Goal: Task Accomplishment & Management: Manage account settings

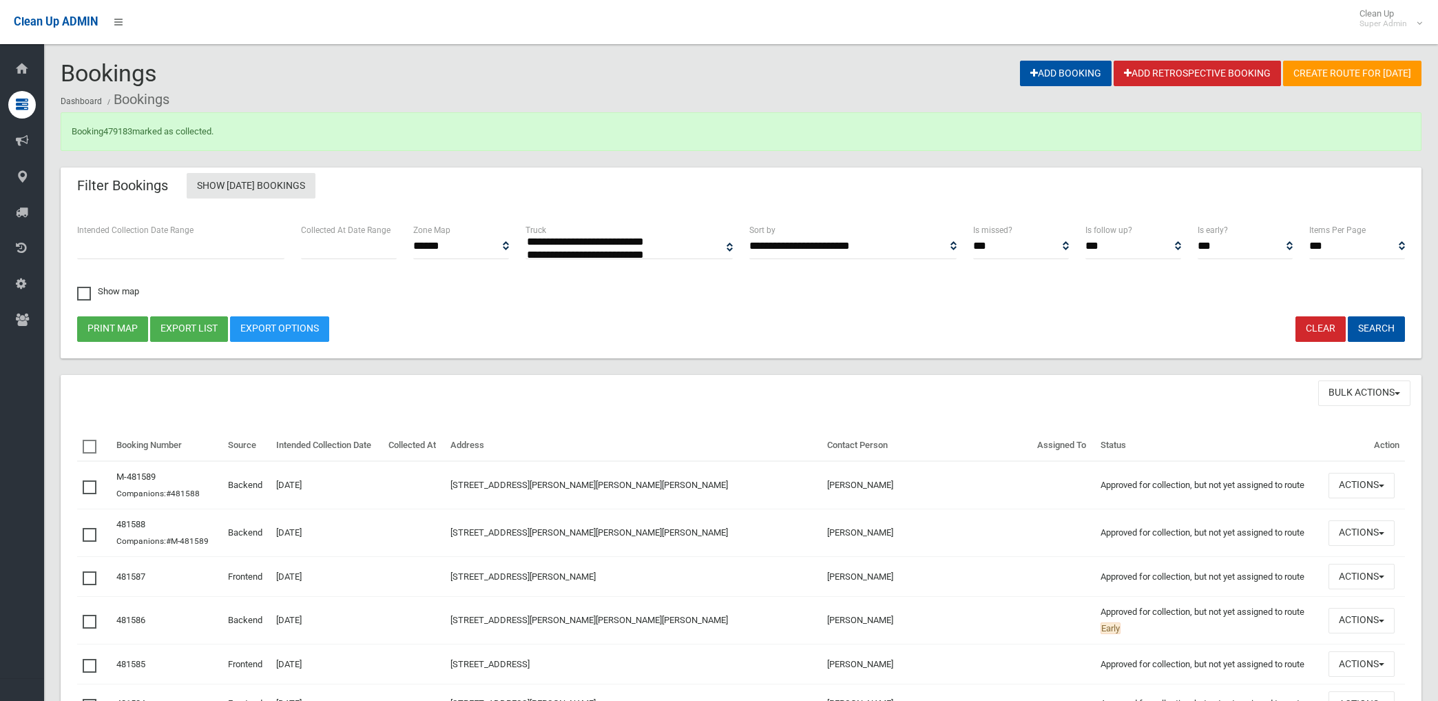
select select
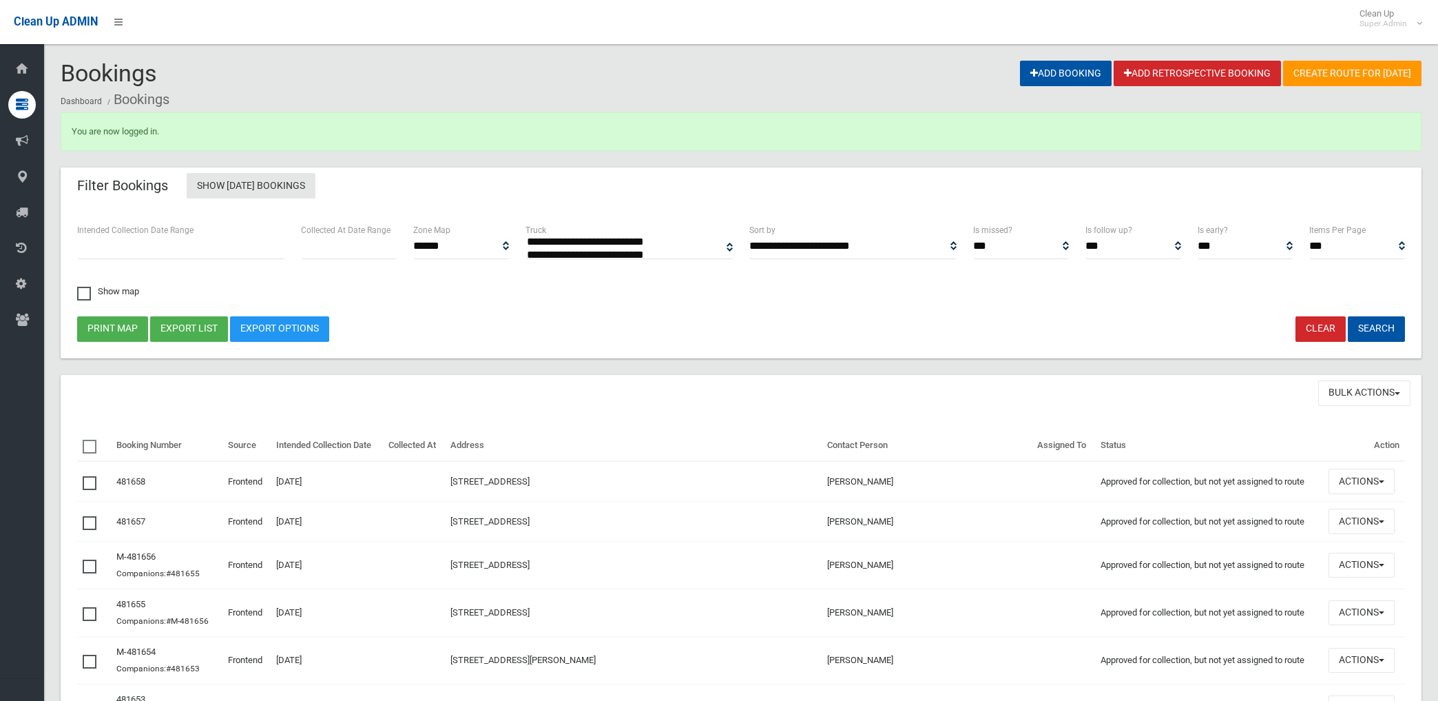
select select
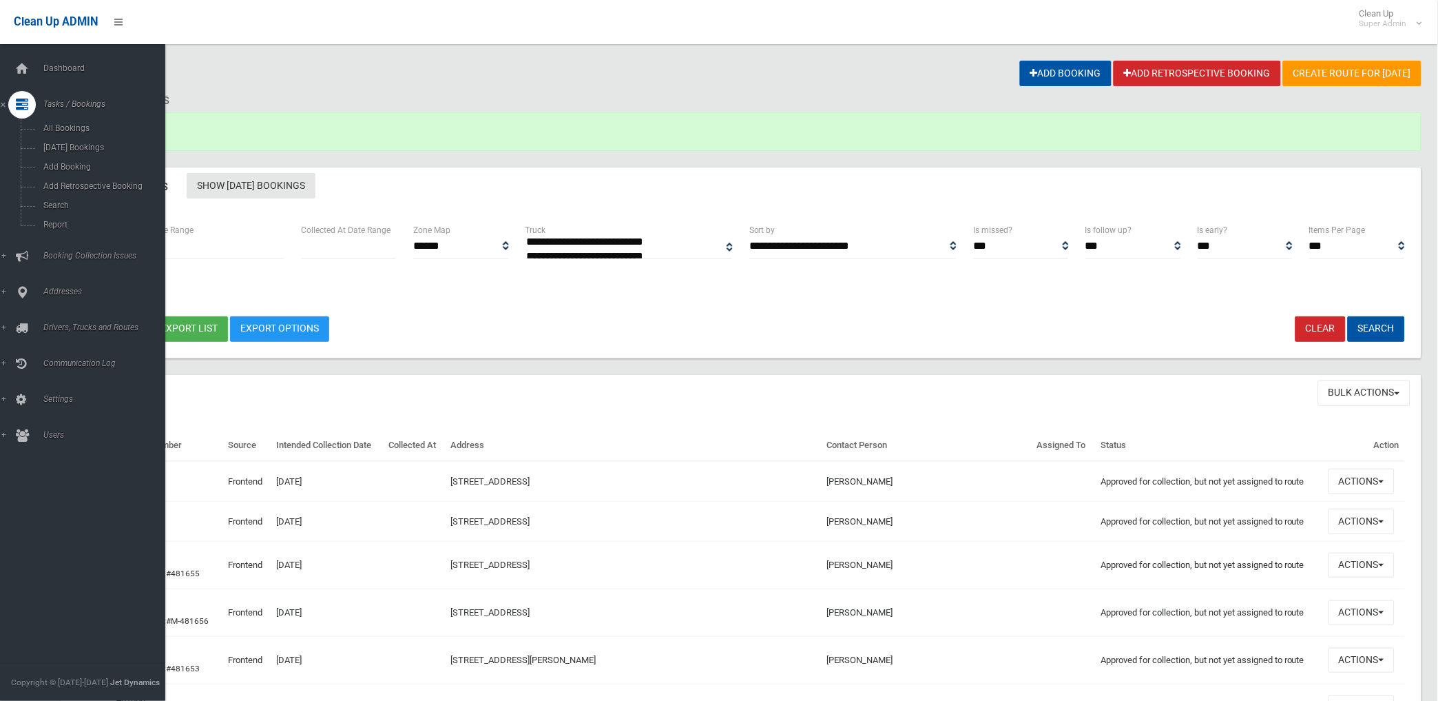
click at [79, 98] on link "Tasks / Bookings" at bounding box center [88, 105] width 177 height 28
click at [40, 69] on span "Dashboard" at bounding box center [108, 68] width 138 height 10
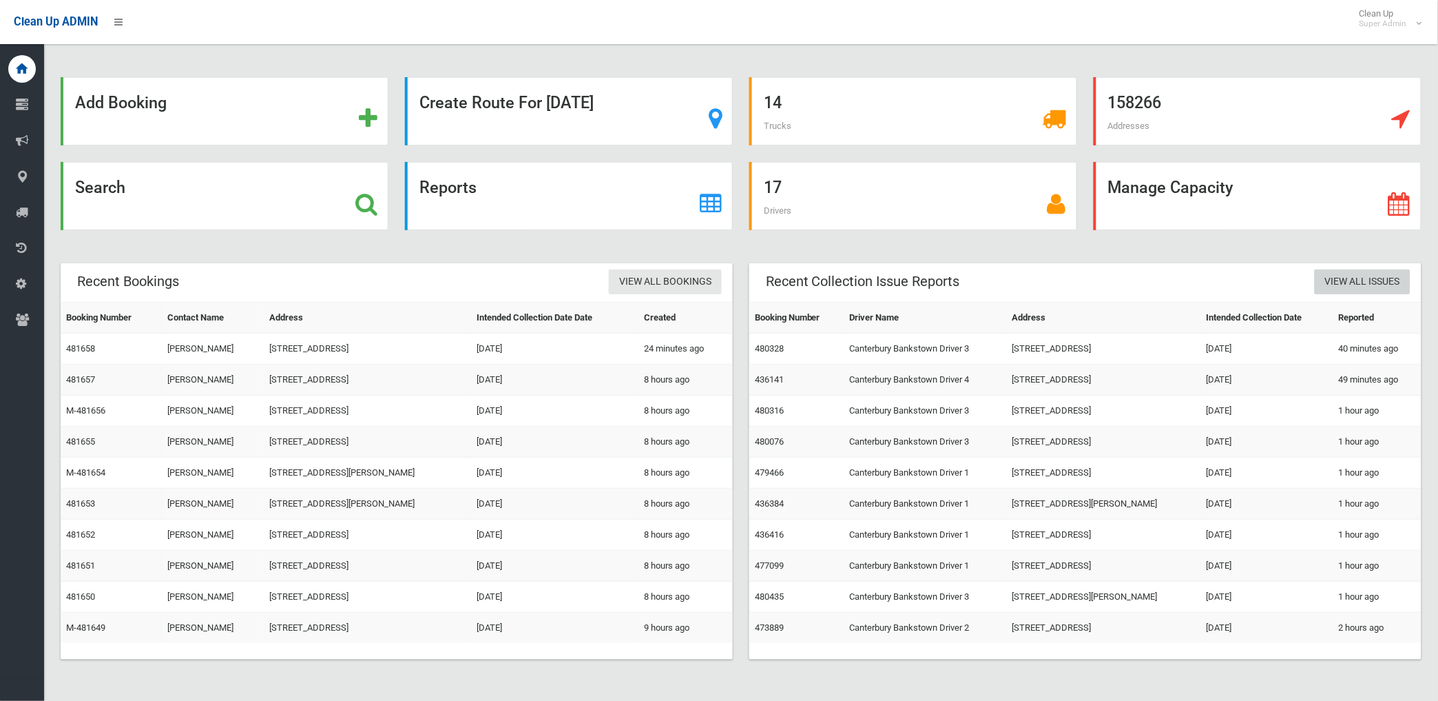
click at [1366, 284] on link "View All Issues" at bounding box center [1363, 281] width 96 height 25
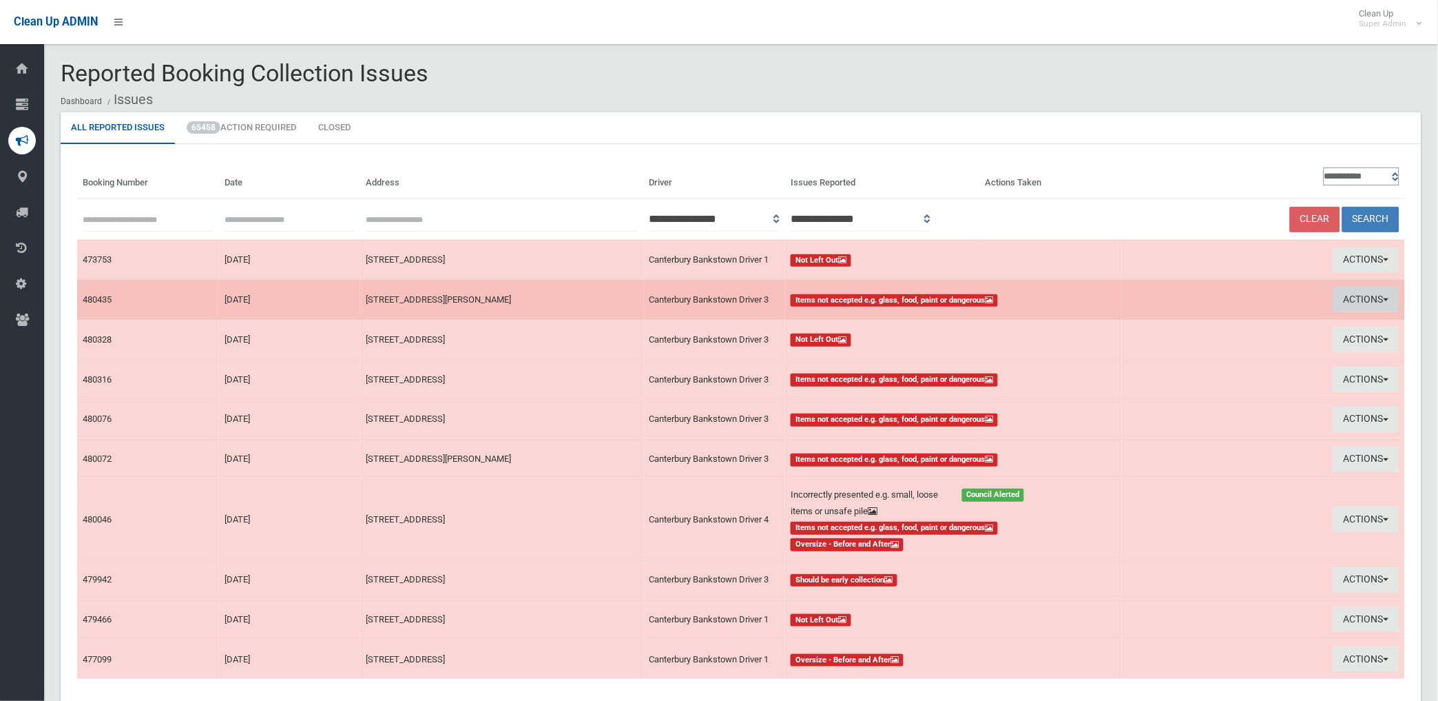
click at [1360, 298] on button "Actions" at bounding box center [1367, 299] width 66 height 25
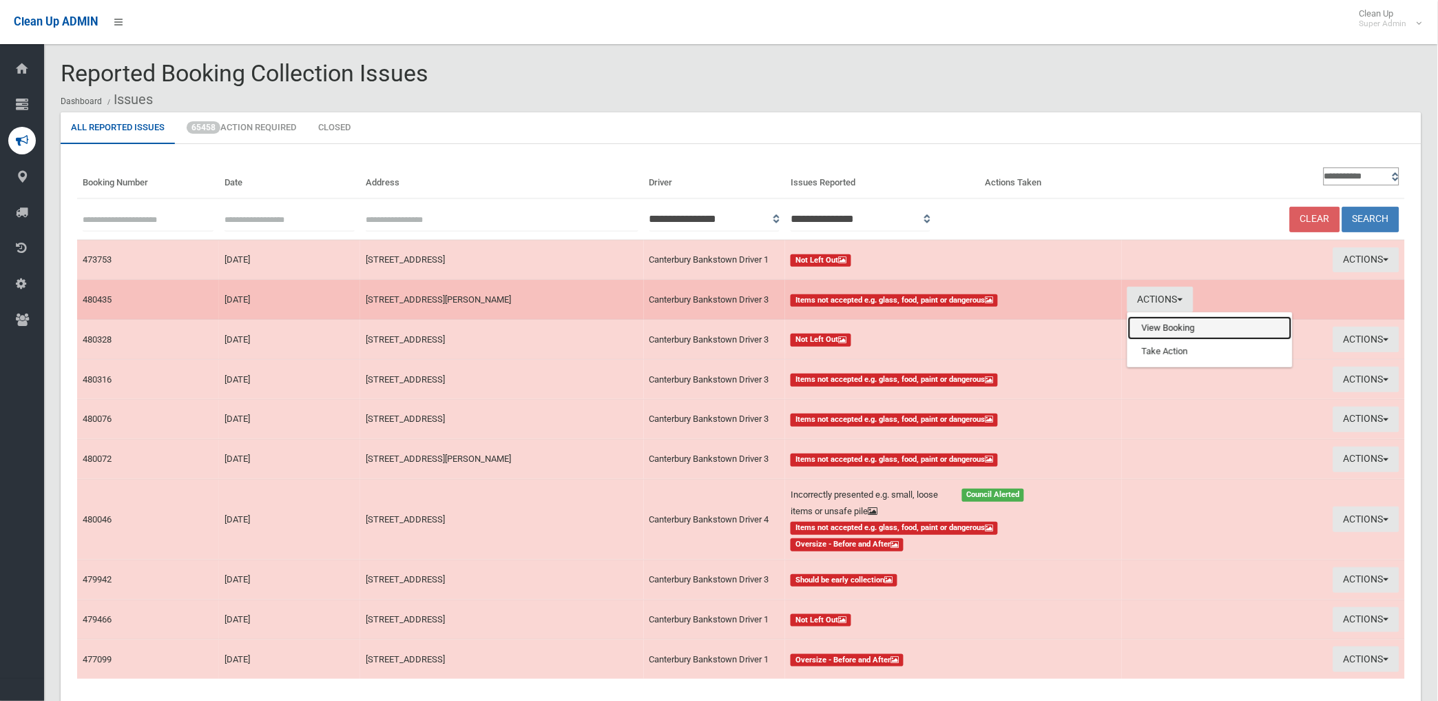
click at [1165, 327] on link "View Booking" at bounding box center [1210, 327] width 164 height 23
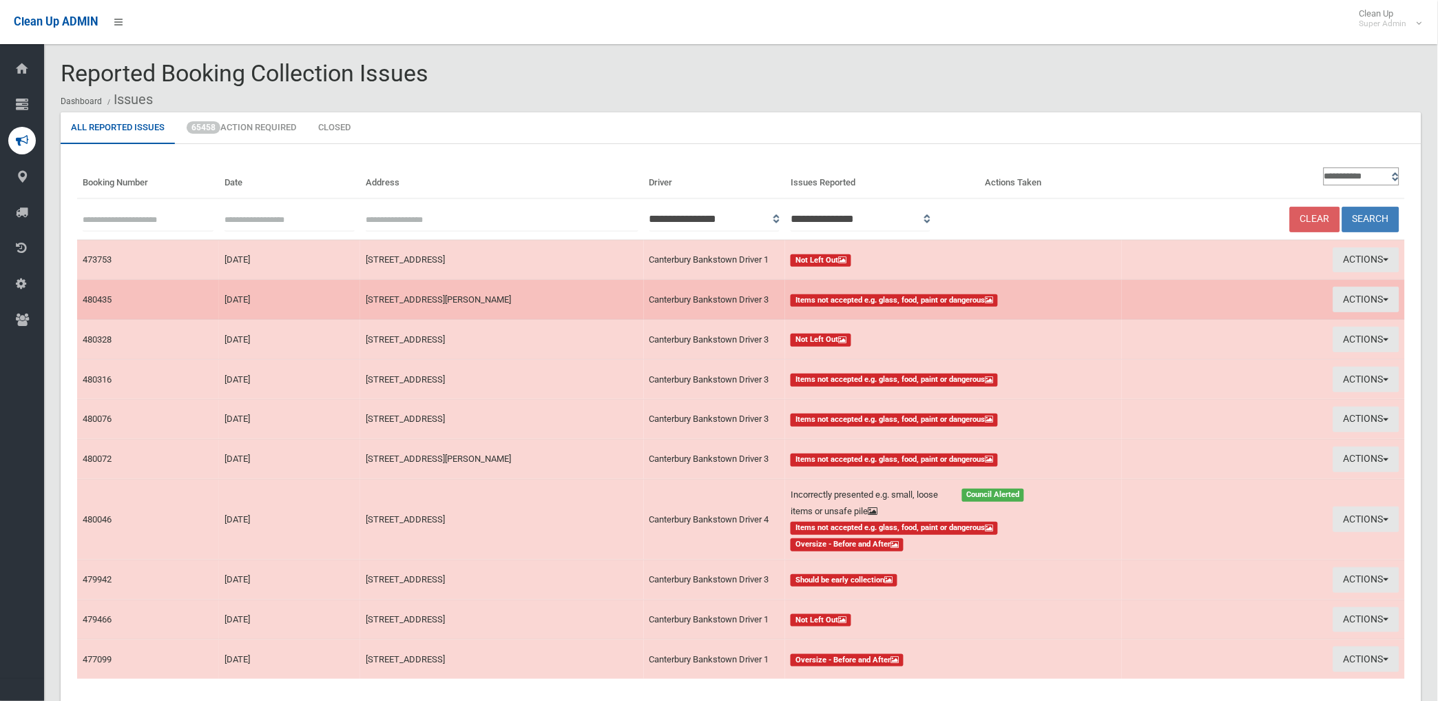
drag, startPoint x: 1365, startPoint y: 295, endPoint x: 1151, endPoint y: 297, distance: 214.2
click at [1151, 297] on td "Actions View Booking Take Action" at bounding box center [1263, 300] width 283 height 40
click at [1362, 298] on button "Actions" at bounding box center [1367, 299] width 66 height 25
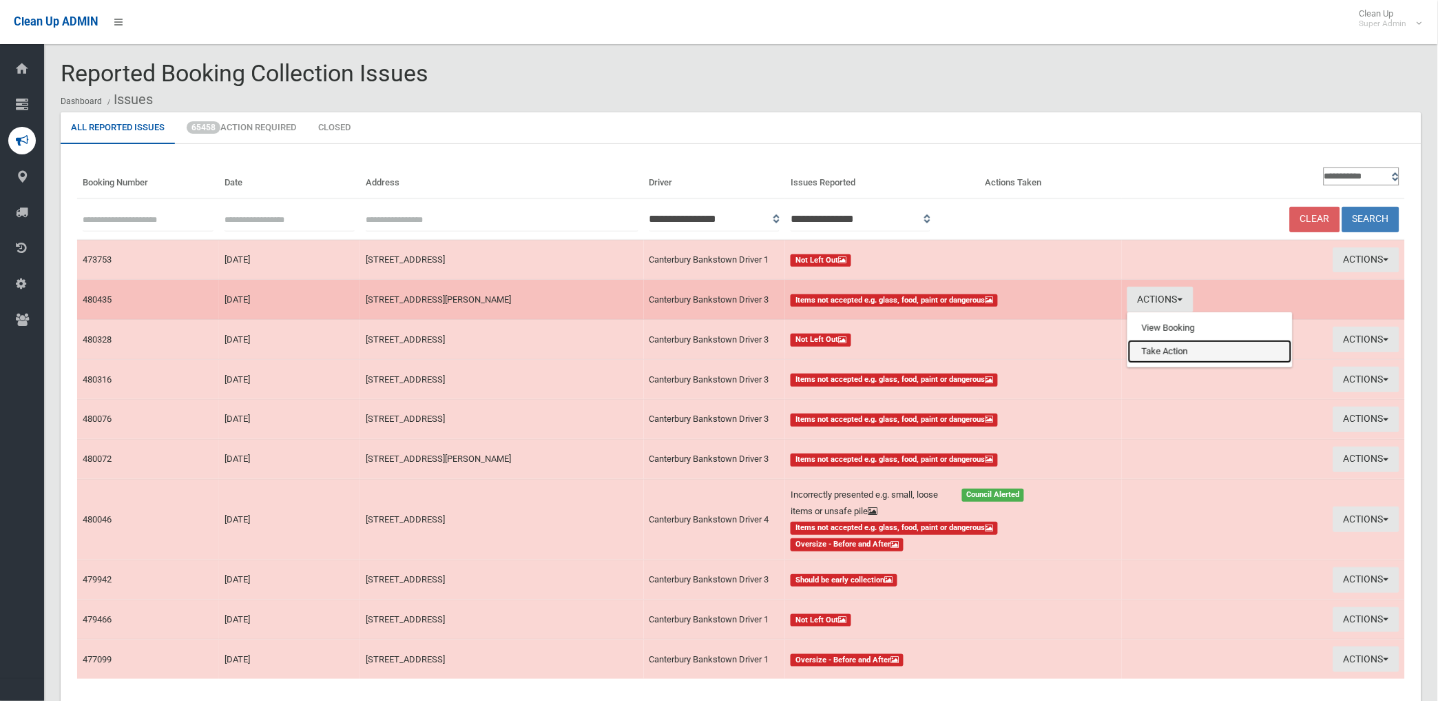
click at [1161, 349] on link "Take Action" at bounding box center [1210, 351] width 164 height 23
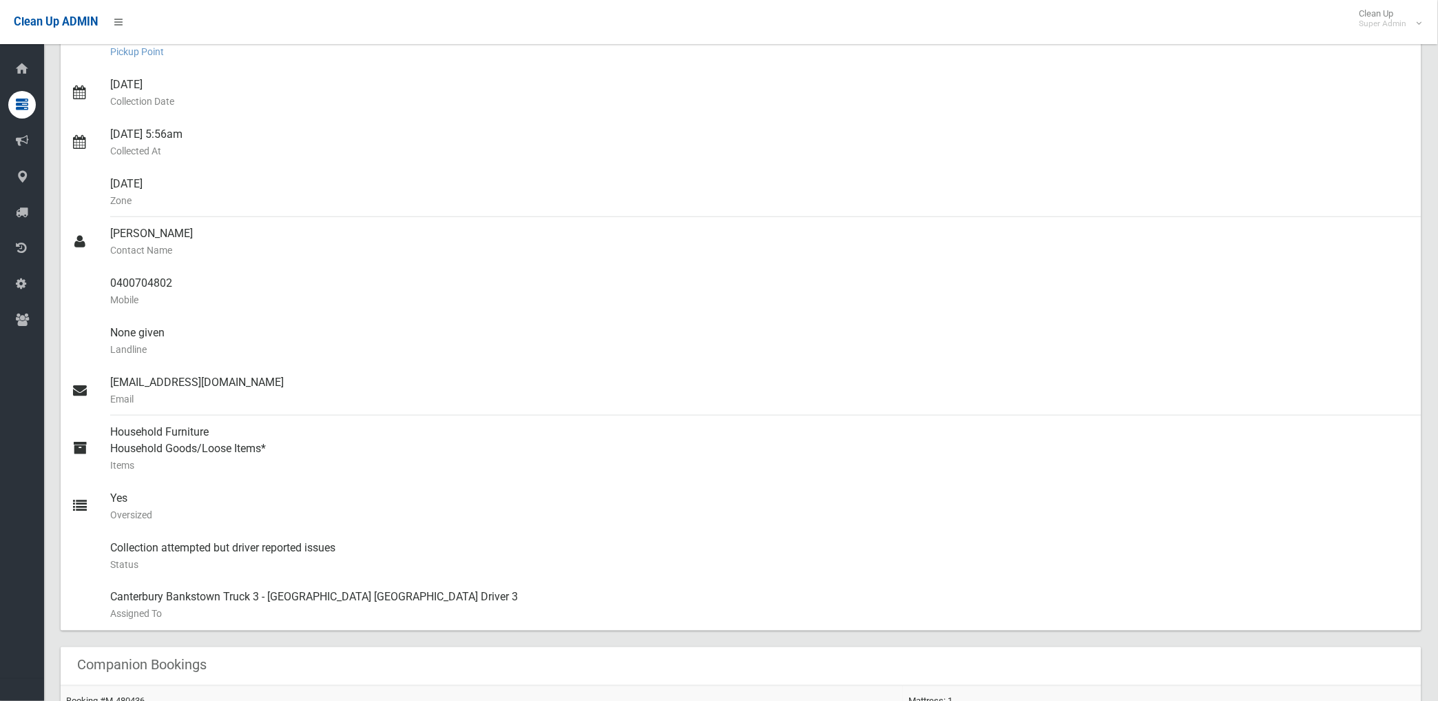
scroll to position [153, 0]
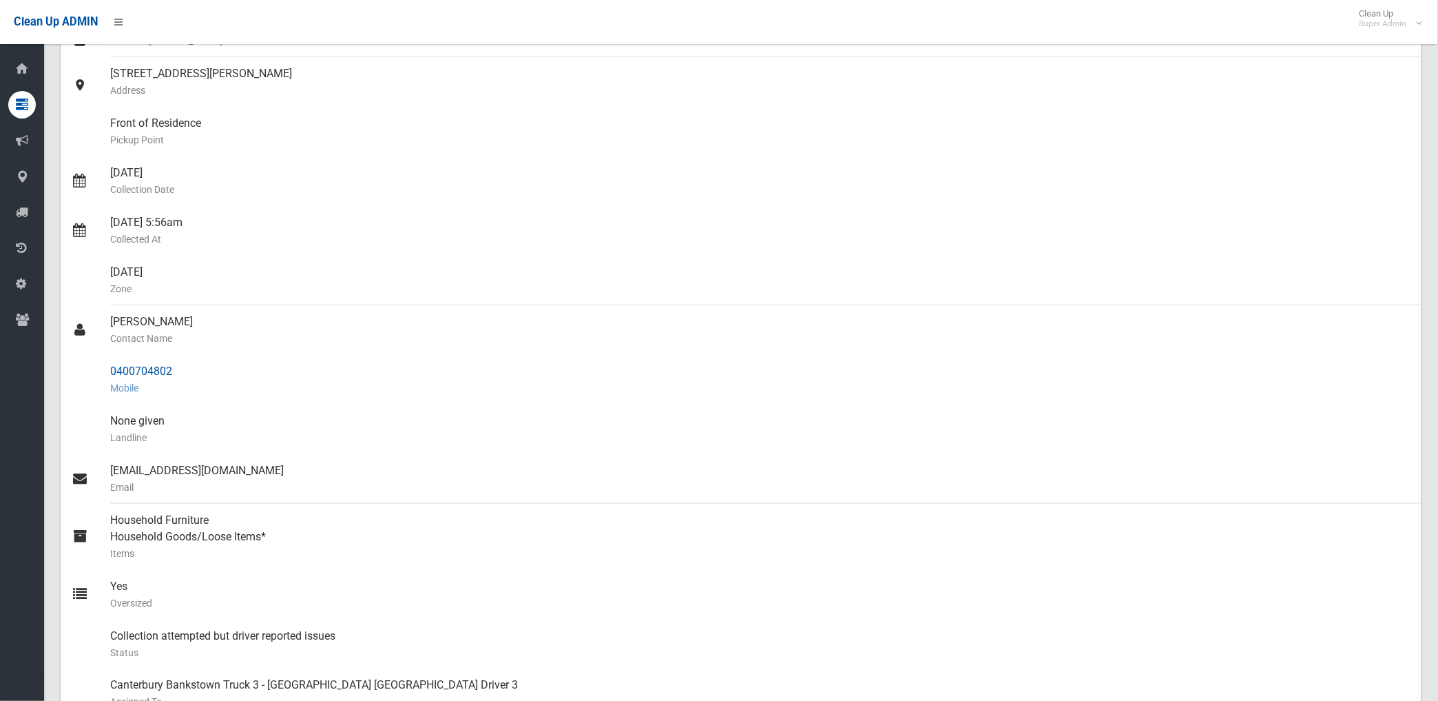
drag, startPoint x: 110, startPoint y: 367, endPoint x: 179, endPoint y: 369, distance: 68.9
click at [179, 369] on div "0400704802 Mobile" at bounding box center [760, 380] width 1301 height 50
drag, startPoint x: 178, startPoint y: 369, endPoint x: 154, endPoint y: 370, distance: 24.1
copy div "0400704802"
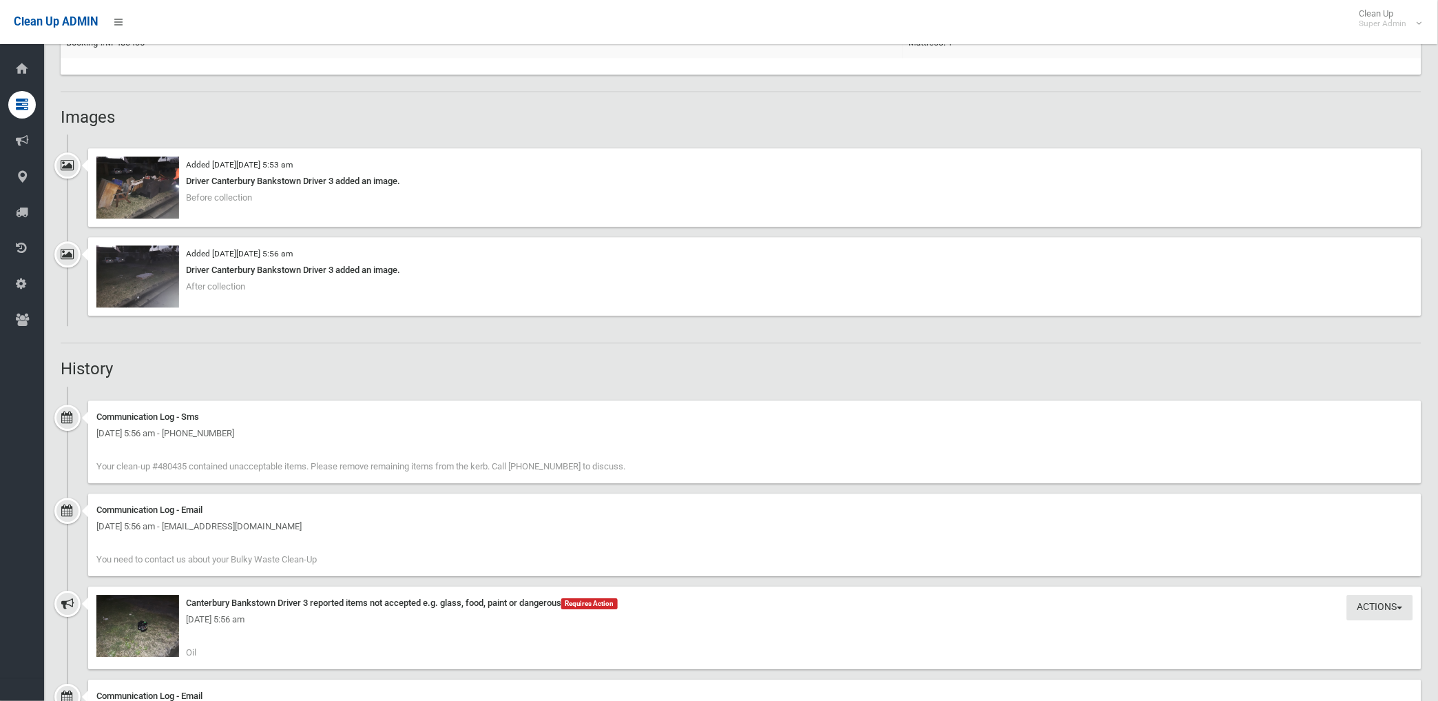
scroll to position [918, 0]
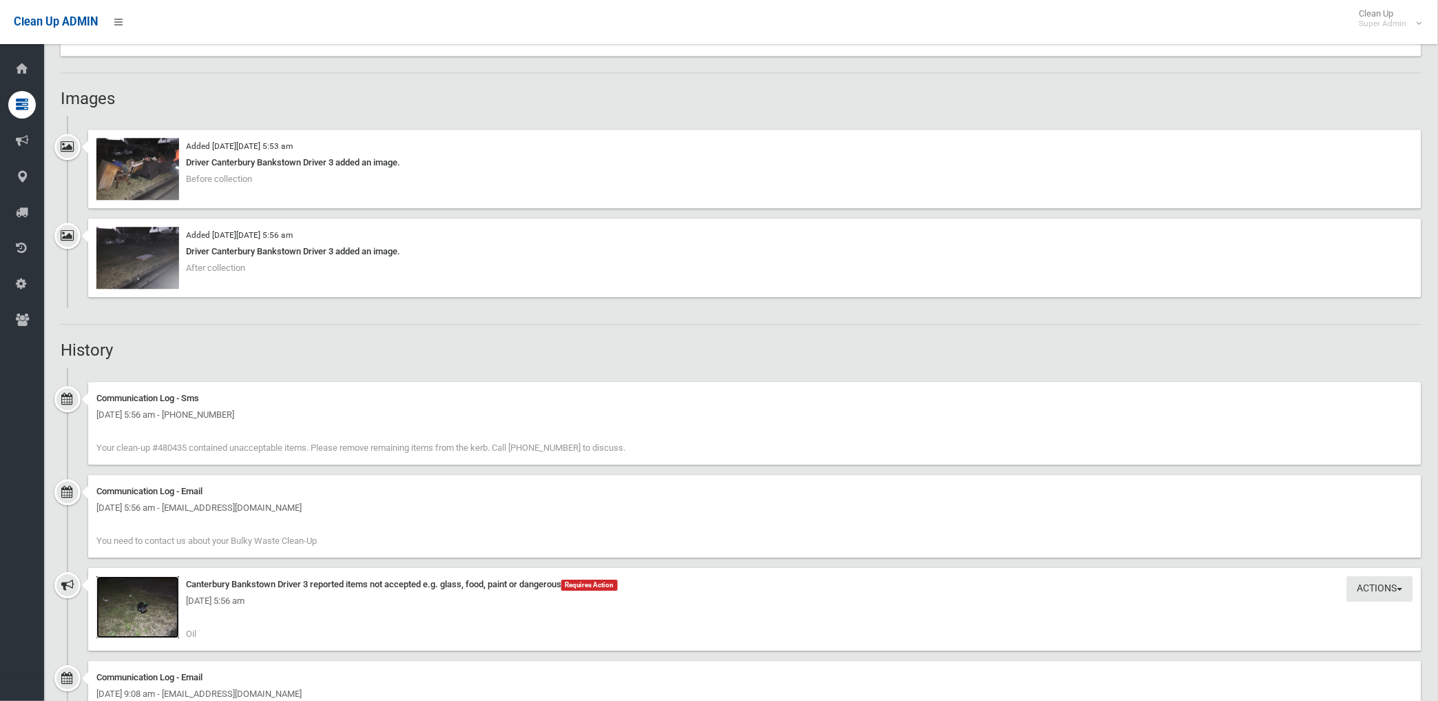
click at [152, 618] on img at bounding box center [137, 607] width 83 height 62
click at [146, 616] on img at bounding box center [137, 607] width 83 height 62
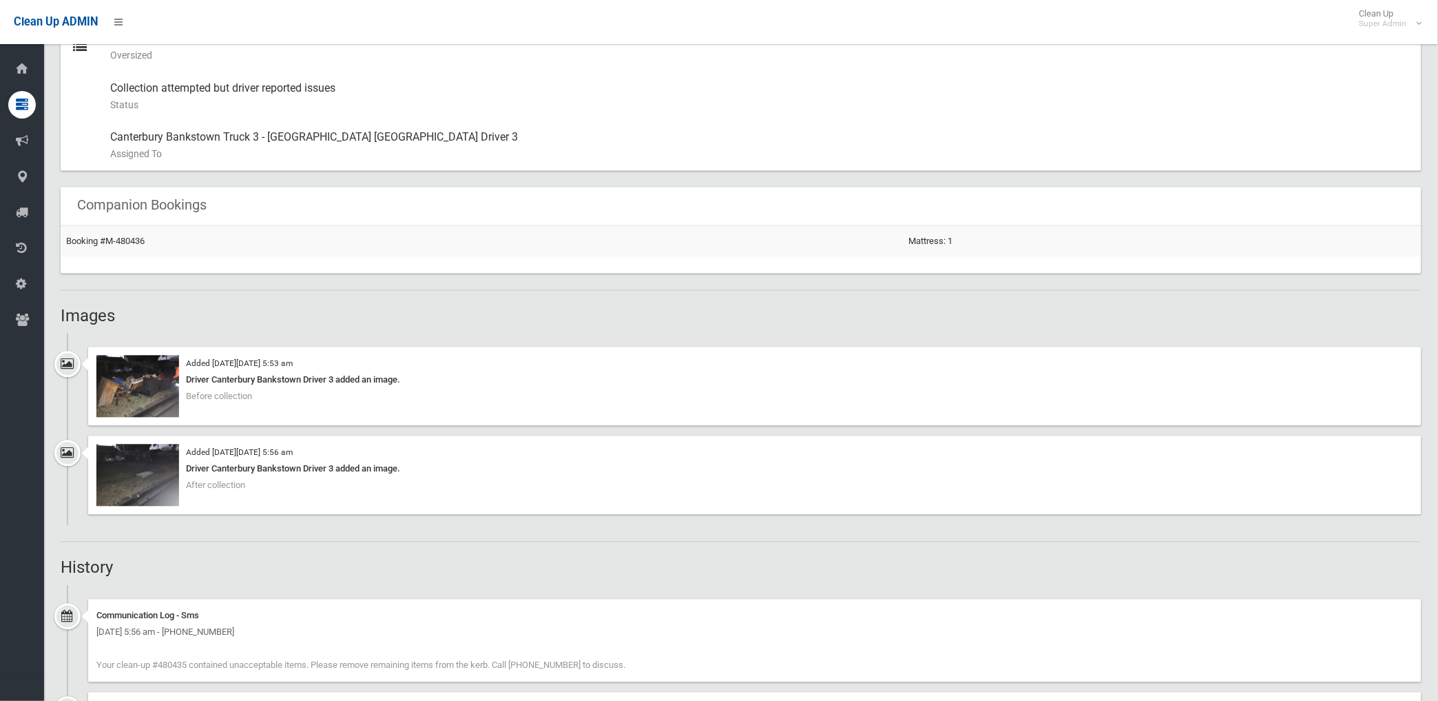
scroll to position [459, 0]
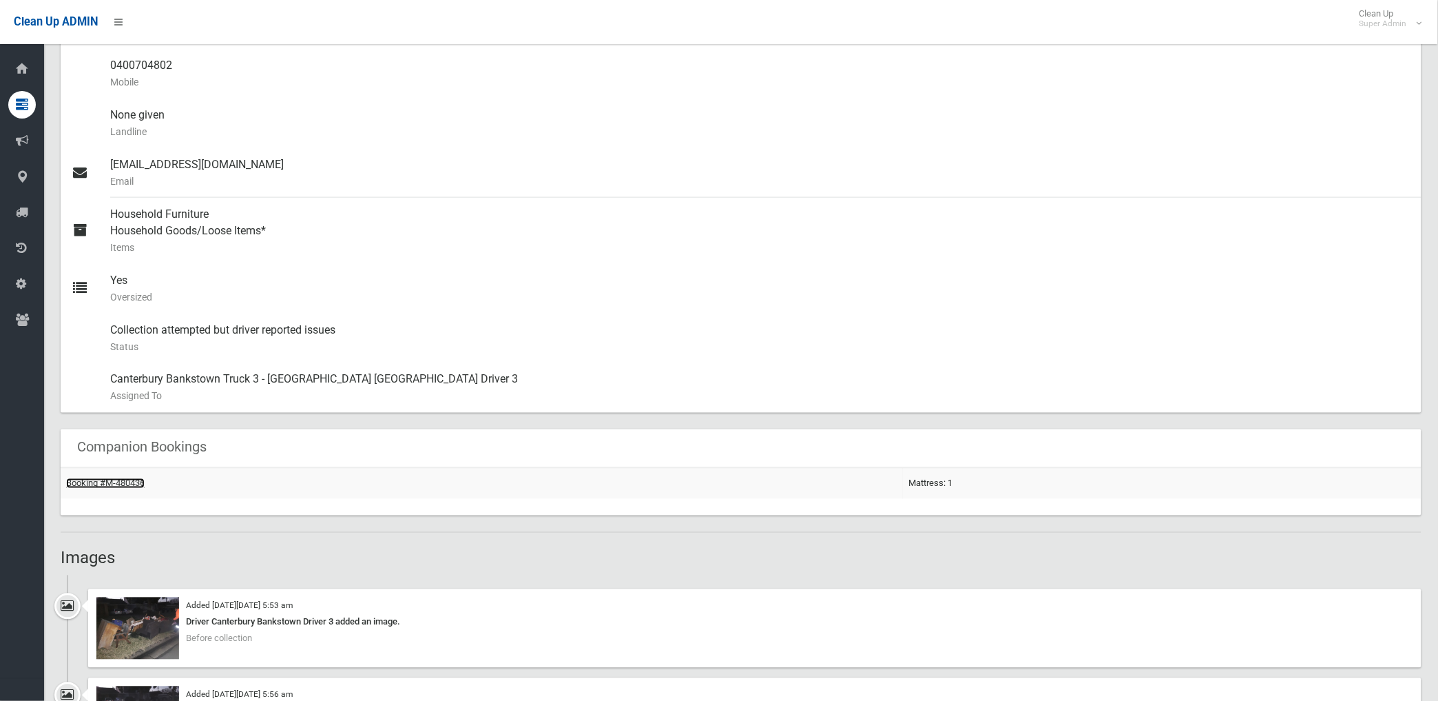
click at [129, 482] on link "Booking #M-480436" at bounding box center [105, 483] width 79 height 10
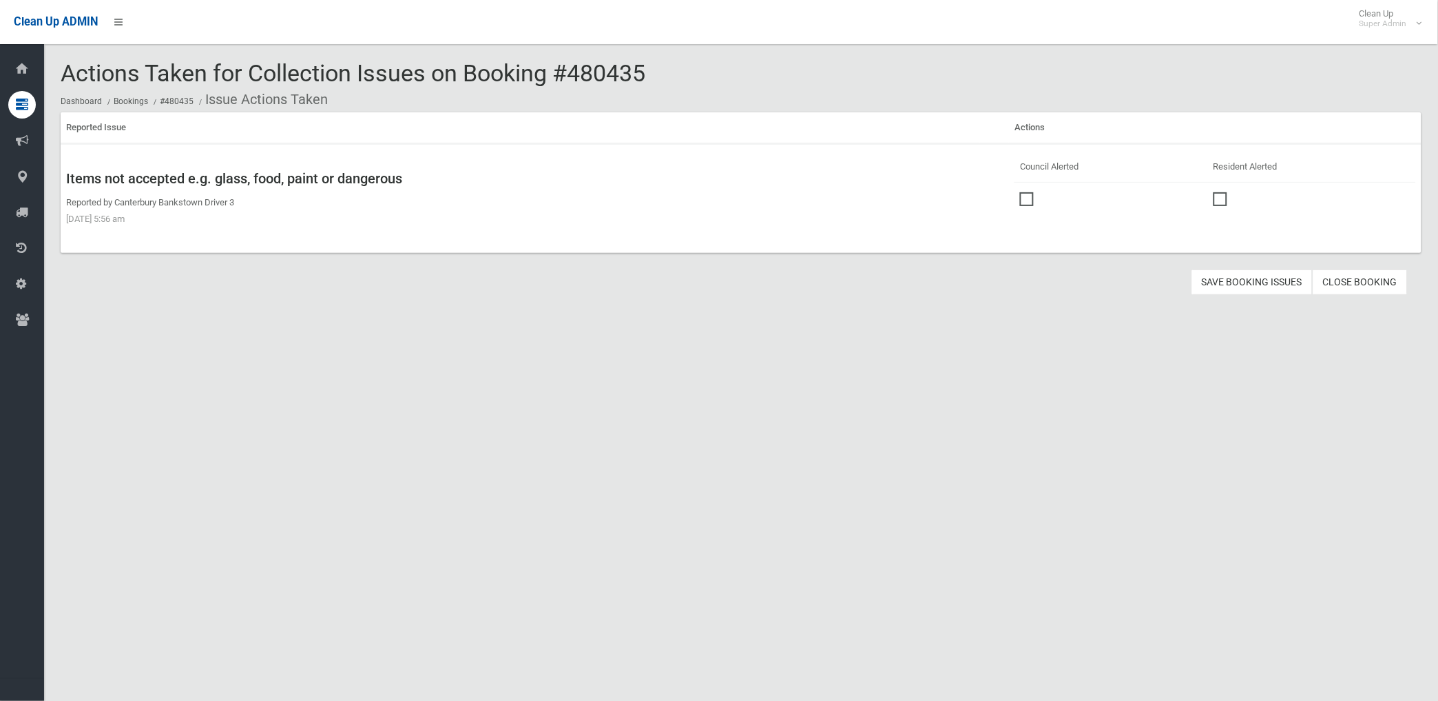
click at [1020, 192] on span at bounding box center [1030, 192] width 21 height 0
click at [1261, 276] on button "Save Booking Issues" at bounding box center [1252, 281] width 121 height 25
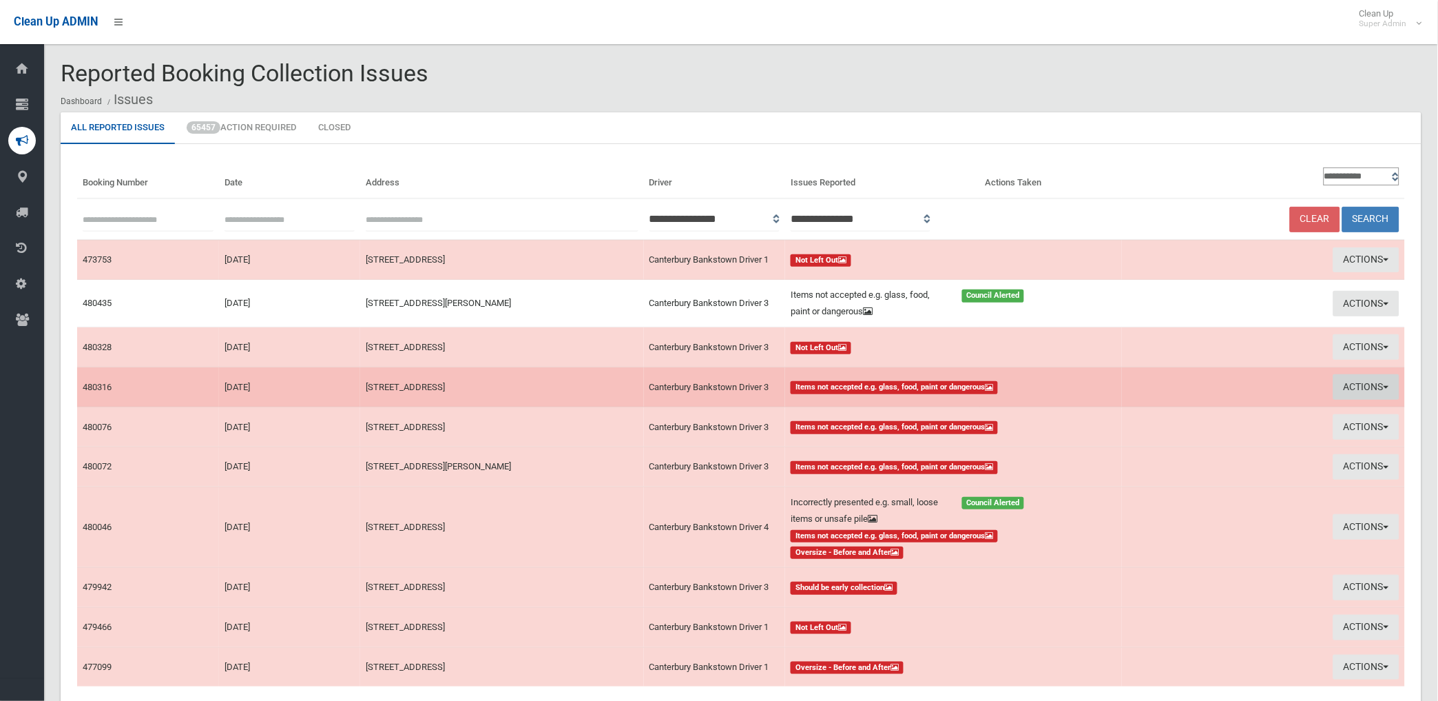
click at [1353, 382] on button "Actions" at bounding box center [1367, 386] width 66 height 25
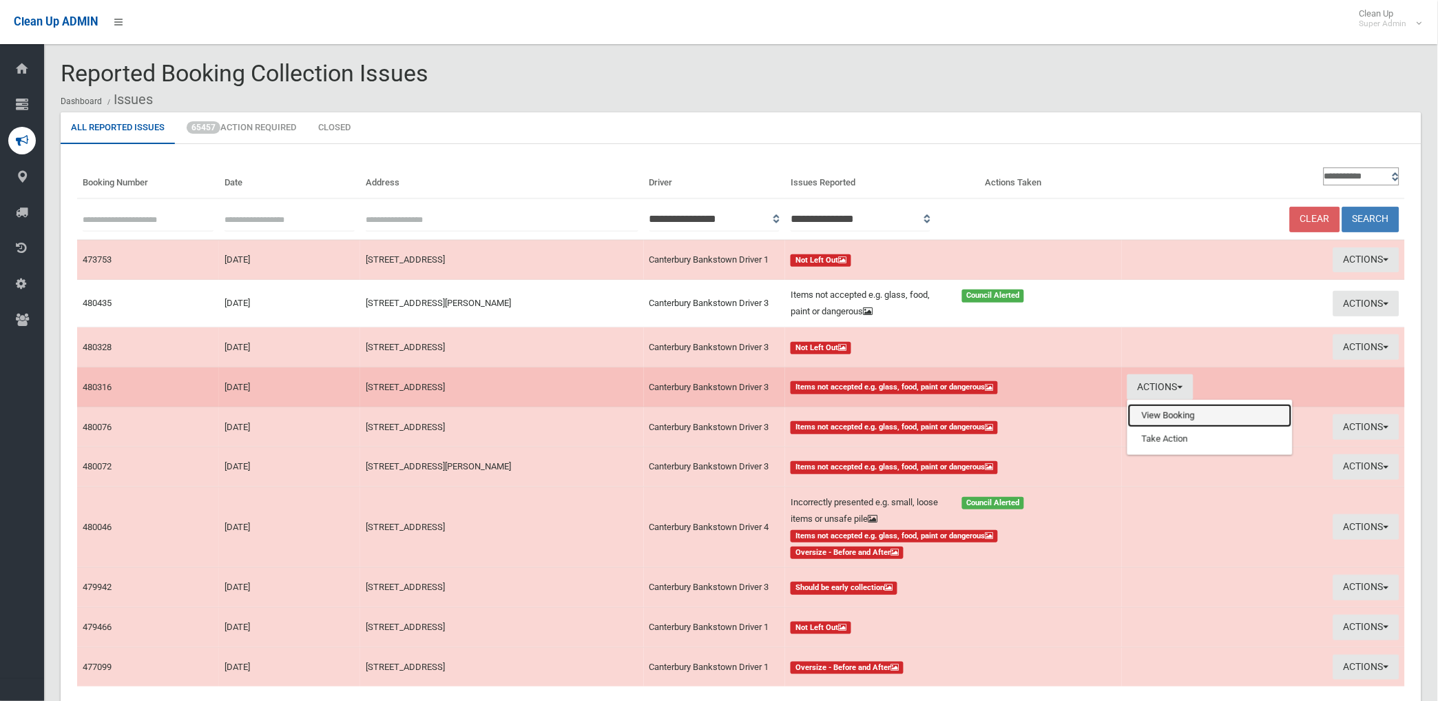
click at [1140, 417] on link "View Booking" at bounding box center [1210, 415] width 164 height 23
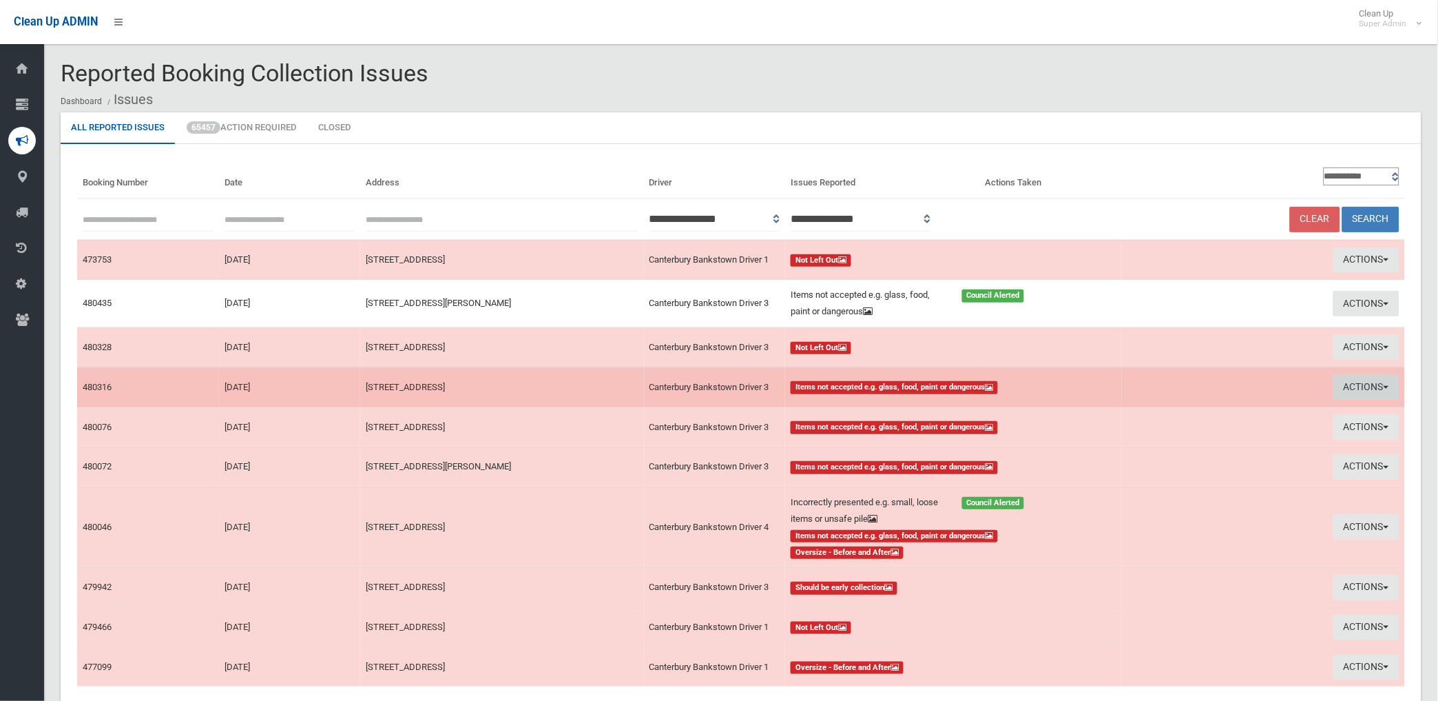
click at [1345, 386] on button "Actions" at bounding box center [1367, 386] width 66 height 25
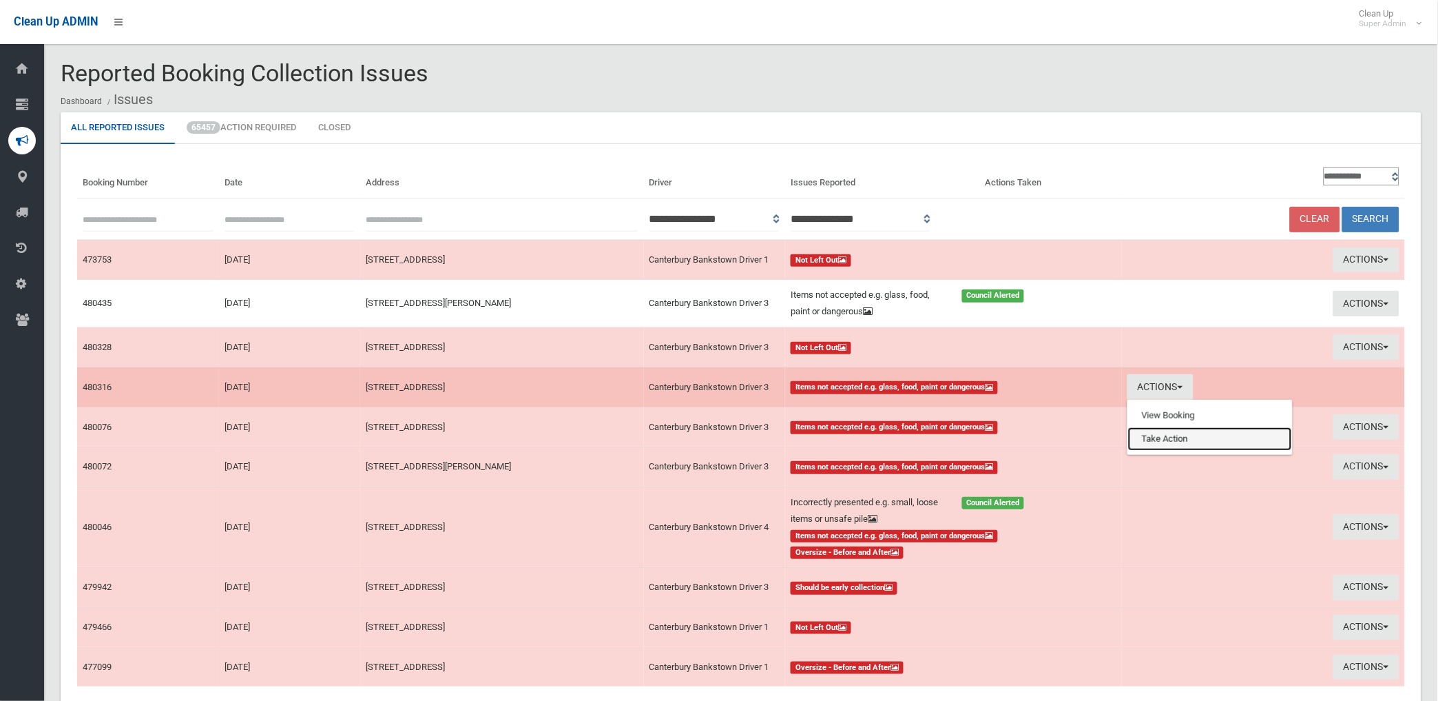
click at [1183, 435] on link "Take Action" at bounding box center [1210, 438] width 164 height 23
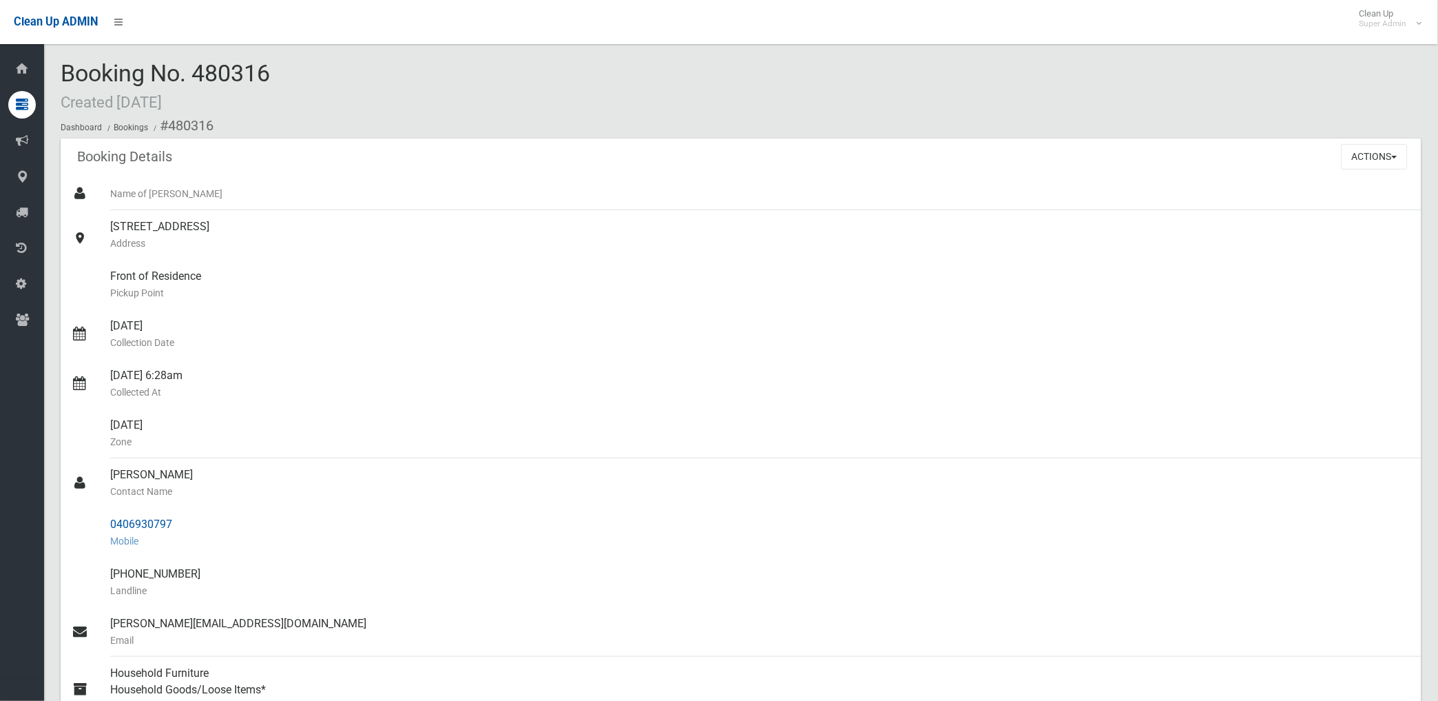
drag, startPoint x: 110, startPoint y: 526, endPoint x: 170, endPoint y: 525, distance: 59.9
click at [170, 525] on div "0406930797 Mobile" at bounding box center [760, 533] width 1301 height 50
drag, startPoint x: 170, startPoint y: 525, endPoint x: 147, endPoint y: 525, distance: 23.4
copy div "0406930797"
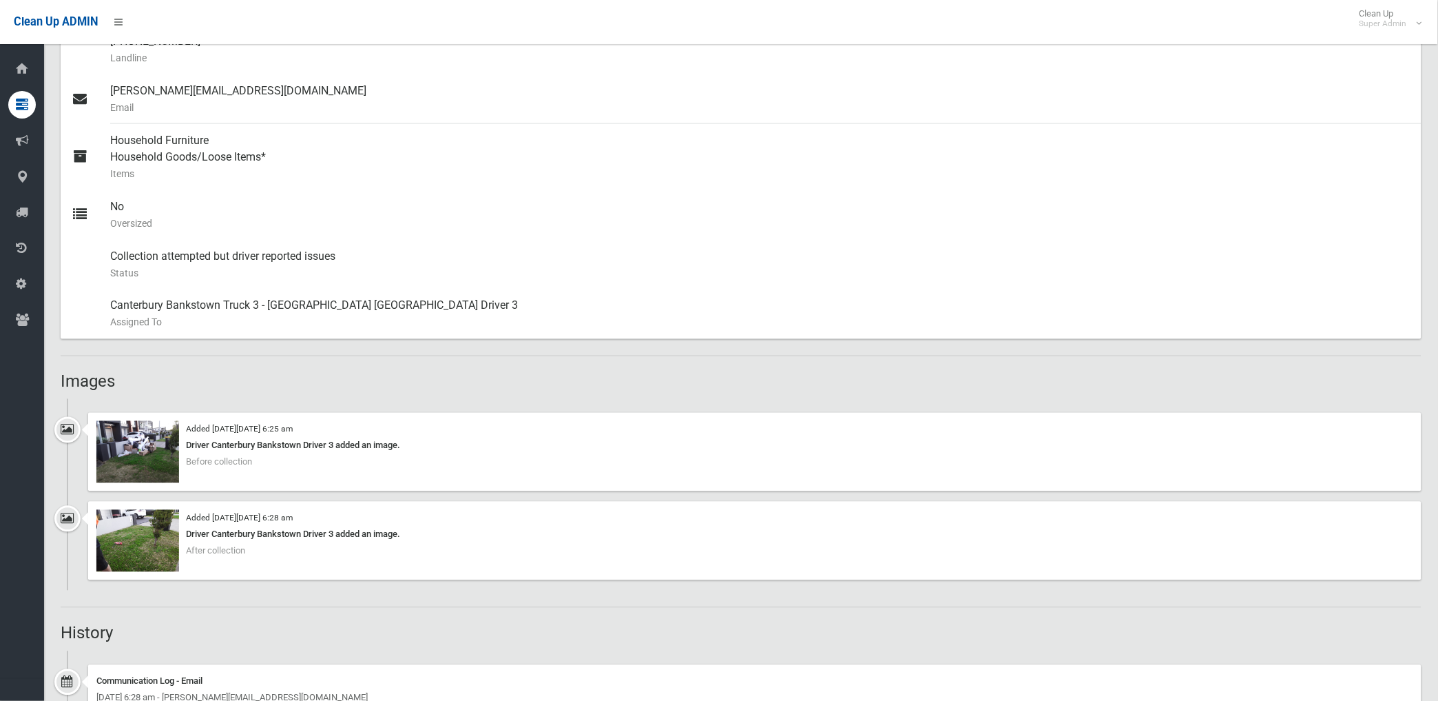
scroll to position [765, 0]
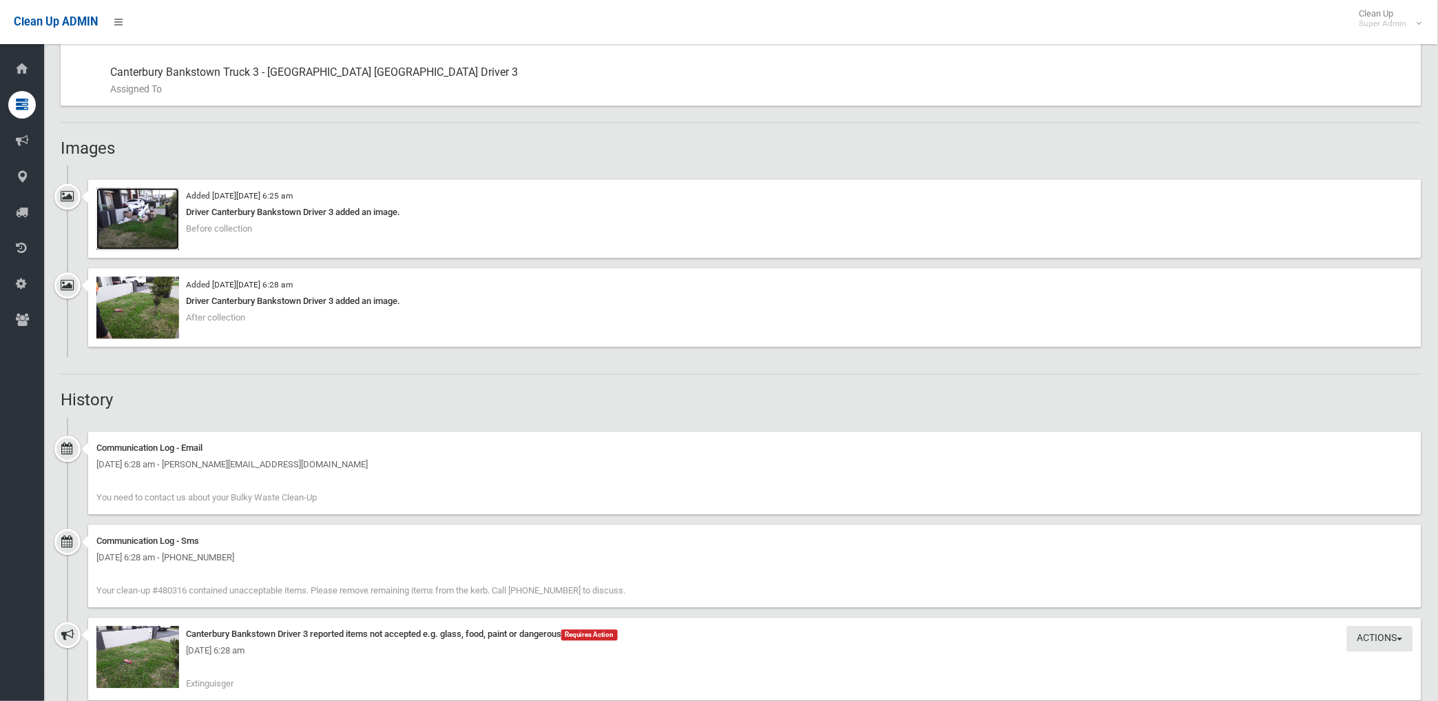
click at [160, 229] on img at bounding box center [137, 219] width 83 height 62
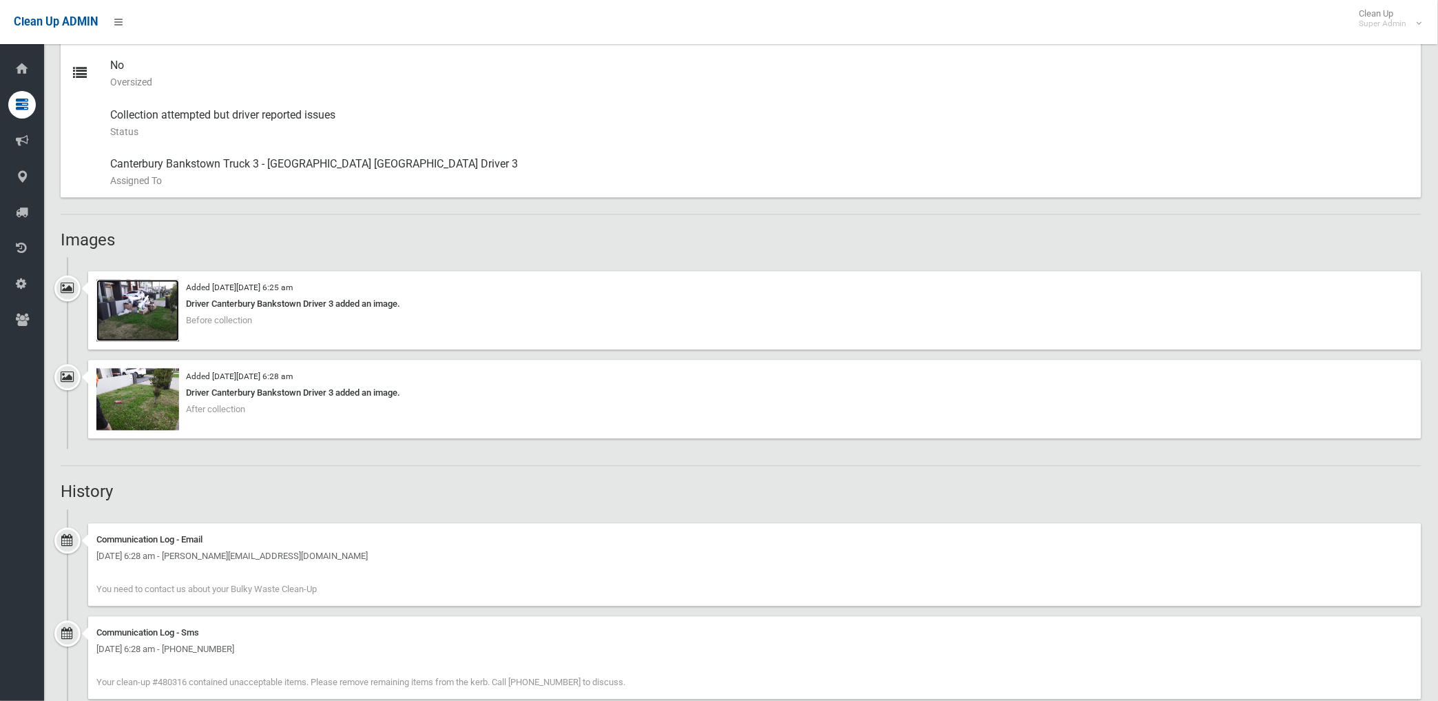
scroll to position [689, 0]
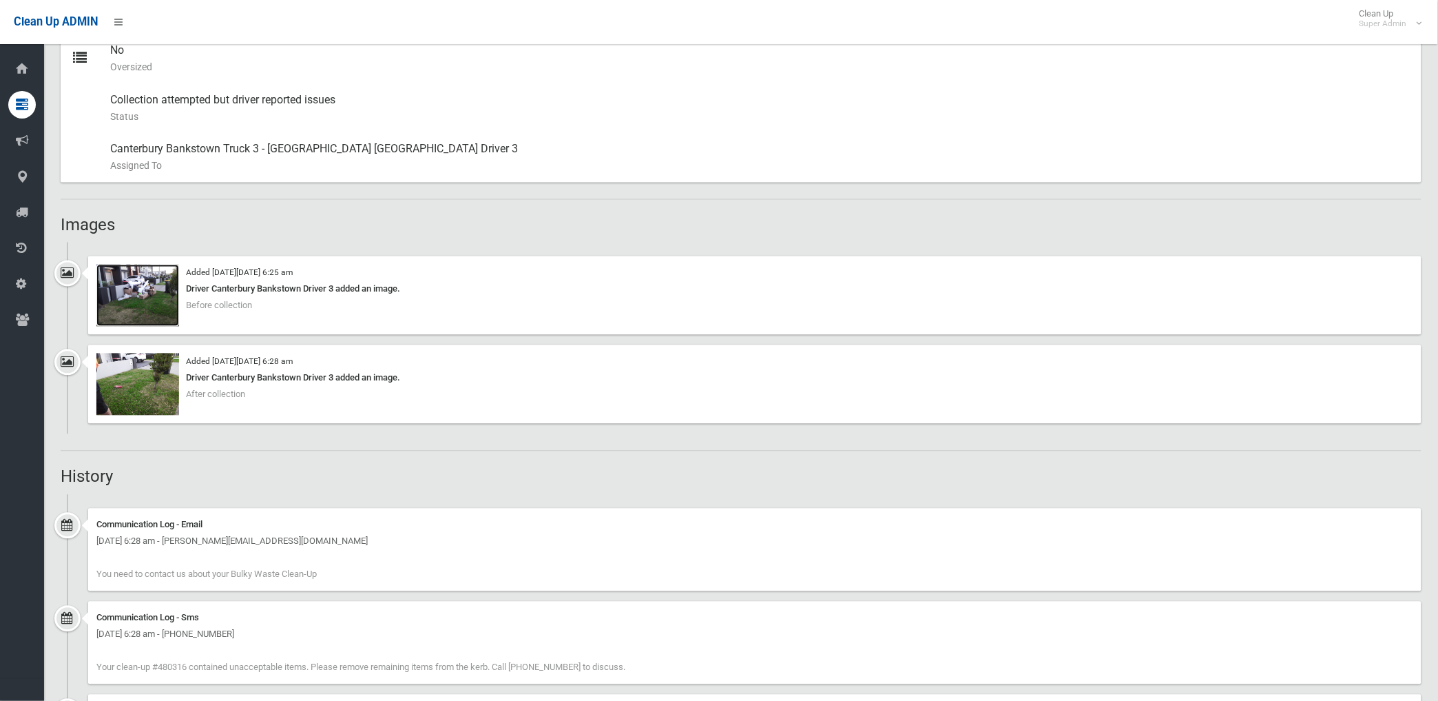
click at [138, 297] on img at bounding box center [137, 296] width 83 height 62
click at [145, 393] on img at bounding box center [137, 384] width 83 height 62
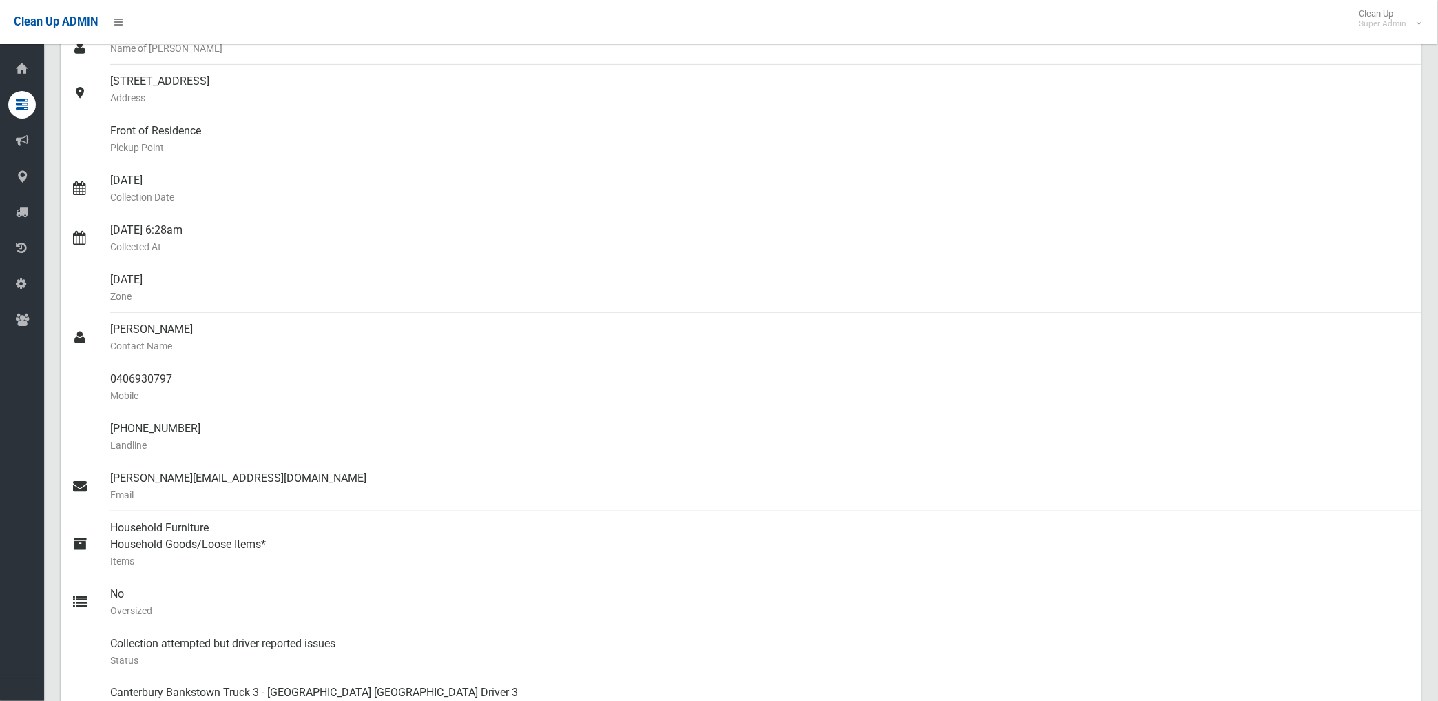
scroll to position [0, 0]
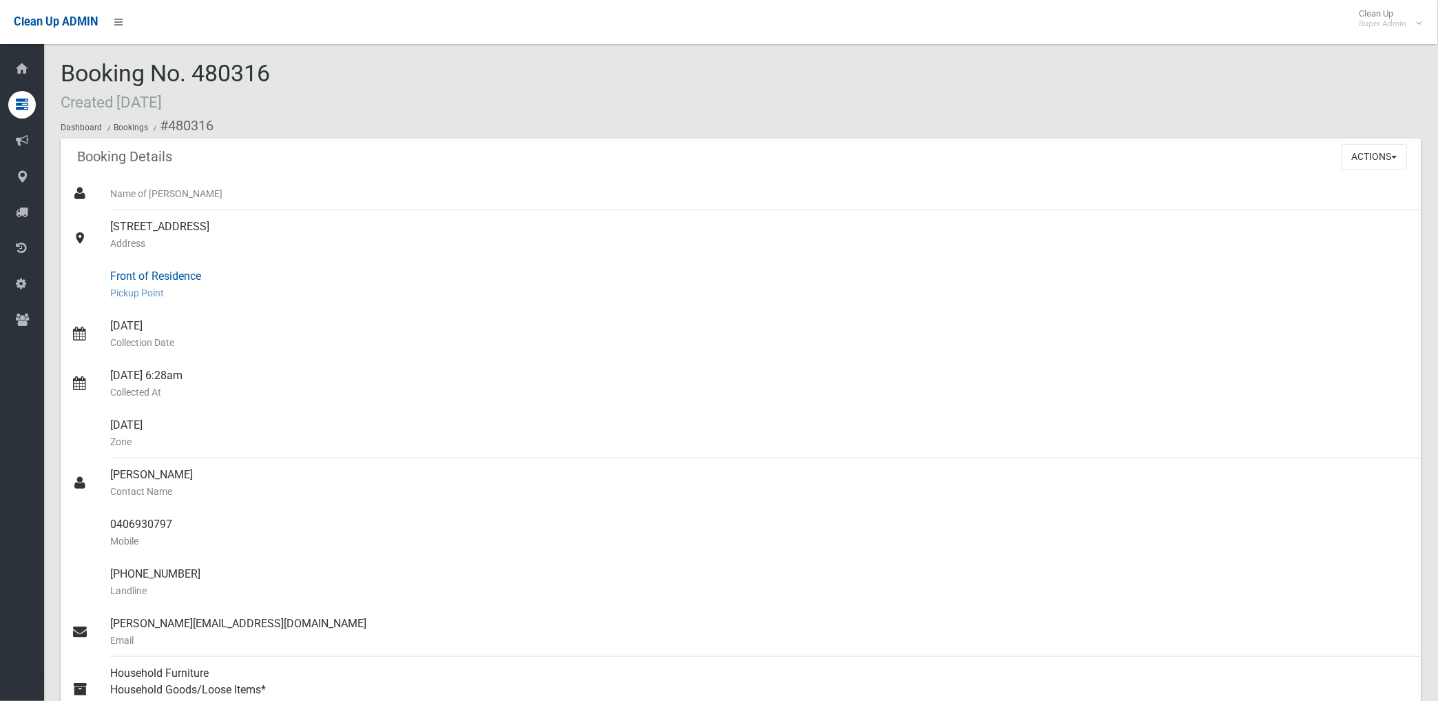
click at [410, 278] on div "Front of Residence Pickup Point" at bounding box center [760, 285] width 1301 height 50
drag, startPoint x: 166, startPoint y: 125, endPoint x: 180, endPoint y: 514, distance: 388.7
copy section "480316 Booking Details Actions View Booking Edit Booking Clone Booking Add Book…"
click at [924, 208] on div "Name of Booker" at bounding box center [760, 193] width 1301 height 33
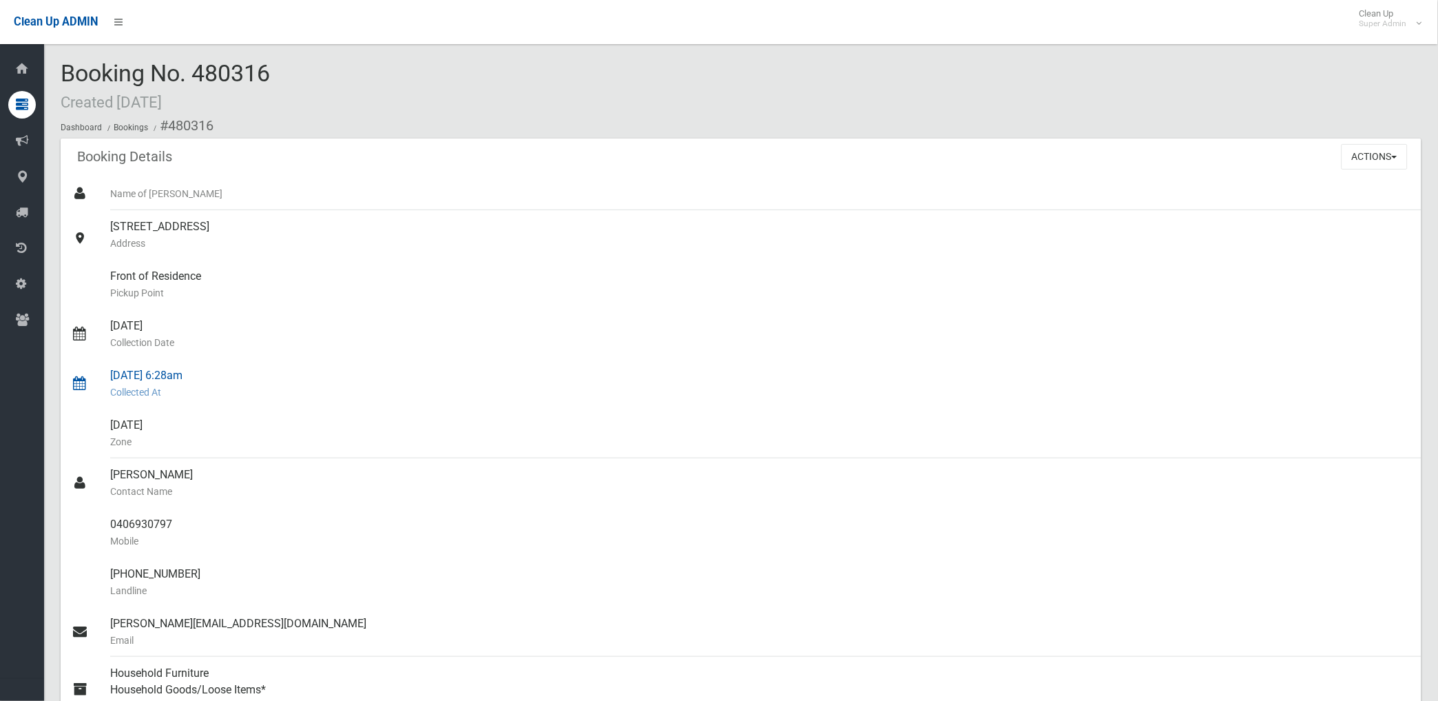
click at [1099, 374] on div "28/08/2025 6:28am Collected At" at bounding box center [760, 384] width 1301 height 50
click at [1336, 184] on div "Name of [PERSON_NAME]" at bounding box center [760, 193] width 1301 height 33
click at [1357, 158] on button "Actions" at bounding box center [1375, 156] width 66 height 25
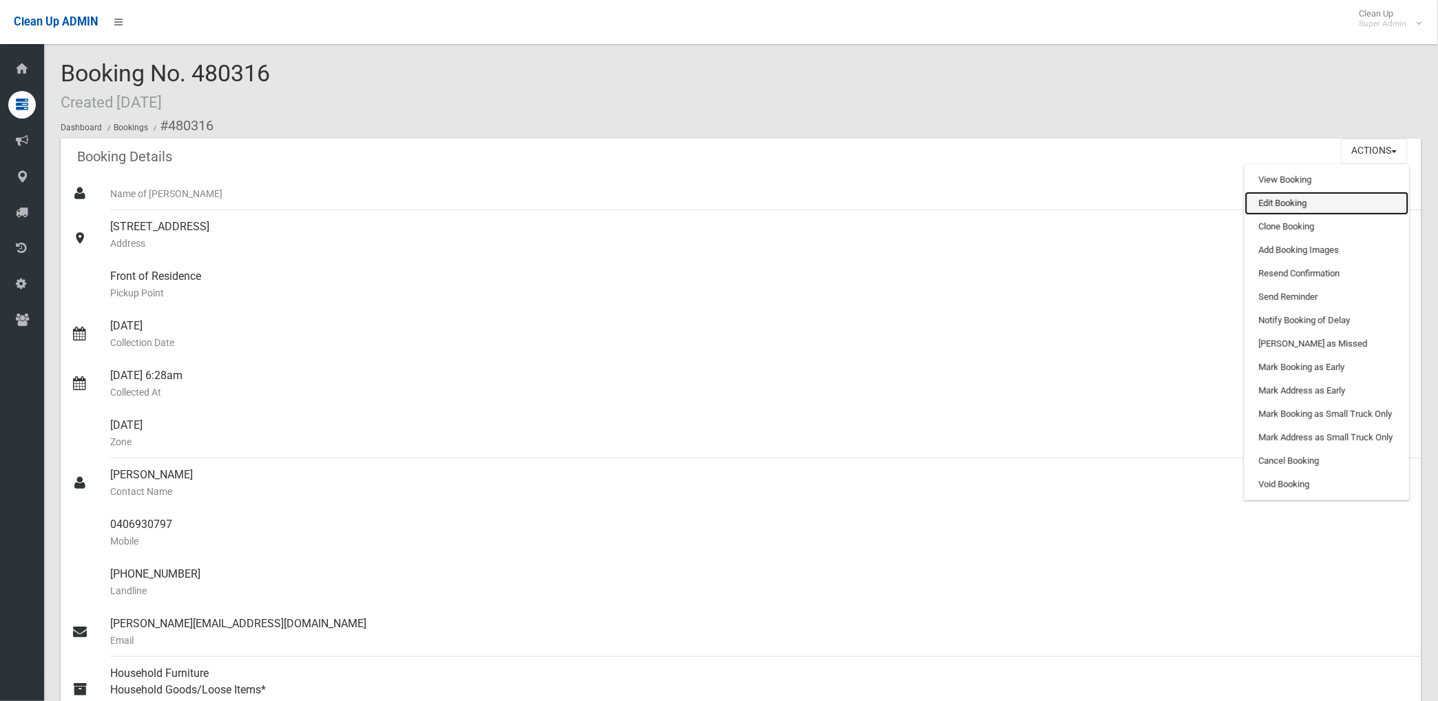
click at [1276, 205] on link "Edit Booking" at bounding box center [1327, 202] width 164 height 23
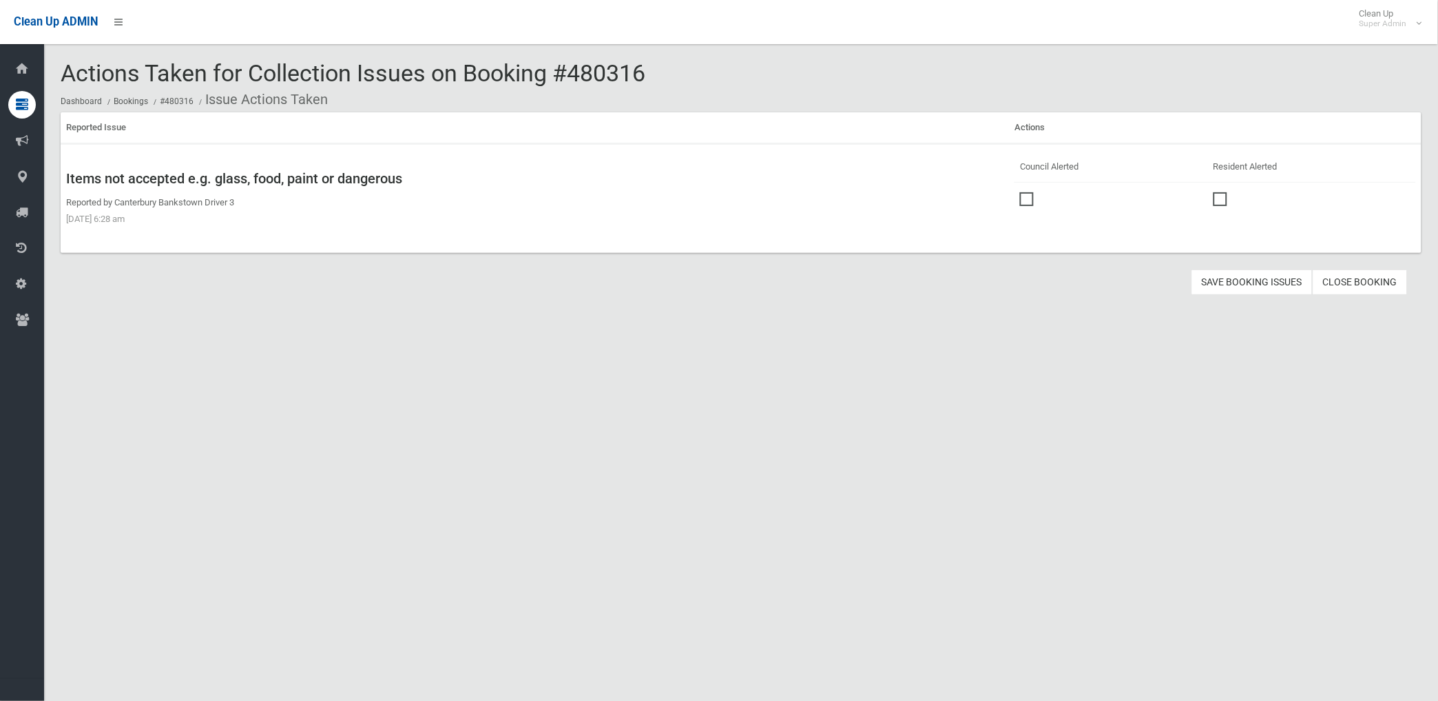
click at [1021, 192] on span at bounding box center [1030, 192] width 21 height 0
drag, startPoint x: 1227, startPoint y: 284, endPoint x: 1081, endPoint y: 284, distance: 145.3
click at [1227, 284] on button "Save Booking Issues" at bounding box center [1252, 281] width 121 height 25
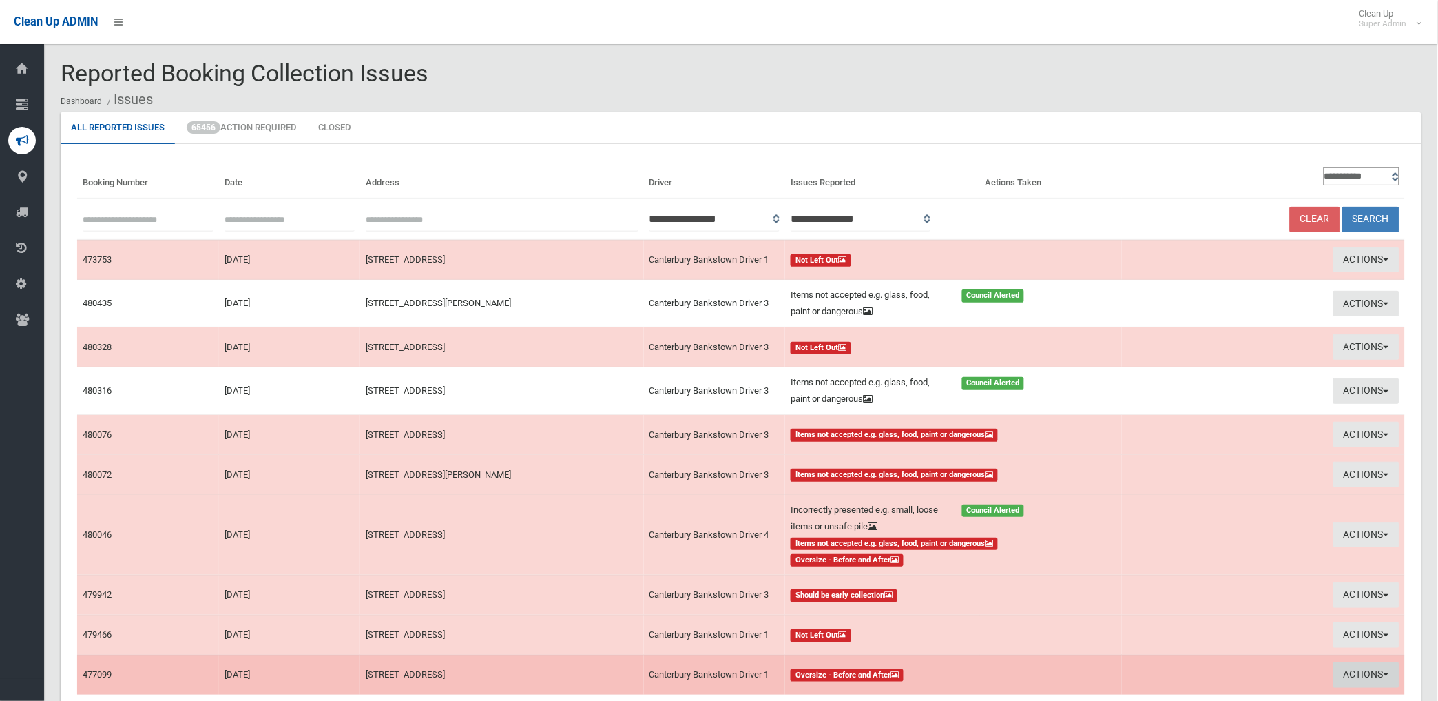
click at [1367, 670] on button "Actions" at bounding box center [1367, 674] width 66 height 25
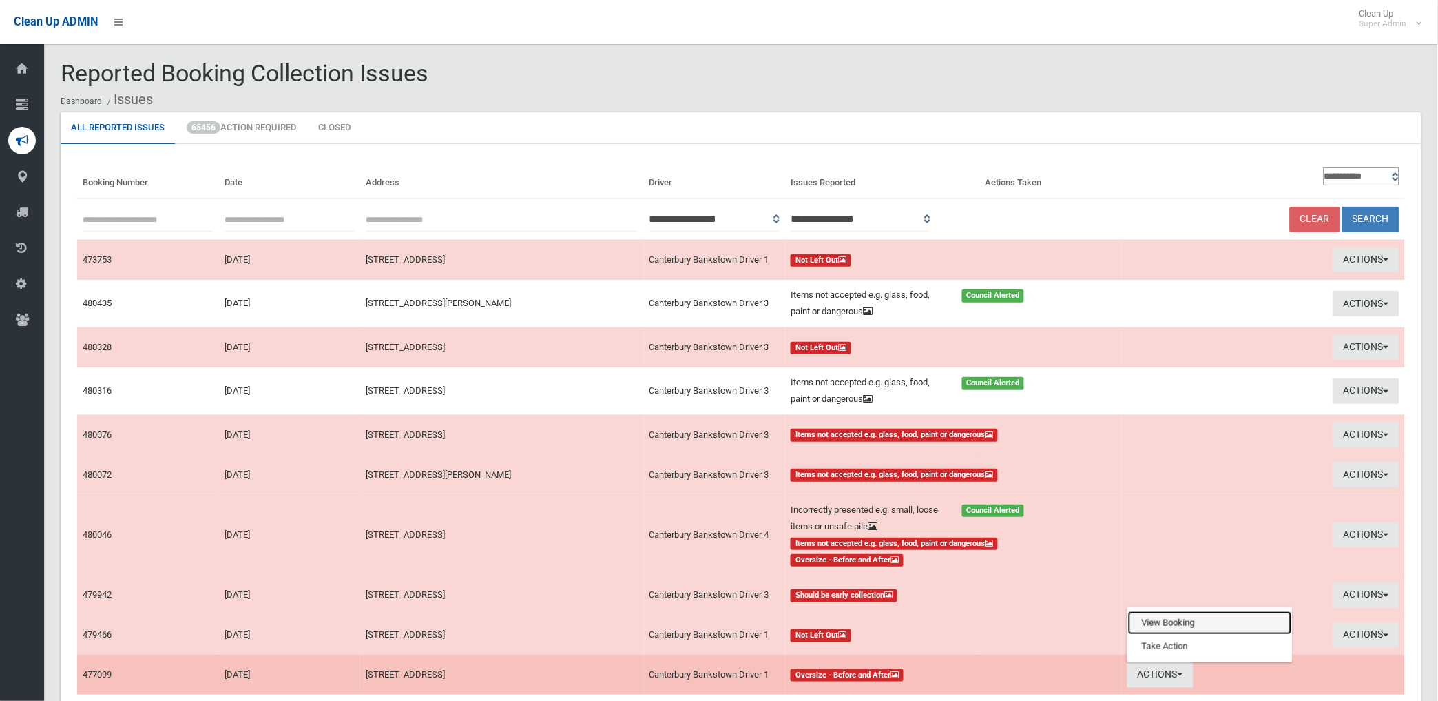
click at [1176, 616] on link "View Booking" at bounding box center [1210, 622] width 164 height 23
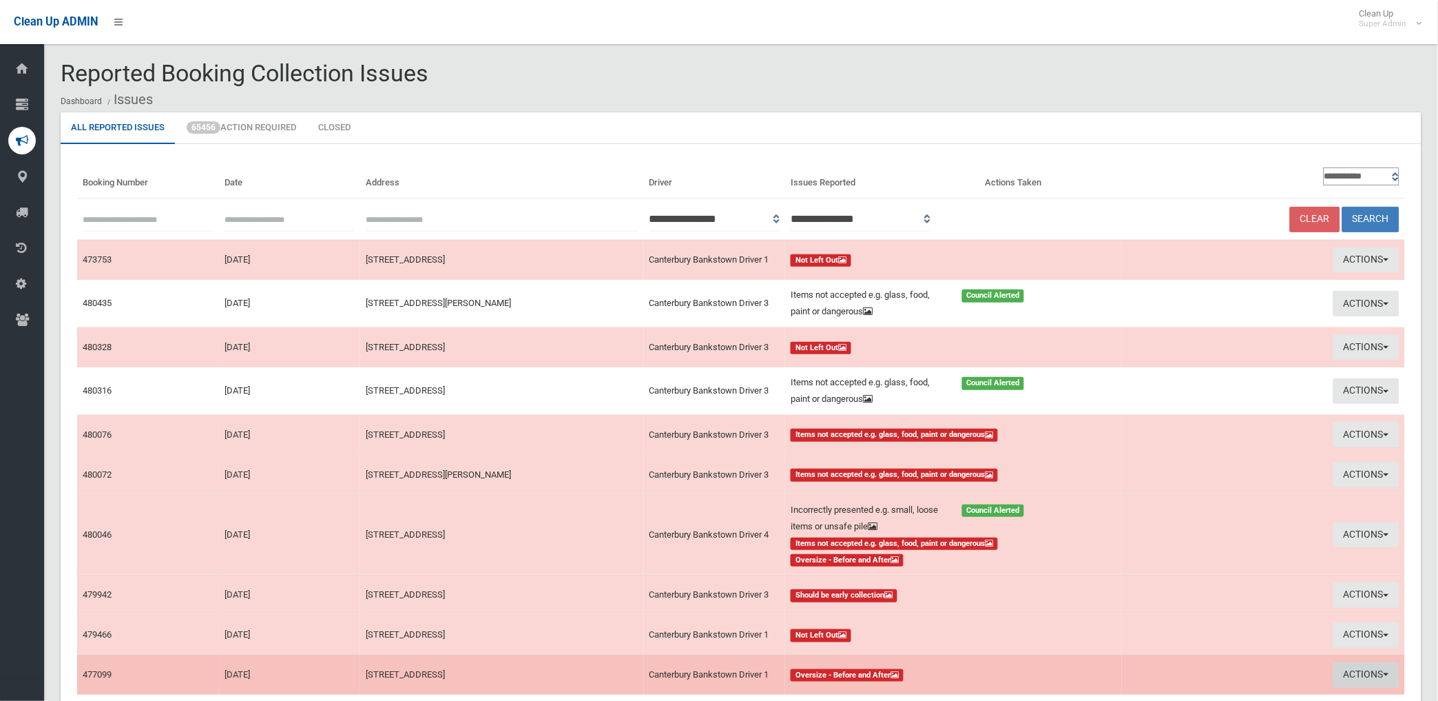
click at [1359, 676] on button "Actions" at bounding box center [1367, 674] width 66 height 25
click at [1359, 676] on td "Actions View Booking Take Action" at bounding box center [1263, 673] width 283 height 39
click at [1351, 676] on button "Actions" at bounding box center [1367, 674] width 66 height 25
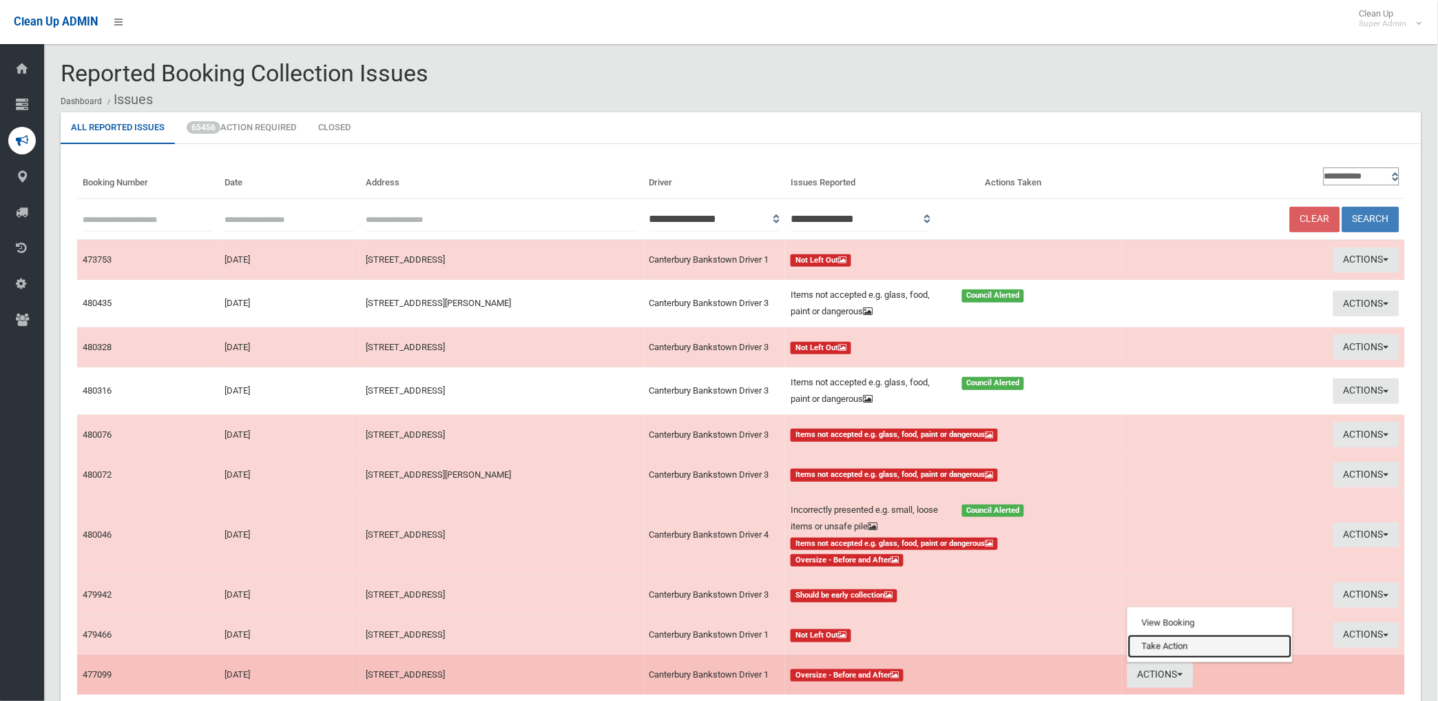
click at [1155, 645] on link "Take Action" at bounding box center [1210, 645] width 164 height 23
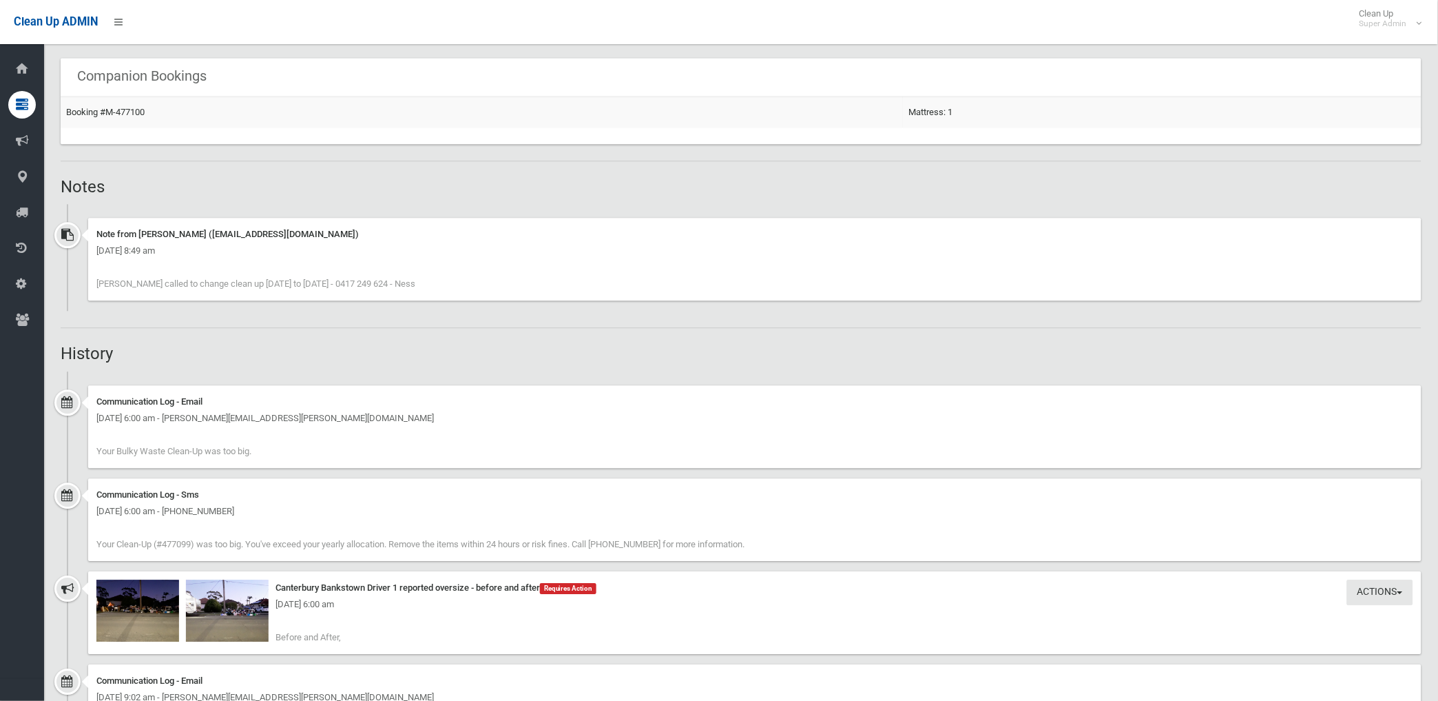
scroll to position [995, 0]
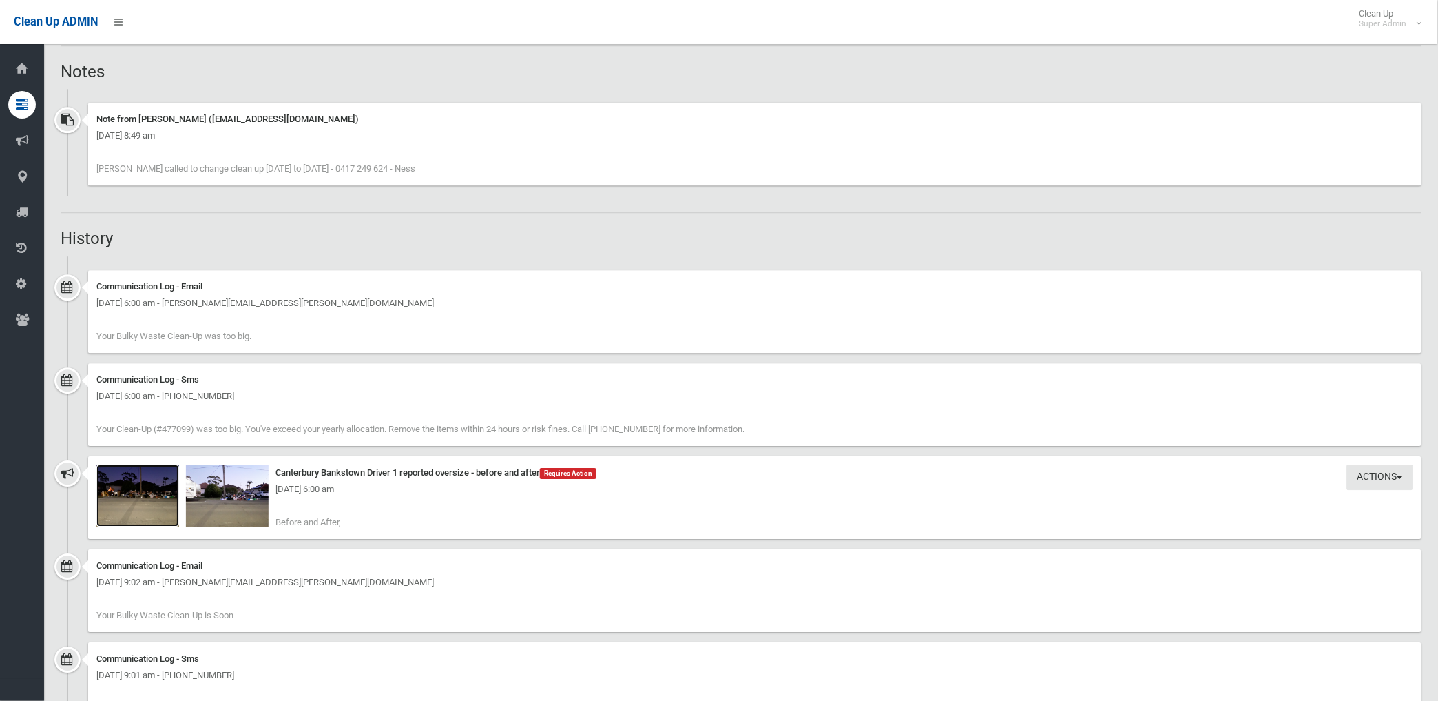
click at [147, 507] on img at bounding box center [137, 495] width 83 height 62
click at [141, 517] on img at bounding box center [137, 495] width 83 height 62
click at [245, 505] on img at bounding box center [227, 495] width 83 height 62
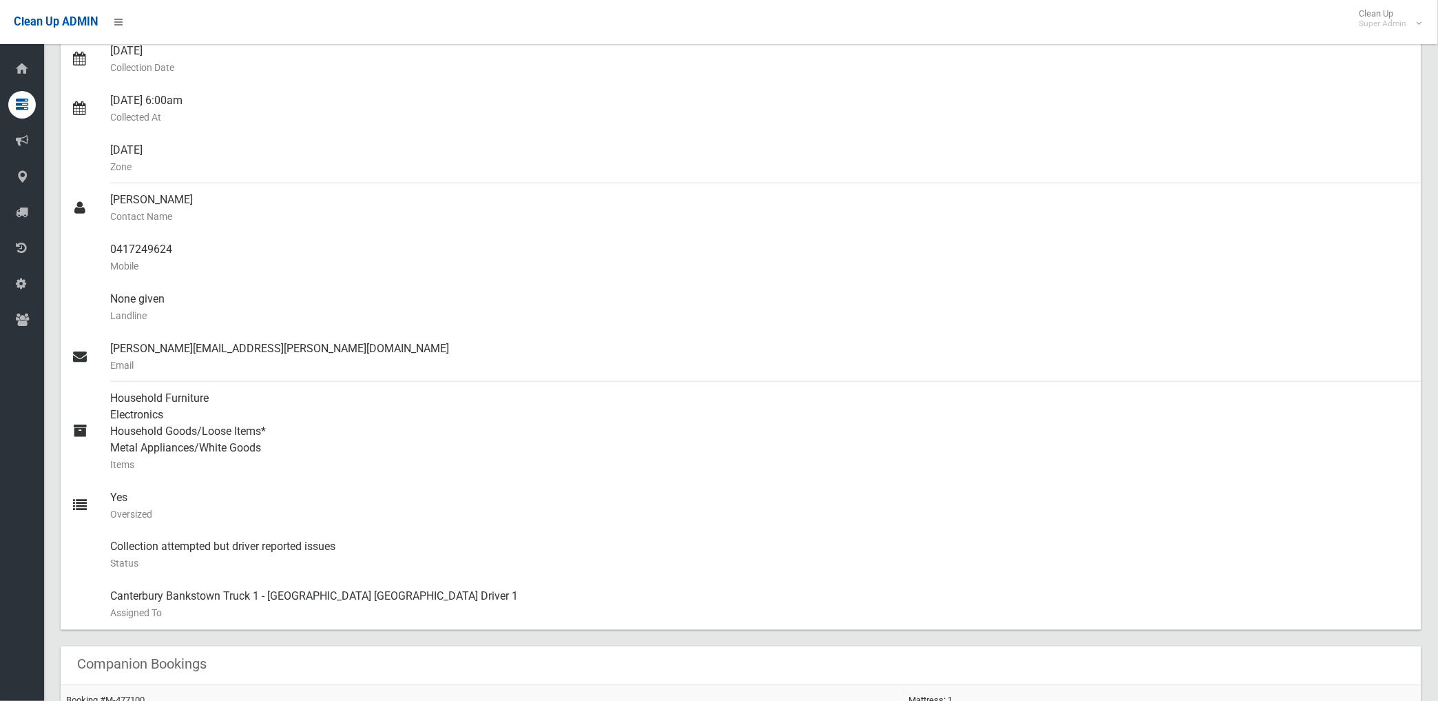
scroll to position [153, 0]
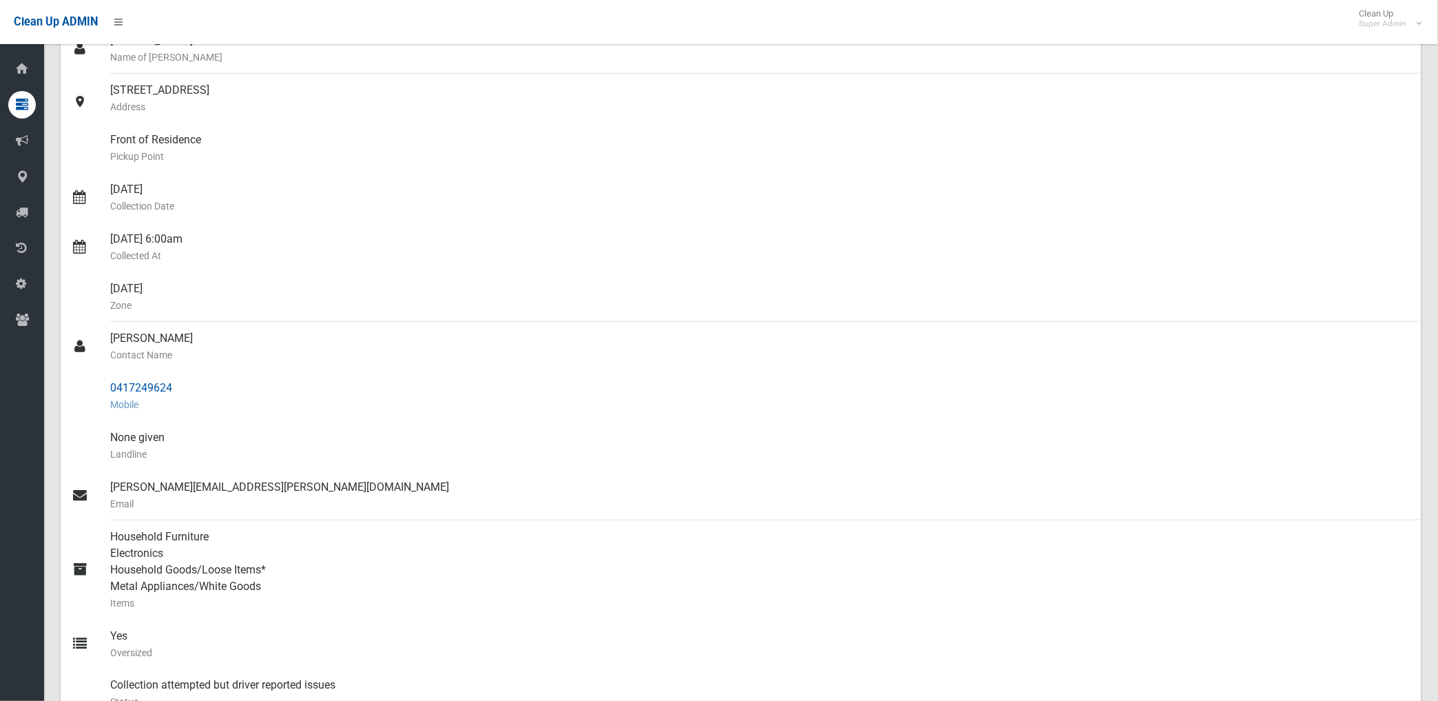
drag, startPoint x: 108, startPoint y: 388, endPoint x: 175, endPoint y: 388, distance: 66.8
click at [175, 388] on link "0417249624 Mobile" at bounding box center [741, 396] width 1361 height 50
drag, startPoint x: 175, startPoint y: 388, endPoint x: 160, endPoint y: 388, distance: 14.5
copy link "0417249624"
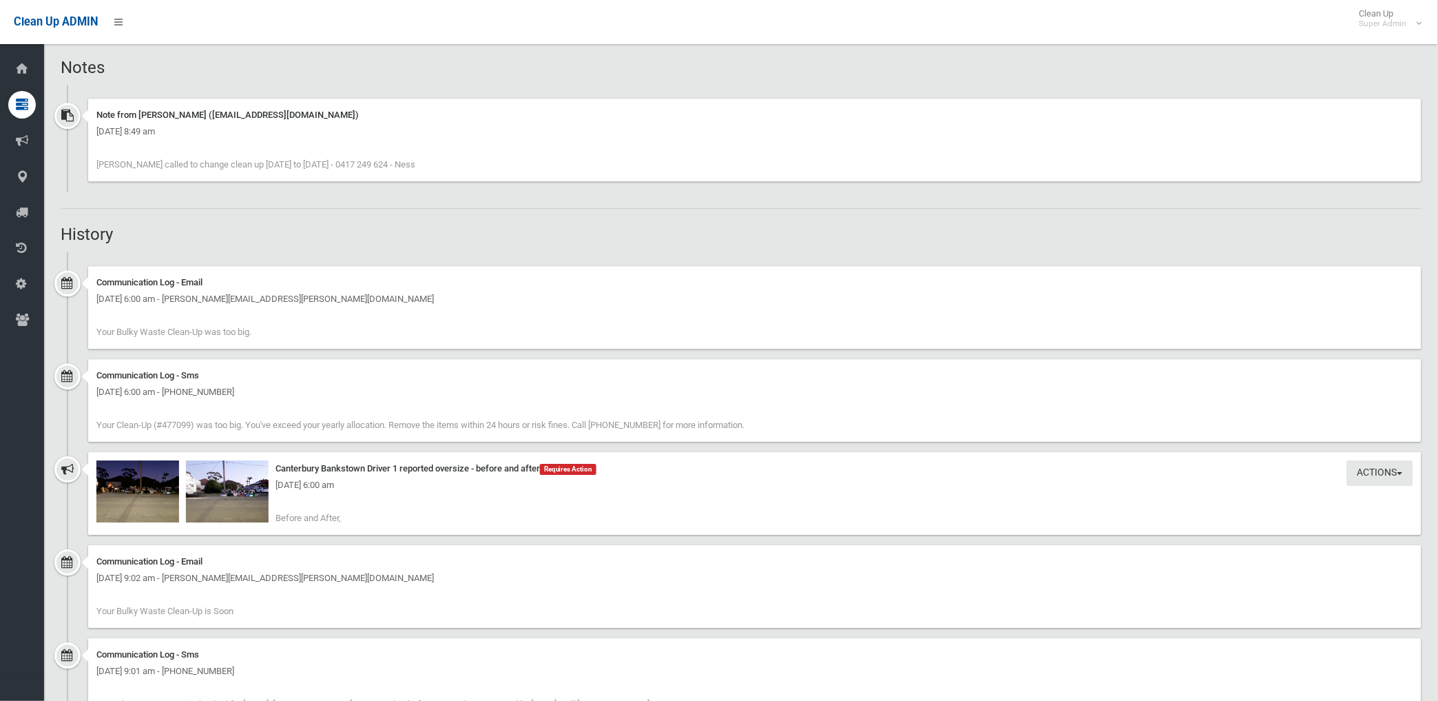
scroll to position [1004, 0]
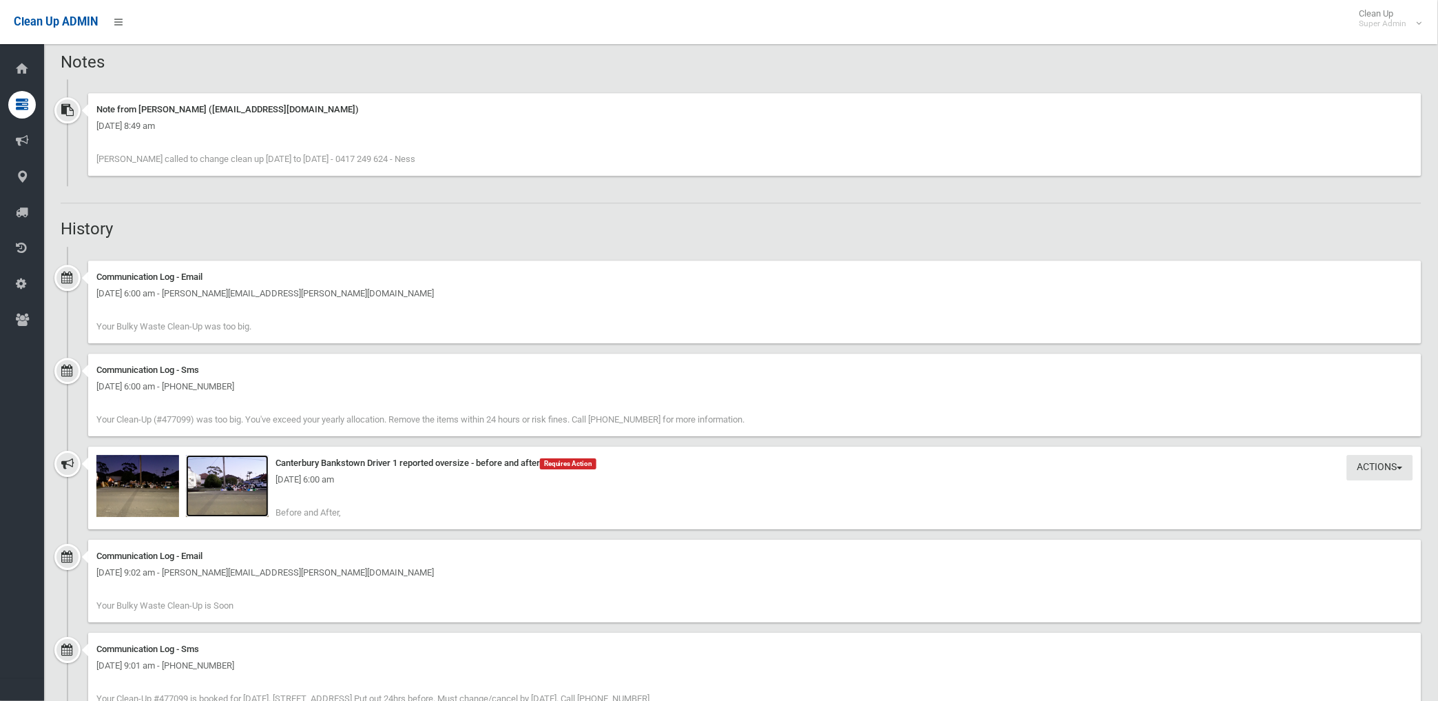
click at [233, 497] on img at bounding box center [227, 486] width 83 height 62
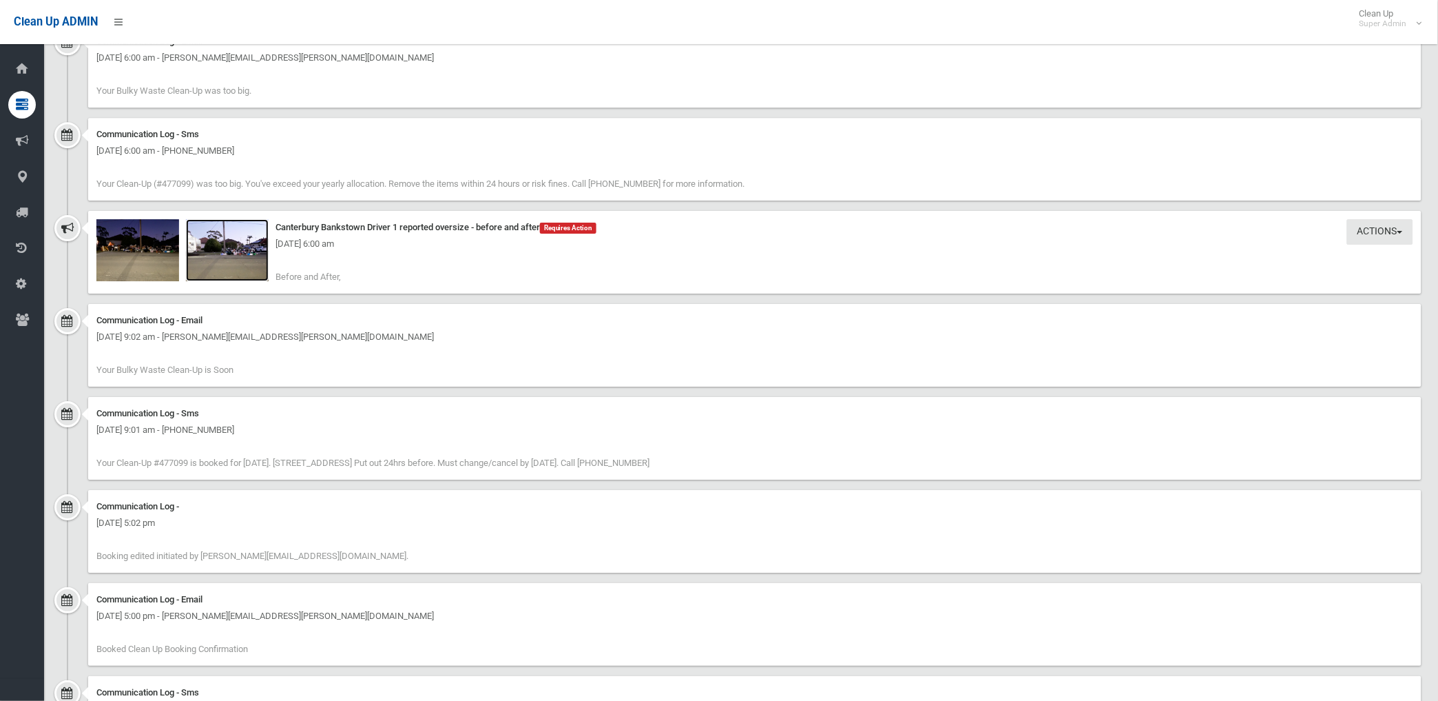
scroll to position [1081, 0]
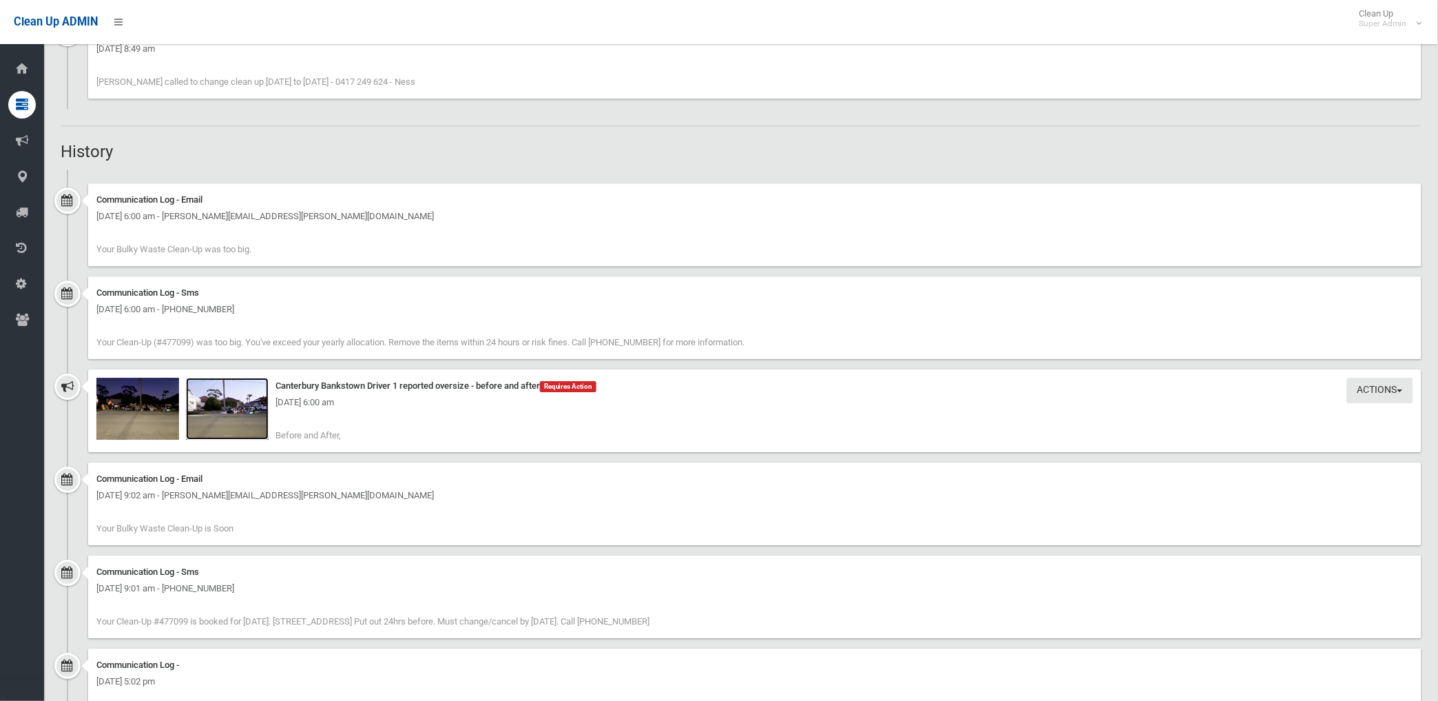
click at [238, 422] on img at bounding box center [227, 408] width 83 height 62
click at [163, 419] on img at bounding box center [137, 408] width 83 height 62
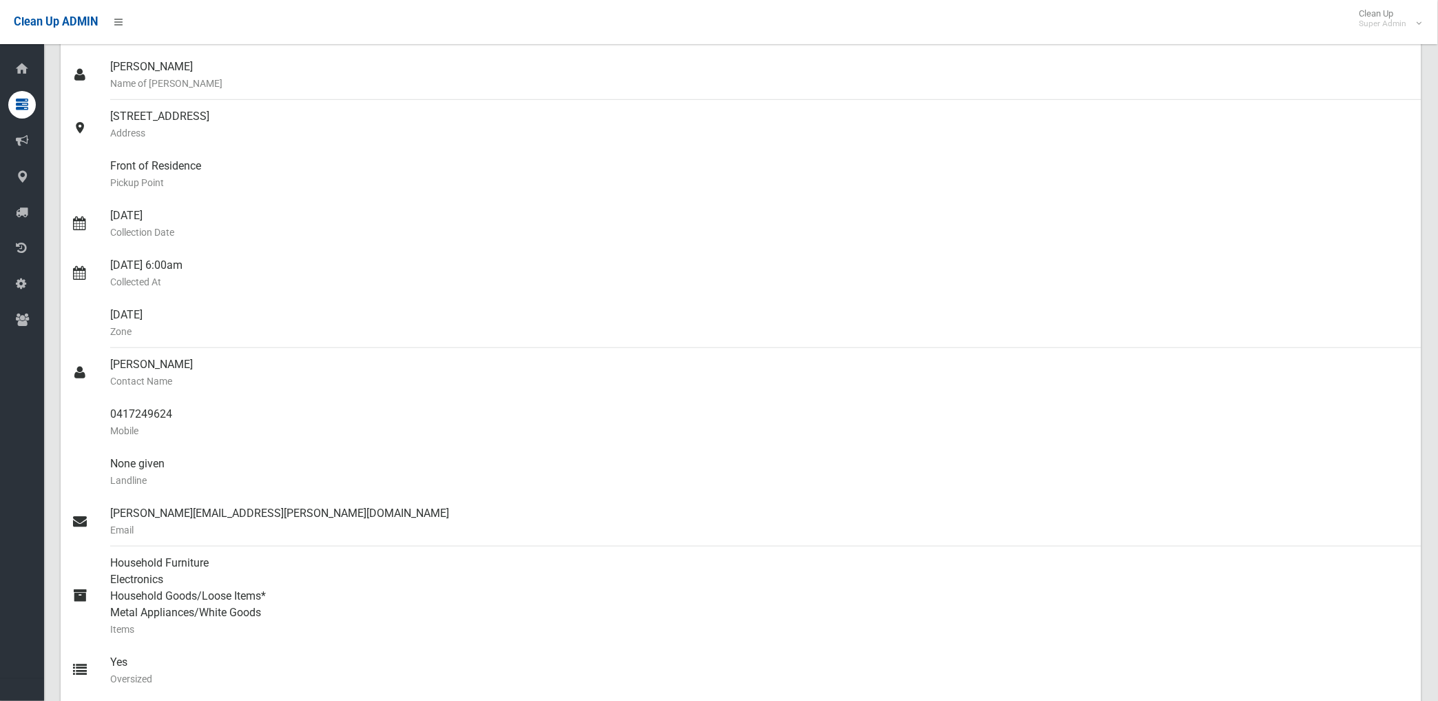
scroll to position [10, 0]
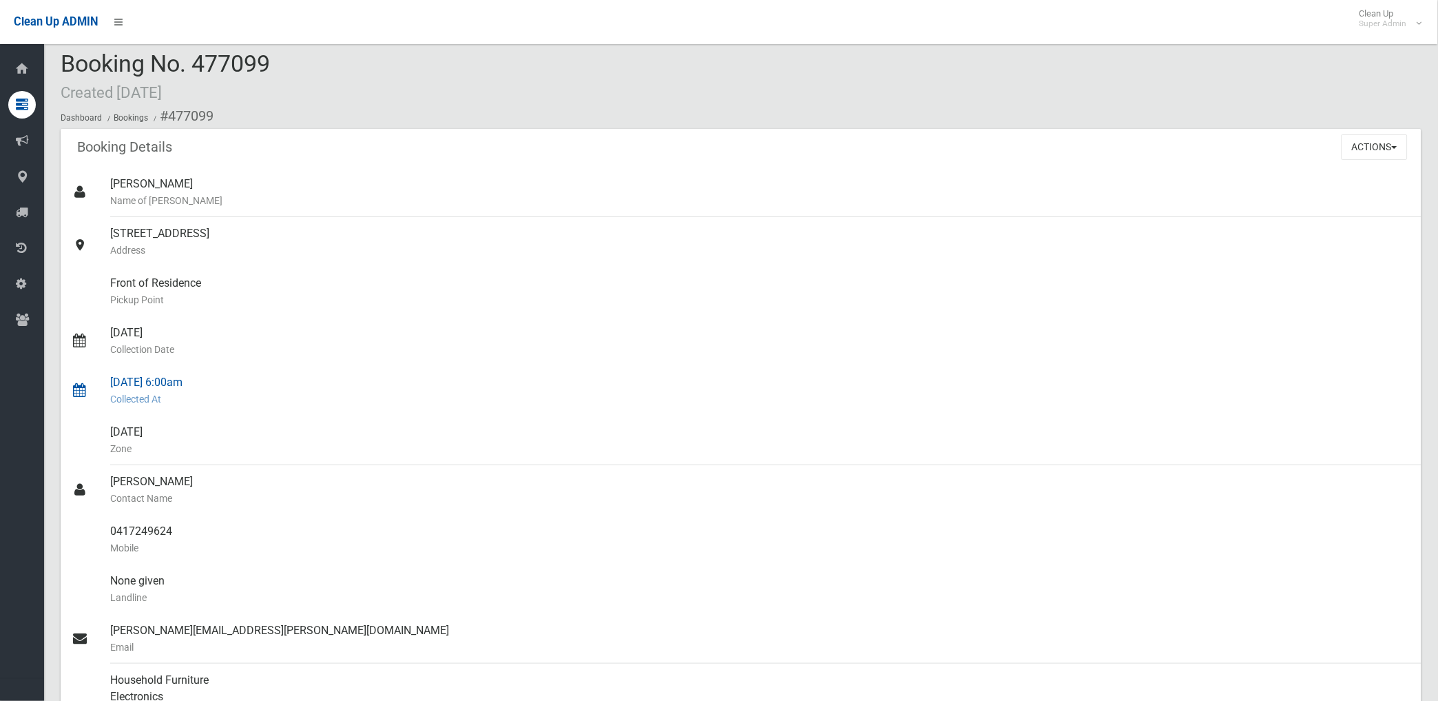
click at [686, 397] on small "Collected At" at bounding box center [760, 399] width 1301 height 17
drag, startPoint x: 169, startPoint y: 113, endPoint x: 186, endPoint y: 528, distance: 415.7
copy section "477099 Booking Details Actions View Booking Edit Booking Clone Booking Add Book…"
drag, startPoint x: 577, startPoint y: 258, endPoint x: 810, endPoint y: 259, distance: 233.5
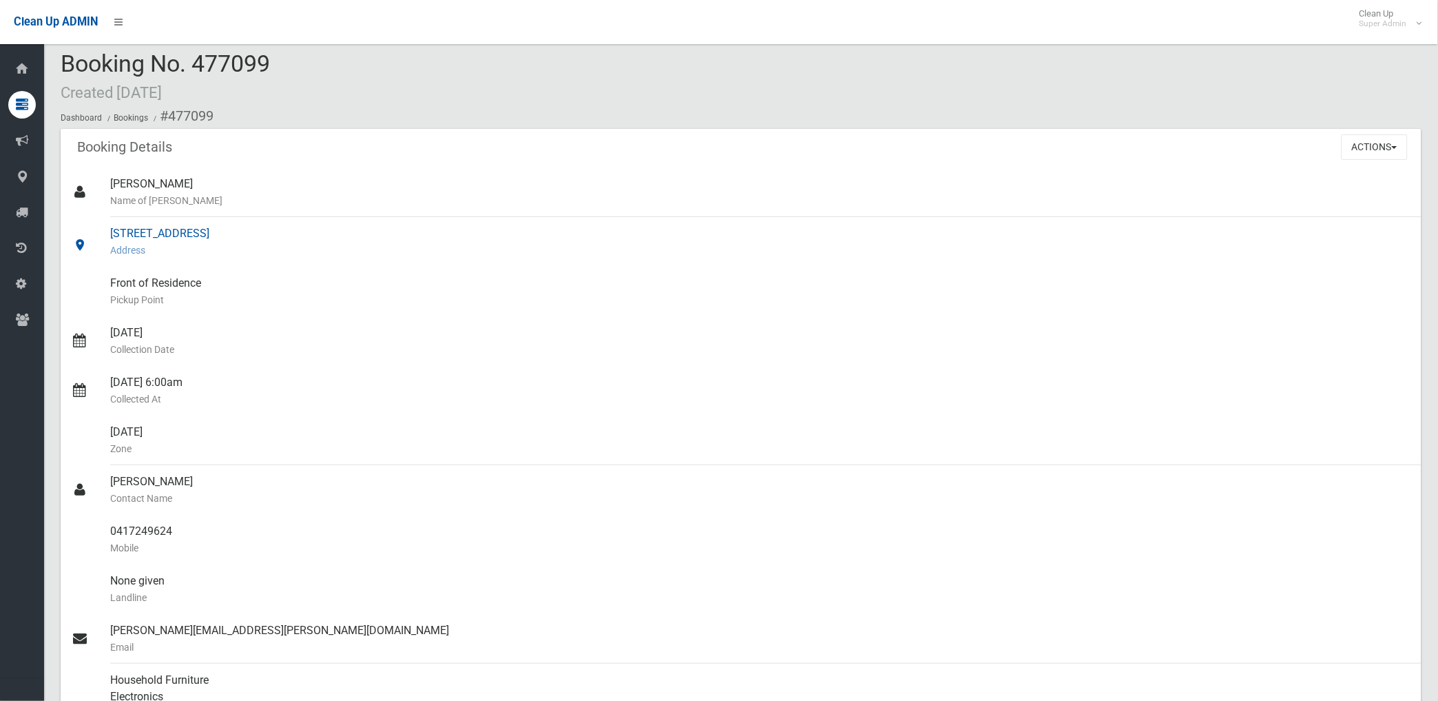
click at [574, 258] on div "4 Park Road, EAST HILLS NSW 2213 Address" at bounding box center [760, 242] width 1301 height 50
click at [1254, 217] on div "4 Park Road, EAST HILLS NSW 2213 Address" at bounding box center [760, 242] width 1301 height 50
click at [1355, 147] on button "Actions" at bounding box center [1375, 146] width 66 height 25
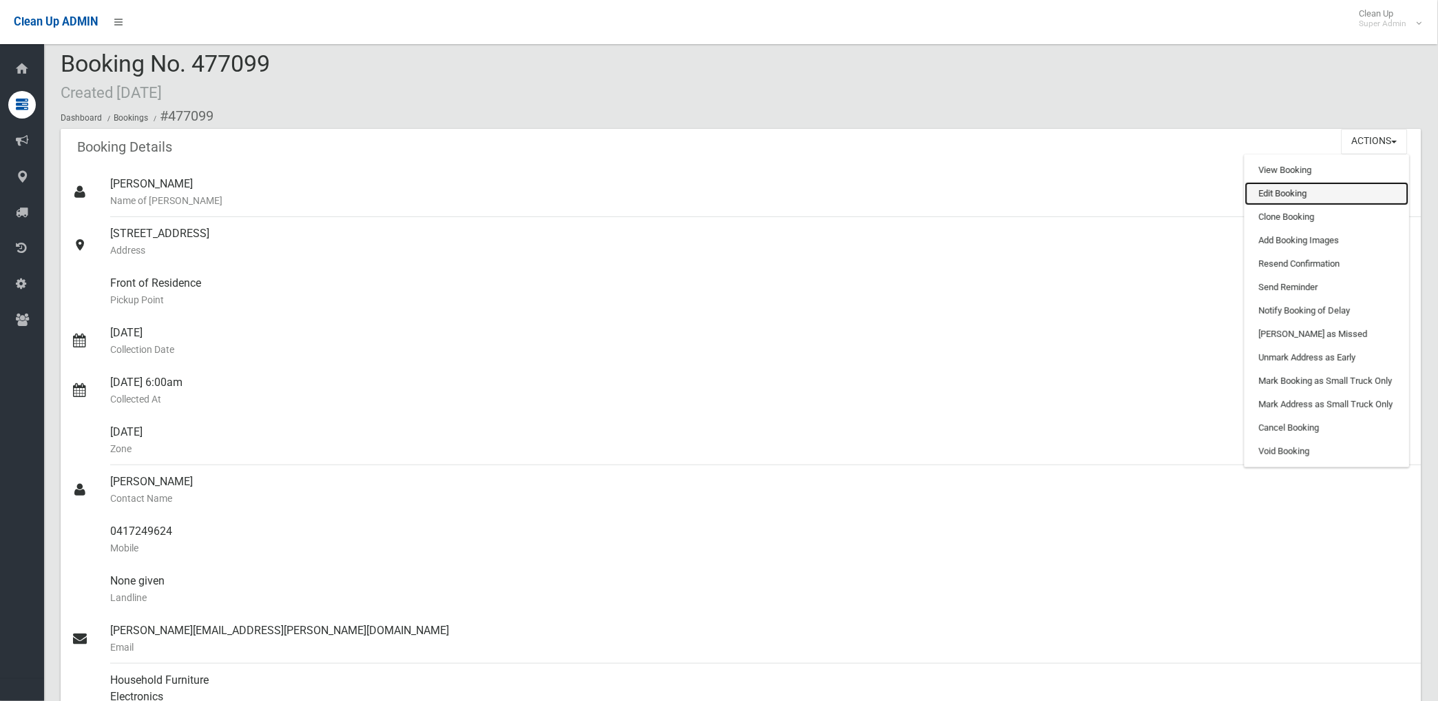
click at [1276, 189] on link "Edit Booking" at bounding box center [1327, 193] width 164 height 23
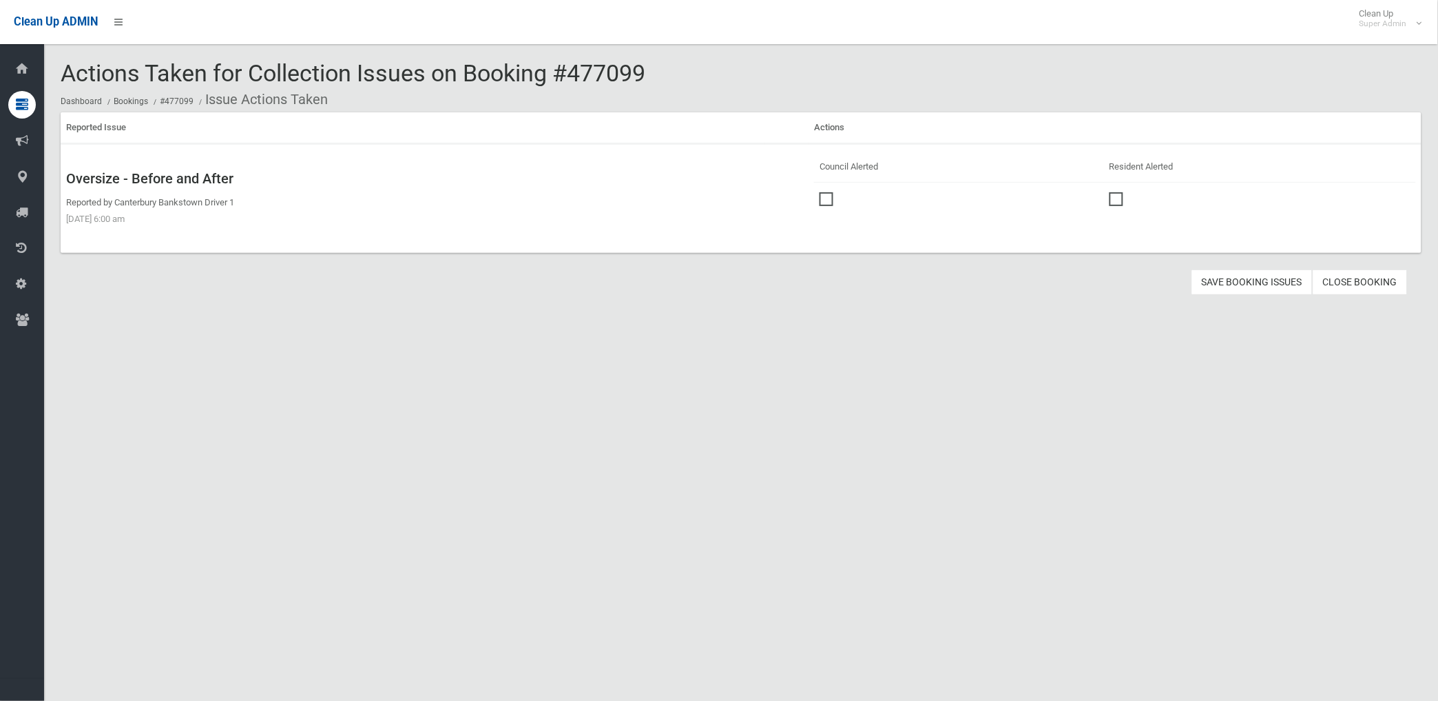
click at [825, 192] on span at bounding box center [830, 192] width 21 height 0
click at [1223, 281] on button "Save Booking Issues" at bounding box center [1252, 281] width 121 height 25
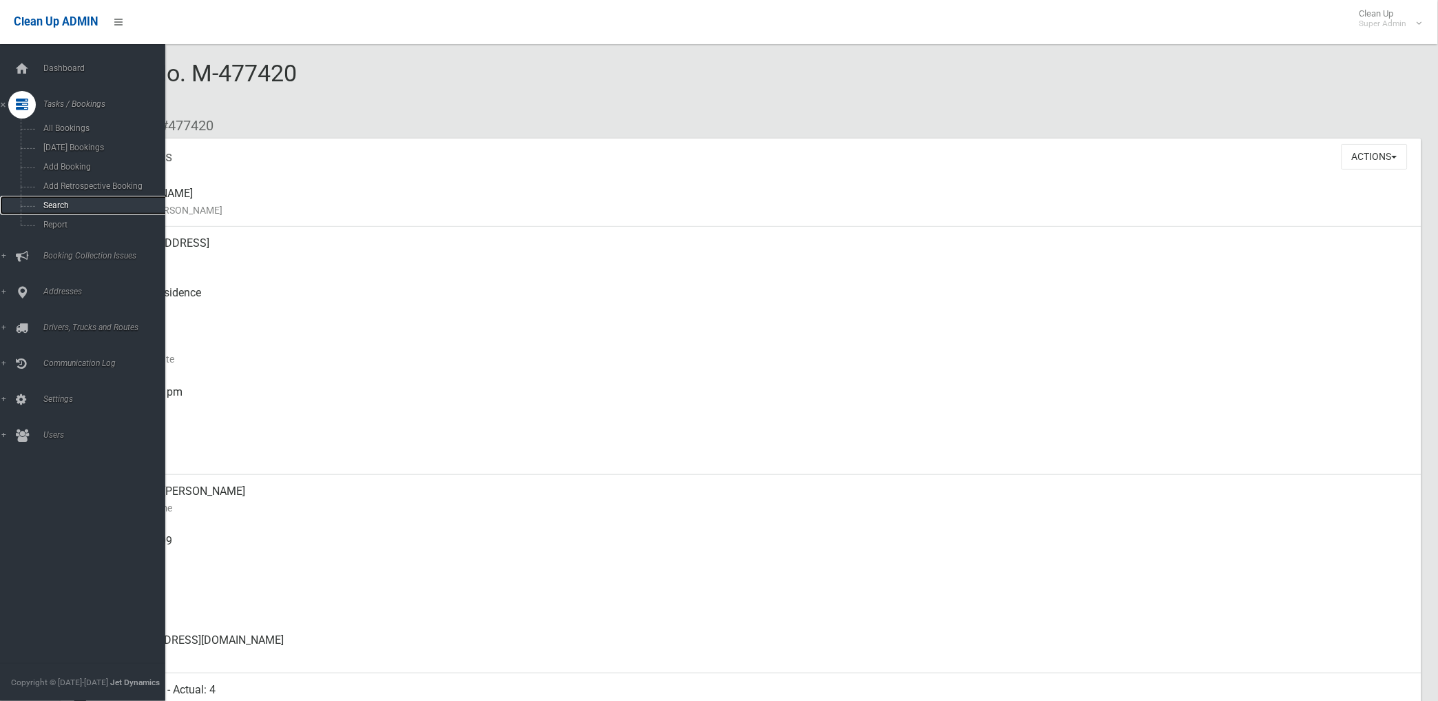
drag, startPoint x: 63, startPoint y: 203, endPoint x: 73, endPoint y: 208, distance: 10.8
click at [63, 204] on span "Search" at bounding box center [102, 205] width 126 height 10
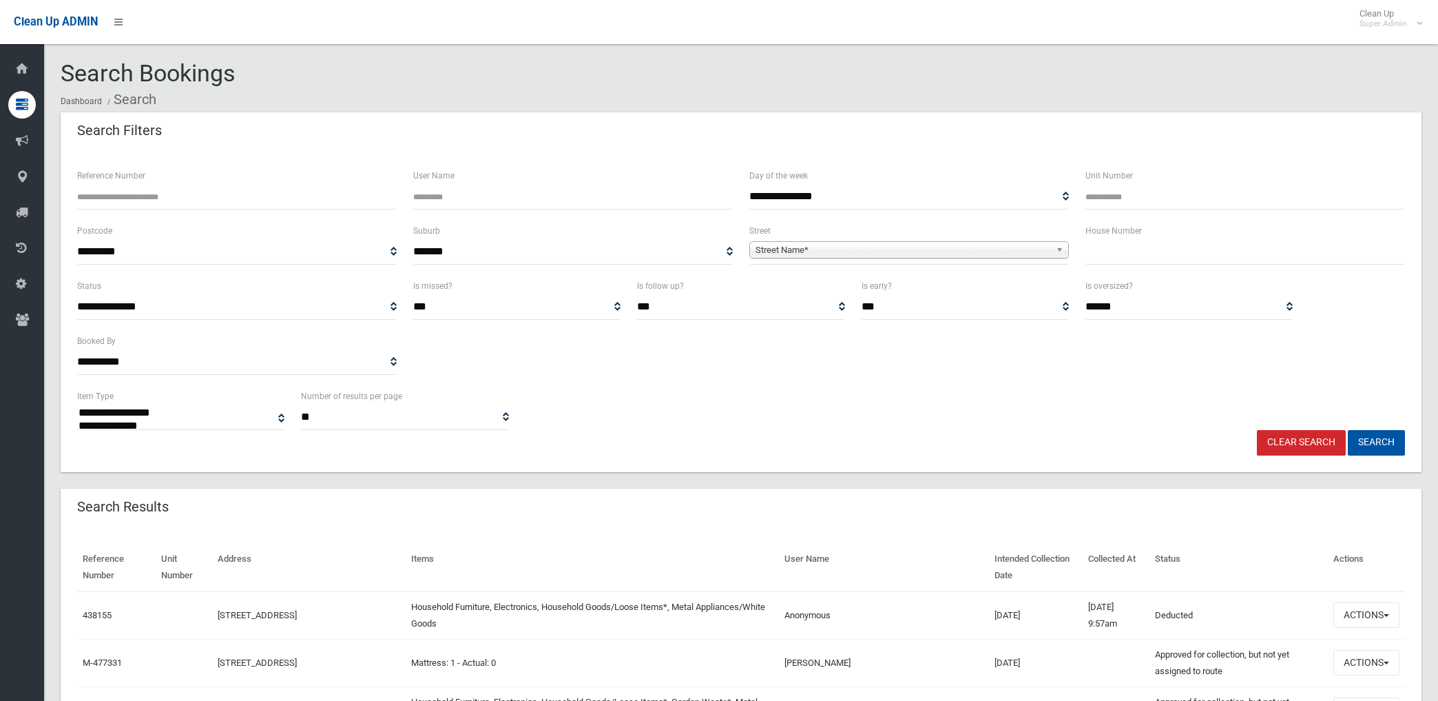
select select
click at [783, 251] on span "Street Name*" at bounding box center [903, 250] width 295 height 17
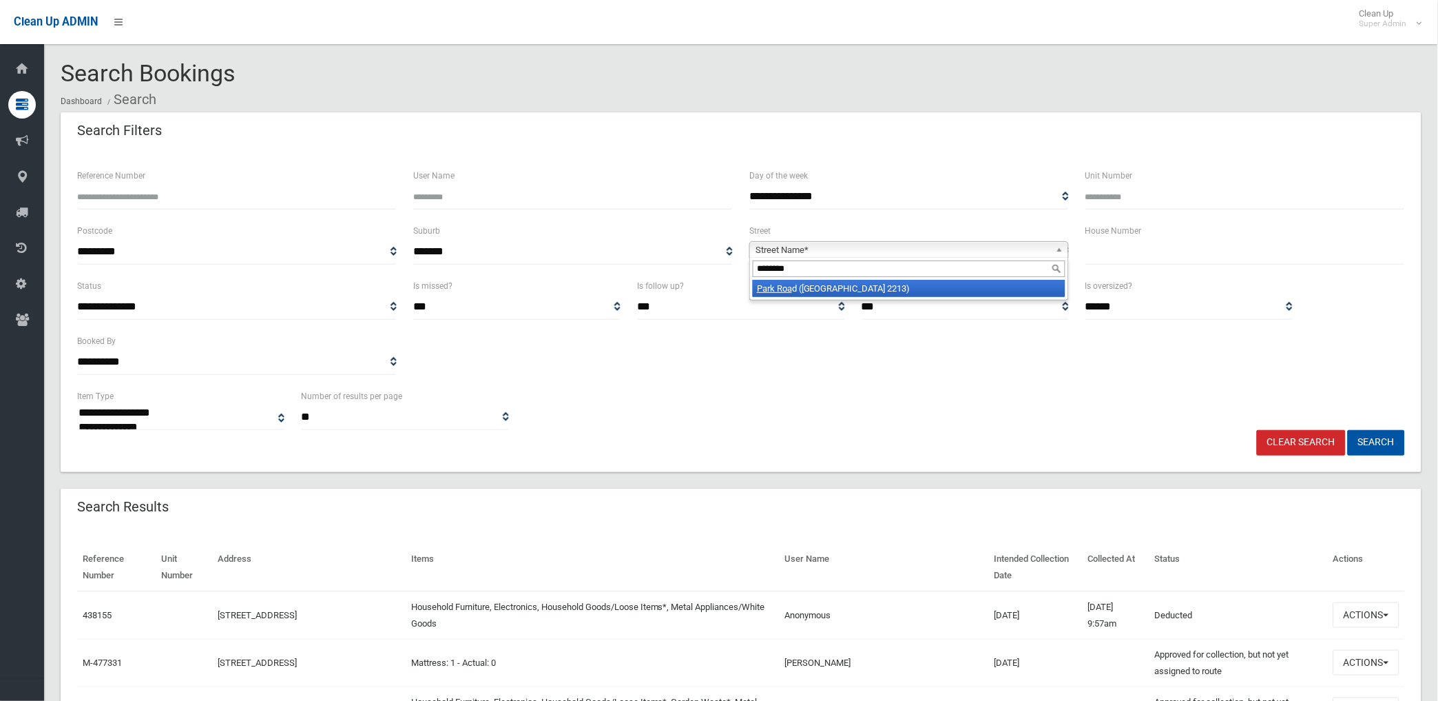
type input "*********"
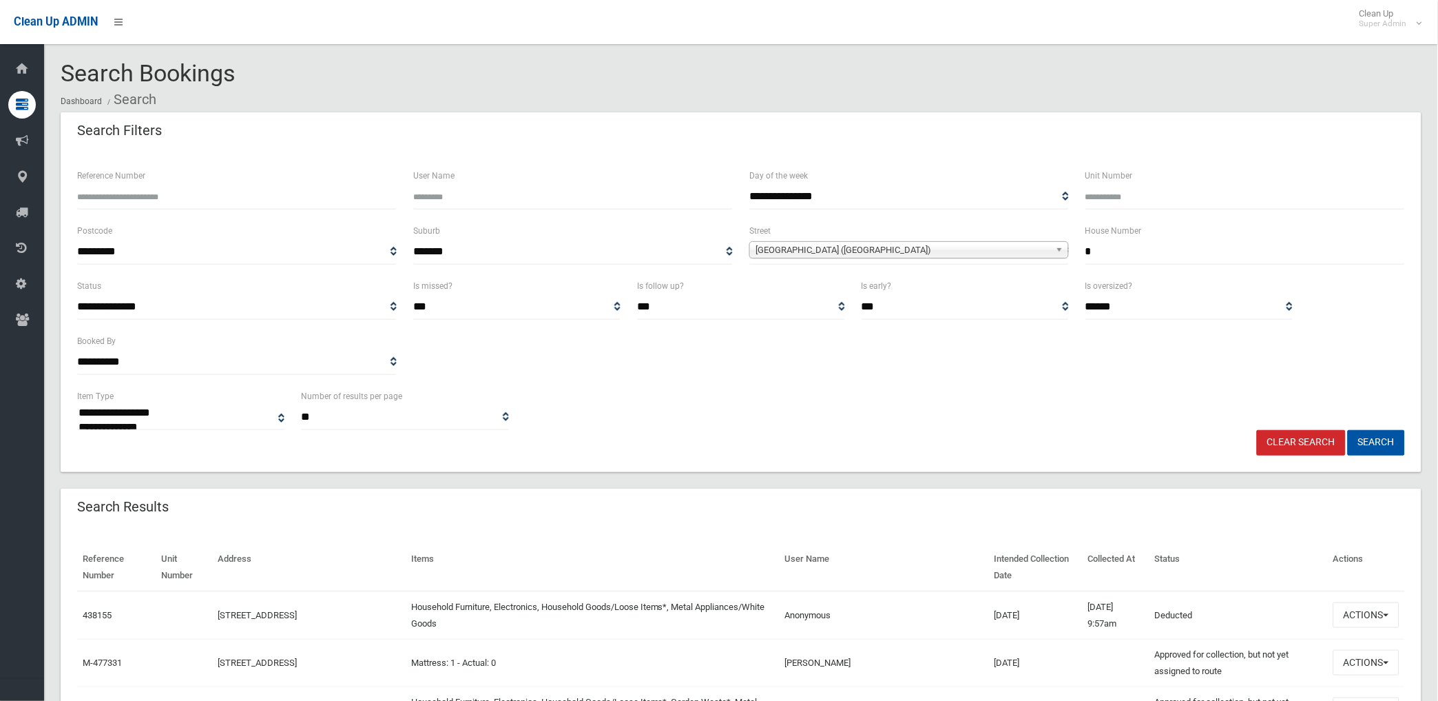
type input "*"
click at [1348, 430] on button "Search" at bounding box center [1376, 442] width 57 height 25
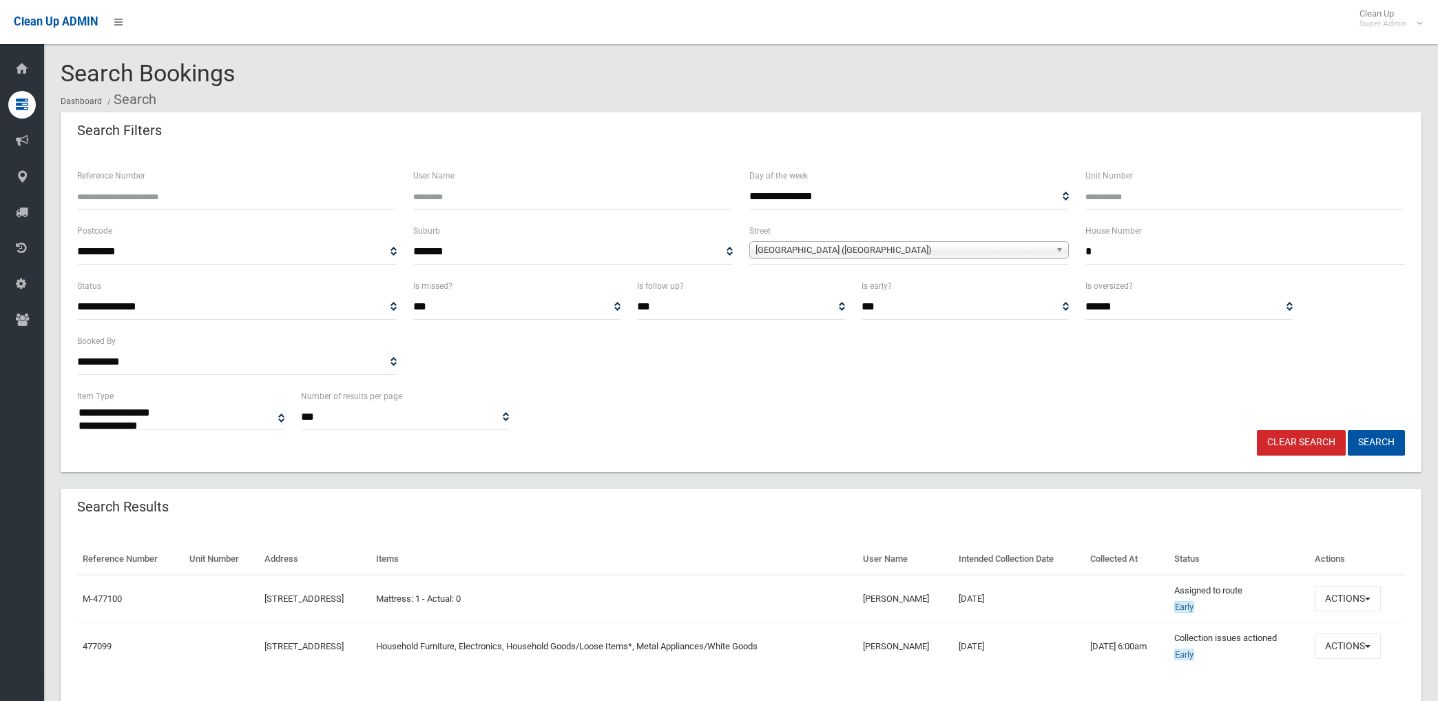
select select
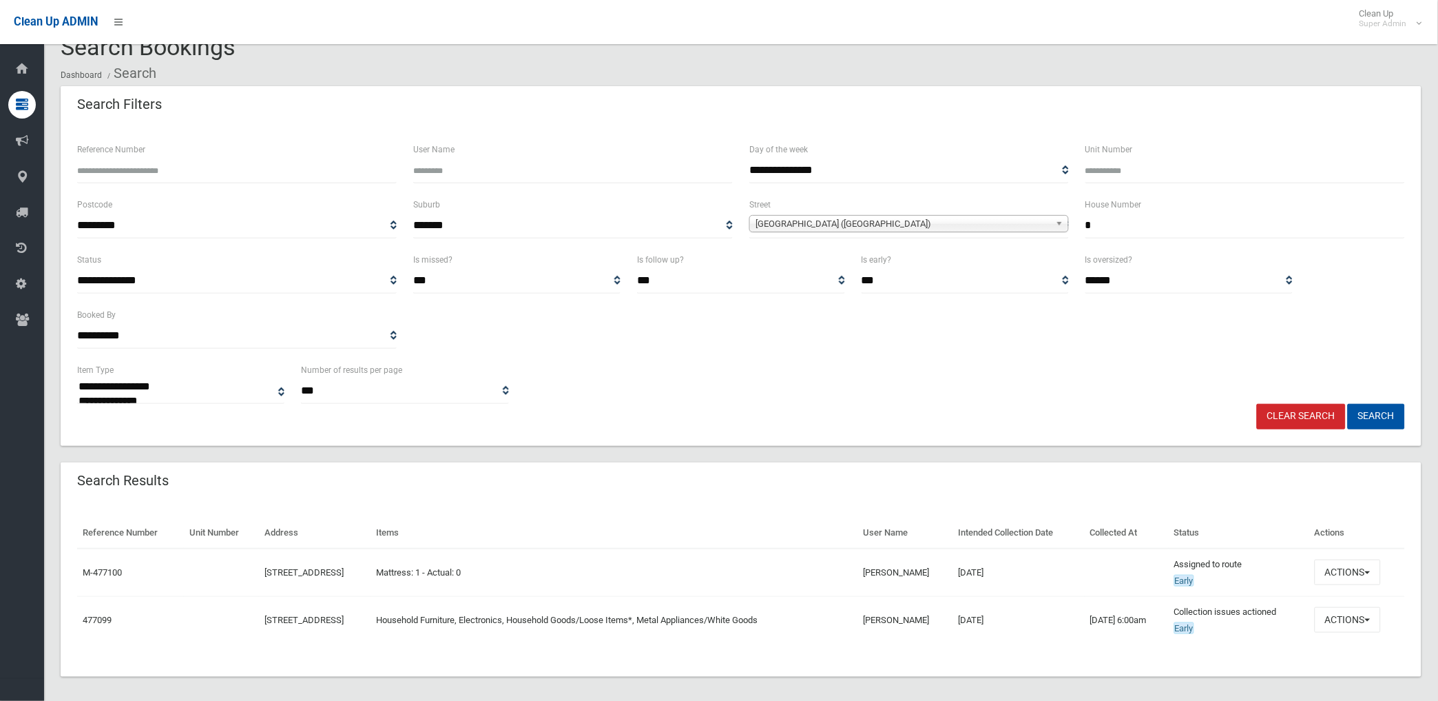
scroll to position [34, 0]
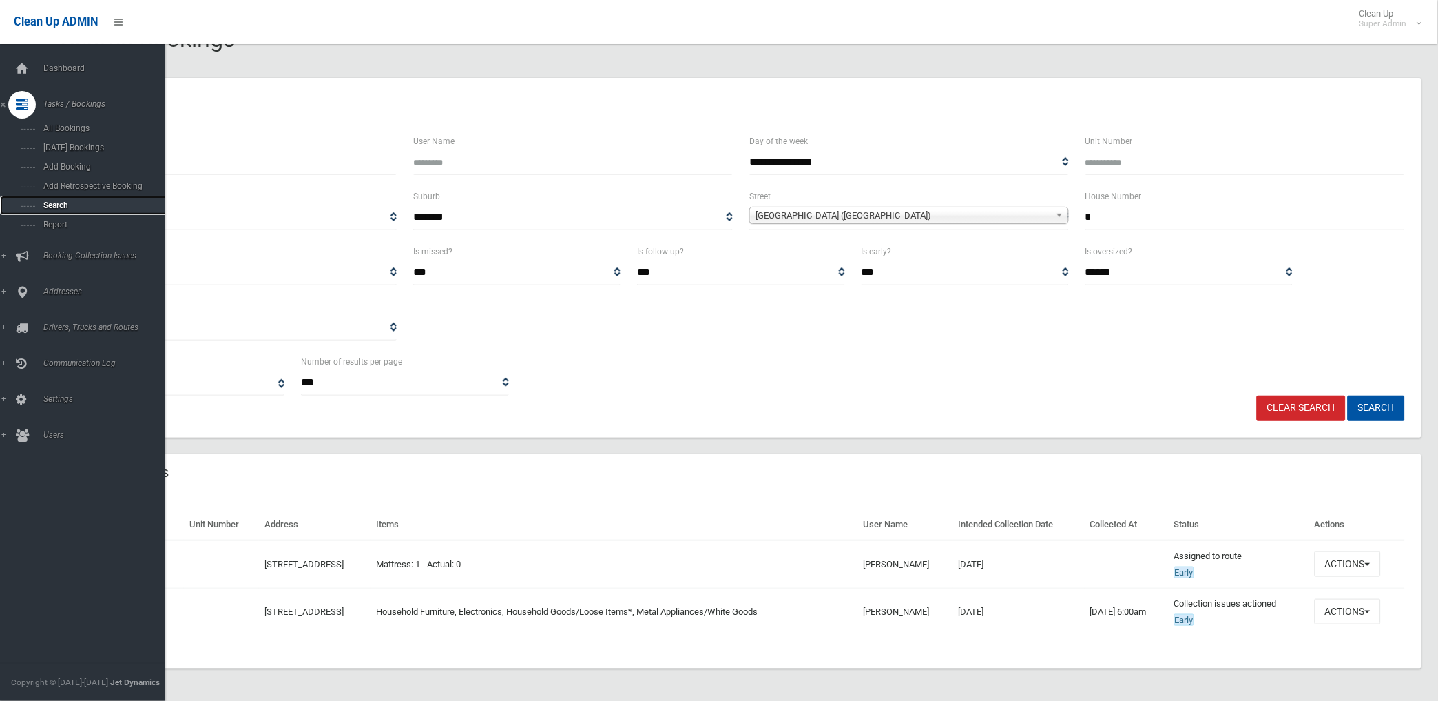
click at [54, 207] on span "Search" at bounding box center [102, 205] width 126 height 10
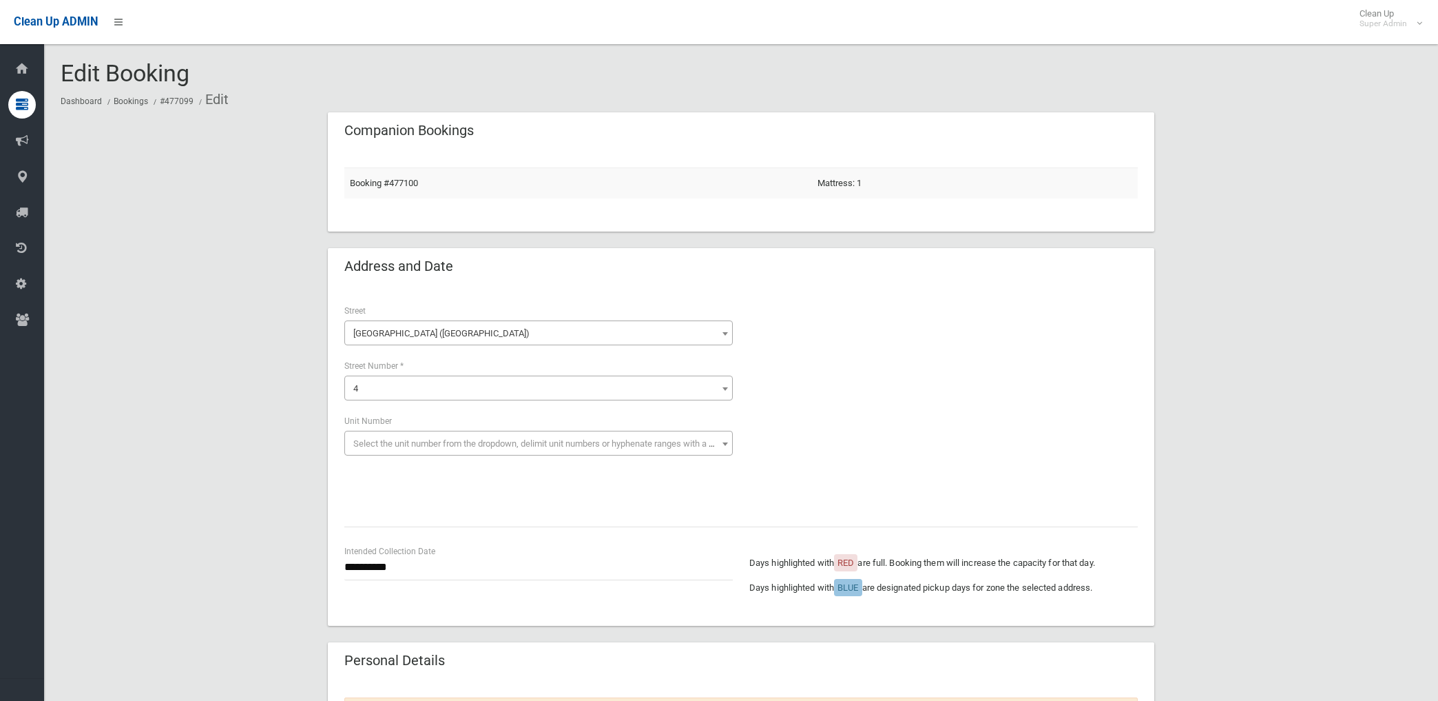
scroll to position [1004, 0]
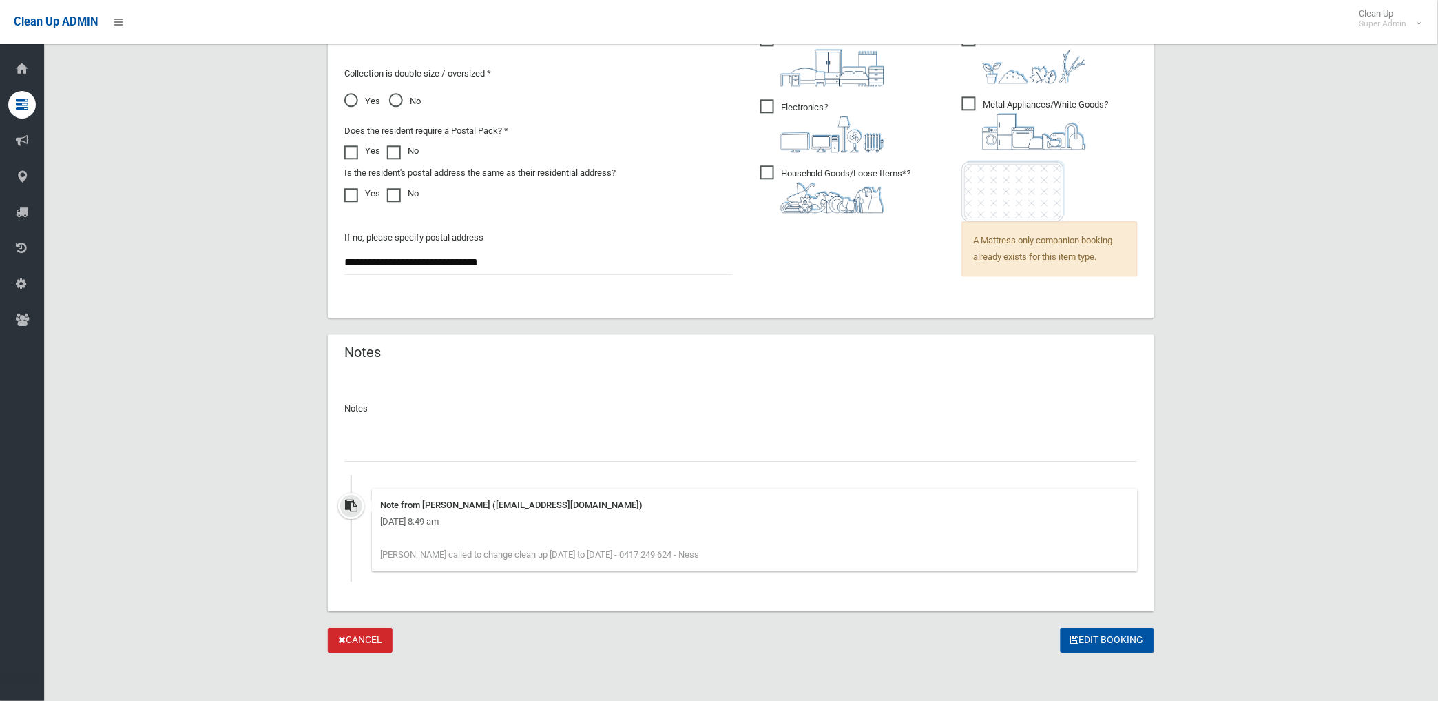
click at [448, 449] on input "text" at bounding box center [741, 448] width 794 height 25
paste input "********"
type input "**********"
click at [1103, 639] on button "Edit Booking" at bounding box center [1108, 640] width 94 height 25
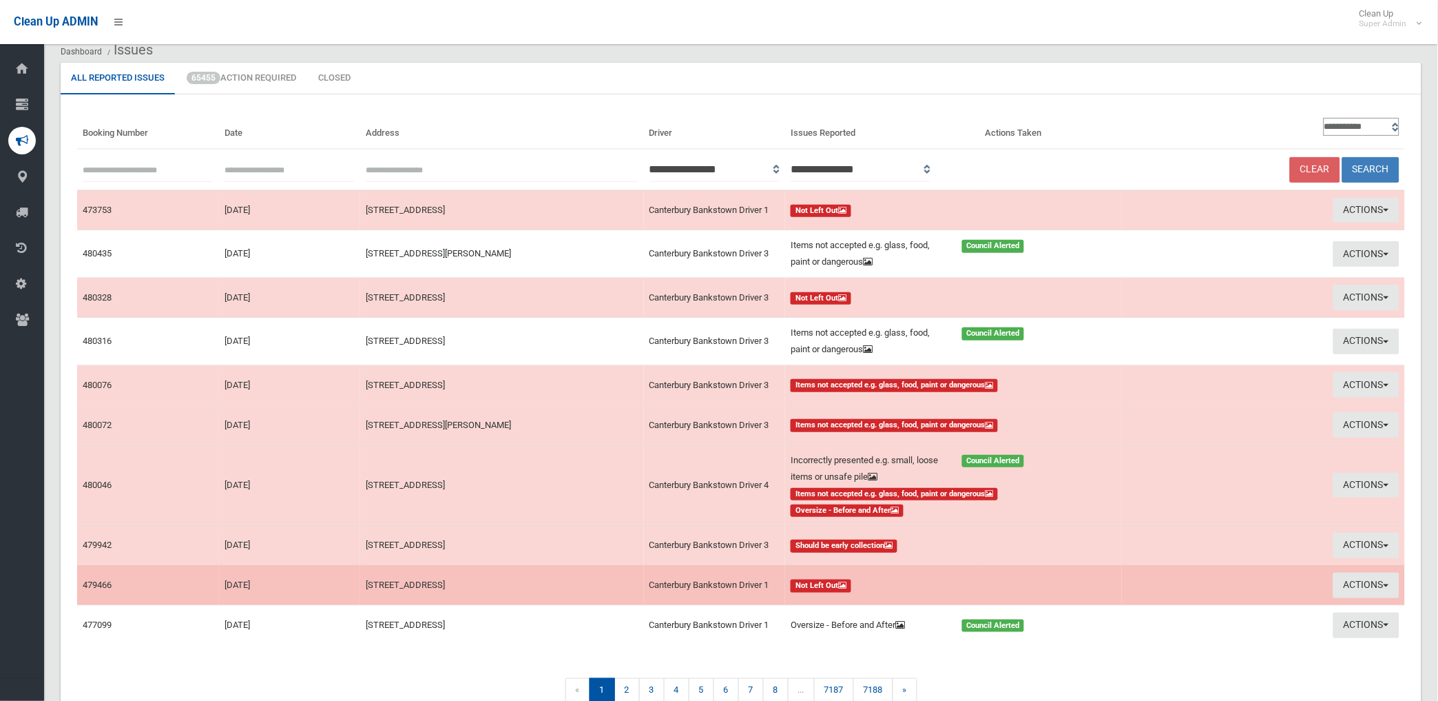
scroll to position [76, 0]
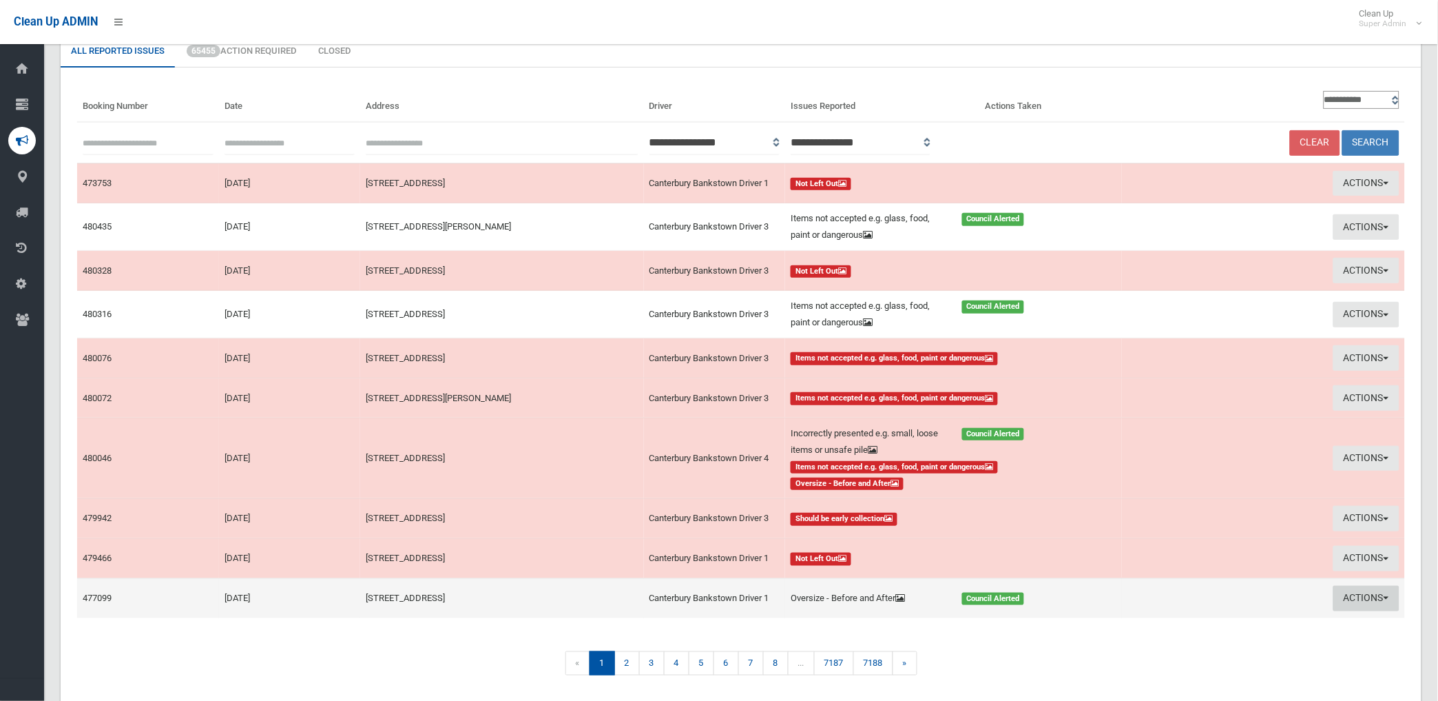
click at [1354, 593] on button "Actions" at bounding box center [1367, 598] width 66 height 25
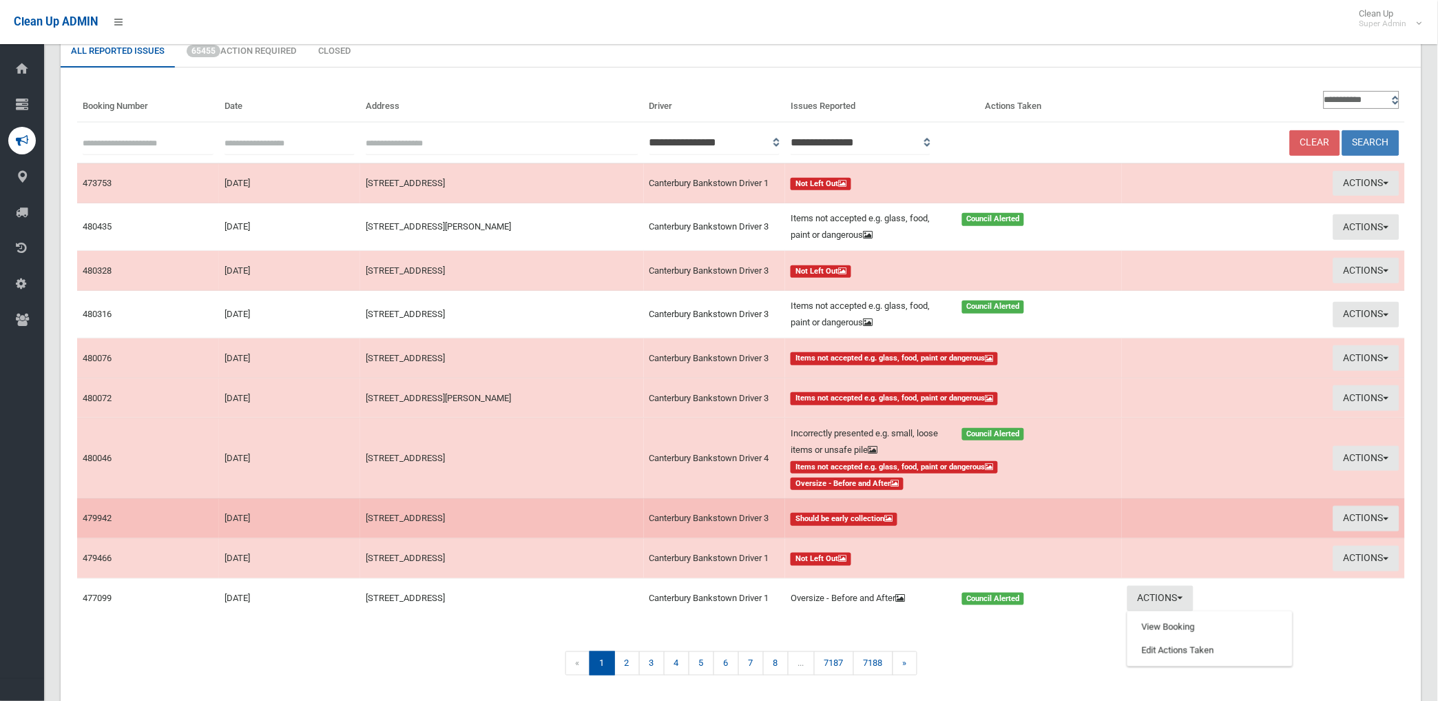
click at [1170, 538] on td "Actions View Booking Take Action" at bounding box center [1263, 518] width 283 height 40
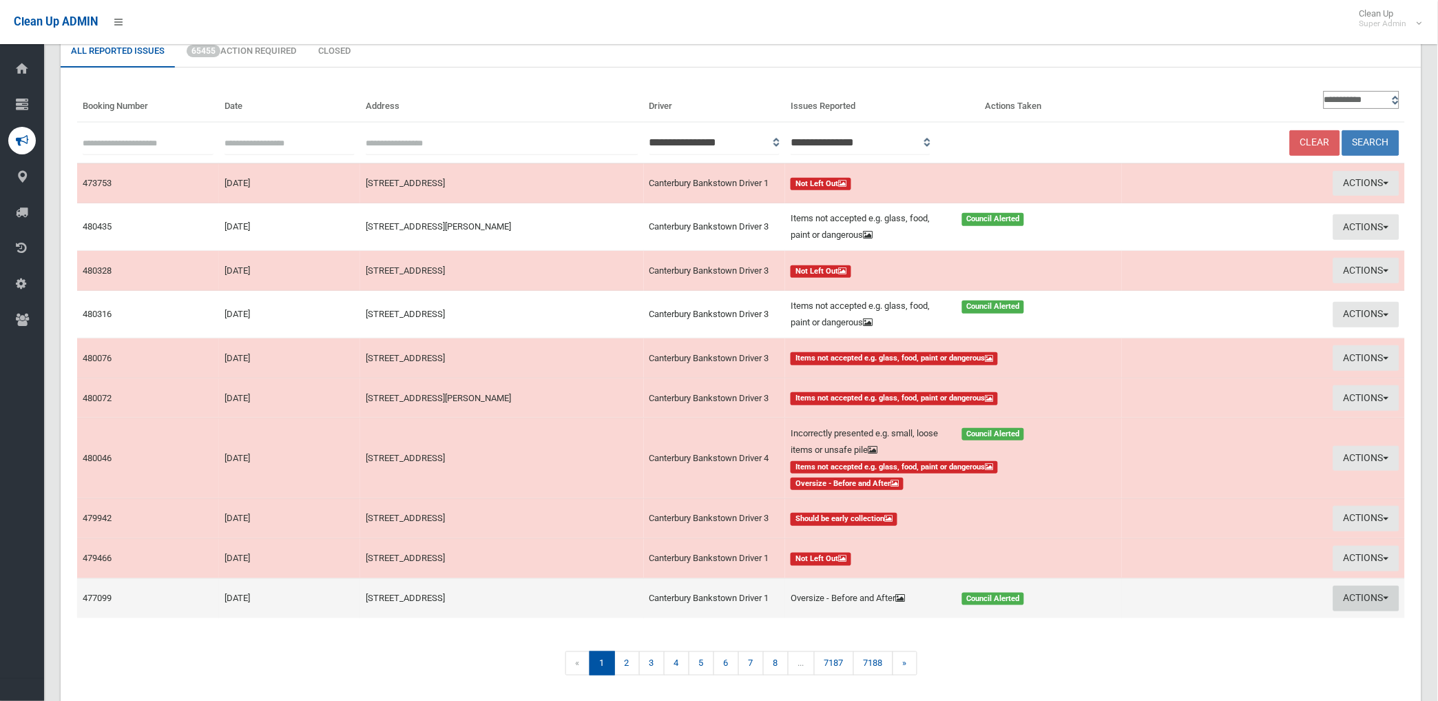
click at [1361, 594] on button "Actions" at bounding box center [1367, 598] width 66 height 25
click at [1155, 627] on link "View Booking" at bounding box center [1210, 626] width 164 height 23
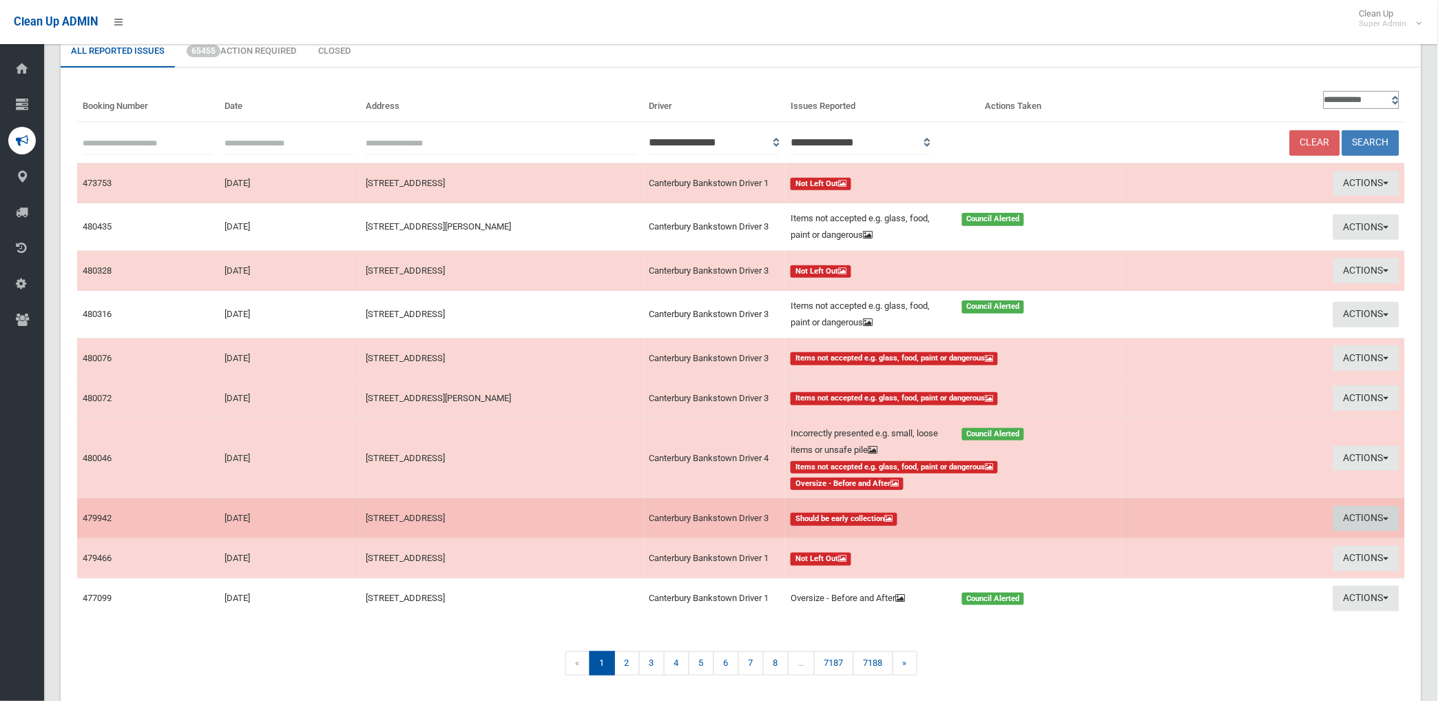
click at [1358, 517] on button "Actions" at bounding box center [1367, 518] width 66 height 25
click at [1152, 546] on link "View Booking" at bounding box center [1210, 546] width 164 height 23
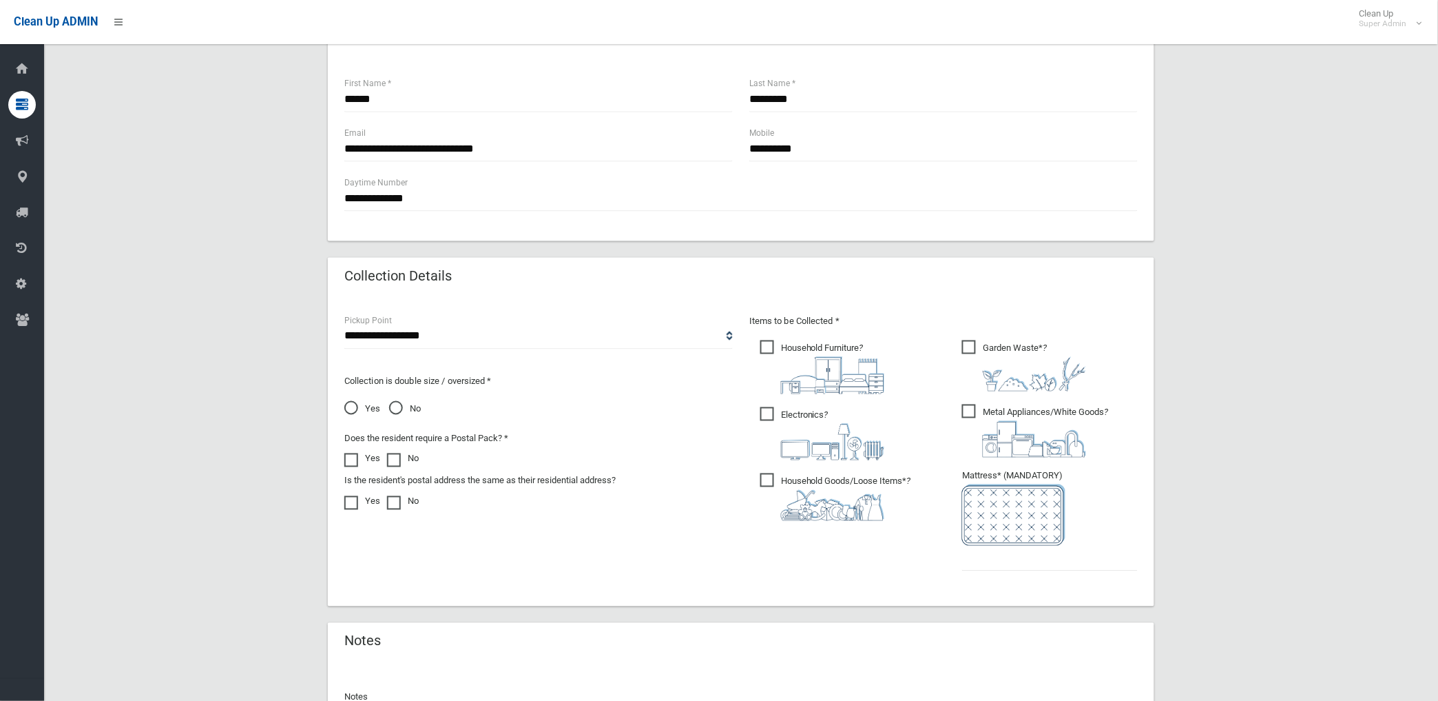
scroll to position [655, 0]
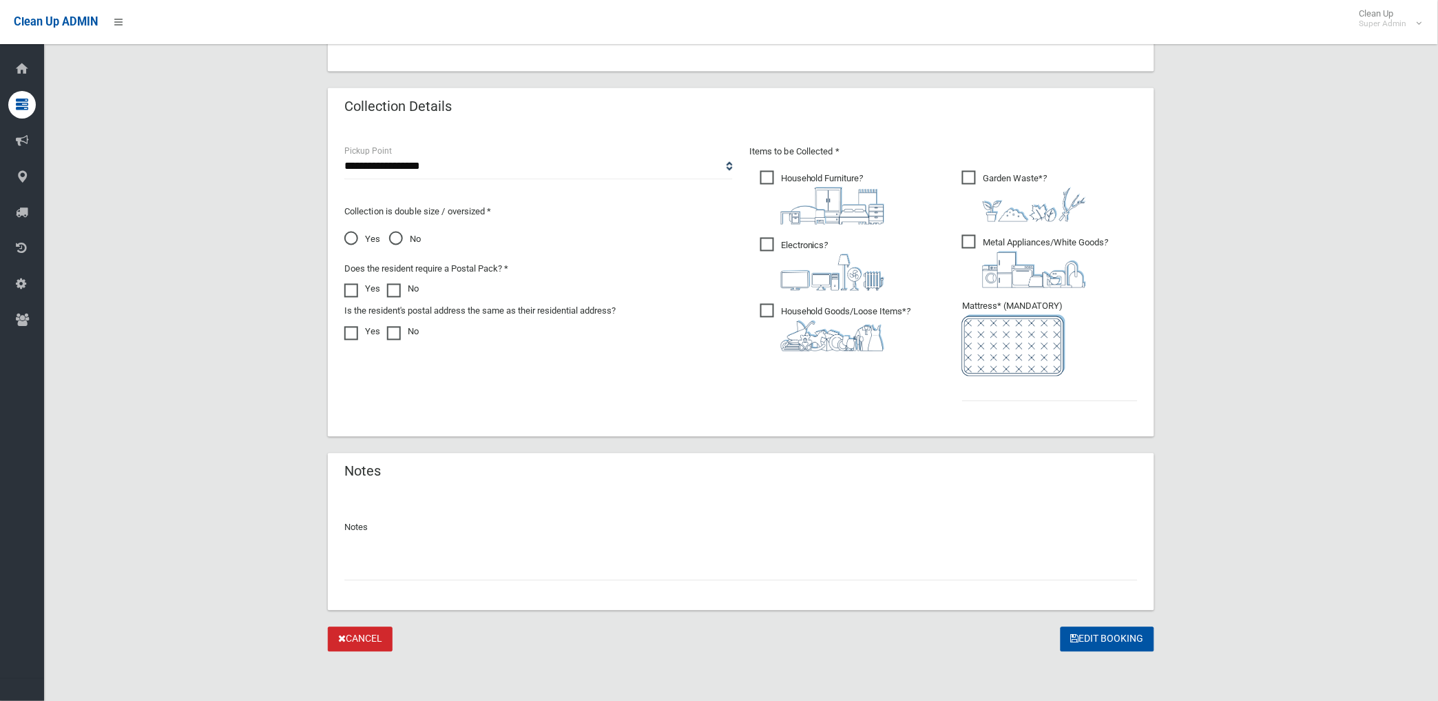
click at [388, 570] on input "text" at bounding box center [741, 567] width 794 height 25
paste input "********"
type input "**********"
click at [1069, 390] on input "text" at bounding box center [1050, 388] width 176 height 25
type input "*"
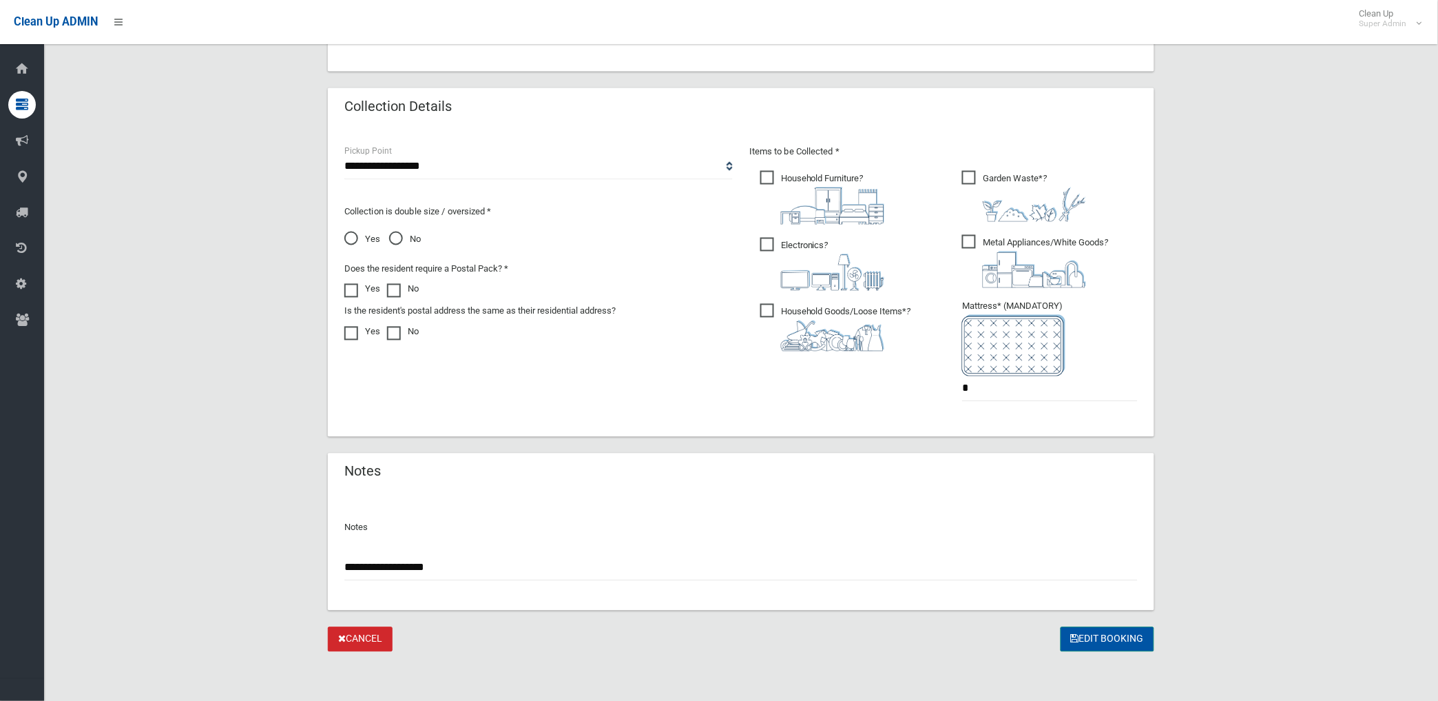
click at [1084, 635] on button "Edit Booking" at bounding box center [1108, 639] width 94 height 25
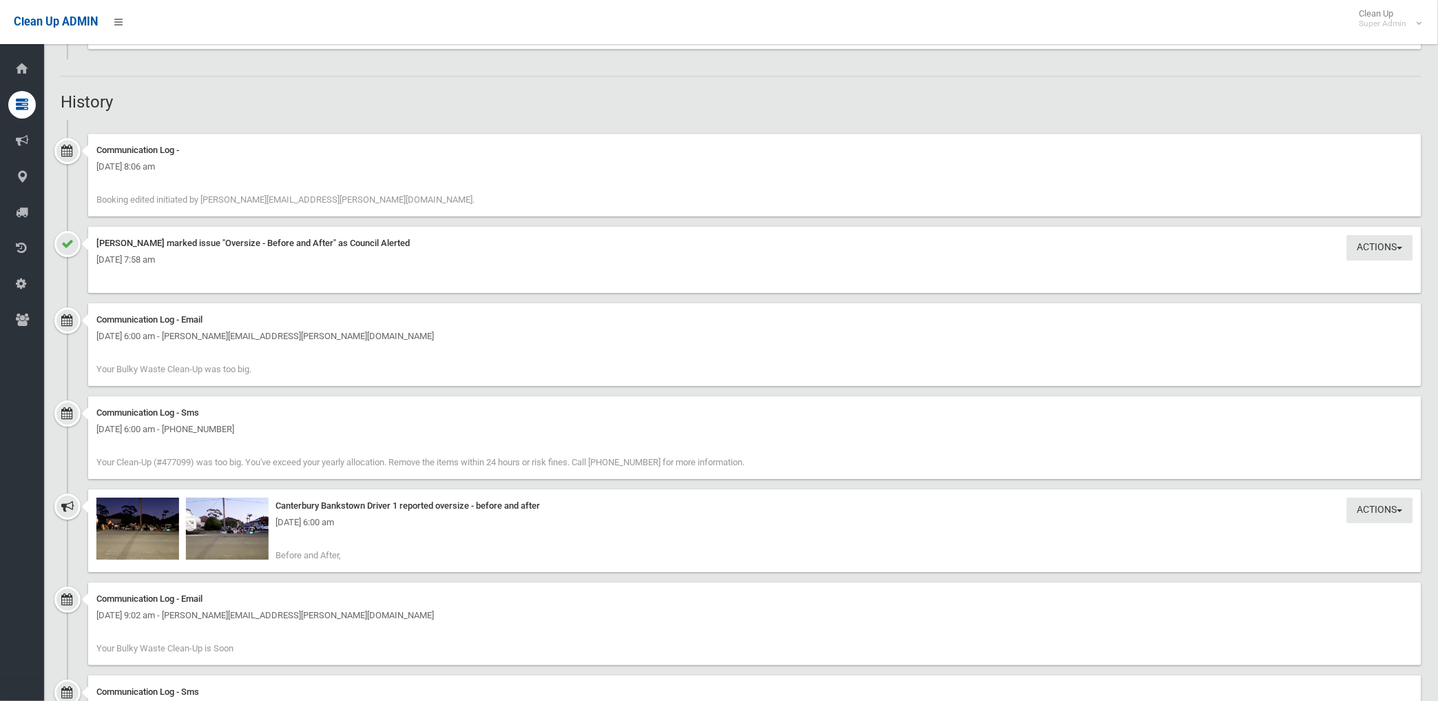
scroll to position [1454, 0]
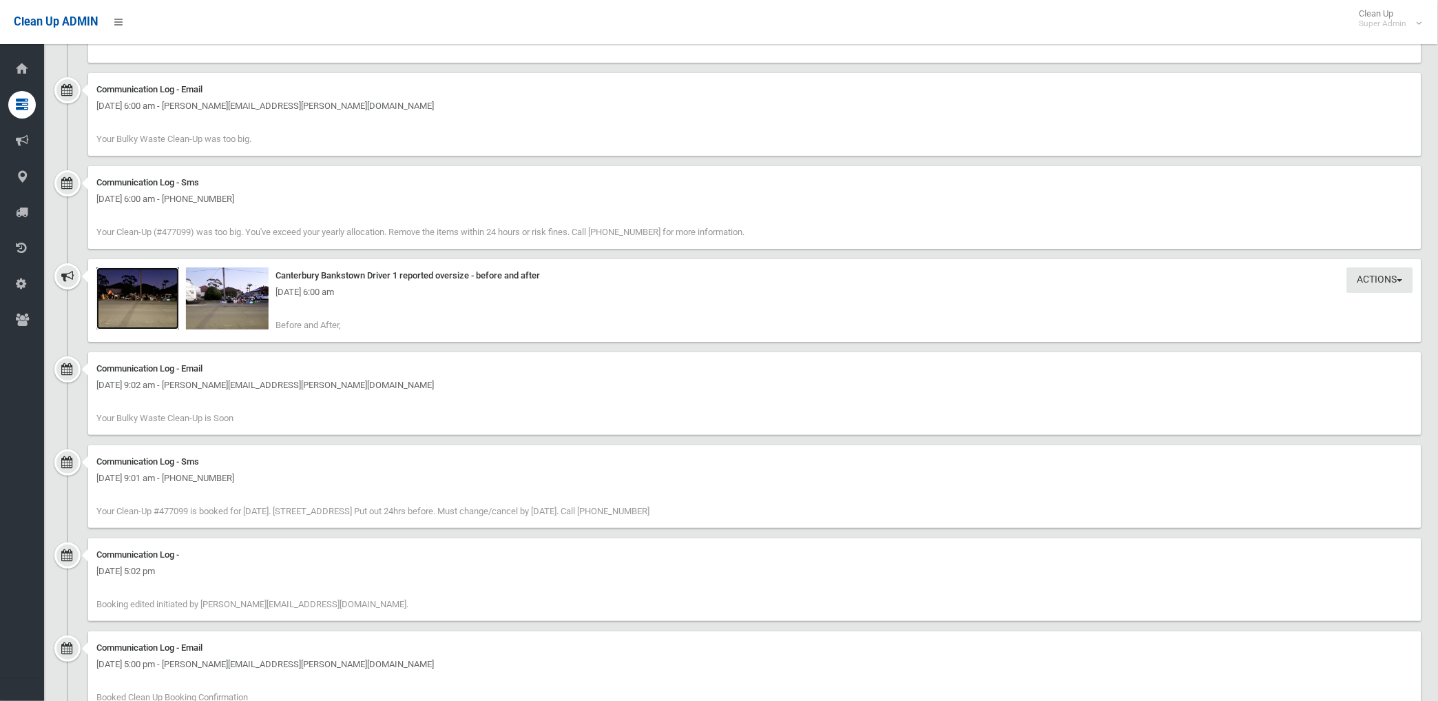
click at [145, 302] on img at bounding box center [137, 298] width 83 height 62
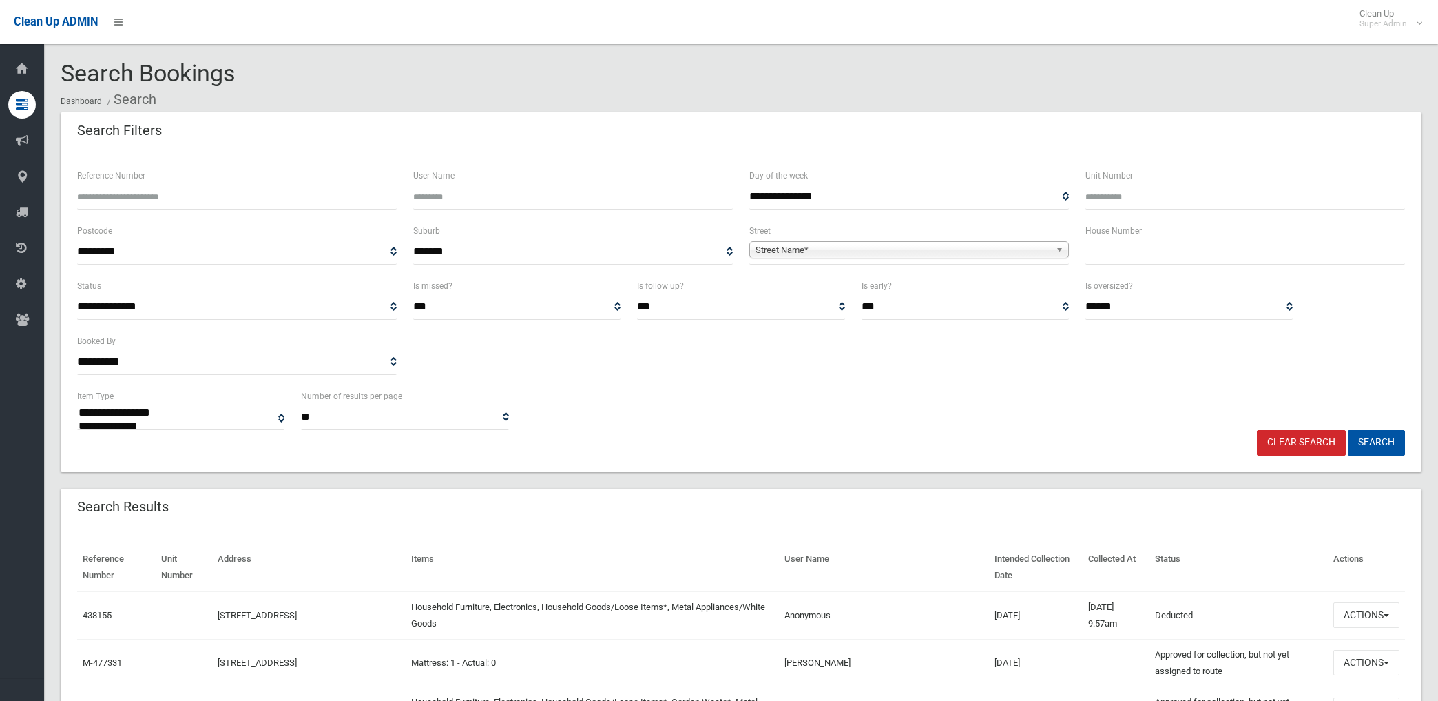
select select
click at [820, 251] on span "Street Name*" at bounding box center [903, 250] width 295 height 17
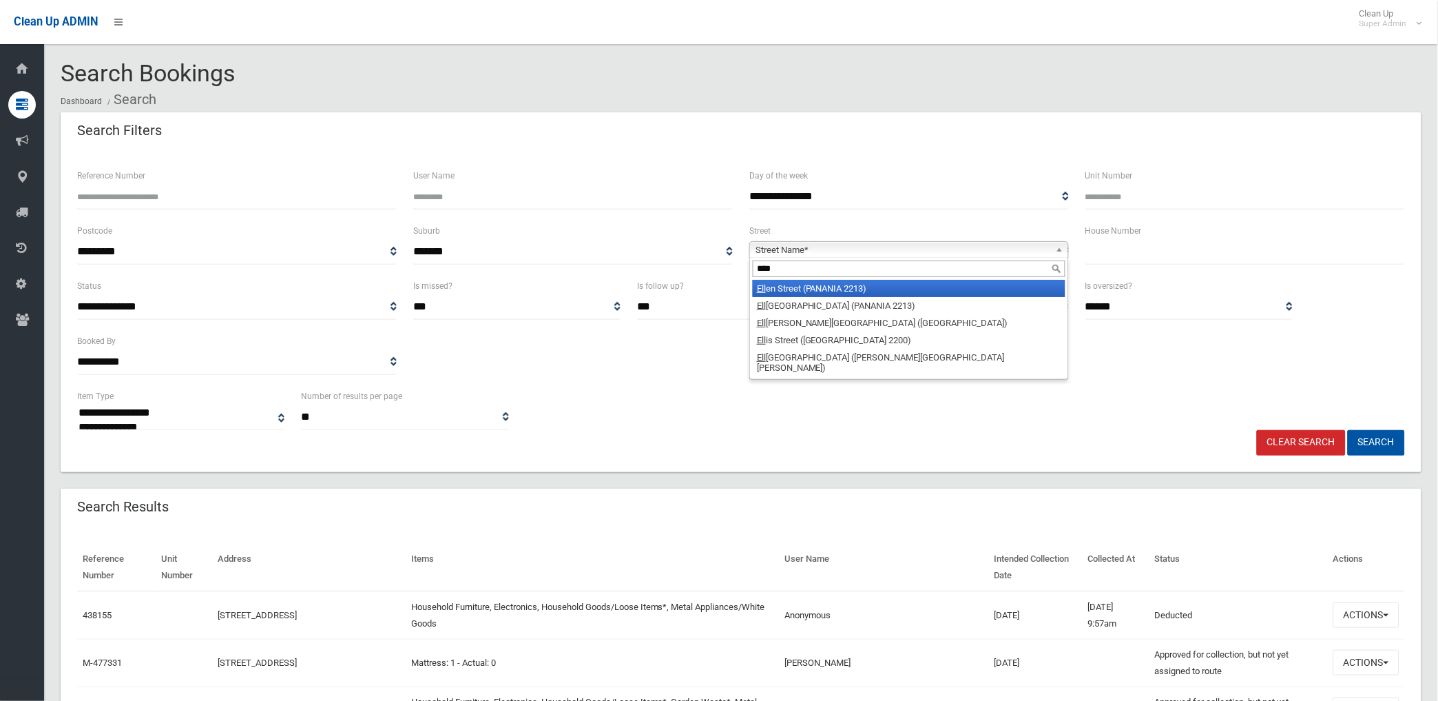
type input "*****"
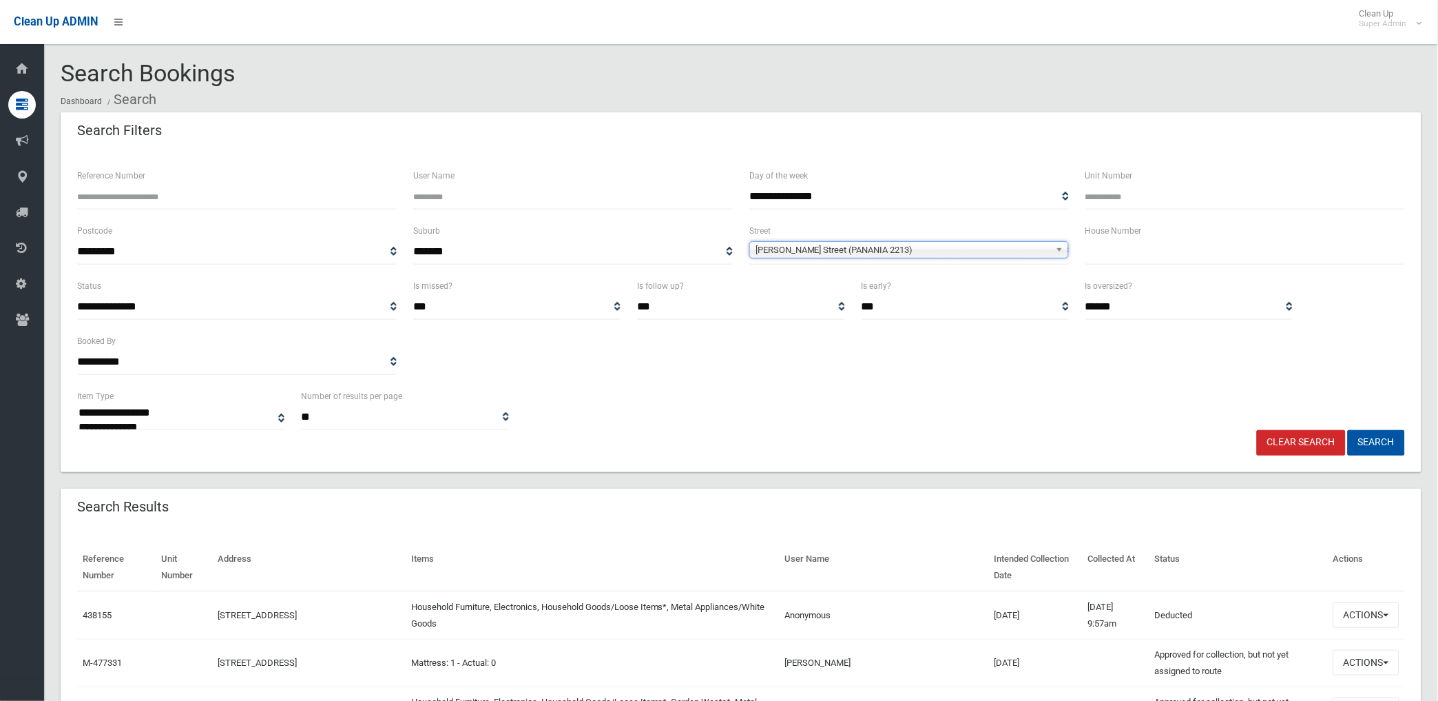
click at [1134, 256] on input "text" at bounding box center [1246, 251] width 320 height 25
type input "**"
click at [1348, 430] on button "Search" at bounding box center [1376, 442] width 57 height 25
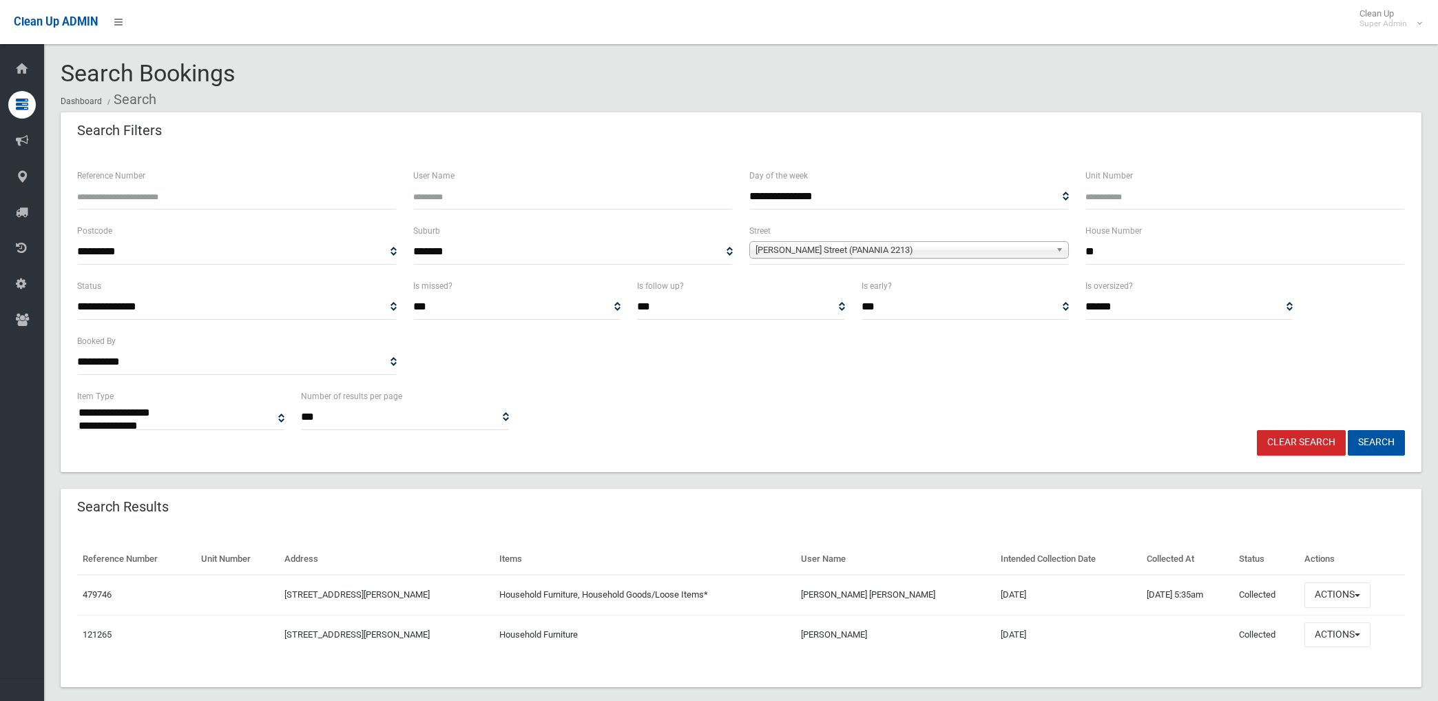
select select
click at [1327, 591] on button "Actions" at bounding box center [1338, 594] width 66 height 25
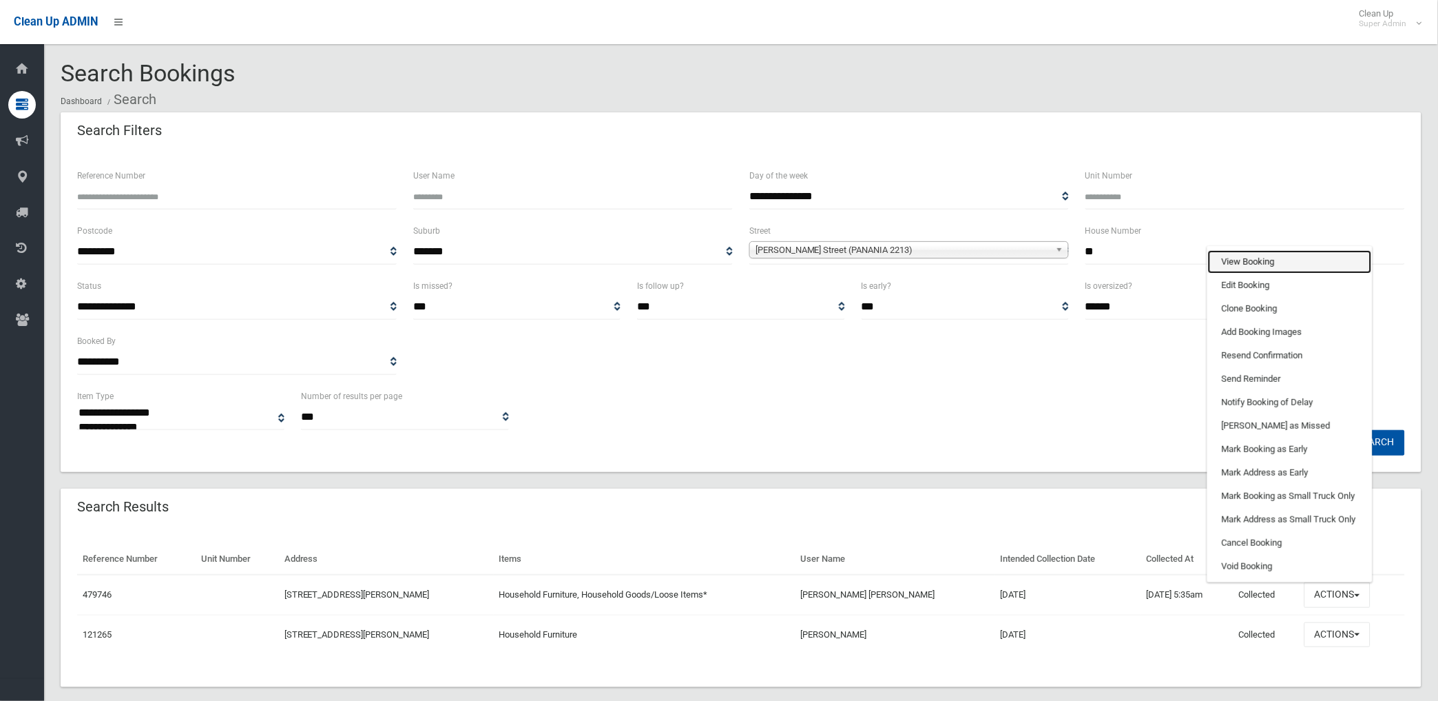
click at [1262, 256] on link "View Booking" at bounding box center [1290, 261] width 164 height 23
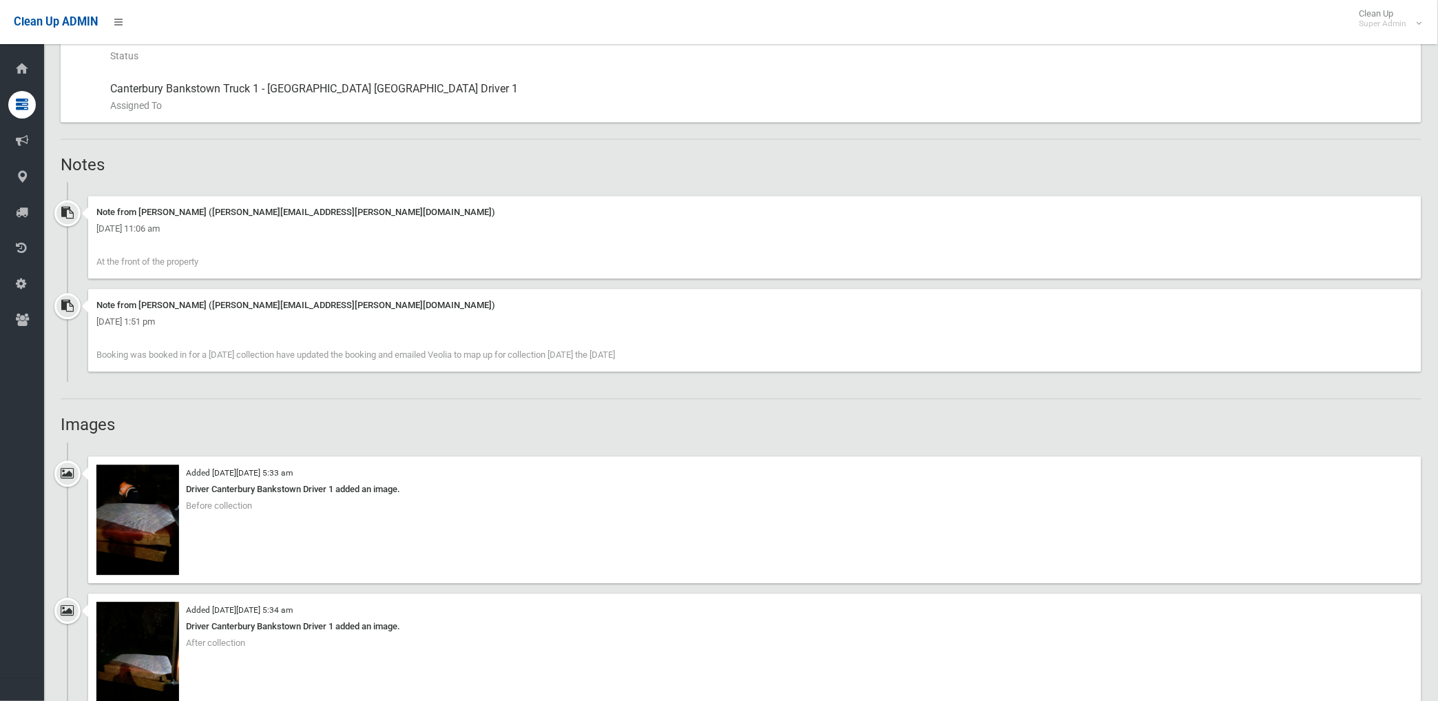
scroll to position [842, 0]
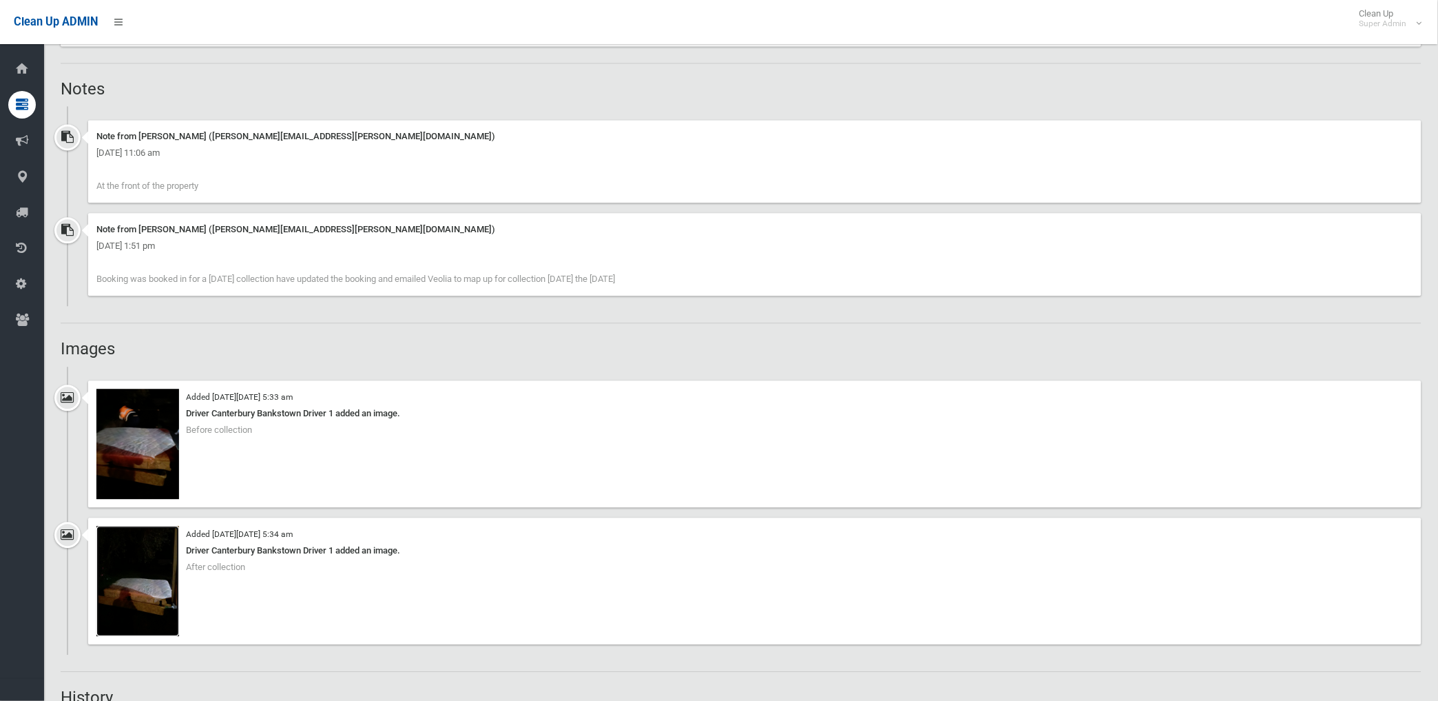
click at [154, 582] on img at bounding box center [137, 581] width 83 height 110
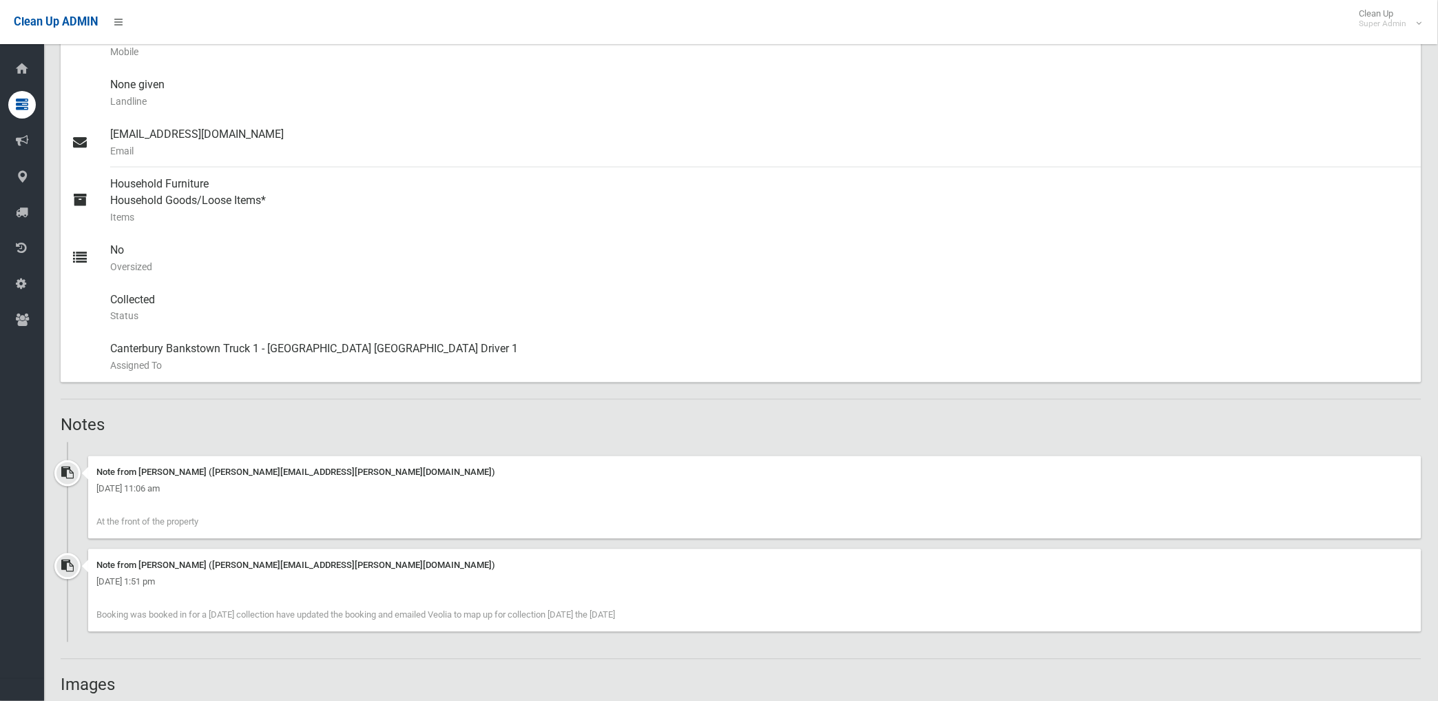
scroll to position [200, 0]
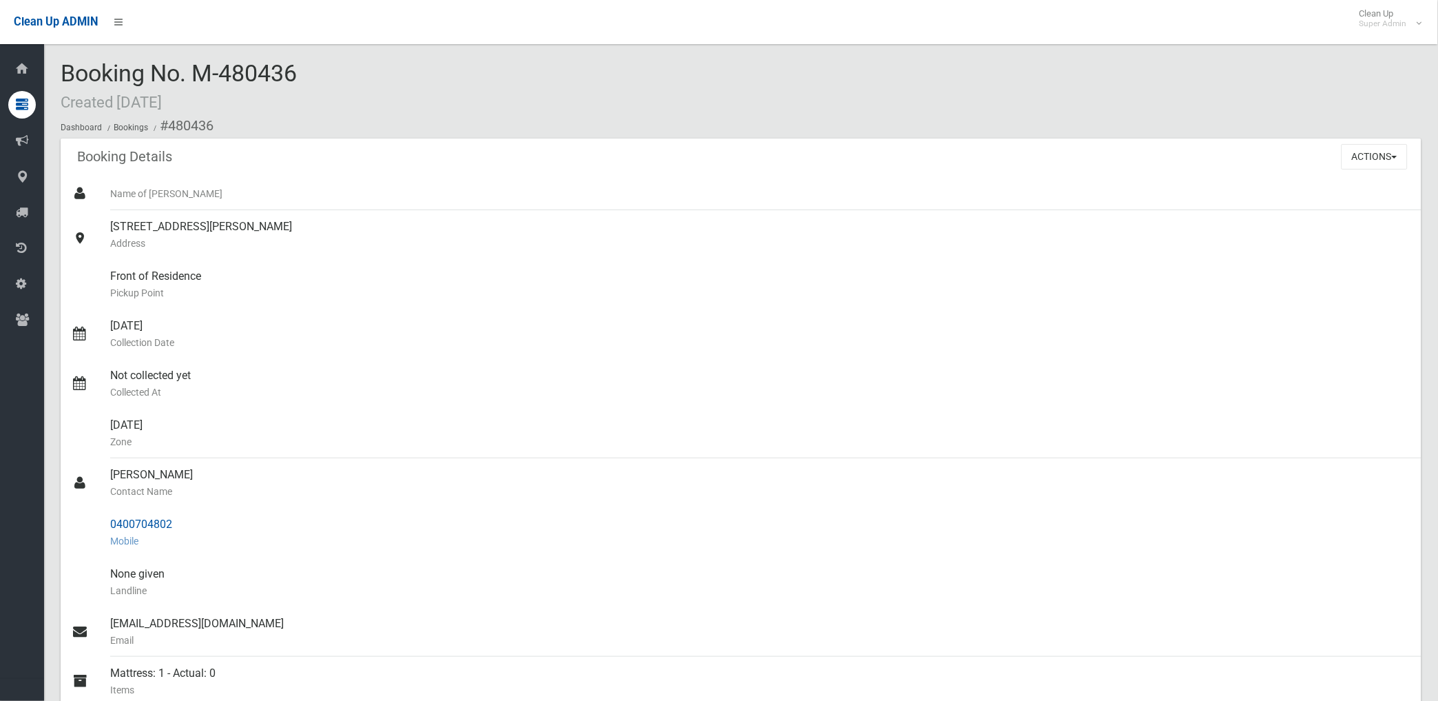
drag, startPoint x: 167, startPoint y: 125, endPoint x: 173, endPoint y: 519, distance: 394.1
copy section "480436 Booking Details Actions View Booking Edit Booking Clone Booking Add Book…"
drag, startPoint x: 482, startPoint y: 273, endPoint x: 740, endPoint y: 232, distance: 260.9
click at [482, 273] on div "Front of Residence Pickup Point" at bounding box center [760, 285] width 1301 height 50
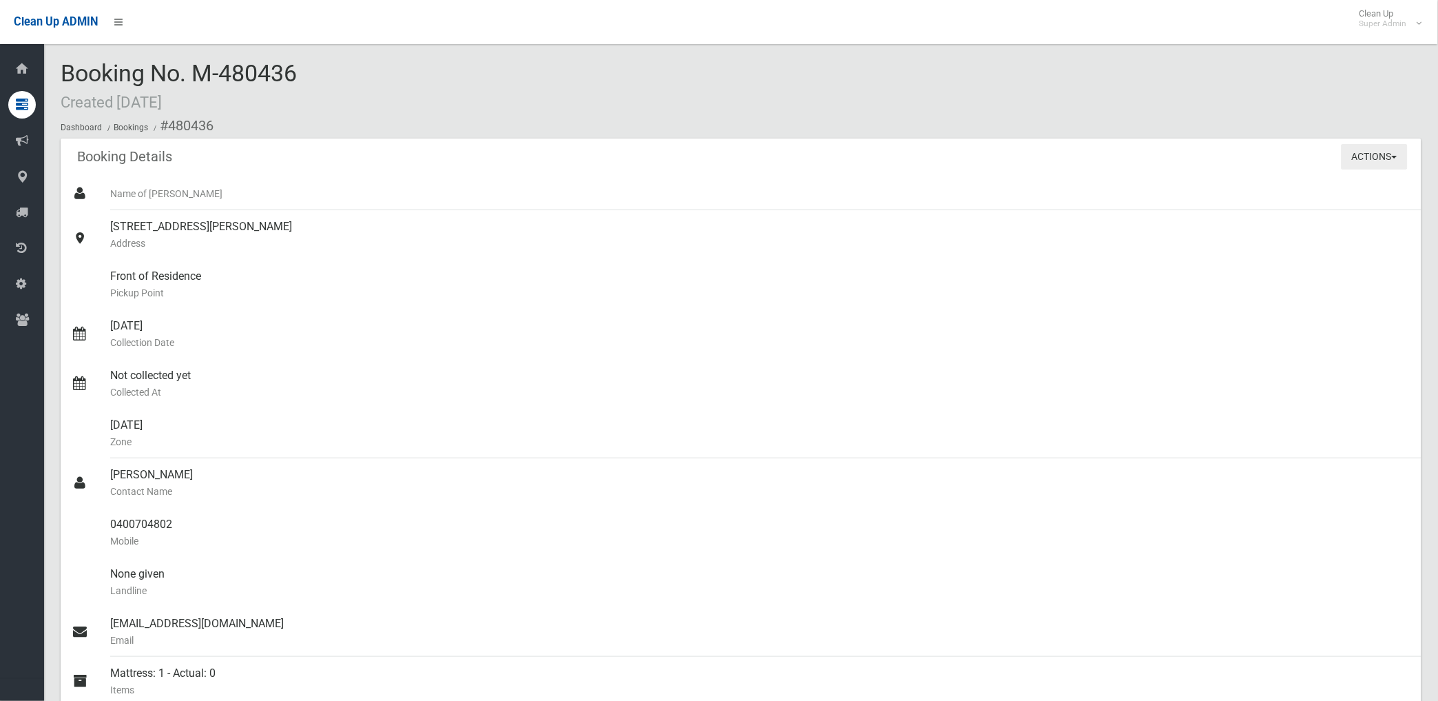
click at [1354, 153] on button "Actions" at bounding box center [1375, 156] width 66 height 25
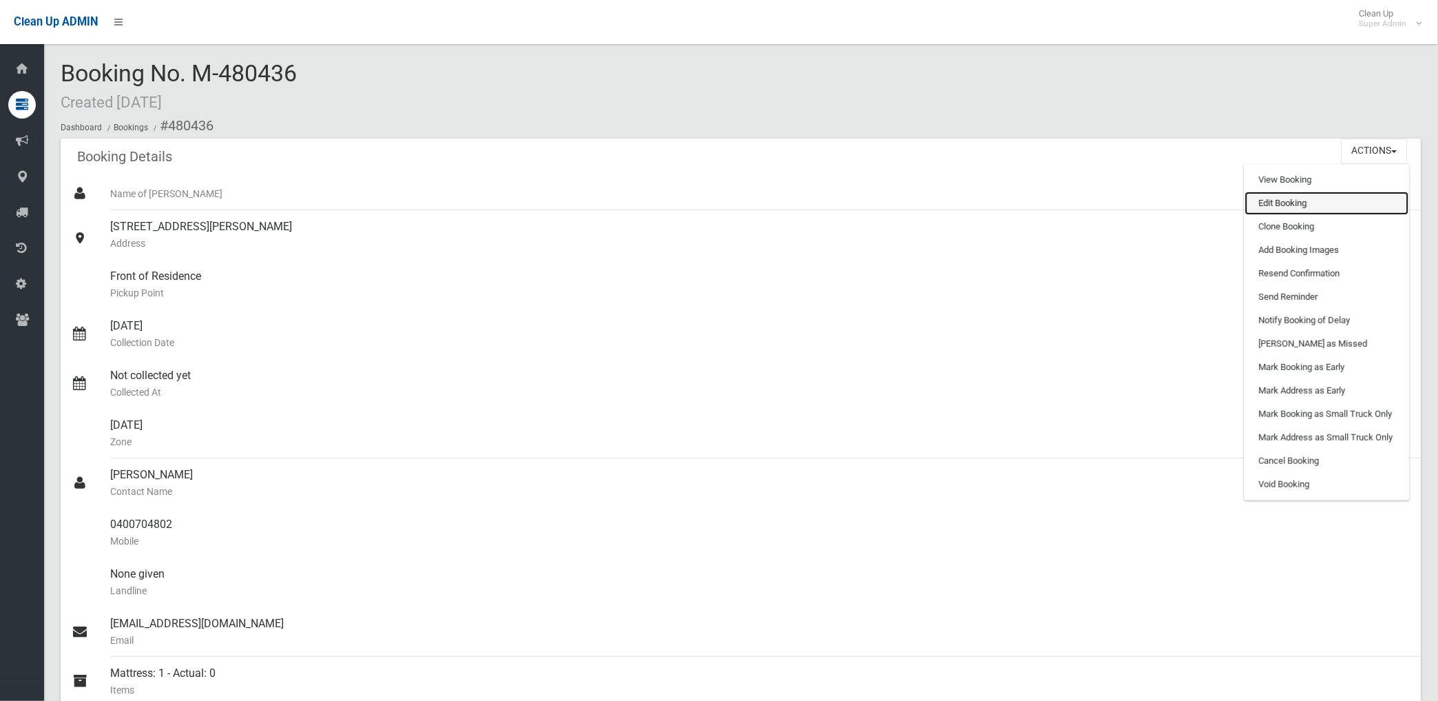
click at [1263, 201] on link "Edit Booking" at bounding box center [1327, 202] width 164 height 23
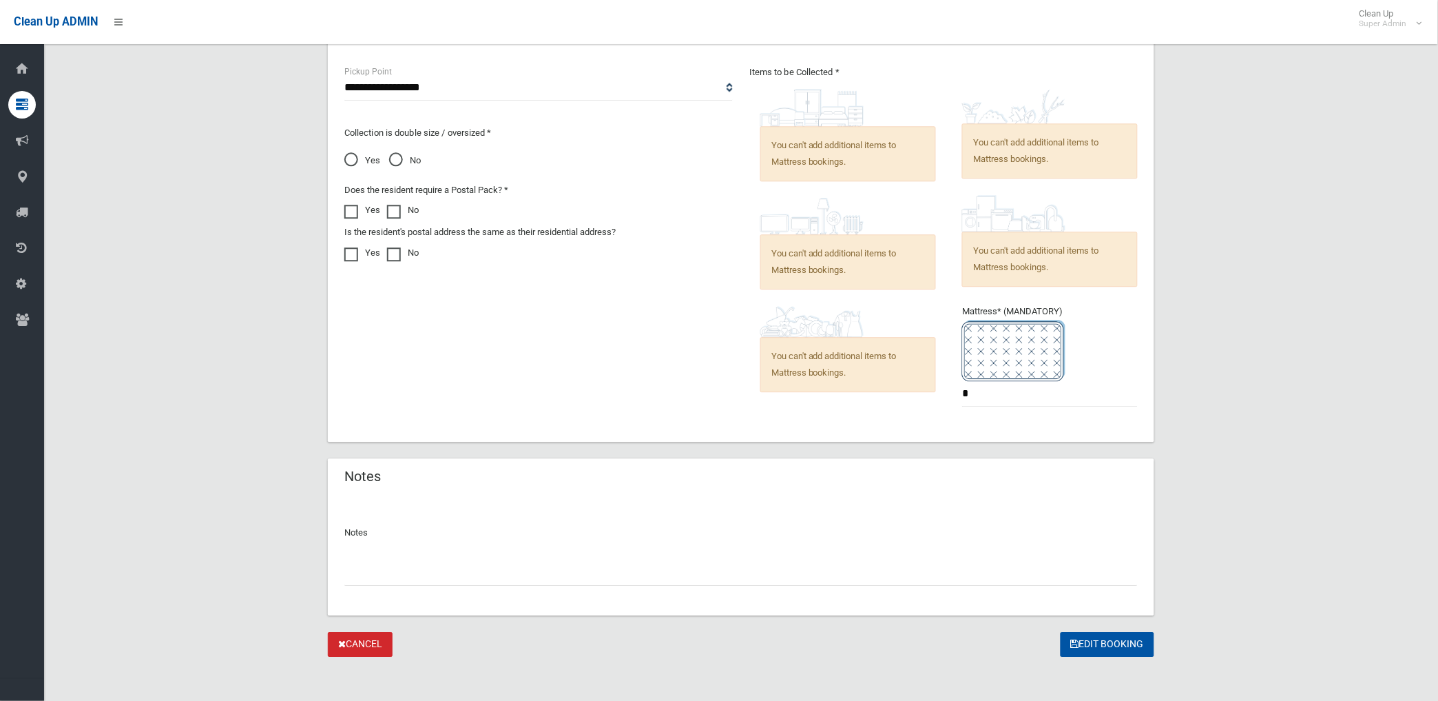
scroll to position [949, 0]
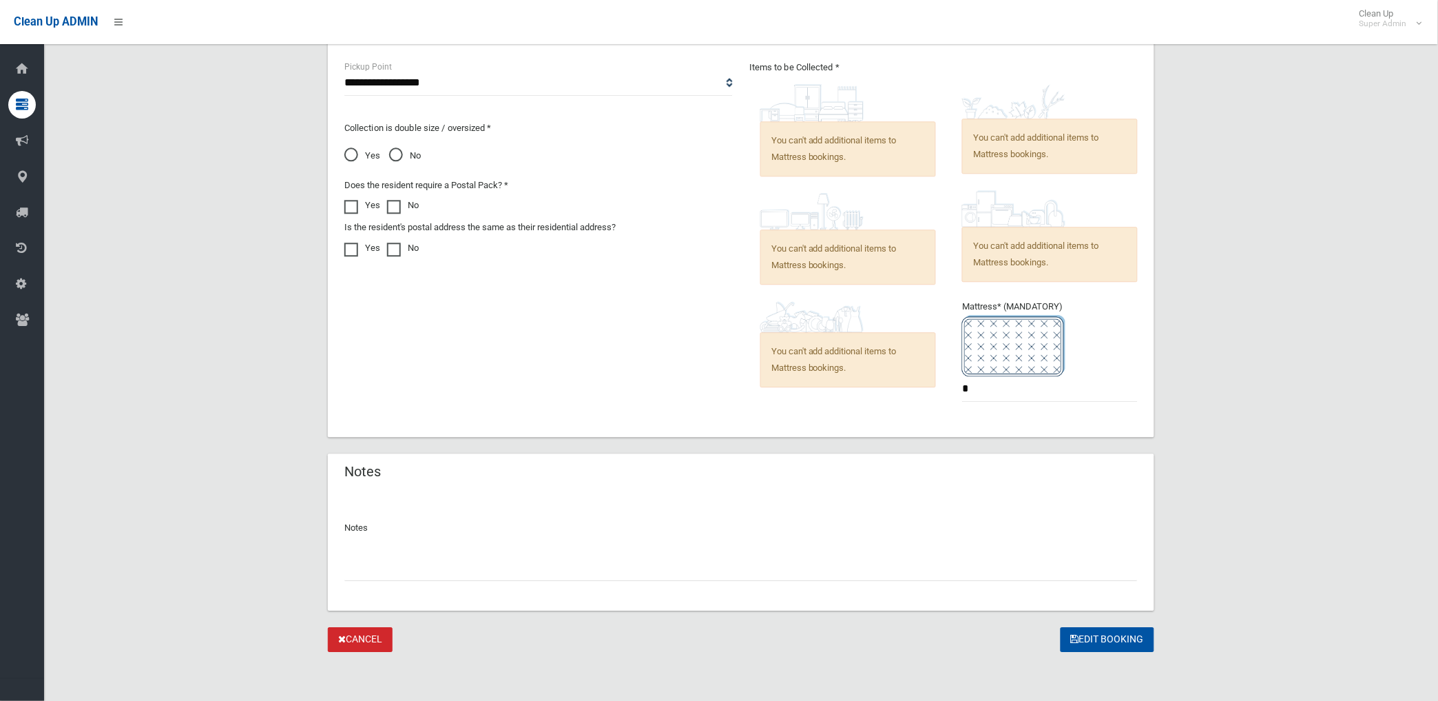
click at [386, 572] on input "text" at bounding box center [741, 567] width 794 height 25
paste input "********"
type input "**********"
click at [1093, 636] on button "Edit Booking" at bounding box center [1108, 639] width 94 height 25
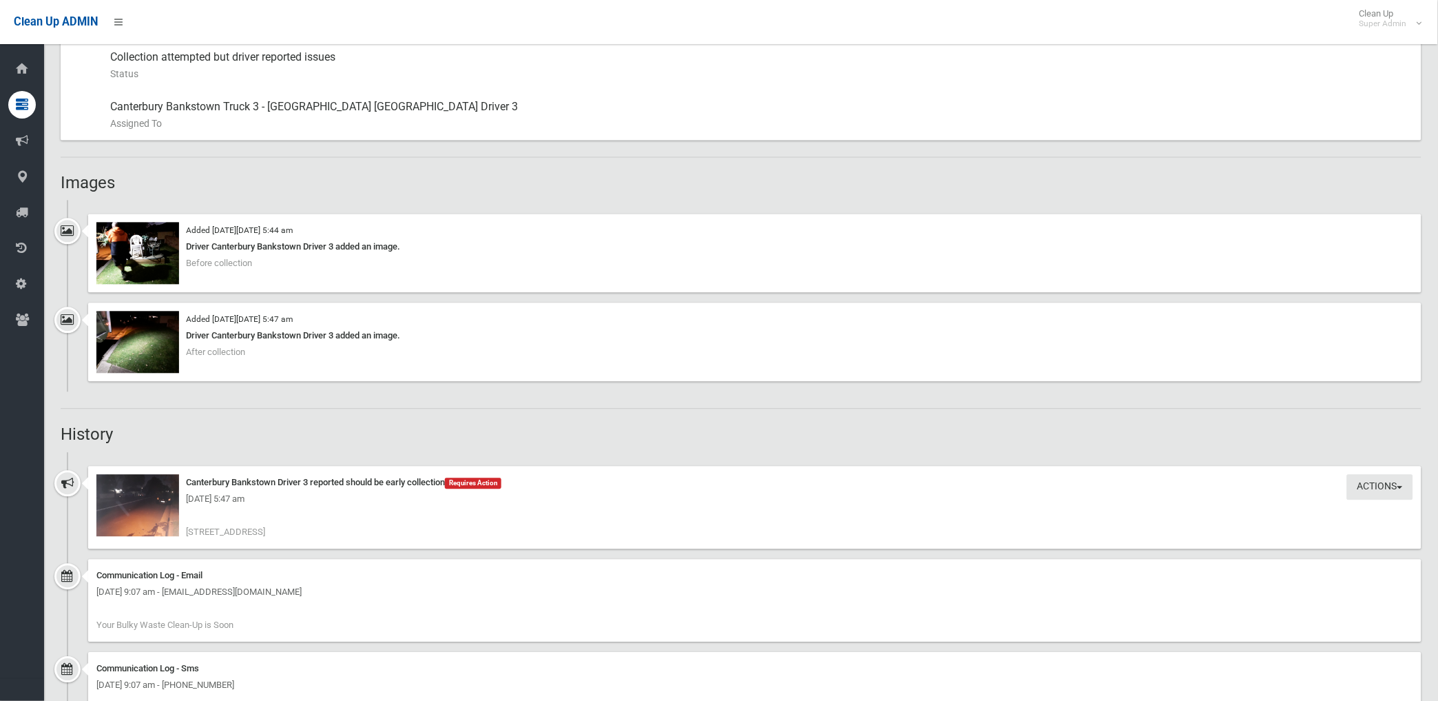
scroll to position [842, 0]
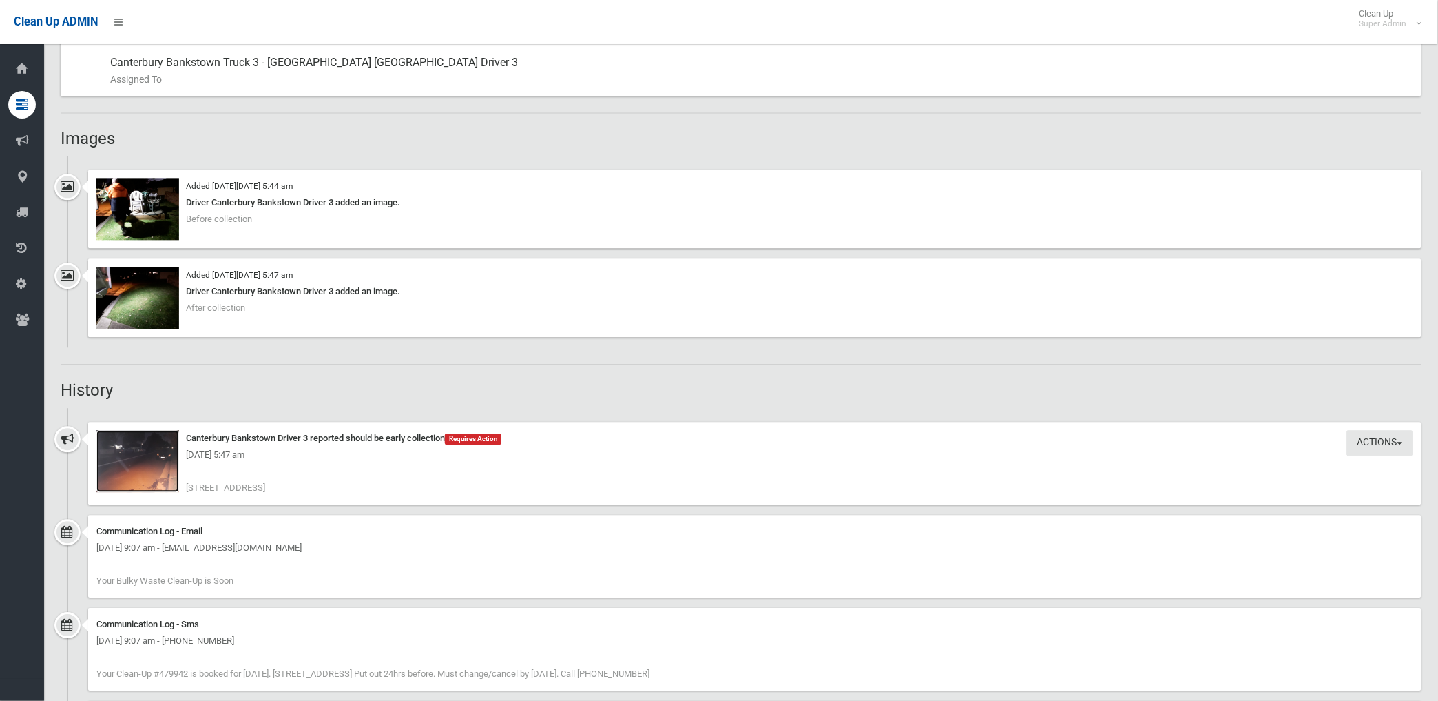
click at [170, 481] on img at bounding box center [137, 461] width 83 height 62
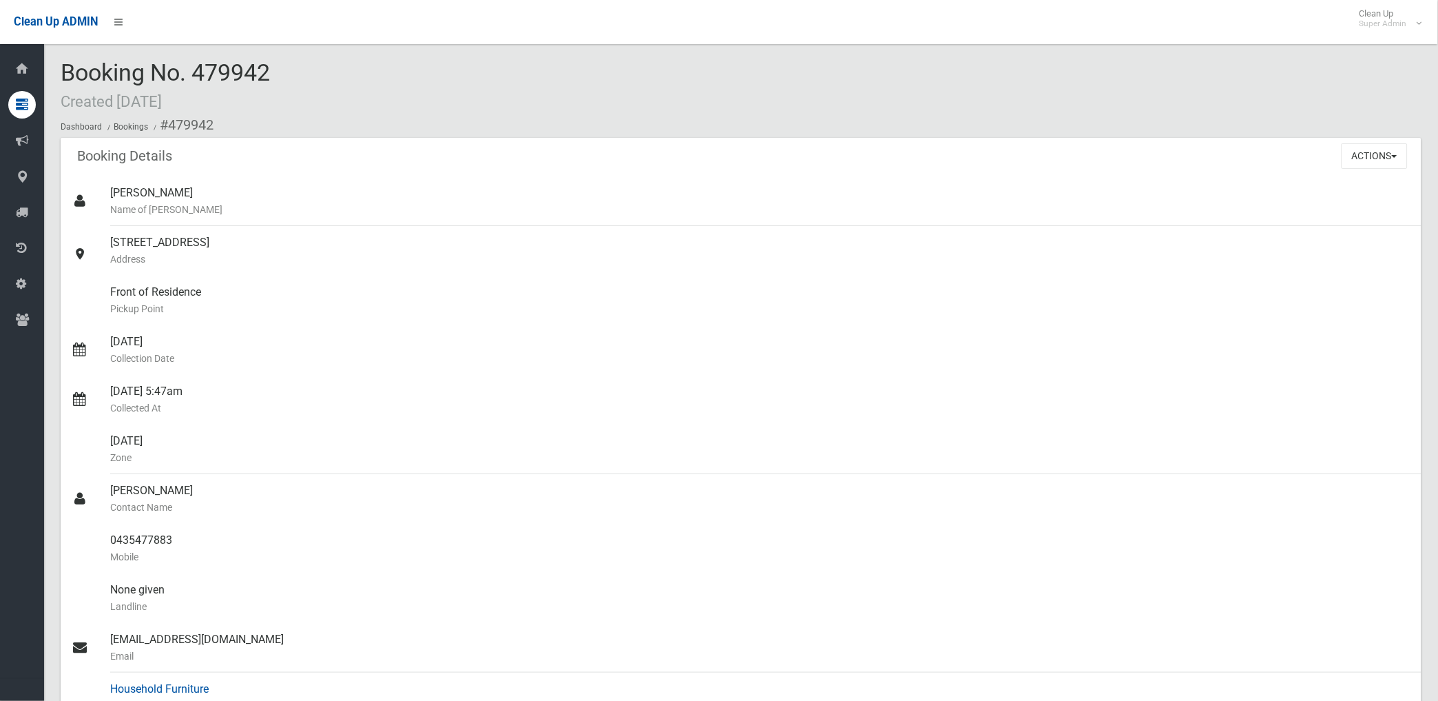
scroll to position [0, 0]
click at [1371, 156] on button "Actions" at bounding box center [1375, 156] width 66 height 25
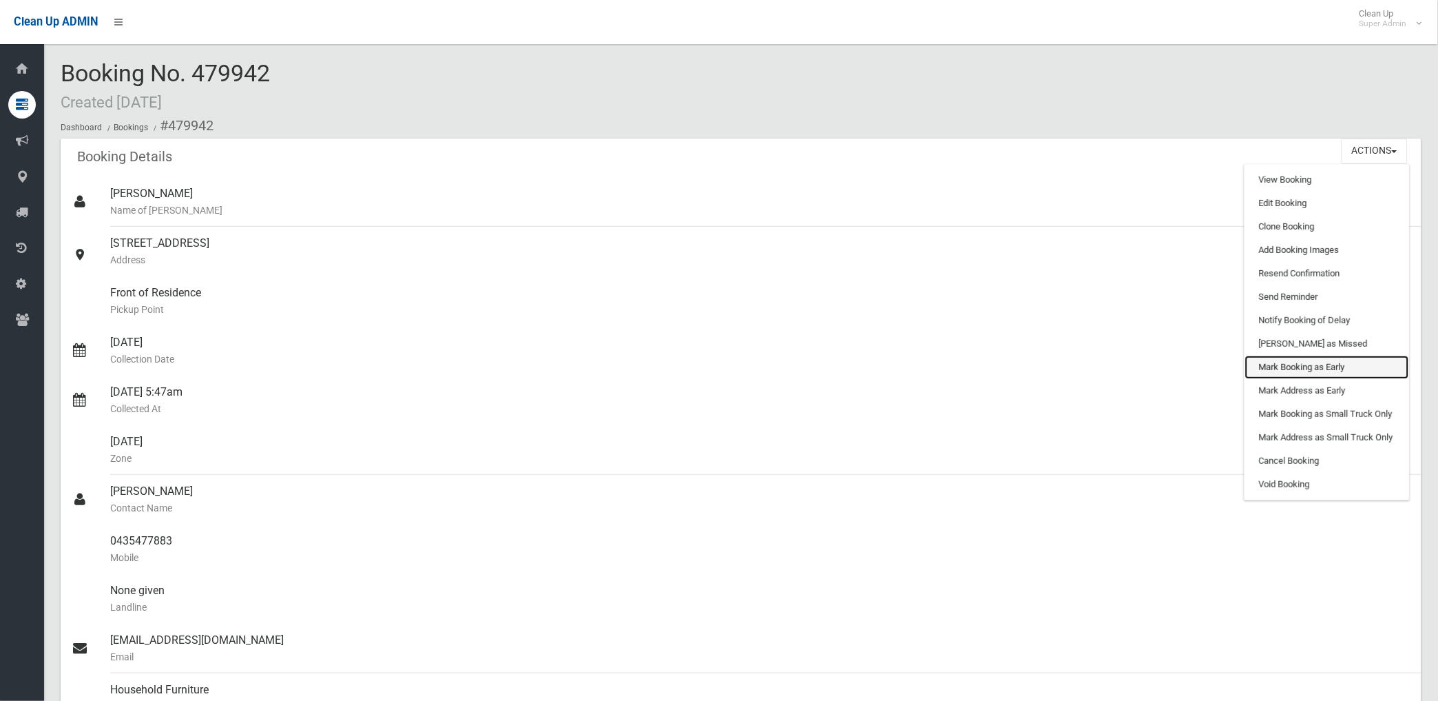
click at [1286, 365] on link "Mark Booking as Early" at bounding box center [1327, 366] width 164 height 23
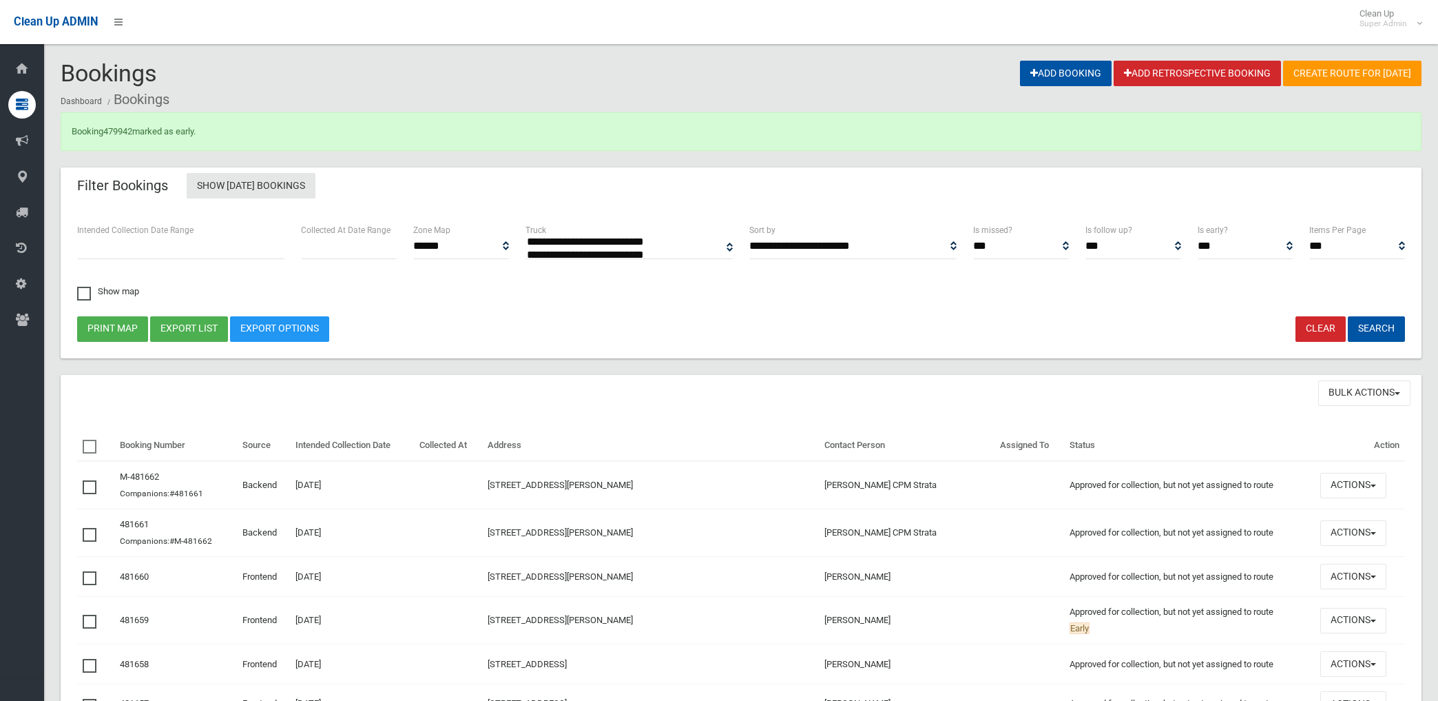
select select
click at [119, 128] on link "479942" at bounding box center [117, 131] width 29 height 10
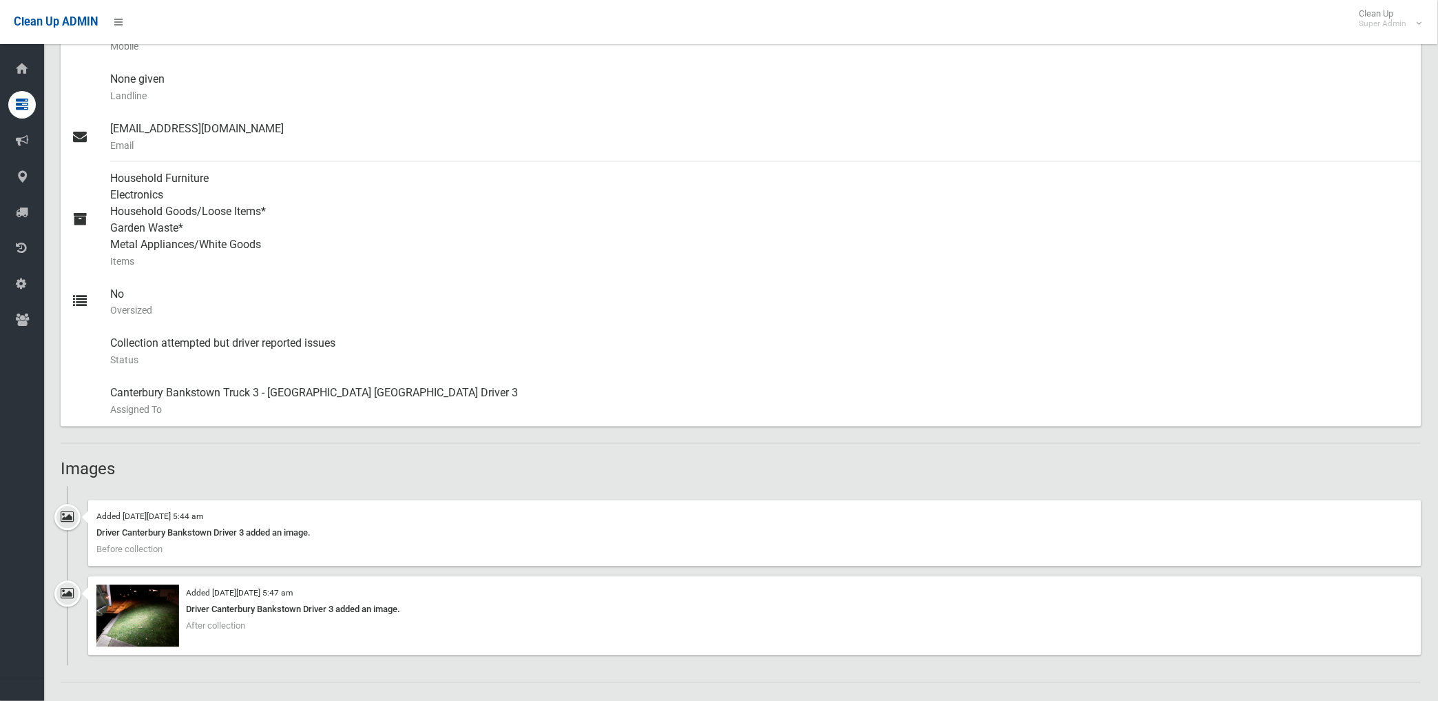
scroll to position [535, 0]
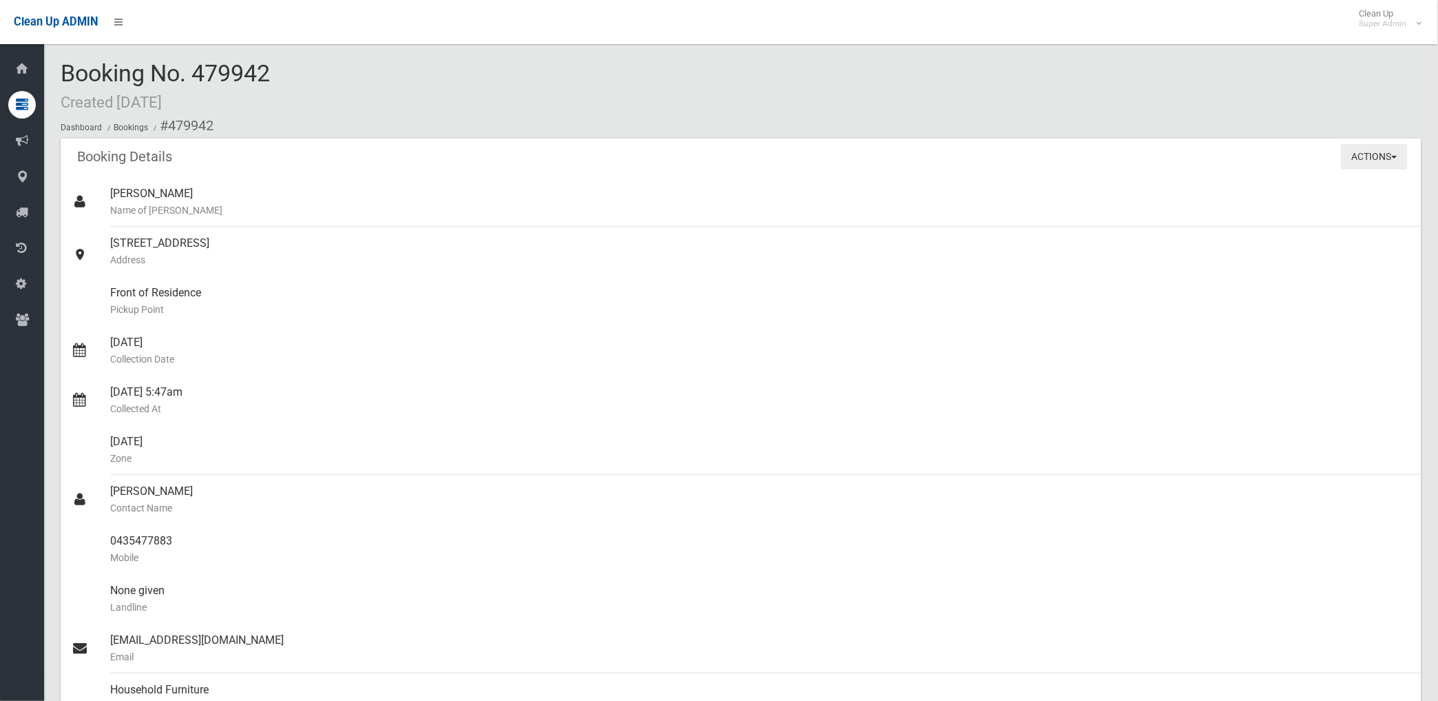
click at [1364, 154] on button "Actions" at bounding box center [1375, 156] width 66 height 25
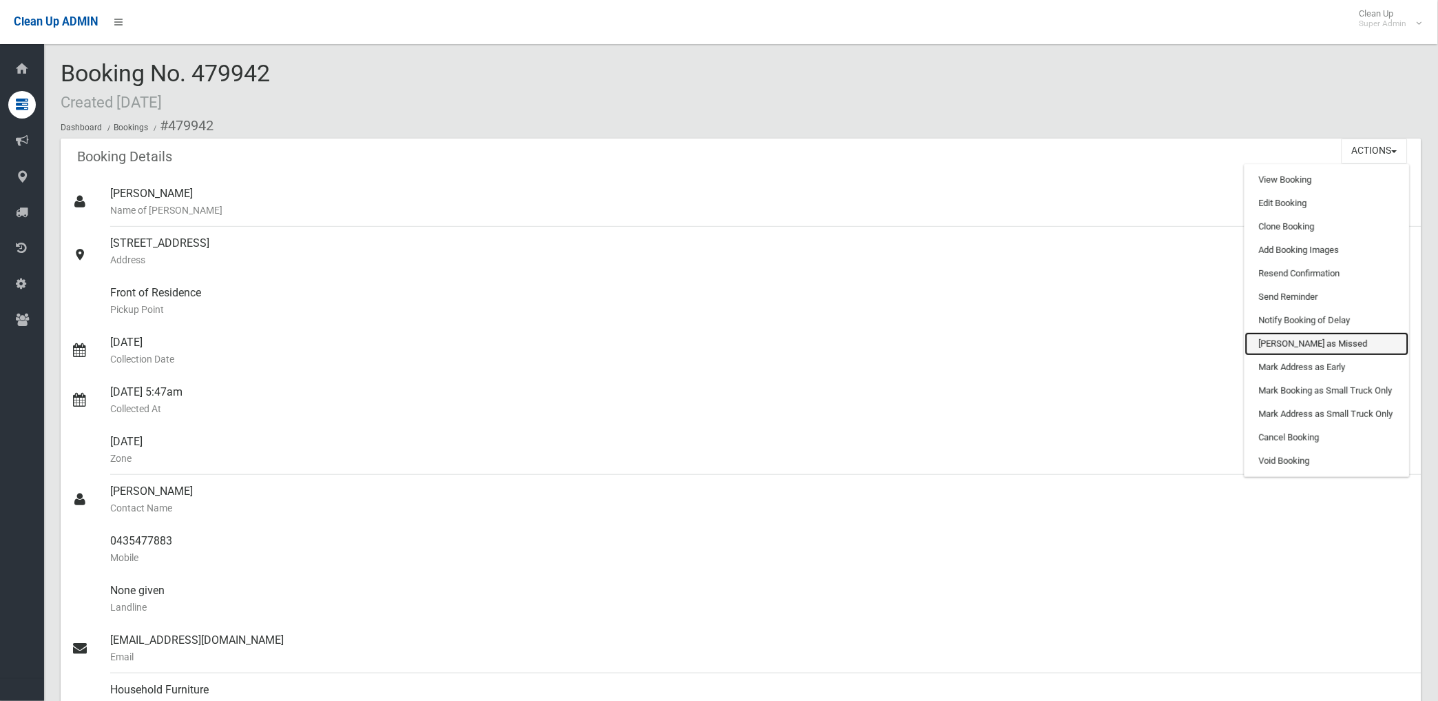
click at [1273, 341] on link "Mark as Missed" at bounding box center [1327, 343] width 164 height 23
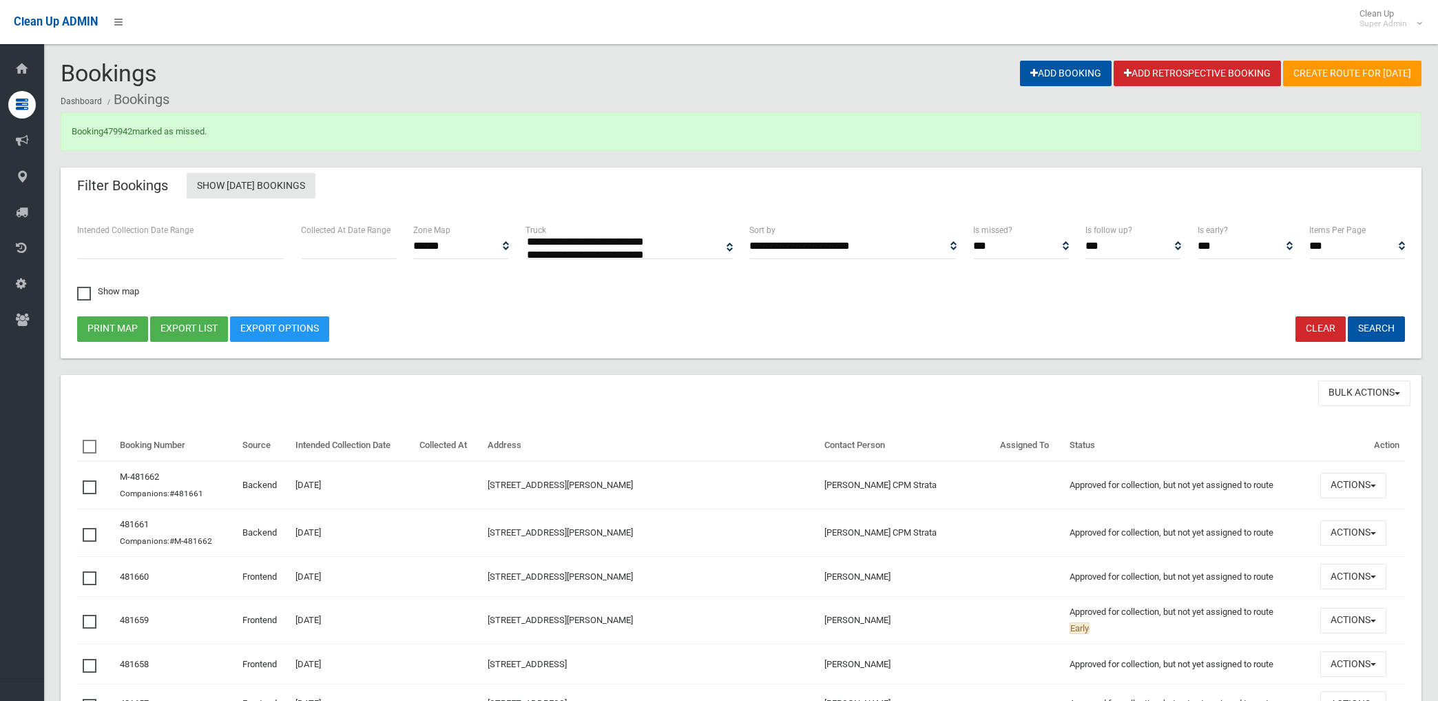
select select
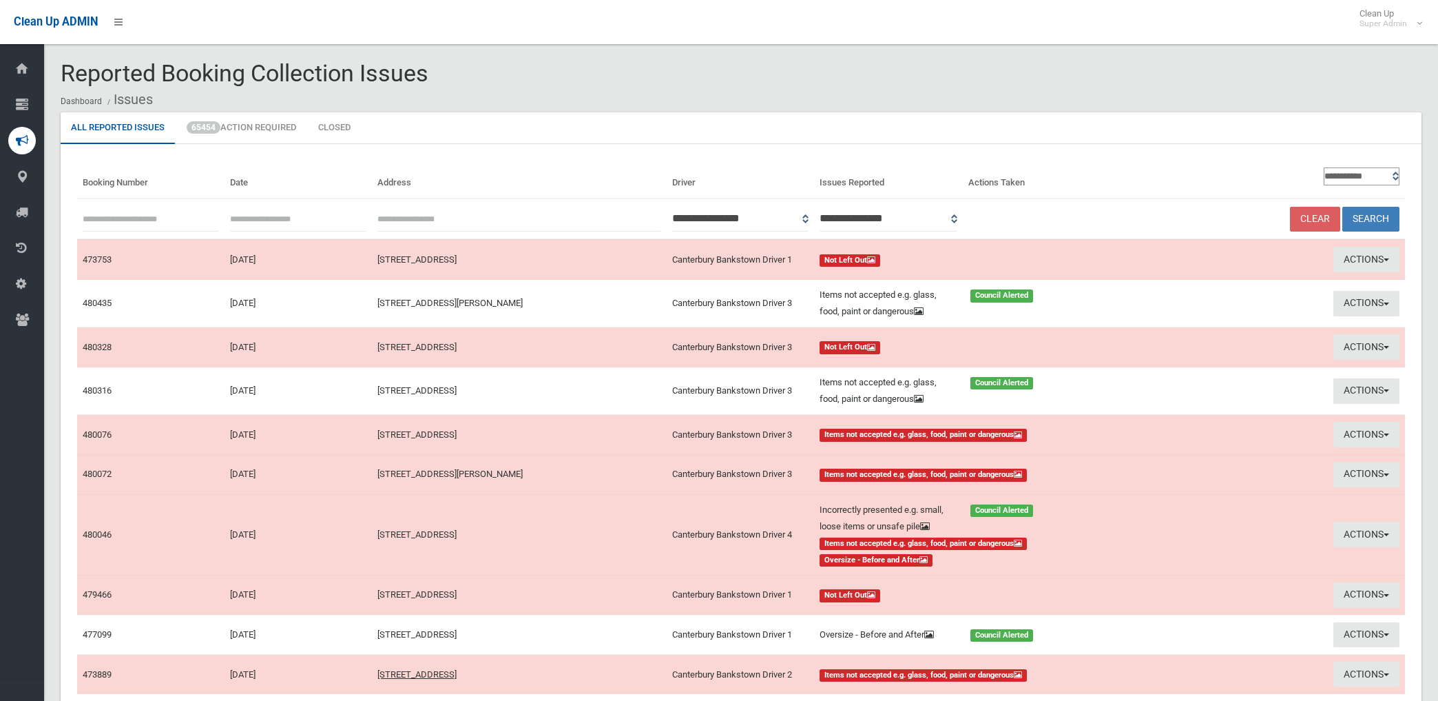
scroll to position [76, 0]
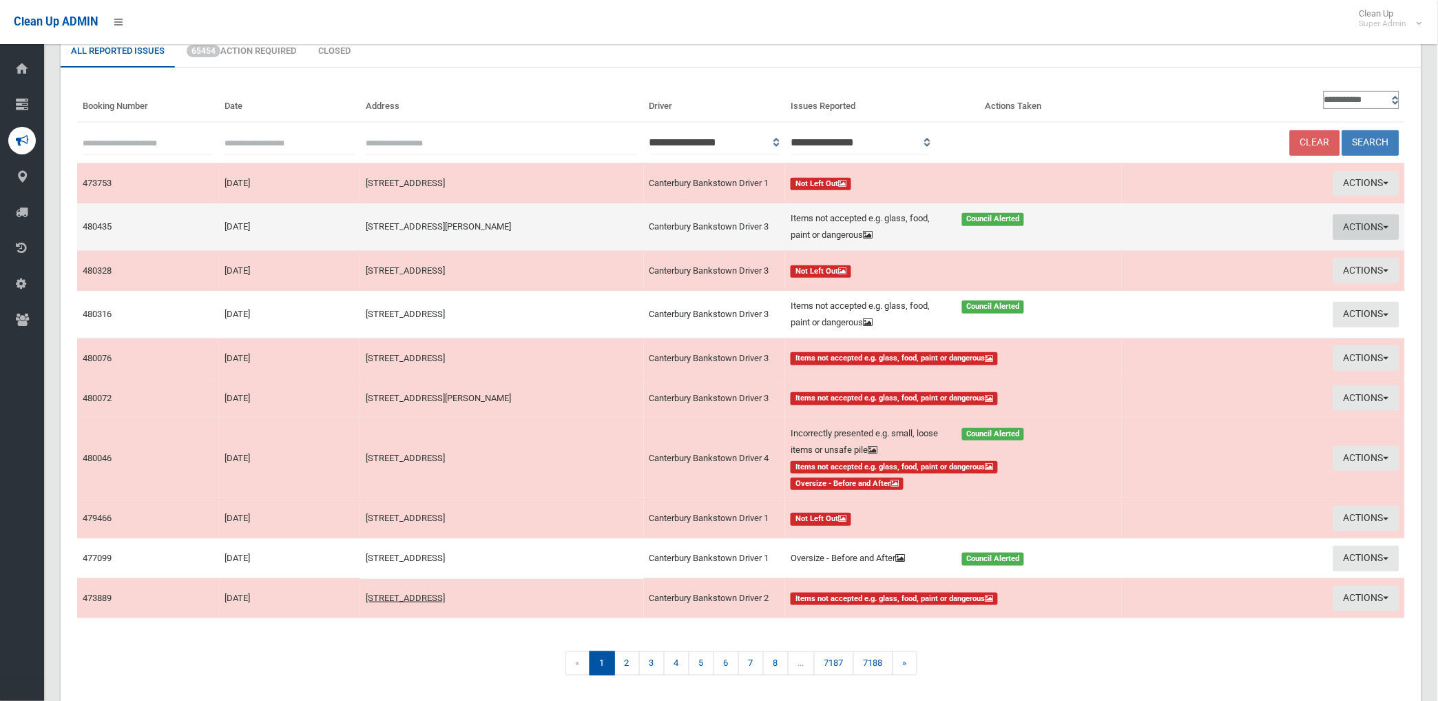
click at [1361, 222] on button "Actions" at bounding box center [1367, 226] width 66 height 25
click at [1175, 276] on link "Edit Actions Taken" at bounding box center [1210, 278] width 164 height 23
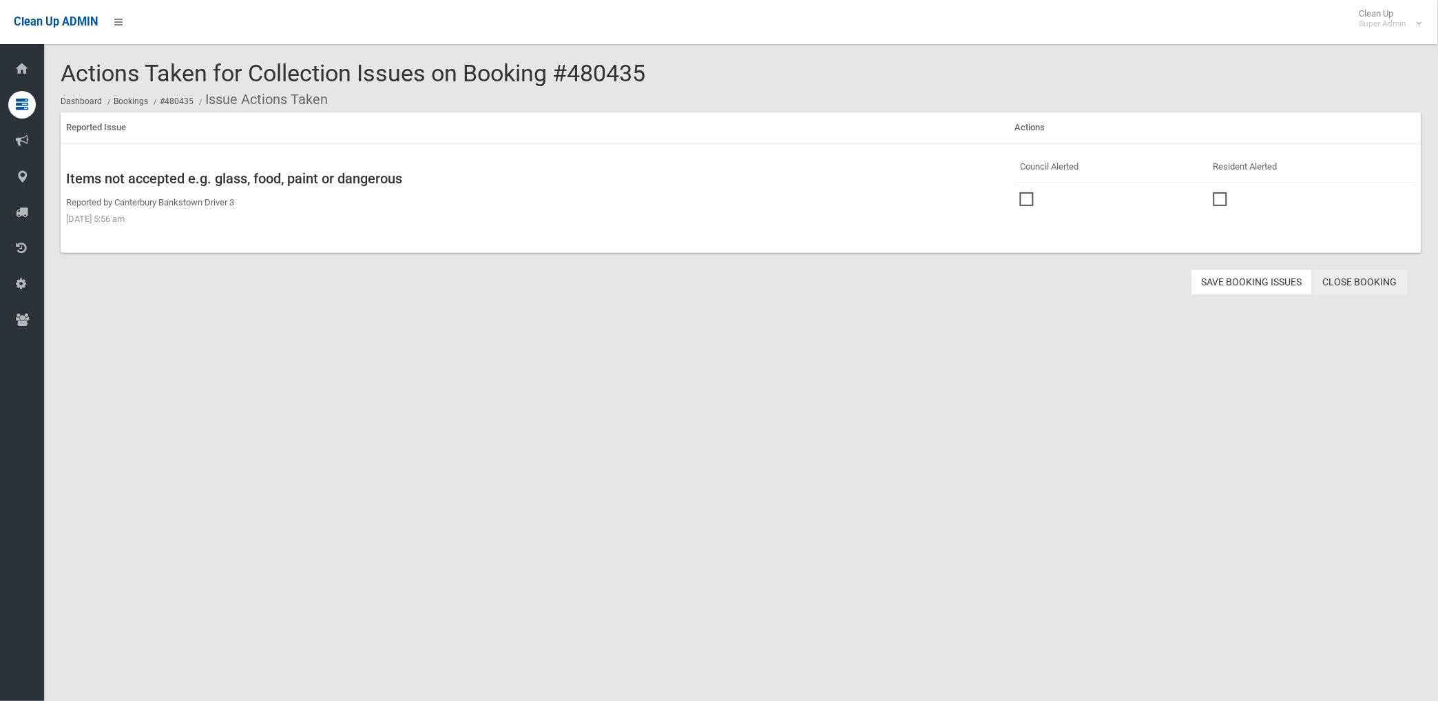
click at [1357, 273] on link "Close Booking" at bounding box center [1360, 281] width 95 height 25
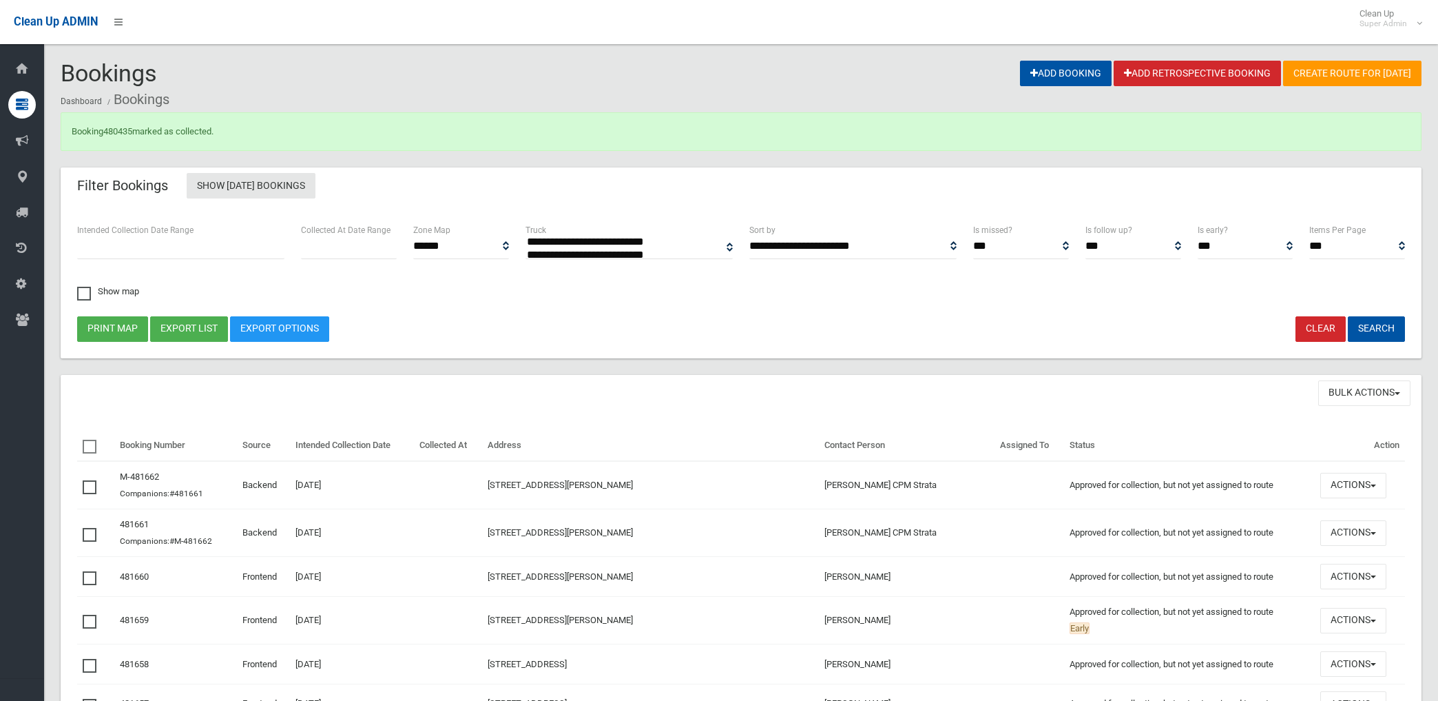
select select
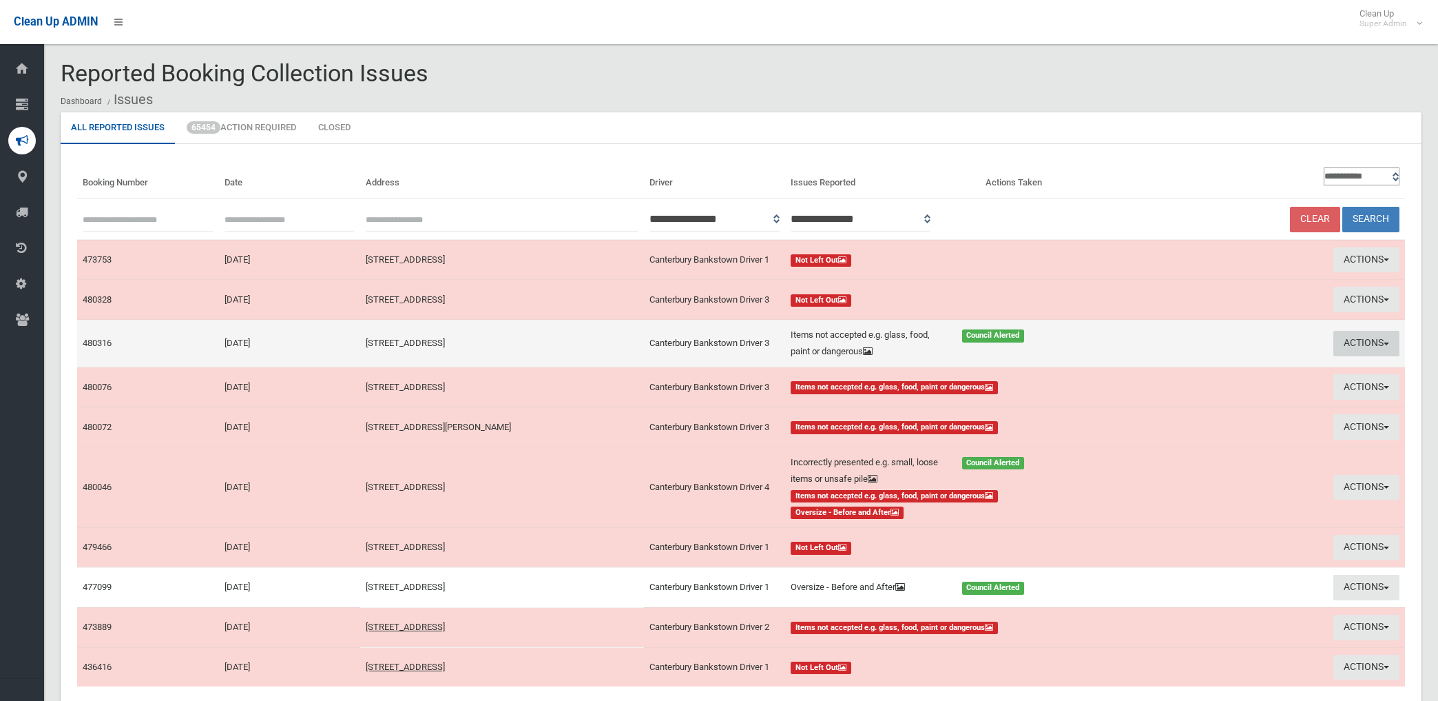
scroll to position [76, 0]
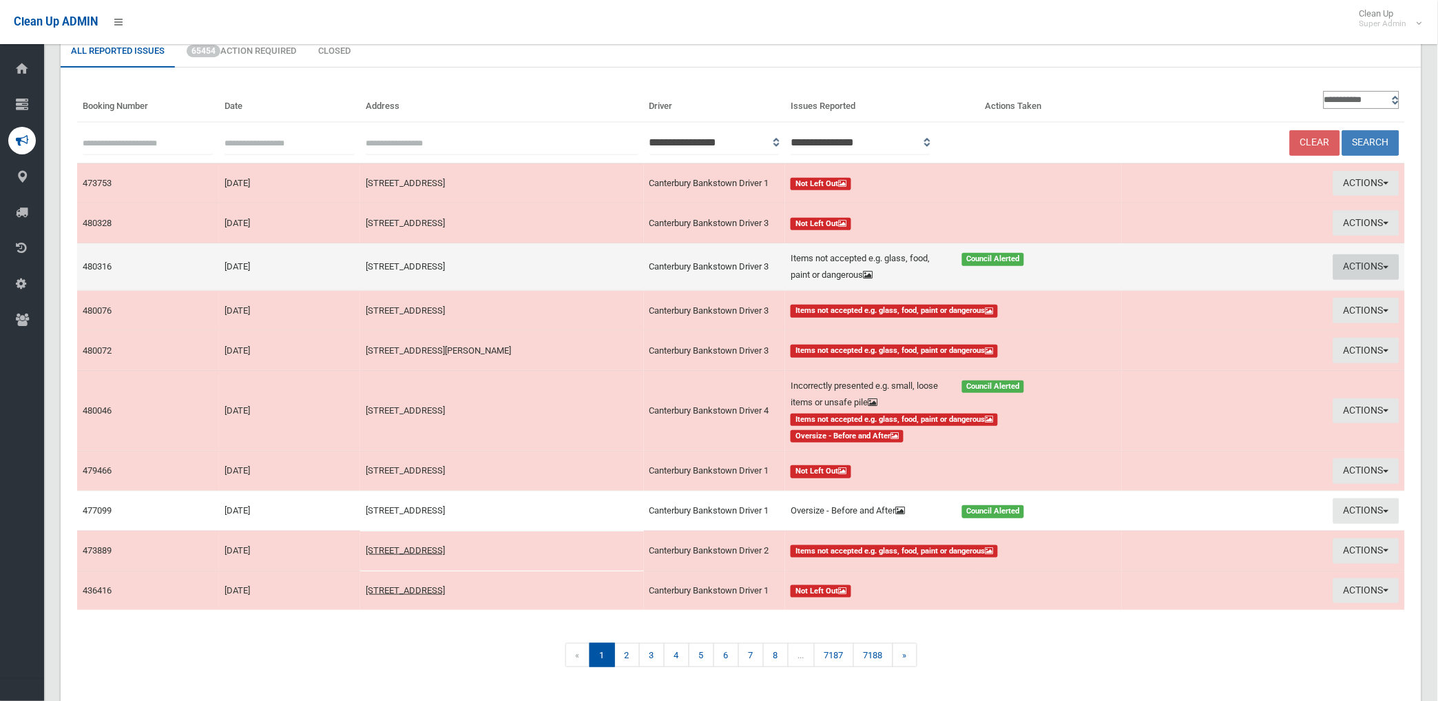
click at [1347, 262] on button "Actions" at bounding box center [1367, 266] width 66 height 25
click at [1208, 317] on link "Edit Actions Taken" at bounding box center [1210, 318] width 164 height 23
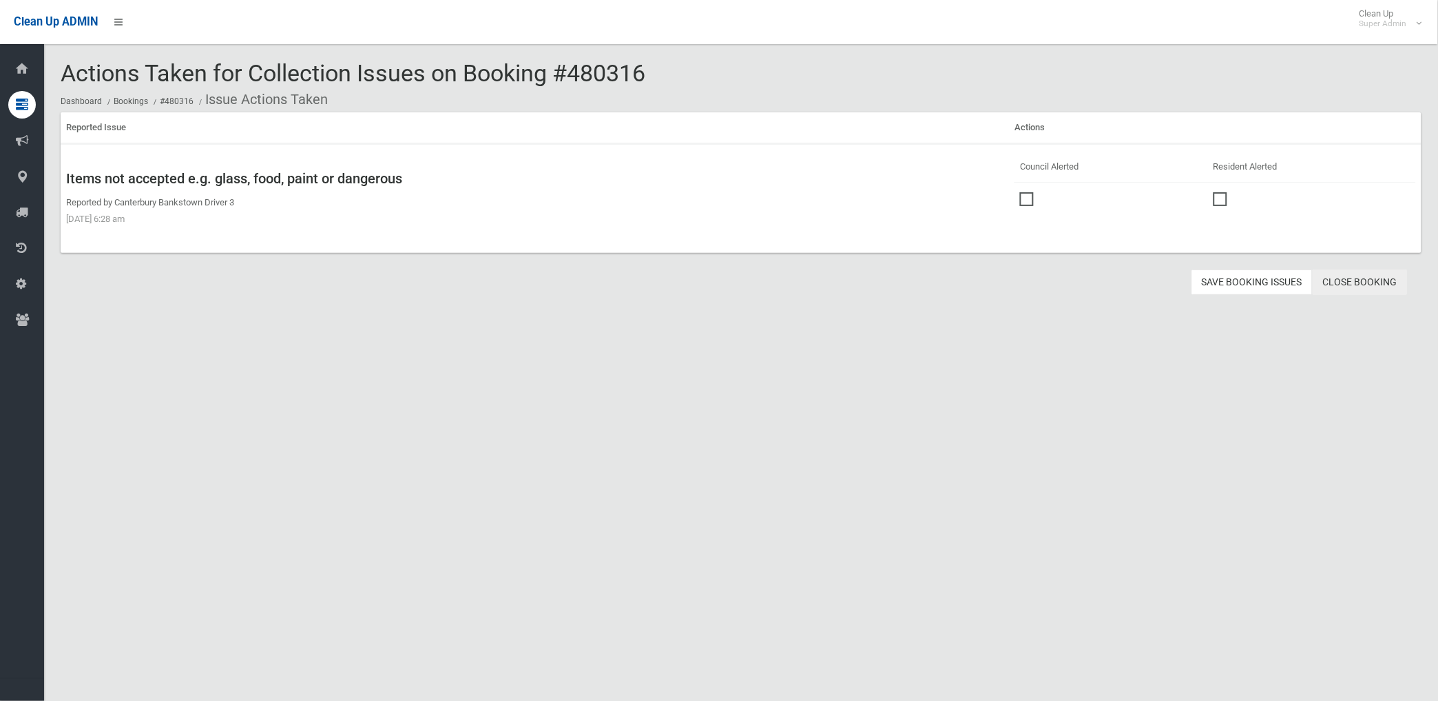
click at [1351, 278] on link "Close Booking" at bounding box center [1360, 281] width 95 height 25
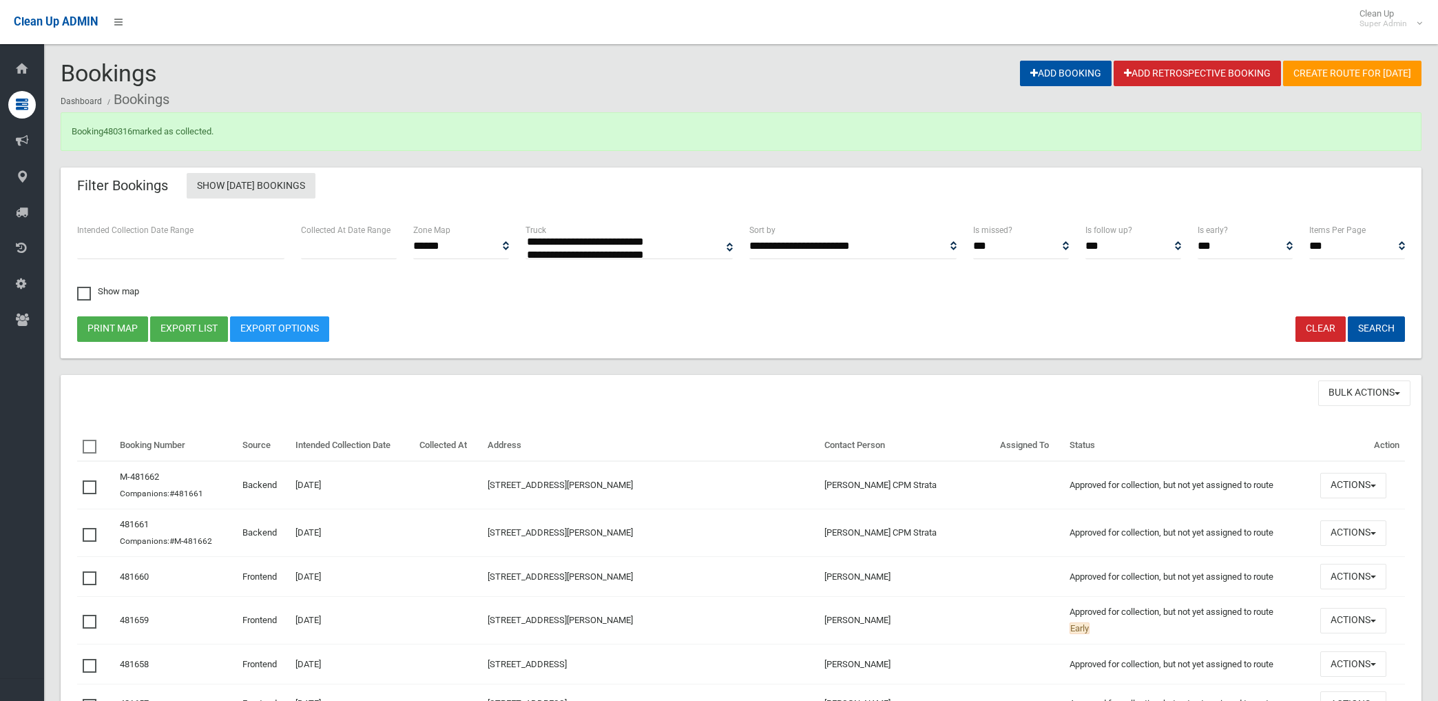
select select
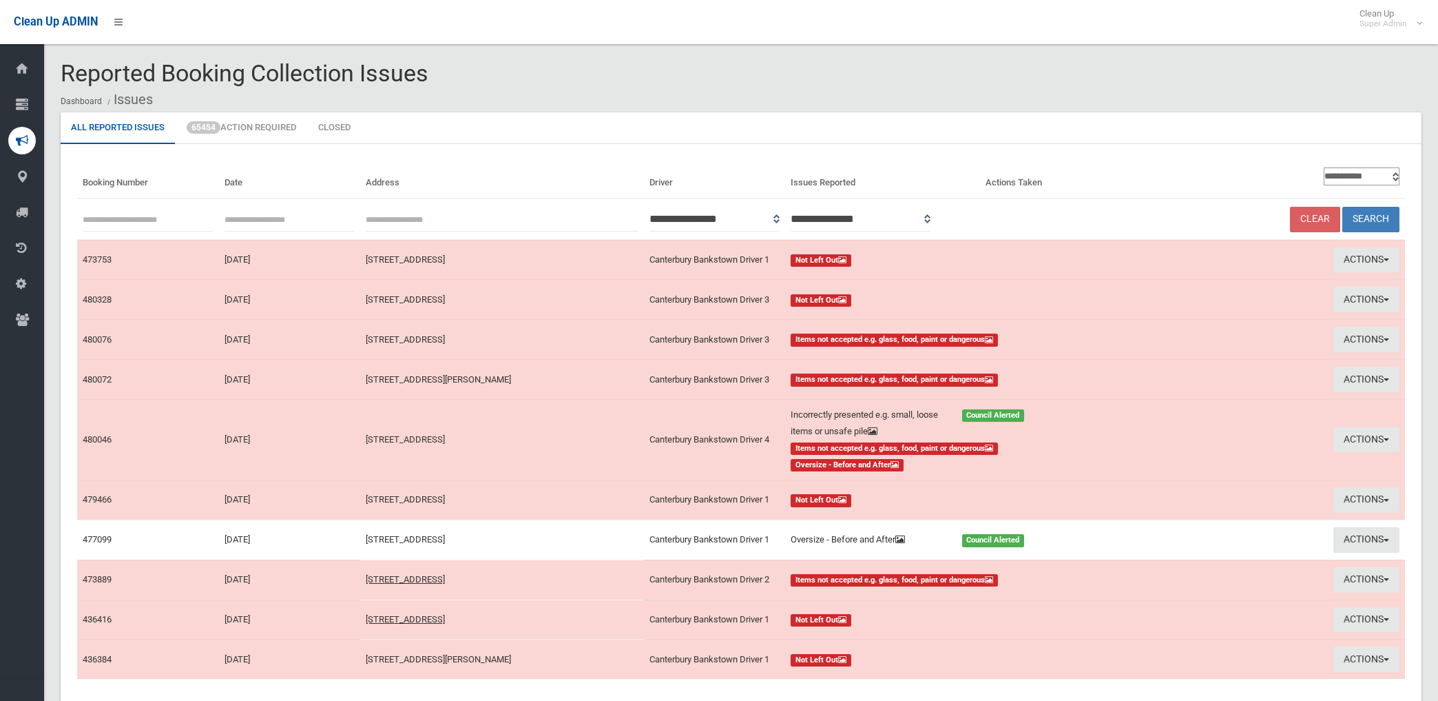
scroll to position [76, 0]
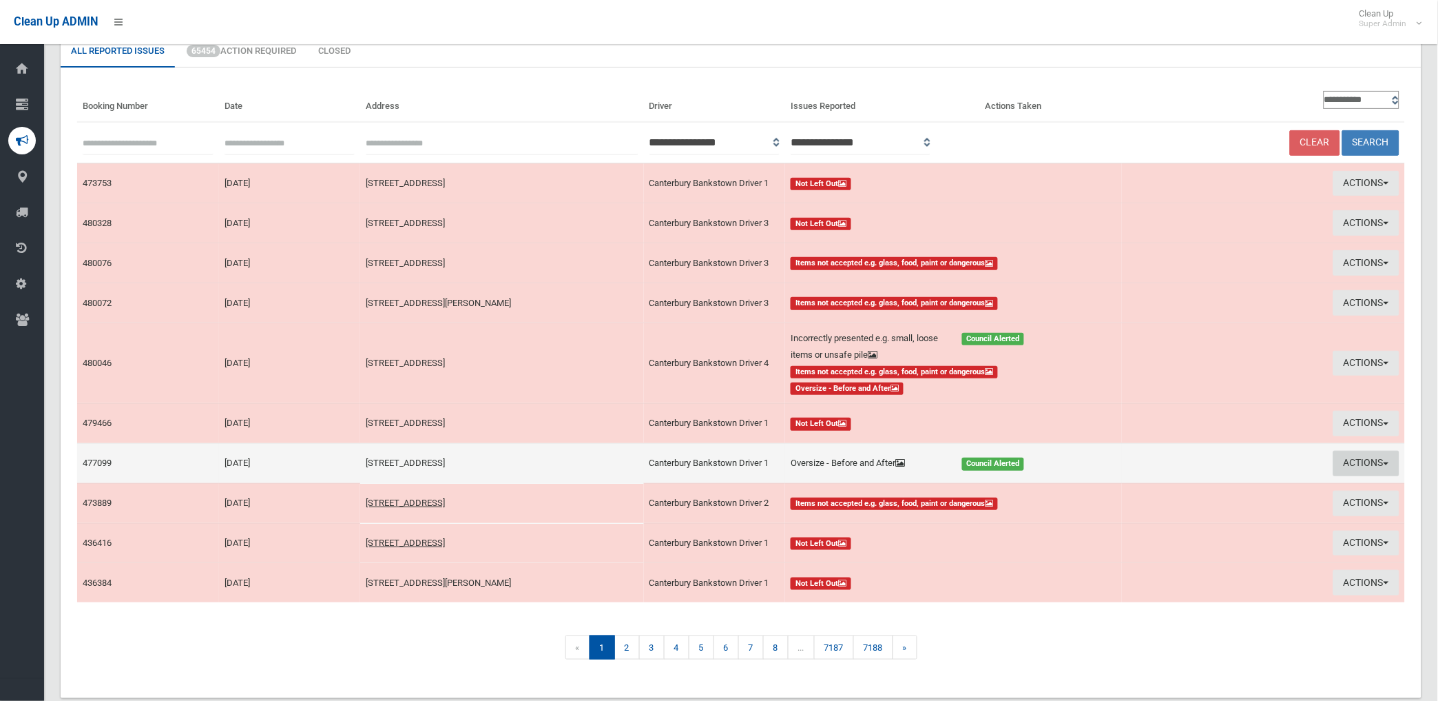
click at [1349, 464] on button "Actions" at bounding box center [1367, 462] width 66 height 25
click at [1174, 517] on link "Edit Actions Taken" at bounding box center [1210, 515] width 164 height 23
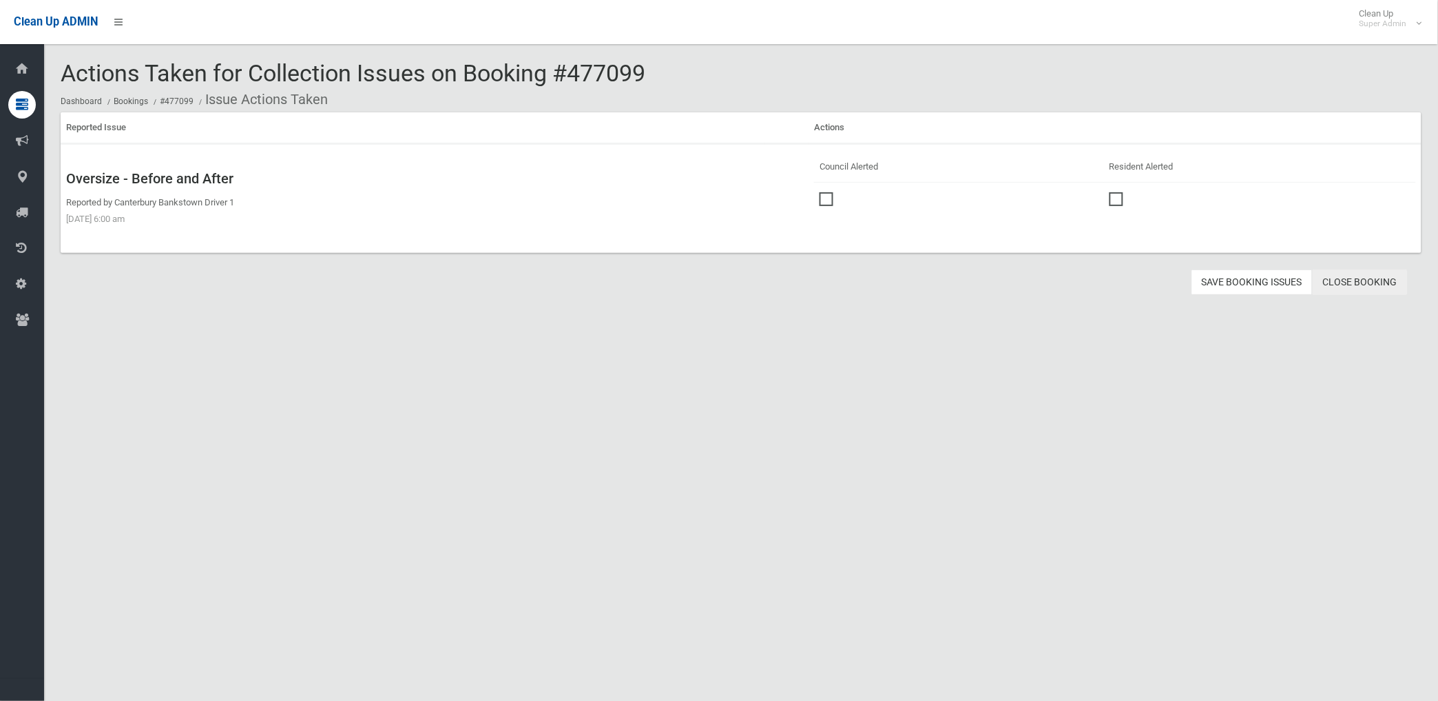
click at [1354, 285] on link "Close Booking" at bounding box center [1360, 281] width 95 height 25
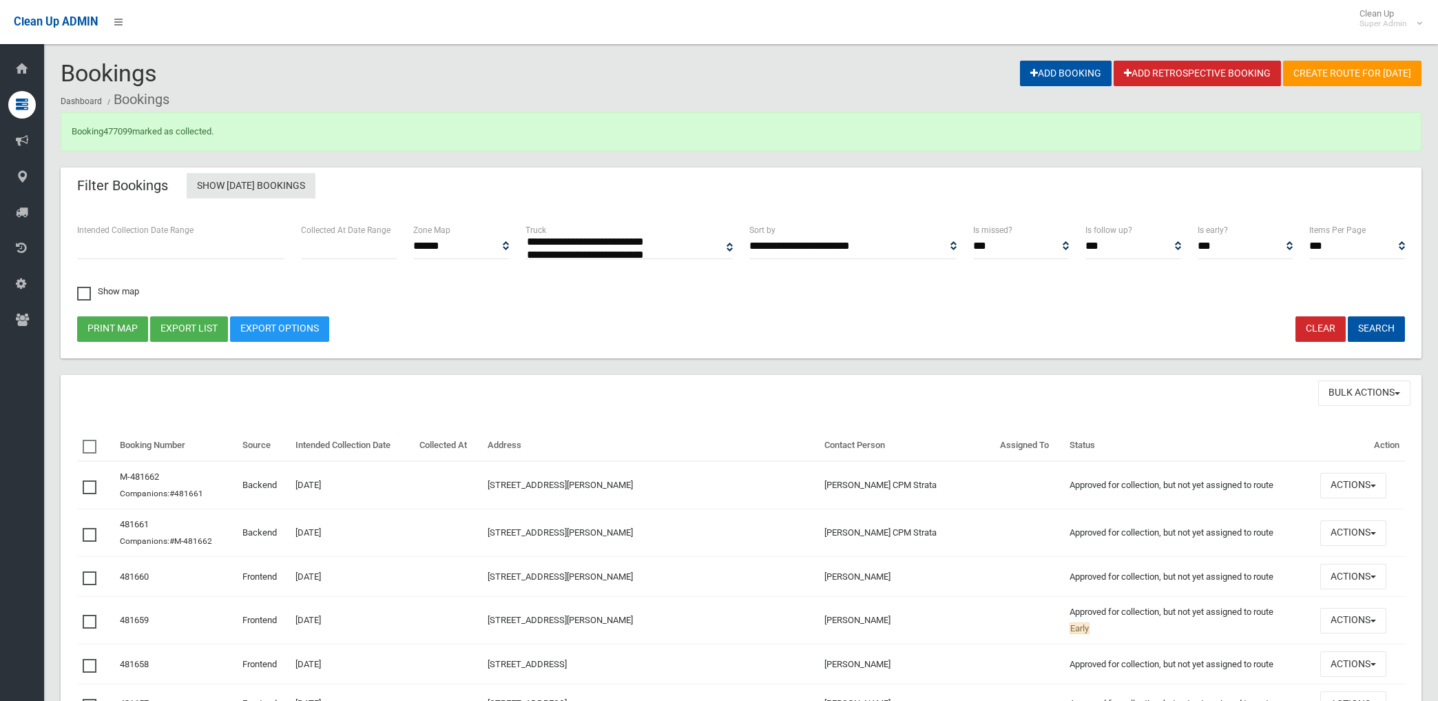
select select
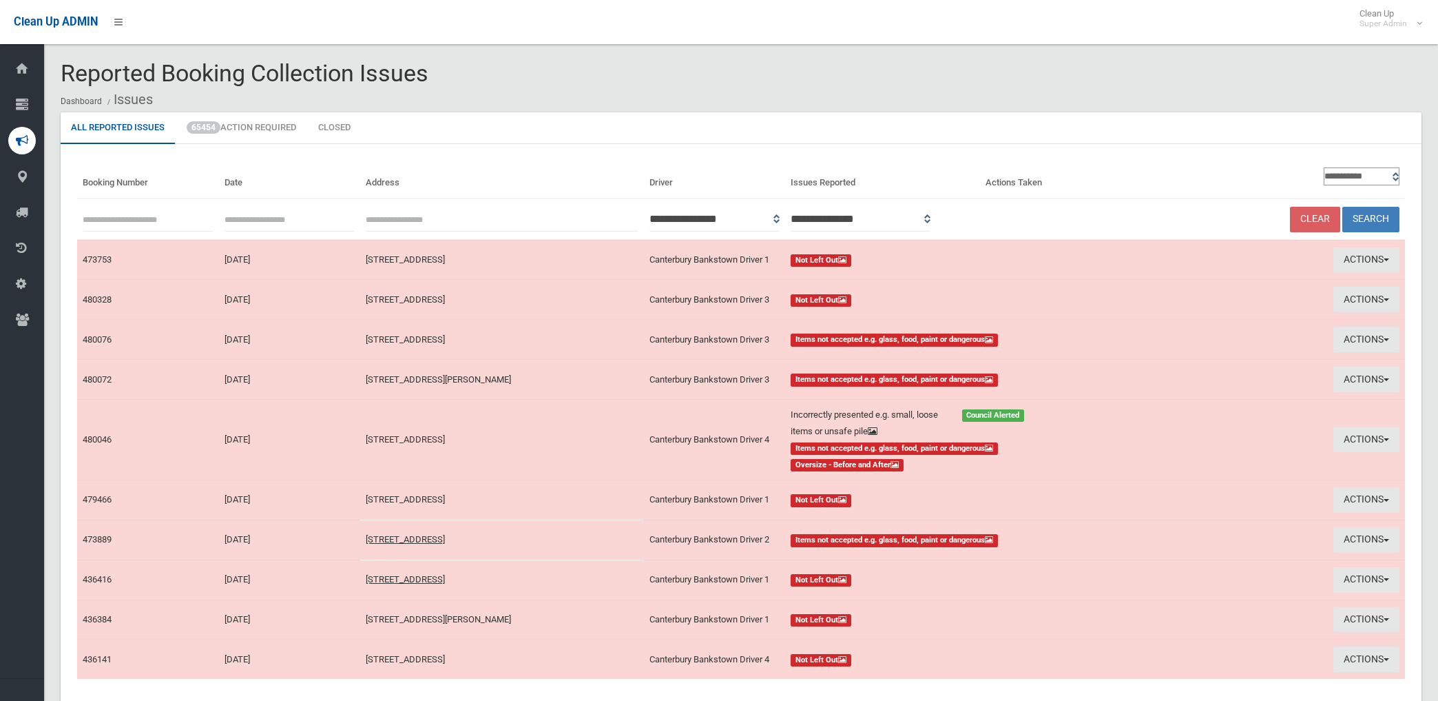
scroll to position [76, 0]
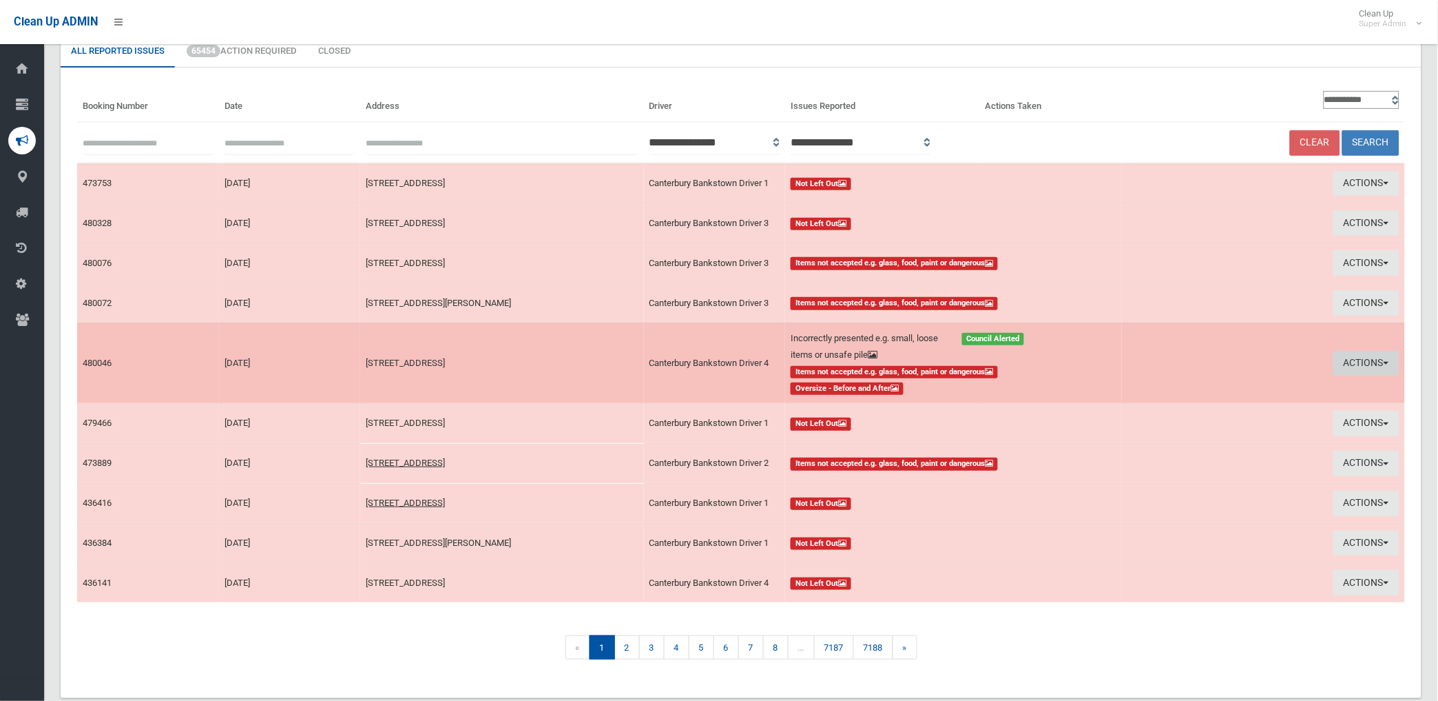
click at [1354, 356] on button "Actions" at bounding box center [1367, 363] width 66 height 25
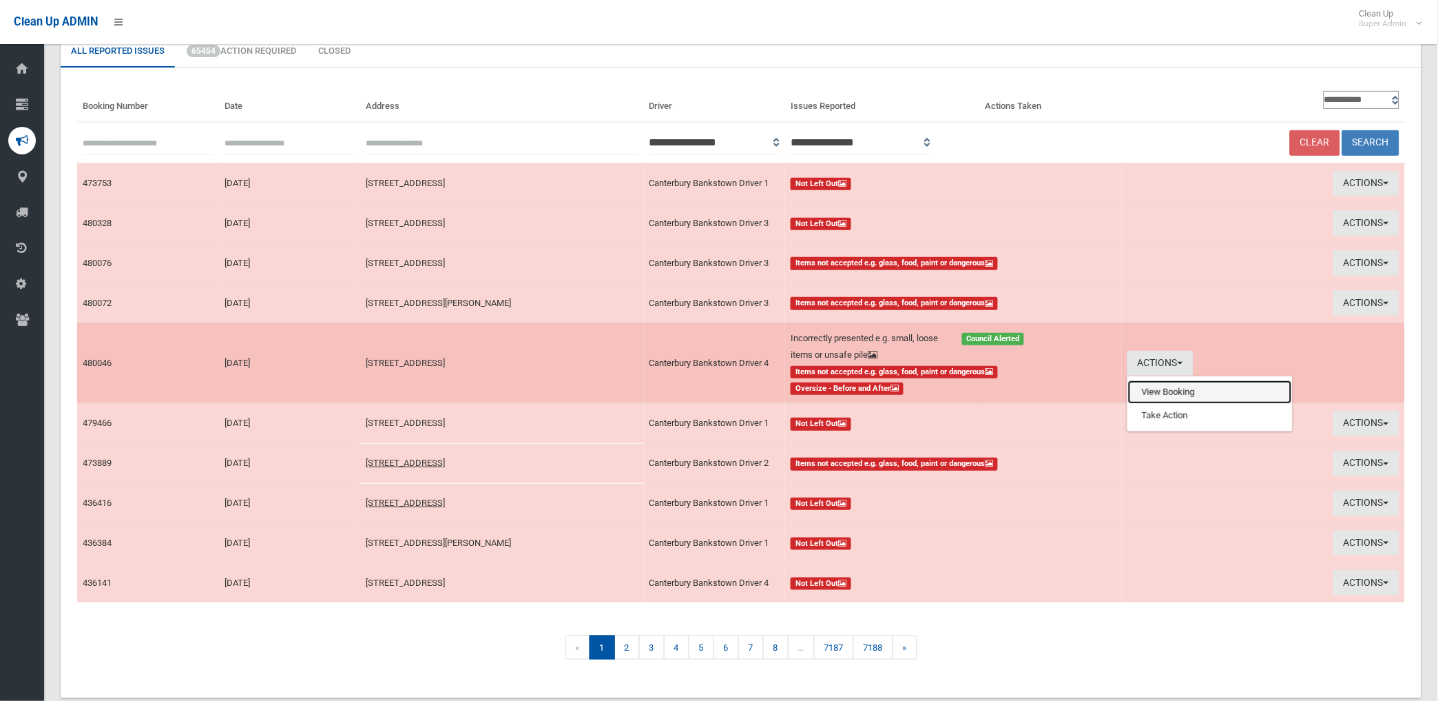
click at [1165, 388] on link "View Booking" at bounding box center [1210, 391] width 164 height 23
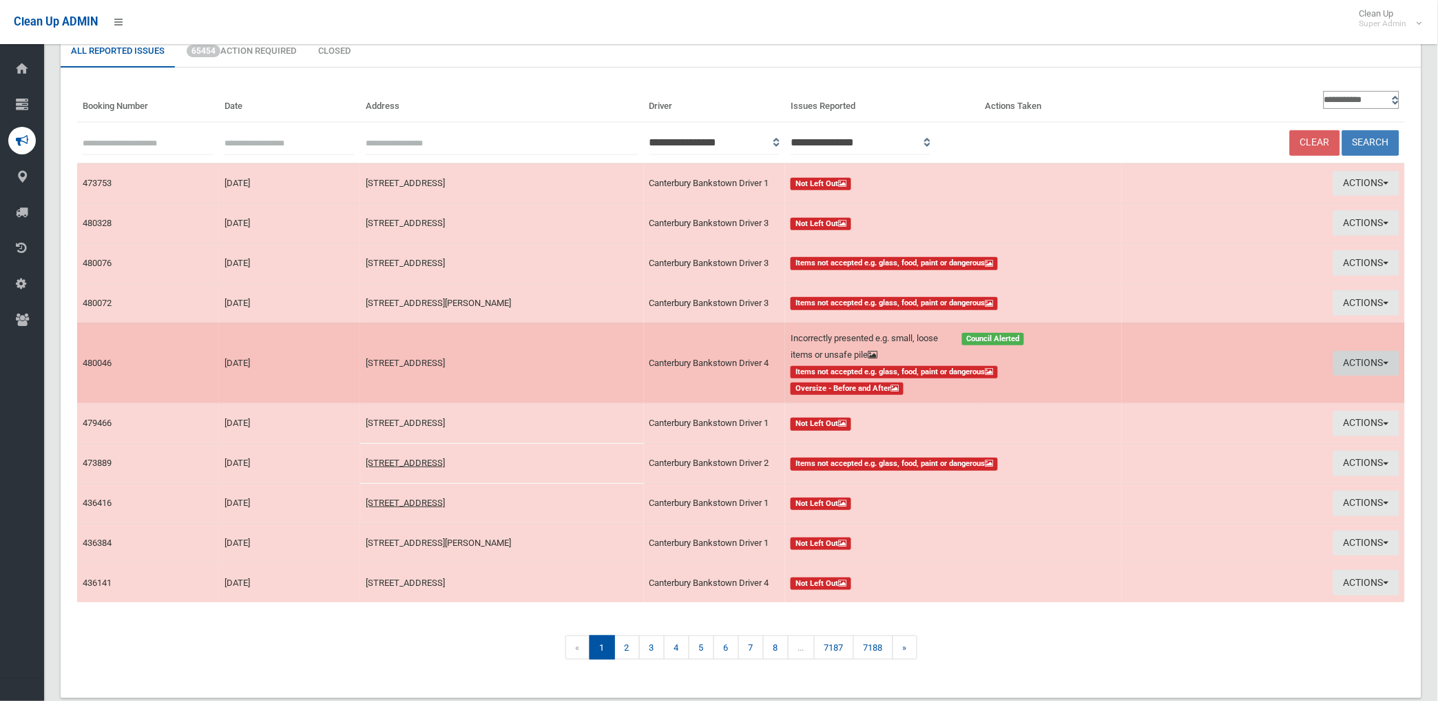
click at [1372, 355] on button "Actions" at bounding box center [1367, 363] width 66 height 25
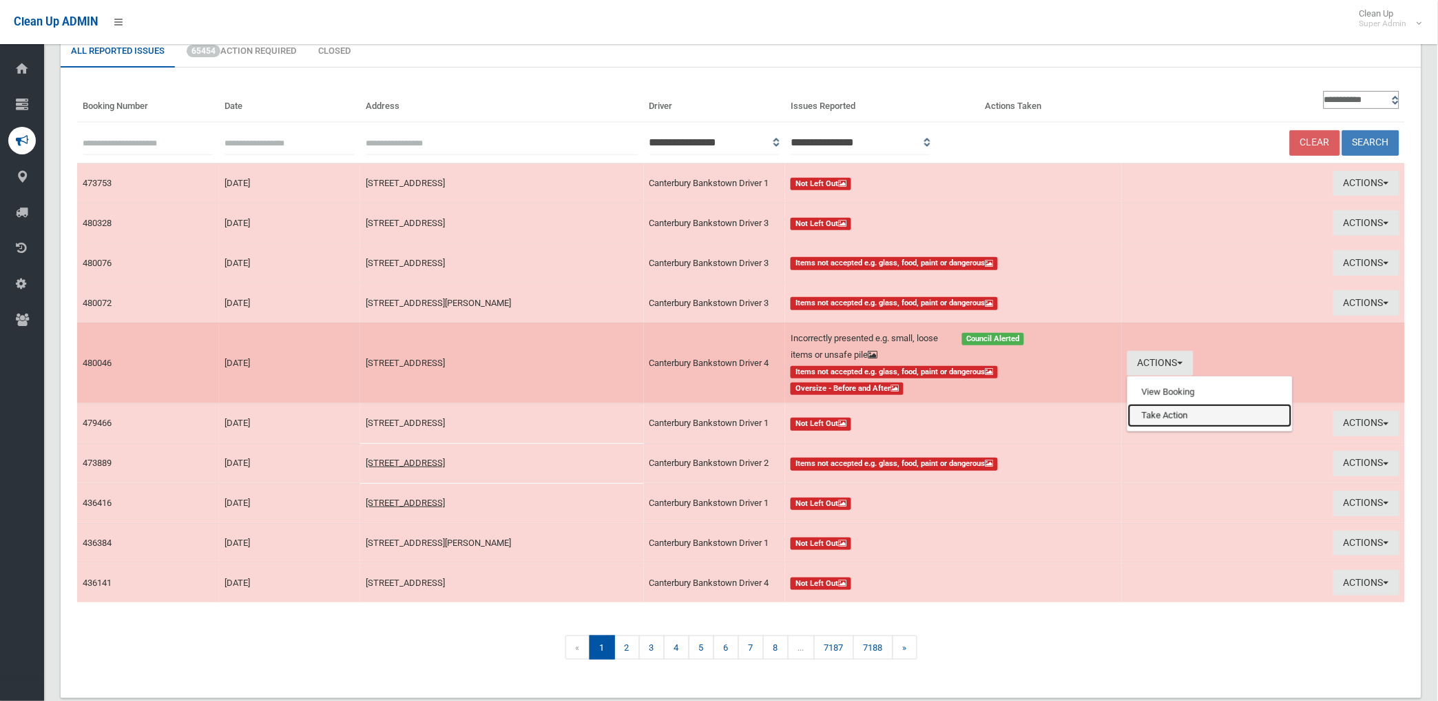
click at [1175, 414] on link "Take Action" at bounding box center [1210, 415] width 164 height 23
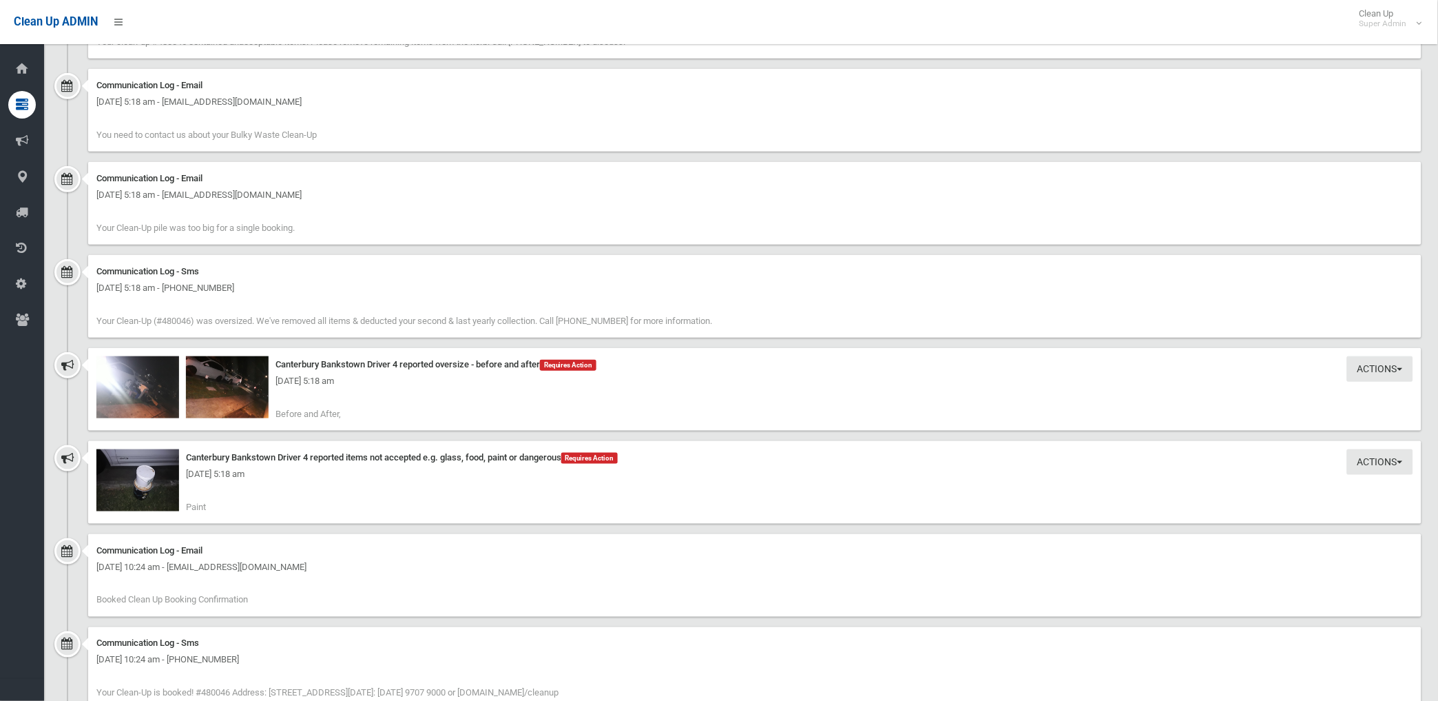
scroll to position [1913, 0]
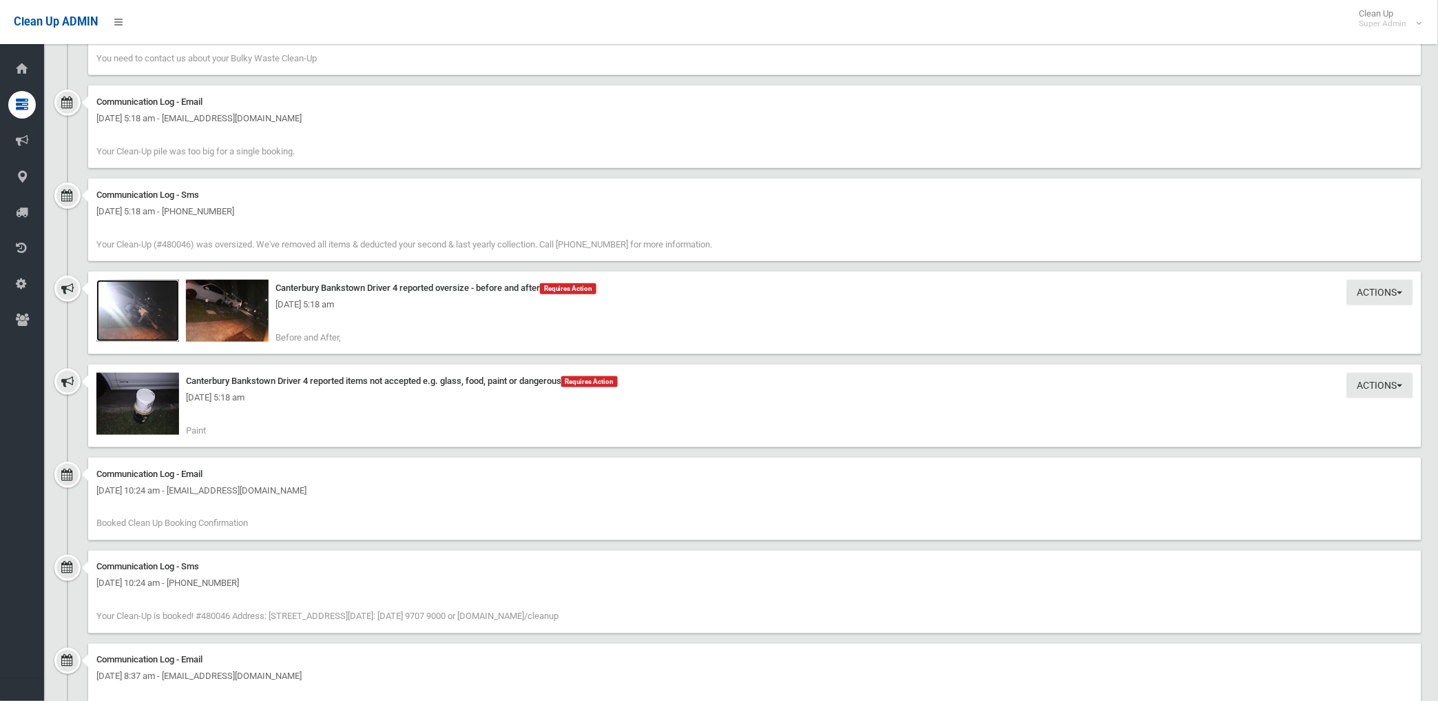
click at [152, 322] on img at bounding box center [137, 311] width 83 height 62
click at [242, 312] on div "Thursday 28th August 2025 - 5:18 am" at bounding box center [754, 304] width 1317 height 17
click at [219, 325] on img at bounding box center [227, 311] width 83 height 62
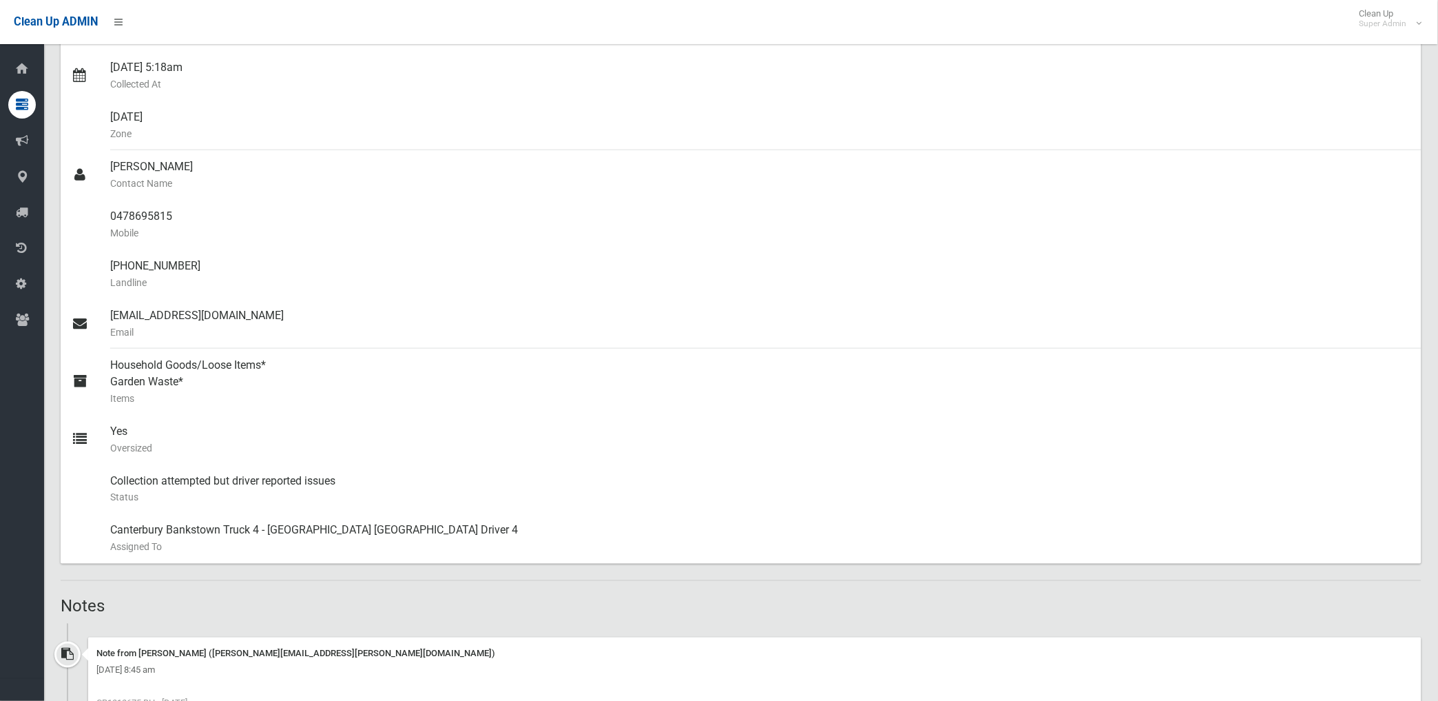
scroll to position [229, 0]
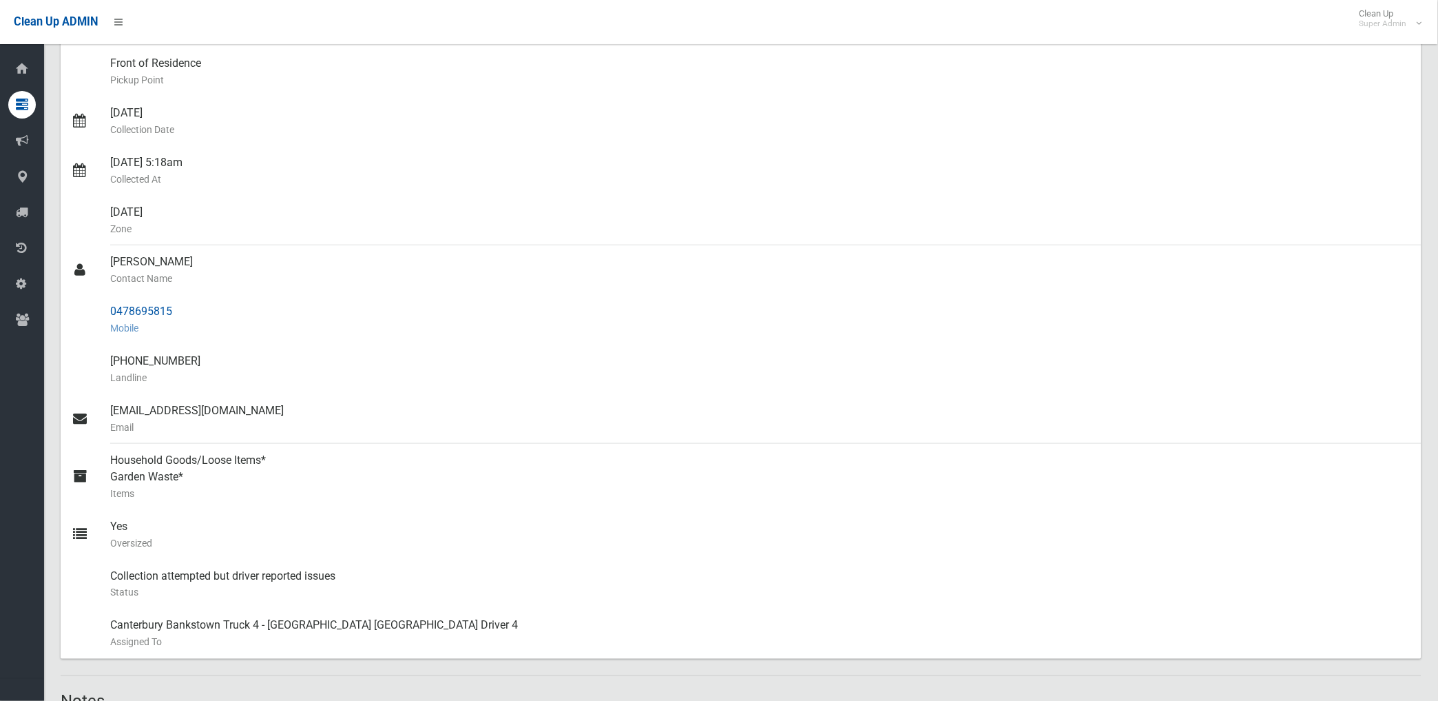
drag, startPoint x: 111, startPoint y: 311, endPoint x: 179, endPoint y: 312, distance: 68.2
click at [179, 312] on div "0478695815 Mobile" at bounding box center [760, 320] width 1301 height 50
drag, startPoint x: 179, startPoint y: 312, endPoint x: 154, endPoint y: 312, distance: 24.8
copy div "0478695815"
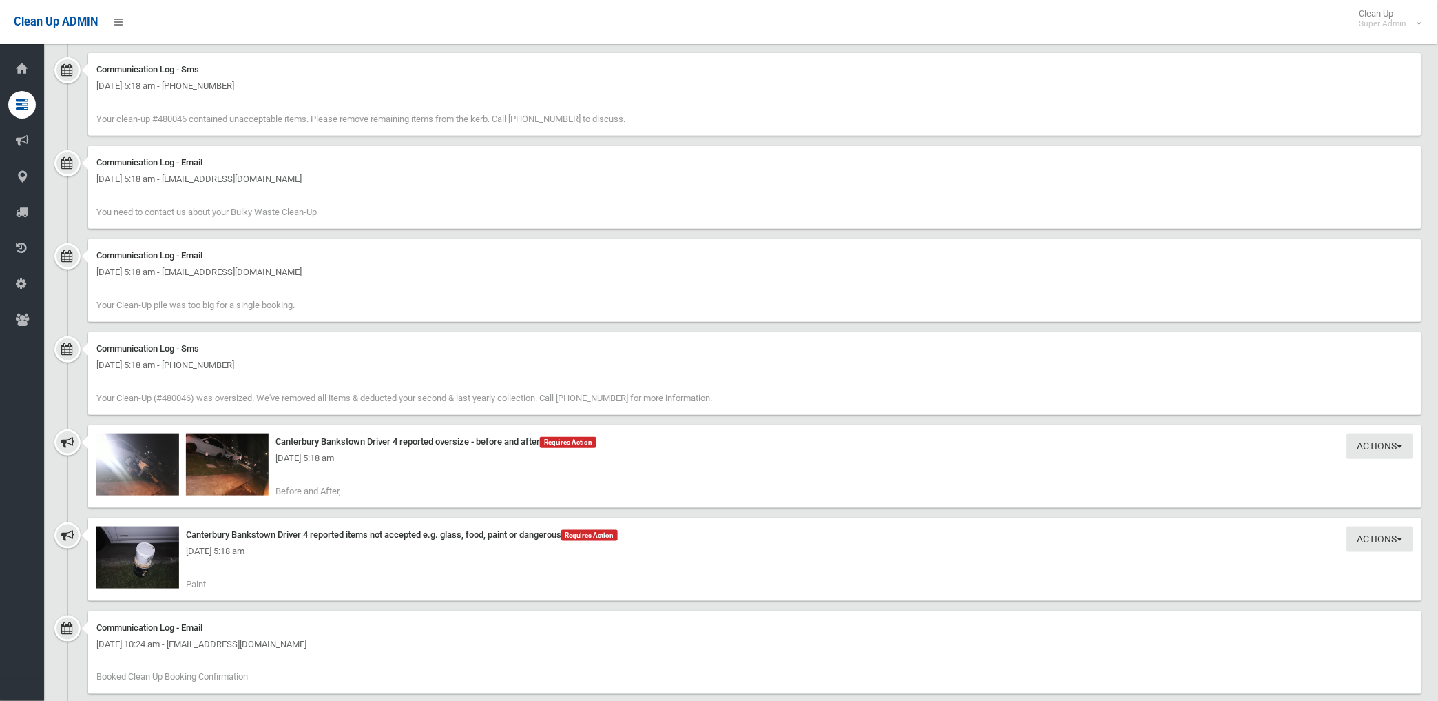
scroll to position [1760, 0]
click at [225, 477] on img at bounding box center [227, 464] width 83 height 62
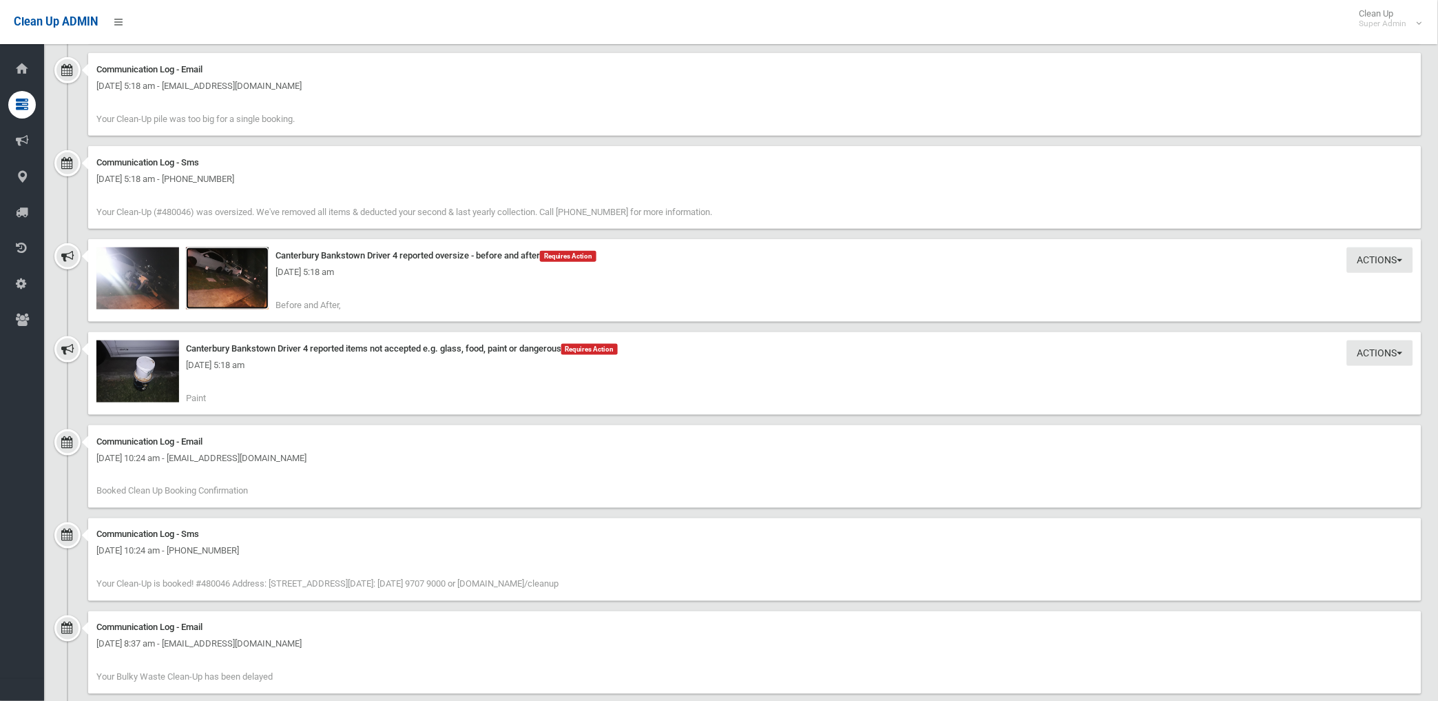
scroll to position [1989, 0]
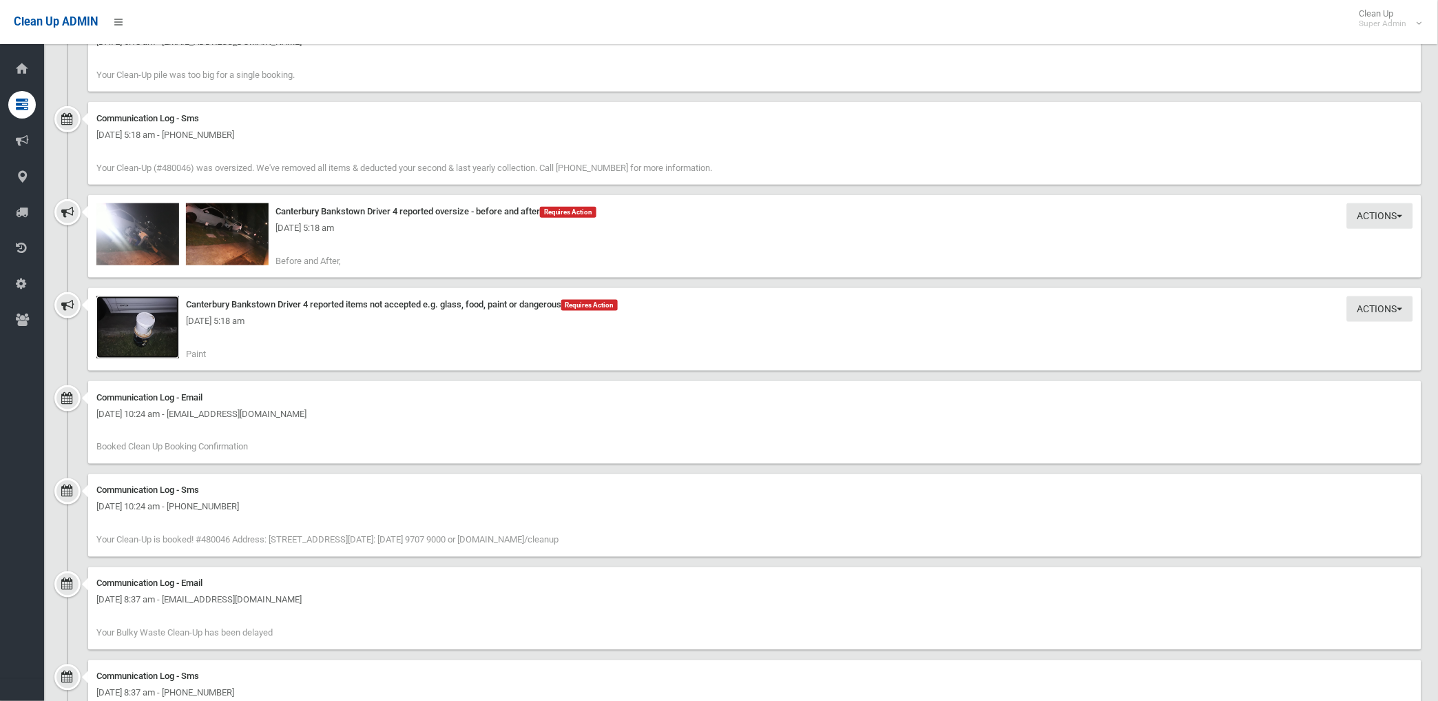
click at [147, 342] on img at bounding box center [137, 327] width 83 height 62
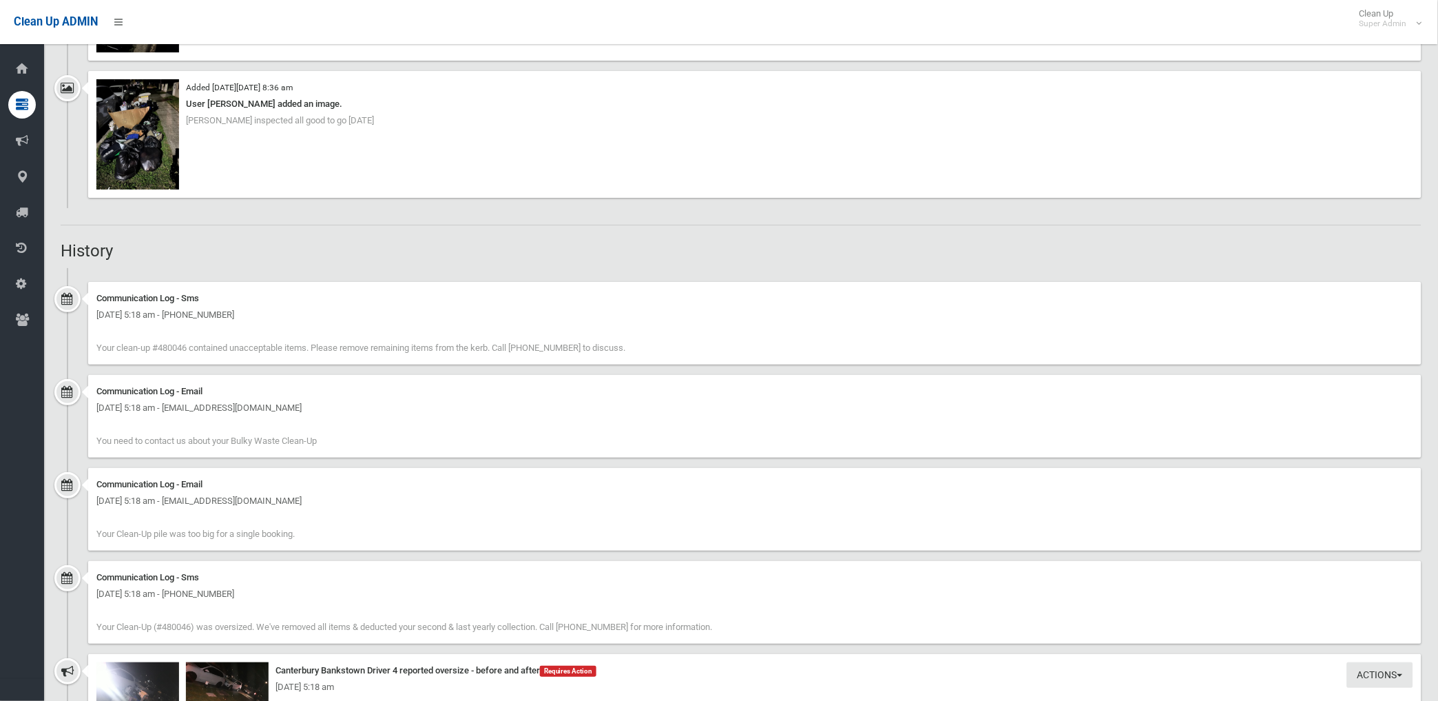
scroll to position [1301, 0]
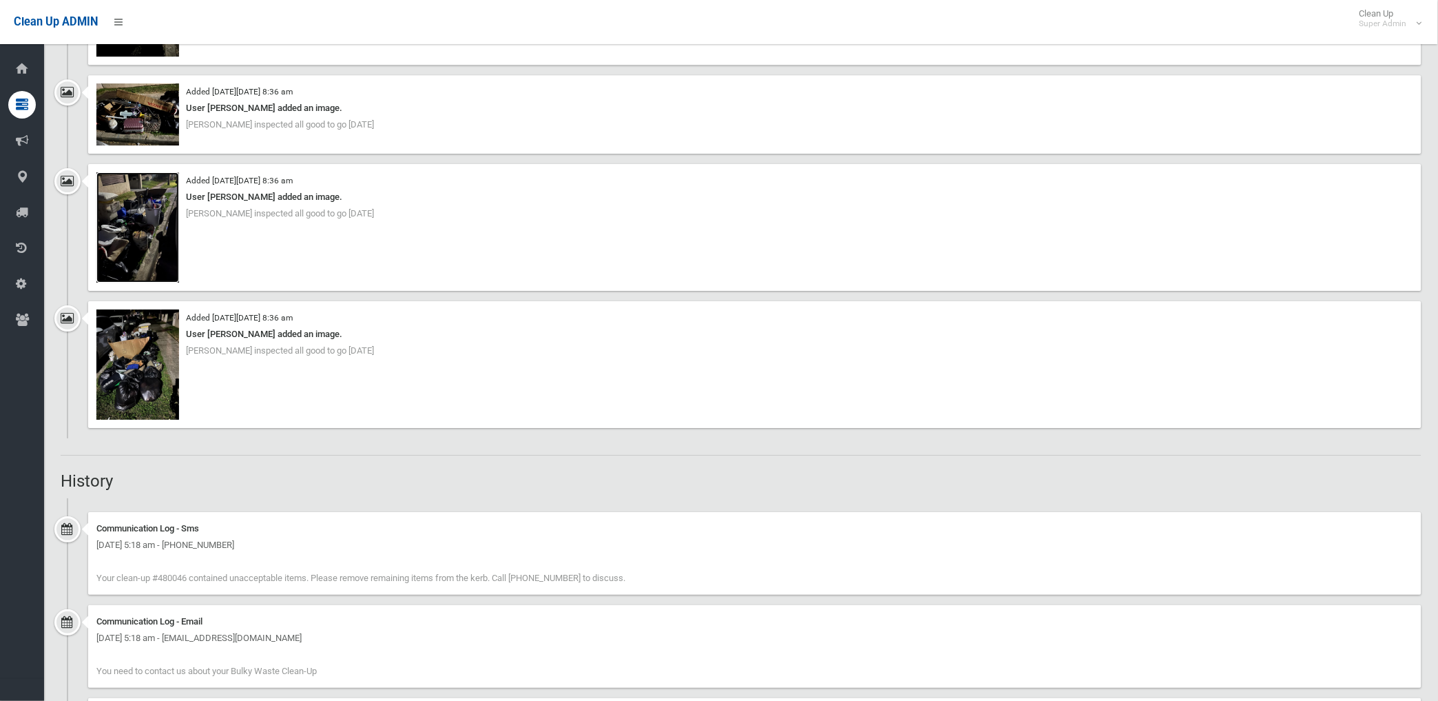
click at [143, 227] on img at bounding box center [137, 227] width 83 height 110
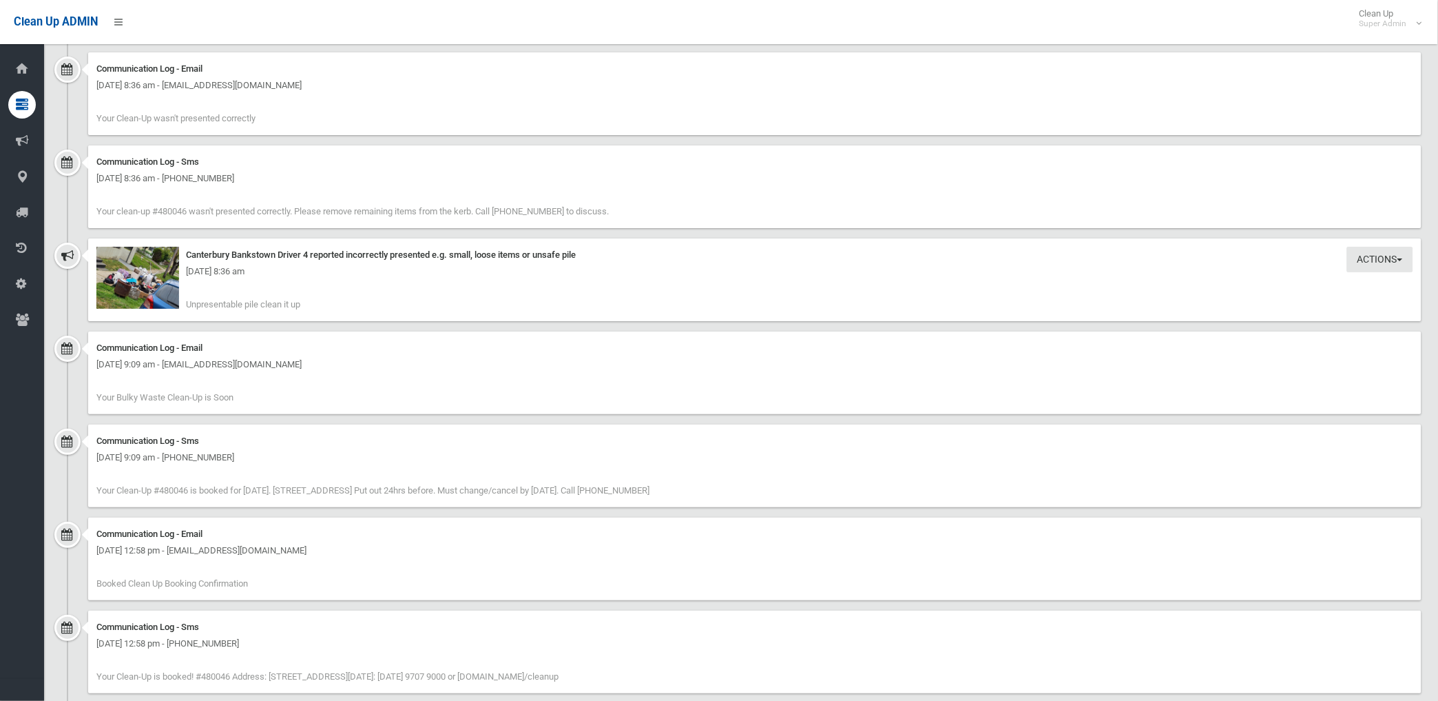
scroll to position [3072, 0]
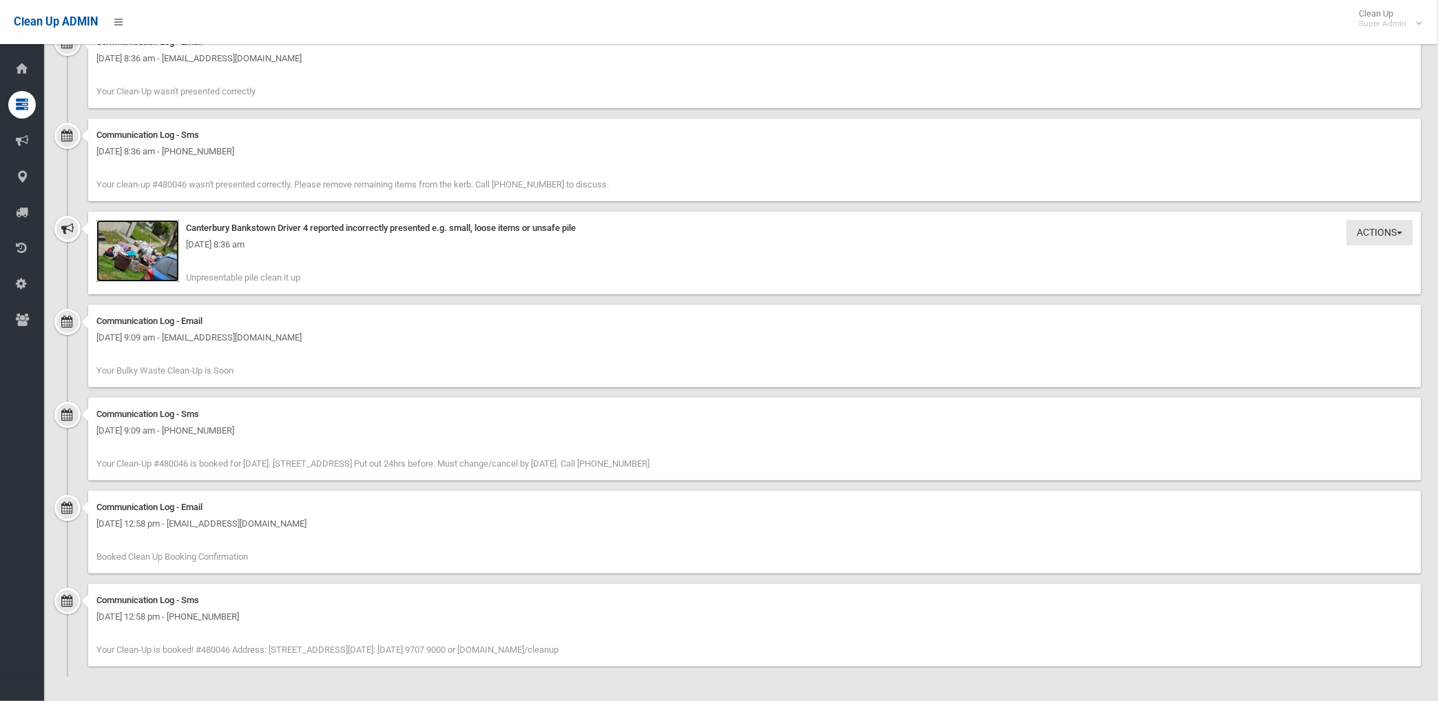
click at [147, 266] on img at bounding box center [137, 251] width 83 height 62
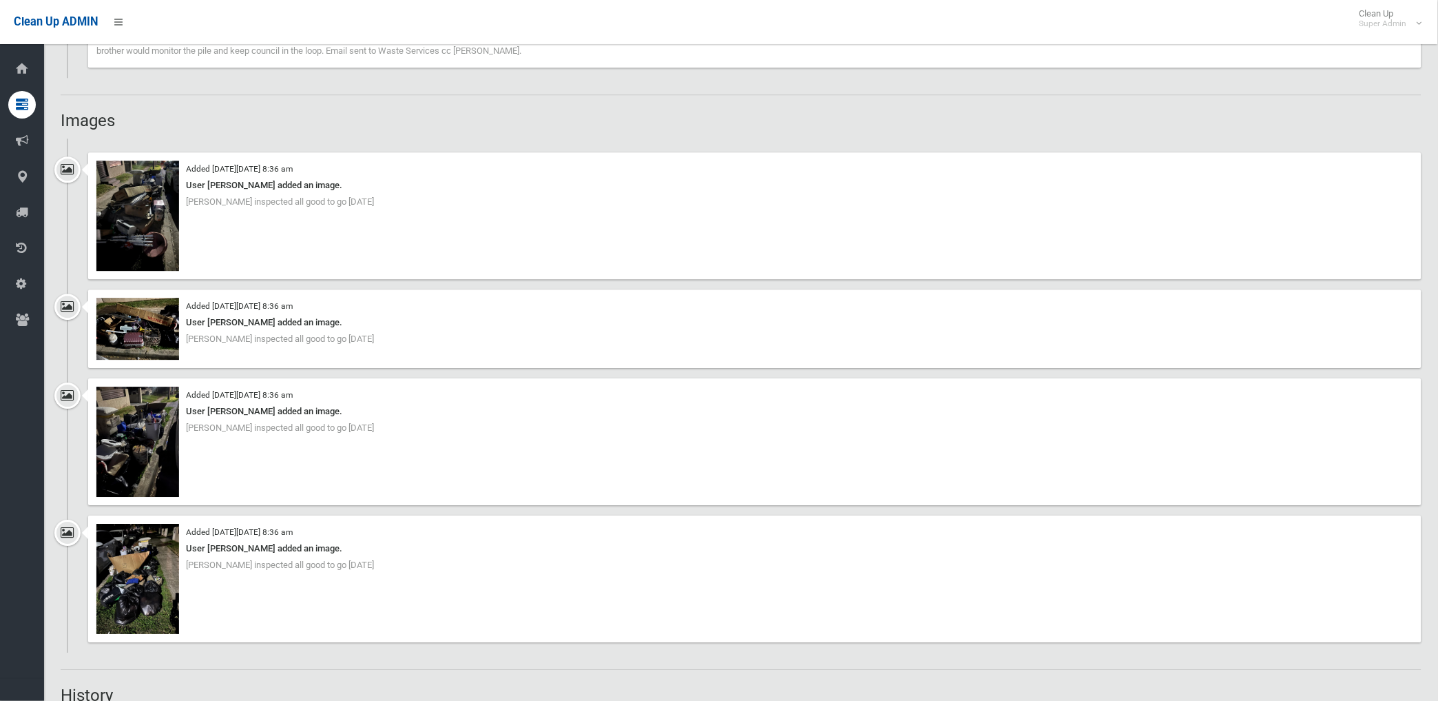
scroll to position [1082, 0]
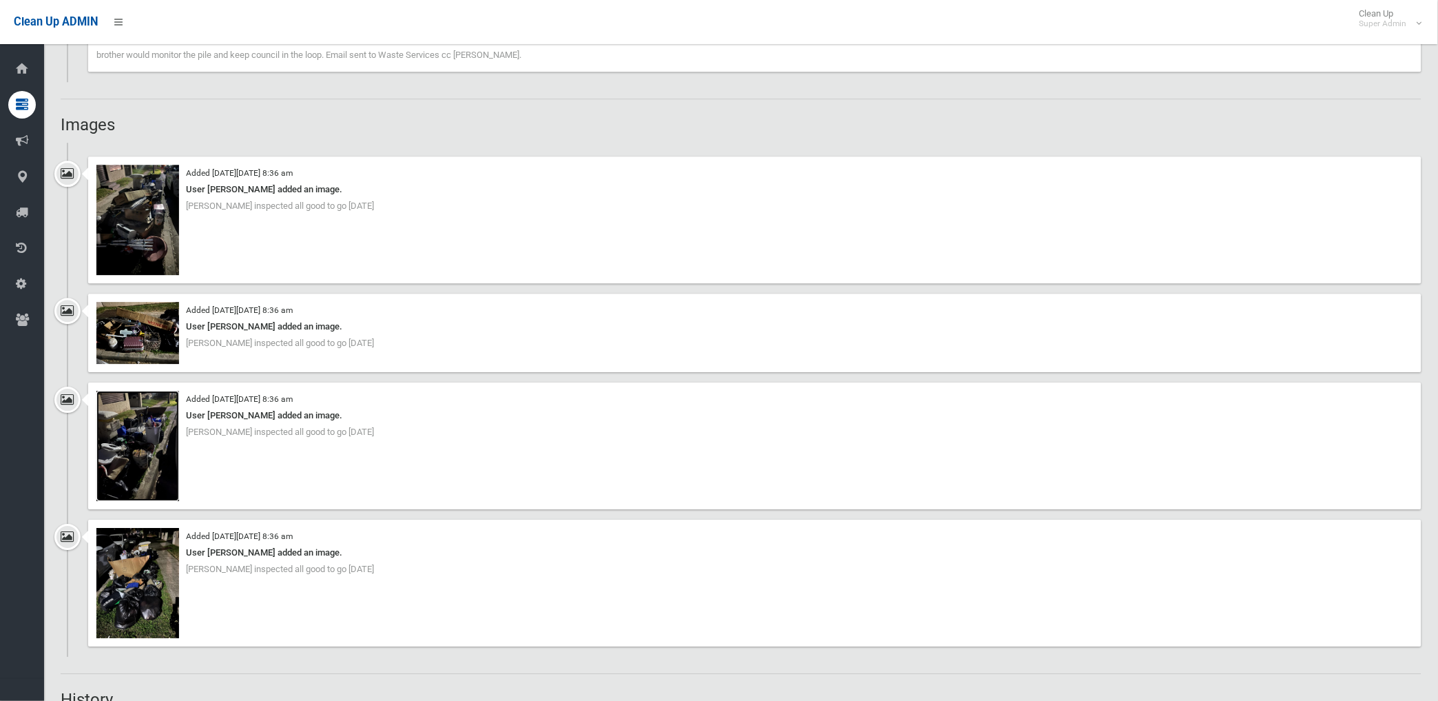
click at [147, 460] on img at bounding box center [137, 446] width 83 height 110
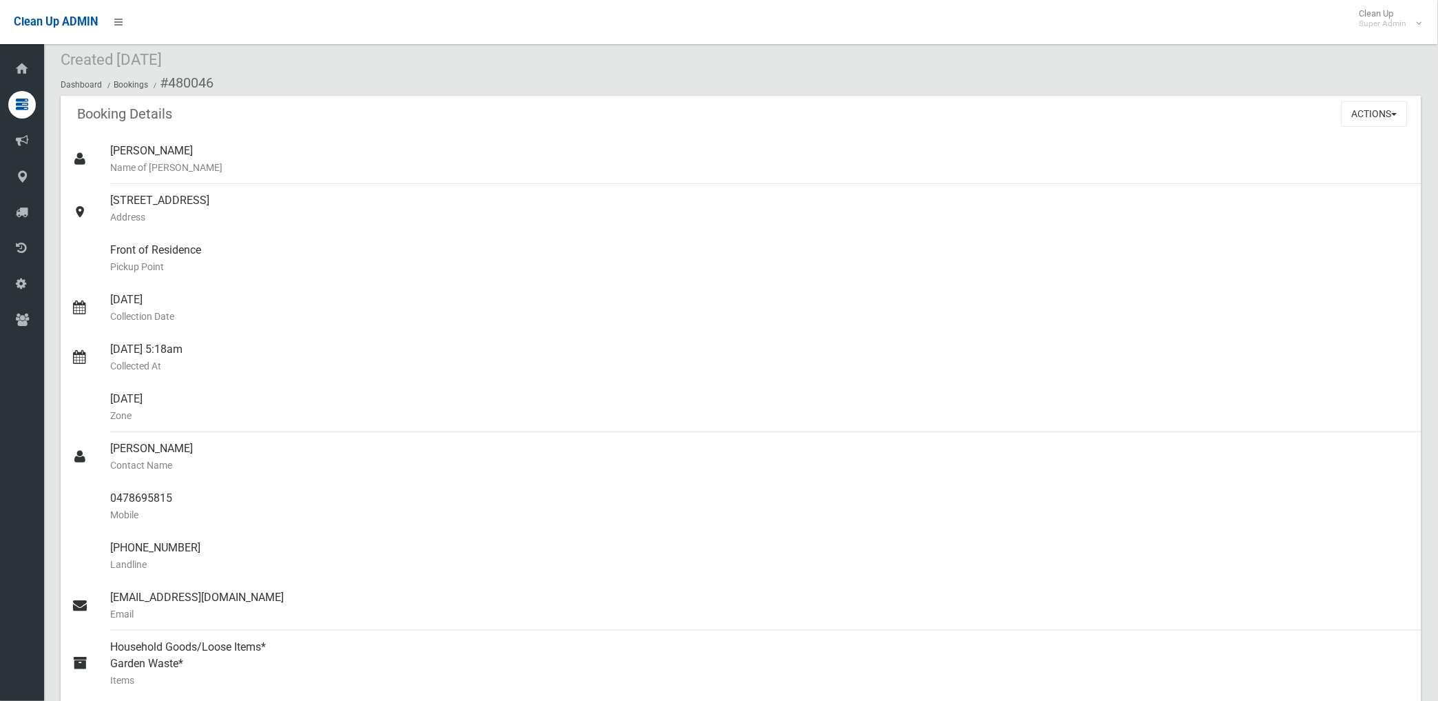
scroll to position [0, 0]
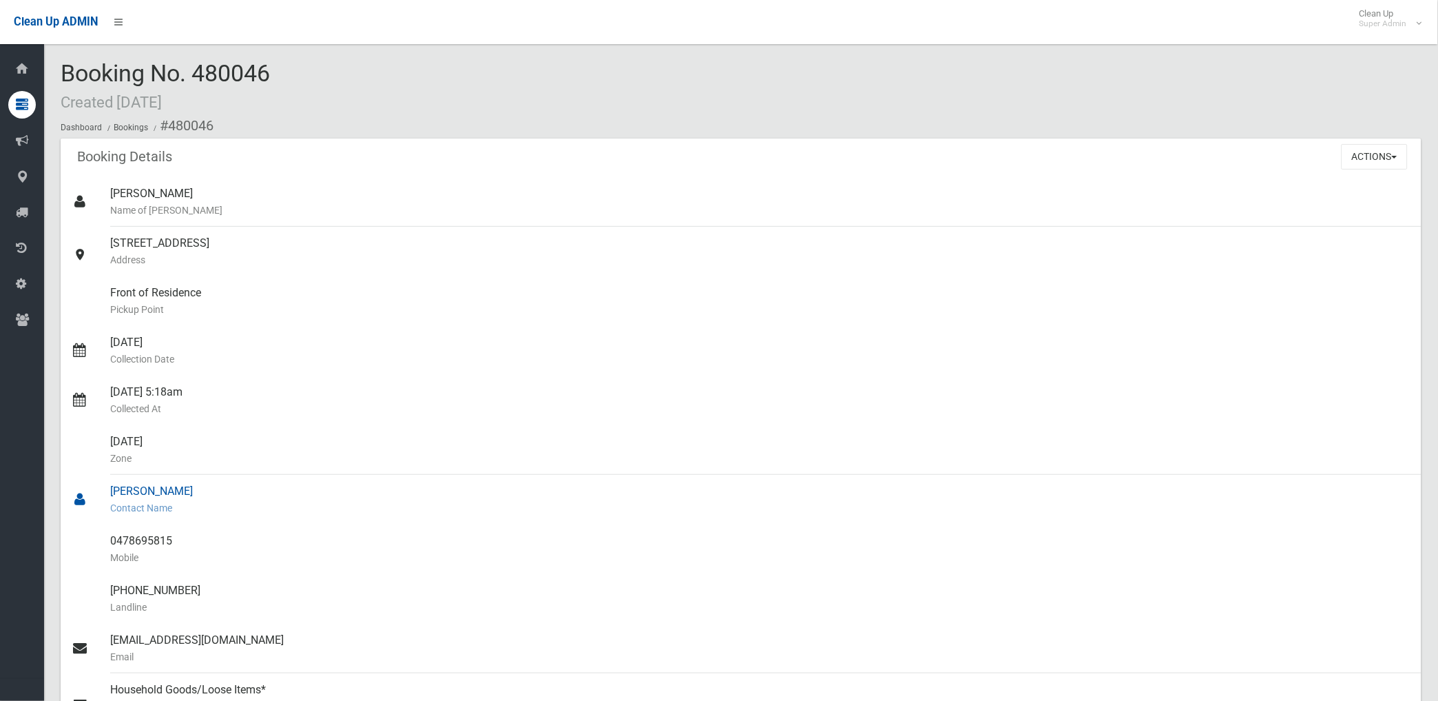
drag, startPoint x: 167, startPoint y: 121, endPoint x: 197, endPoint y: 481, distance: 361.5
drag, startPoint x: 197, startPoint y: 481, endPoint x: 160, endPoint y: 237, distance: 246.7
copy section "480046 Booking Details Actions View Booking Edit Booking Clone Booking Add Book…"
click at [198, 511] on small "Contact Name" at bounding box center [760, 507] width 1301 height 17
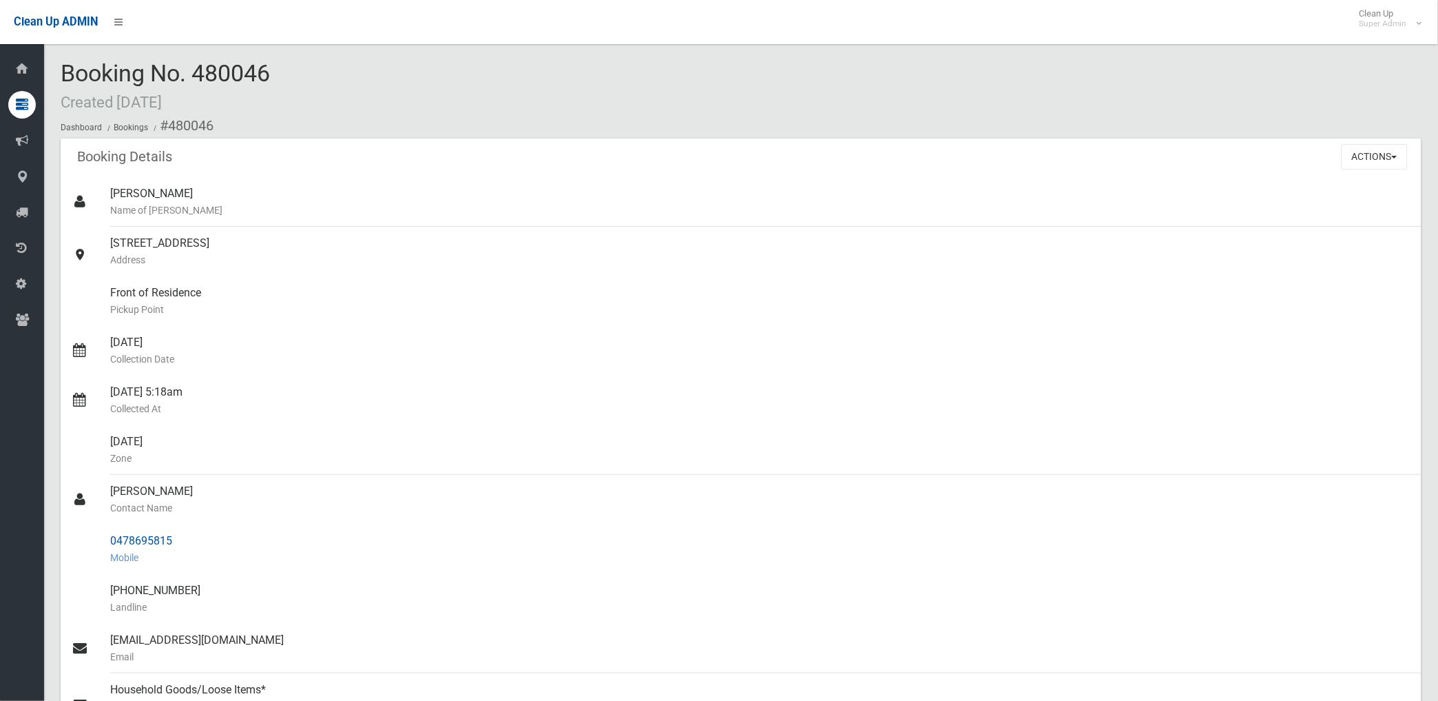
drag, startPoint x: 108, startPoint y: 539, endPoint x: 181, endPoint y: 540, distance: 73.0
click at [181, 540] on link "0478695815 Mobile" at bounding box center [741, 549] width 1361 height 50
drag, startPoint x: 181, startPoint y: 540, endPoint x: 161, endPoint y: 539, distance: 20.0
copy link "0478695815"
click at [391, 262] on small "Address" at bounding box center [760, 259] width 1301 height 17
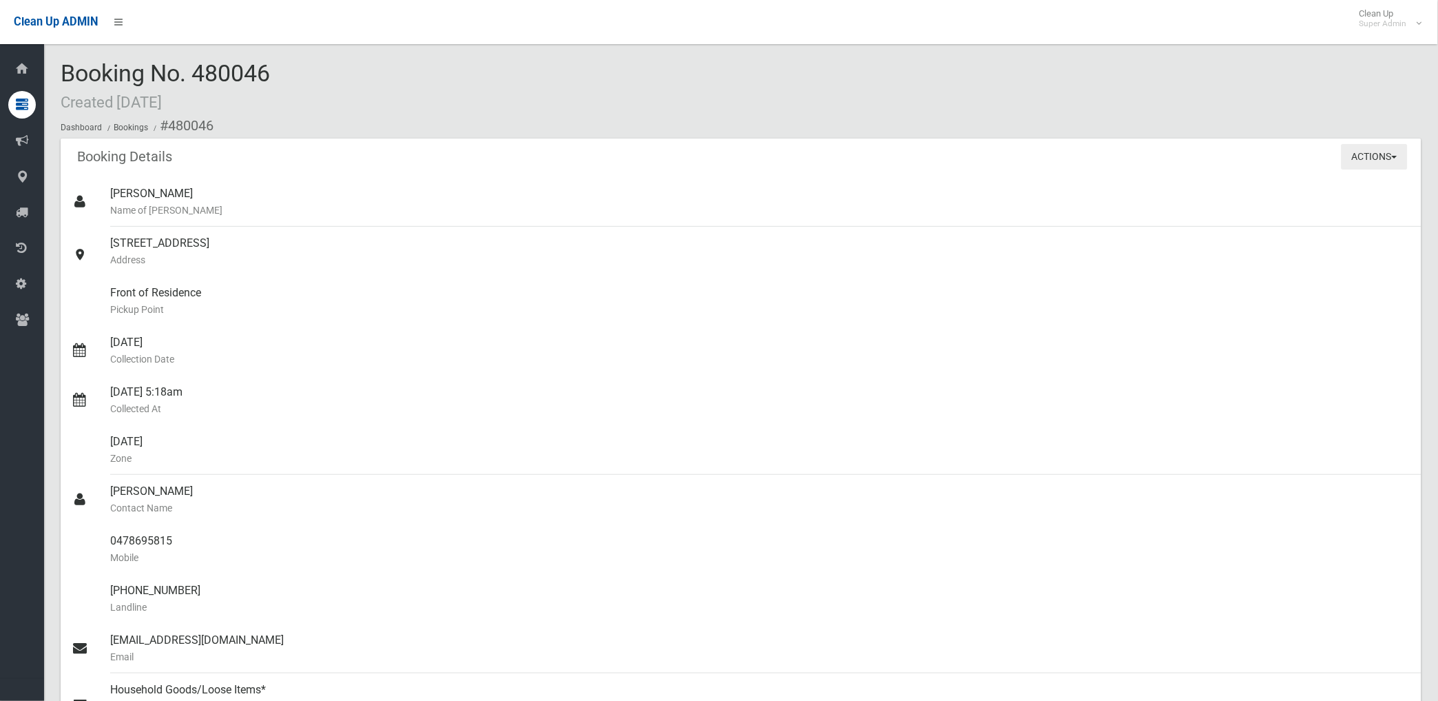
click at [1364, 156] on button "Actions" at bounding box center [1375, 156] width 66 height 25
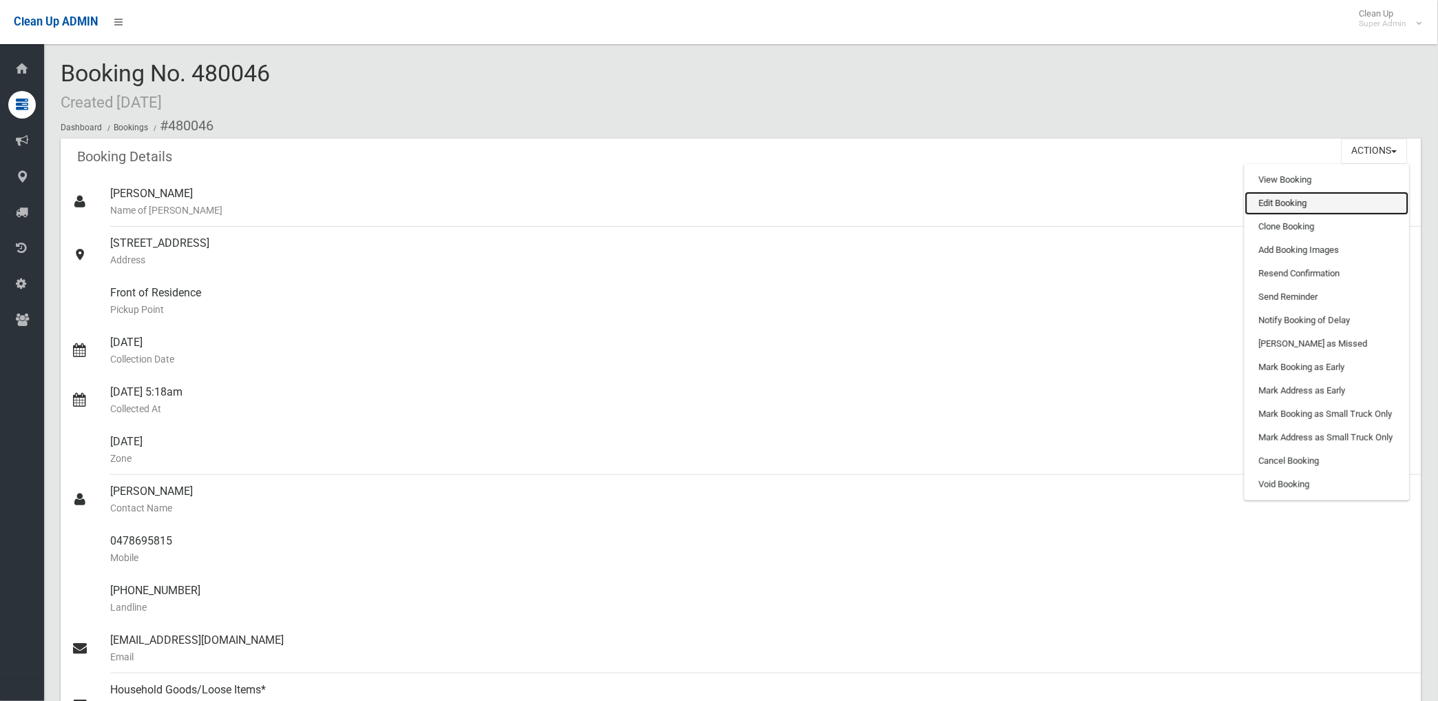
click at [1294, 200] on link "Edit Booking" at bounding box center [1327, 202] width 164 height 23
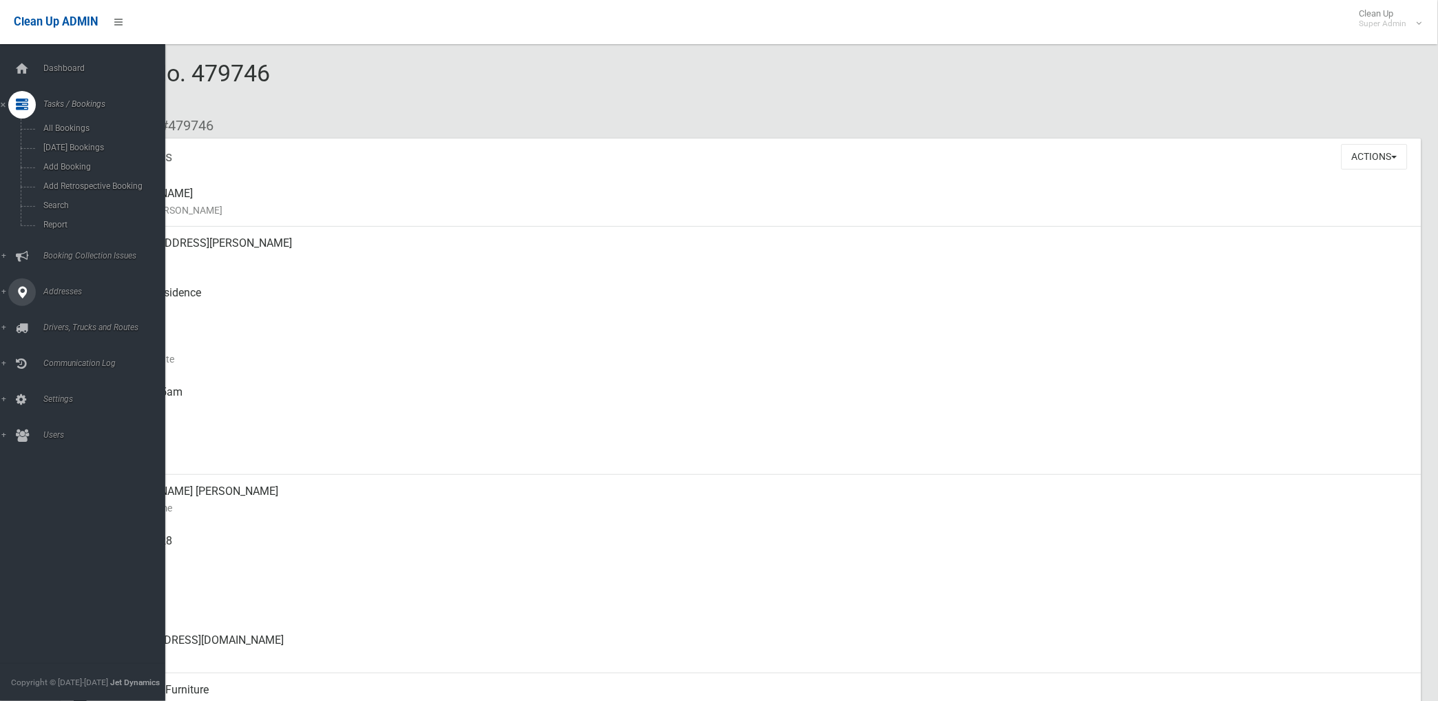
click at [63, 294] on span "Addresses" at bounding box center [108, 292] width 138 height 10
click at [66, 198] on span "All Addresses" at bounding box center [102, 200] width 126 height 10
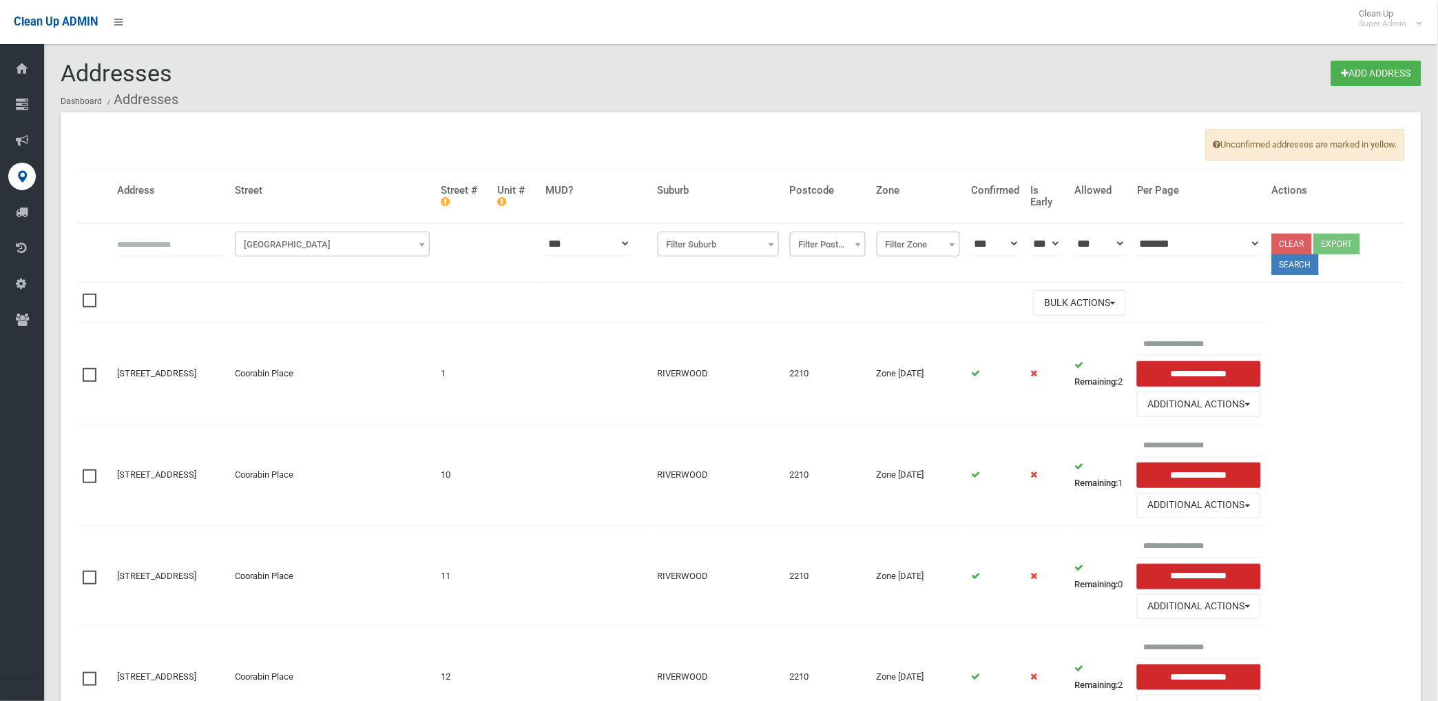
click at [221, 246] on input "text" at bounding box center [170, 243] width 107 height 25
type input "**********"
click button at bounding box center [0, 0] width 0 height 0
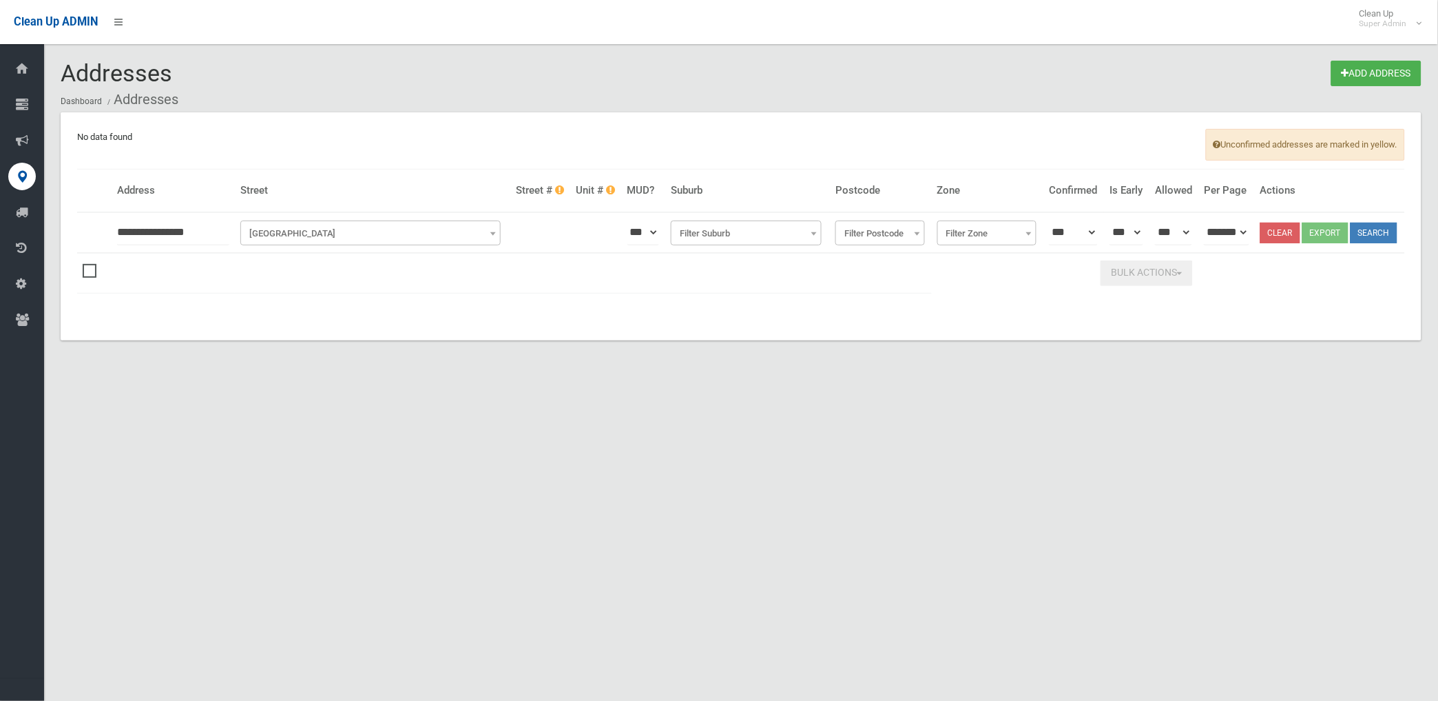
click at [216, 233] on input "**********" at bounding box center [173, 232] width 112 height 25
type input "**********"
click button at bounding box center [0, 0] width 0 height 0
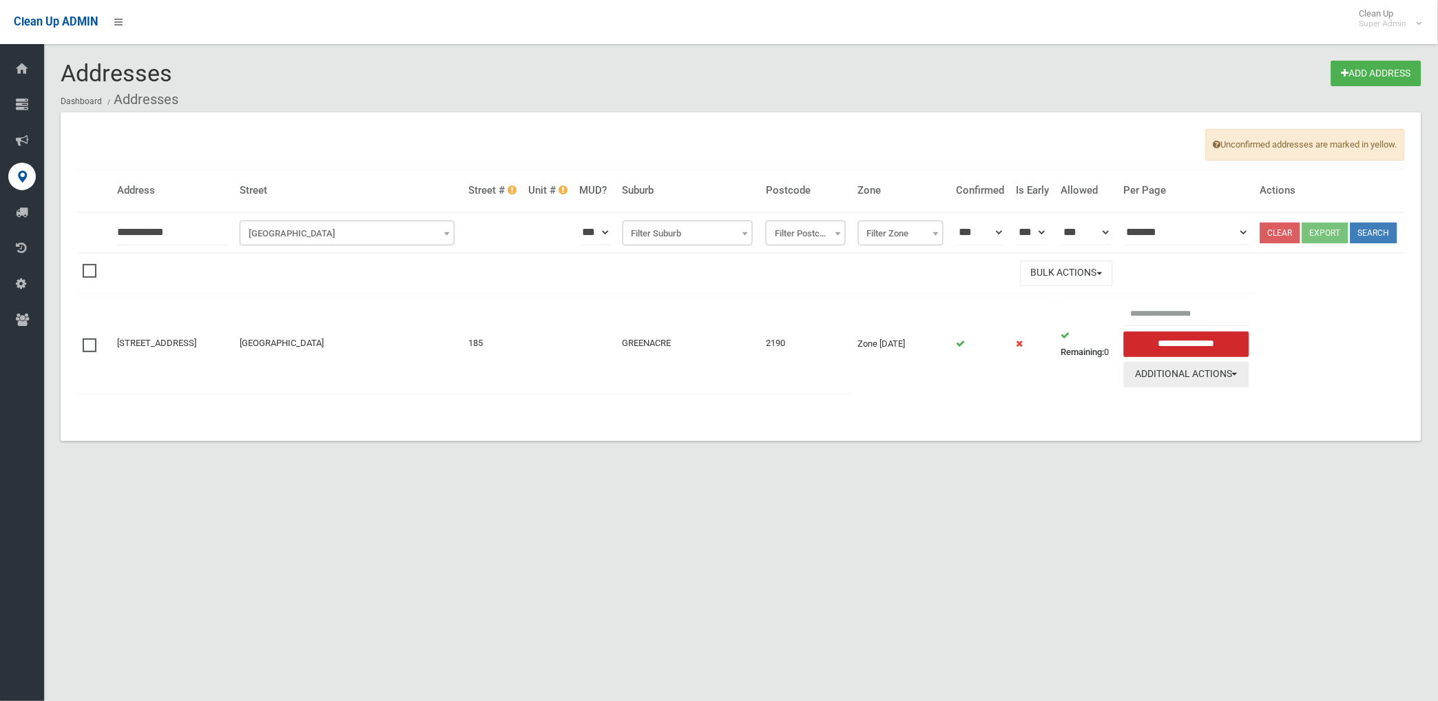
click at [1227, 387] on button "Additional Actions" at bounding box center [1187, 374] width 126 height 25
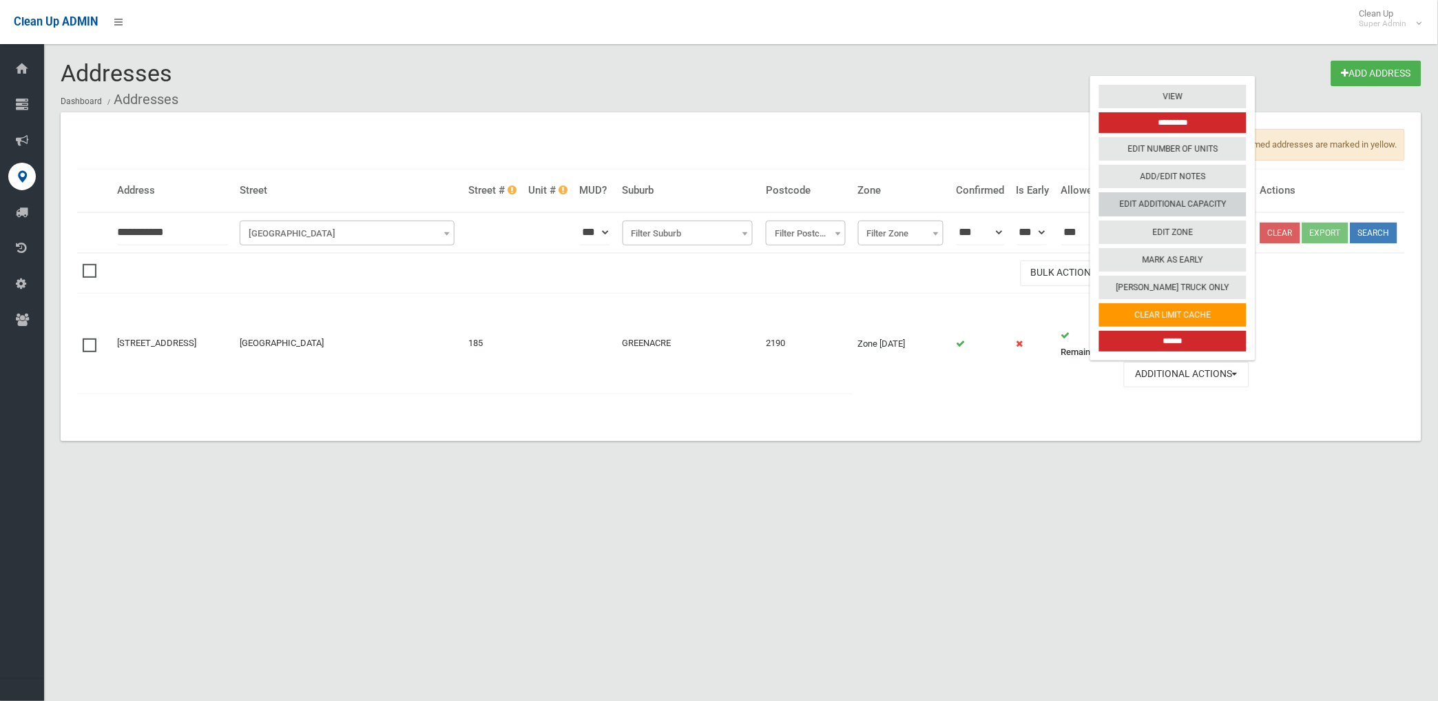
click at [1180, 216] on link "Edit Additional Capacity" at bounding box center [1172, 203] width 147 height 23
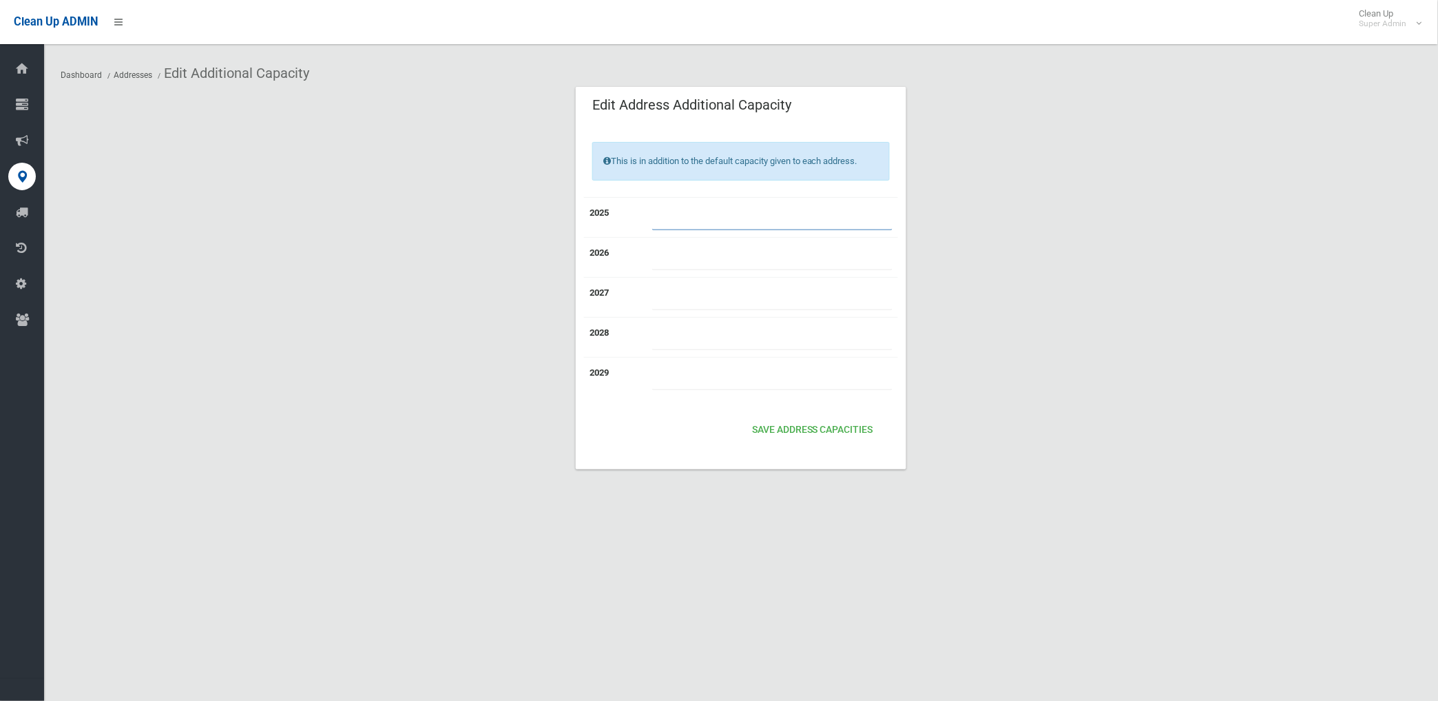
click at [680, 217] on input "number" at bounding box center [772, 217] width 240 height 25
drag, startPoint x: 806, startPoint y: 428, endPoint x: 662, endPoint y: 291, distance: 198.8
click at [662, 291] on form "2025 2026 2027 2028 2029" at bounding box center [741, 325] width 298 height 256
click at [670, 226] on input "number" at bounding box center [772, 217] width 240 height 25
type input "*"
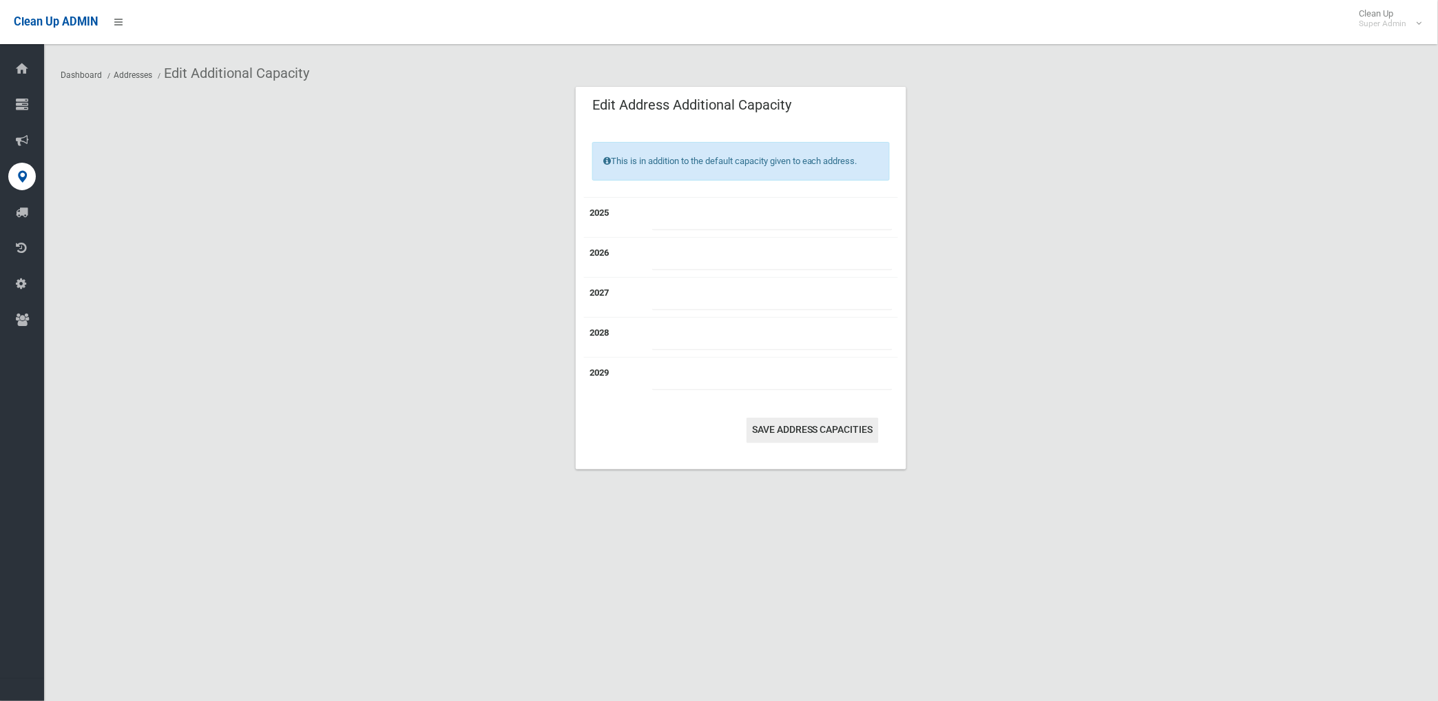
click at [810, 429] on button "Save Address capacities" at bounding box center [813, 429] width 132 height 25
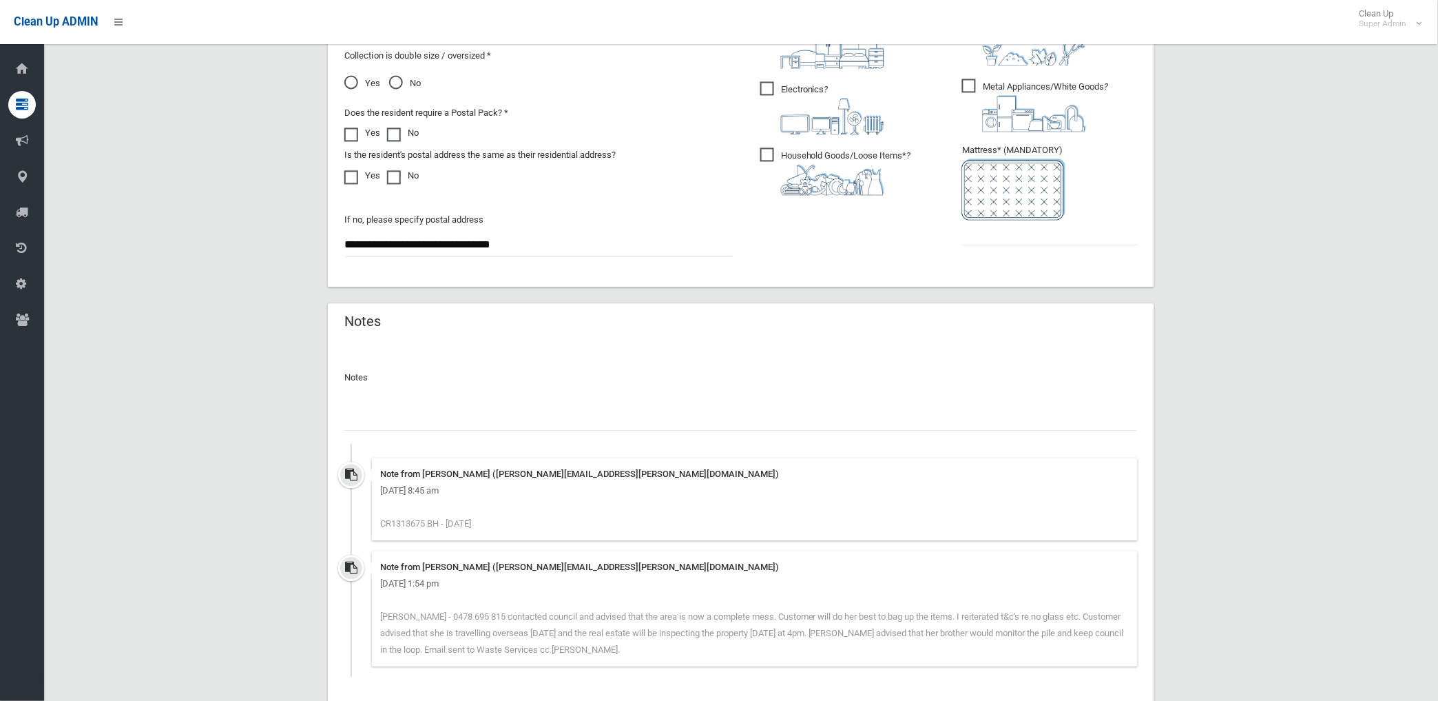
scroll to position [906, 0]
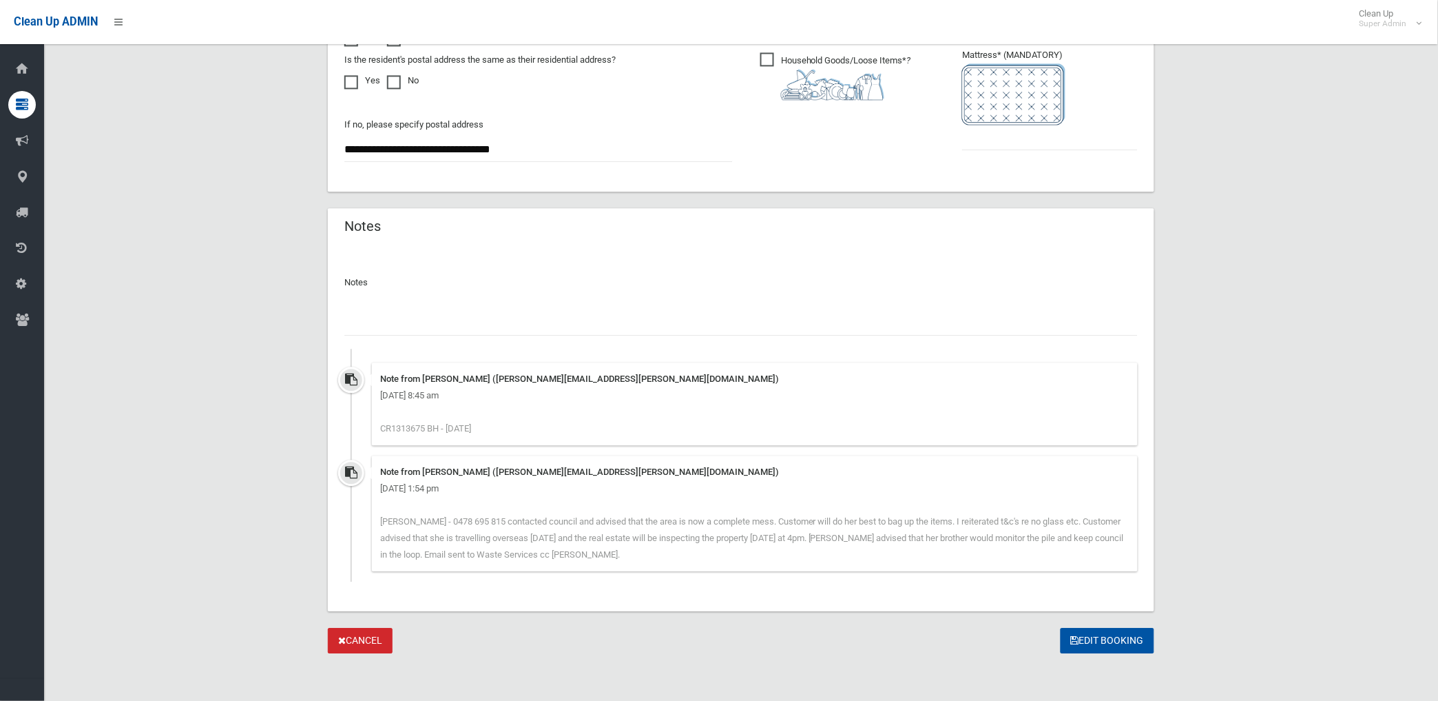
click at [450, 322] on input "text" at bounding box center [741, 322] width 794 height 25
type input "*"
type input "**********"
click at [995, 141] on input "text" at bounding box center [1050, 137] width 176 height 25
type input "*"
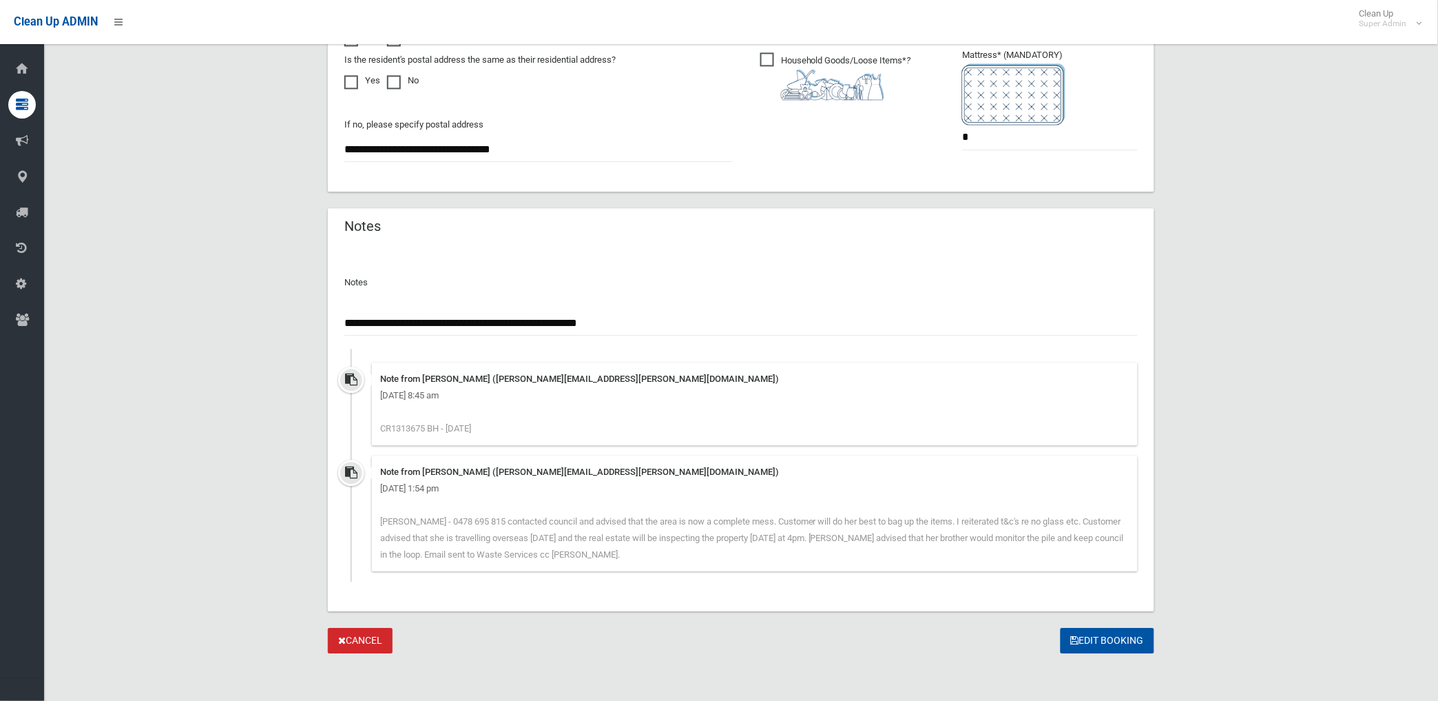
click at [654, 318] on input "**********" at bounding box center [741, 322] width 794 height 25
paste input "********"
click at [613, 318] on input "**********" at bounding box center [741, 322] width 794 height 25
click at [758, 313] on input "**********" at bounding box center [741, 322] width 794 height 25
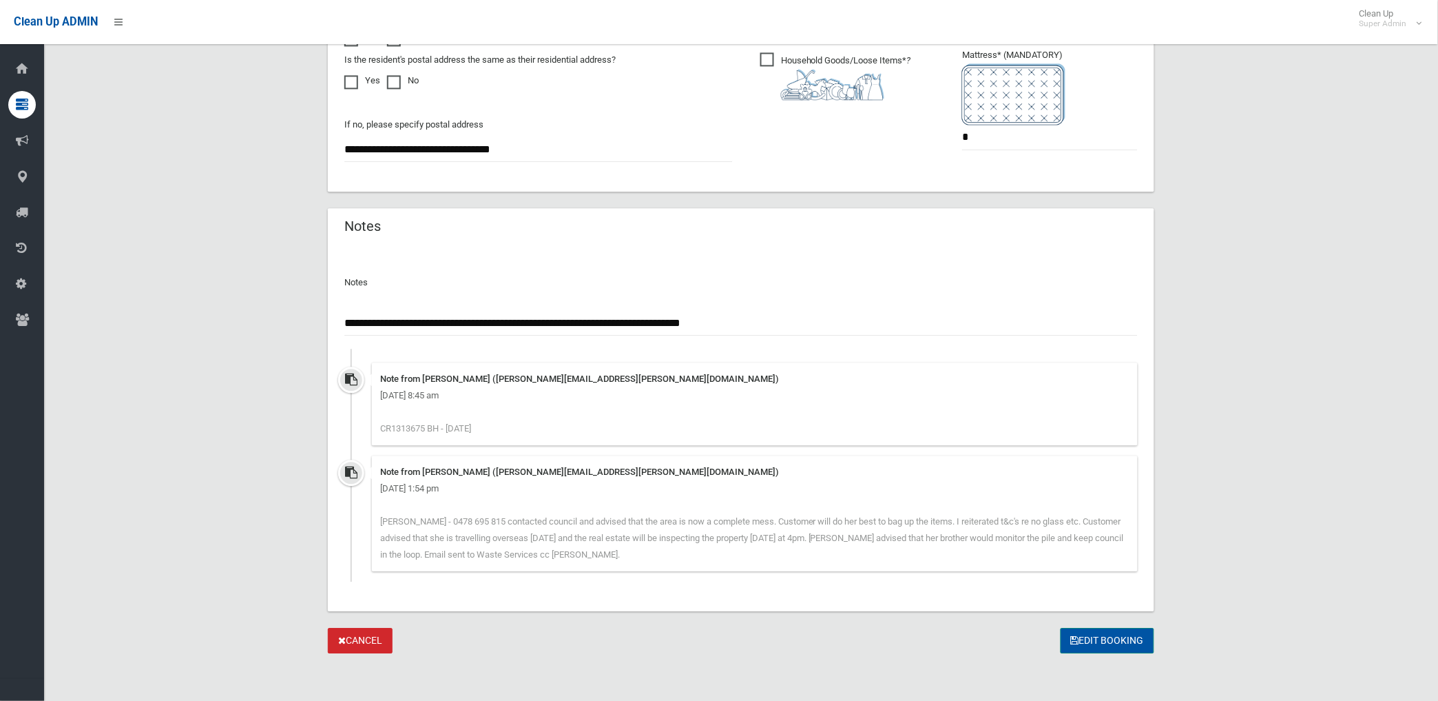
type input "**********"
click at [1102, 631] on button "Edit Booking" at bounding box center [1108, 640] width 94 height 25
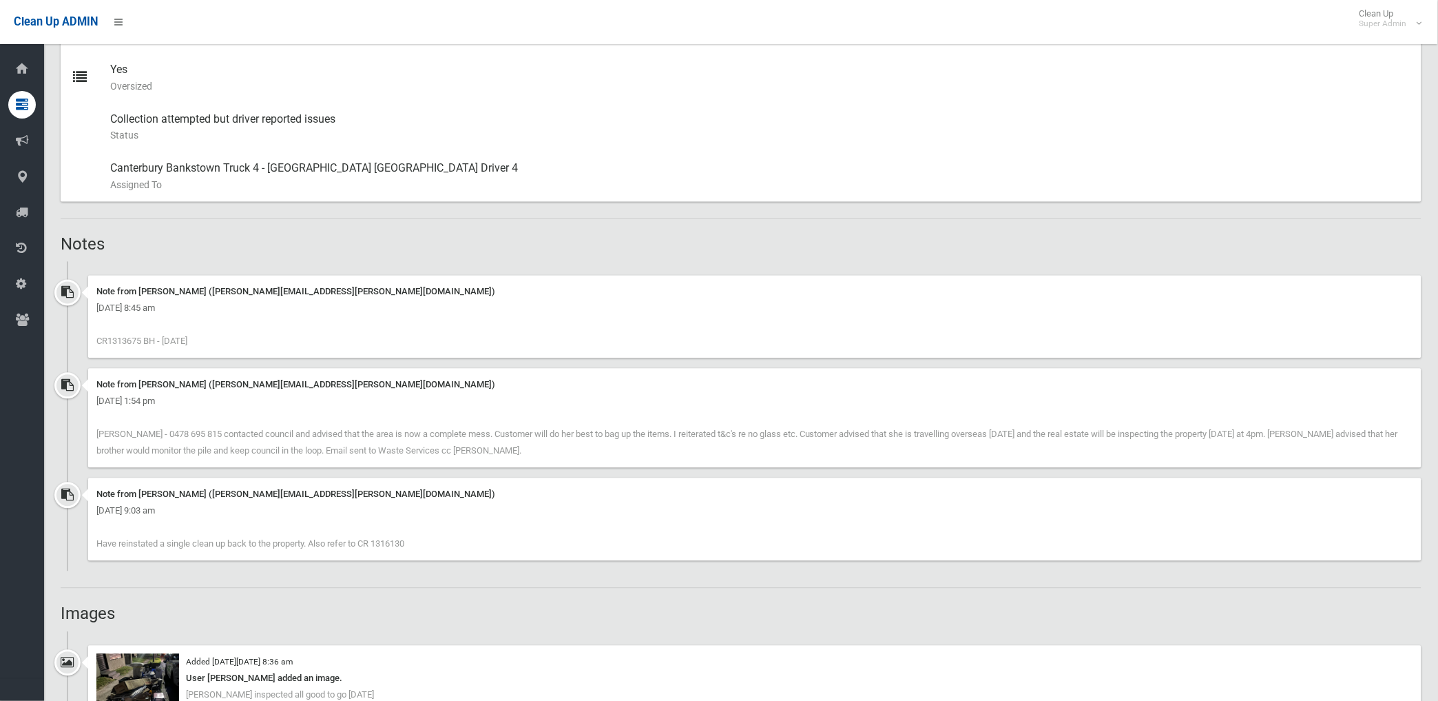
scroll to position [765, 0]
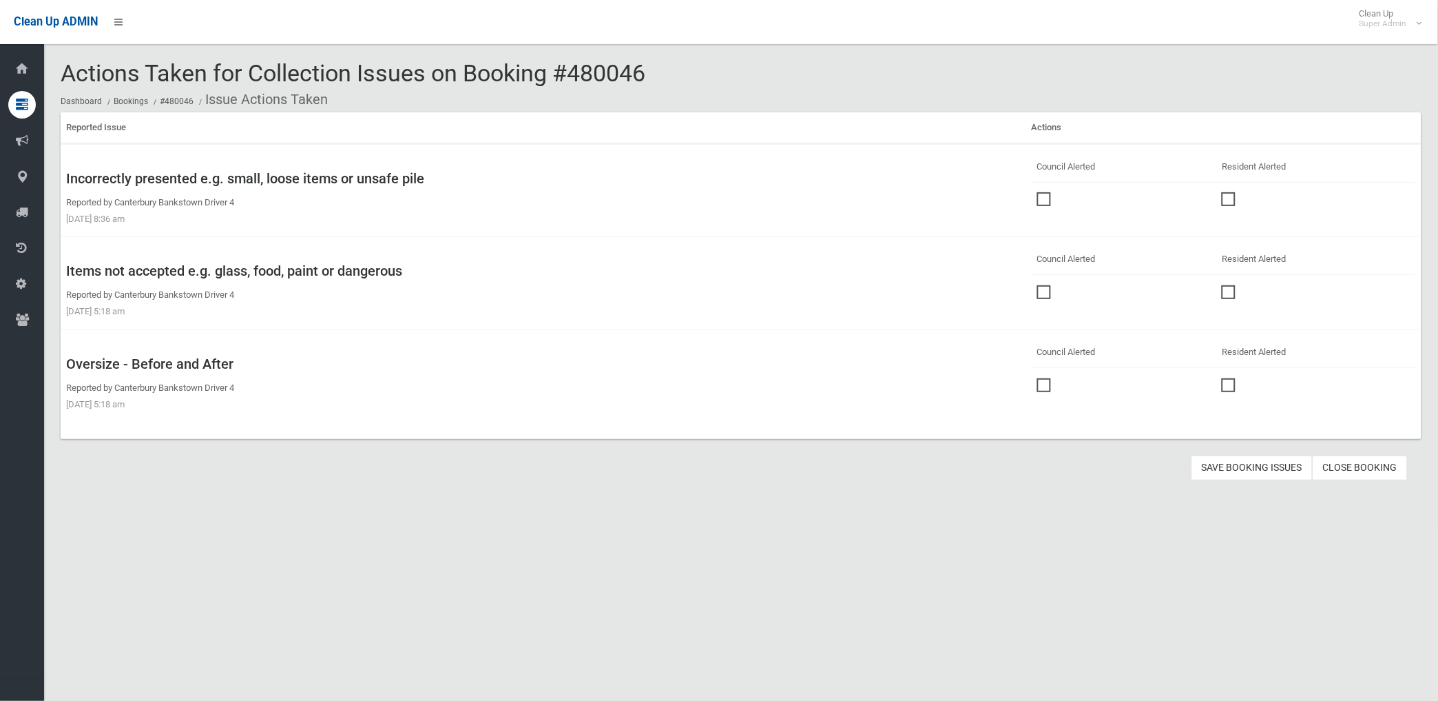
click at [1038, 285] on span at bounding box center [1047, 285] width 21 height 0
click at [1236, 460] on button "Save Booking Issues" at bounding box center [1252, 467] width 121 height 25
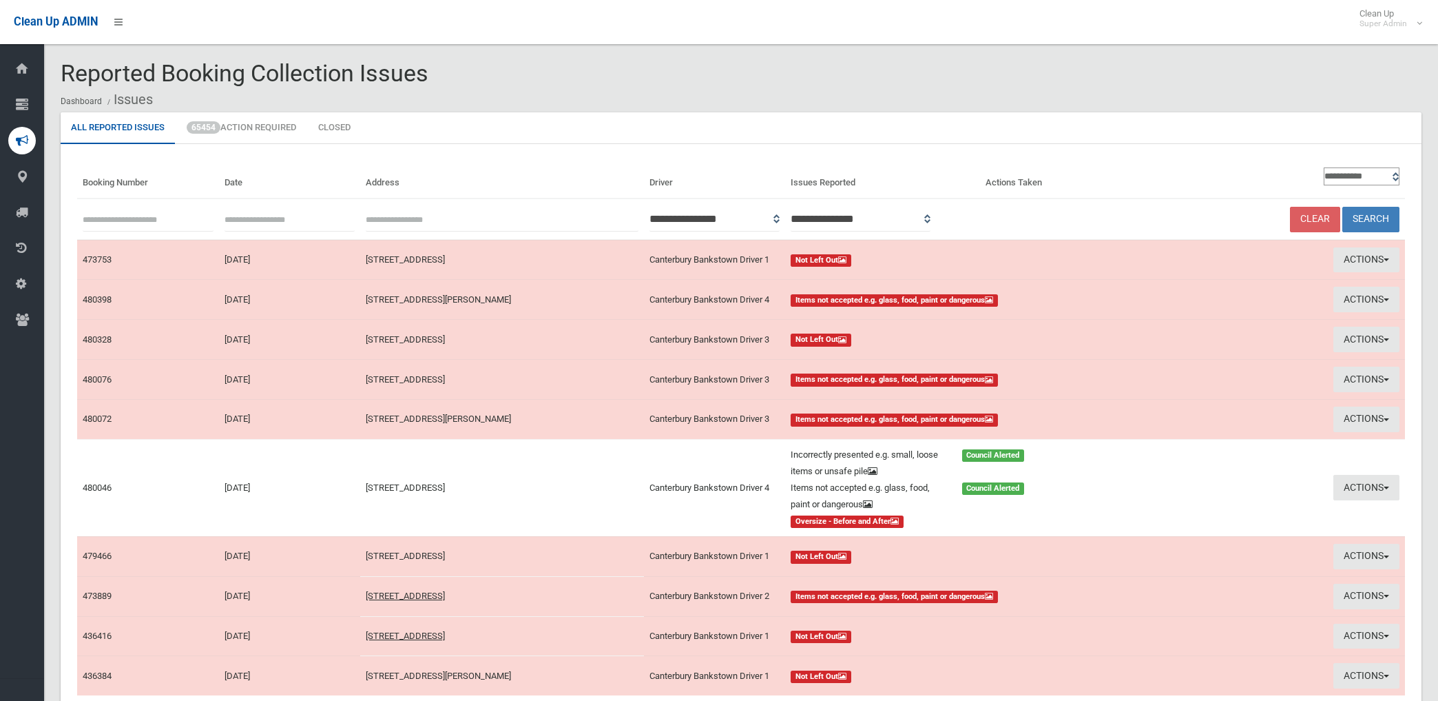
scroll to position [76, 0]
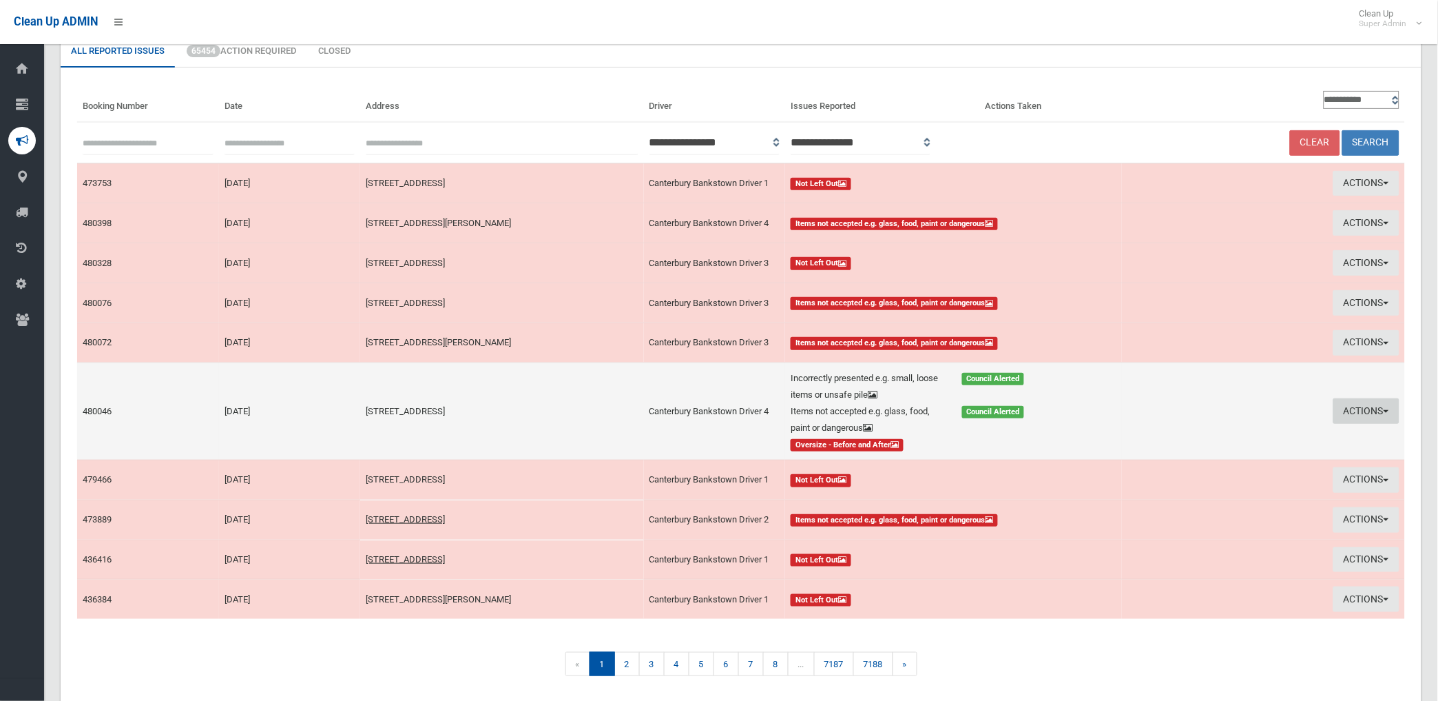
click at [1359, 408] on button "Actions" at bounding box center [1367, 410] width 66 height 25
click at [1186, 465] on link "Edit Actions Taken" at bounding box center [1210, 462] width 164 height 23
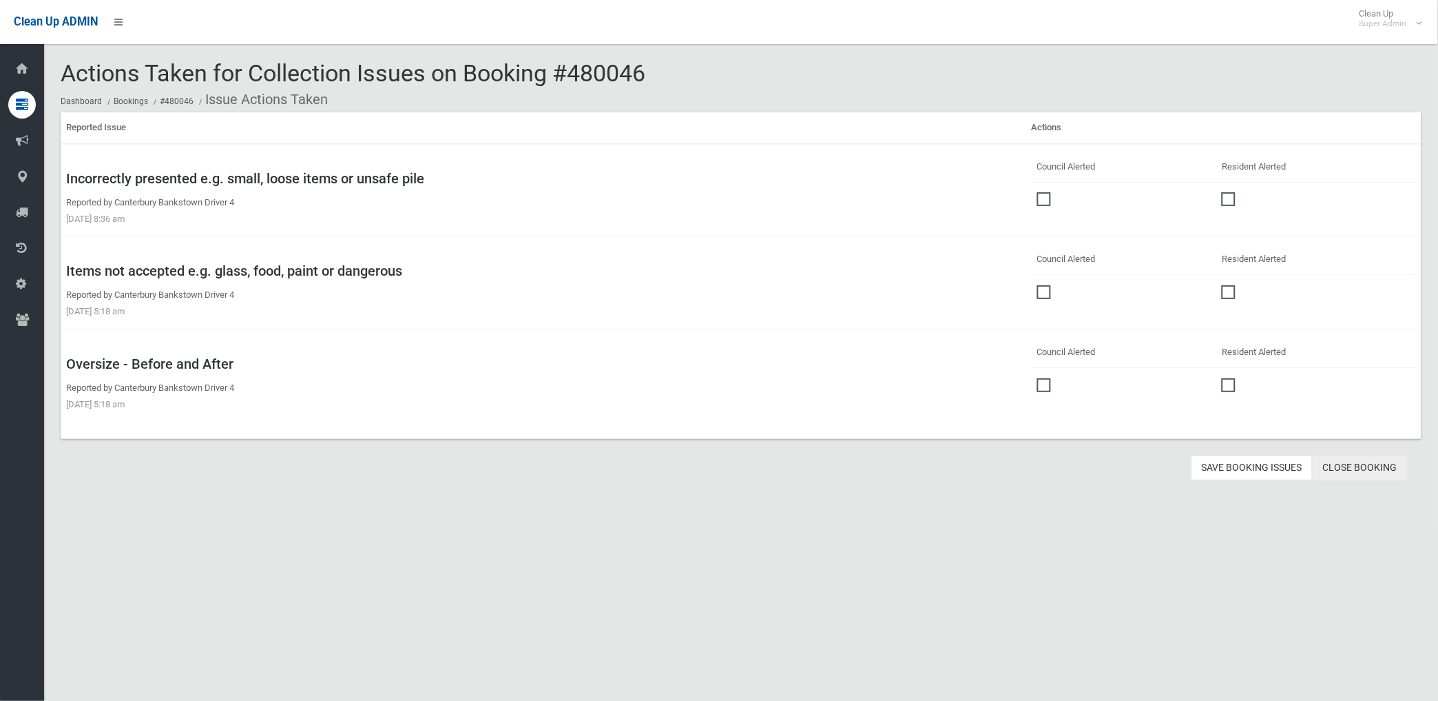
click at [1362, 464] on link "Close Booking" at bounding box center [1360, 467] width 95 height 25
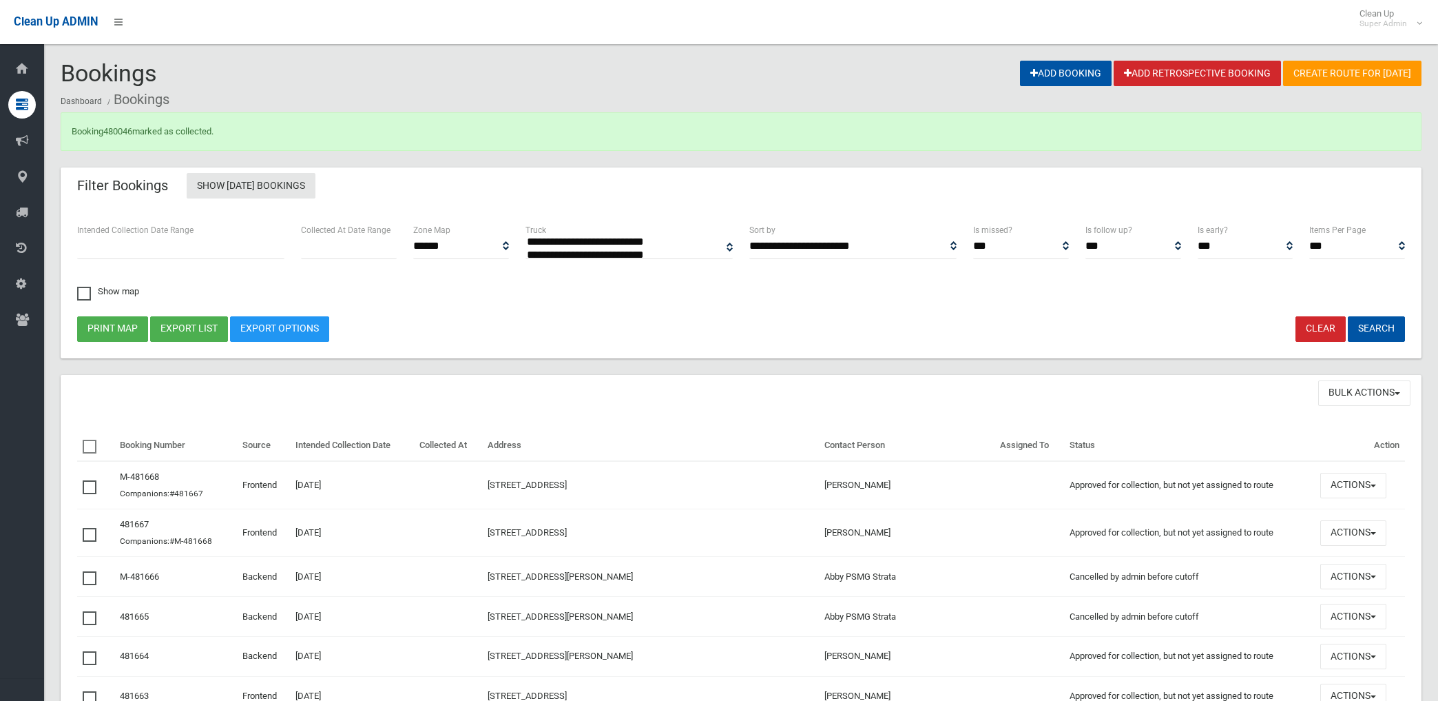
select select
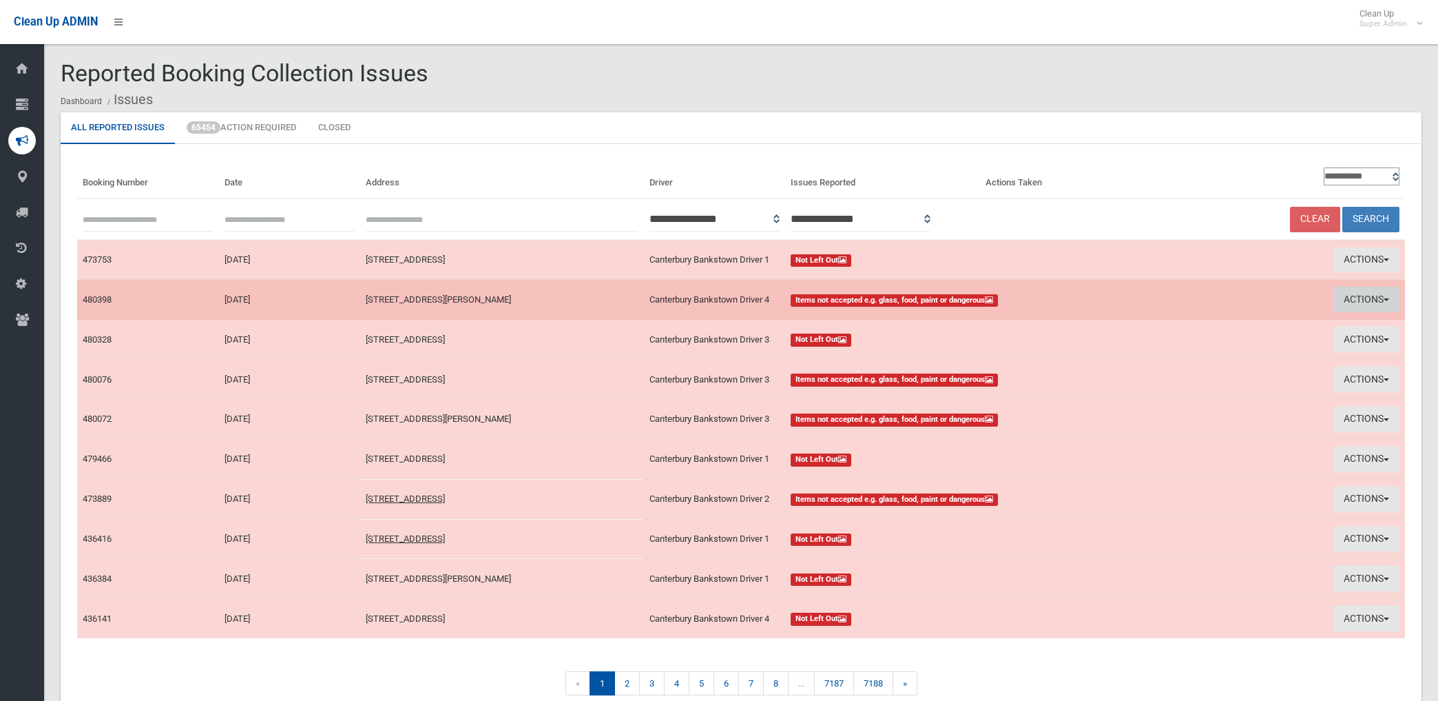
scroll to position [67, 0]
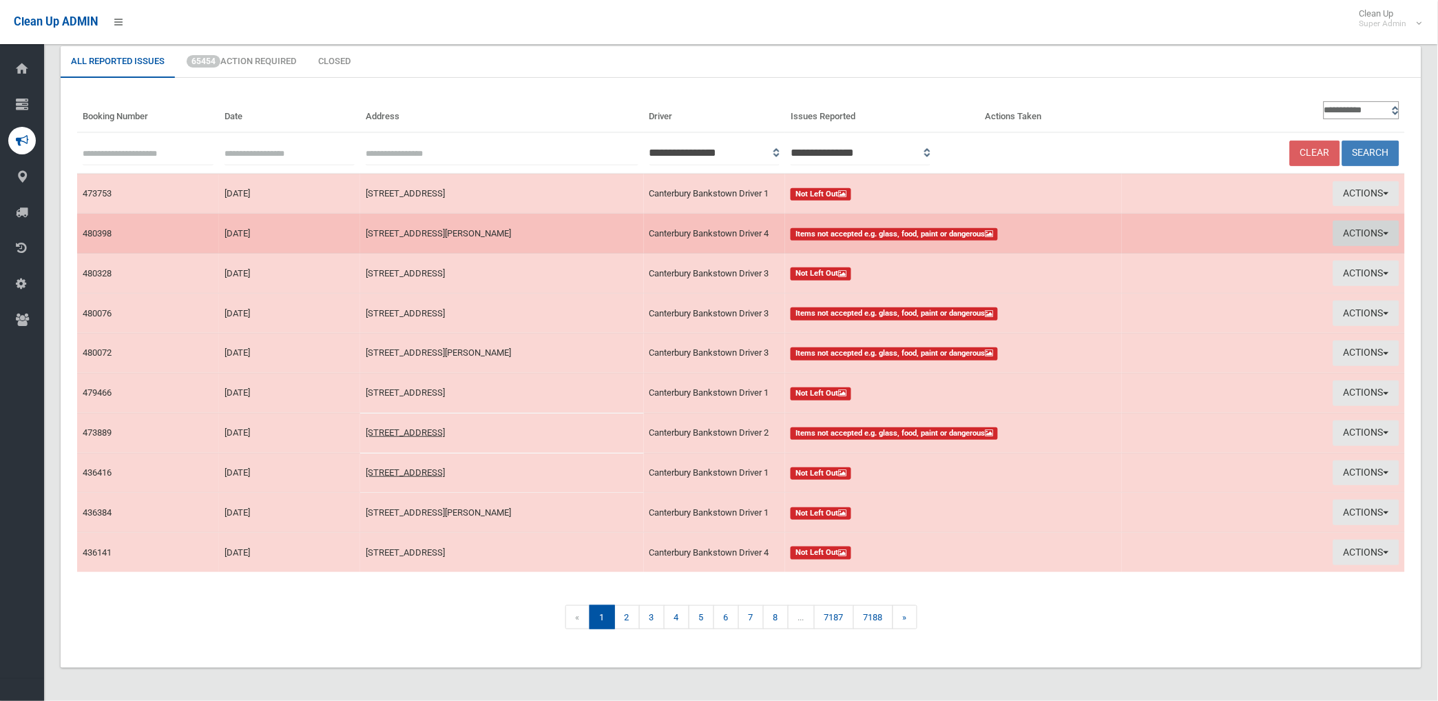
click at [1341, 224] on button "Actions" at bounding box center [1367, 232] width 66 height 25
click at [1160, 260] on link "View Booking" at bounding box center [1210, 261] width 164 height 23
click at [1369, 231] on button "Actions" at bounding box center [1367, 232] width 66 height 25
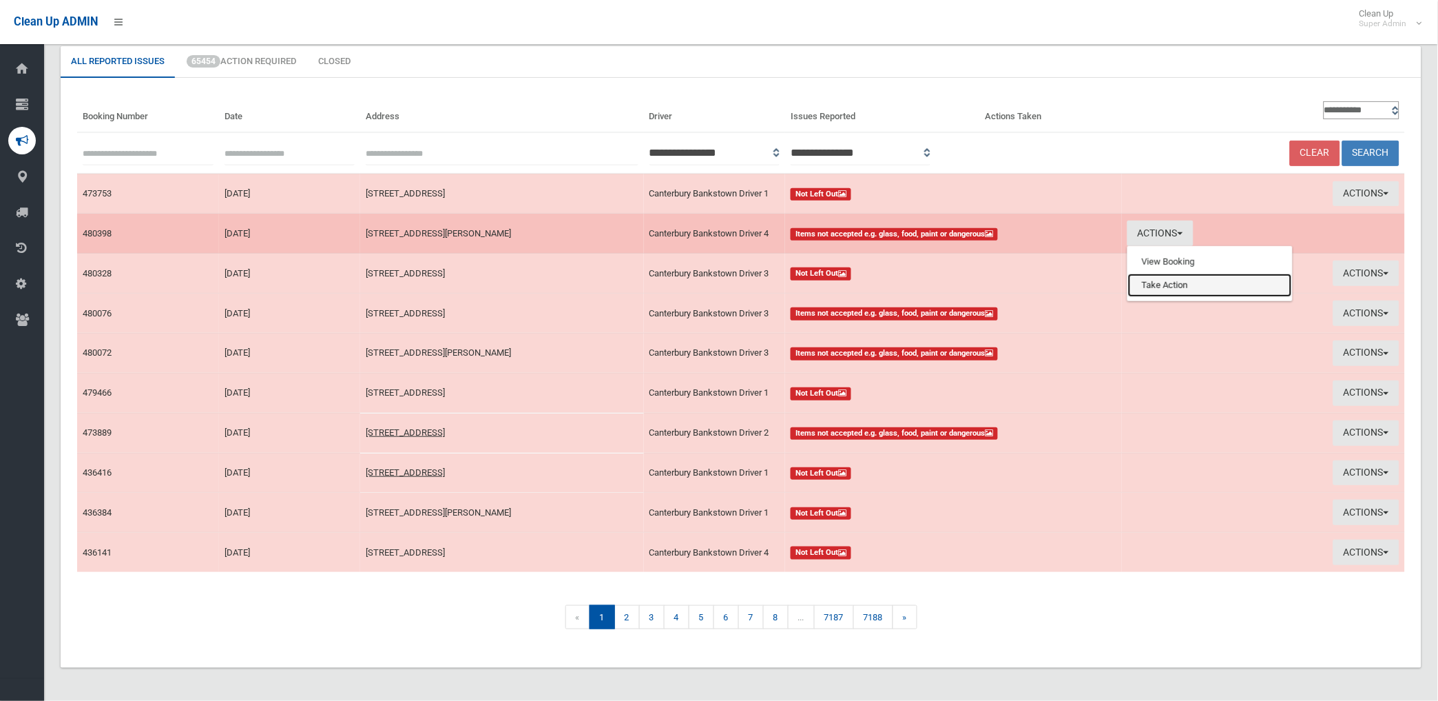
click at [1157, 280] on link "Take Action" at bounding box center [1210, 284] width 164 height 23
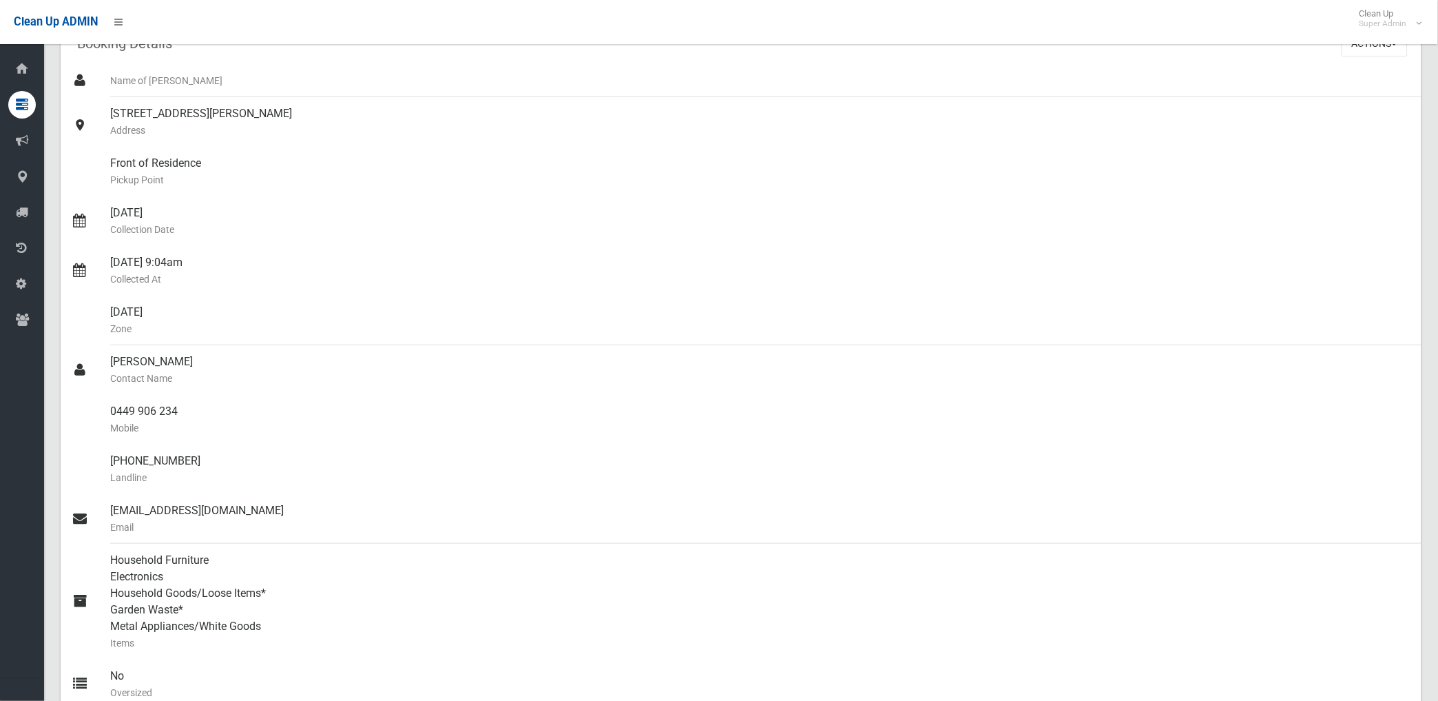
scroll to position [76, 0]
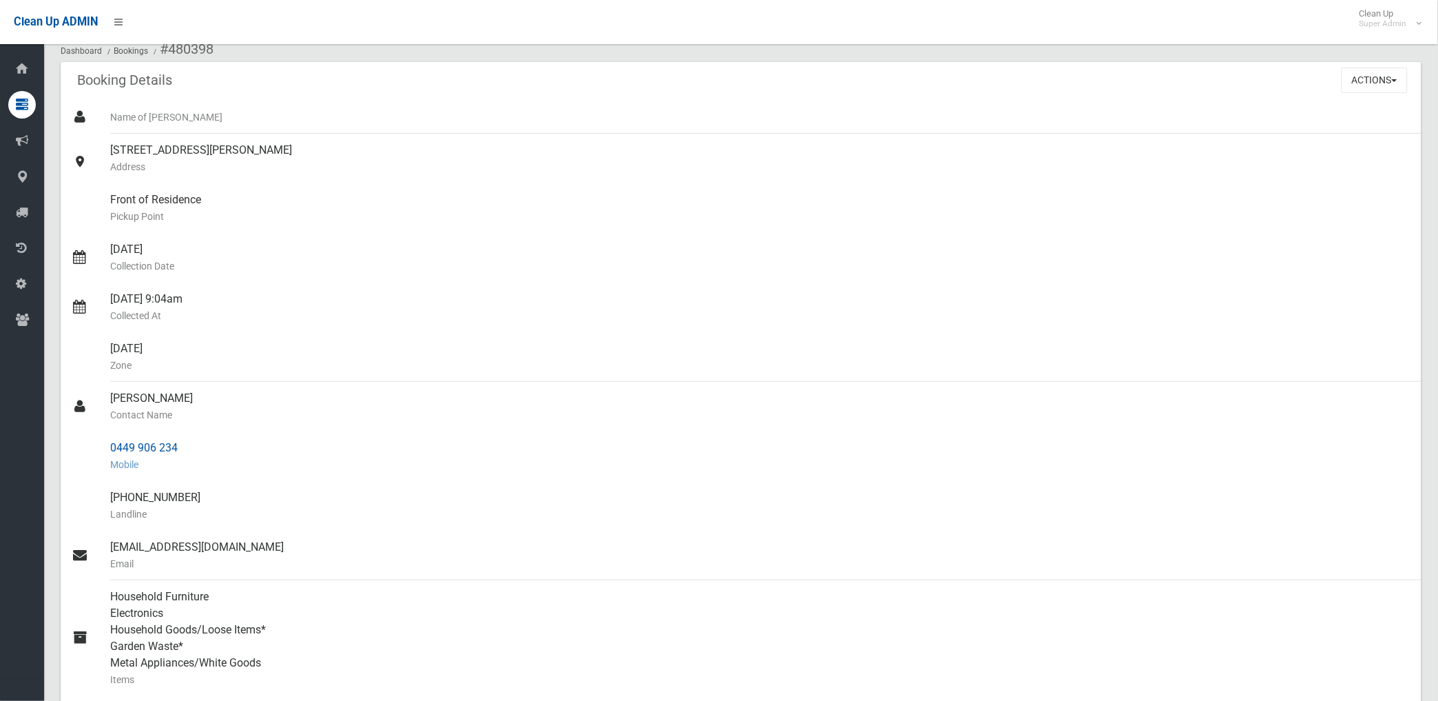
drag, startPoint x: 111, startPoint y: 444, endPoint x: 177, endPoint y: 442, distance: 66.2
click at [177, 442] on div "0449 906 234 Mobile" at bounding box center [760, 456] width 1301 height 50
drag, startPoint x: 177, startPoint y: 442, endPoint x: 156, endPoint y: 446, distance: 21.1
copy div "0449 906 234"
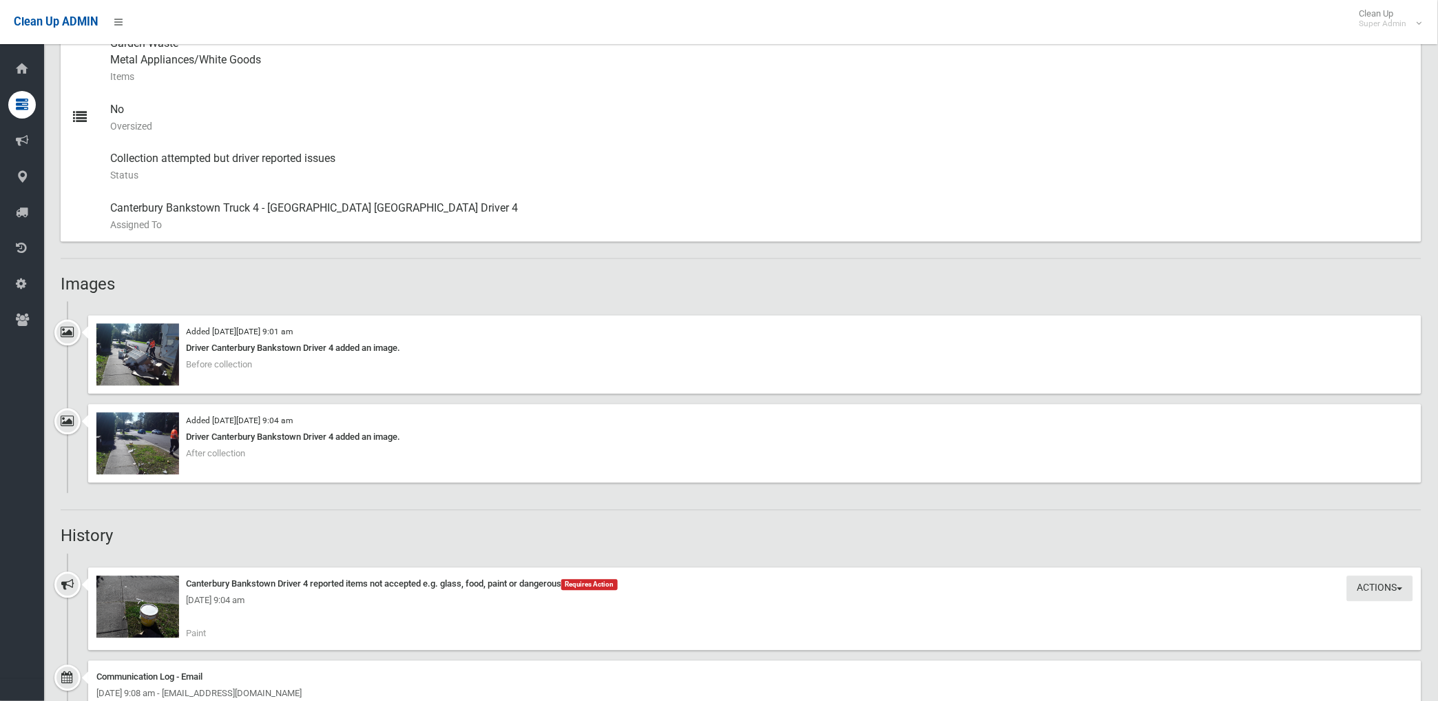
scroll to position [689, 0]
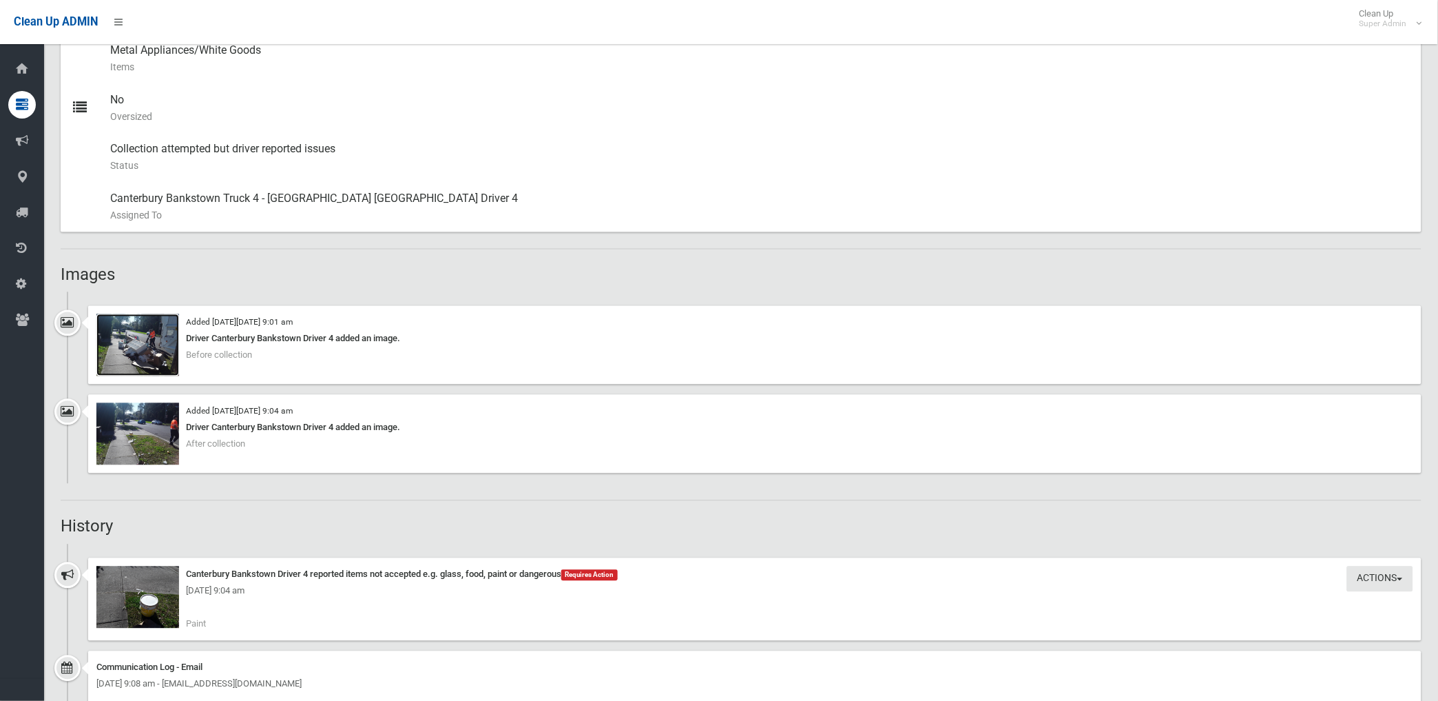
click at [160, 355] on img at bounding box center [137, 345] width 83 height 62
click at [150, 611] on img at bounding box center [137, 597] width 83 height 62
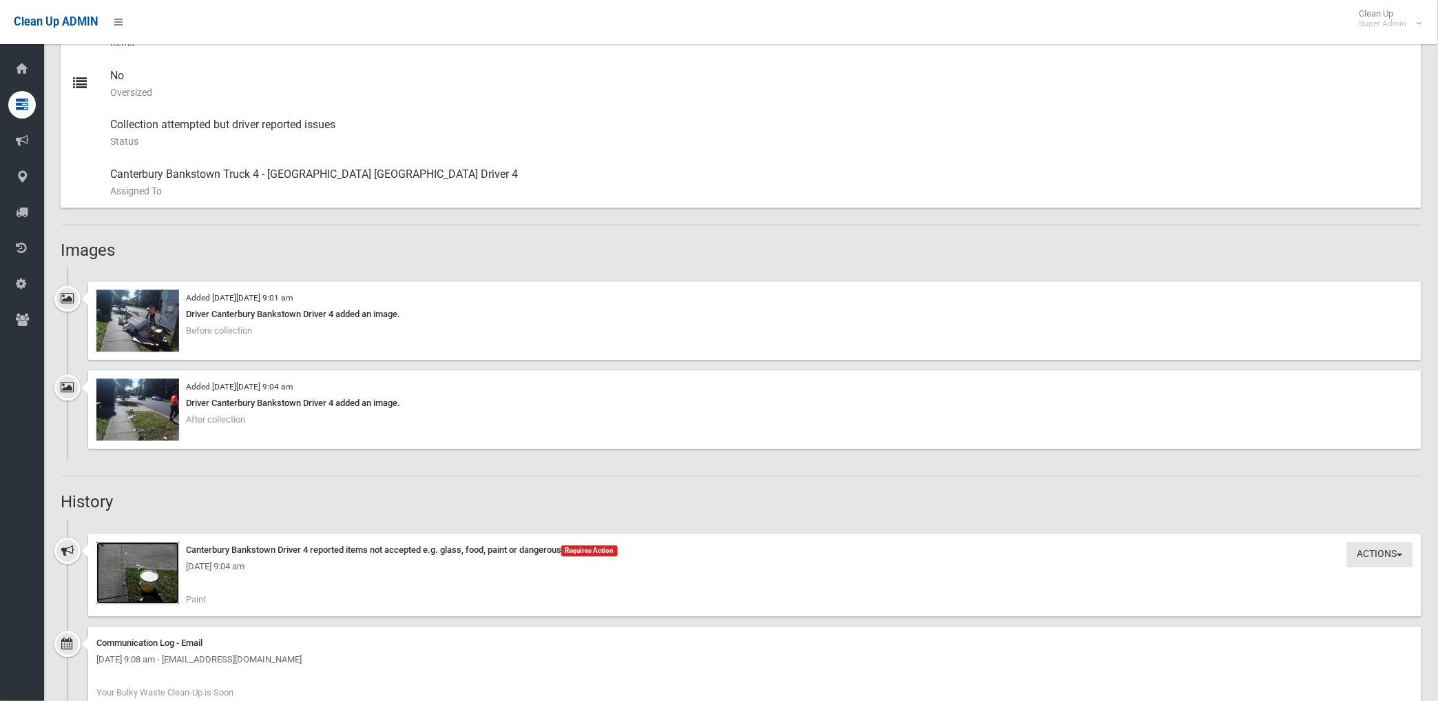
scroll to position [806, 0]
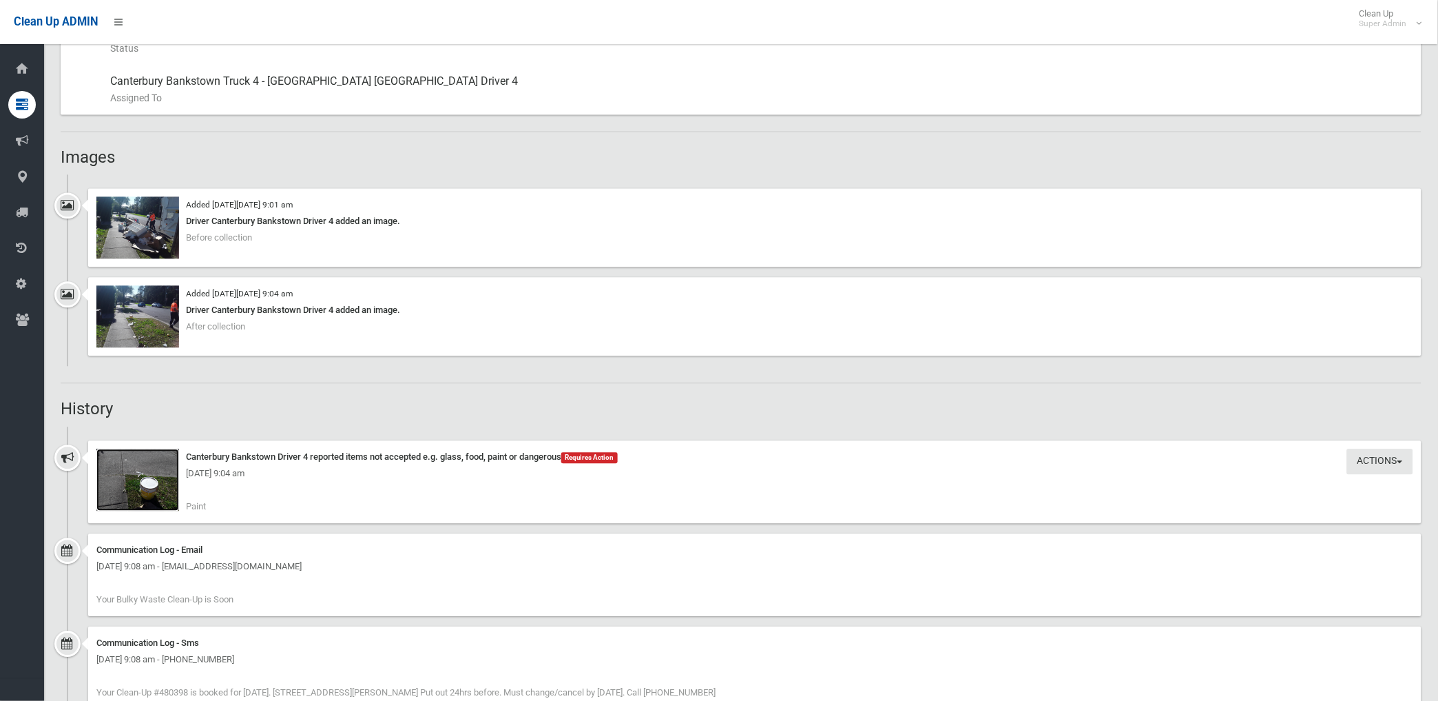
click at [161, 492] on img at bounding box center [137, 480] width 83 height 62
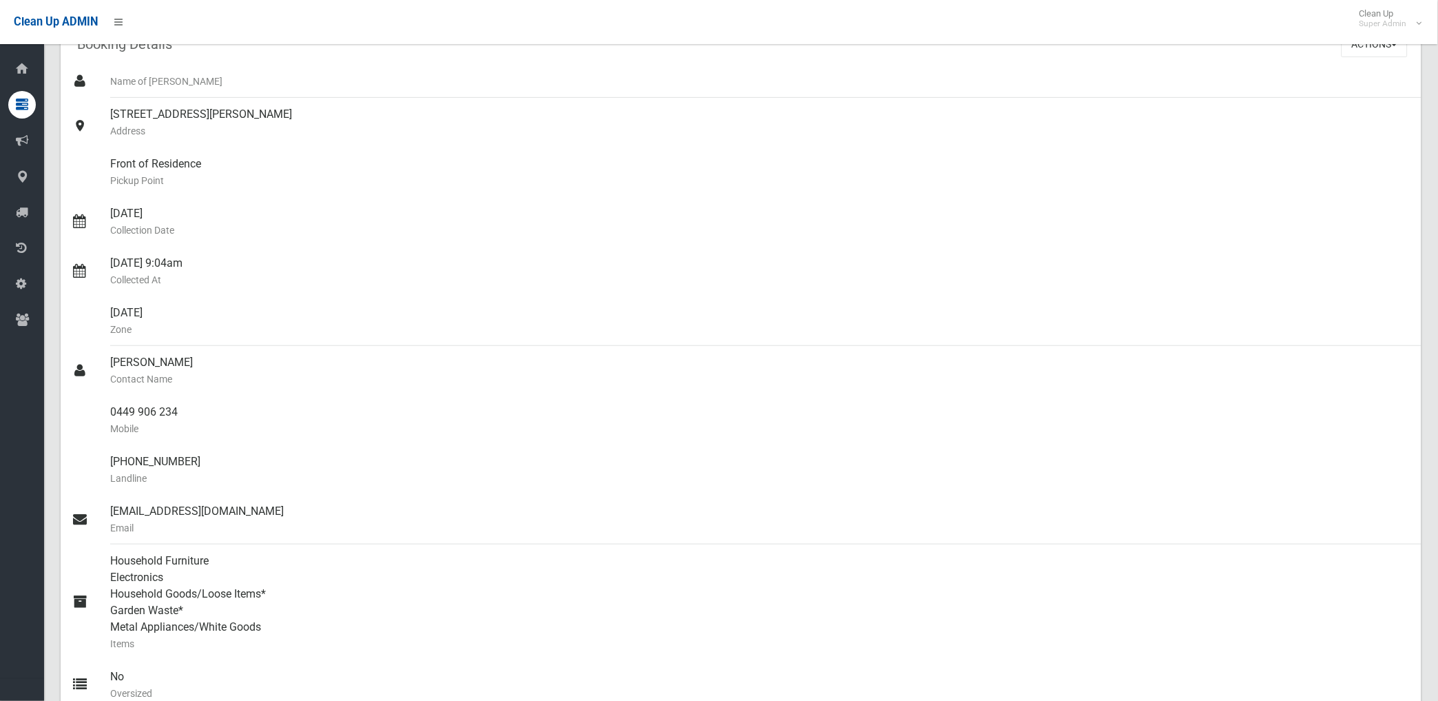
scroll to position [0, 0]
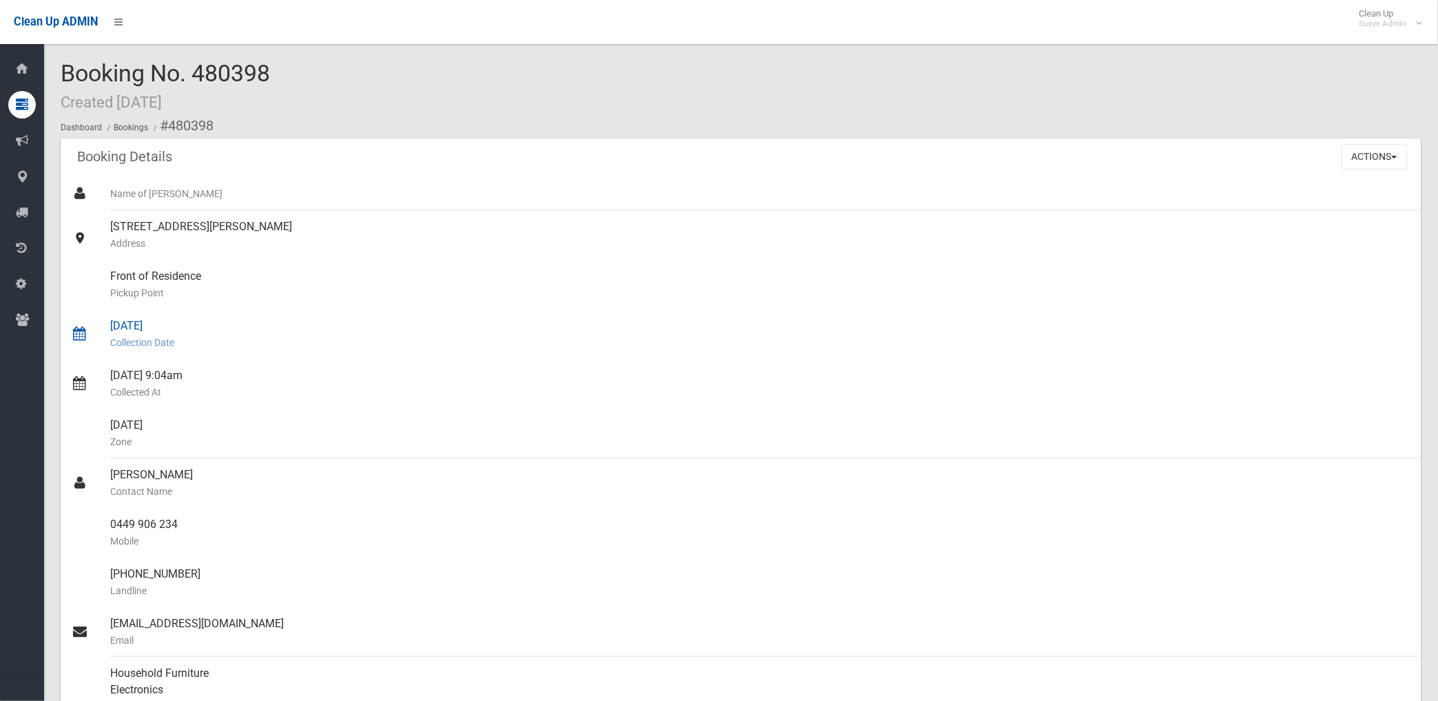
click at [347, 321] on div "28/08/2025 Collection Date" at bounding box center [760, 334] width 1301 height 50
drag, startPoint x: 167, startPoint y: 123, endPoint x: 183, endPoint y: 526, distance: 404.0
copy section "480398 Booking Details Actions View Booking Edit Booking Clone Booking Add Book…"
click at [524, 205] on div "Name of [PERSON_NAME]" at bounding box center [760, 193] width 1301 height 33
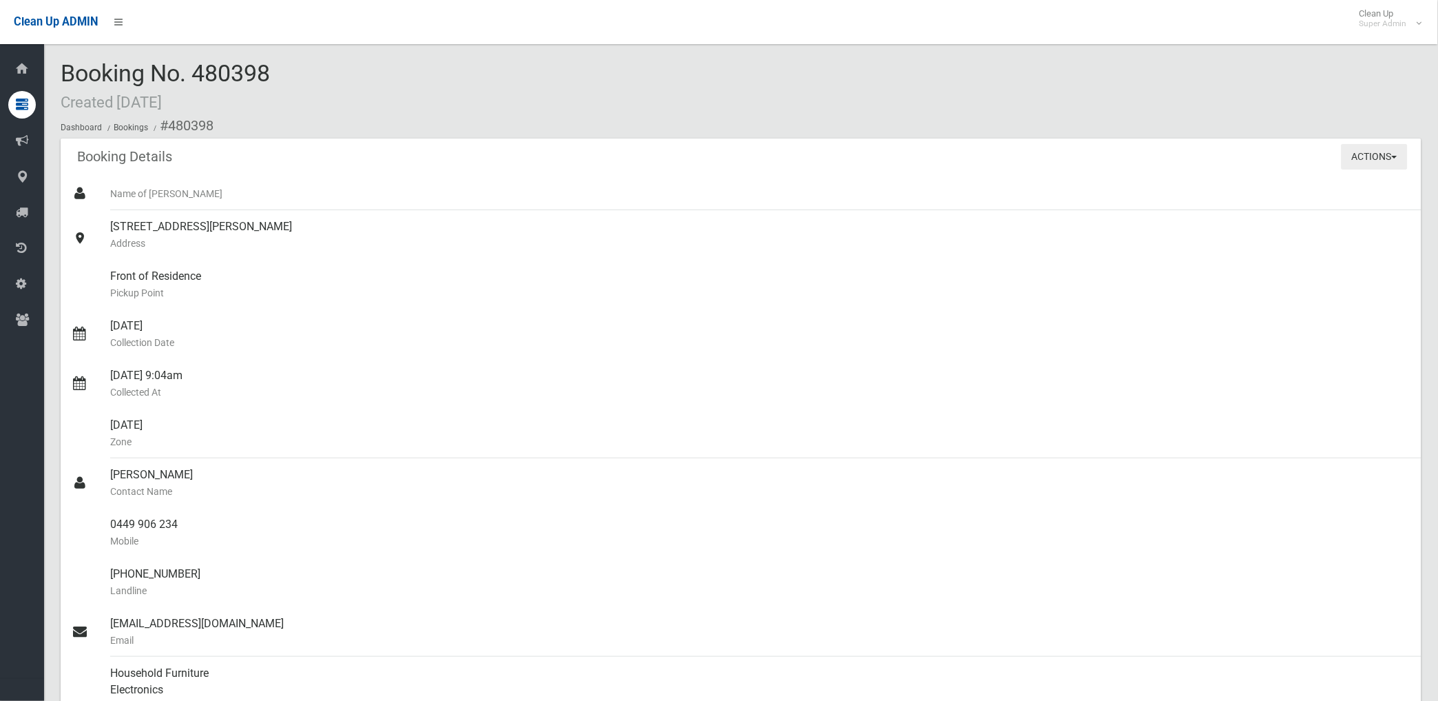
click at [1354, 152] on button "Actions" at bounding box center [1375, 156] width 66 height 25
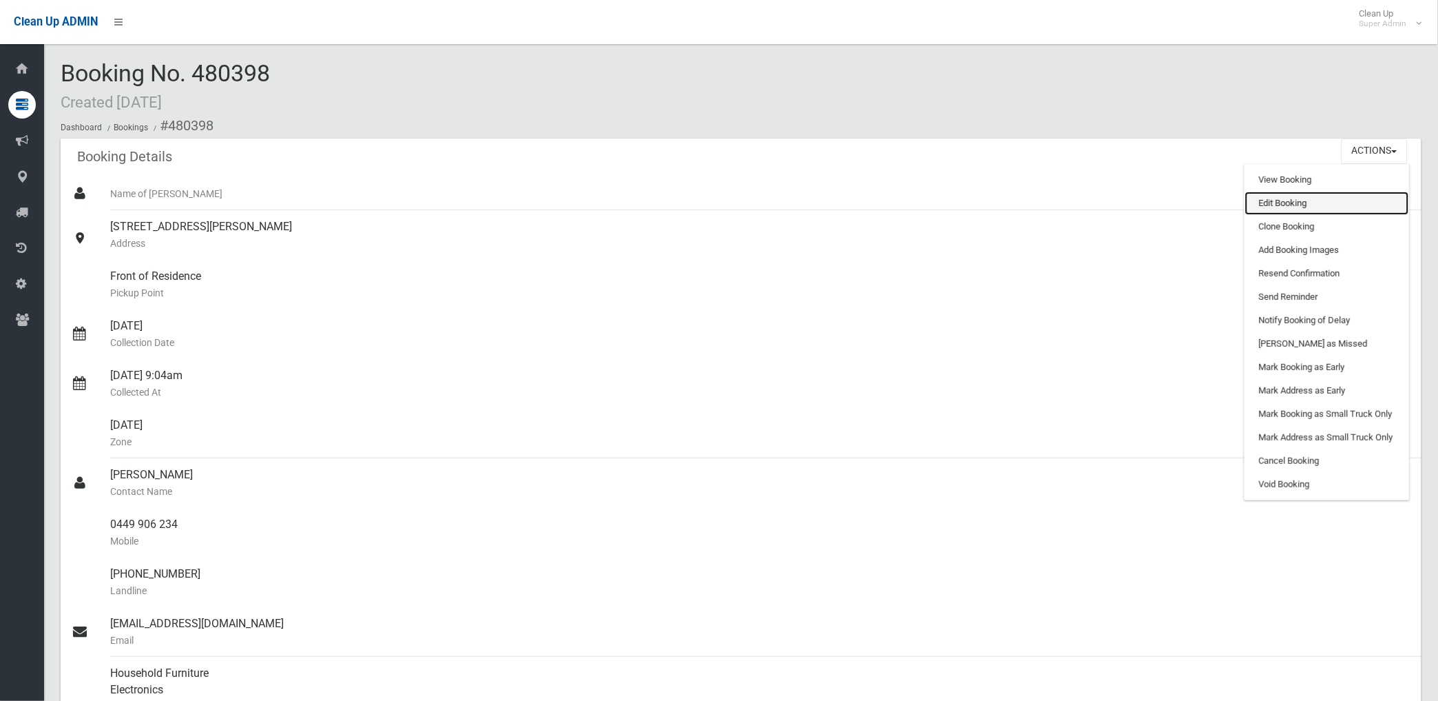
click at [1273, 200] on link "Edit Booking" at bounding box center [1327, 202] width 164 height 23
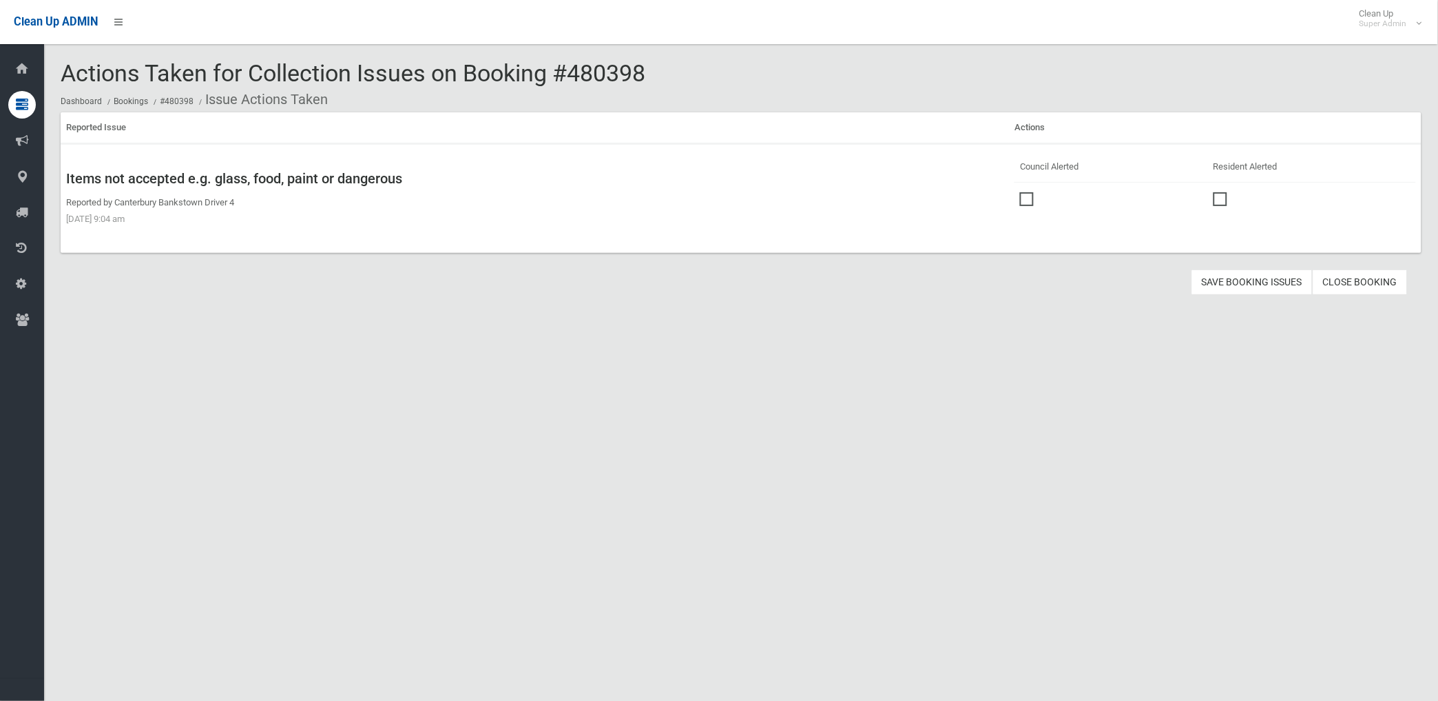
click at [1020, 192] on span at bounding box center [1030, 192] width 21 height 0
click at [1245, 282] on button "Save Booking Issues" at bounding box center [1252, 281] width 121 height 25
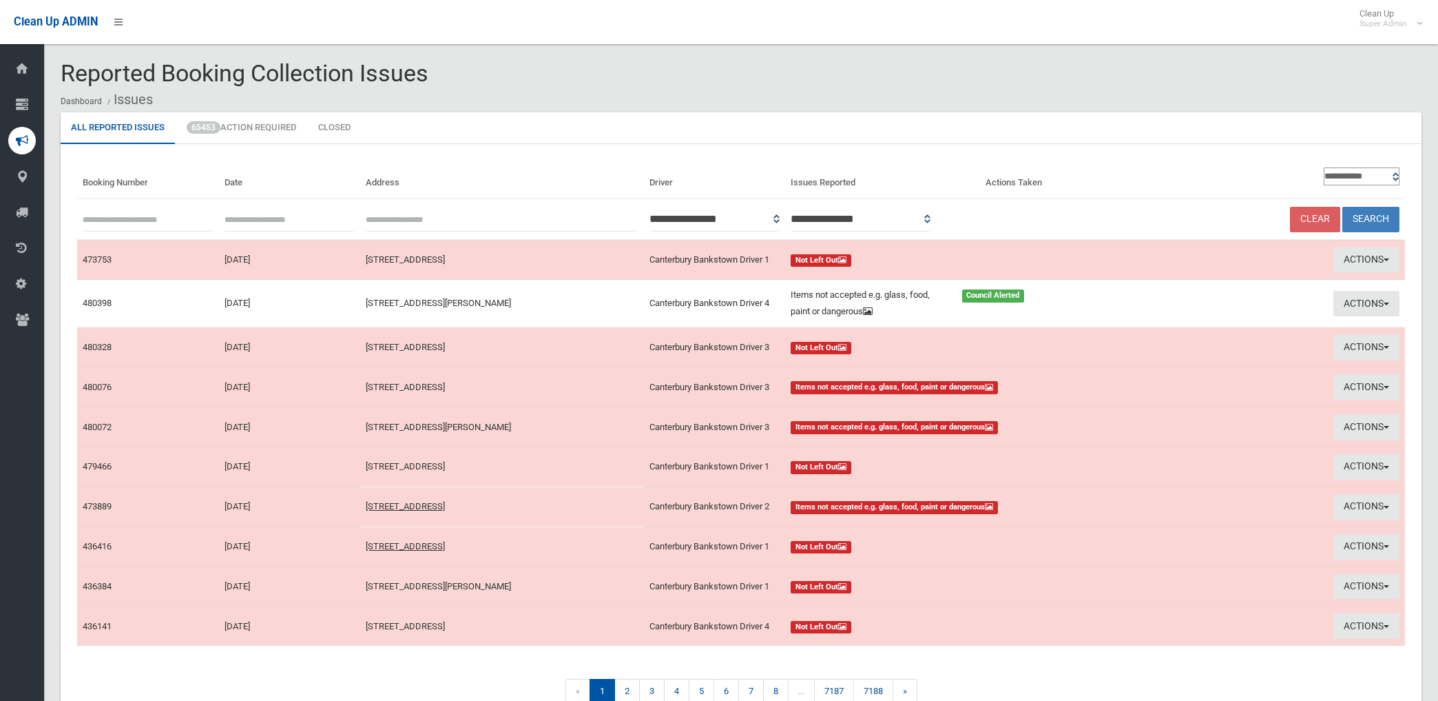
scroll to position [67, 0]
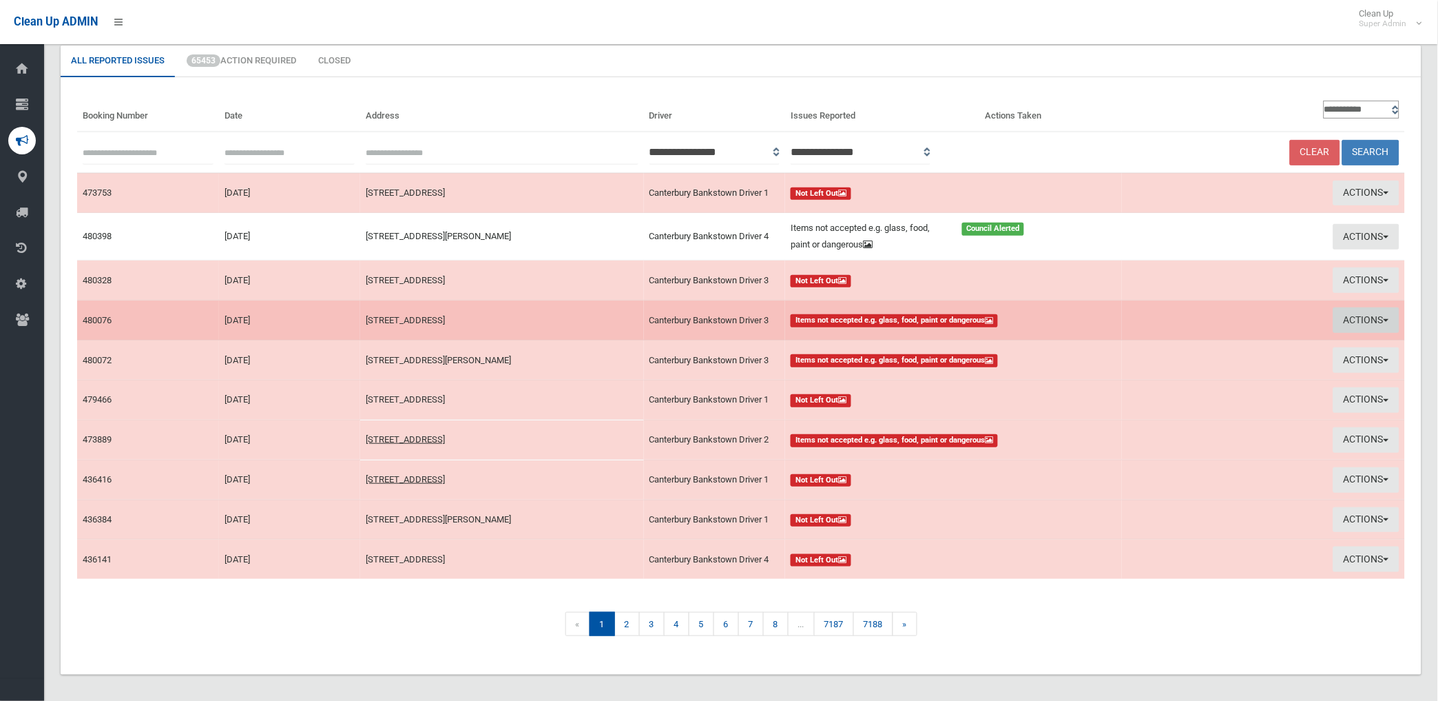
click at [1356, 320] on button "Actions" at bounding box center [1367, 319] width 66 height 25
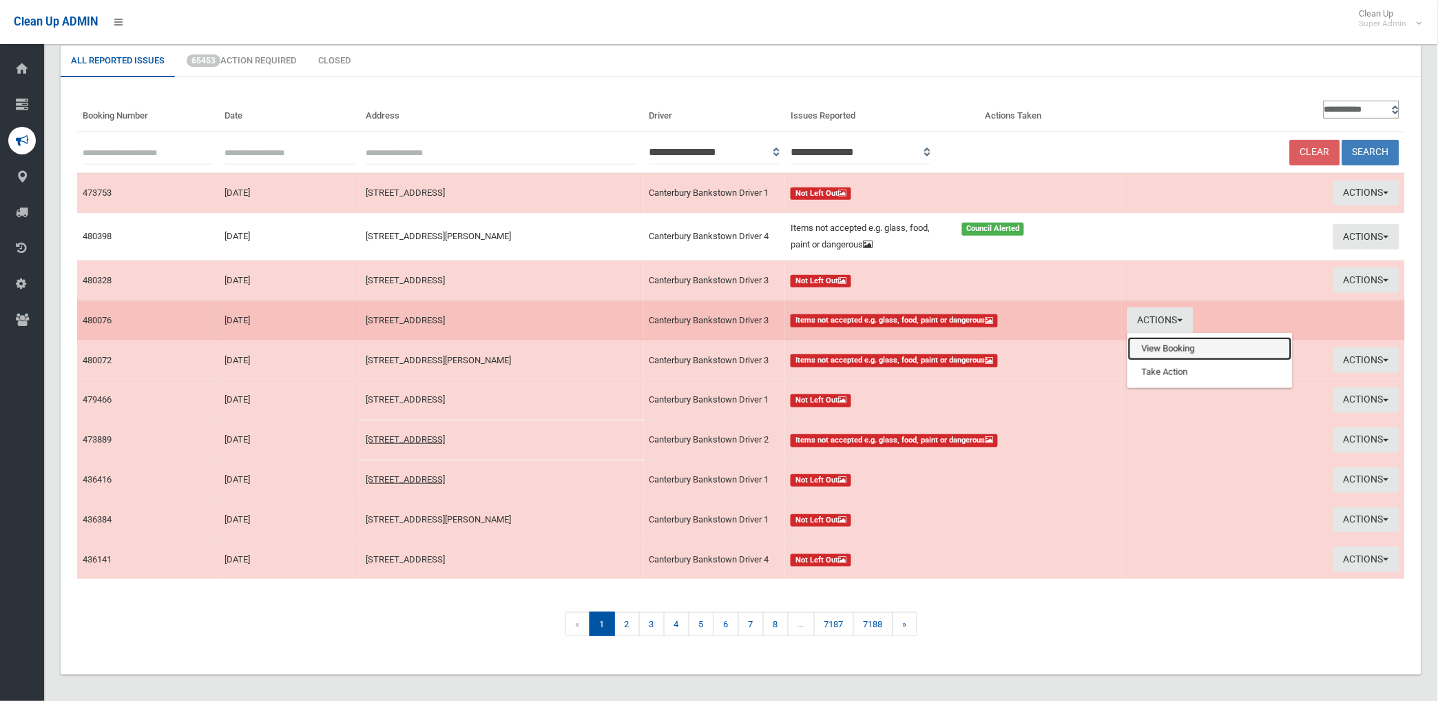
click at [1141, 344] on link "View Booking" at bounding box center [1210, 348] width 164 height 23
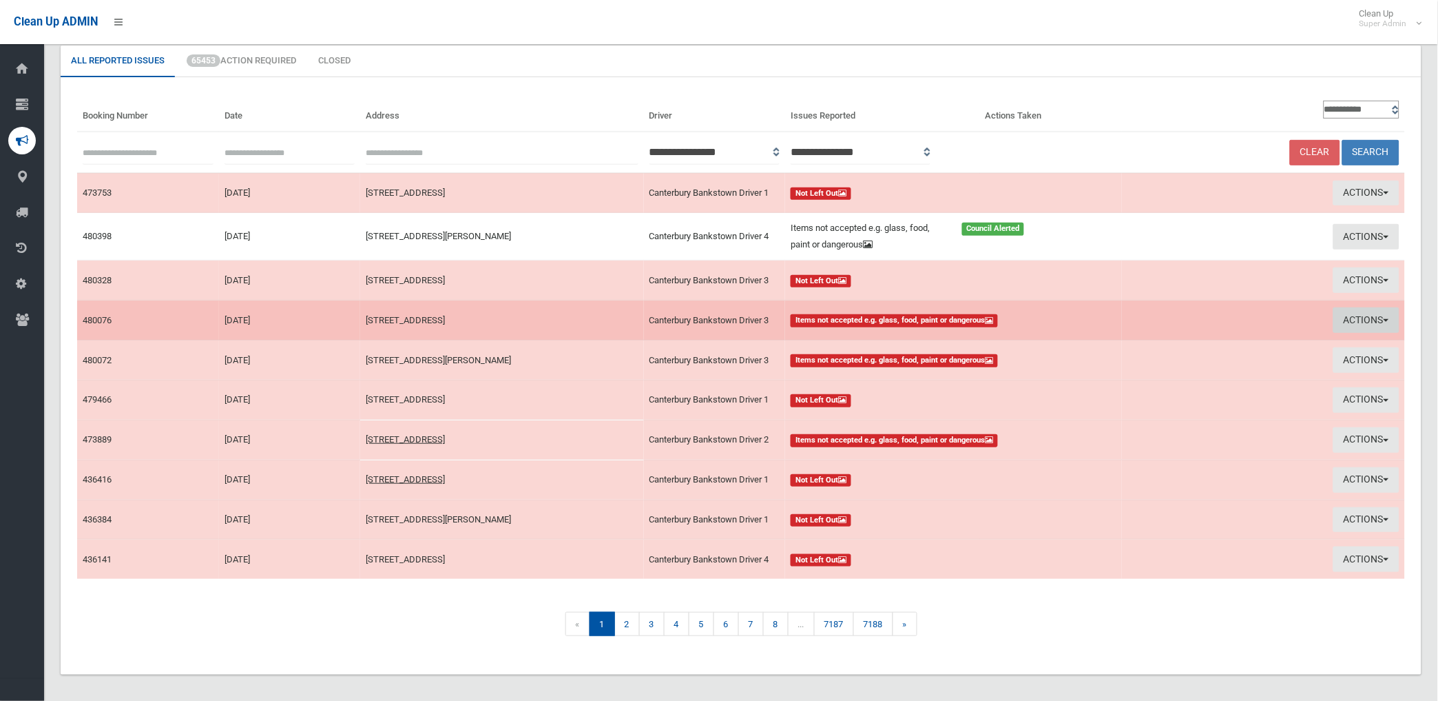
click at [1356, 313] on button "Actions" at bounding box center [1367, 319] width 66 height 25
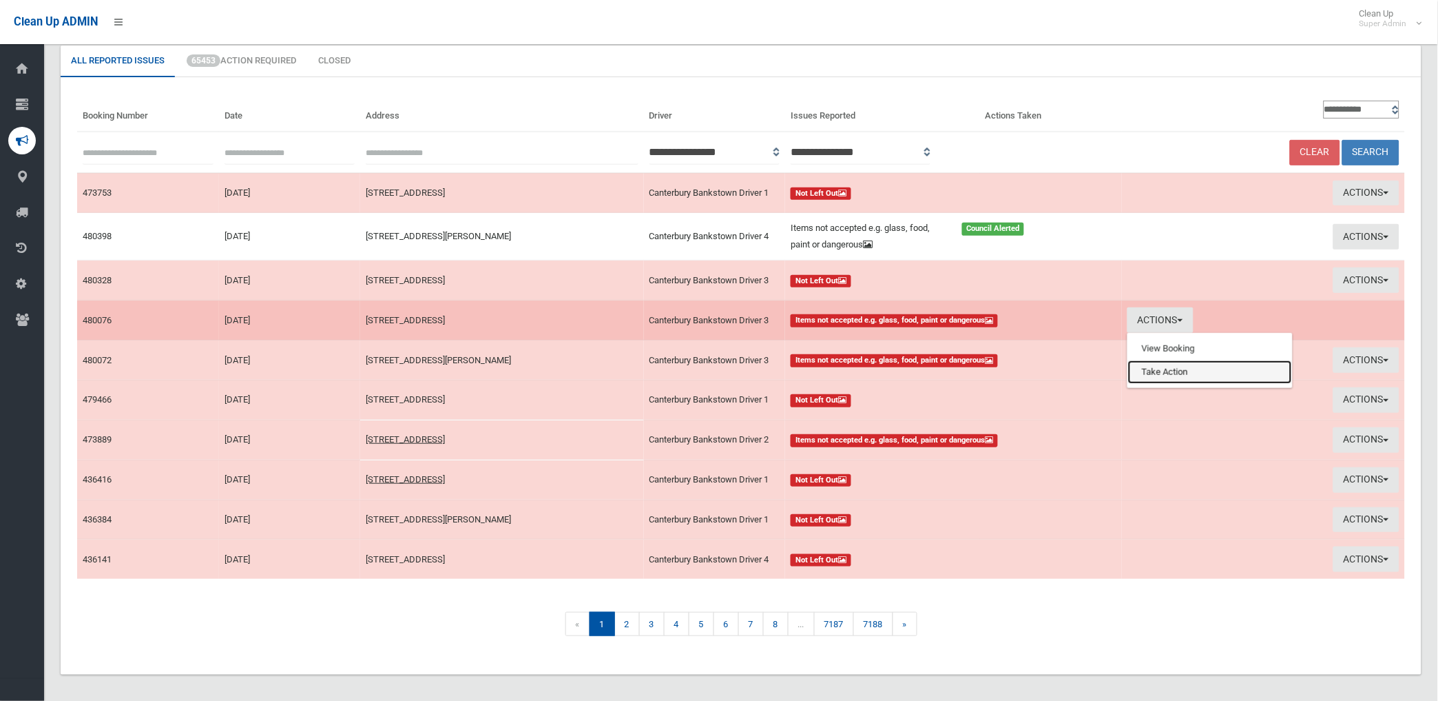
click at [1163, 373] on link "Take Action" at bounding box center [1210, 371] width 164 height 23
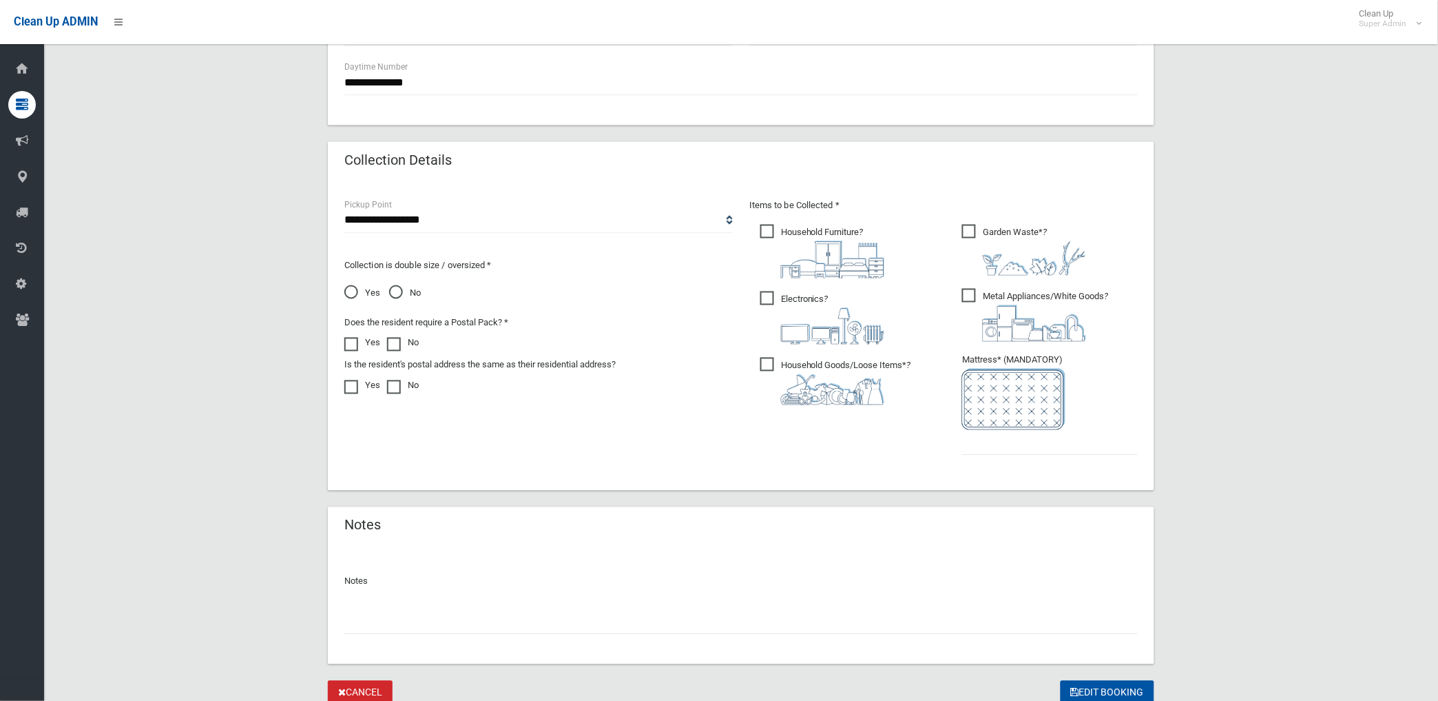
scroll to position [655, 0]
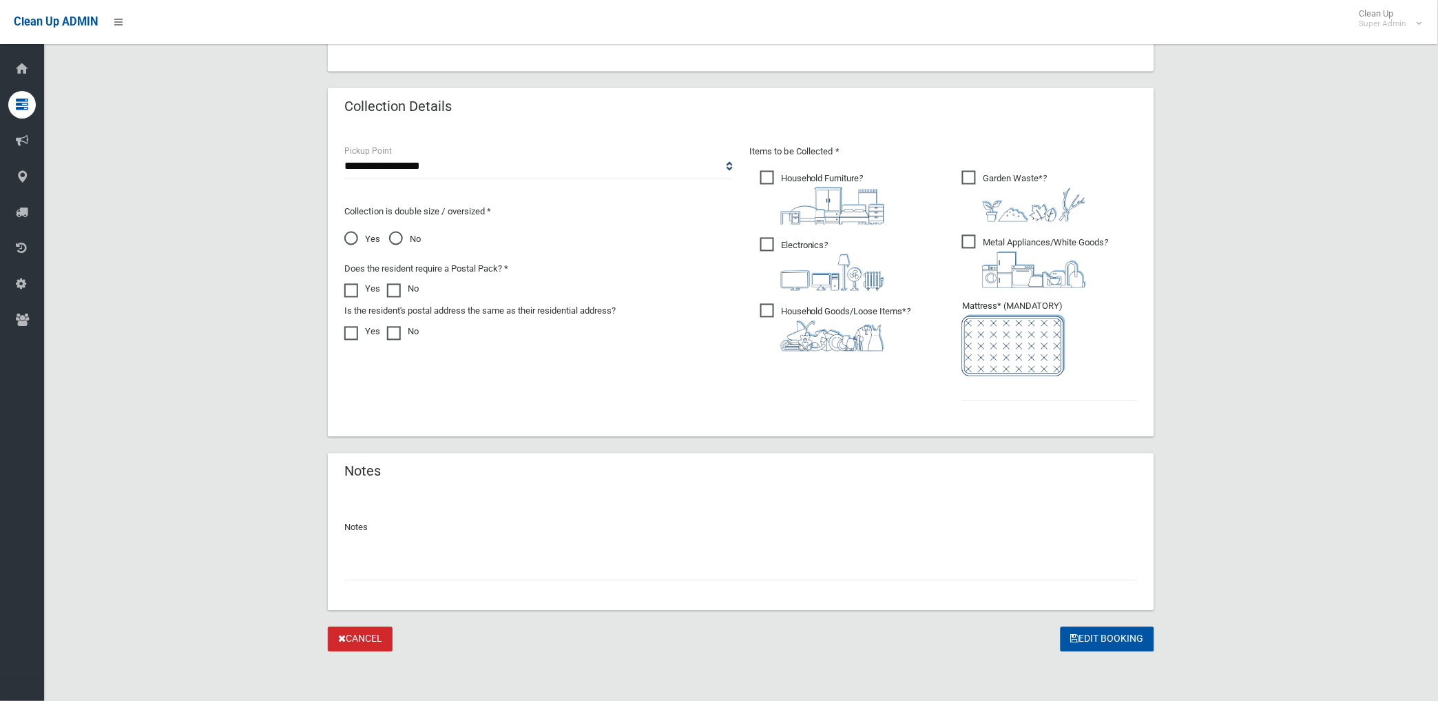
drag, startPoint x: 386, startPoint y: 569, endPoint x: 393, endPoint y: 547, distance: 23.3
click at [384, 567] on input "text" at bounding box center [741, 567] width 794 height 25
paste input "********"
type input "**********"
click at [988, 397] on input "text" at bounding box center [1050, 388] width 176 height 25
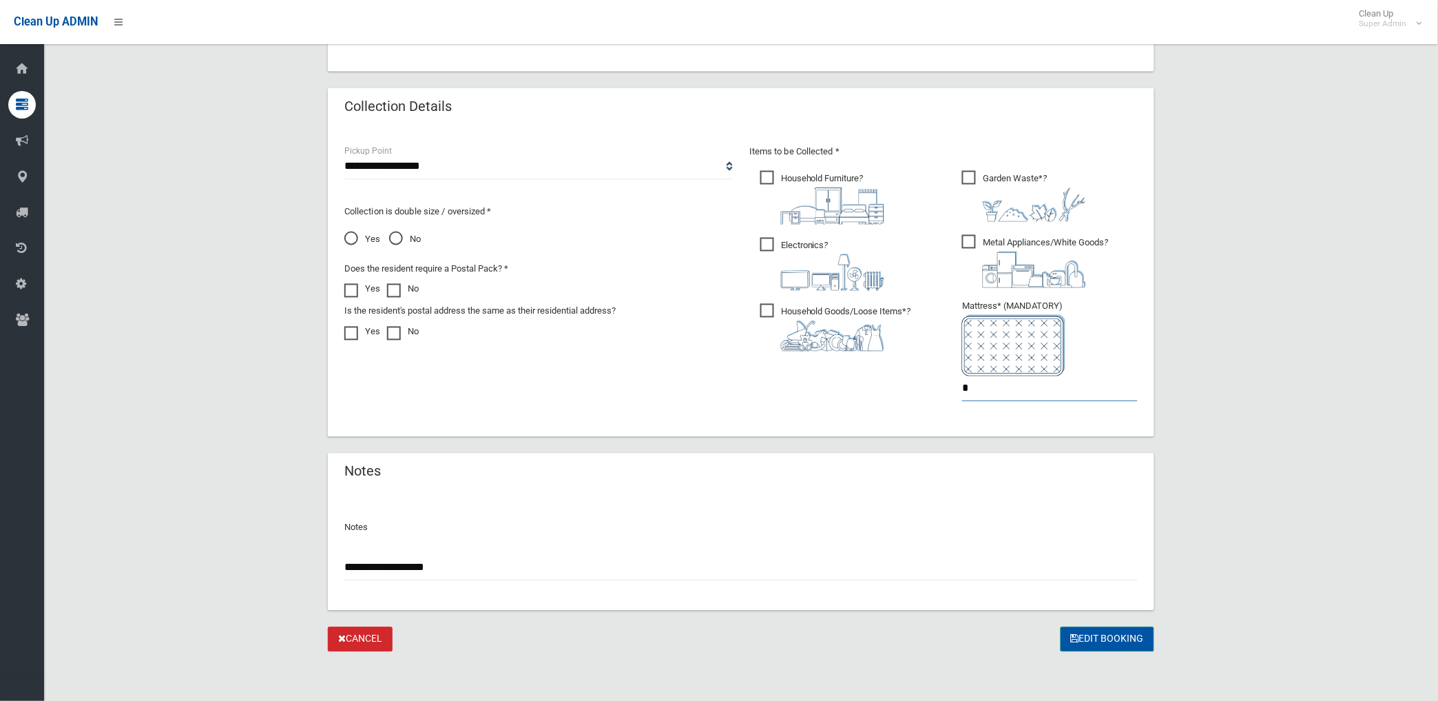
type input "*"
click at [1101, 632] on button "Edit Booking" at bounding box center [1108, 639] width 94 height 25
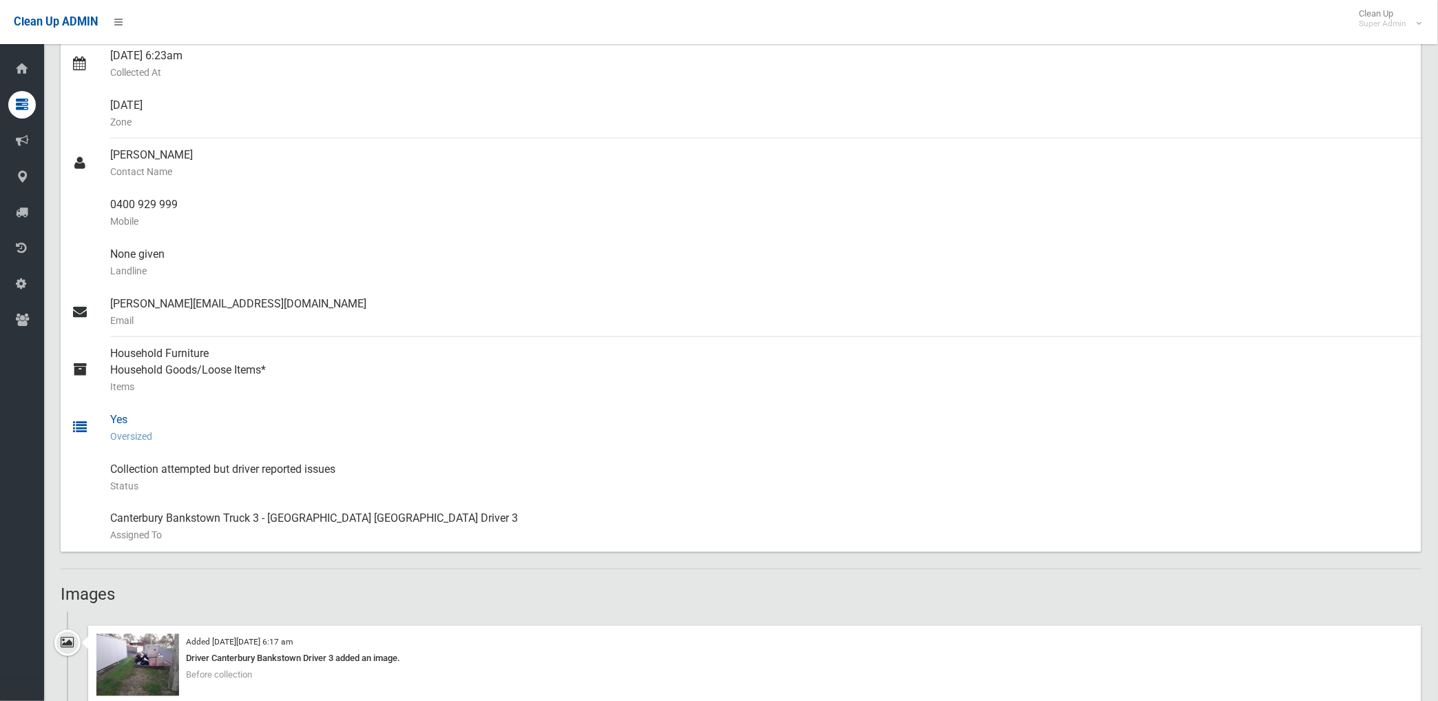
scroll to position [229, 0]
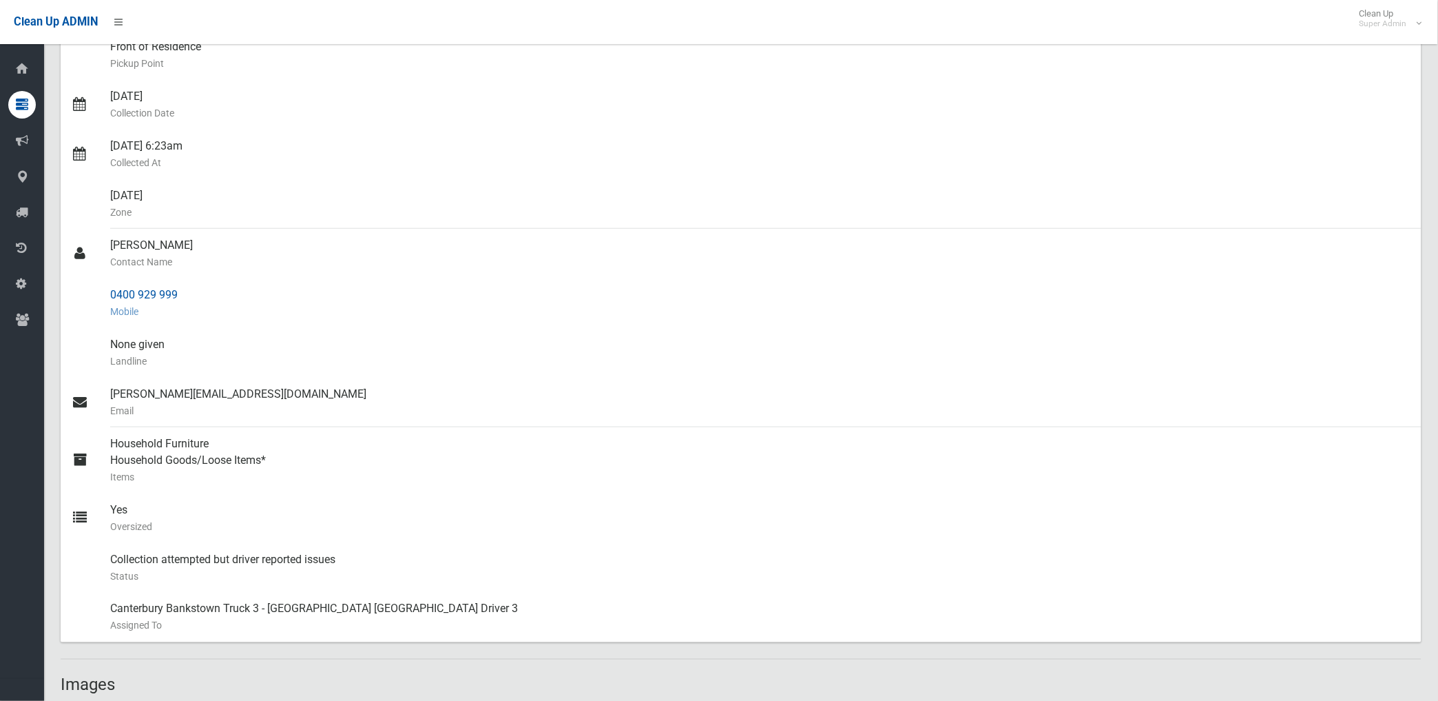
drag, startPoint x: 107, startPoint y: 291, endPoint x: 187, endPoint y: 291, distance: 79.2
click at [187, 291] on link "0400 929 999 Mobile" at bounding box center [741, 303] width 1361 height 50
drag, startPoint x: 187, startPoint y: 291, endPoint x: 159, endPoint y: 289, distance: 27.6
copy link "0400 929 999"
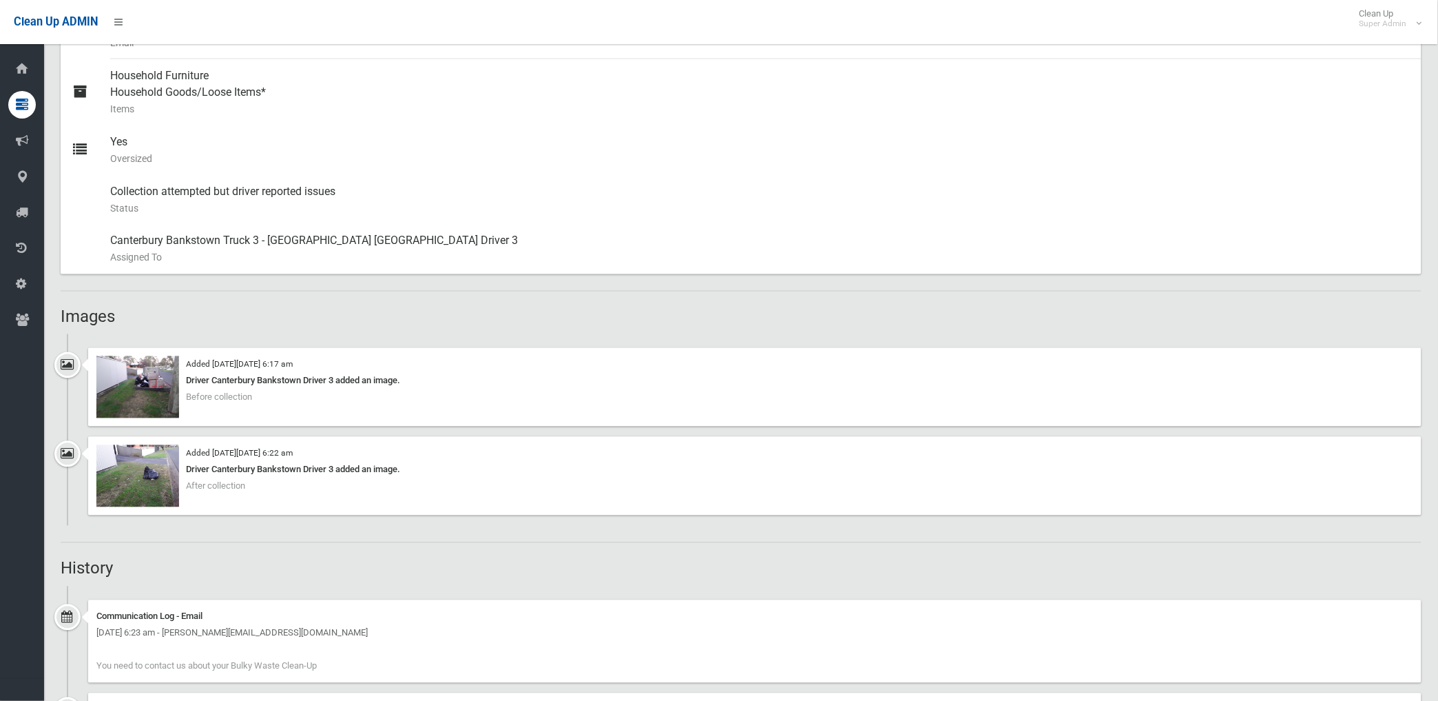
scroll to position [612, 0]
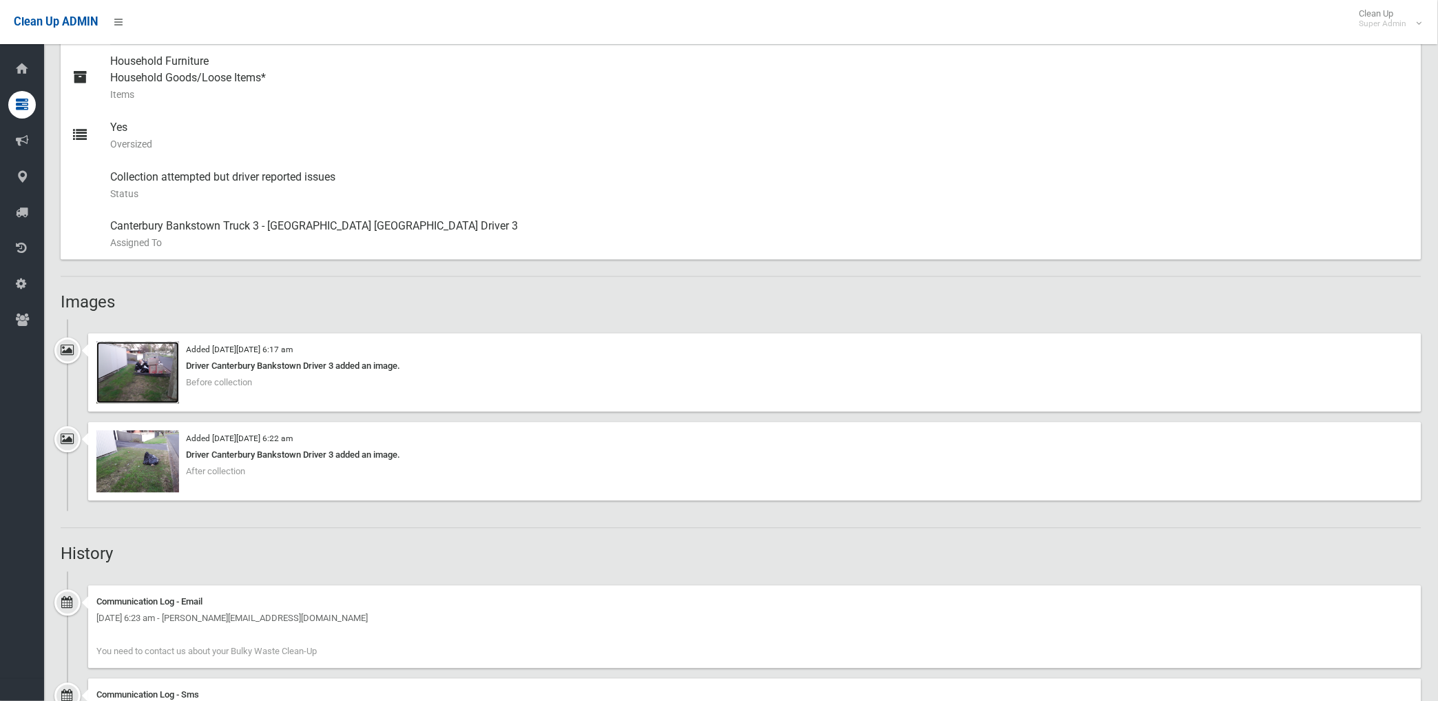
click at [161, 380] on img at bounding box center [137, 373] width 83 height 62
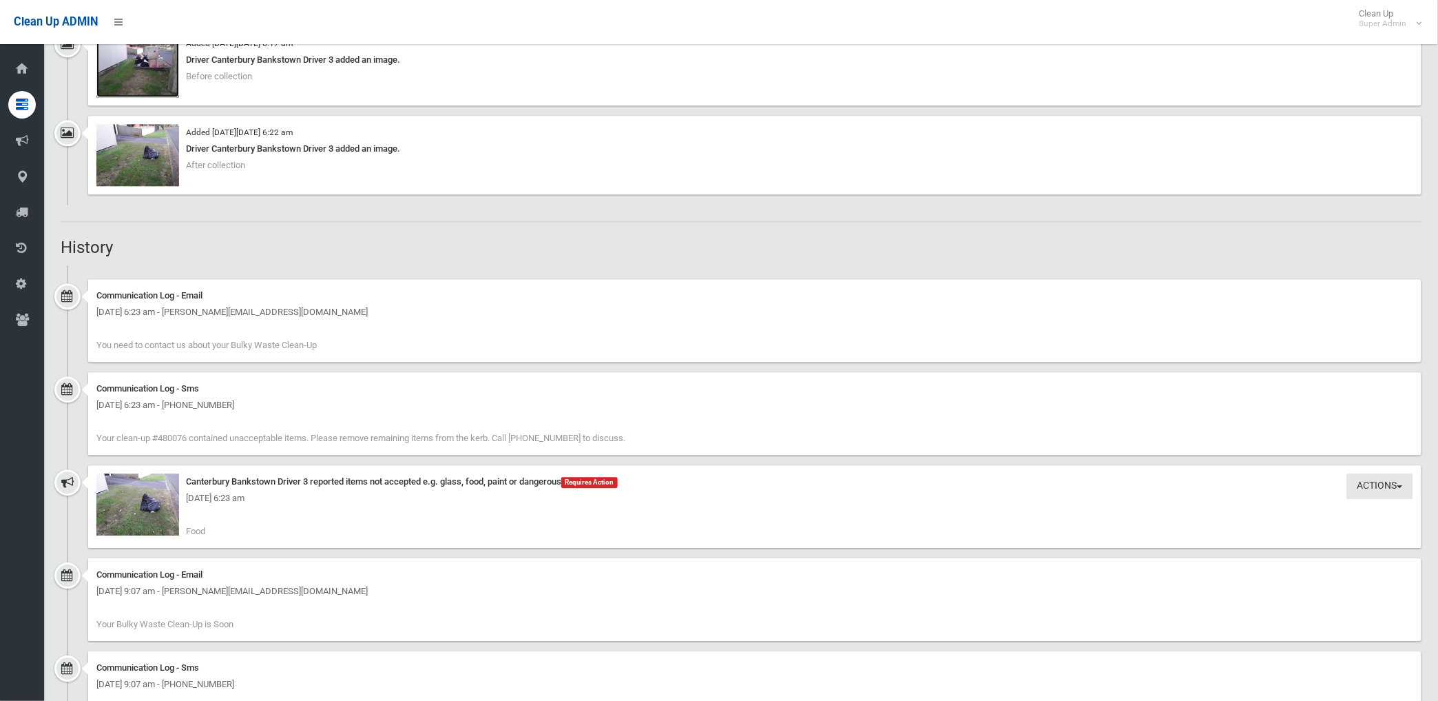
scroll to position [1148, 0]
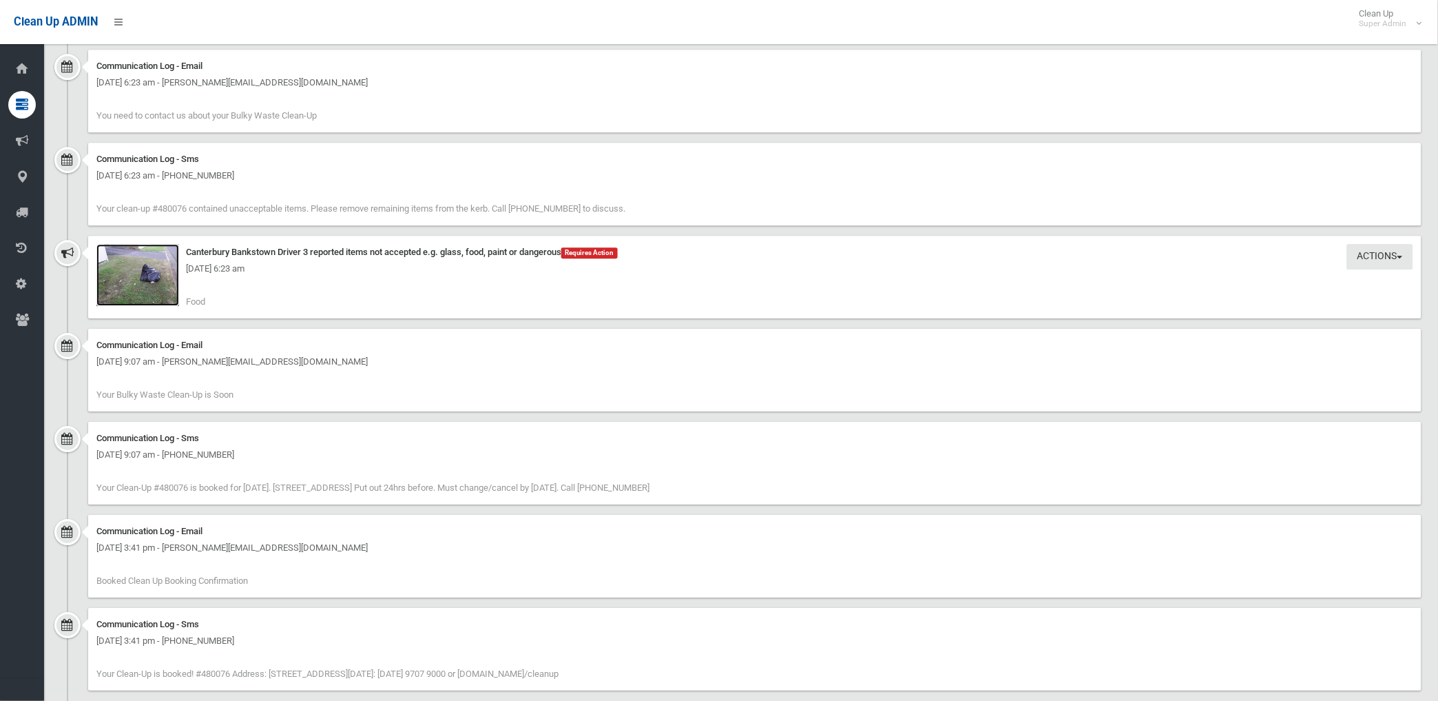
click at [143, 288] on img at bounding box center [137, 275] width 83 height 62
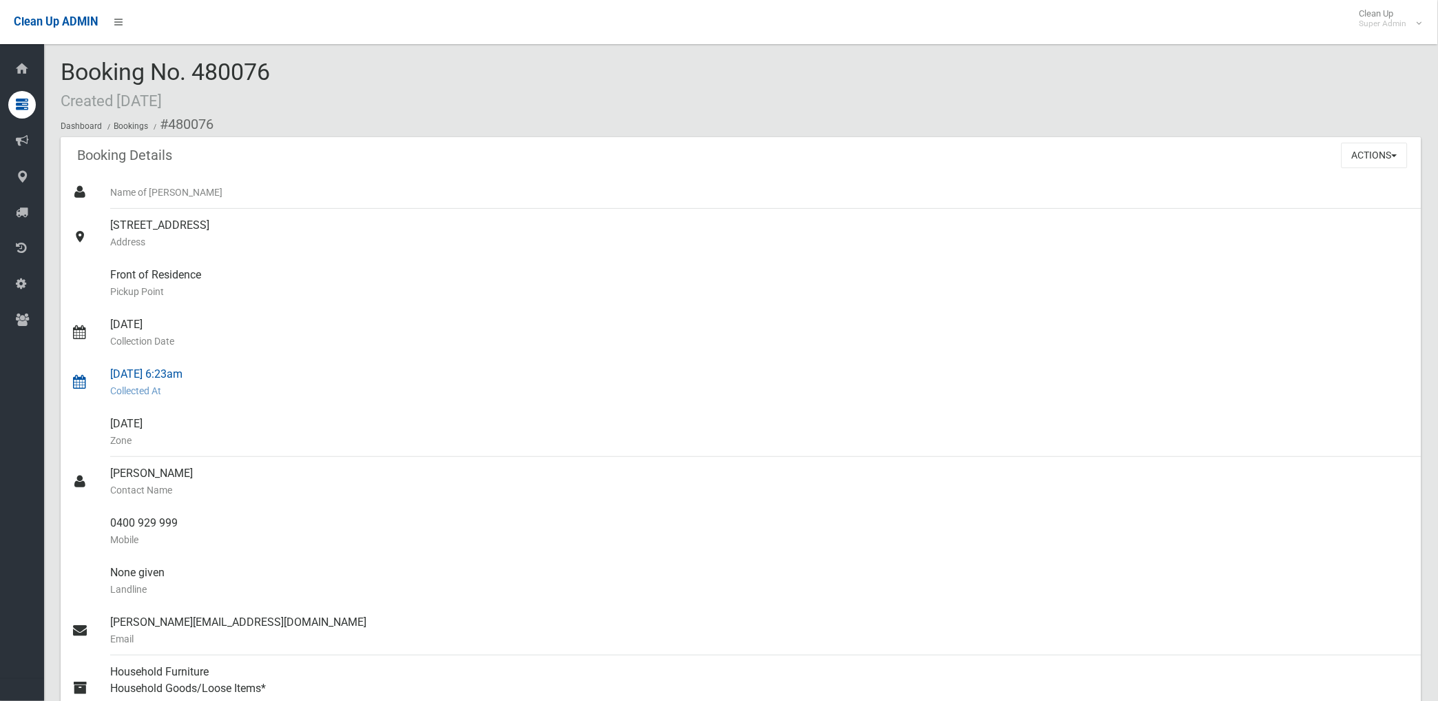
scroll to position [0, 0]
drag, startPoint x: 167, startPoint y: 126, endPoint x: 175, endPoint y: 518, distance: 392.0
copy section "480076 Booking Details Actions View Booking Edit Booking Clone Booking Add Book…"
click at [859, 364] on div "28/08/2025 6:23am Collected At" at bounding box center [760, 384] width 1301 height 50
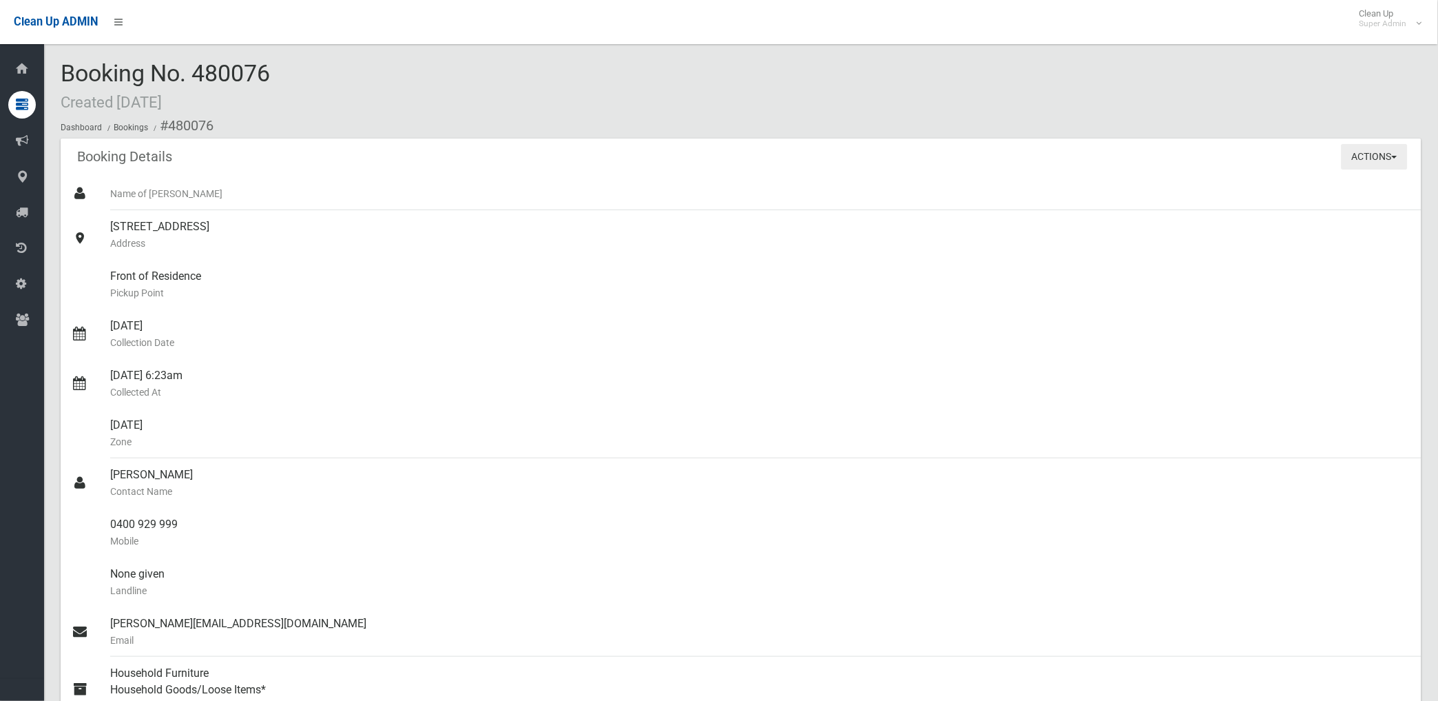
click at [1358, 152] on button "Actions" at bounding box center [1375, 156] width 66 height 25
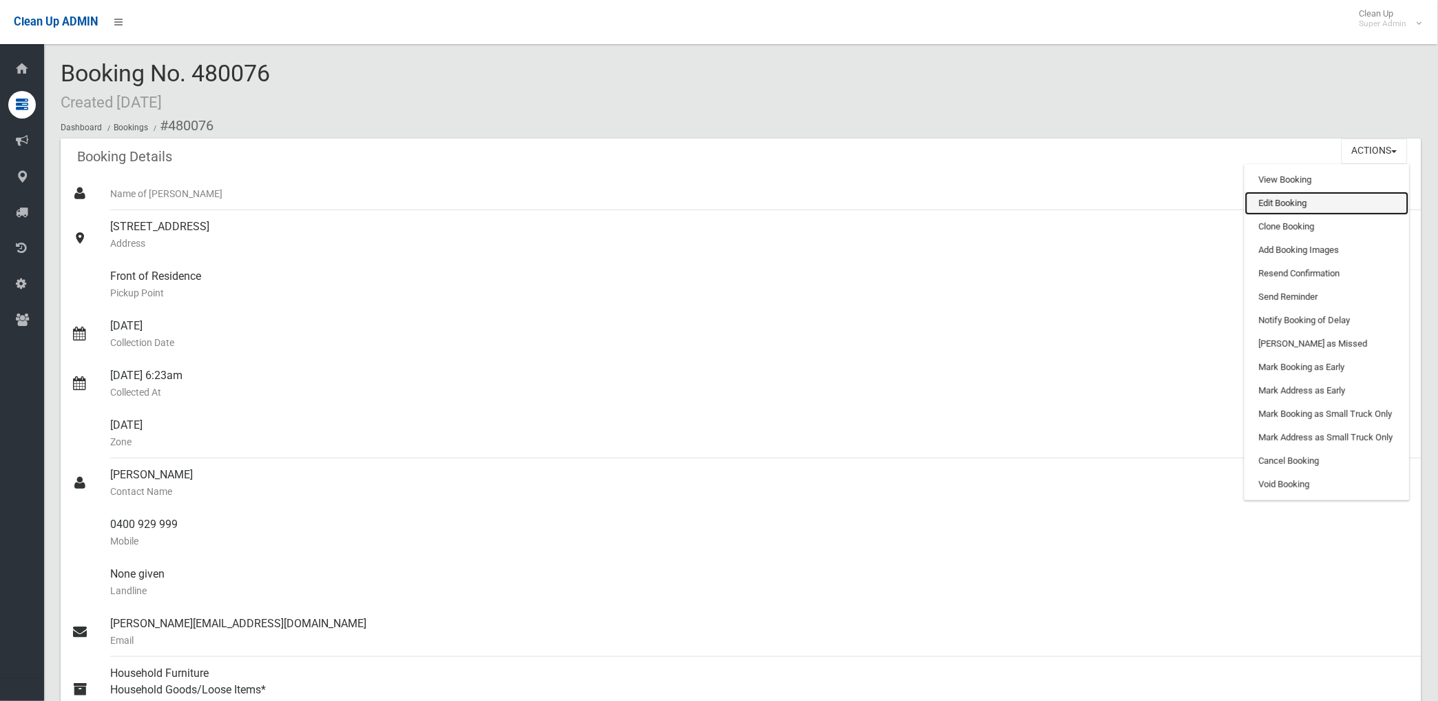
drag, startPoint x: 1288, startPoint y: 201, endPoint x: 848, endPoint y: 272, distance: 445.8
click at [1287, 201] on link "Edit Booking" at bounding box center [1327, 202] width 164 height 23
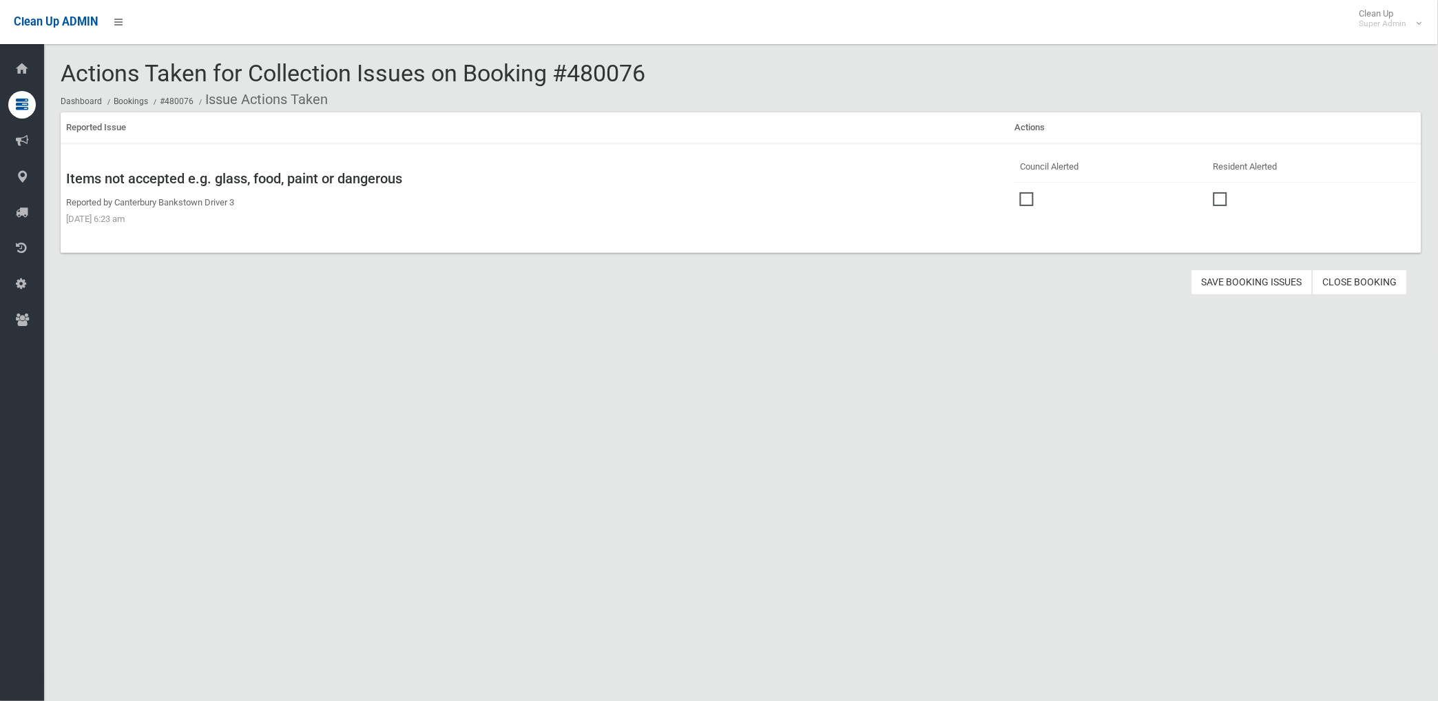
click at [1022, 192] on span at bounding box center [1030, 192] width 21 height 0
drag, startPoint x: 1227, startPoint y: 277, endPoint x: 945, endPoint y: 252, distance: 282.8
click at [1226, 277] on button "Save Booking Issues" at bounding box center [1252, 281] width 121 height 25
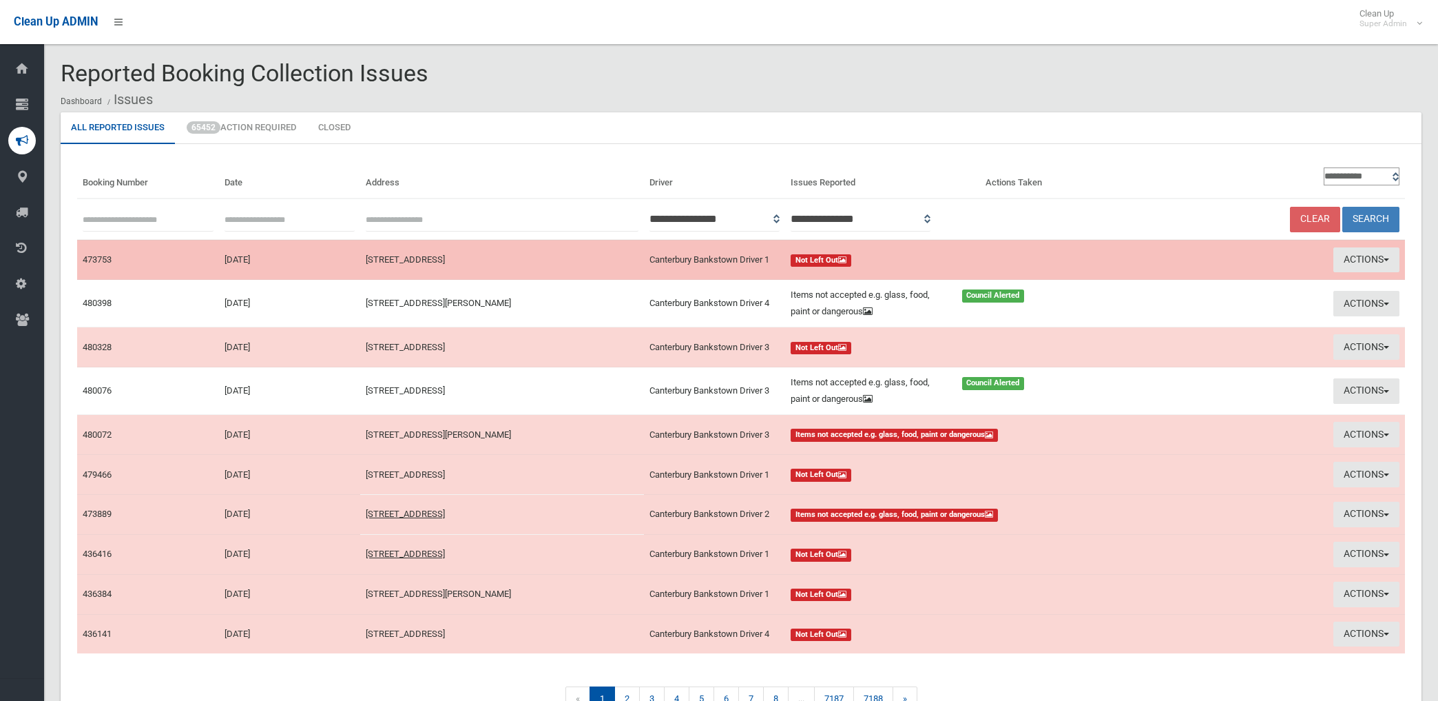
scroll to position [67, 0]
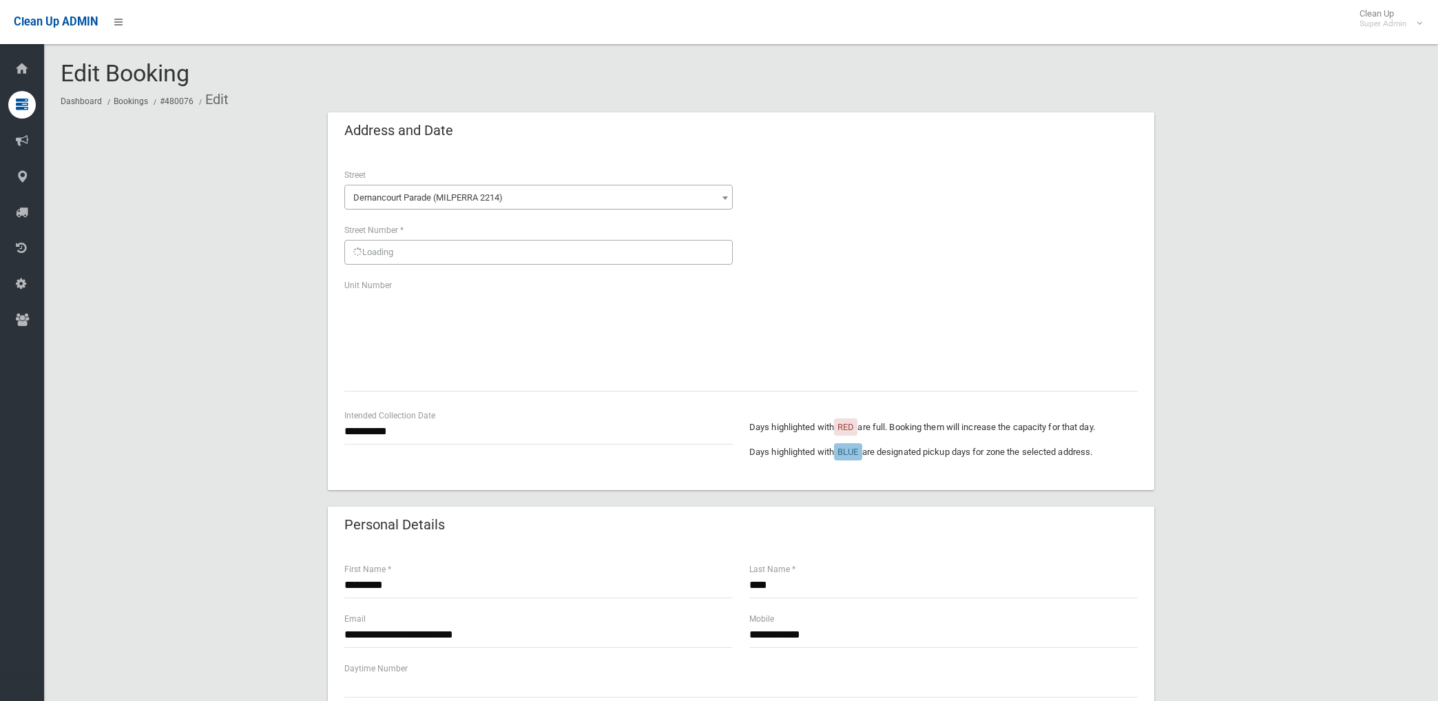
scroll to position [655, 0]
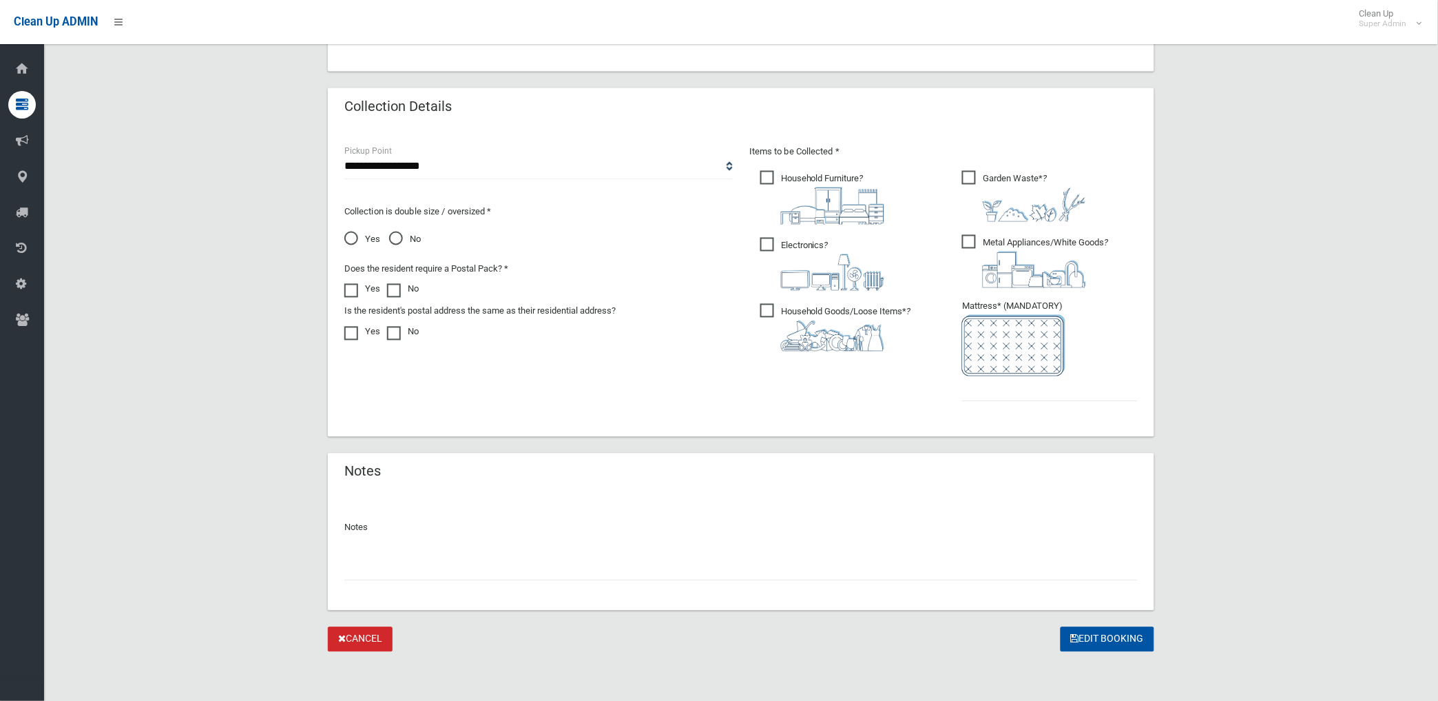
click at [417, 569] on input "text" at bounding box center [741, 567] width 794 height 25
paste input "********"
type input "**********"
click at [1004, 390] on input "text" at bounding box center [1050, 388] width 176 height 25
type input "*"
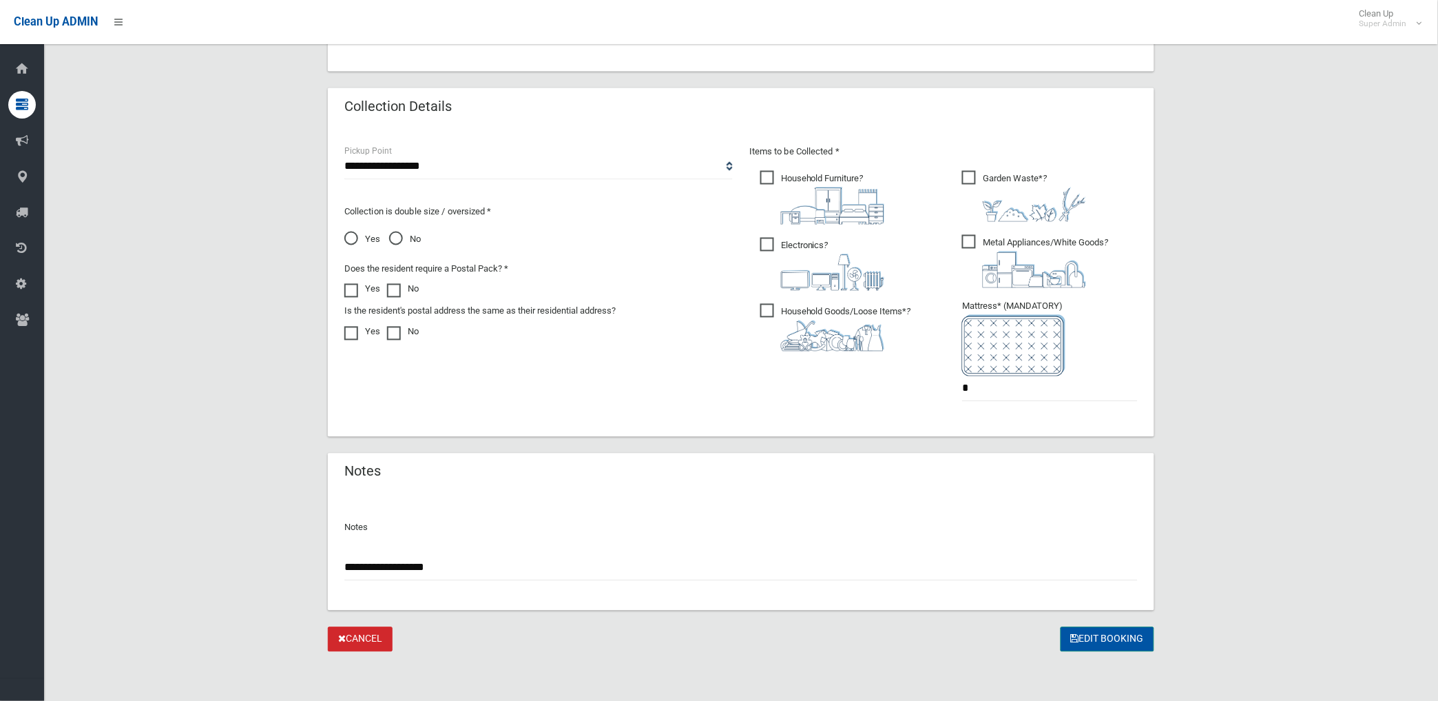
click at [1123, 636] on button "Edit Booking" at bounding box center [1108, 639] width 94 height 25
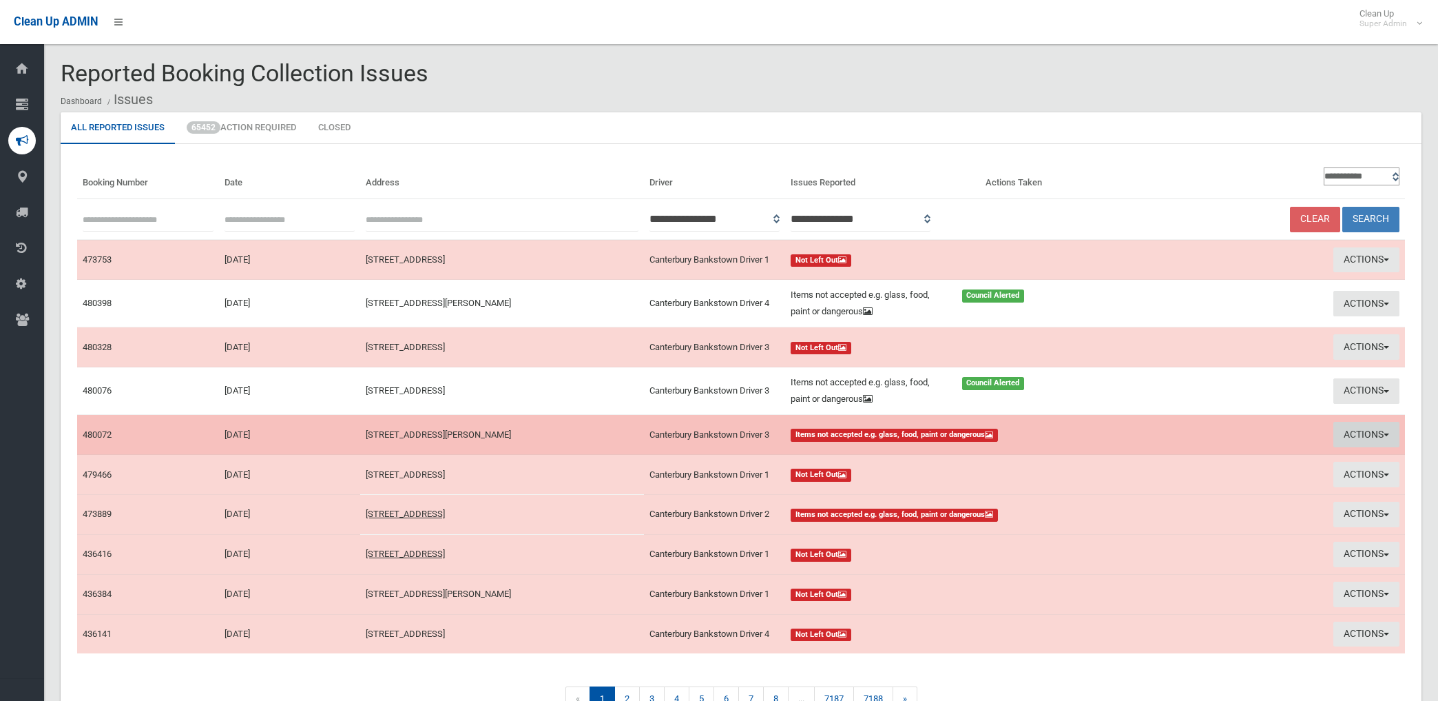
scroll to position [67, 0]
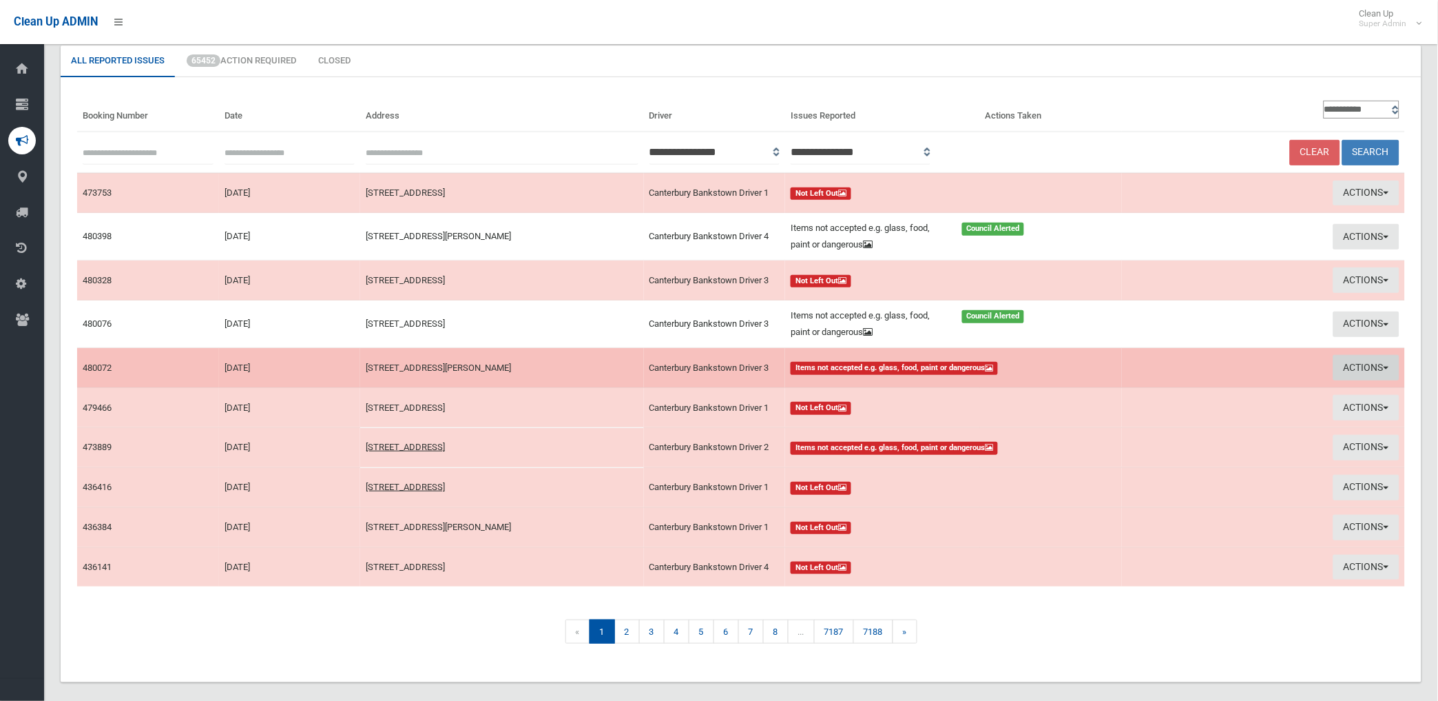
click at [1365, 368] on button "Actions" at bounding box center [1367, 367] width 66 height 25
click at [1171, 396] on link "View Booking" at bounding box center [1210, 395] width 164 height 23
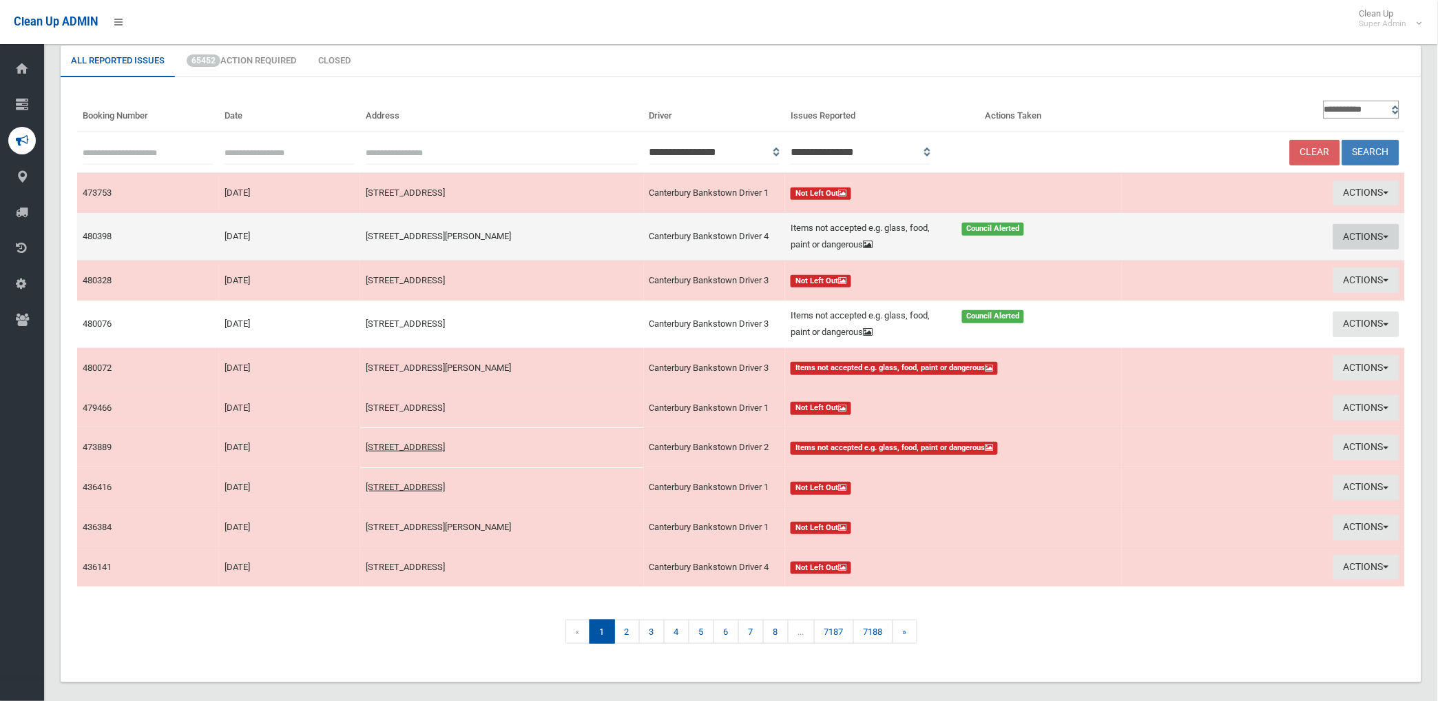
click at [1348, 234] on button "Actions" at bounding box center [1367, 236] width 66 height 25
click at [1187, 284] on link "Edit Actions Taken" at bounding box center [1210, 288] width 164 height 23
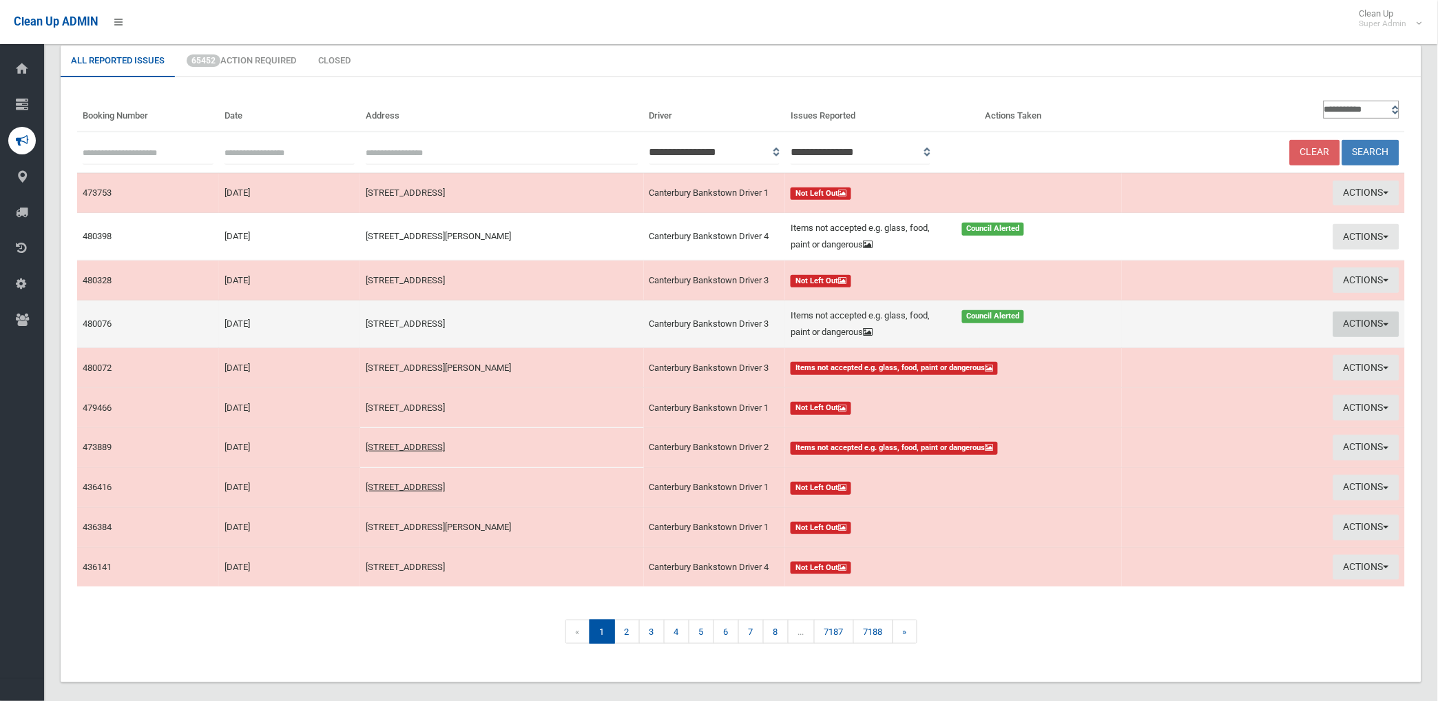
click at [1358, 319] on button "Actions" at bounding box center [1367, 323] width 66 height 25
click at [1174, 373] on link "Edit Actions Taken" at bounding box center [1210, 375] width 164 height 23
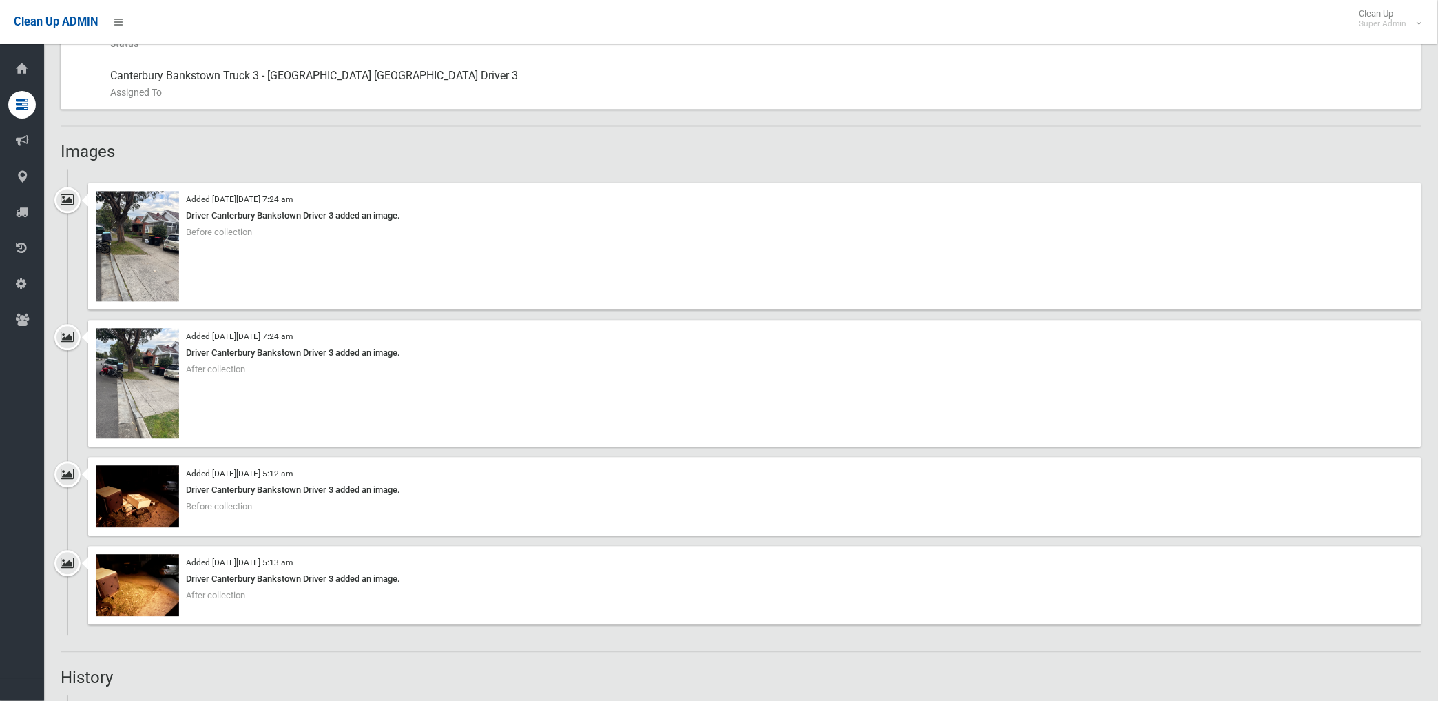
scroll to position [765, 0]
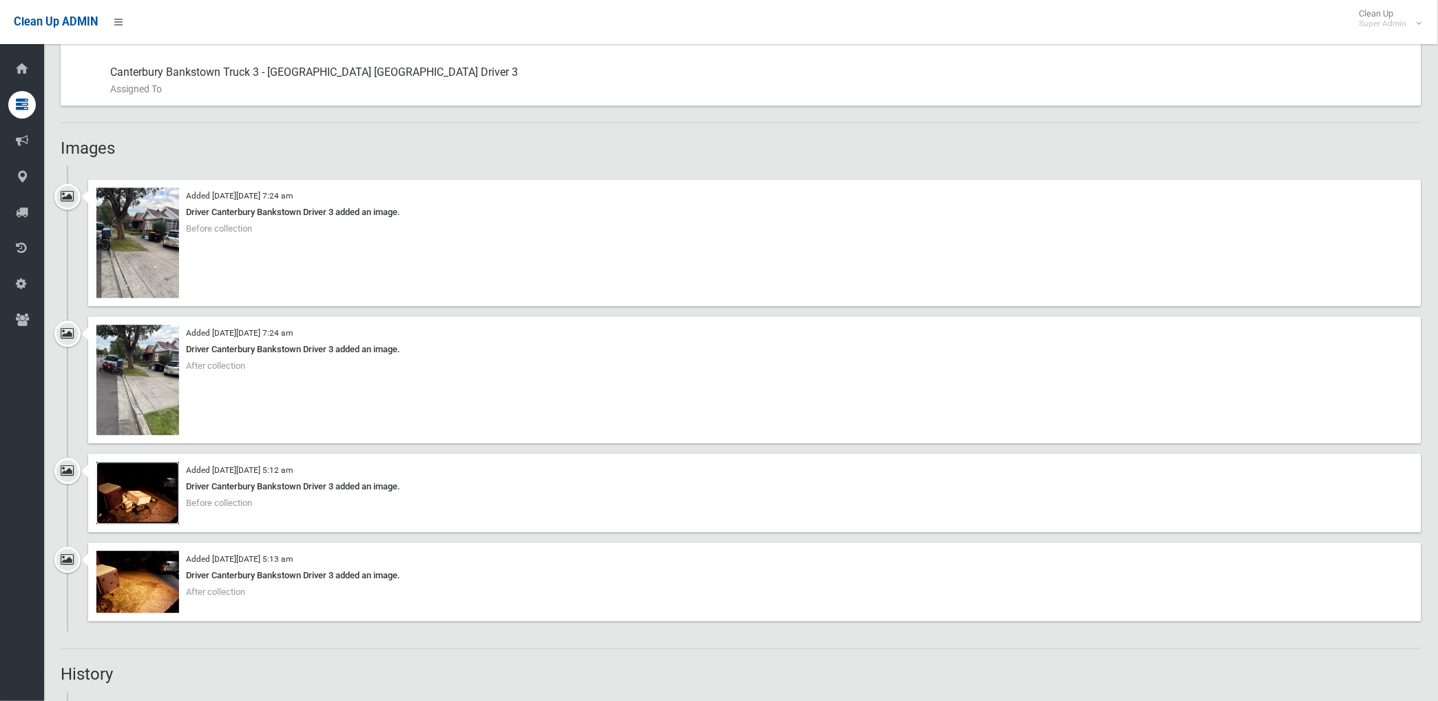
click at [142, 511] on img at bounding box center [137, 493] width 83 height 62
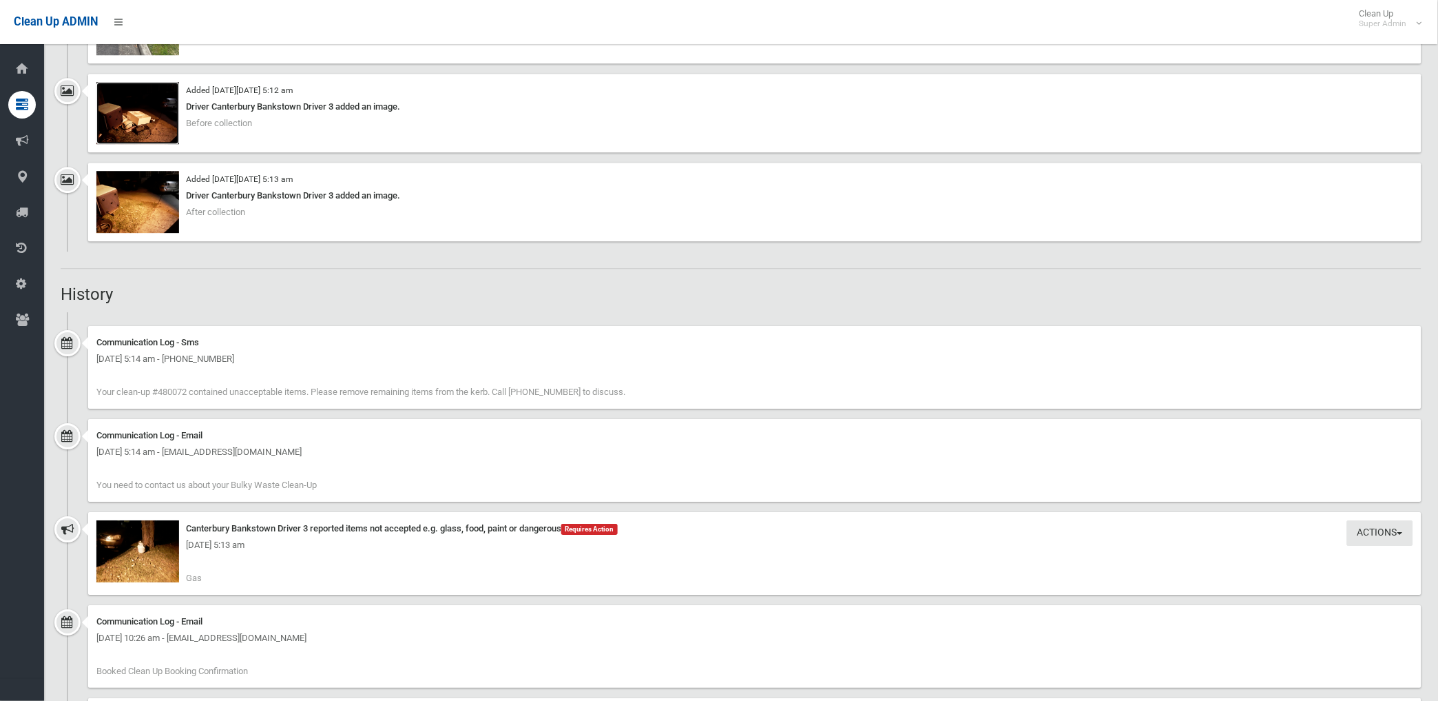
scroll to position [1148, 0]
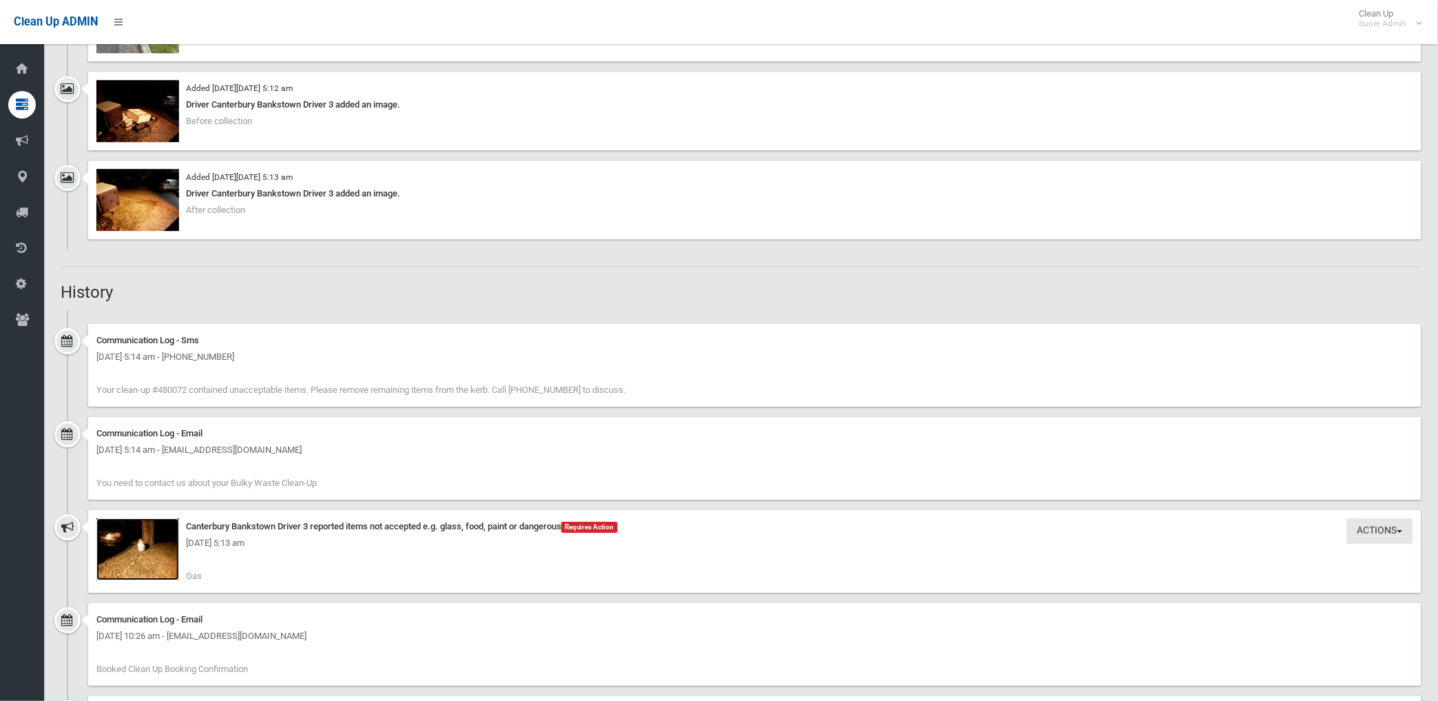
click at [161, 559] on img at bounding box center [137, 549] width 83 height 62
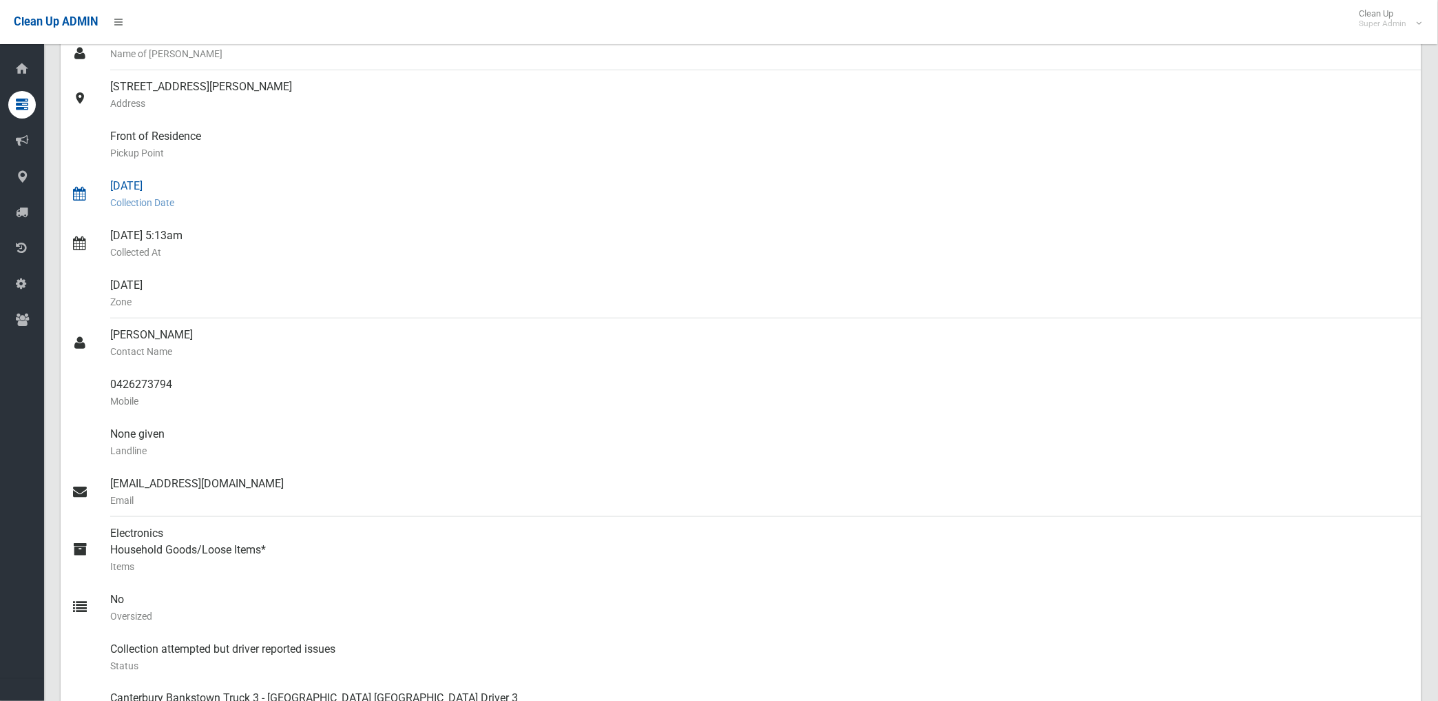
scroll to position [0, 0]
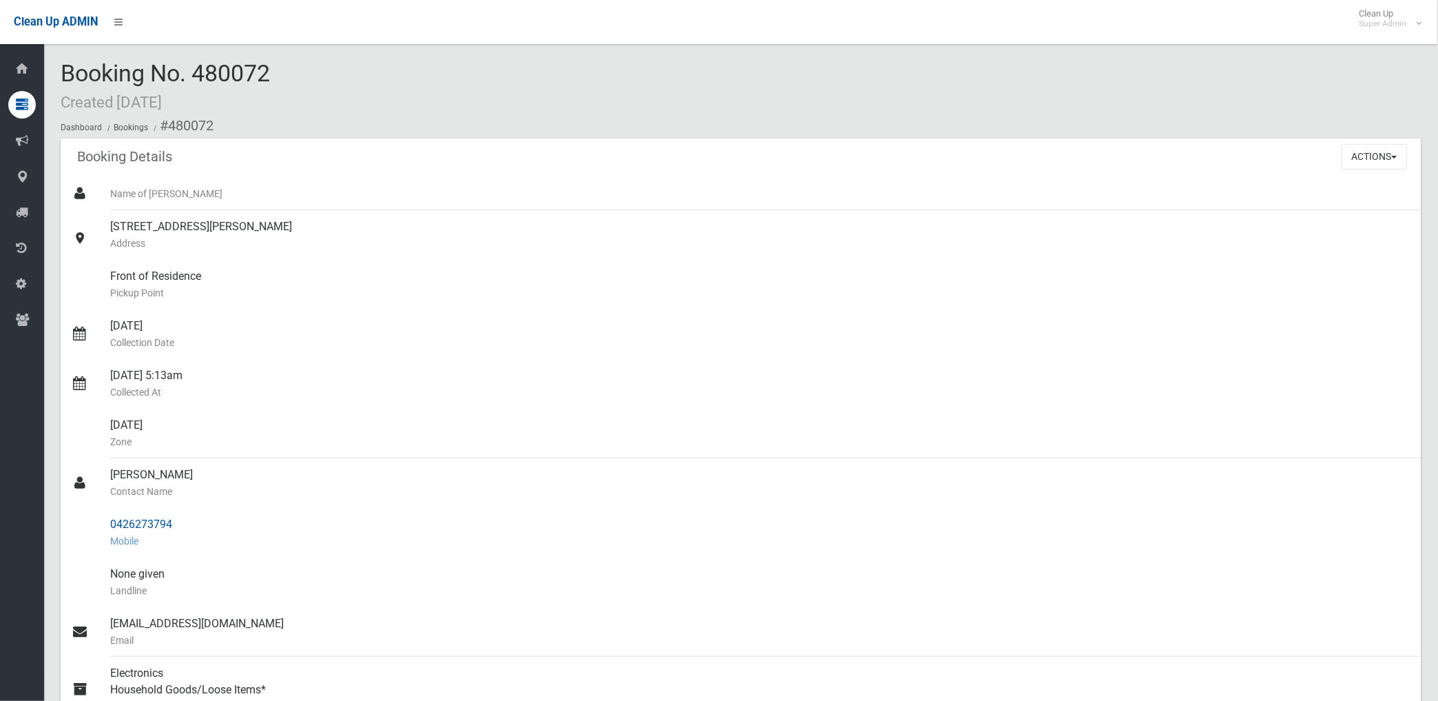
drag, startPoint x: 110, startPoint y: 518, endPoint x: 179, endPoint y: 521, distance: 69.0
click at [180, 521] on div "0426273794 Mobile" at bounding box center [760, 533] width 1301 height 50
drag, startPoint x: 179, startPoint y: 521, endPoint x: 155, endPoint y: 521, distance: 24.1
copy div "0426273794"
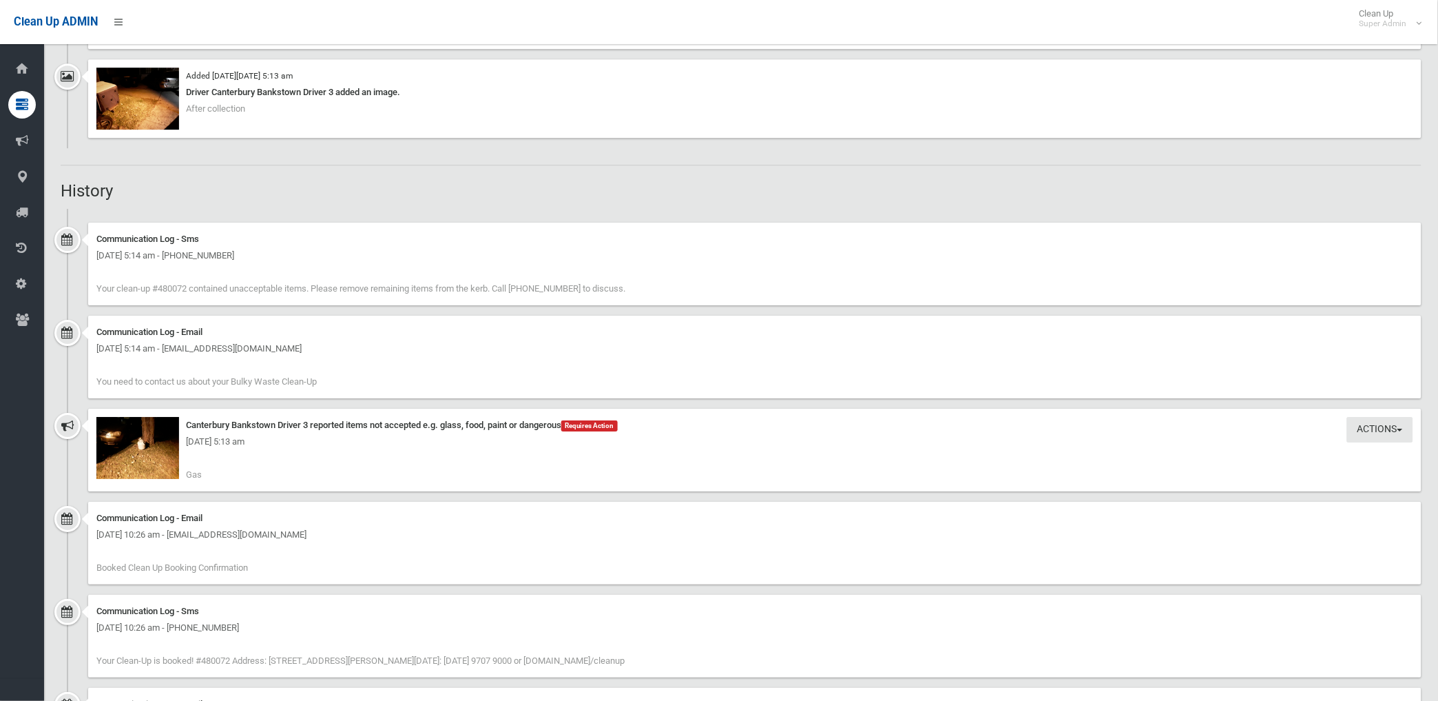
scroll to position [1301, 0]
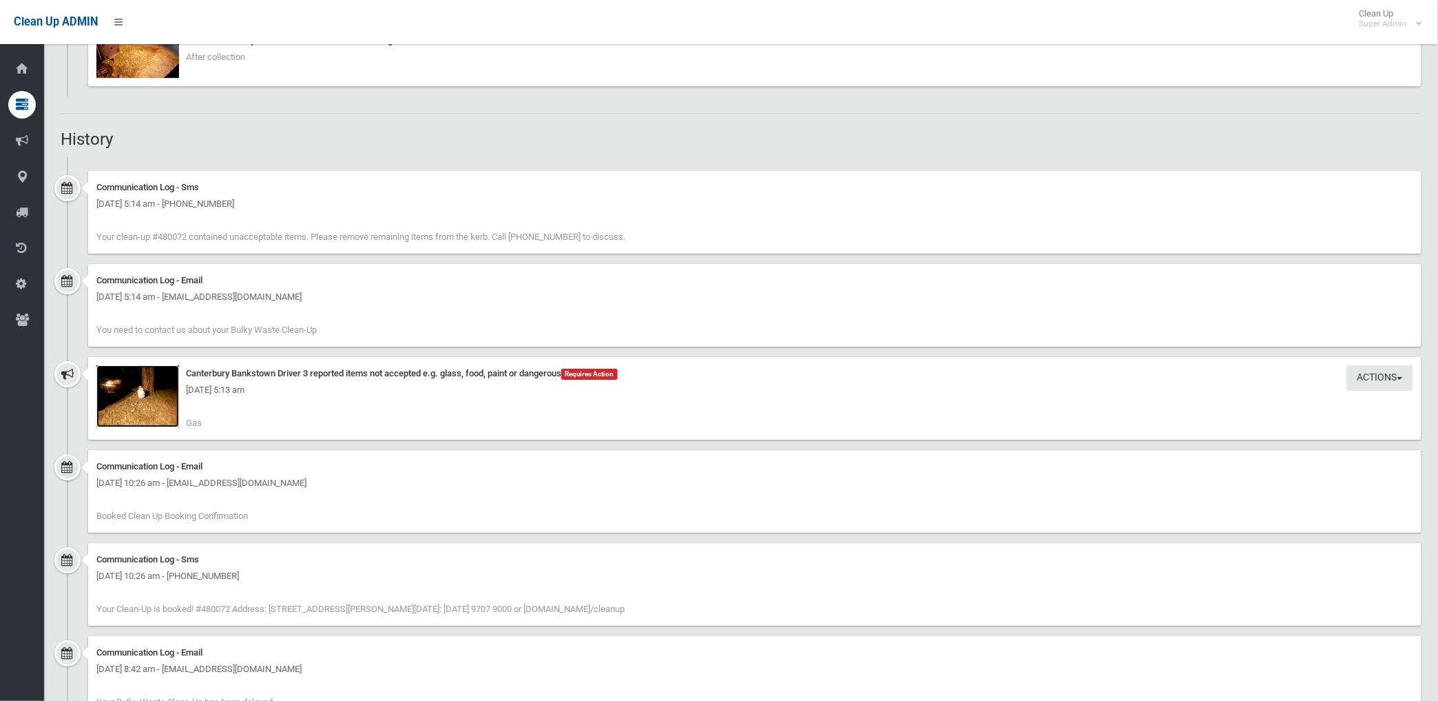
click at [160, 405] on img at bounding box center [137, 396] width 83 height 62
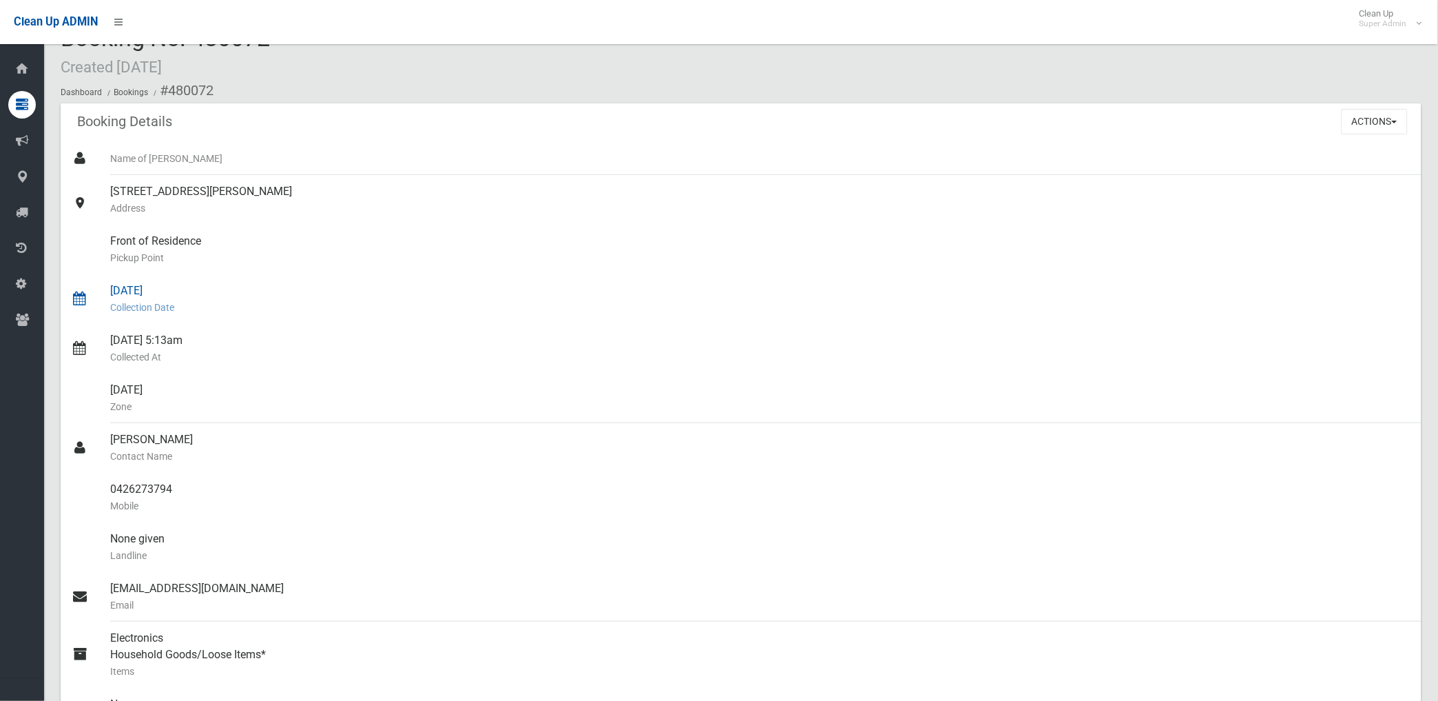
scroll to position [0, 0]
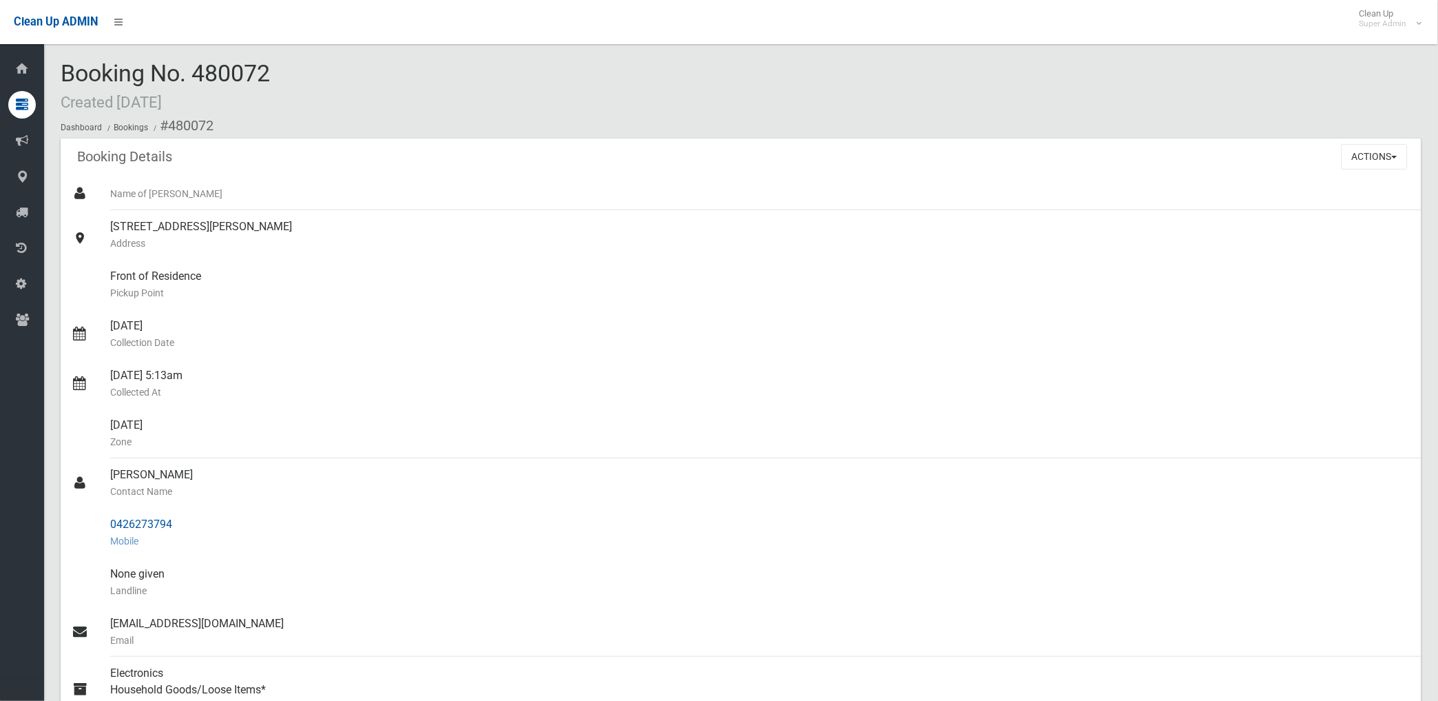
drag, startPoint x: 166, startPoint y: 121, endPoint x: 169, endPoint y: 524, distance: 403.0
copy section "480072 Booking Details Actions View Booking Edit Booking Clone Booking Add Book…"
click at [705, 366] on div "28/08/2025 5:13am Collected At" at bounding box center [760, 384] width 1301 height 50
click at [1378, 150] on button "Actions" at bounding box center [1375, 156] width 66 height 25
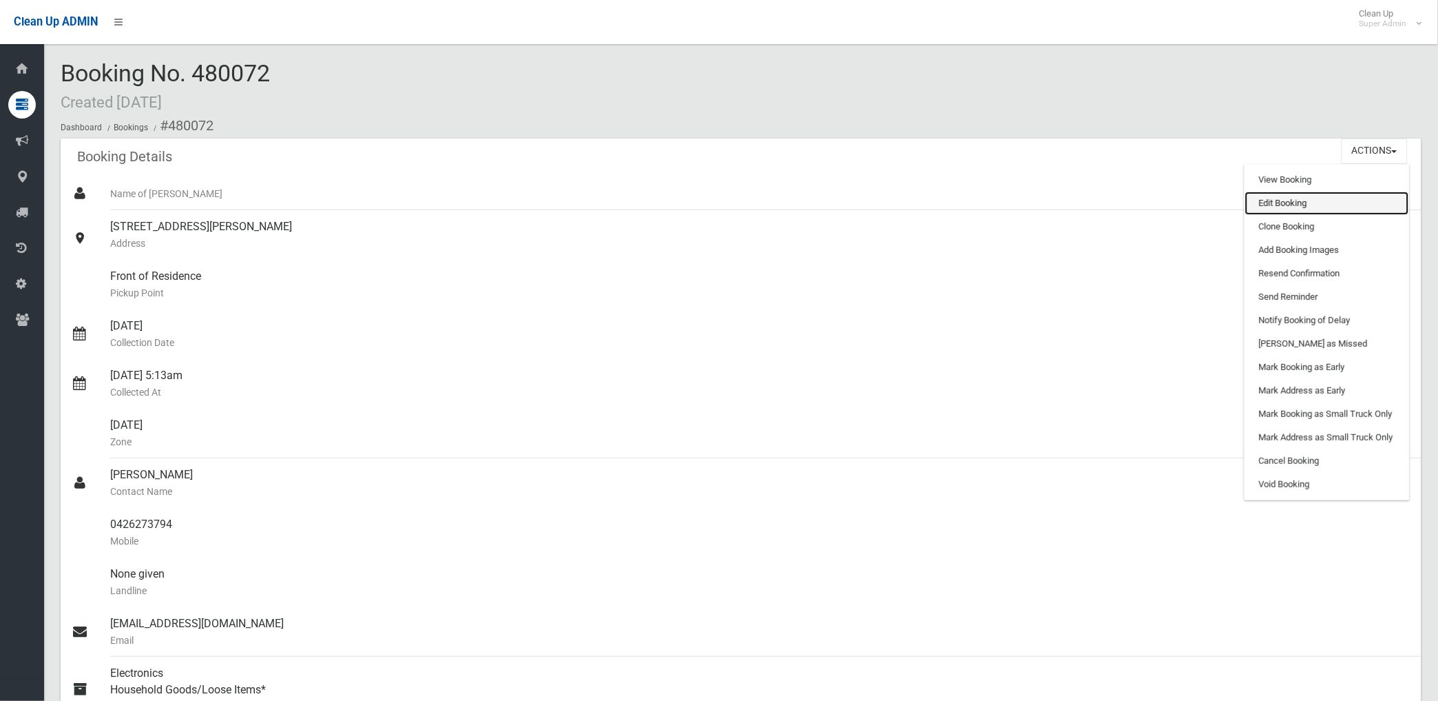
click at [1289, 207] on link "Edit Booking" at bounding box center [1327, 202] width 164 height 23
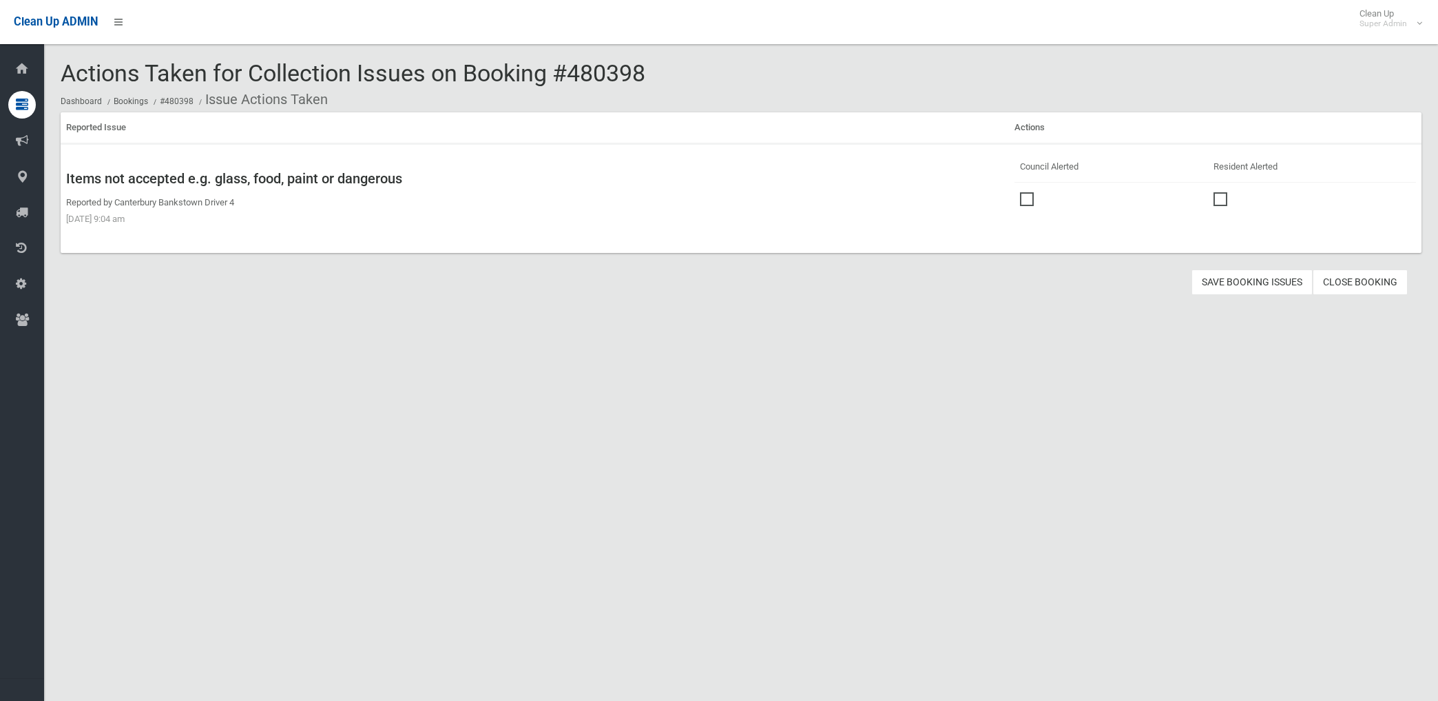
click at [1347, 273] on link "Close Booking" at bounding box center [1360, 281] width 95 height 25
click at [1387, 286] on link "Close Booking" at bounding box center [1360, 281] width 95 height 25
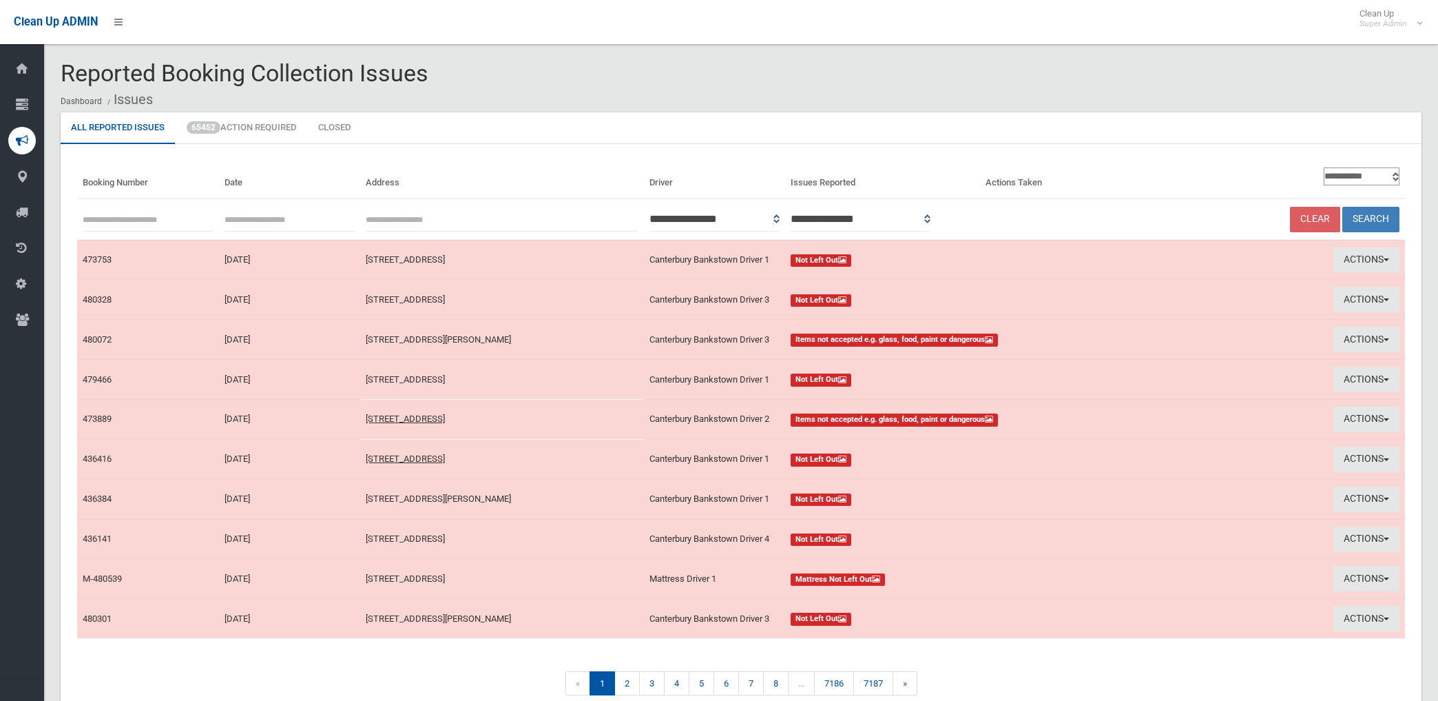
scroll to position [67, 0]
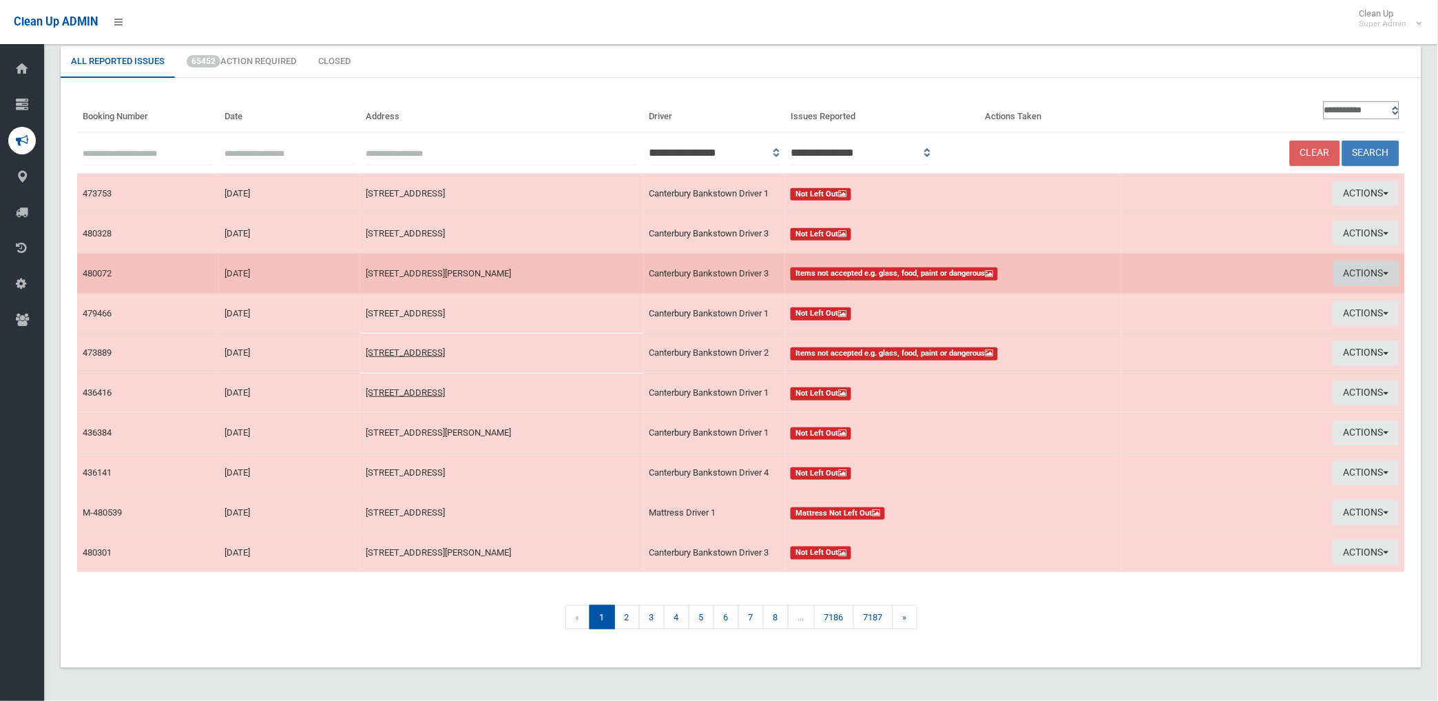
click at [1360, 271] on button "Actions" at bounding box center [1367, 272] width 66 height 25
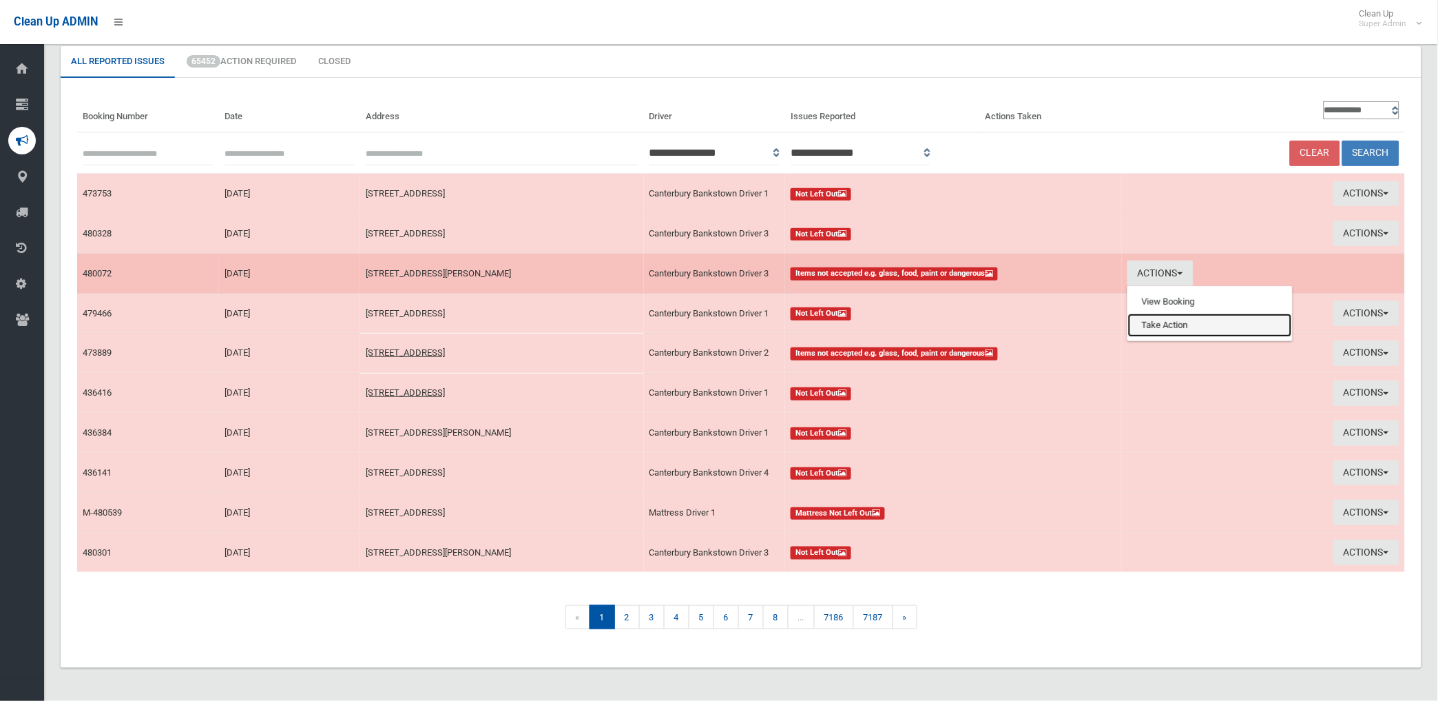
click at [1181, 324] on link "Take Action" at bounding box center [1210, 324] width 164 height 23
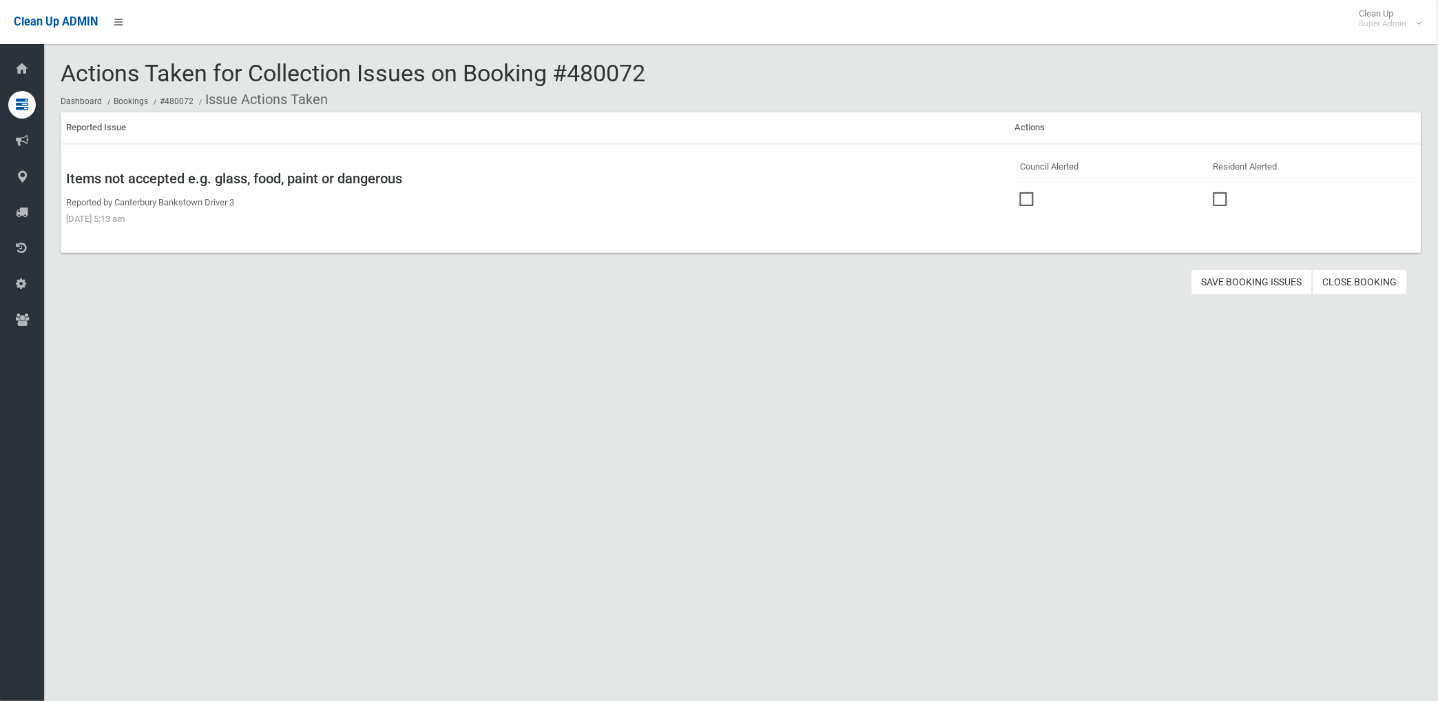
click at [1020, 192] on span at bounding box center [1030, 192] width 21 height 0
drag, startPoint x: 1236, startPoint y: 285, endPoint x: 1051, endPoint y: 329, distance: 190.3
click at [1236, 283] on button "Save Booking Issues" at bounding box center [1252, 281] width 121 height 25
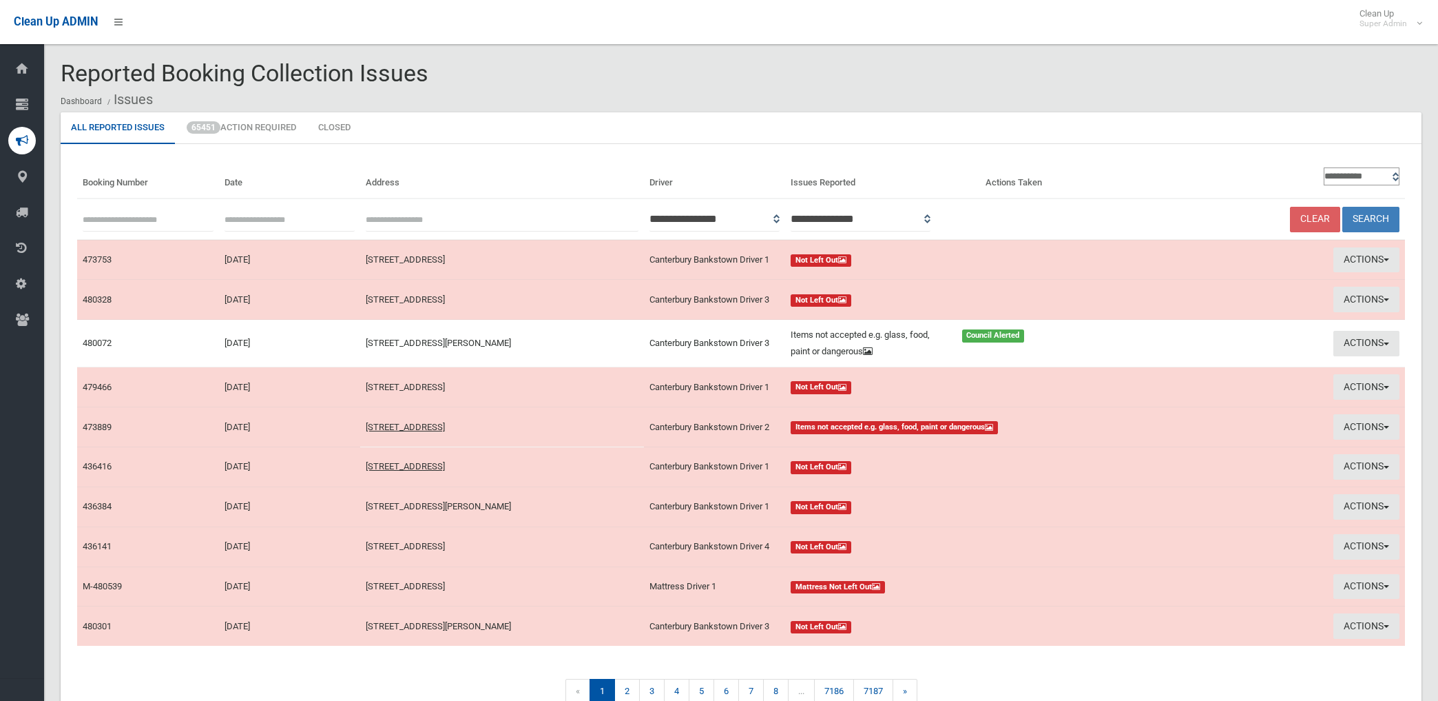
scroll to position [67, 0]
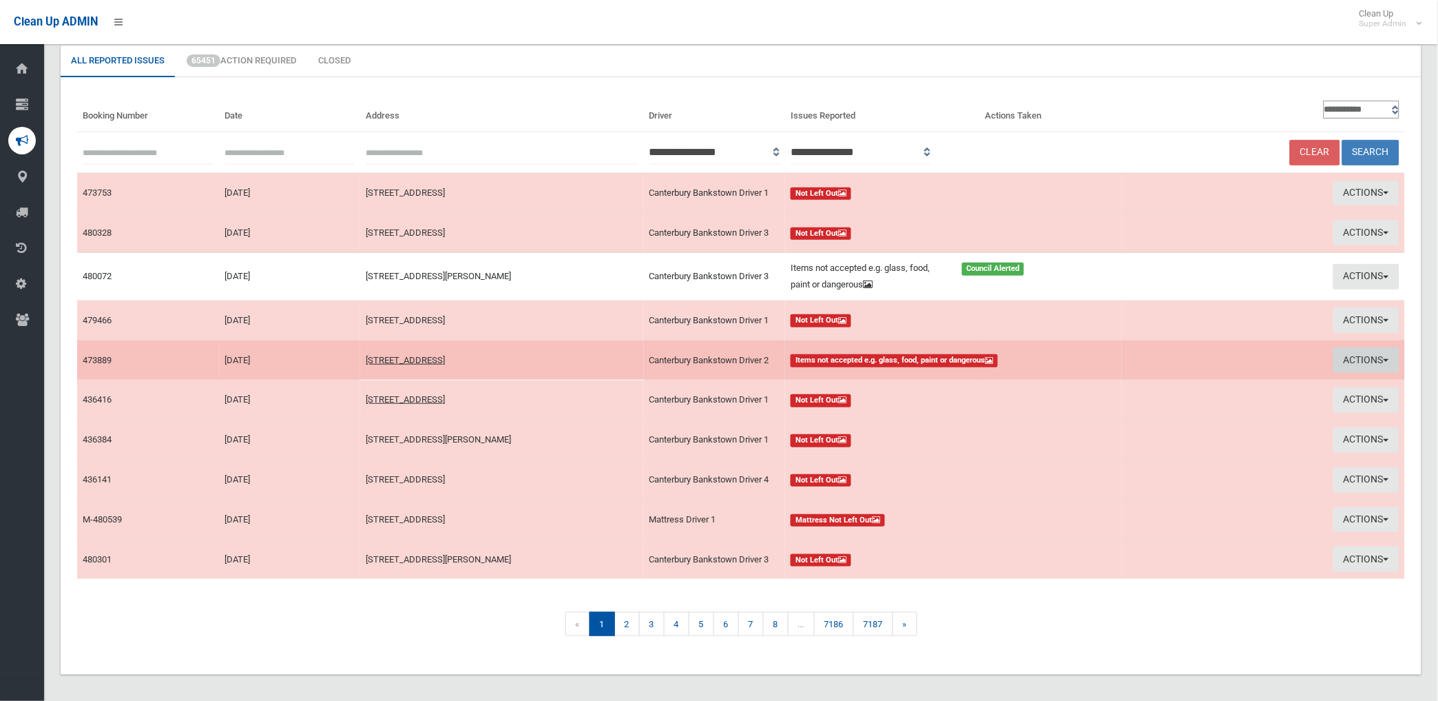
click at [1367, 357] on button "Actions" at bounding box center [1367, 359] width 66 height 25
click at [1167, 386] on link "View Booking" at bounding box center [1210, 388] width 164 height 23
click at [1345, 353] on button "Actions" at bounding box center [1367, 359] width 66 height 25
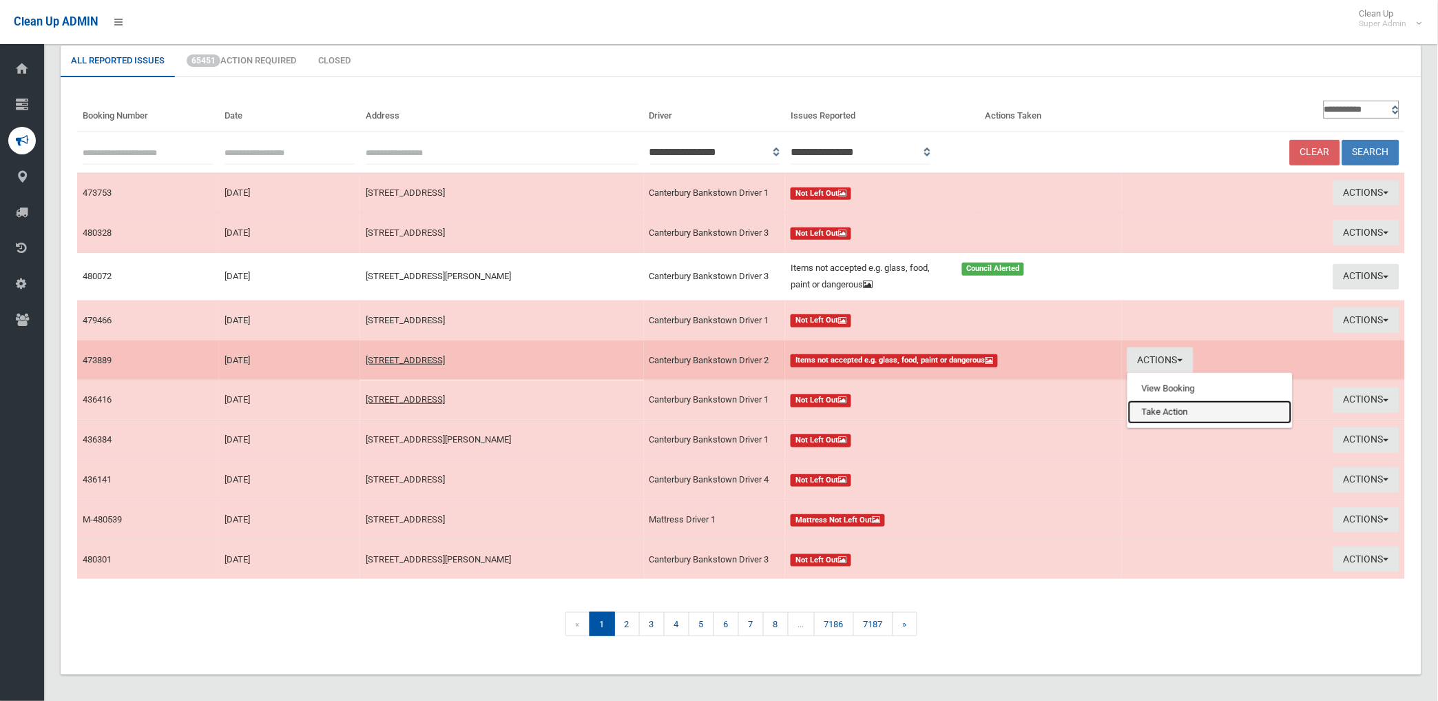
click at [1188, 409] on link "Take Action" at bounding box center [1210, 411] width 164 height 23
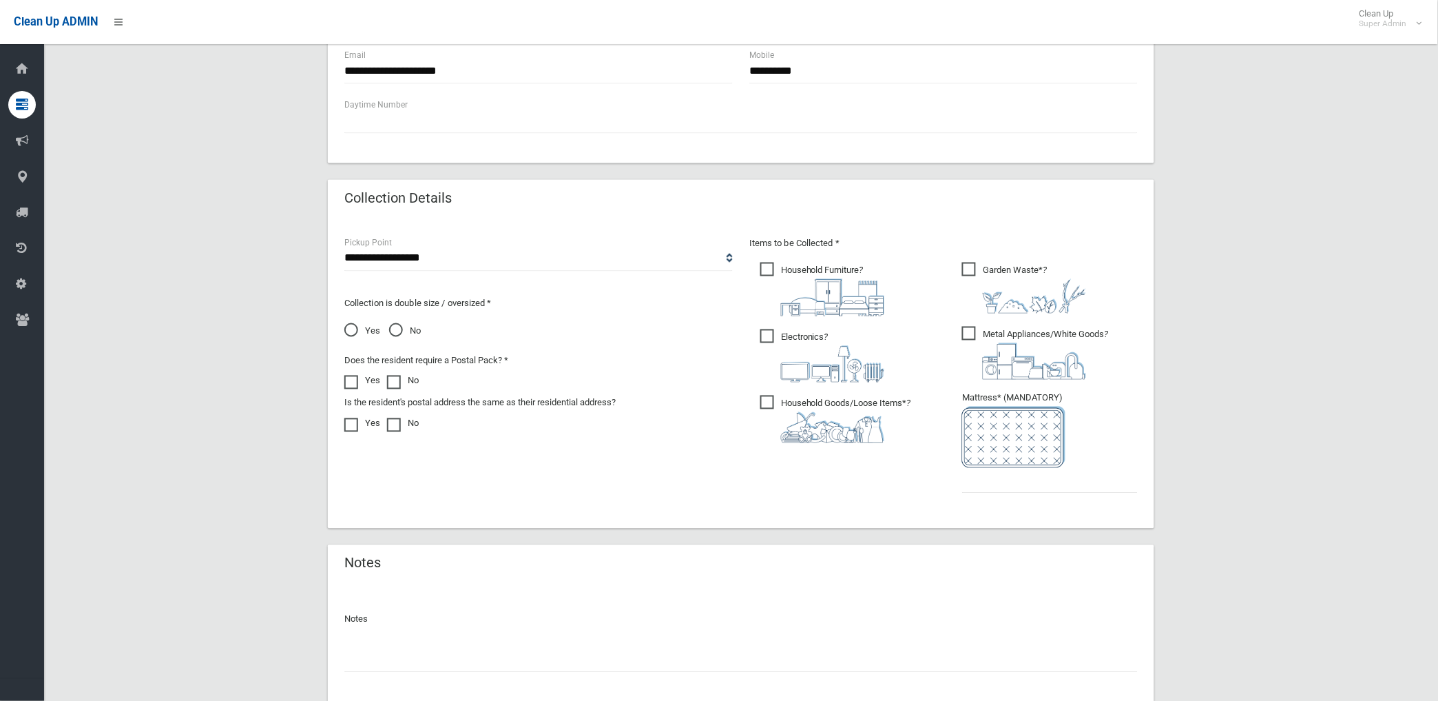
scroll to position [655, 0]
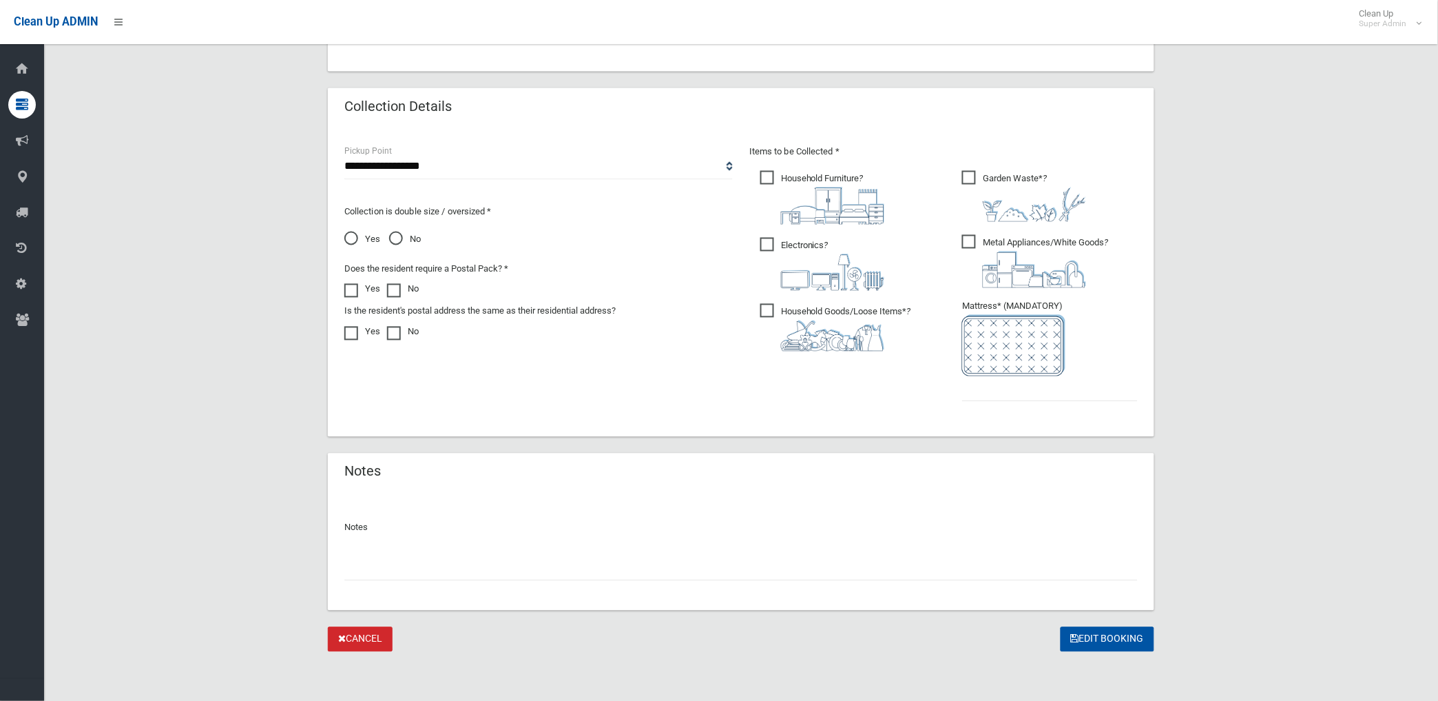
click at [405, 570] on input "text" at bounding box center [741, 567] width 794 height 25
paste input "********"
type input "**********"
click at [982, 393] on input "text" at bounding box center [1050, 388] width 176 height 25
type input "*"
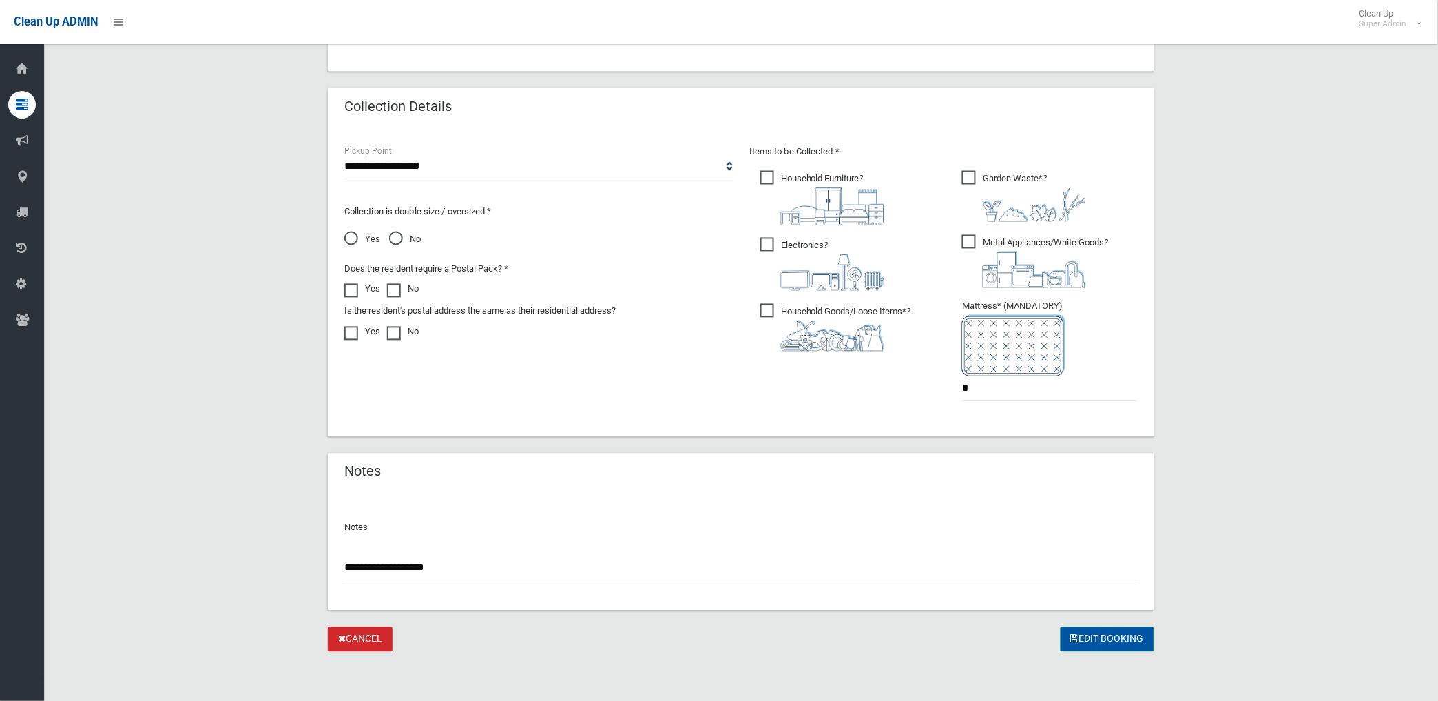
click at [1093, 636] on button "Edit Booking" at bounding box center [1108, 639] width 94 height 25
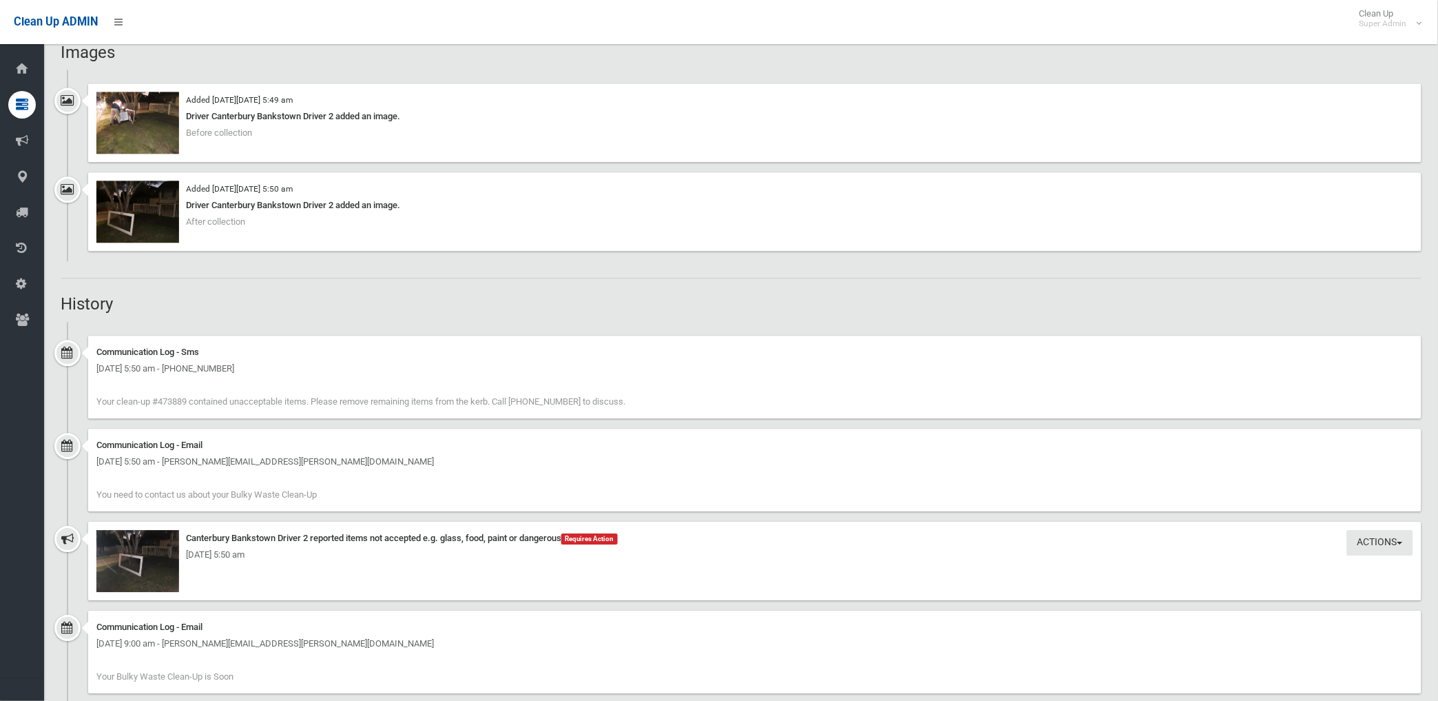
scroll to position [682, 0]
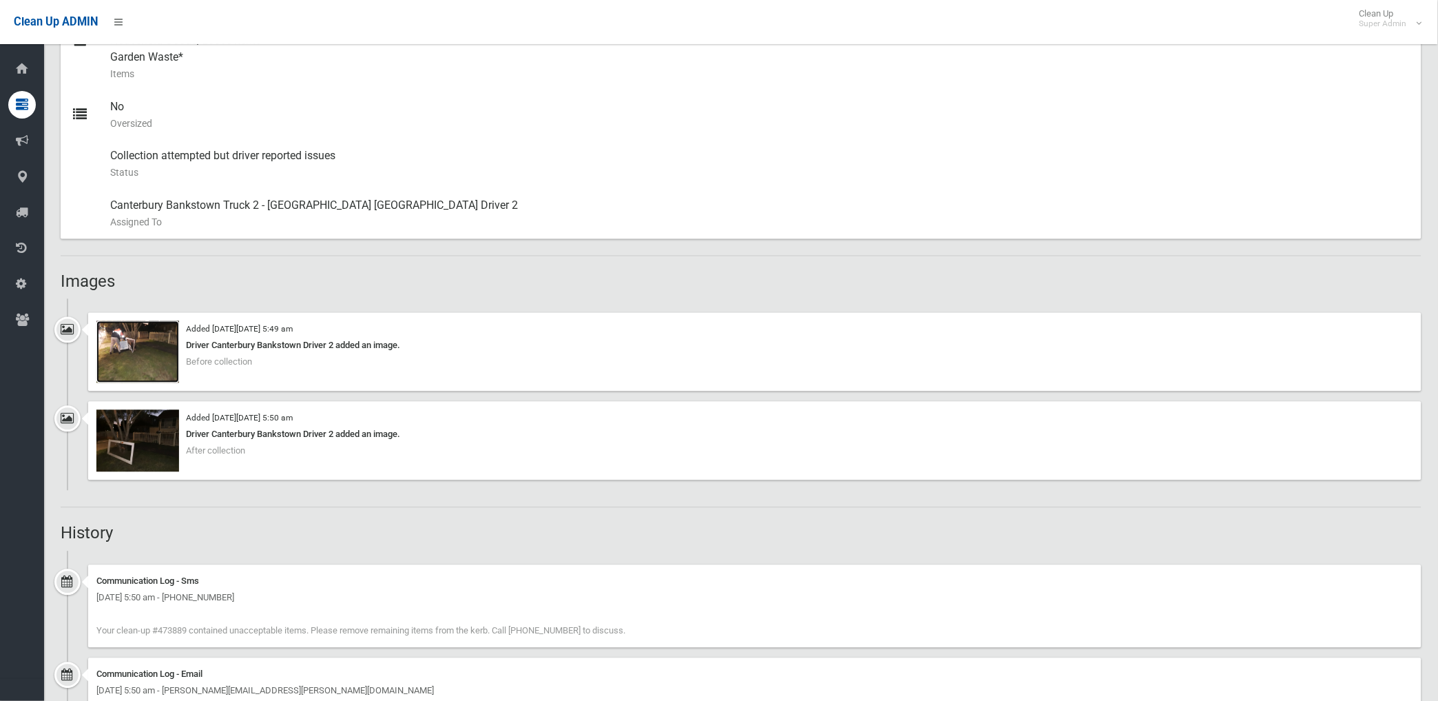
click at [135, 366] on img at bounding box center [137, 352] width 83 height 62
click at [148, 462] on img at bounding box center [137, 441] width 83 height 62
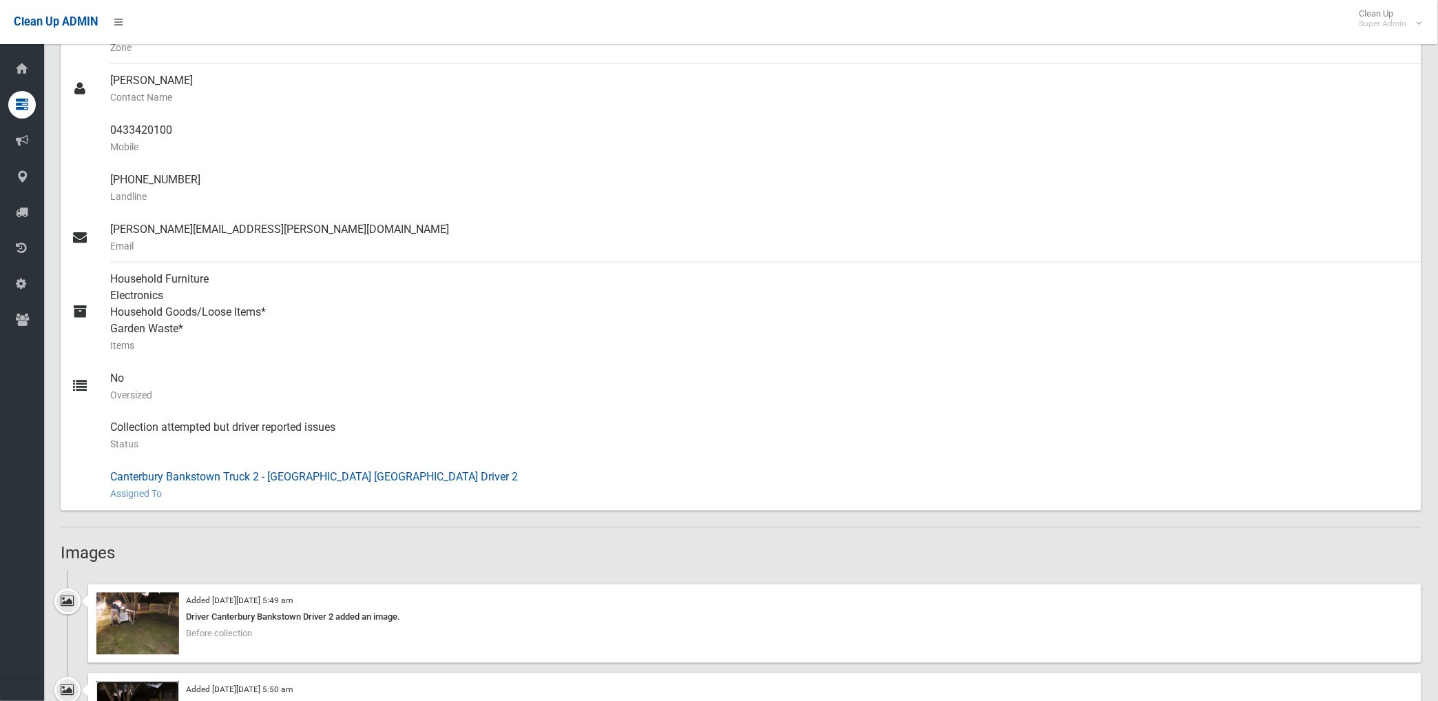
scroll to position [222, 0]
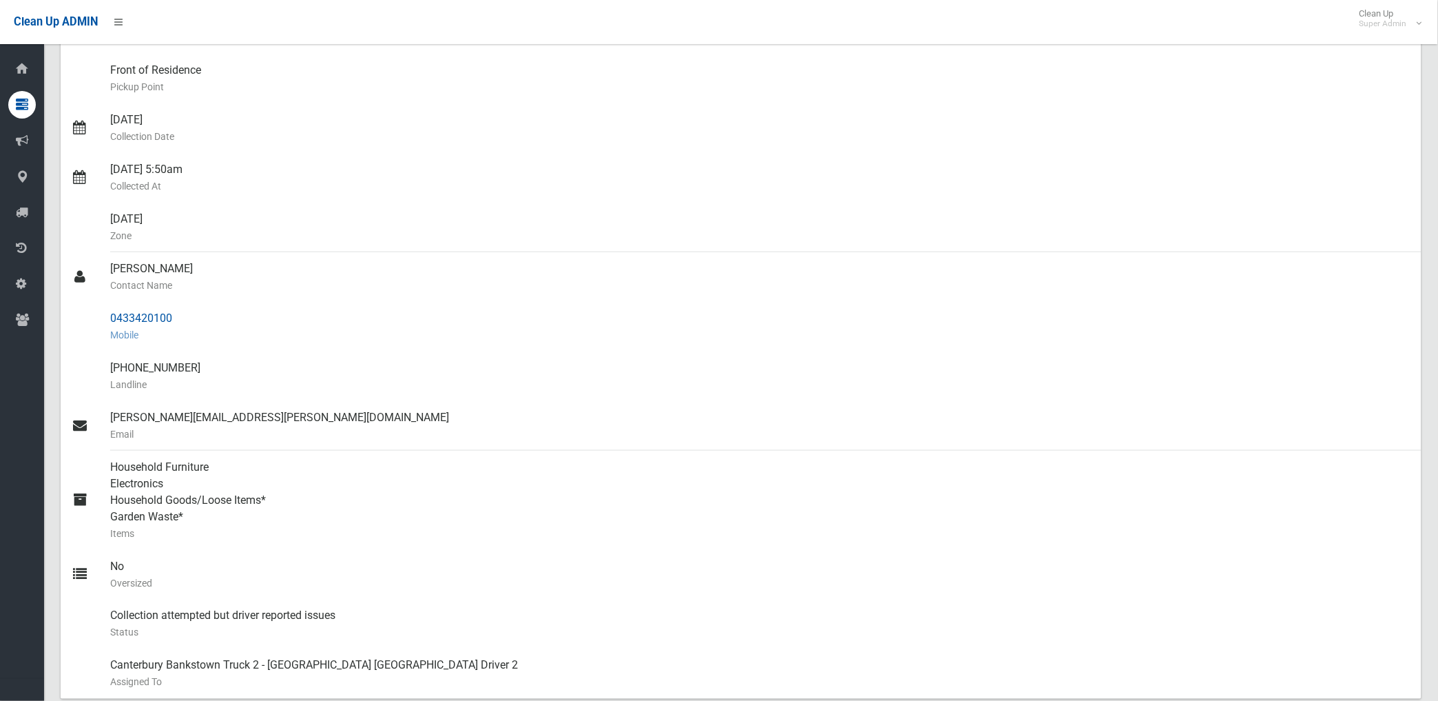
drag, startPoint x: 111, startPoint y: 314, endPoint x: 178, endPoint y: 313, distance: 66.8
click at [178, 313] on div "0433420100 Mobile" at bounding box center [760, 327] width 1301 height 50
drag, startPoint x: 178, startPoint y: 313, endPoint x: 139, endPoint y: 321, distance: 39.4
copy div "0433420100"
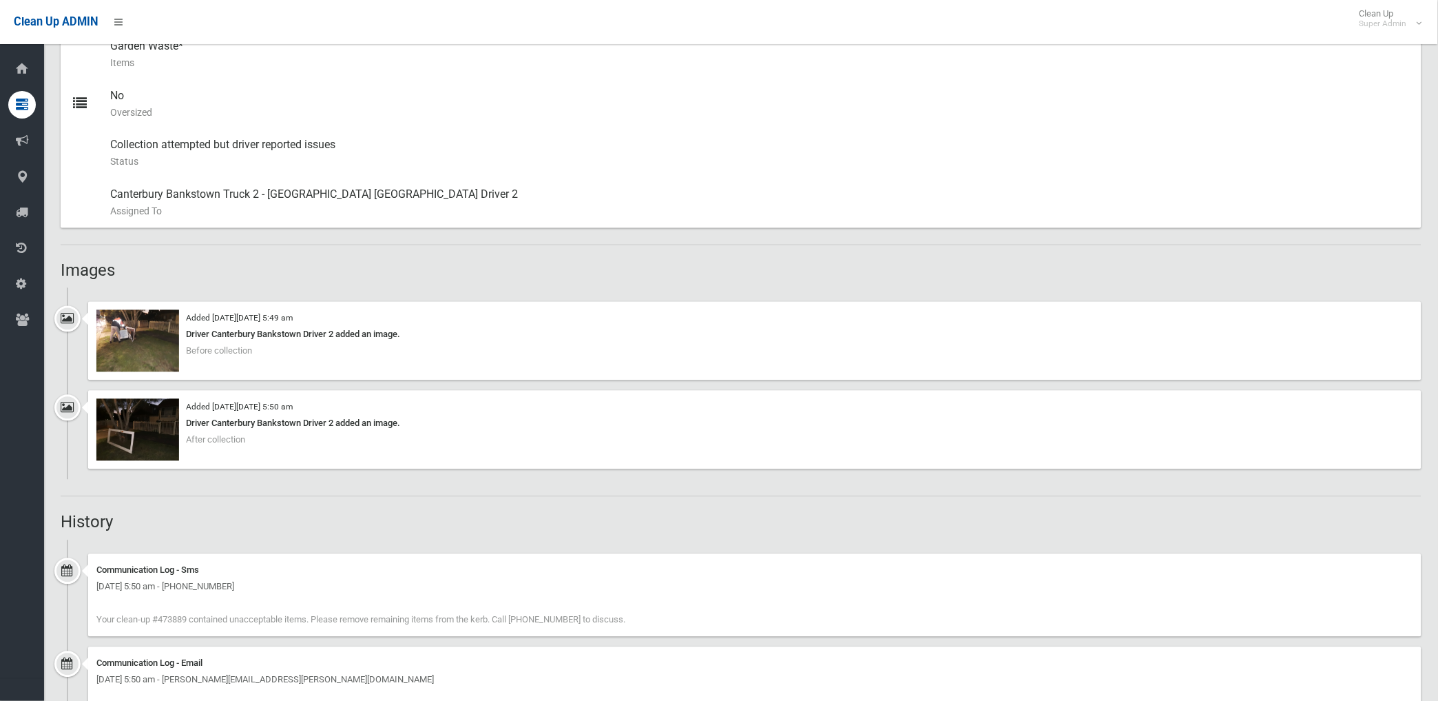
scroll to position [689, 0]
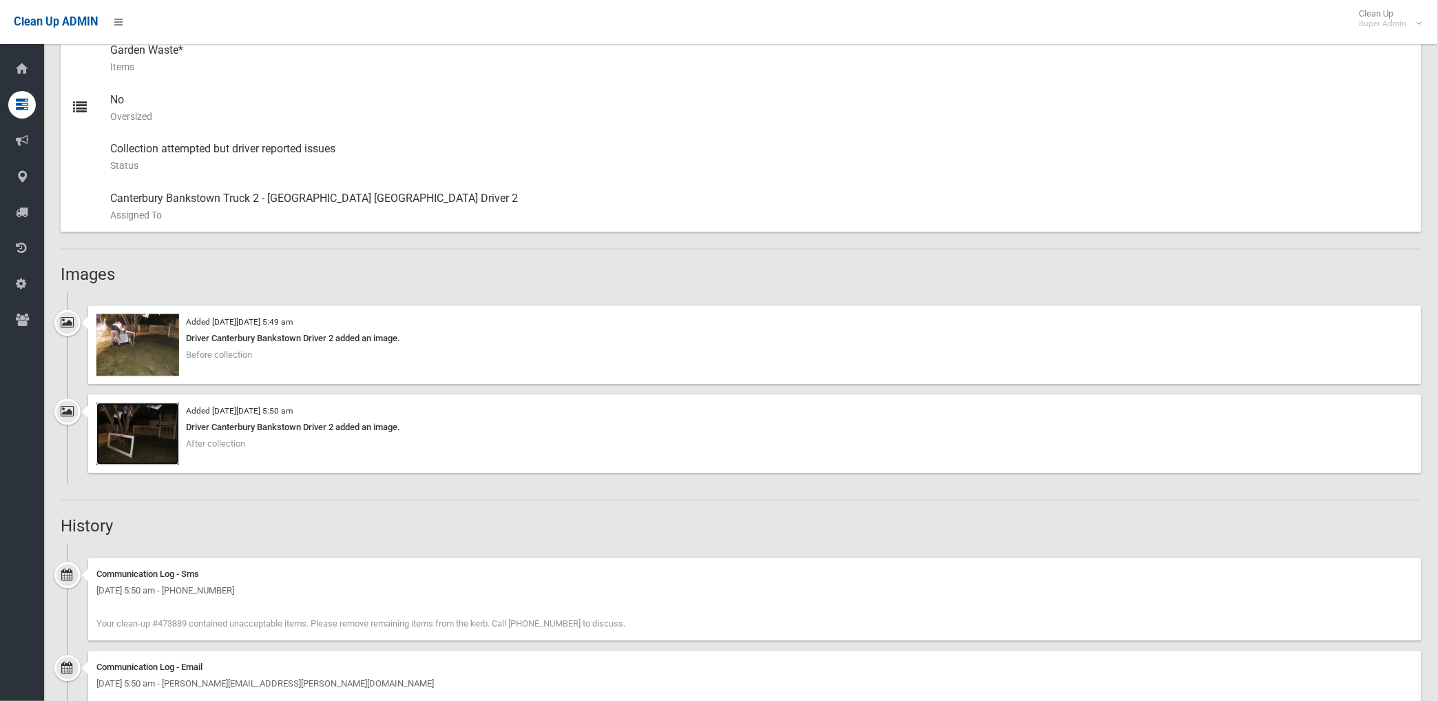
click at [153, 446] on img at bounding box center [137, 434] width 83 height 62
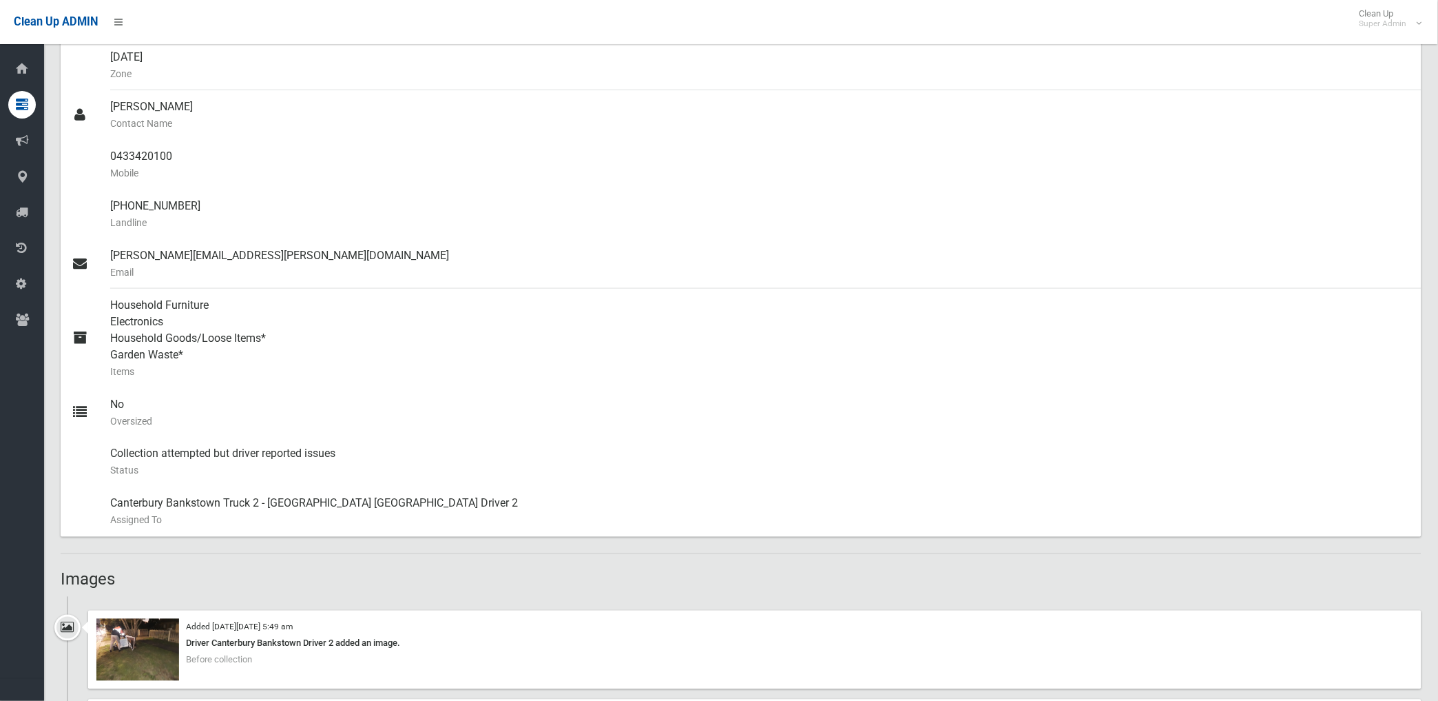
scroll to position [0, 0]
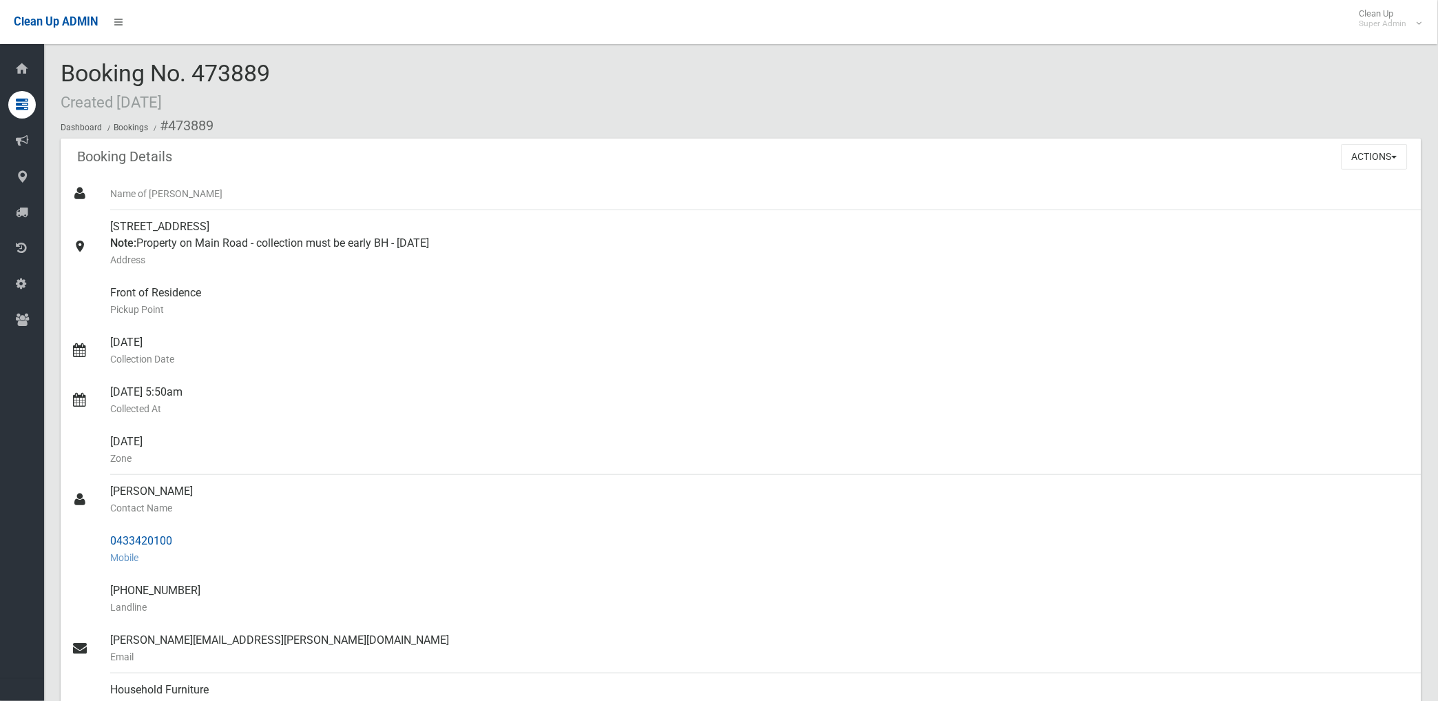
drag, startPoint x: 169, startPoint y: 125, endPoint x: 187, endPoint y: 535, distance: 410.2
copy section "473889 Booking Details Actions View Booking Edit Booking Clone Booking Add Book…"
click at [376, 411] on small "Collected At" at bounding box center [760, 408] width 1301 height 17
click at [1208, 243] on div "153 Davies Road, PADSTOW NSW 2211 Note: Property on Main Road - collection must…" at bounding box center [760, 243] width 1301 height 66
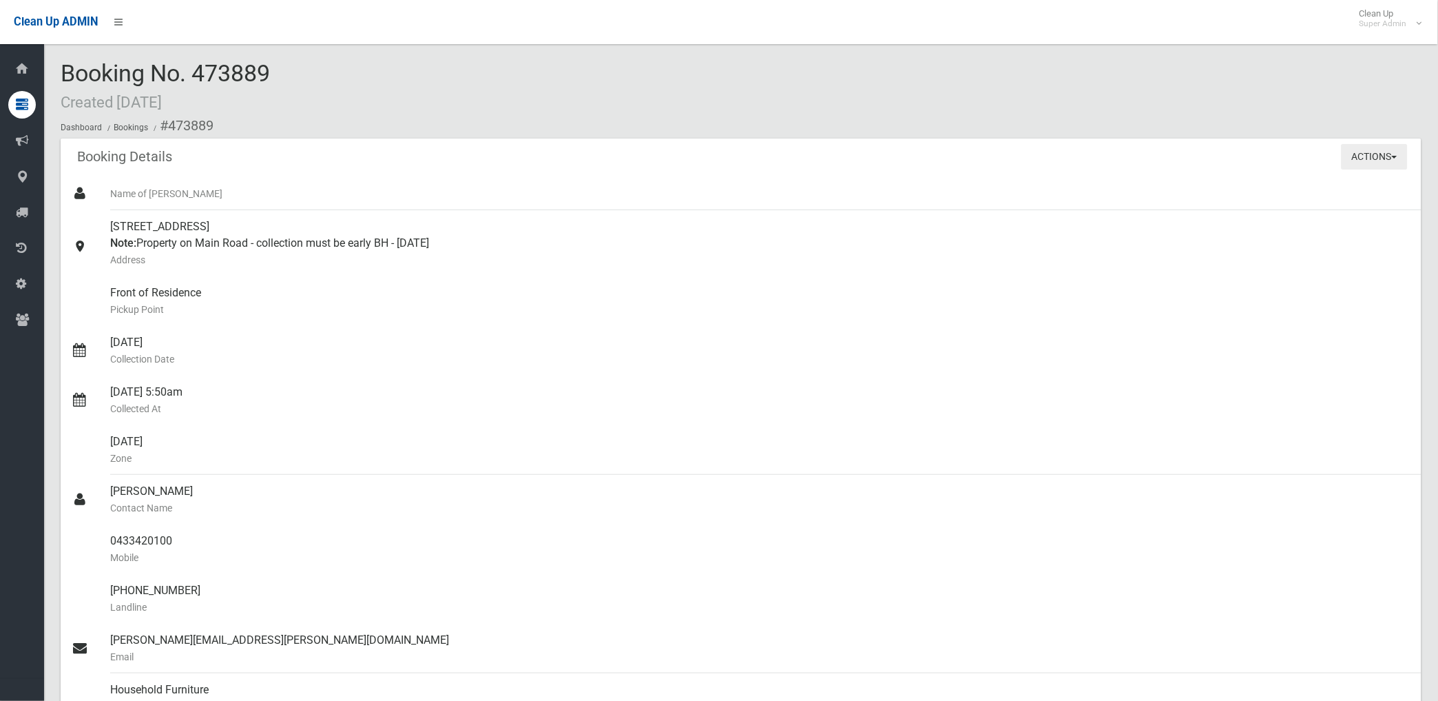
click at [1361, 156] on button "Actions" at bounding box center [1375, 156] width 66 height 25
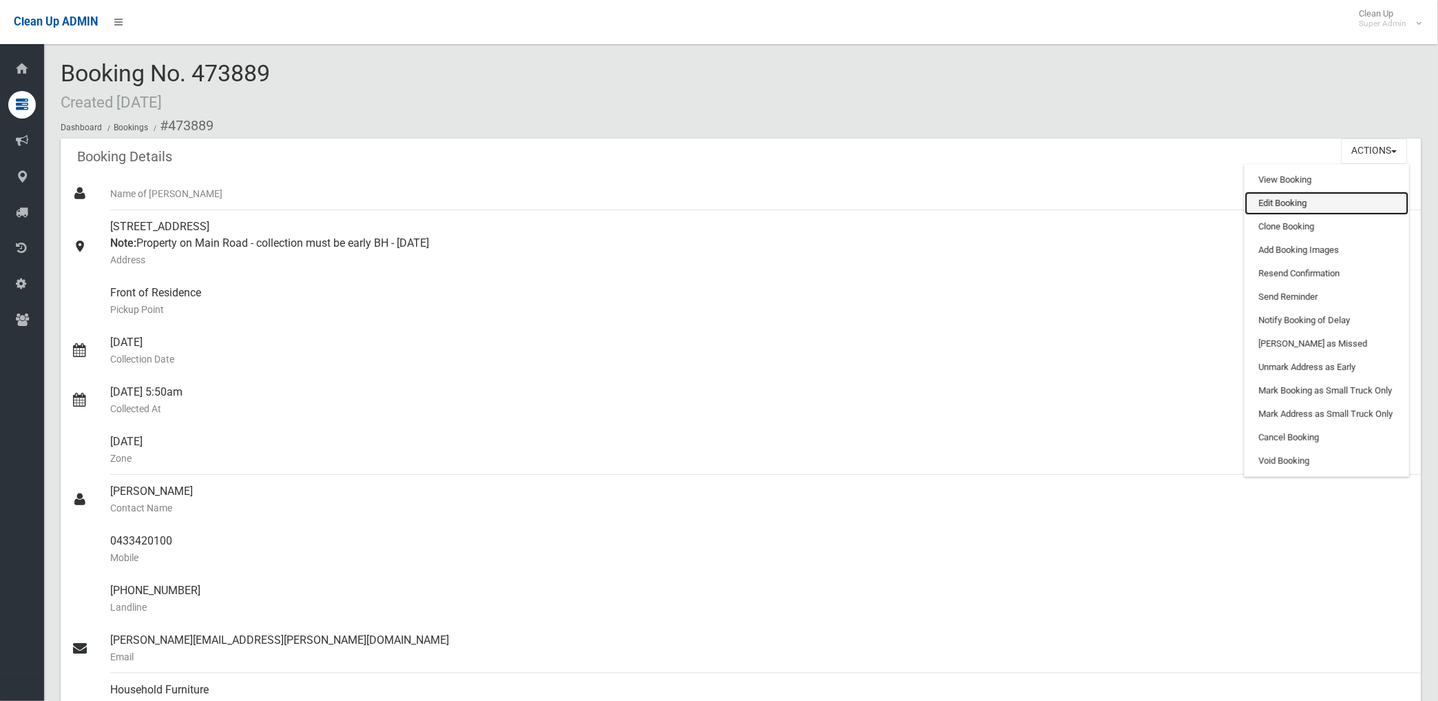
click at [1271, 200] on link "Edit Booking" at bounding box center [1327, 202] width 164 height 23
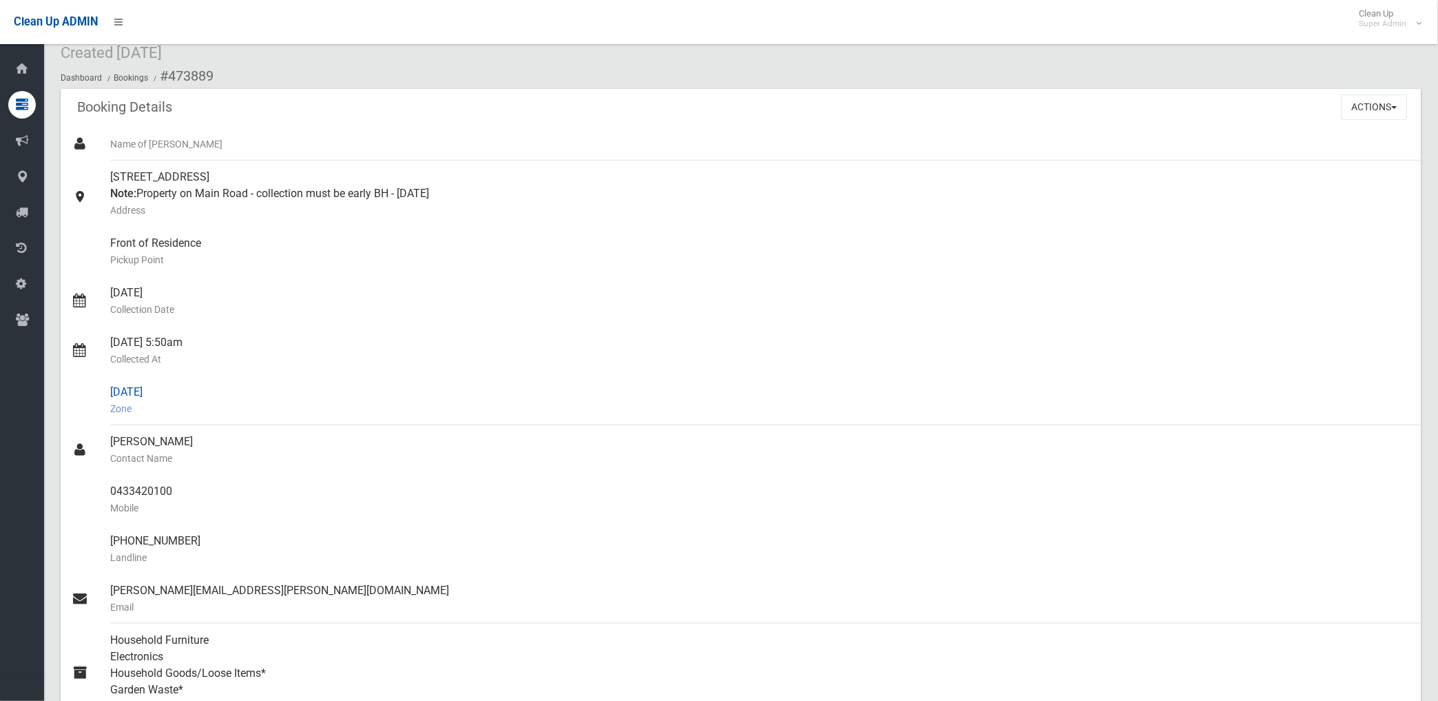
scroll to position [76, 0]
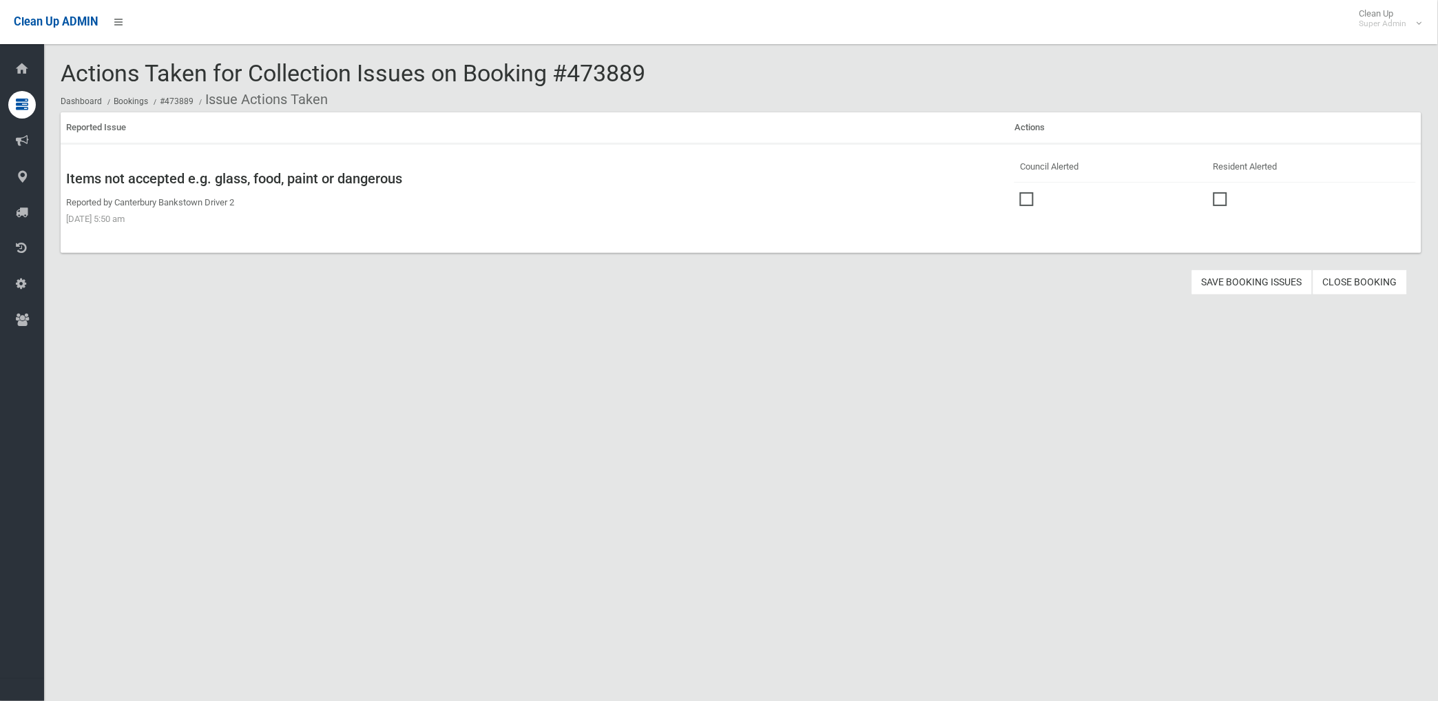
click at [1024, 192] on span at bounding box center [1030, 192] width 21 height 0
click at [1245, 277] on button "Save Booking Issues" at bounding box center [1252, 281] width 121 height 25
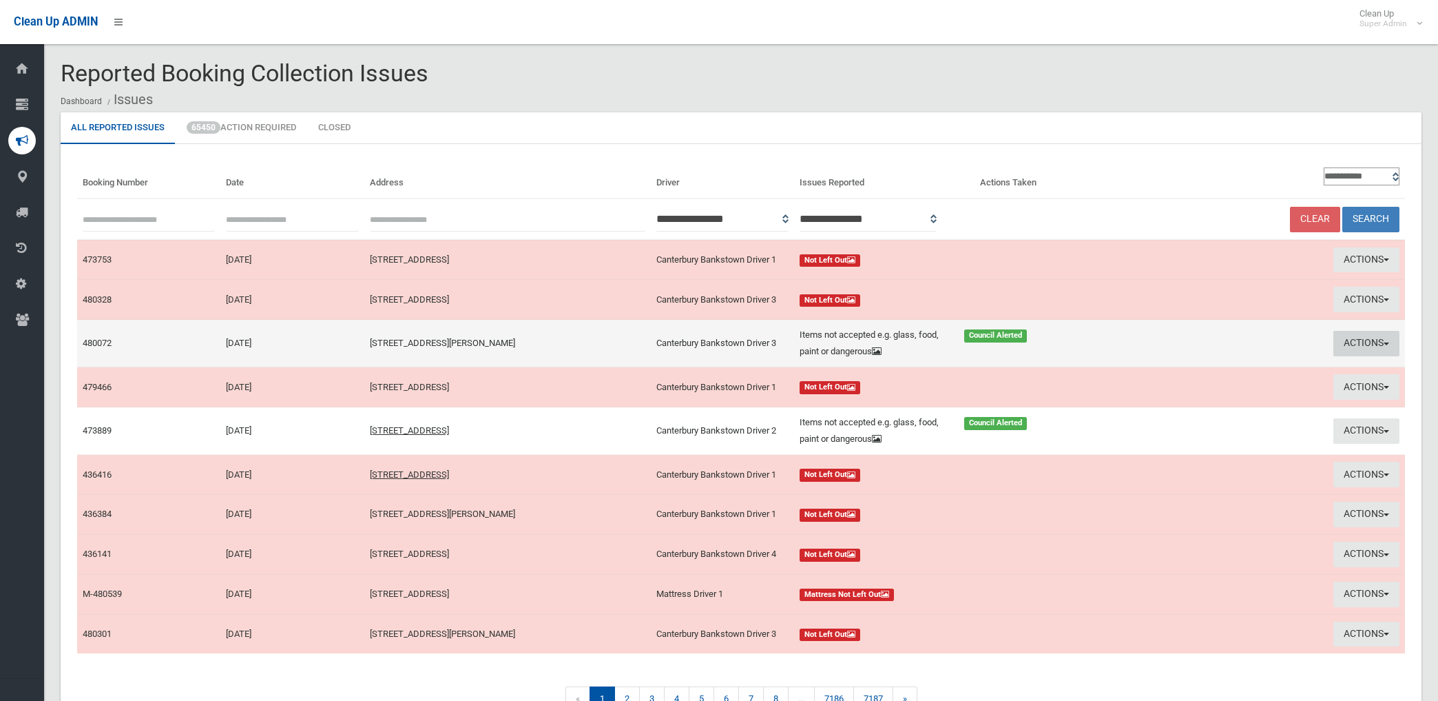
scroll to position [67, 0]
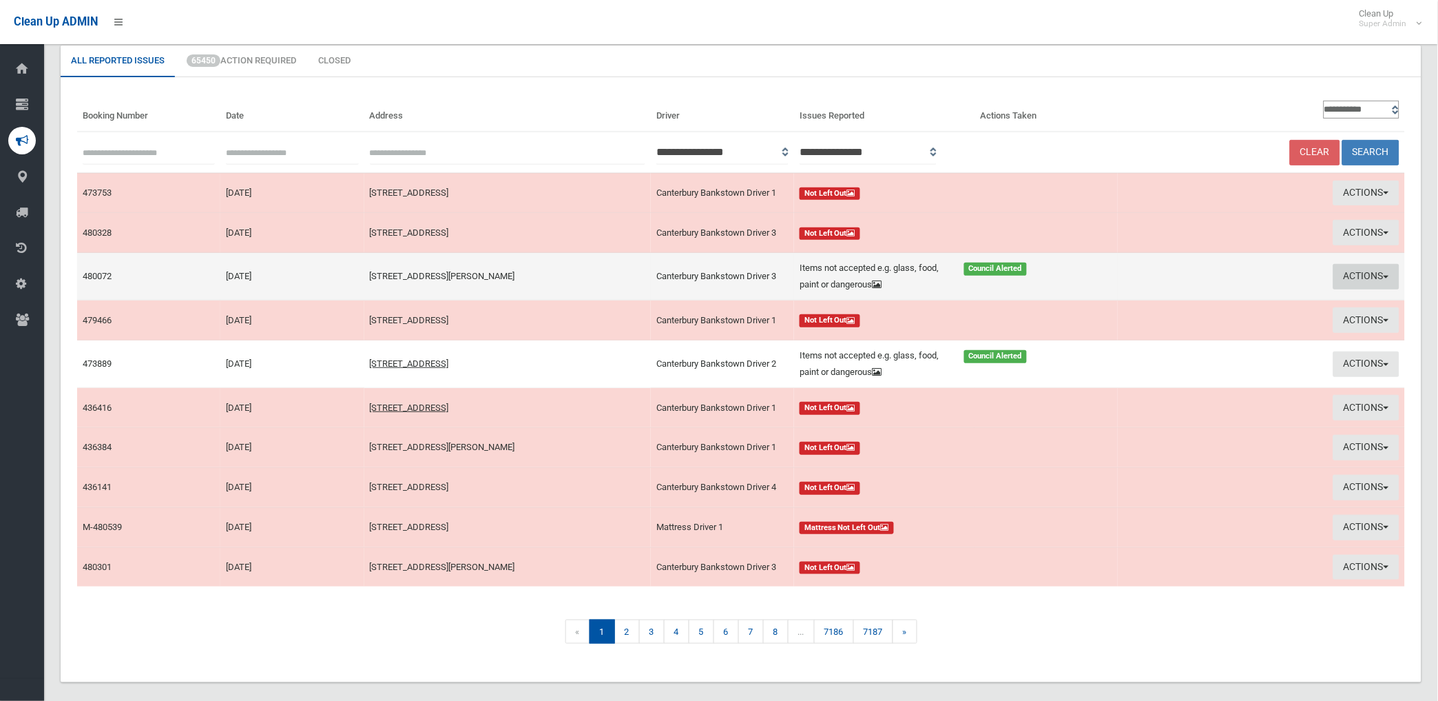
click at [1348, 276] on button "Actions" at bounding box center [1367, 276] width 66 height 25
click at [1173, 327] on link "Edit Actions Taken" at bounding box center [1206, 328] width 164 height 23
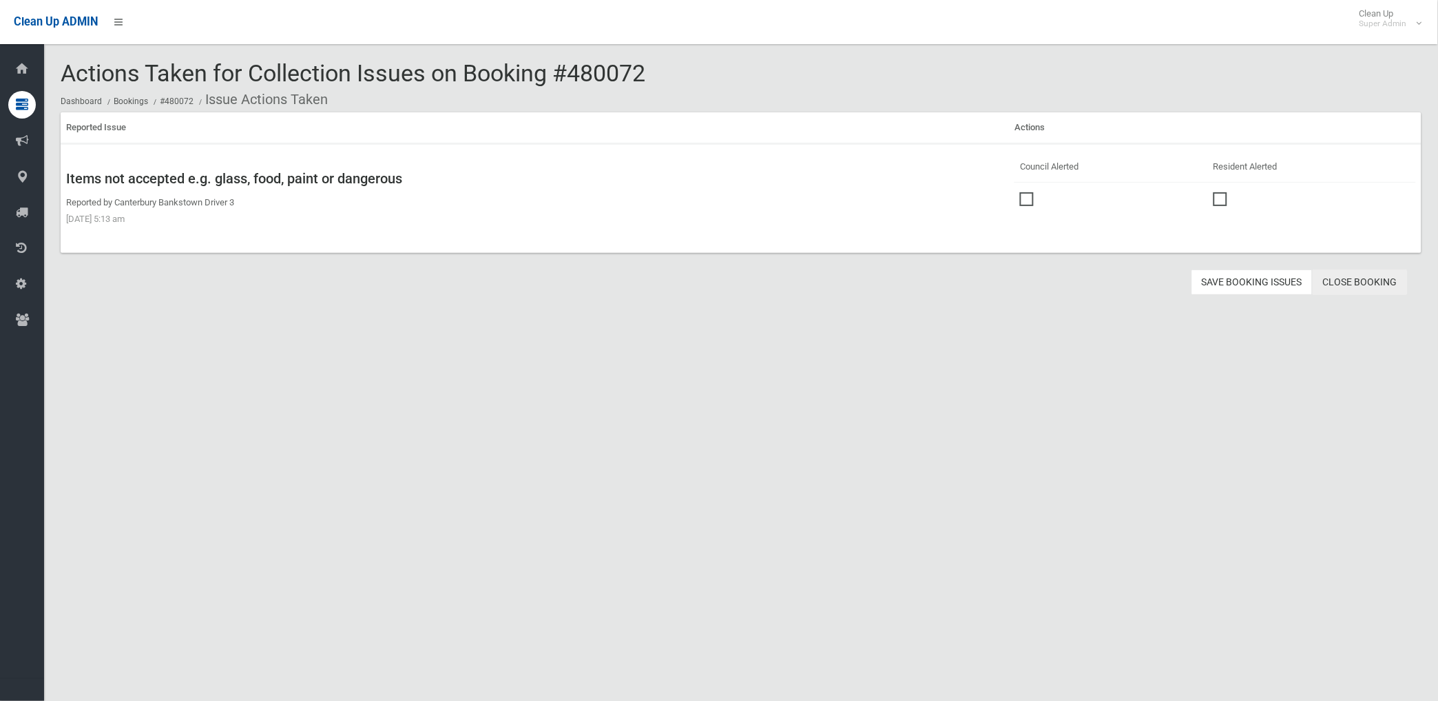
click at [1359, 281] on link "Close Booking" at bounding box center [1360, 281] width 95 height 25
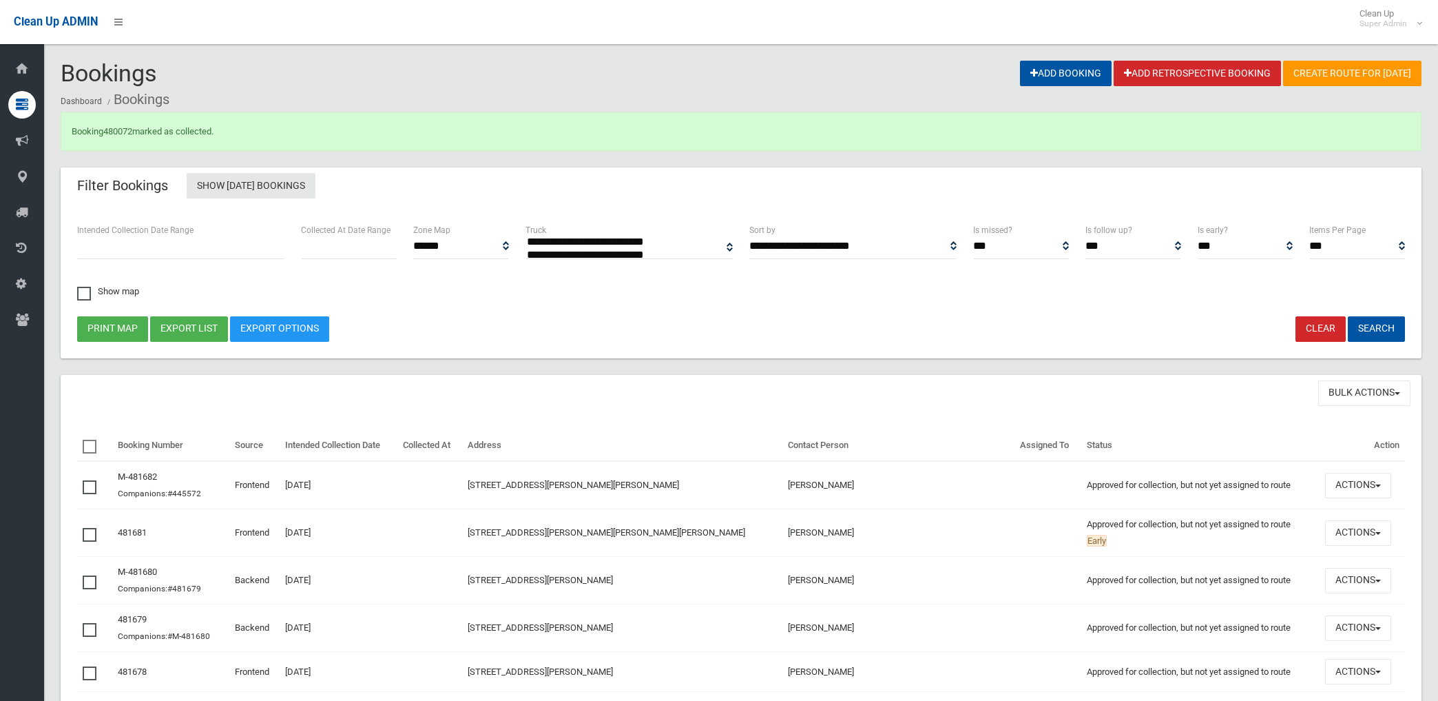
select select
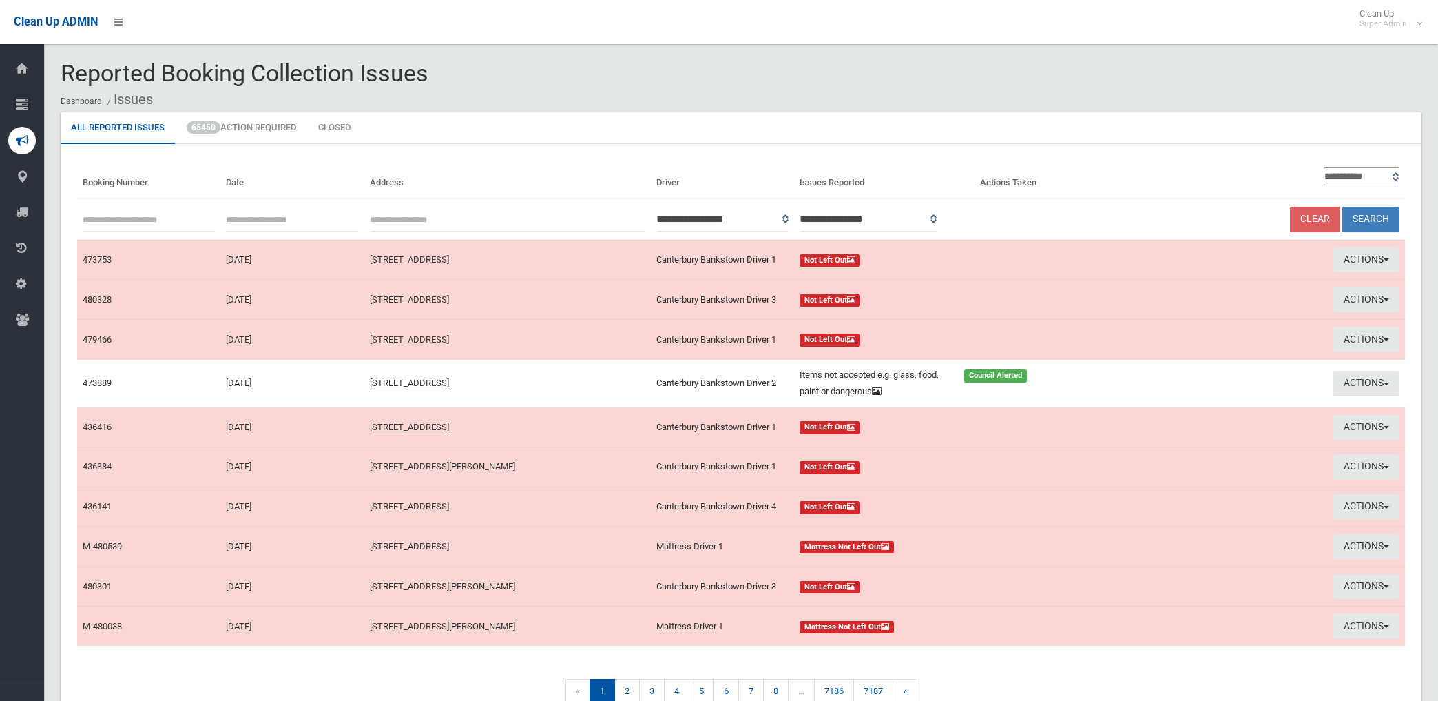
scroll to position [67, 0]
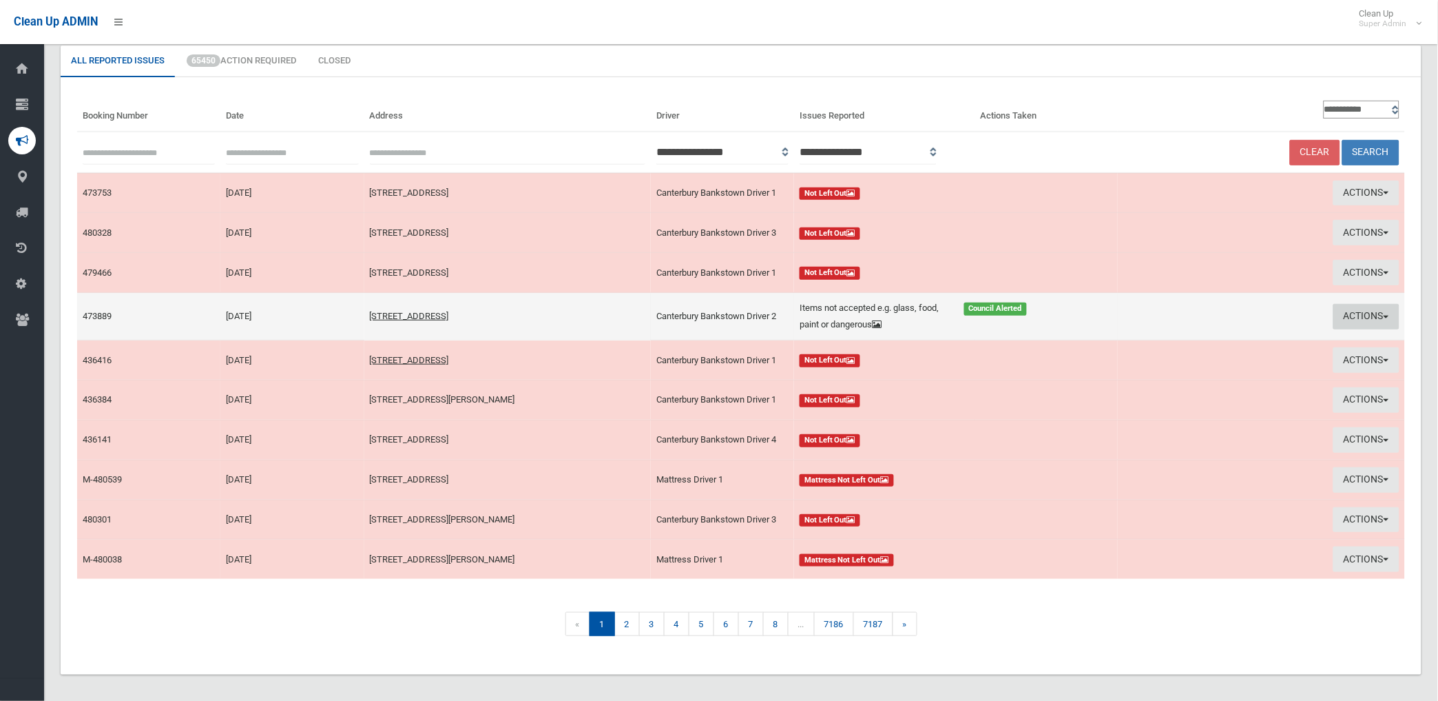
click at [1359, 313] on button "Actions" at bounding box center [1367, 316] width 66 height 25
click at [1203, 367] on link "Edit Actions Taken" at bounding box center [1206, 368] width 164 height 23
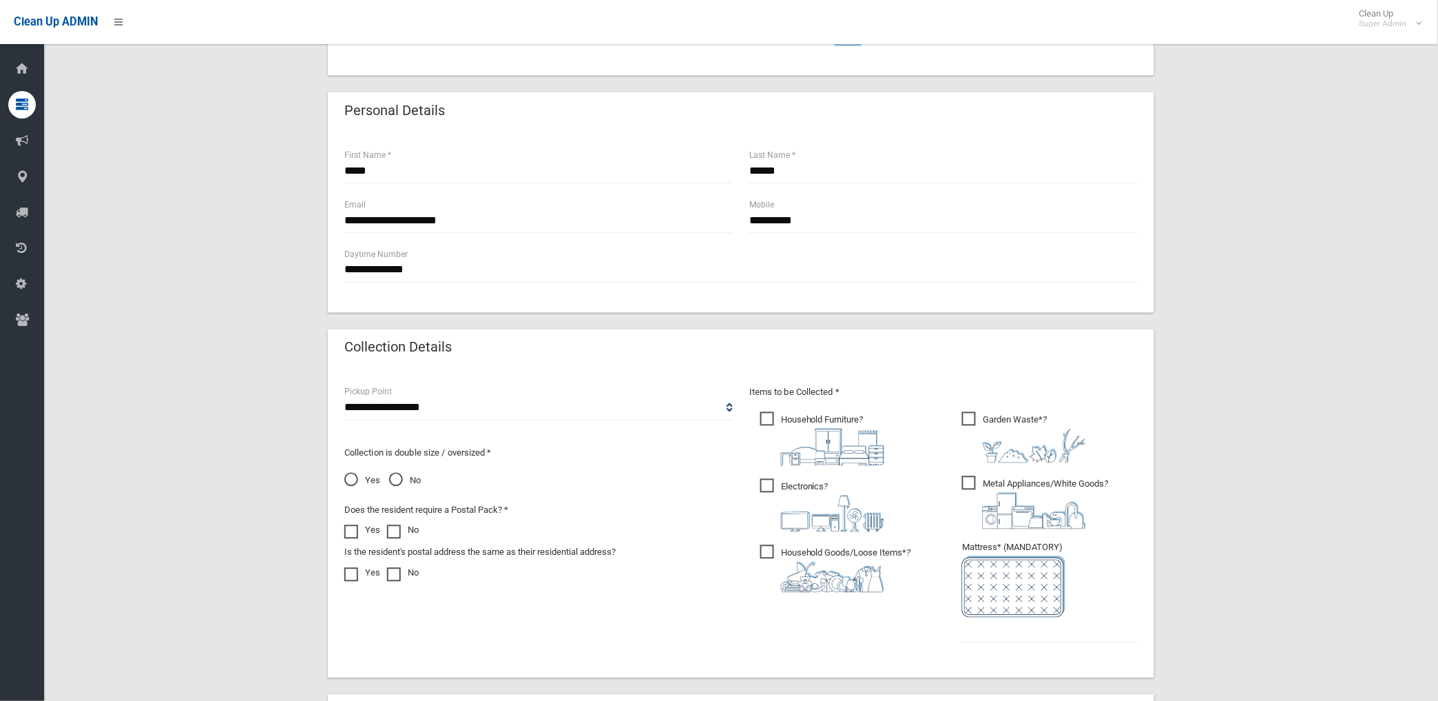
scroll to position [779, 0]
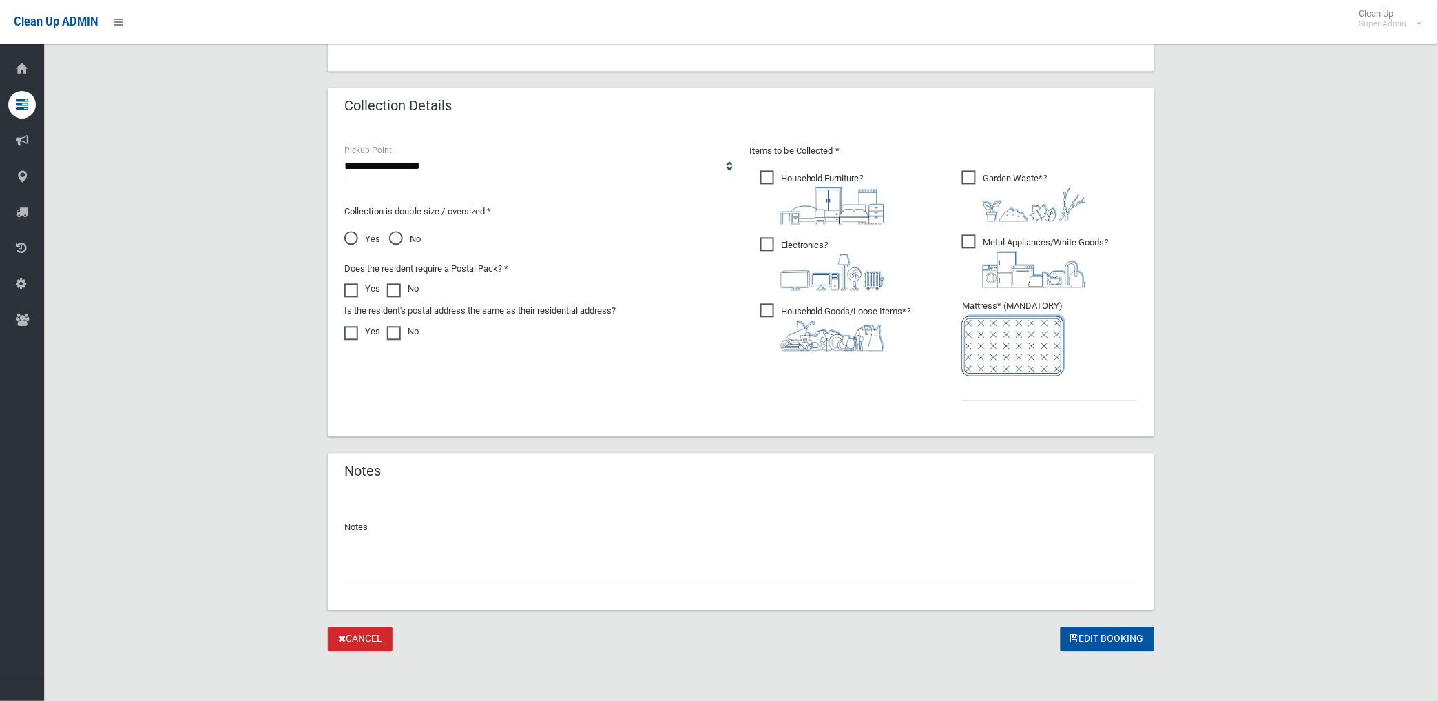
click at [469, 569] on input "text" at bounding box center [741, 567] width 794 height 25
type input "**********"
click at [991, 391] on input "text" at bounding box center [1050, 388] width 176 height 25
type input "*"
click at [1123, 638] on button "Edit Booking" at bounding box center [1108, 639] width 94 height 25
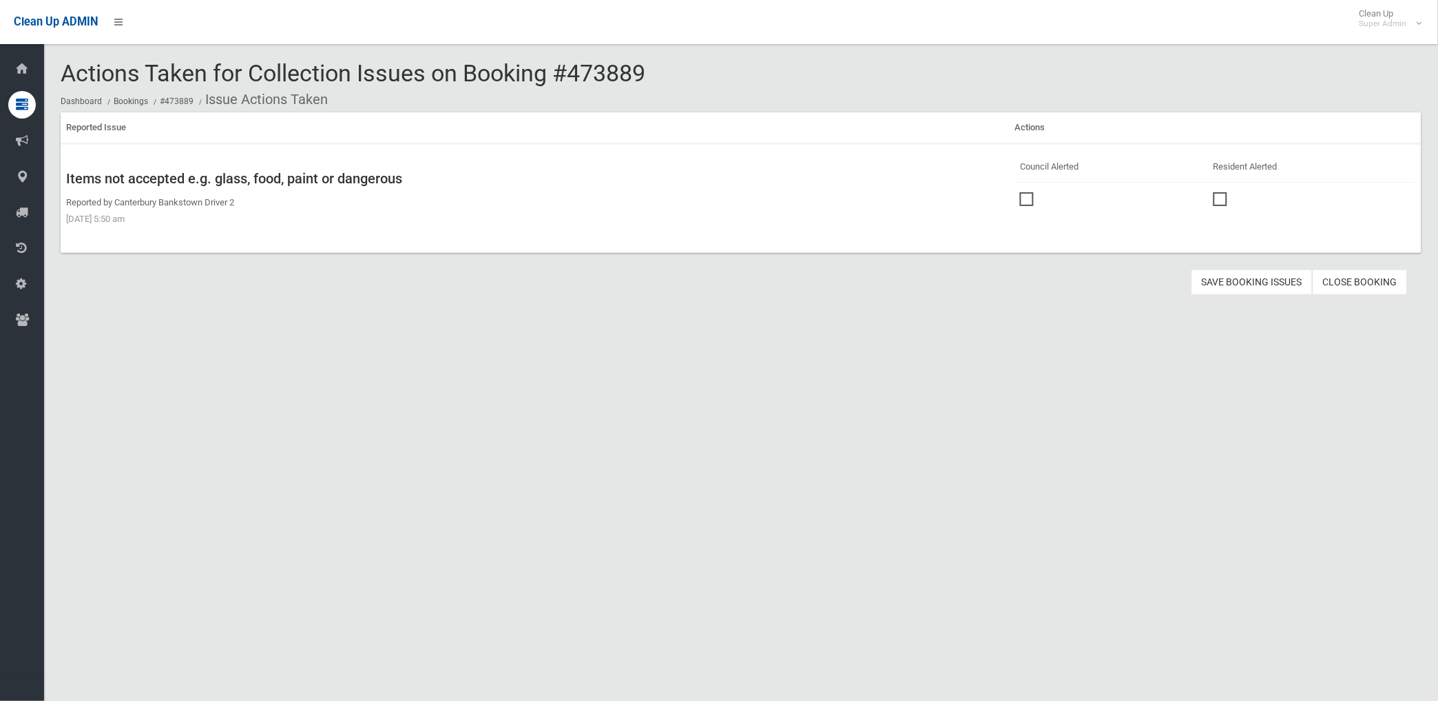
click at [1356, 263] on section "Actions Taken for Collection Issues on Booking #473889 Dashboard Bookings #4738…" at bounding box center [741, 173] width 1394 height 225
click at [1358, 280] on link "Close Booking" at bounding box center [1360, 281] width 95 height 25
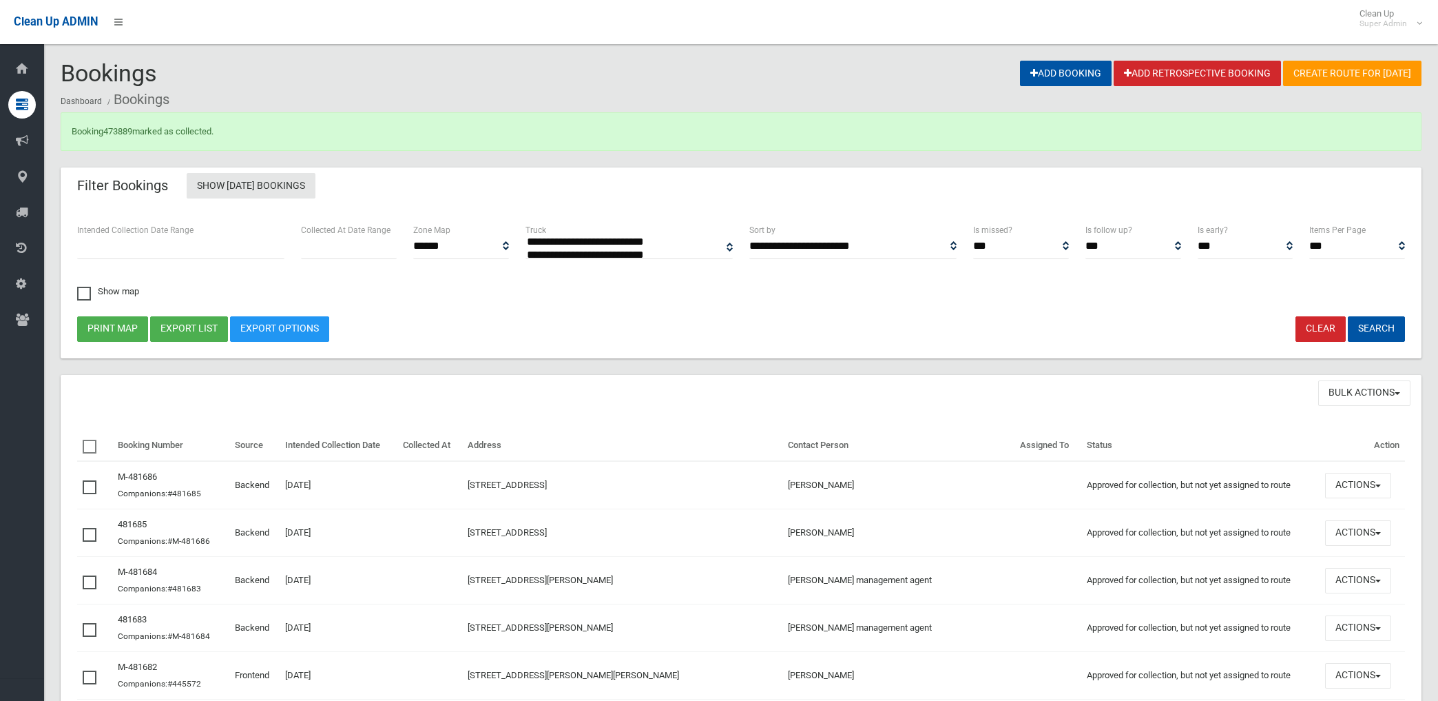
select select
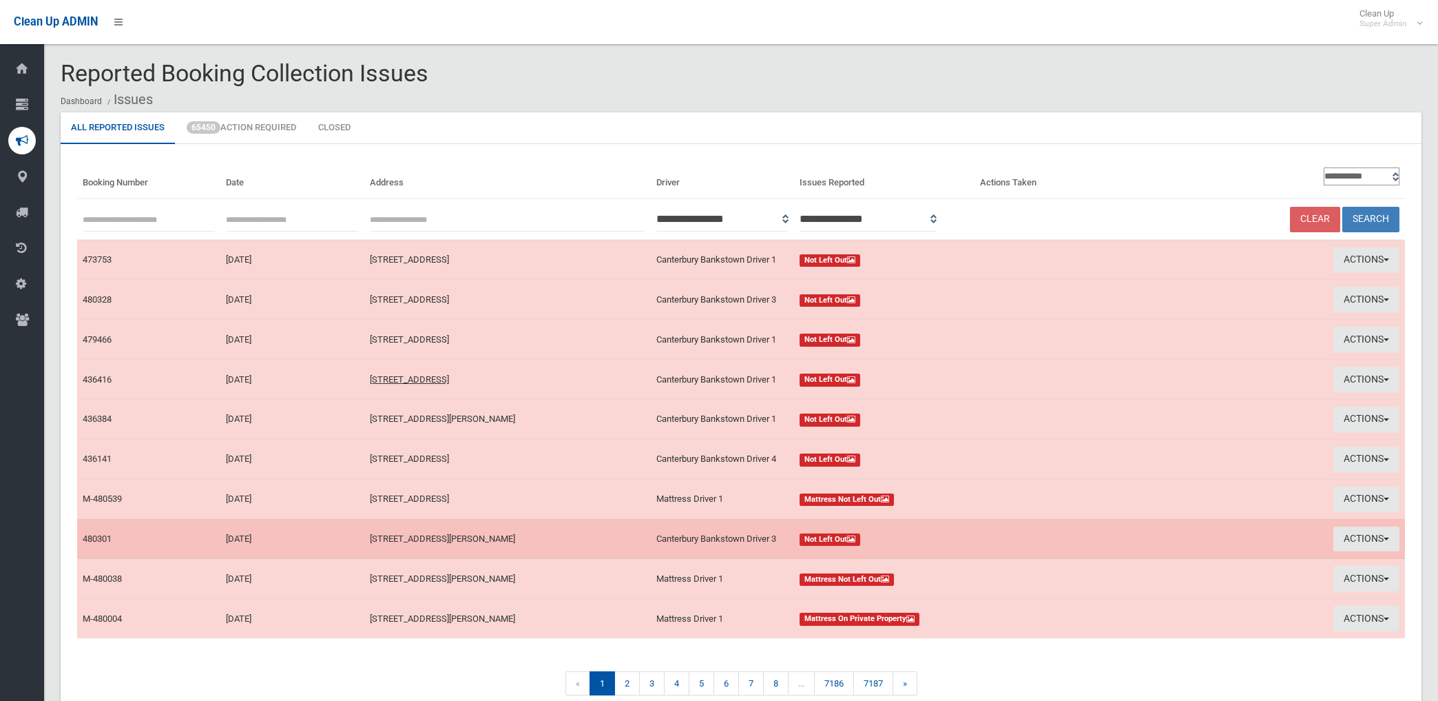
scroll to position [67, 0]
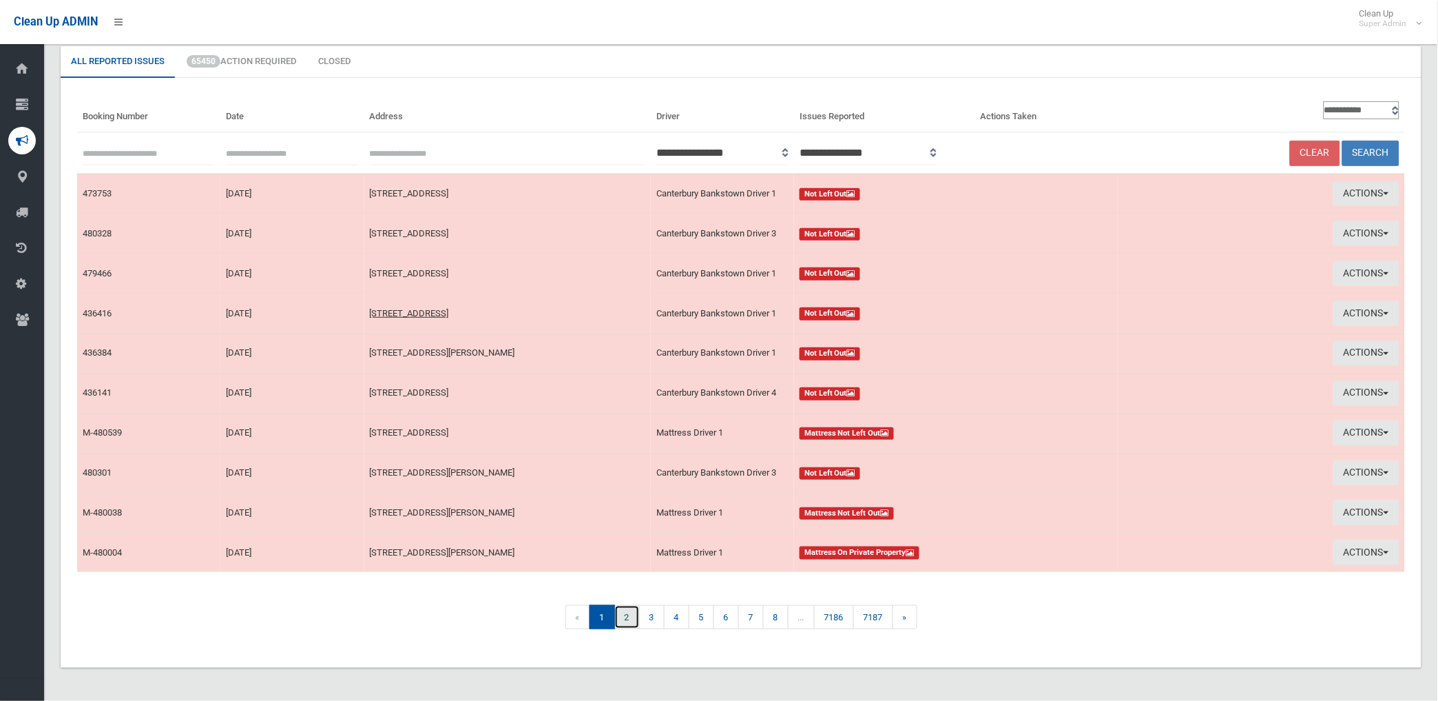
click at [625, 619] on link "2" at bounding box center [626, 617] width 25 height 24
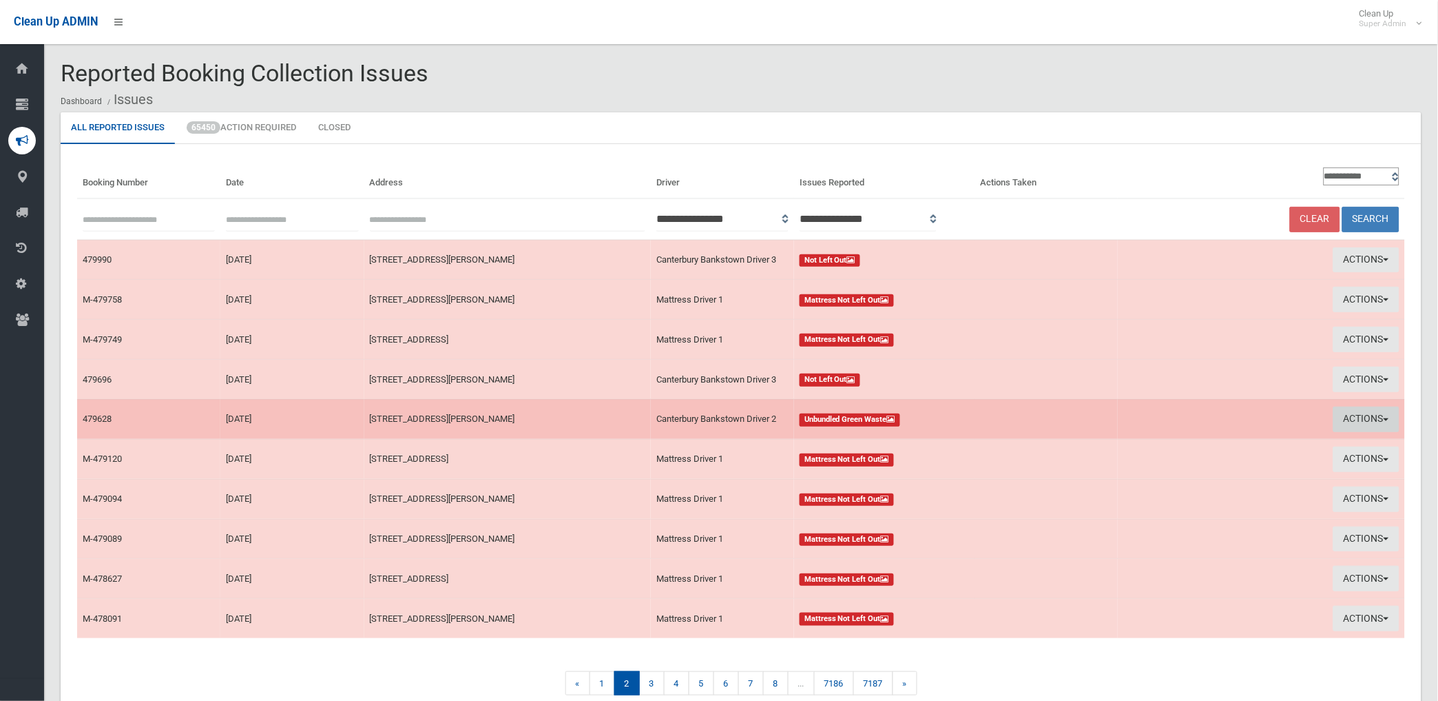
click at [1368, 415] on button "Actions" at bounding box center [1367, 418] width 66 height 25
click at [1150, 444] on link "View Booking" at bounding box center [1206, 447] width 164 height 23
click at [1373, 417] on button "Actions" at bounding box center [1367, 418] width 66 height 25
click at [1150, 449] on link "View Booking" at bounding box center [1206, 447] width 164 height 23
click at [1351, 414] on button "Actions" at bounding box center [1367, 418] width 66 height 25
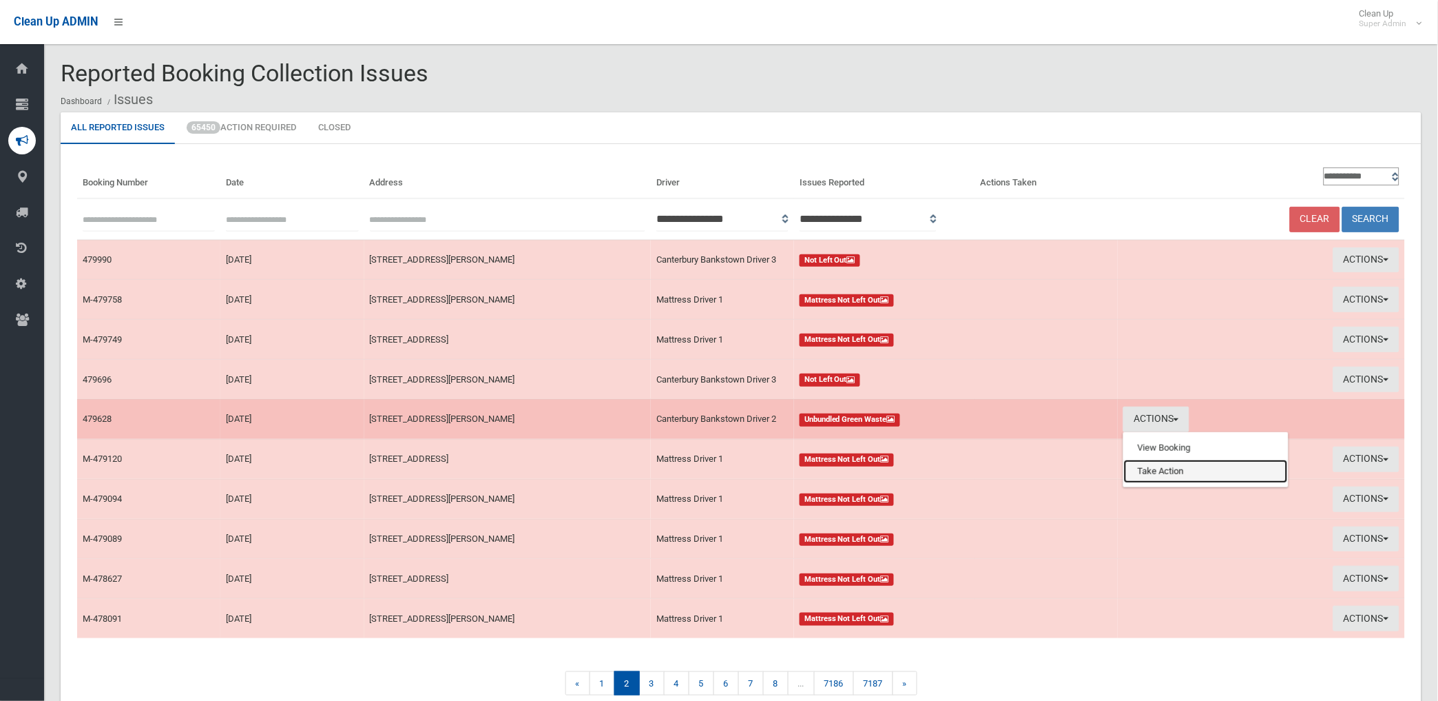
click at [1159, 473] on link "Take Action" at bounding box center [1206, 470] width 164 height 23
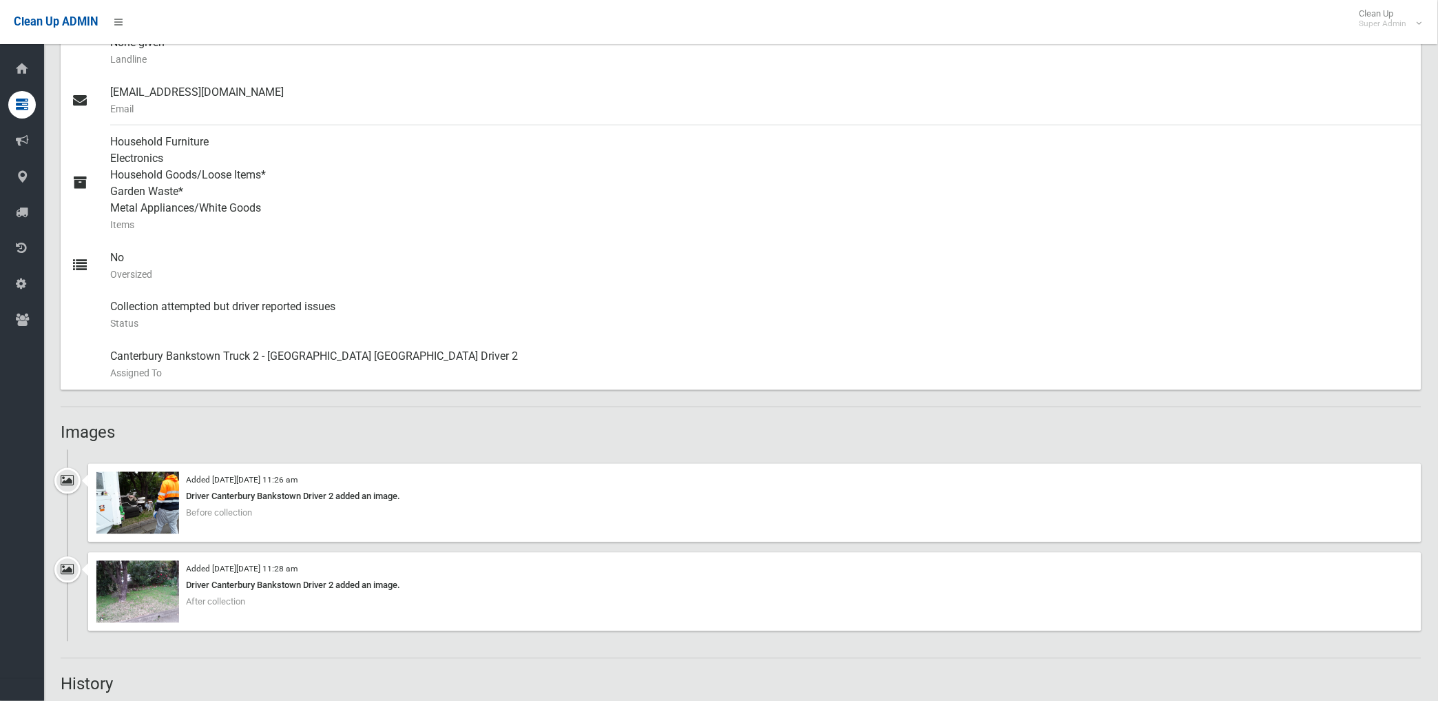
scroll to position [528, 0]
click at [152, 505] on img at bounding box center [137, 506] width 83 height 62
click at [152, 593] on img at bounding box center [137, 594] width 83 height 62
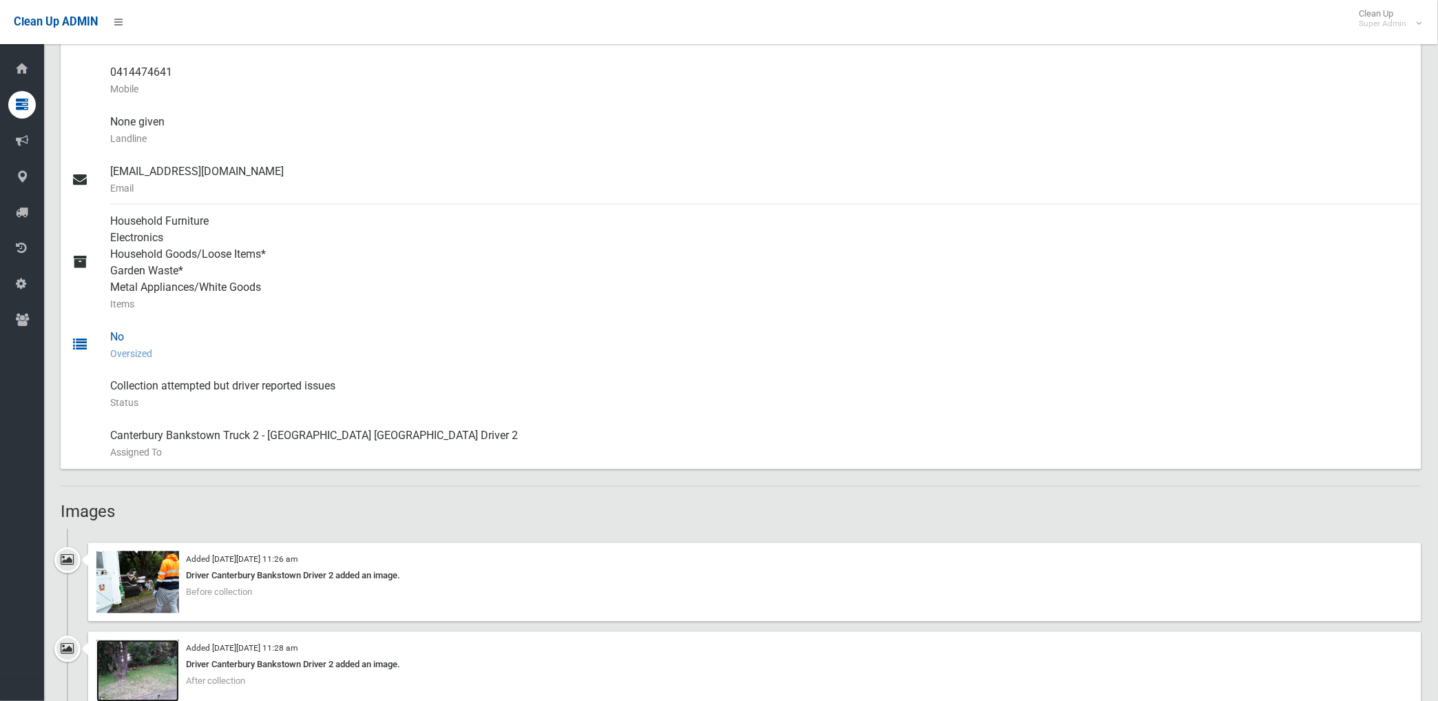
scroll to position [146, 0]
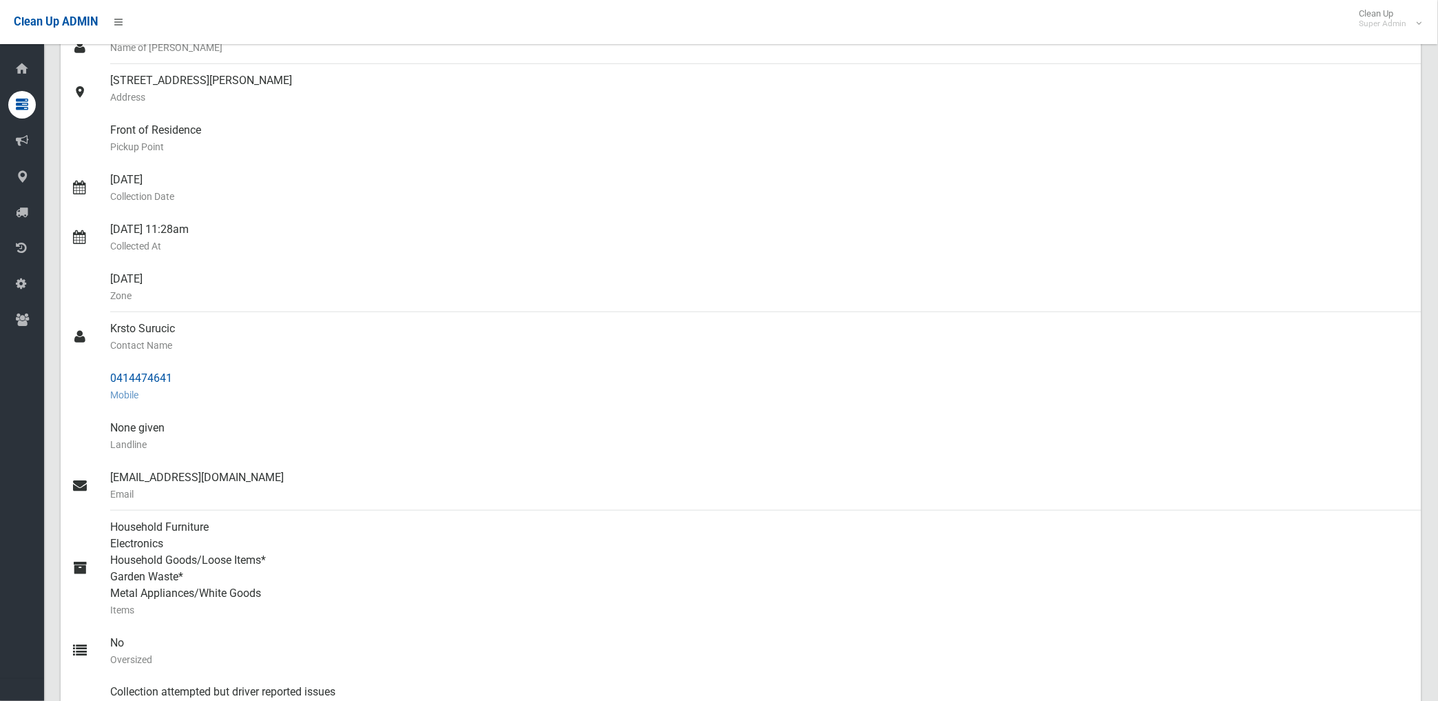
drag, startPoint x: 107, startPoint y: 376, endPoint x: 176, endPoint y: 377, distance: 68.2
click at [176, 377] on link "0414474641 Mobile" at bounding box center [741, 387] width 1361 height 50
drag, startPoint x: 176, startPoint y: 377, endPoint x: 156, endPoint y: 380, distance: 20.2
copy link "0414474641"
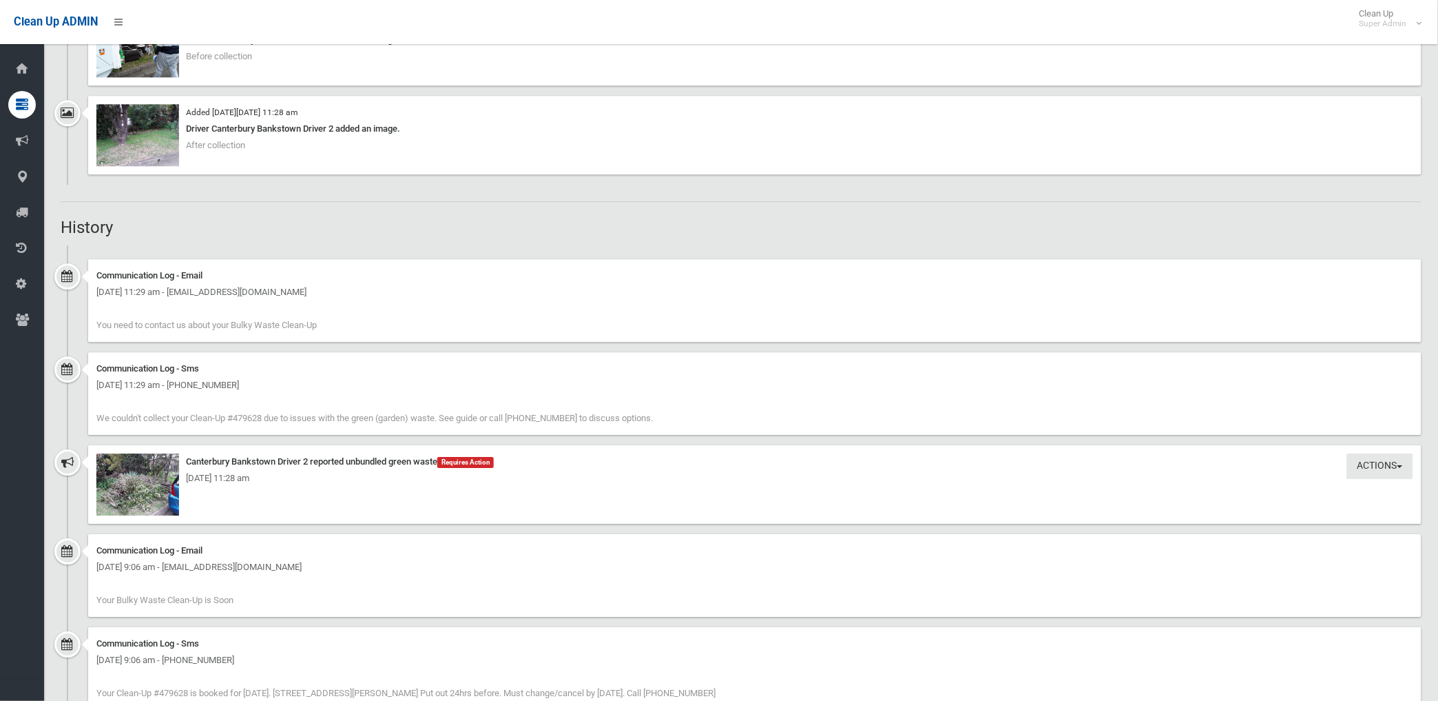
scroll to position [1141, 0]
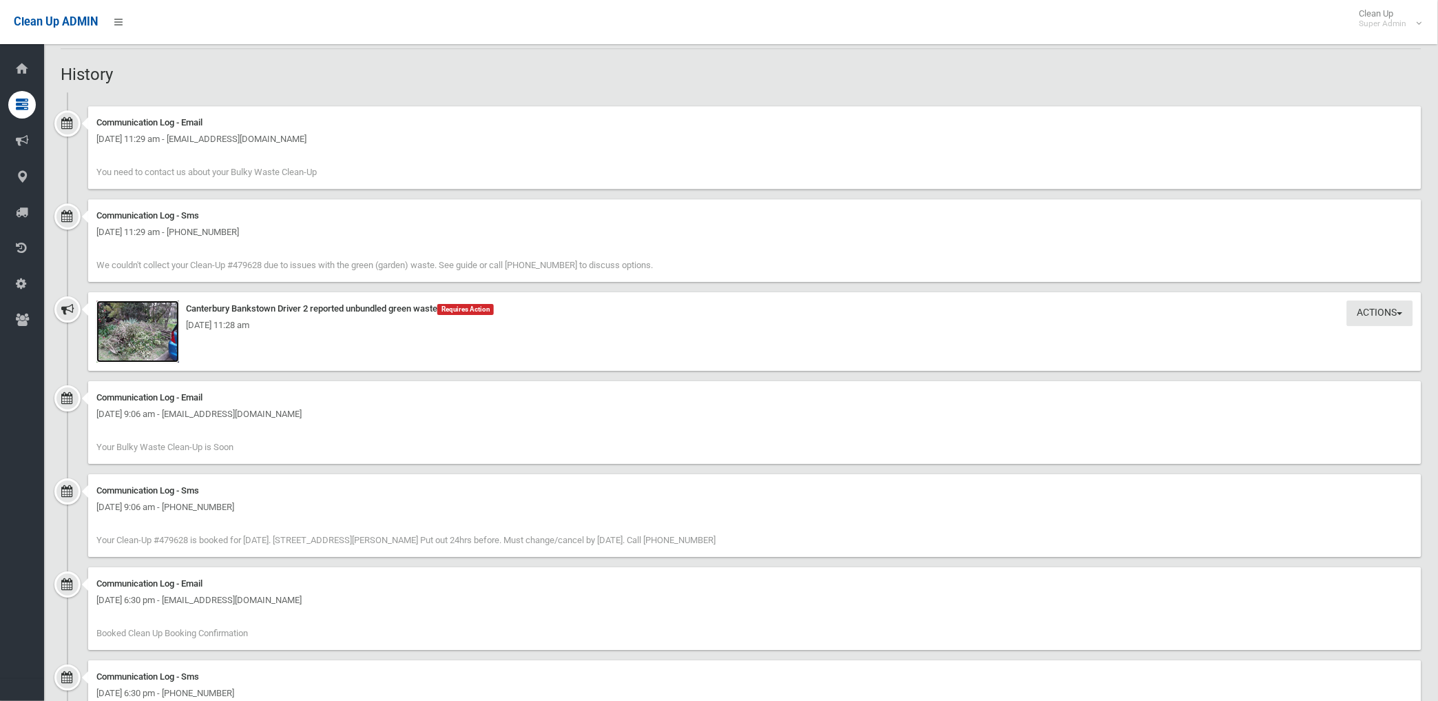
click at [134, 347] on img at bounding box center [137, 331] width 83 height 62
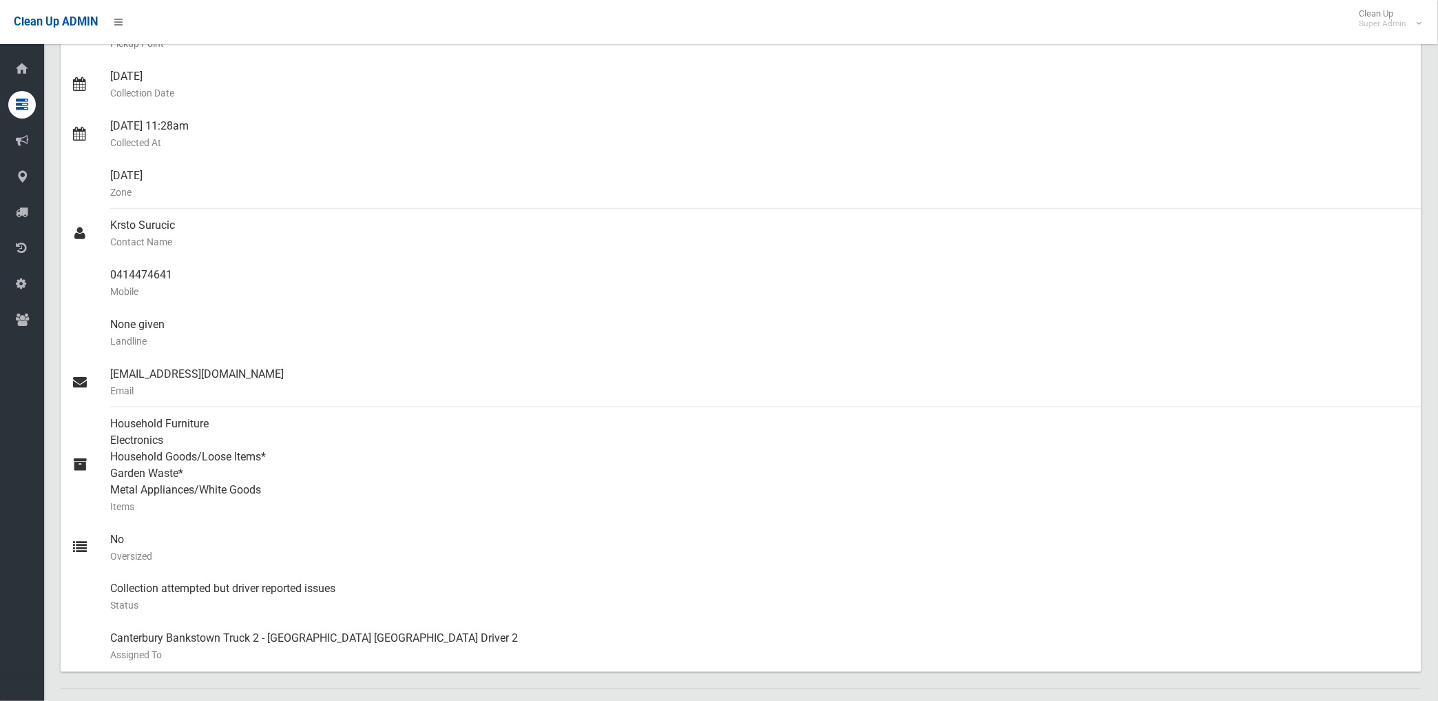
scroll to position [0, 0]
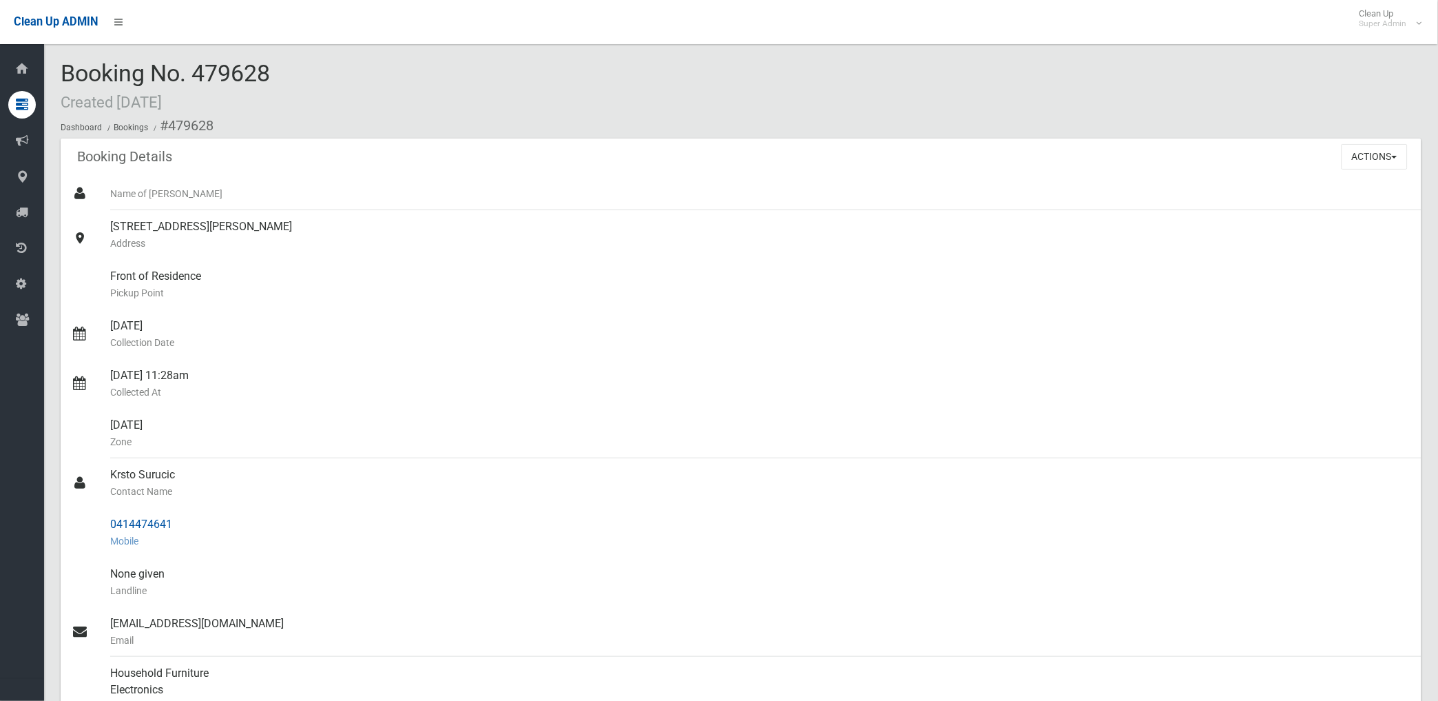
drag, startPoint x: 167, startPoint y: 125, endPoint x: 169, endPoint y: 521, distance: 396.8
copy section "479628 Booking Details Actions View Booking Edit Booking Clone Booking Add Book…"
click at [412, 332] on div "27/08/2025 Collection Date" at bounding box center [760, 334] width 1301 height 50
drag, startPoint x: 1369, startPoint y: 154, endPoint x: 1248, endPoint y: 209, distance: 132.5
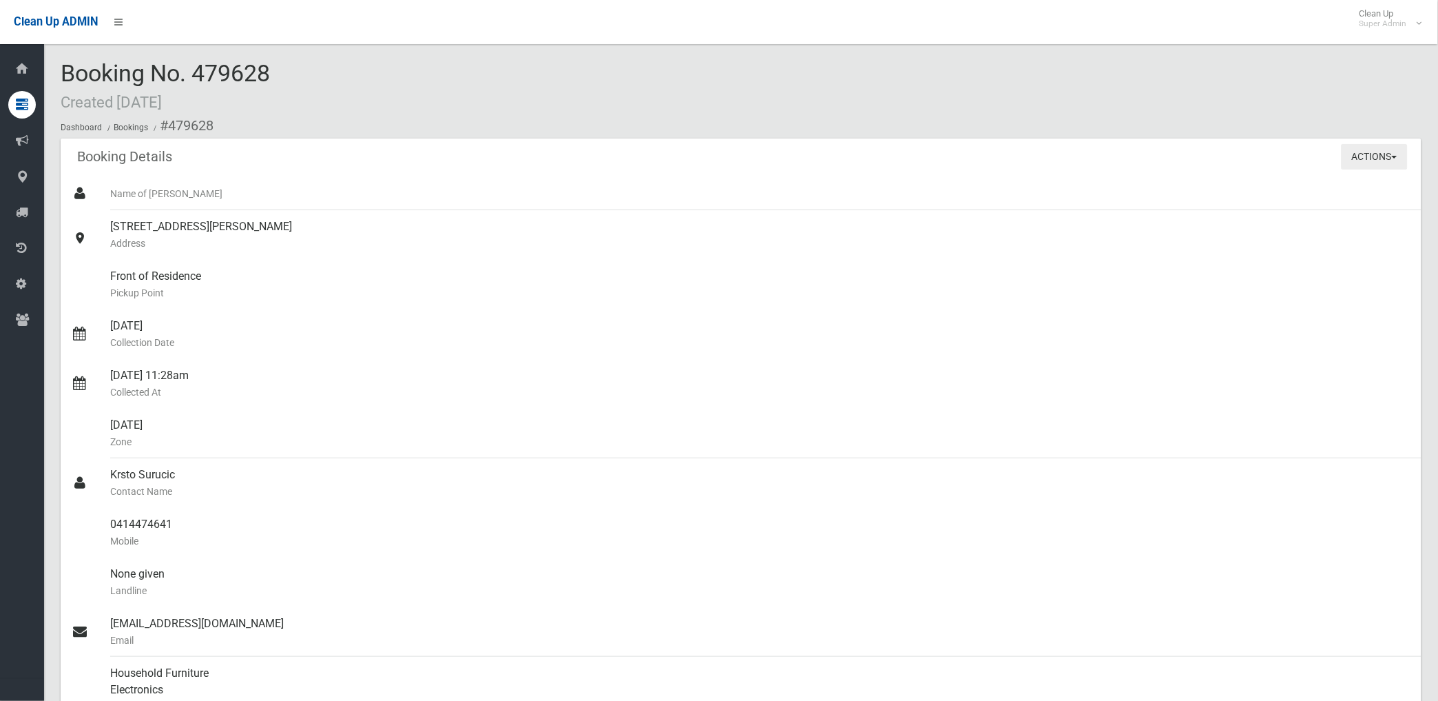
click at [1367, 154] on button "Actions" at bounding box center [1375, 156] width 66 height 25
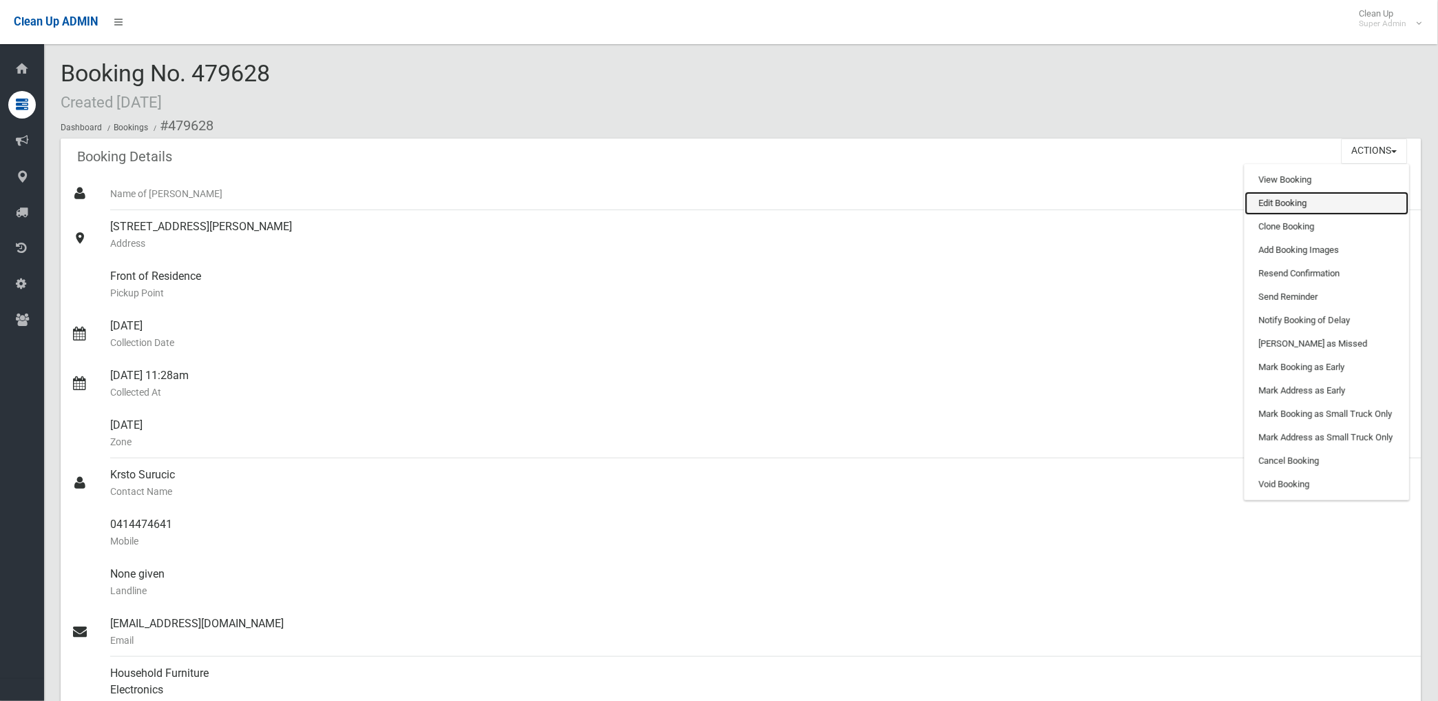
drag, startPoint x: 1270, startPoint y: 203, endPoint x: 1165, endPoint y: 258, distance: 118.6
click at [1268, 203] on link "Edit Booking" at bounding box center [1327, 202] width 164 height 23
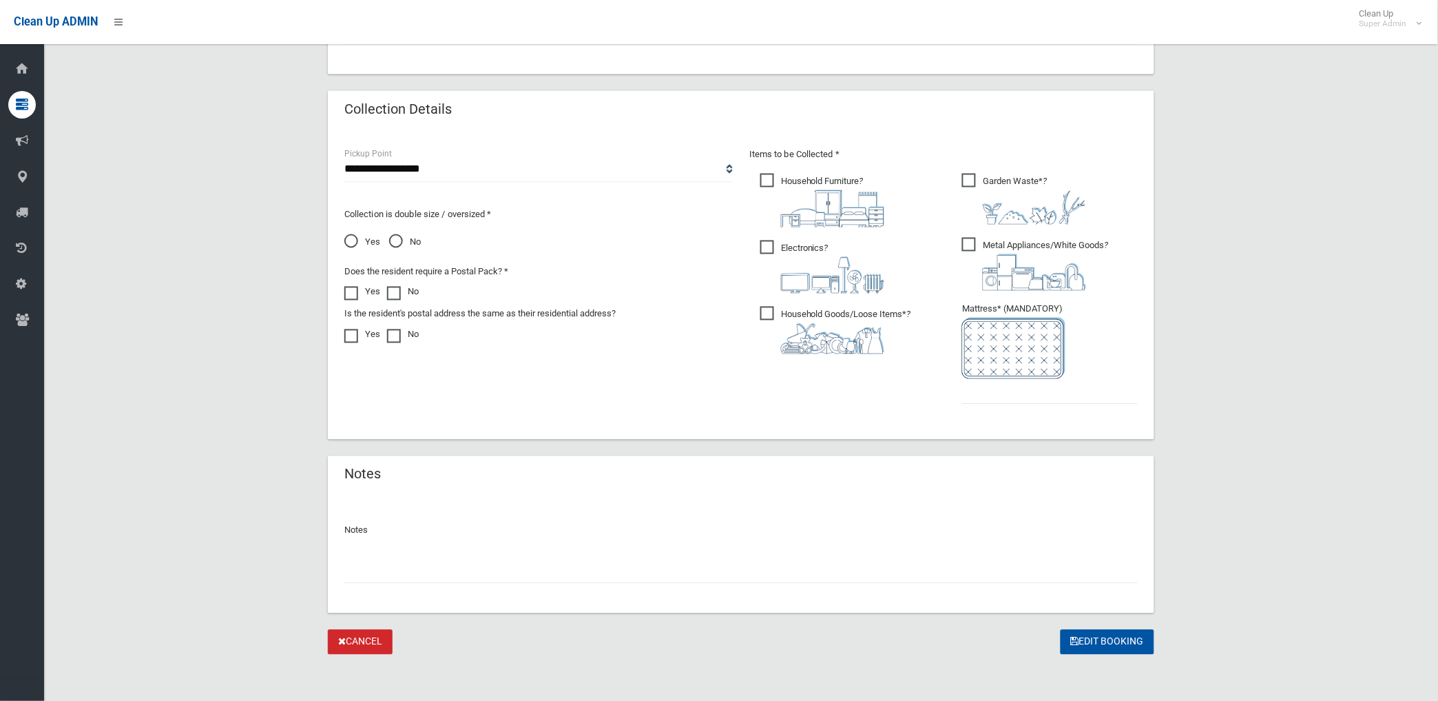
scroll to position [655, 0]
click at [419, 562] on input "text" at bounding box center [741, 567] width 794 height 25
type input "**********"
click at [994, 393] on input "text" at bounding box center [1050, 388] width 176 height 25
type input "*"
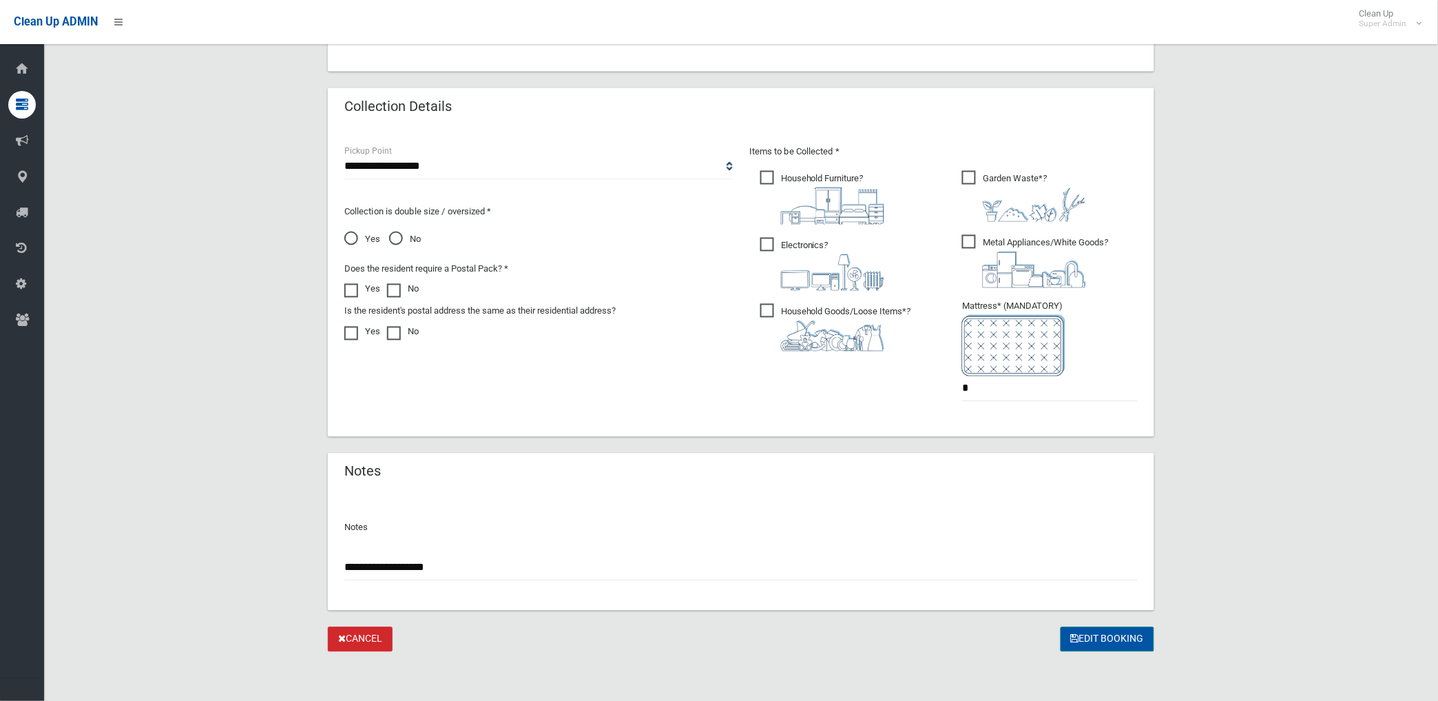
click at [1092, 639] on button "Edit Booking" at bounding box center [1108, 639] width 94 height 25
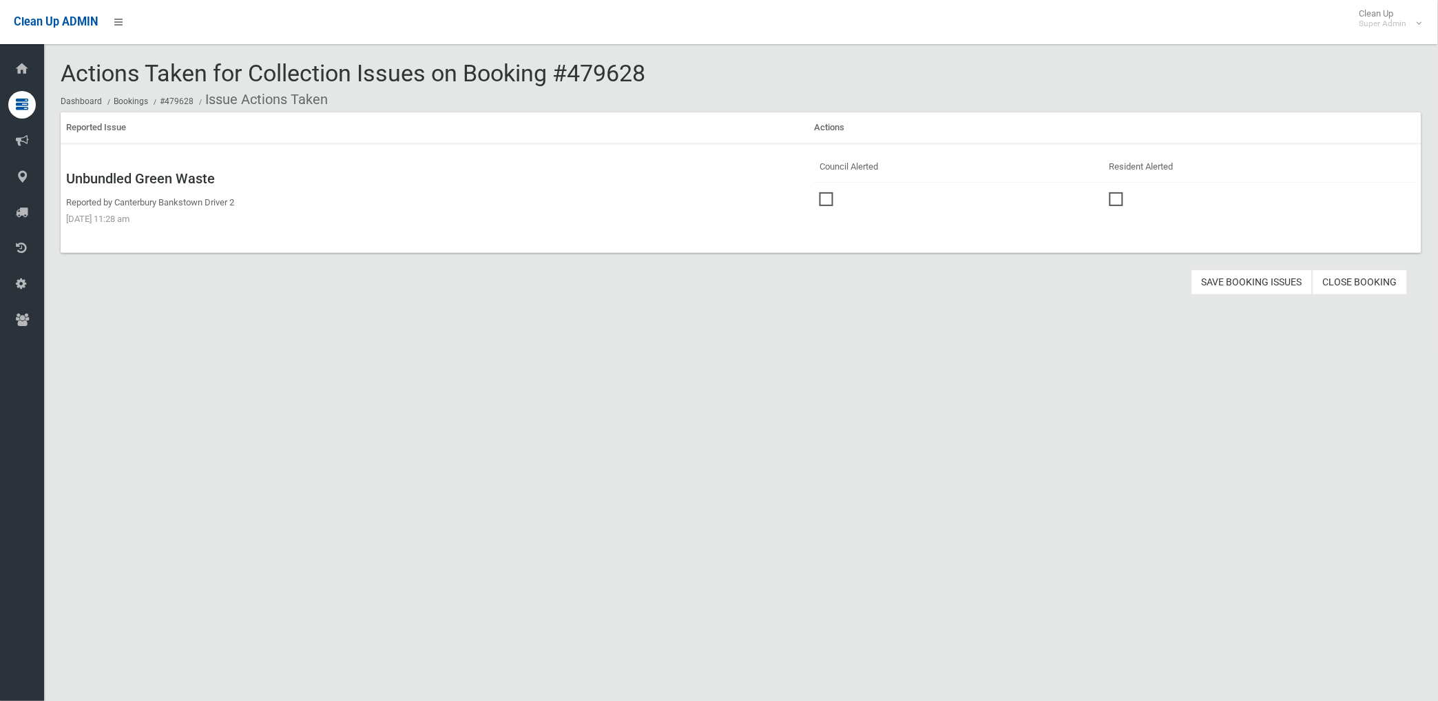
click at [827, 192] on span at bounding box center [830, 192] width 21 height 0
drag, startPoint x: 1247, startPoint y: 276, endPoint x: 831, endPoint y: 273, distance: 416.8
click at [1247, 276] on button "Save Booking Issues" at bounding box center [1252, 281] width 121 height 25
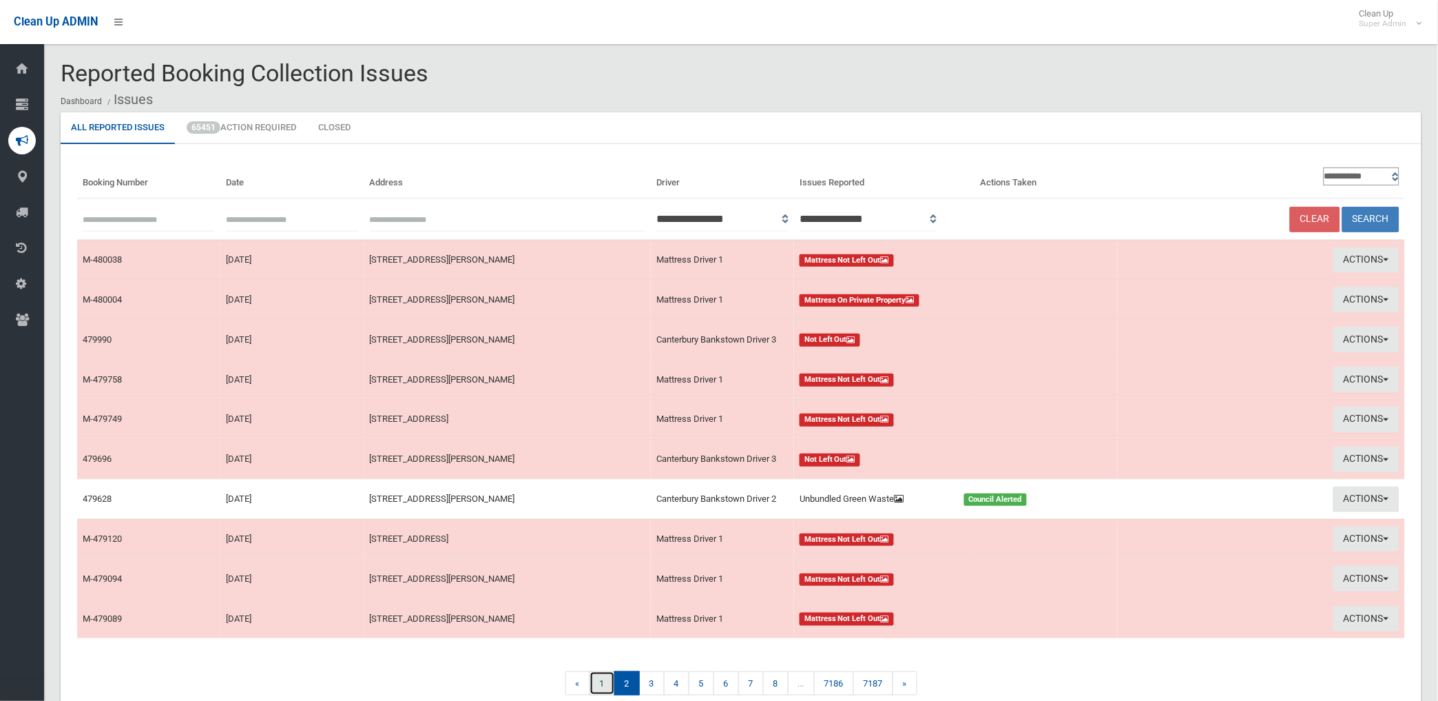
click at [592, 683] on link "1" at bounding box center [602, 683] width 25 height 24
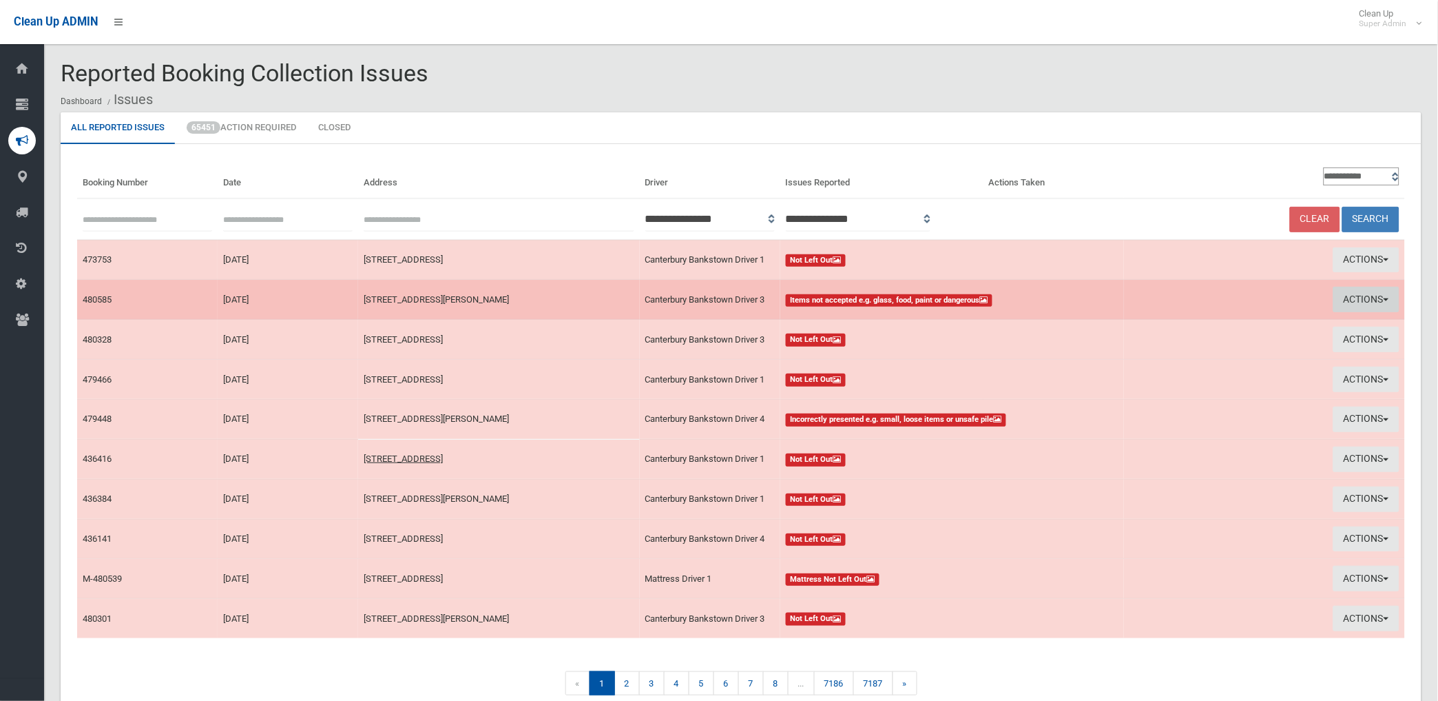
drag, startPoint x: 1362, startPoint y: 296, endPoint x: 1299, endPoint y: 307, distance: 63.6
click at [1360, 297] on button "Actions" at bounding box center [1367, 299] width 66 height 25
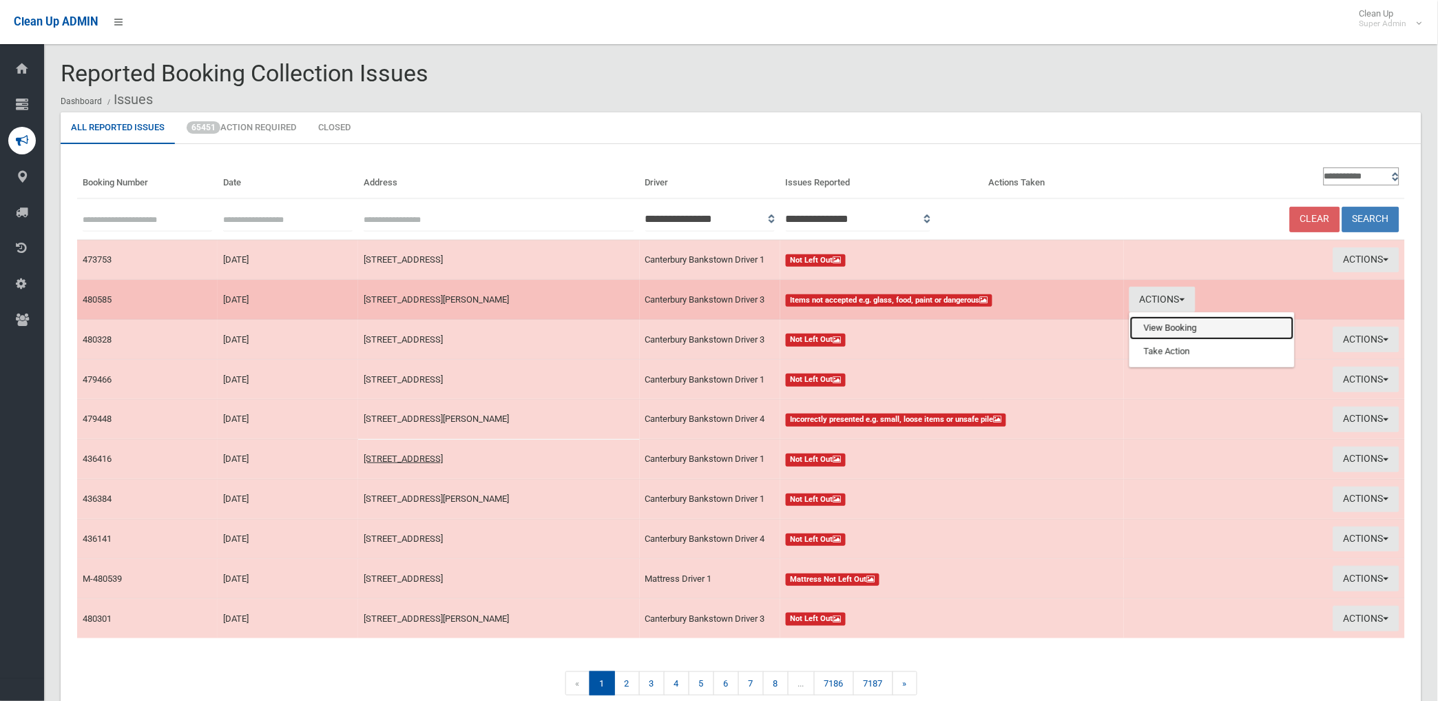
click at [1161, 326] on link "View Booking" at bounding box center [1212, 327] width 164 height 23
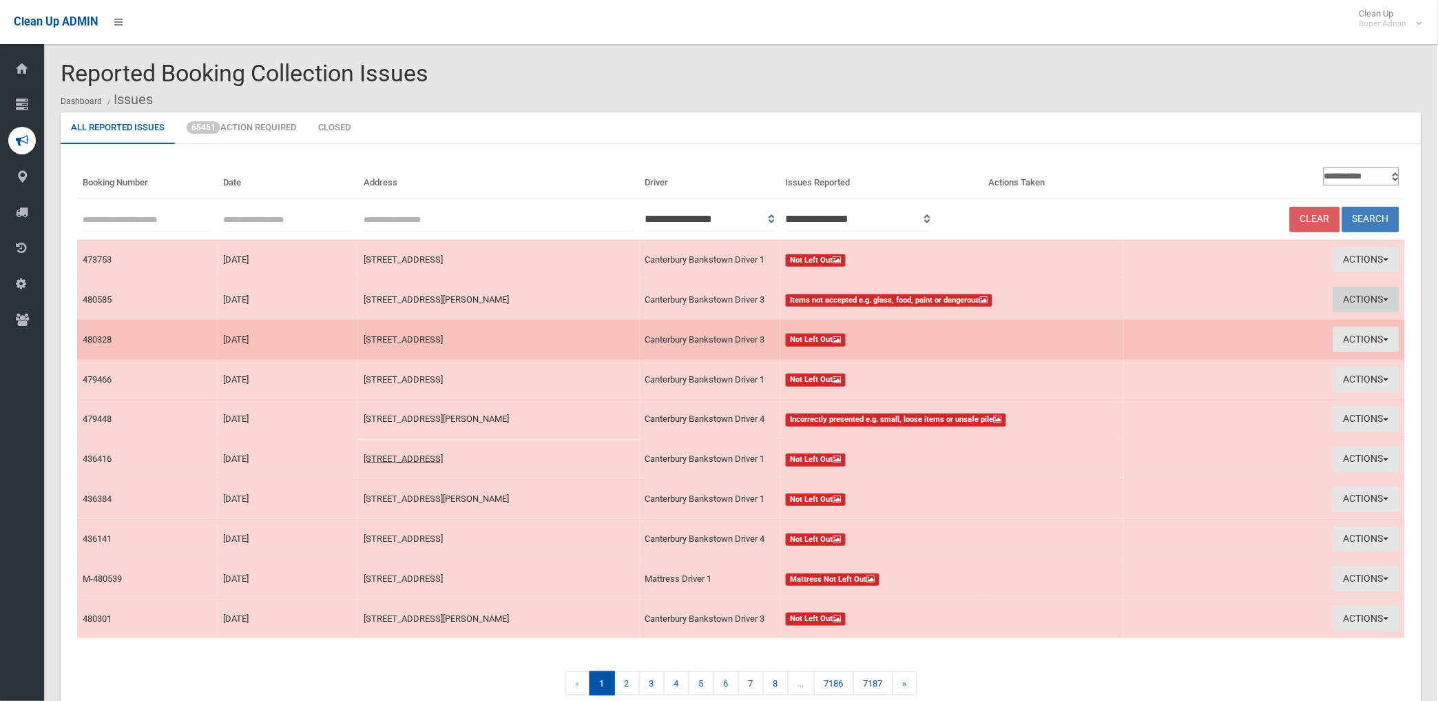
drag, startPoint x: 1351, startPoint y: 296, endPoint x: 1294, endPoint y: 321, distance: 63.0
click at [1348, 296] on button "Actions" at bounding box center [1367, 299] width 66 height 25
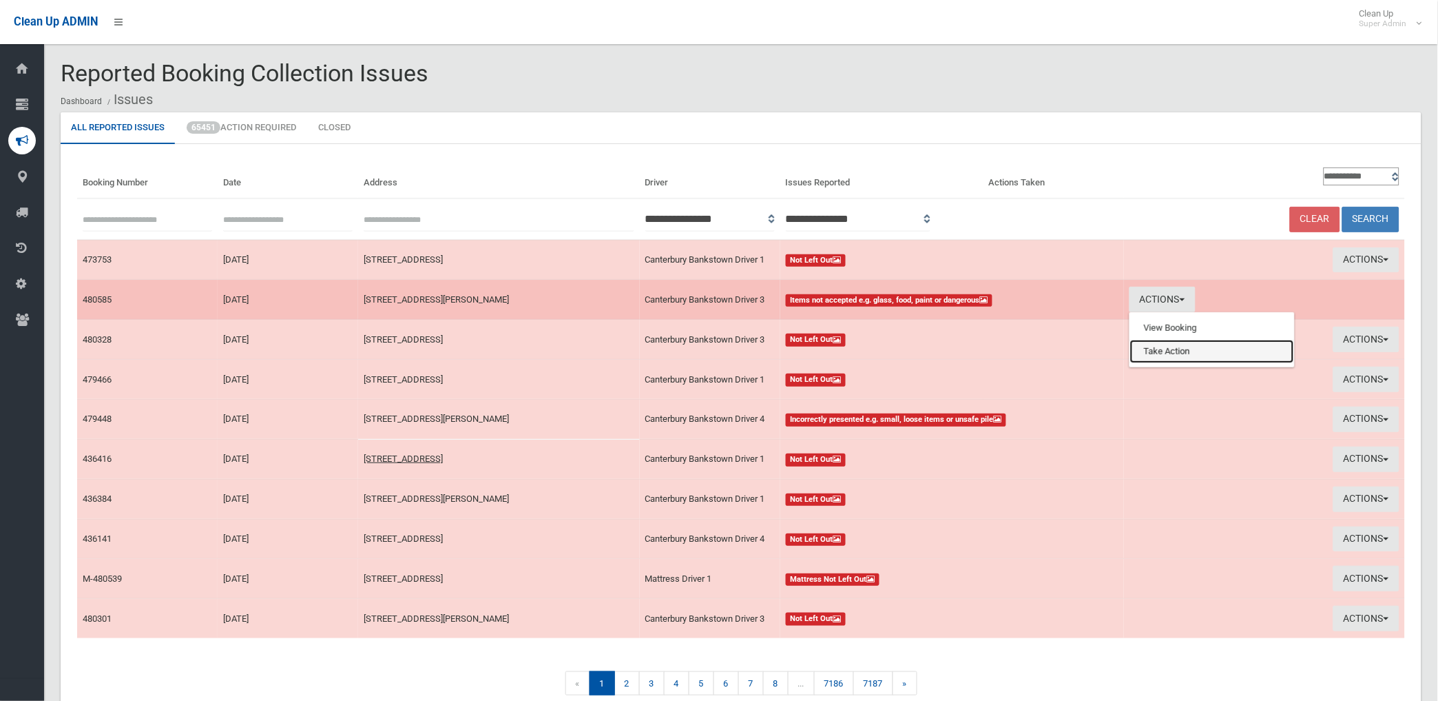
click at [1187, 356] on link "Take Action" at bounding box center [1212, 351] width 164 height 23
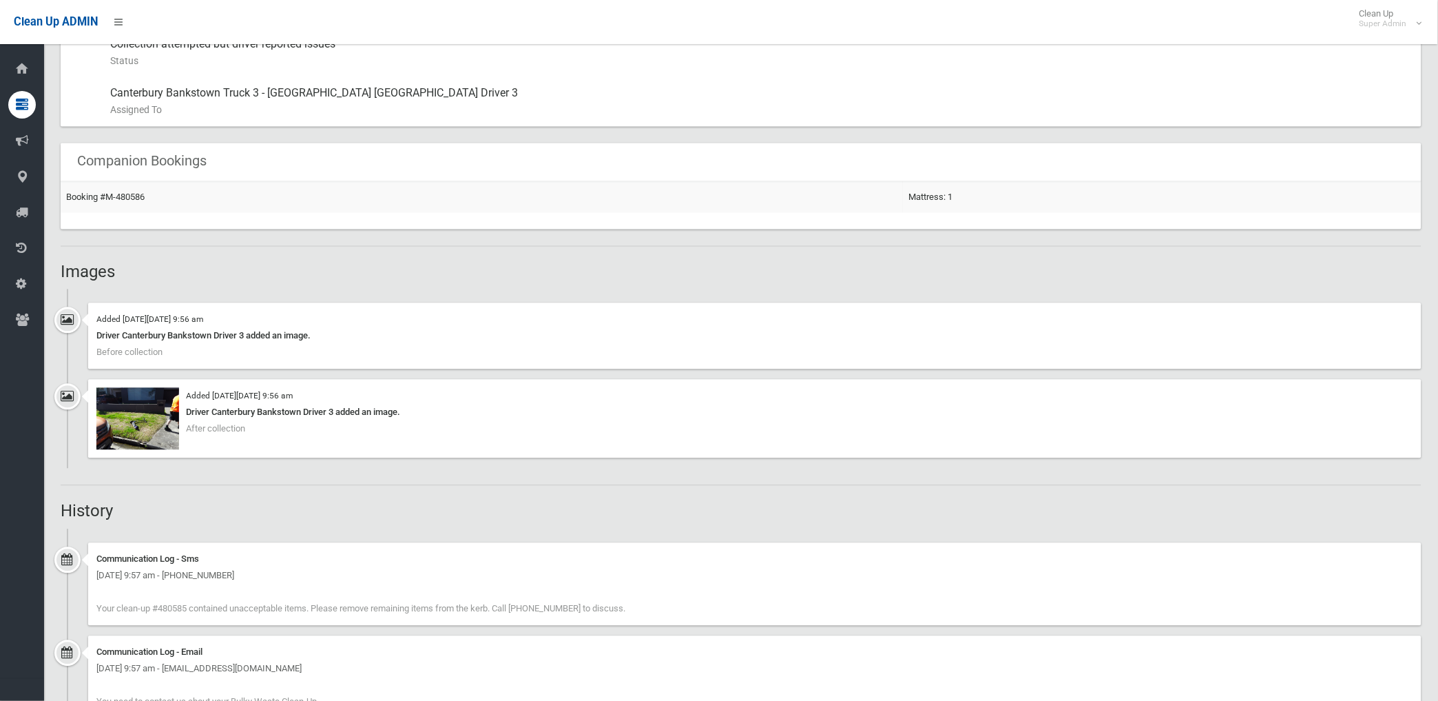
scroll to position [765, 0]
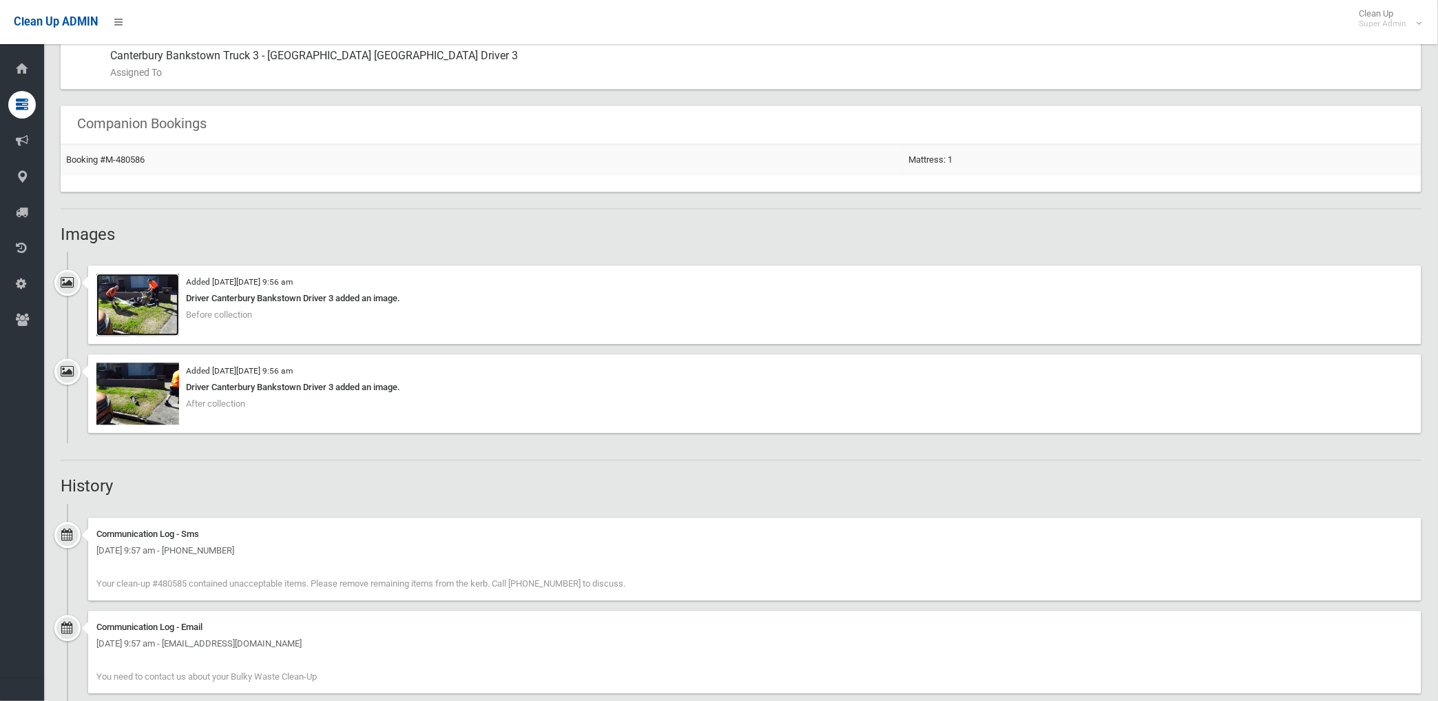
click at [140, 317] on img at bounding box center [137, 305] width 83 height 62
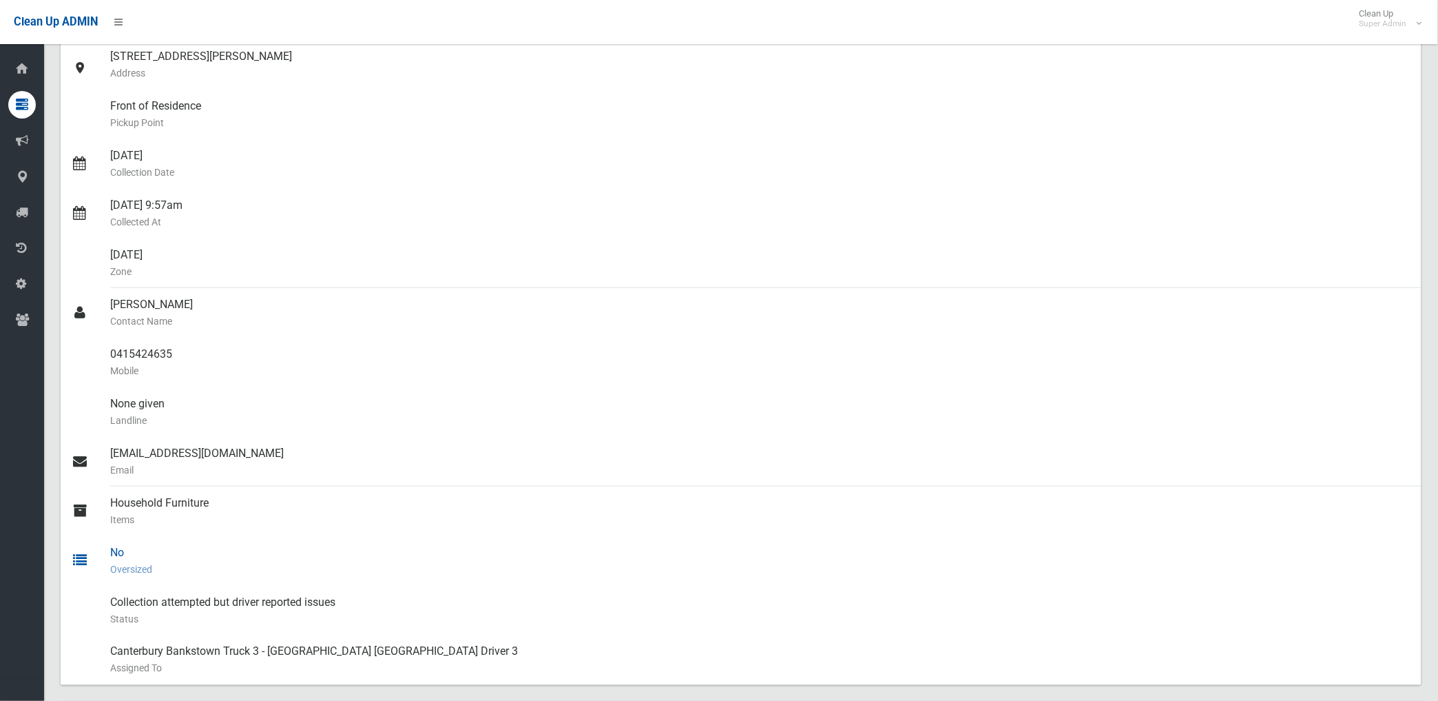
scroll to position [110, 0]
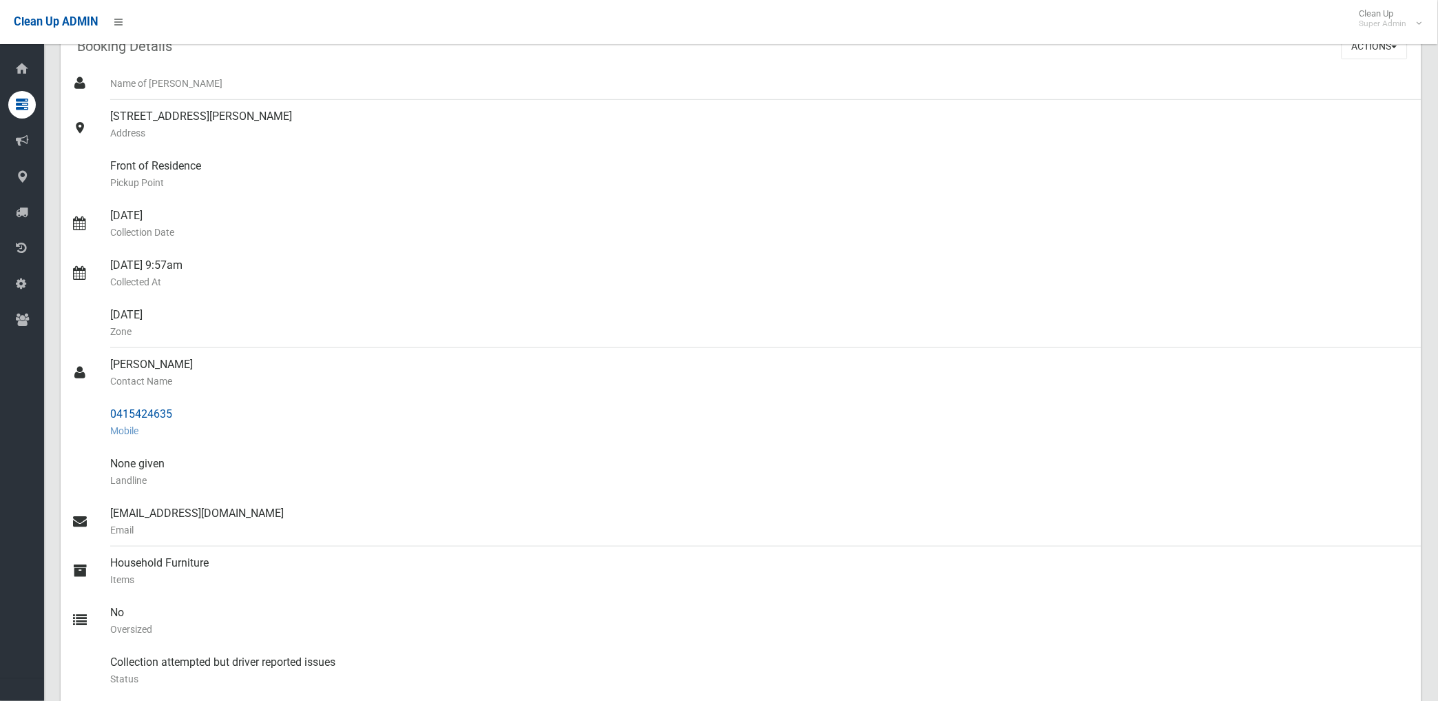
drag, startPoint x: 111, startPoint y: 415, endPoint x: 174, endPoint y: 413, distance: 63.4
click at [174, 413] on div "0415424635 Mobile" at bounding box center [760, 422] width 1301 height 50
drag, startPoint x: 174, startPoint y: 413, endPoint x: 156, endPoint y: 415, distance: 18.0
copy div "0415424635"
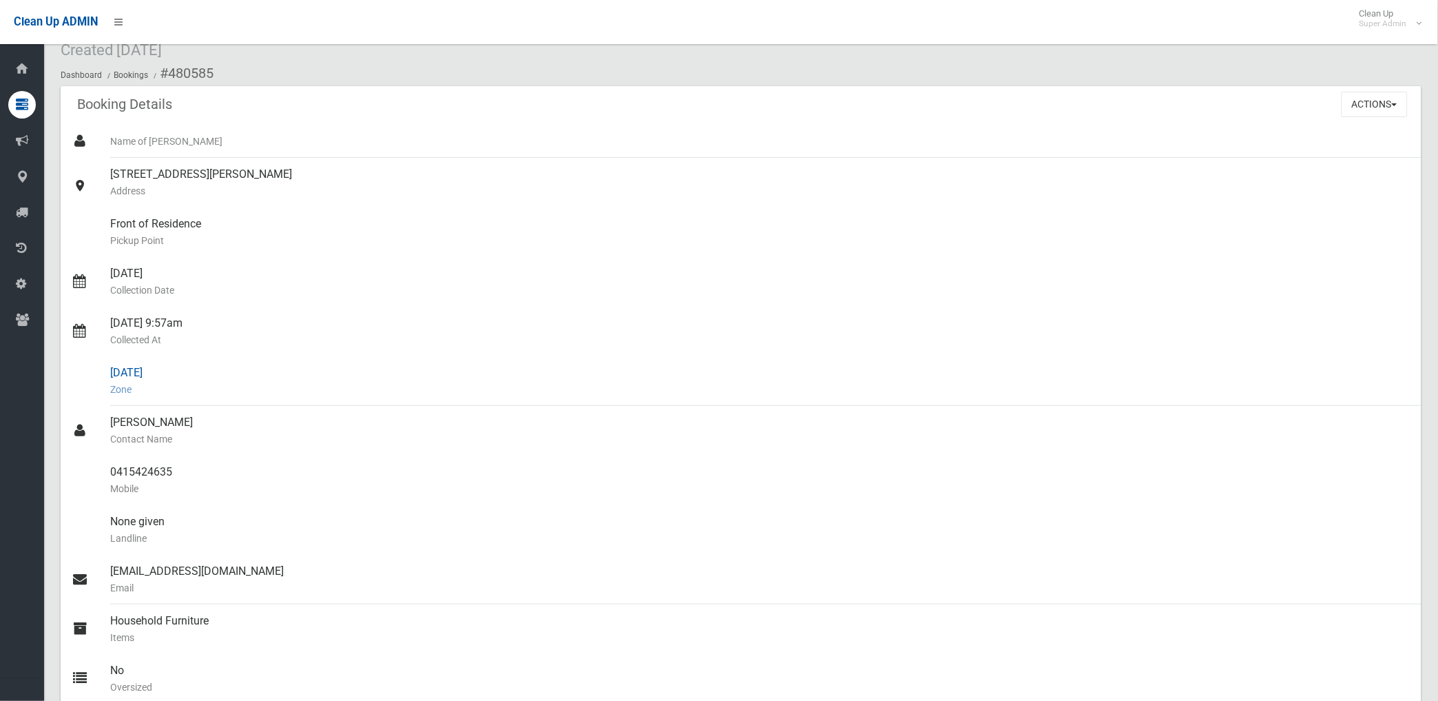
scroll to position [33, 0]
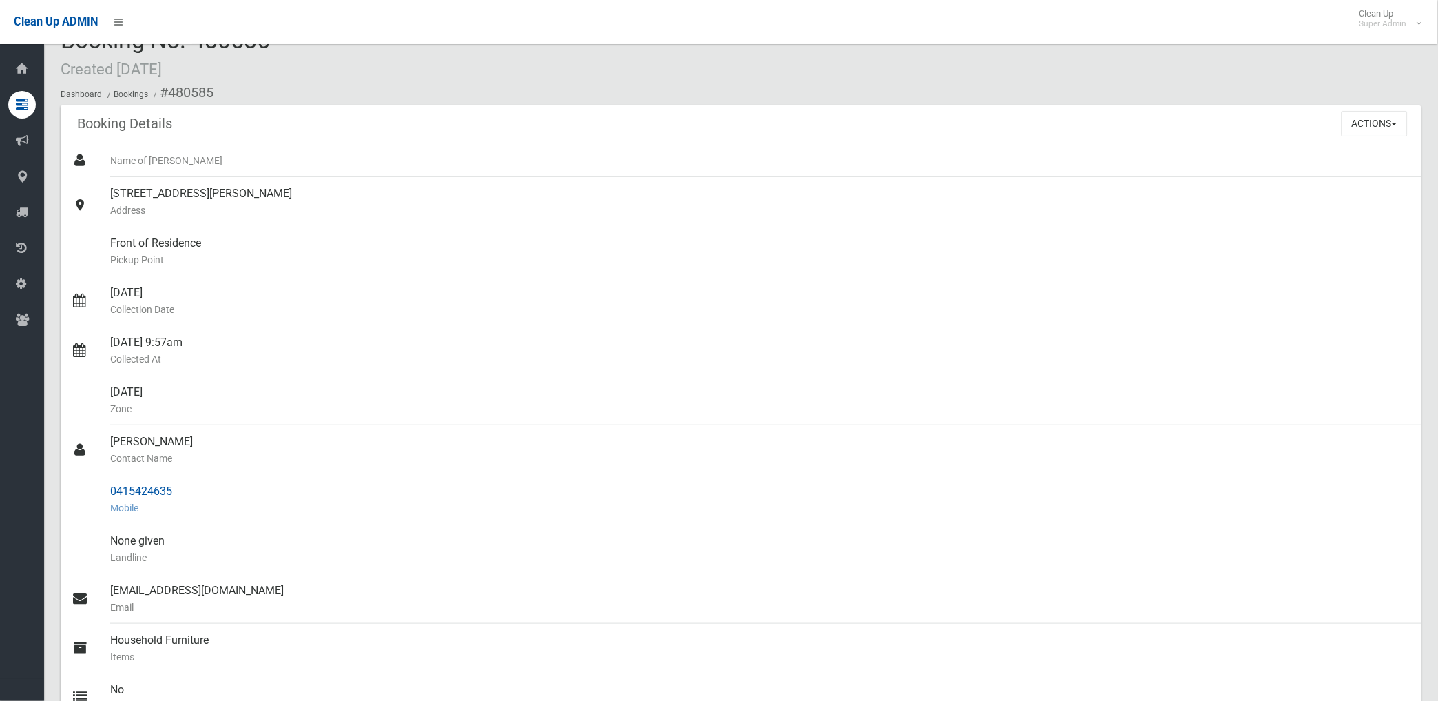
copy div "0415424635"
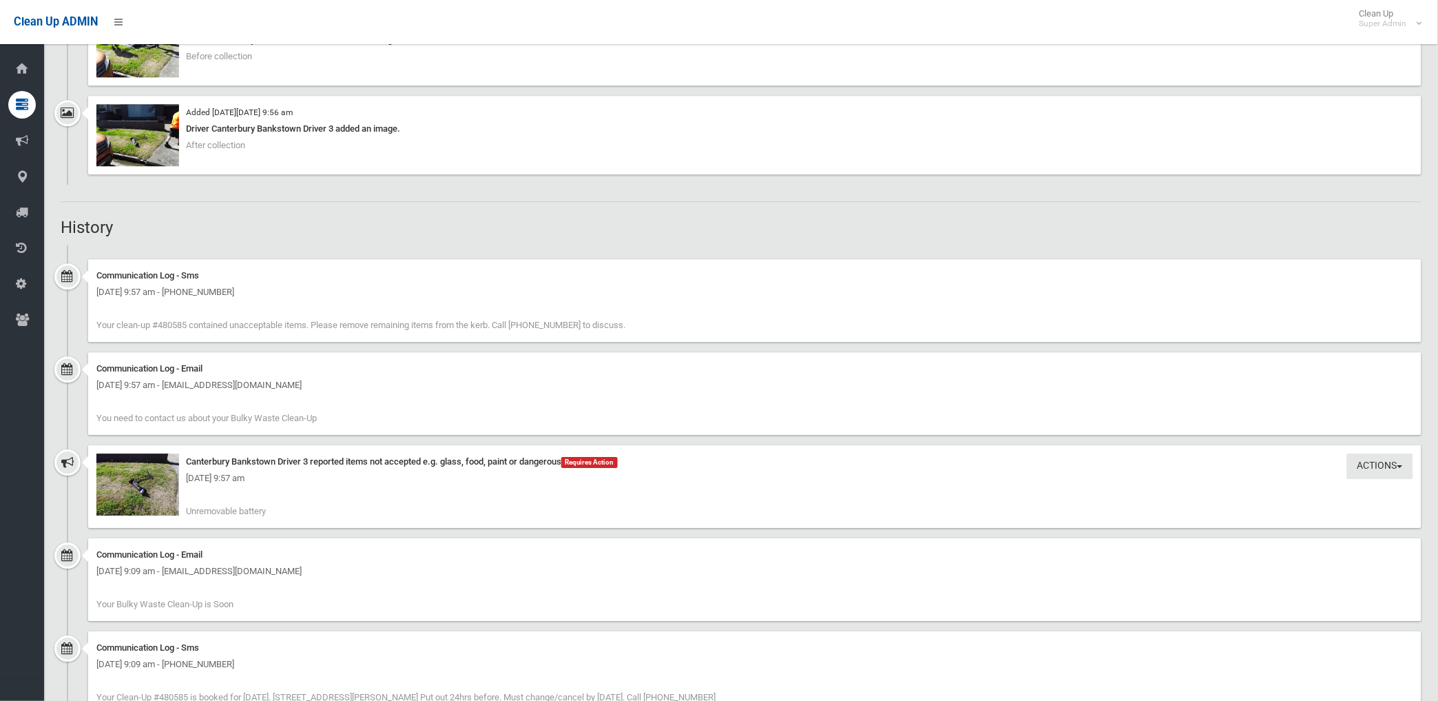
scroll to position [1071, 0]
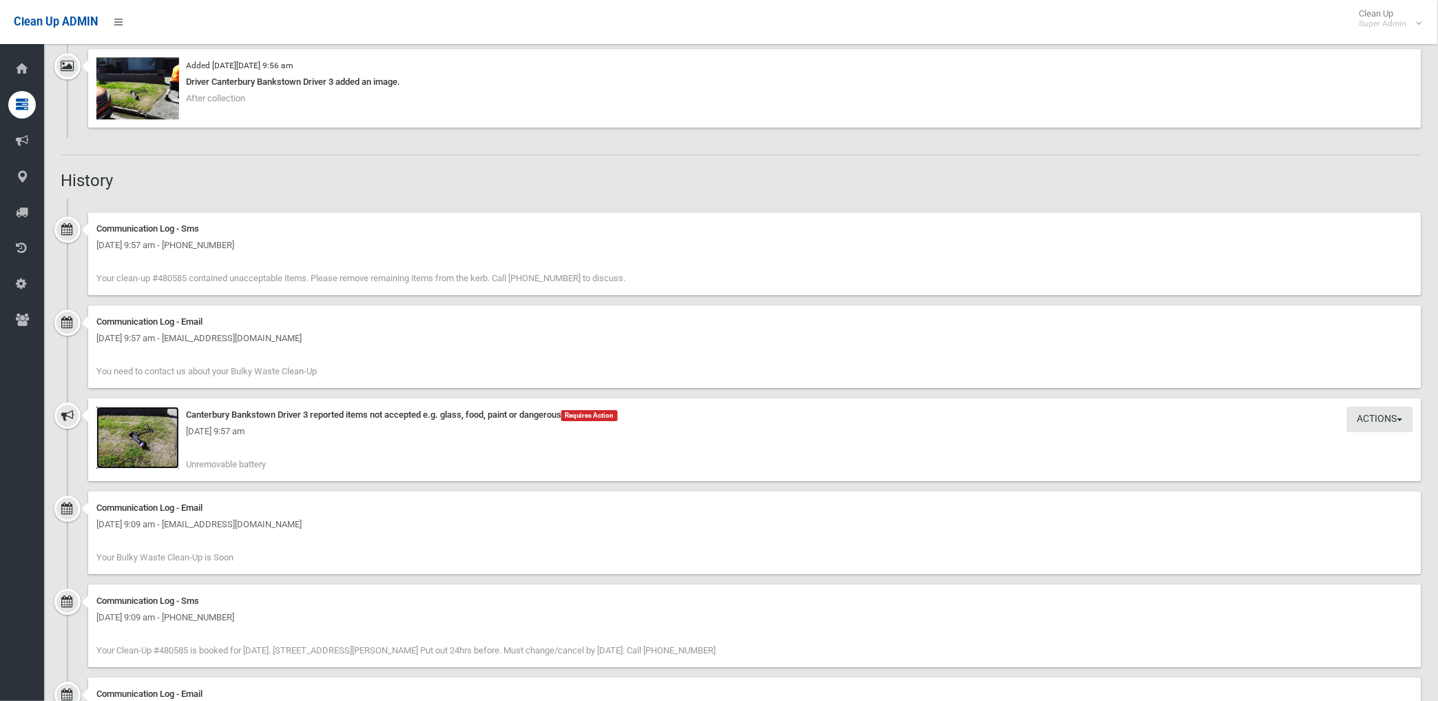
click at [134, 457] on img at bounding box center [137, 437] width 83 height 62
click at [146, 449] on img at bounding box center [137, 437] width 83 height 62
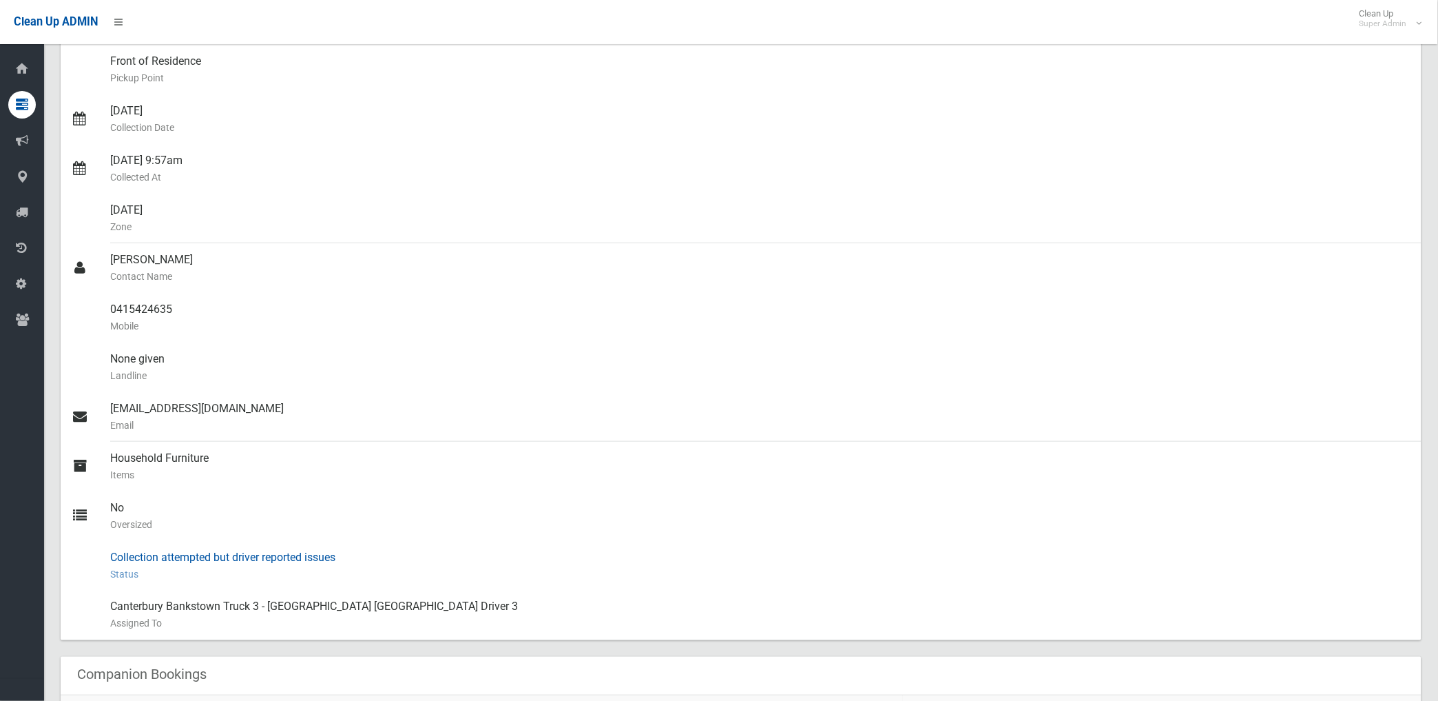
scroll to position [0, 0]
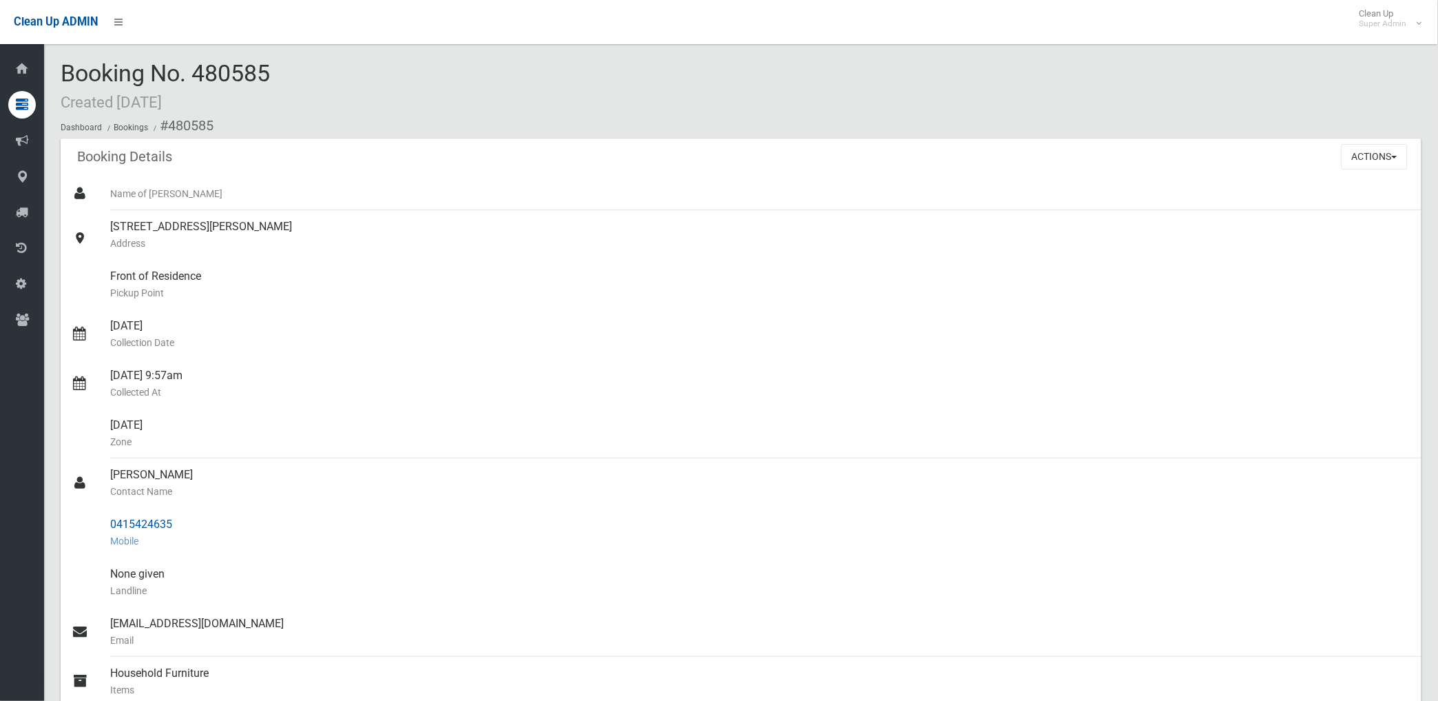
drag, startPoint x: 166, startPoint y: 122, endPoint x: 179, endPoint y: 522, distance: 400.4
copy section "480585 Booking Details Actions View Booking Edit Booking Clone Booking Add Book…"
click at [559, 267] on div "Front of Residence Pickup Point" at bounding box center [760, 285] width 1301 height 50
drag, startPoint x: 1371, startPoint y: 162, endPoint x: 1327, endPoint y: 186, distance: 50.2
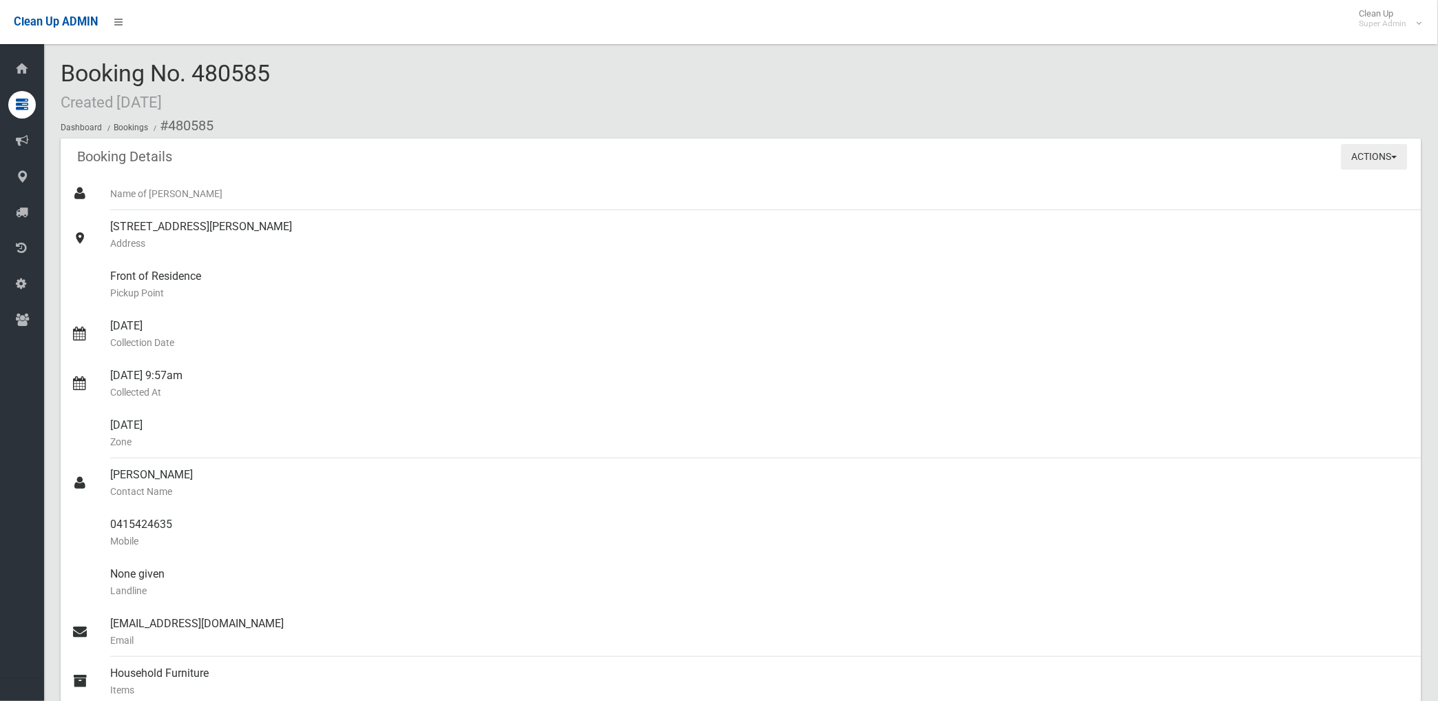
click at [1371, 162] on button "Actions" at bounding box center [1375, 156] width 66 height 25
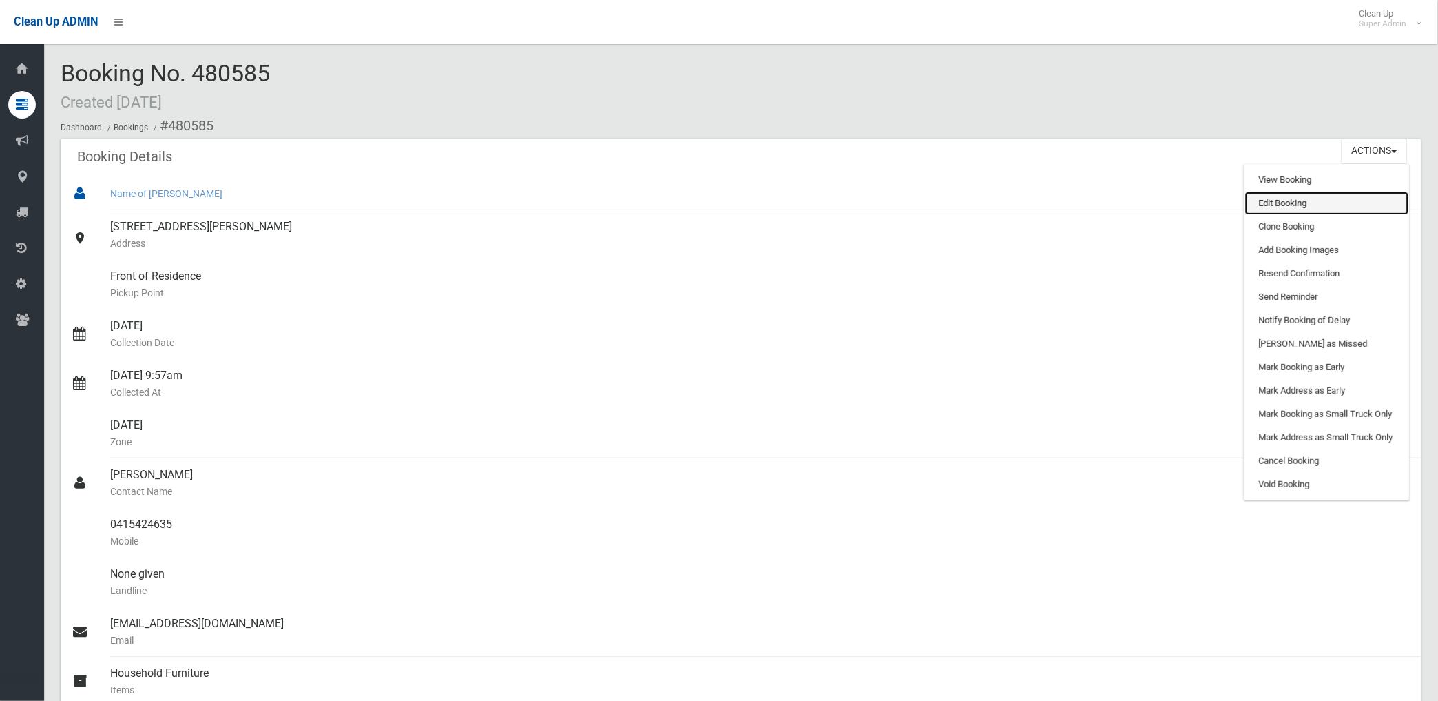
click at [1278, 203] on link "Edit Booking" at bounding box center [1327, 202] width 164 height 23
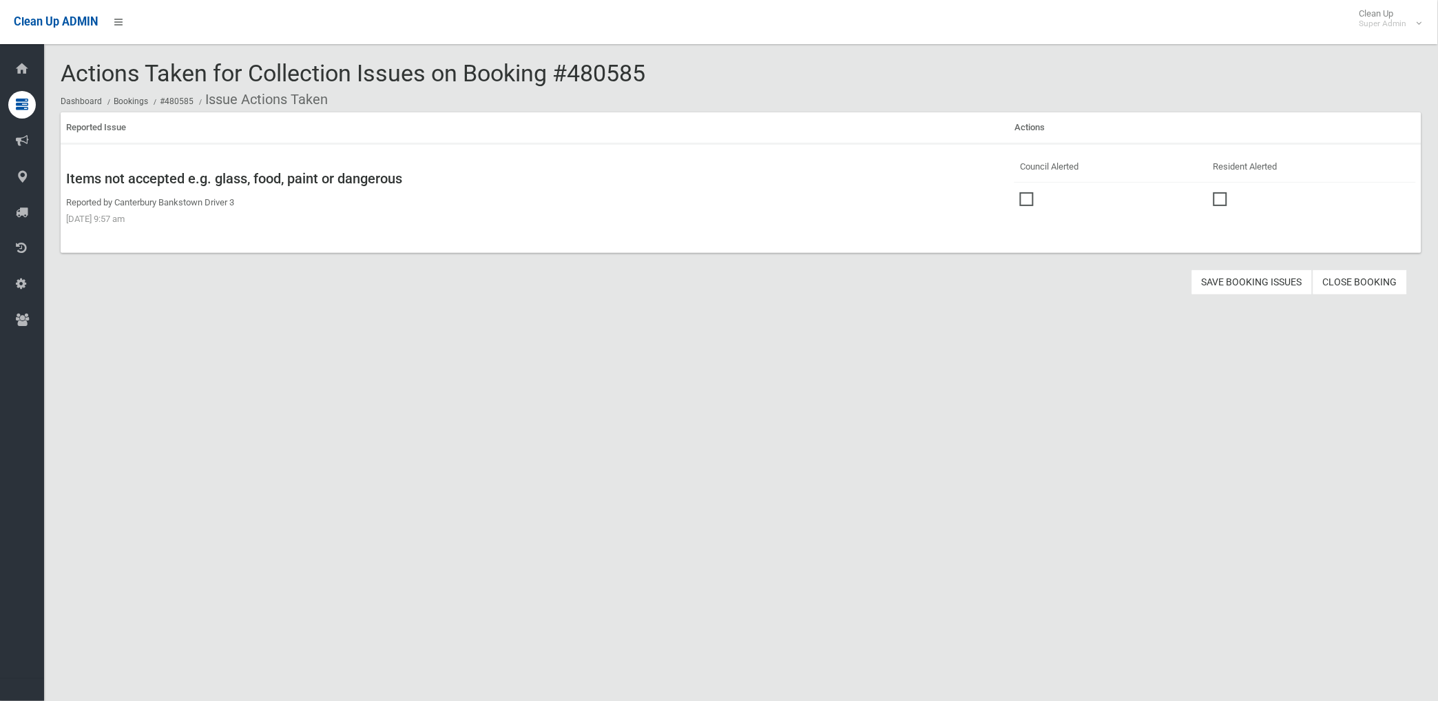
click at [1023, 192] on span at bounding box center [1030, 192] width 21 height 0
click at [1236, 285] on button "Save Booking Issues" at bounding box center [1252, 281] width 121 height 25
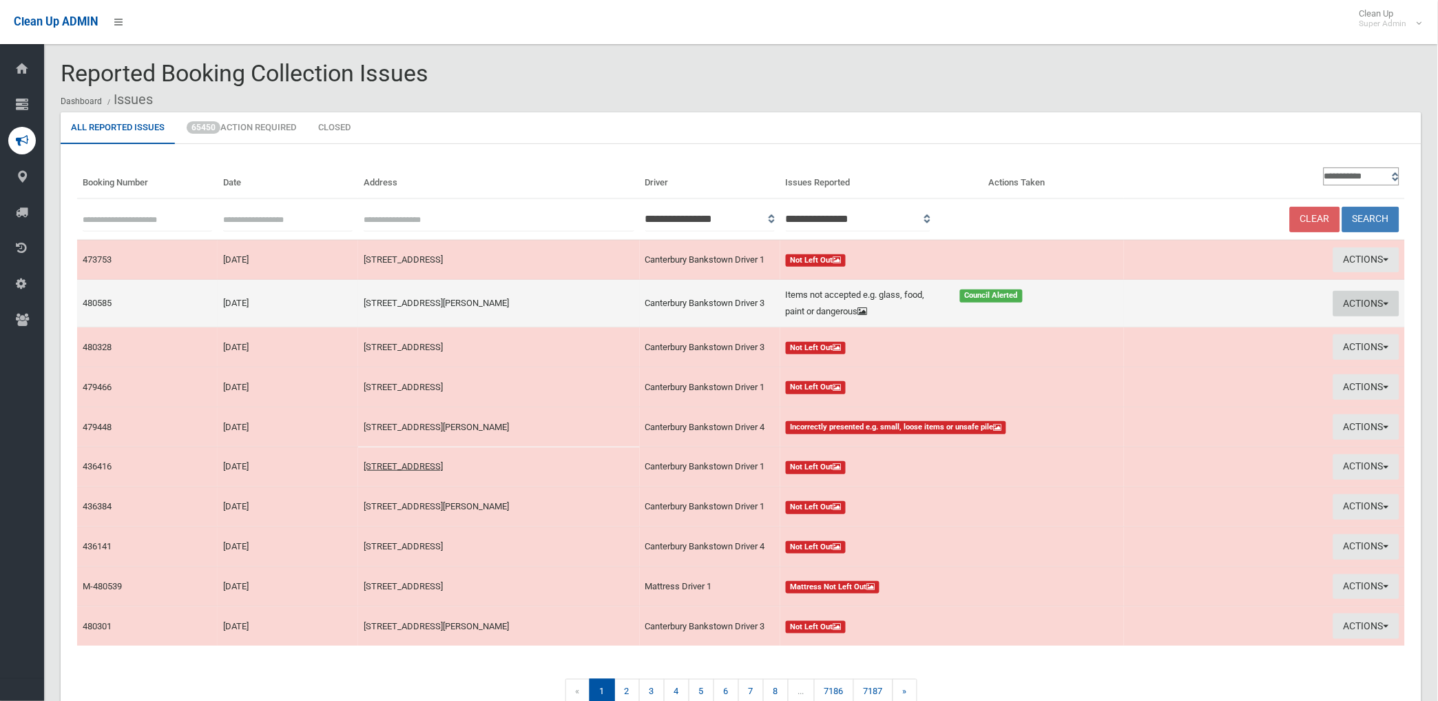
click at [1358, 303] on button "Actions" at bounding box center [1367, 303] width 66 height 25
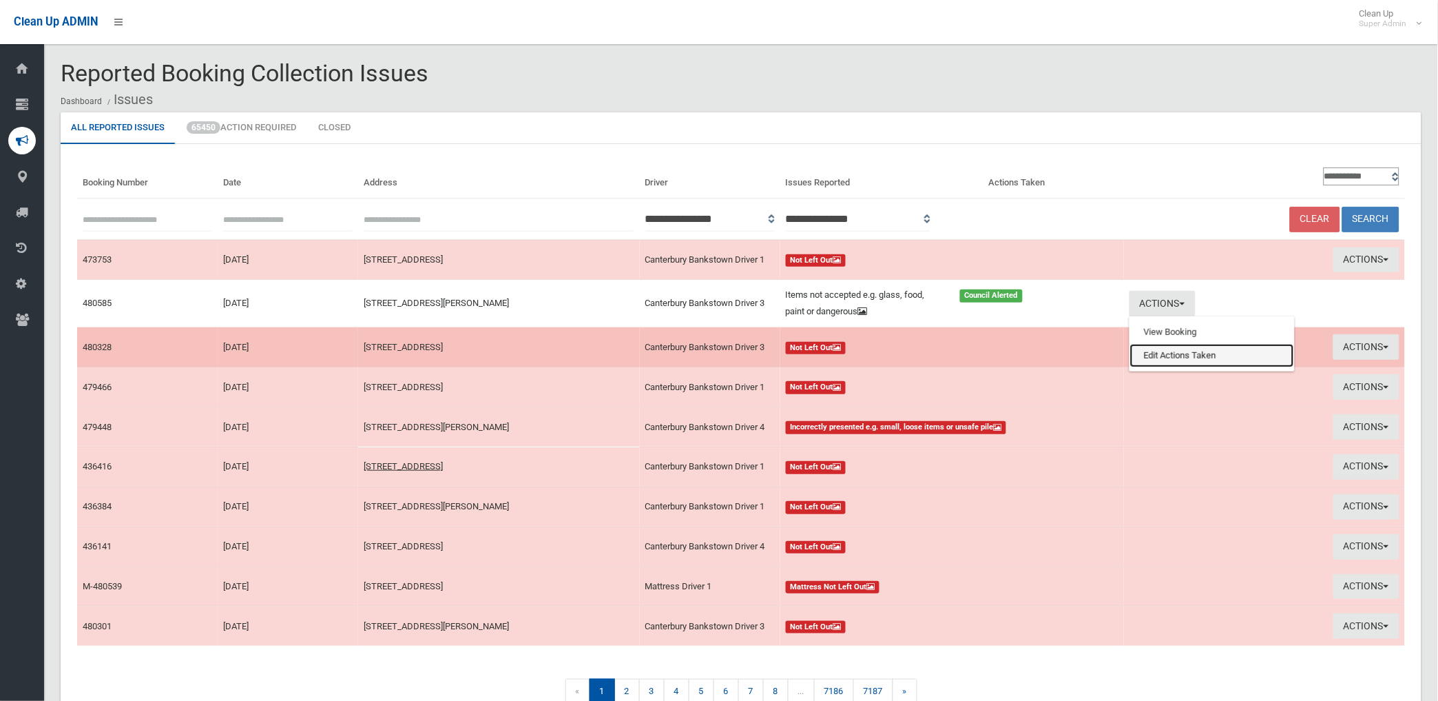
click at [1188, 352] on link "Edit Actions Taken" at bounding box center [1212, 355] width 164 height 23
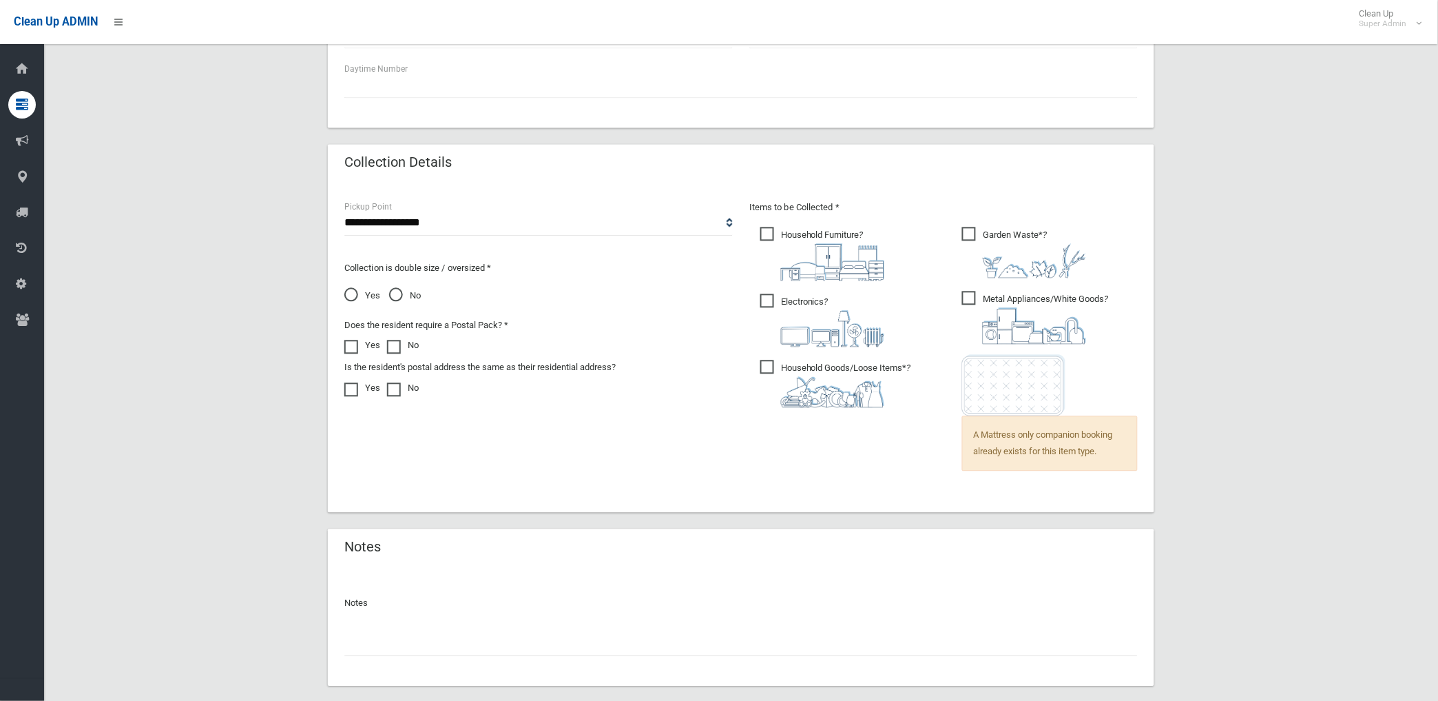
scroll to position [884, 0]
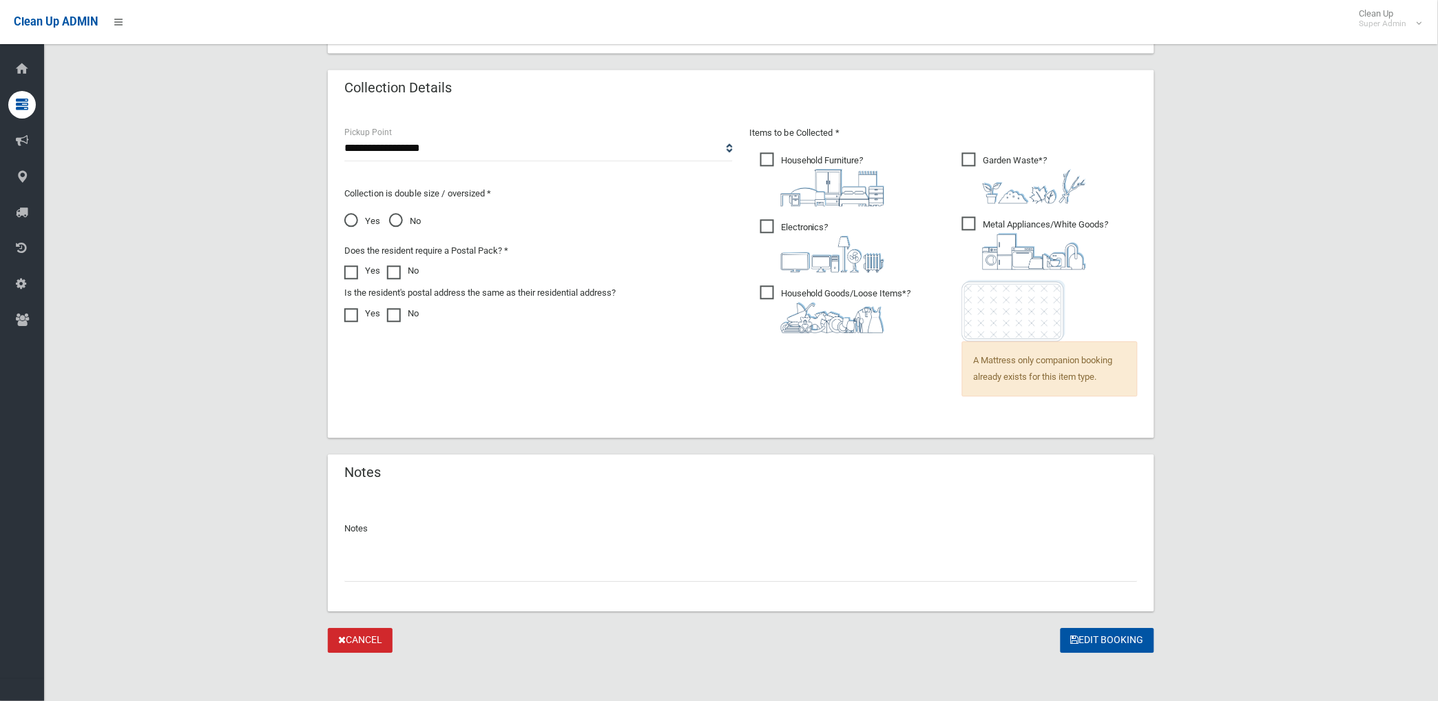
click at [483, 562] on input "text" at bounding box center [741, 568] width 794 height 25
click at [442, 566] on input "text" at bounding box center [741, 568] width 794 height 25
paste input "*******"
click at [346, 563] on input "*******" at bounding box center [741, 568] width 794 height 25
type input "**********"
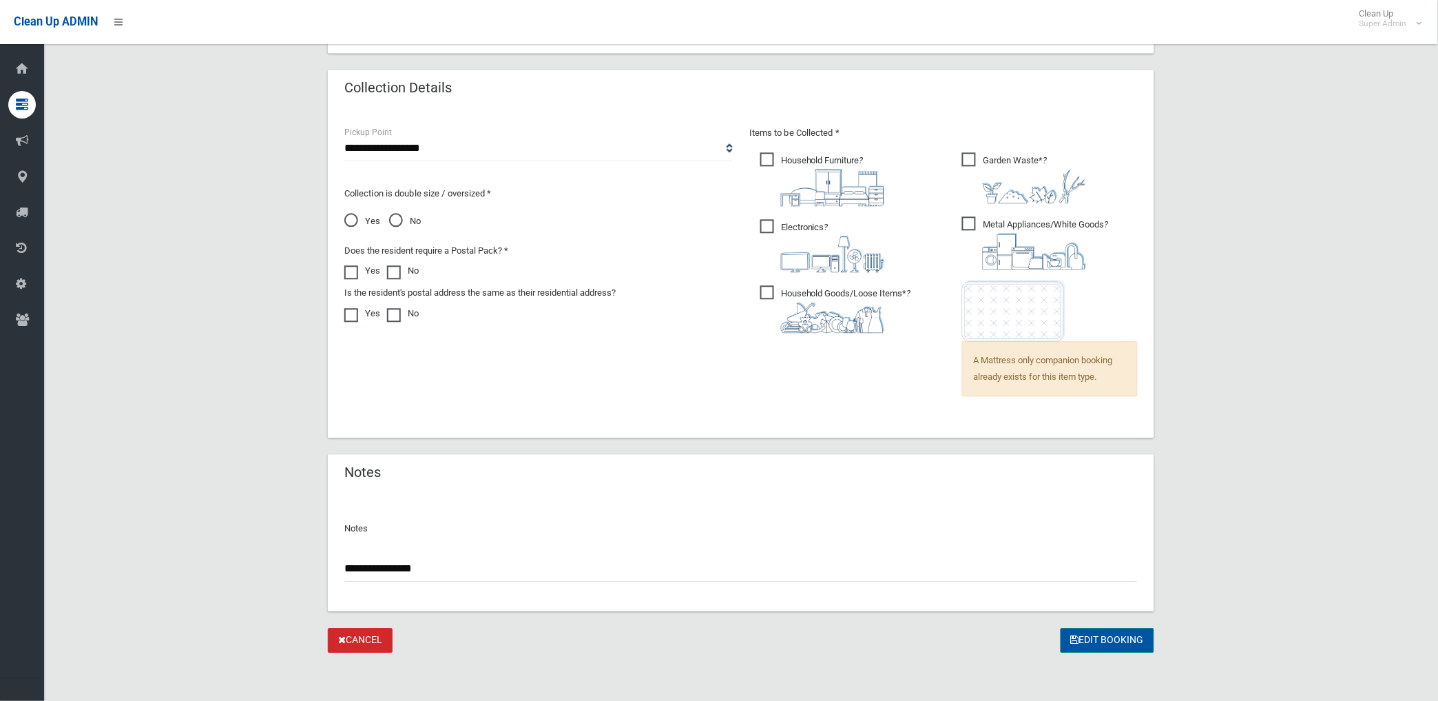
click at [1112, 639] on button "Edit Booking" at bounding box center [1108, 640] width 94 height 25
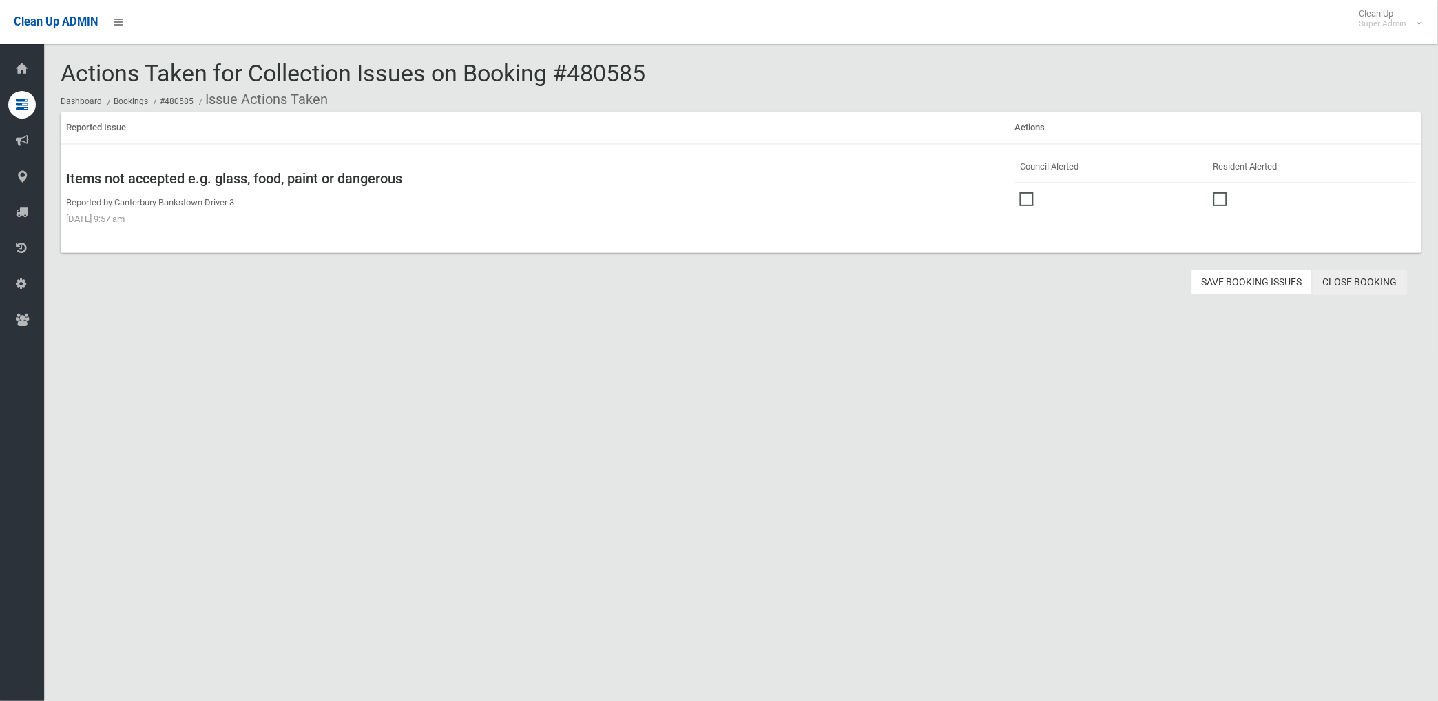
click at [1389, 280] on link "Close Booking" at bounding box center [1360, 281] width 95 height 25
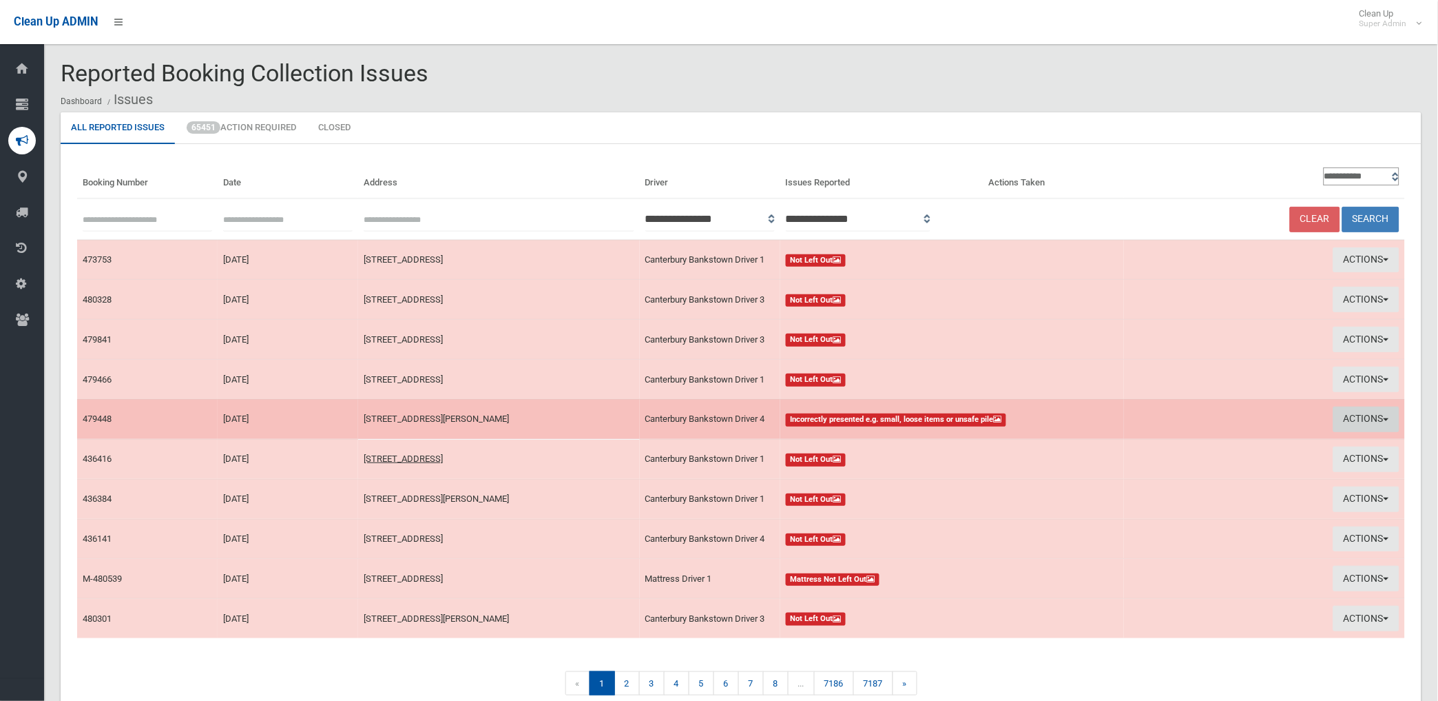
click at [1361, 414] on button "Actions" at bounding box center [1367, 418] width 66 height 25
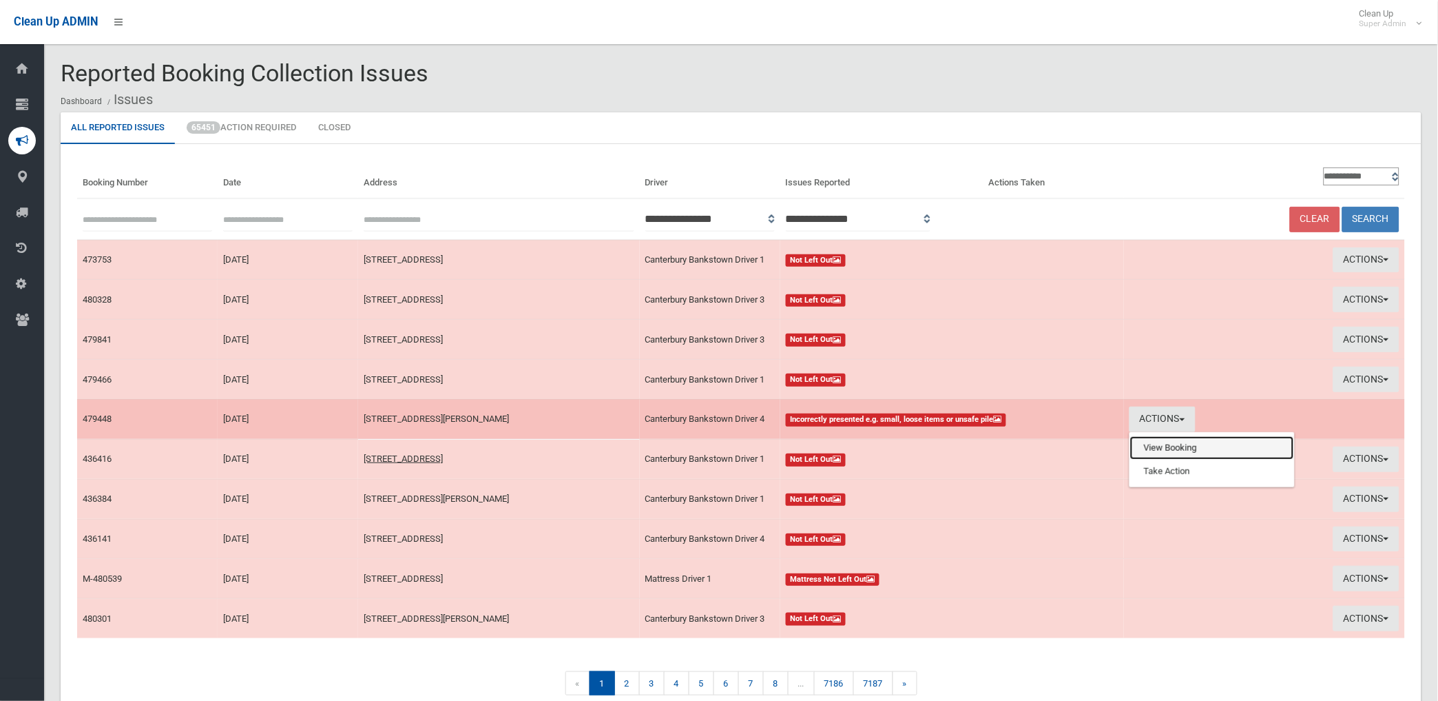
click at [1179, 444] on link "View Booking" at bounding box center [1212, 447] width 164 height 23
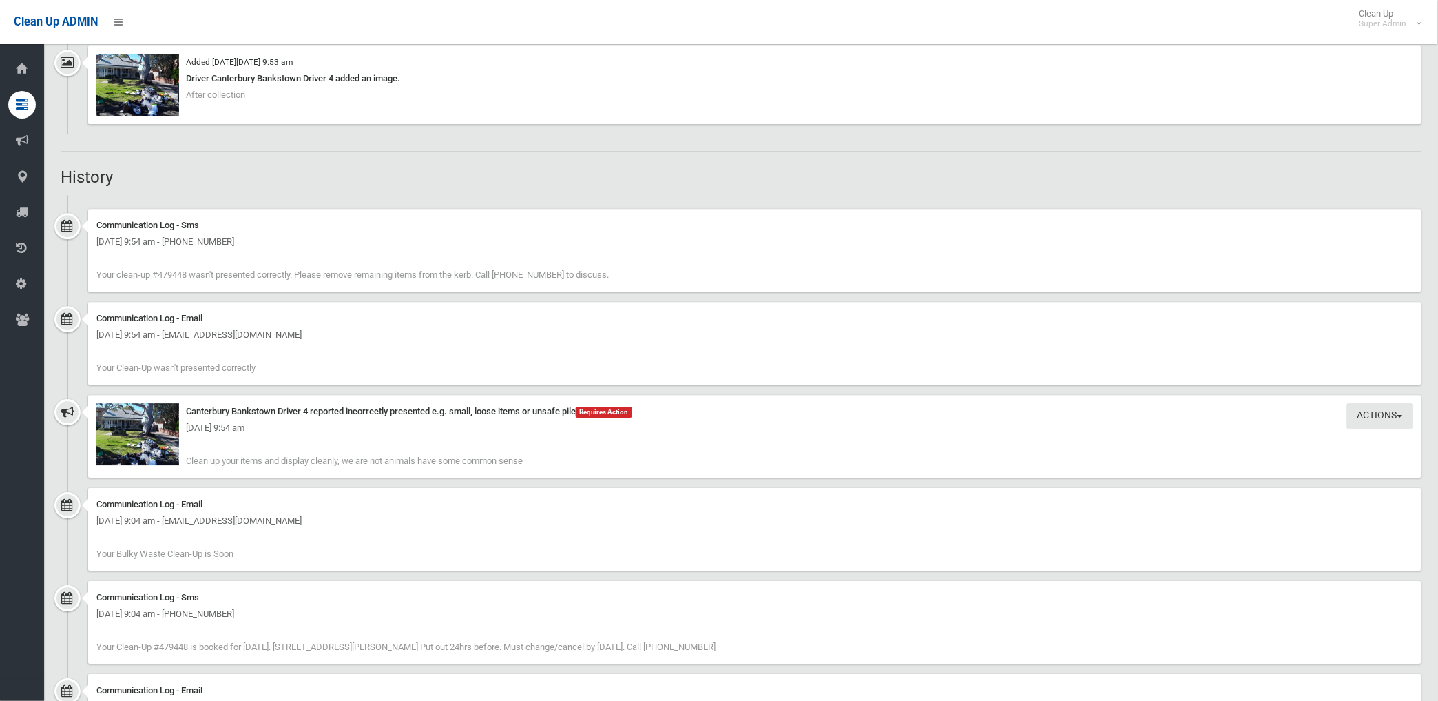
scroll to position [1071, 0]
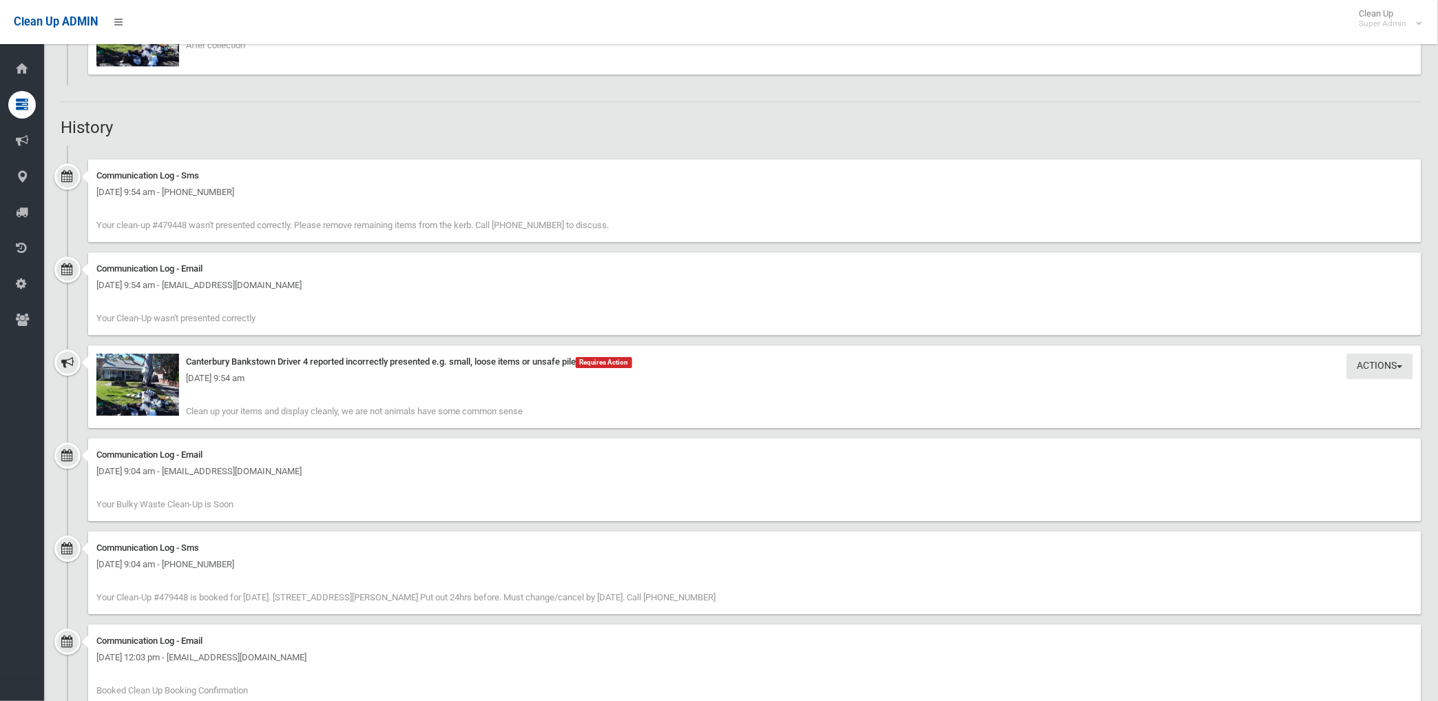
click at [134, 382] on div "[DATE] 9:54 am" at bounding box center [754, 378] width 1317 height 17
click at [171, 400] on img at bounding box center [137, 384] width 83 height 62
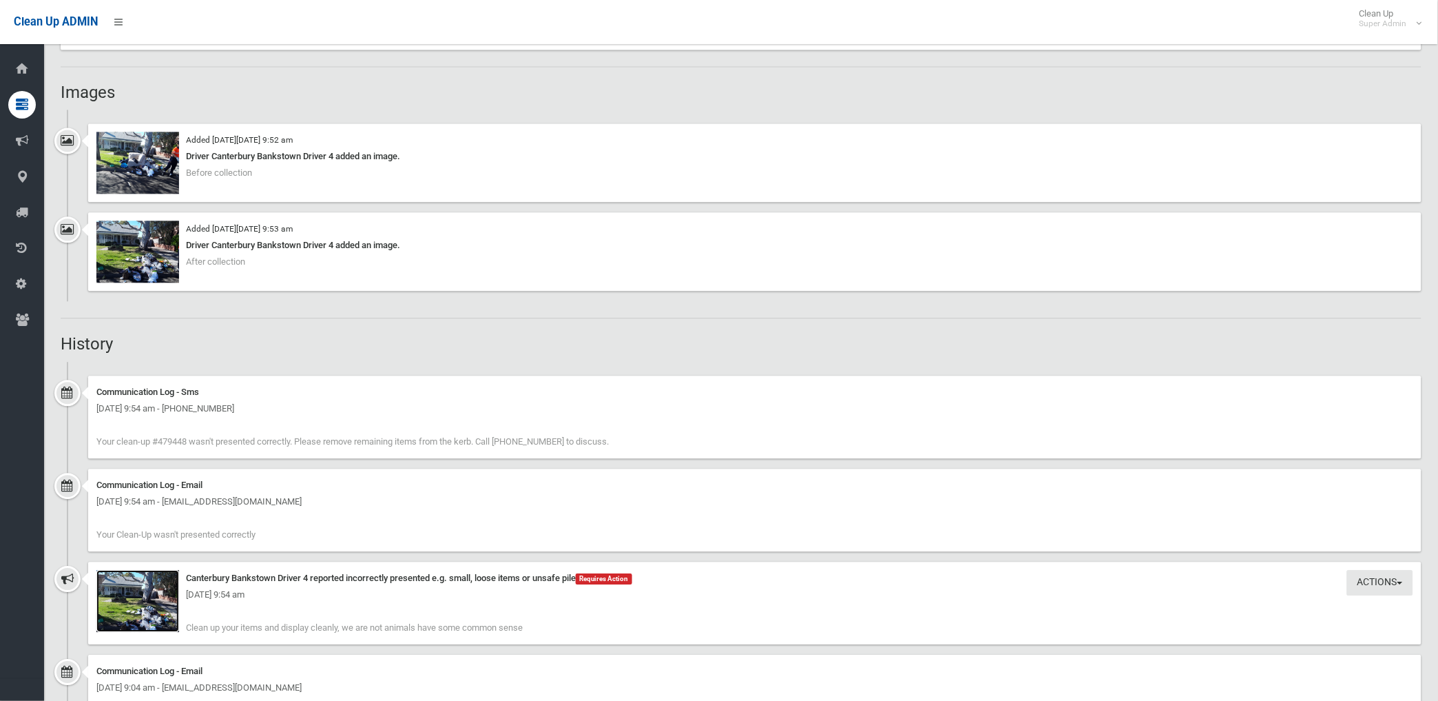
scroll to position [842, 0]
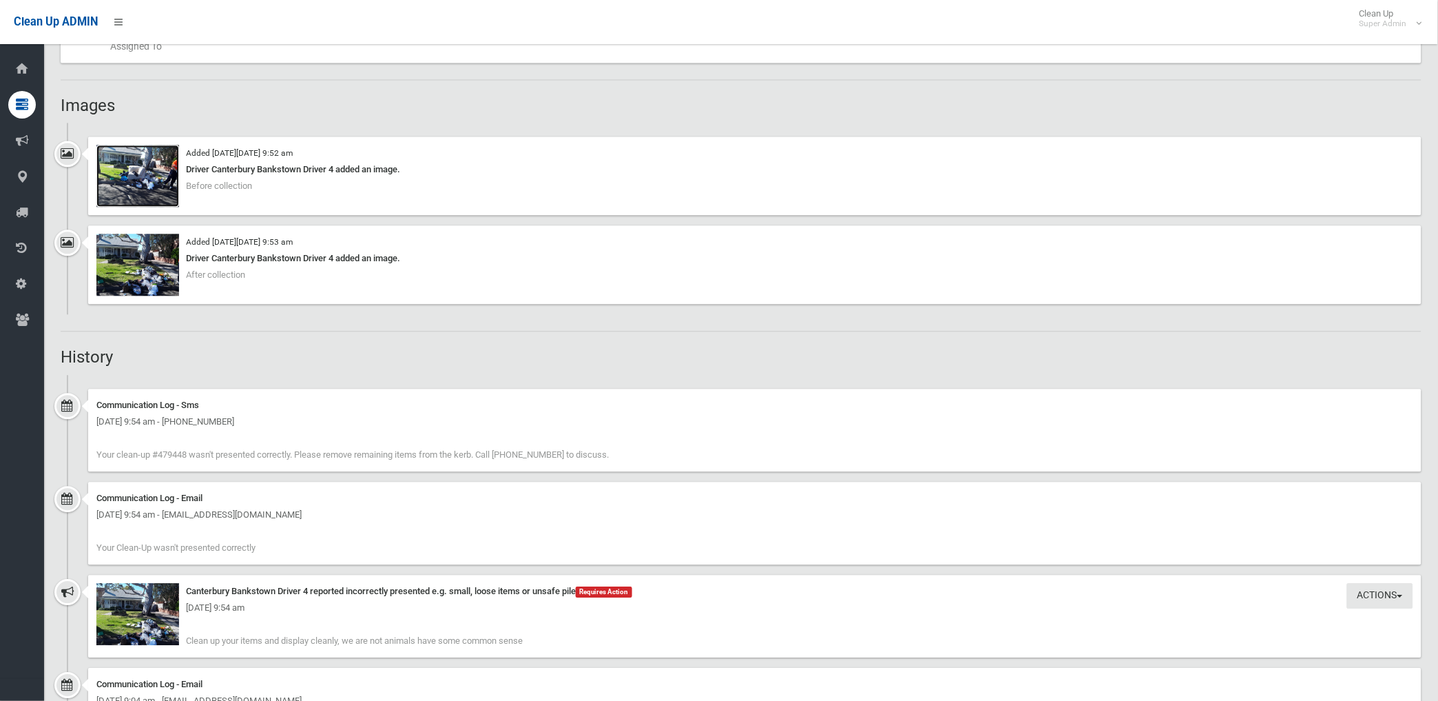
click at [158, 180] on img at bounding box center [137, 176] width 83 height 62
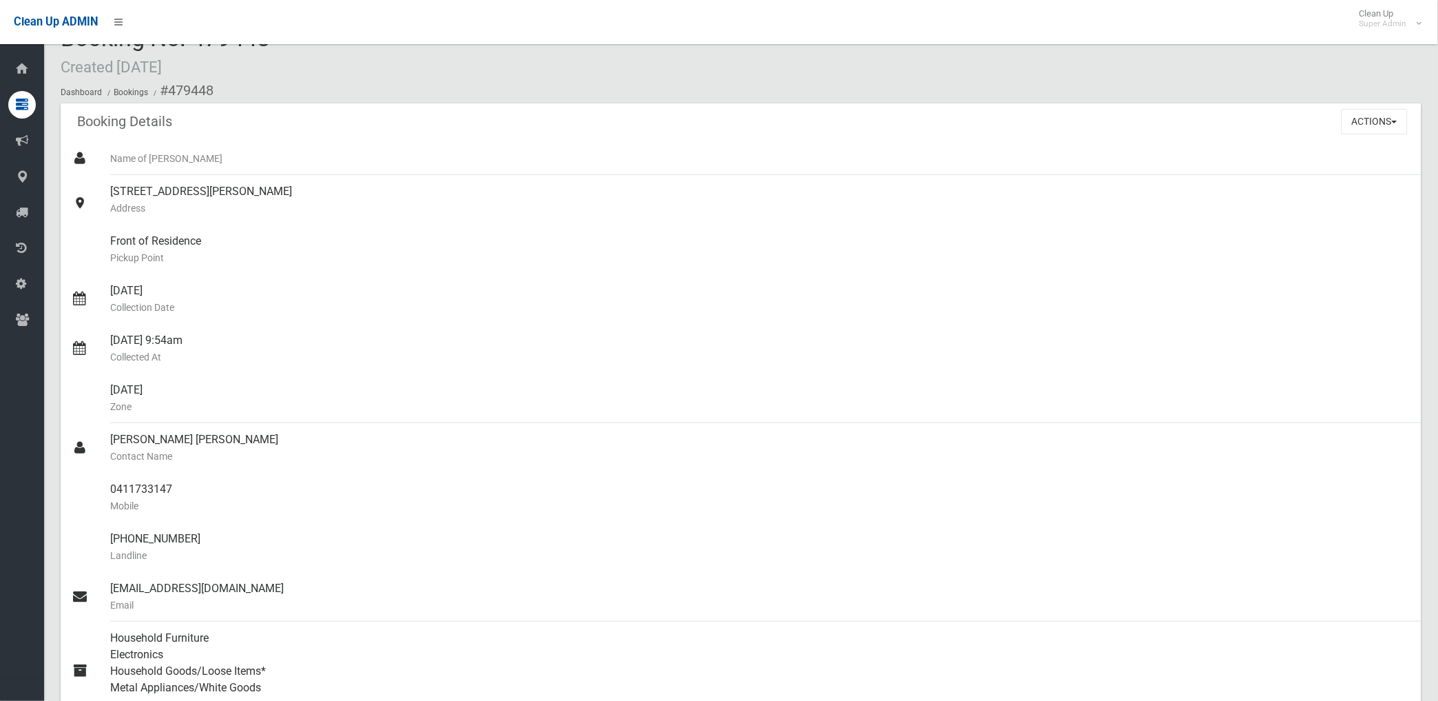
scroll to position [0, 0]
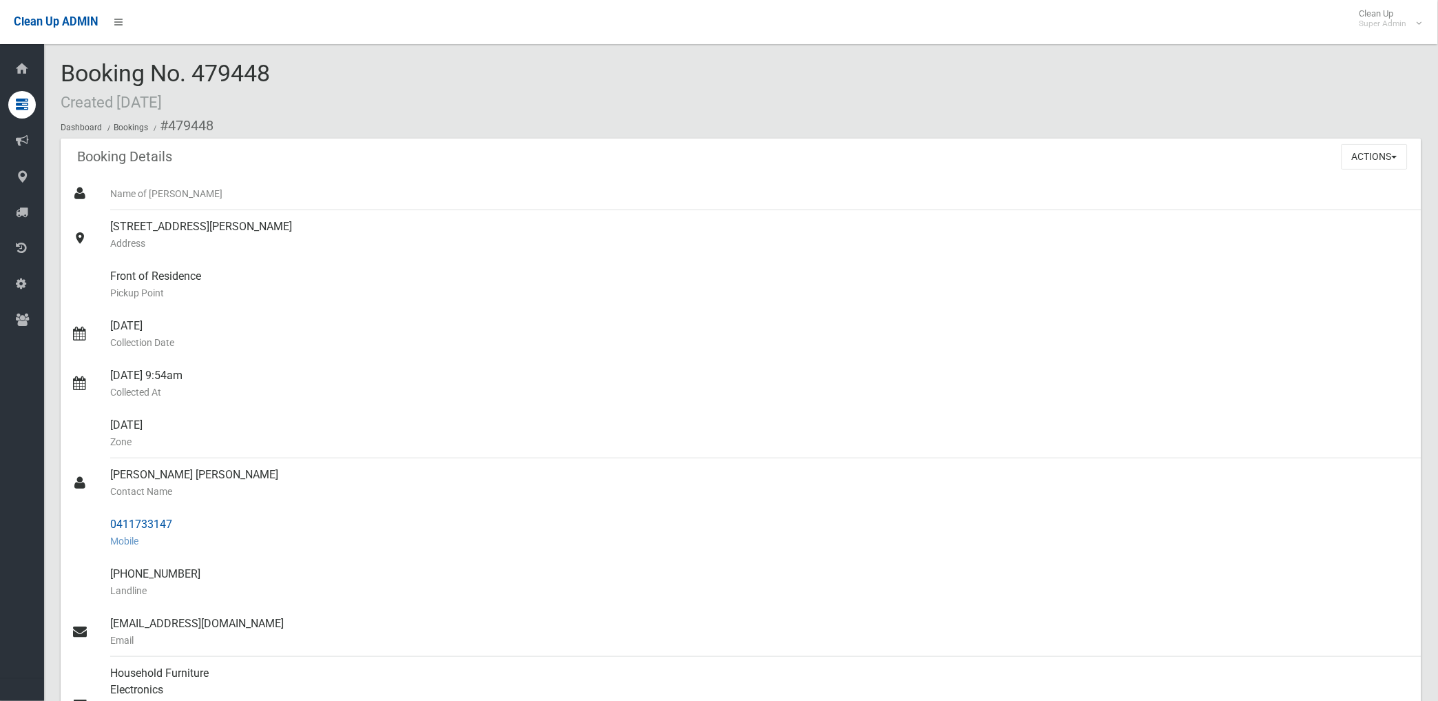
drag, startPoint x: 110, startPoint y: 524, endPoint x: 169, endPoint y: 524, distance: 59.2
click at [169, 524] on div "0411733147 Mobile" at bounding box center [760, 533] width 1301 height 50
drag, startPoint x: 169, startPoint y: 524, endPoint x: 138, endPoint y: 524, distance: 31.7
copy div "0411733147"
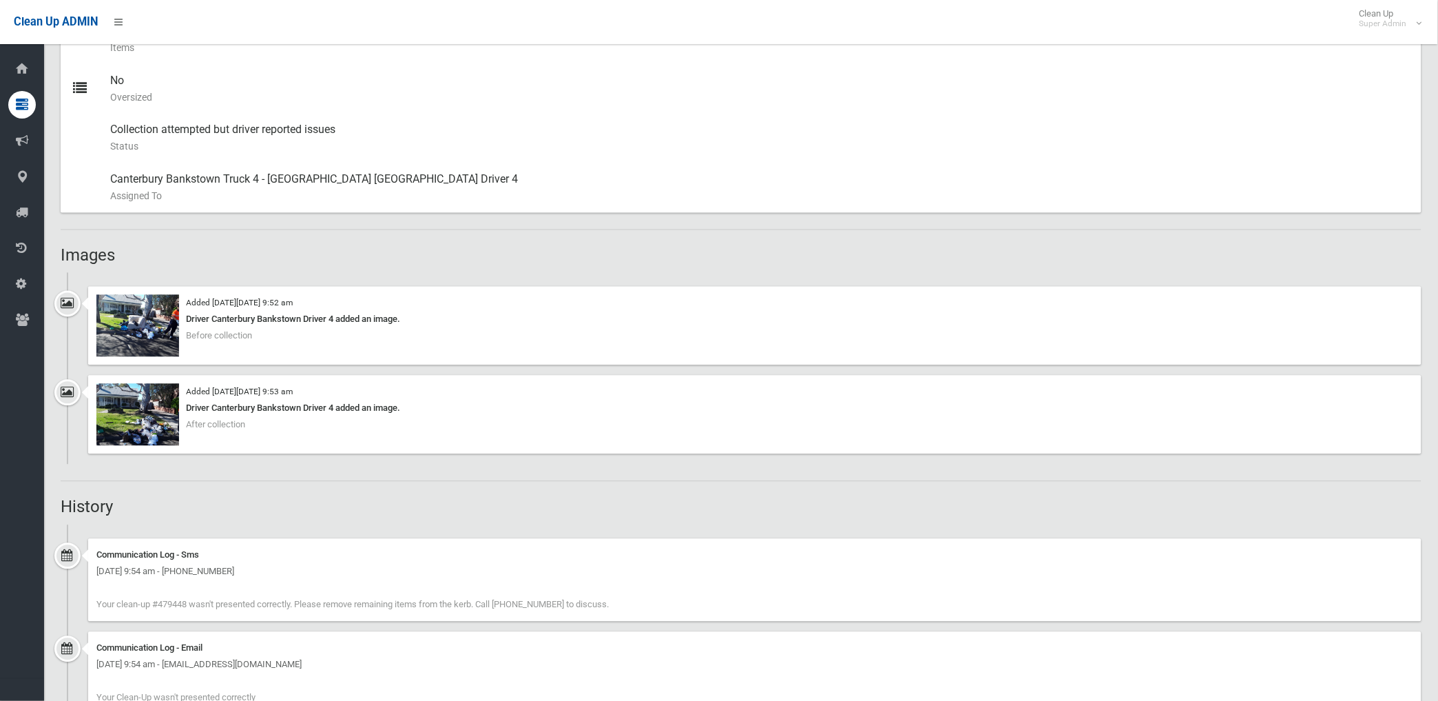
scroll to position [689, 0]
click at [164, 340] on img at bounding box center [137, 329] width 83 height 62
click at [154, 431] on img at bounding box center [137, 417] width 83 height 62
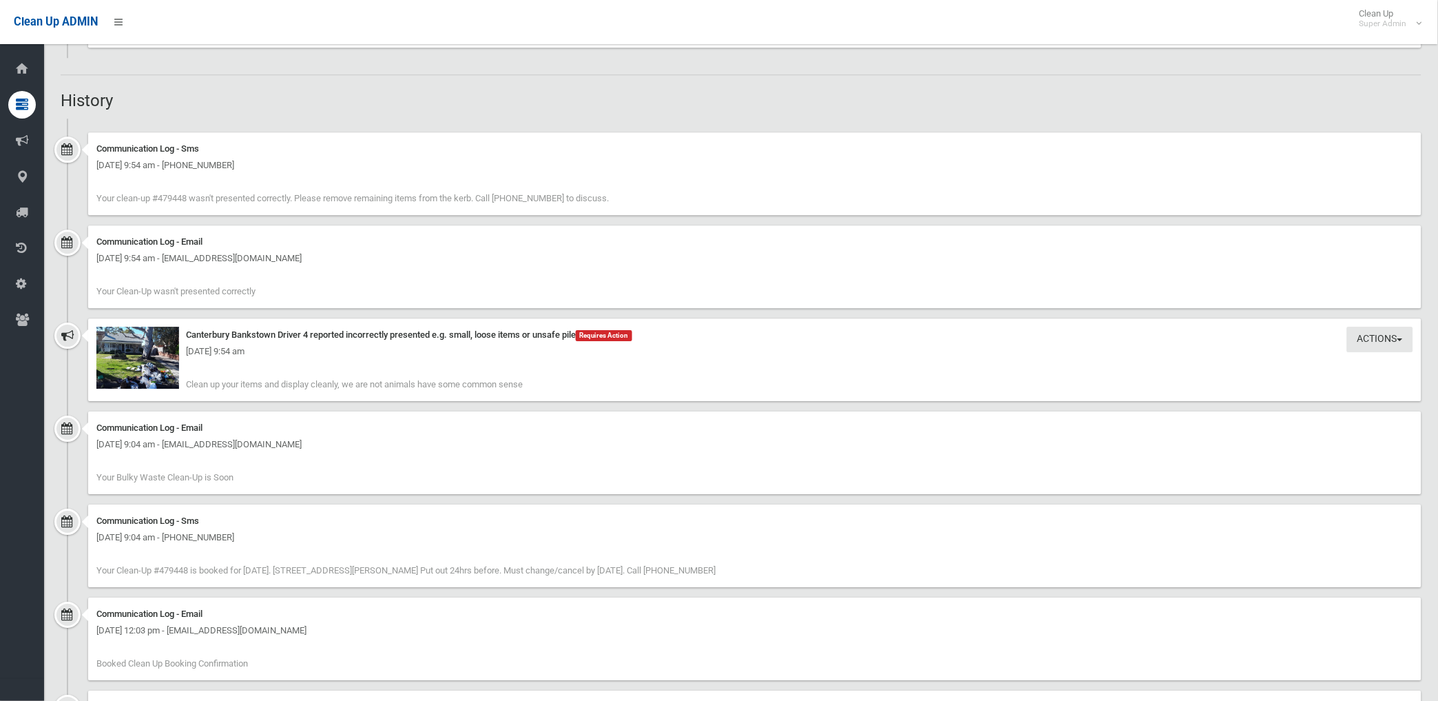
scroll to position [1148, 0]
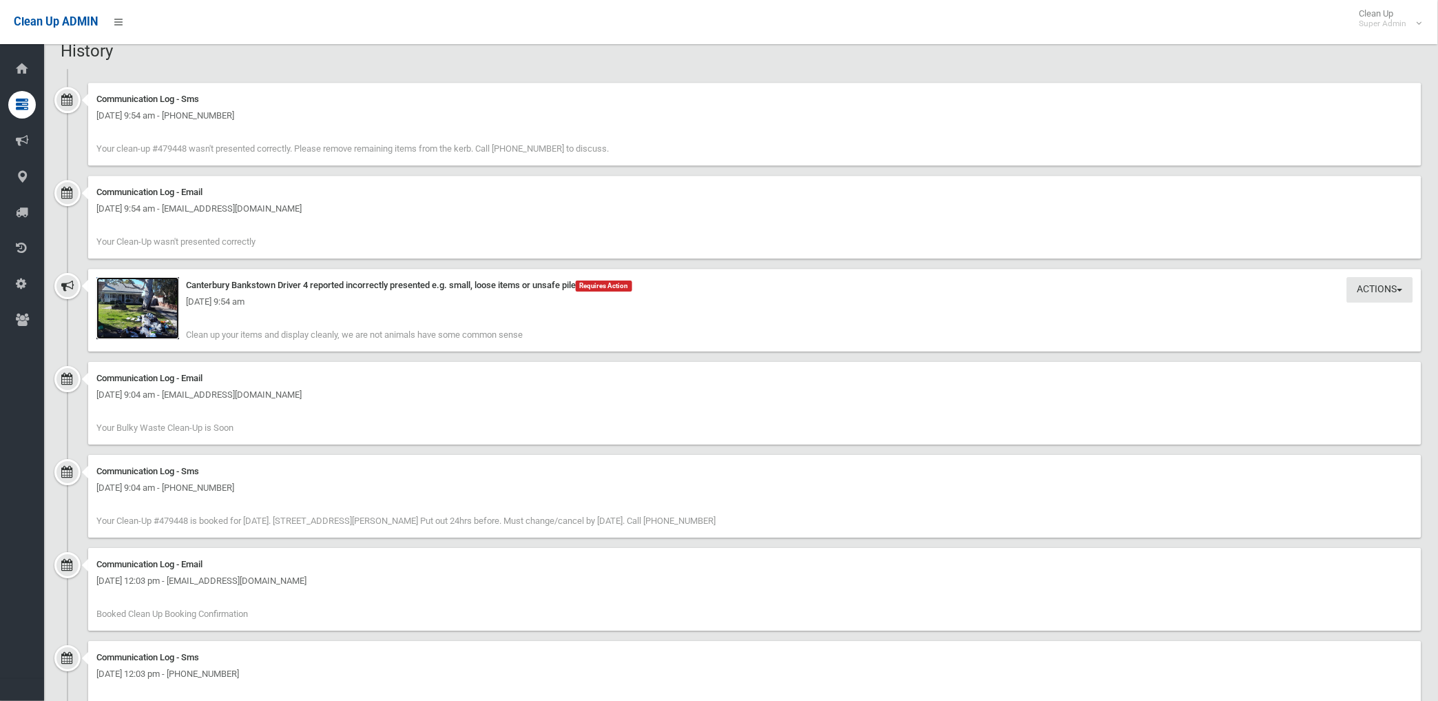
click at [149, 313] on img at bounding box center [137, 308] width 83 height 62
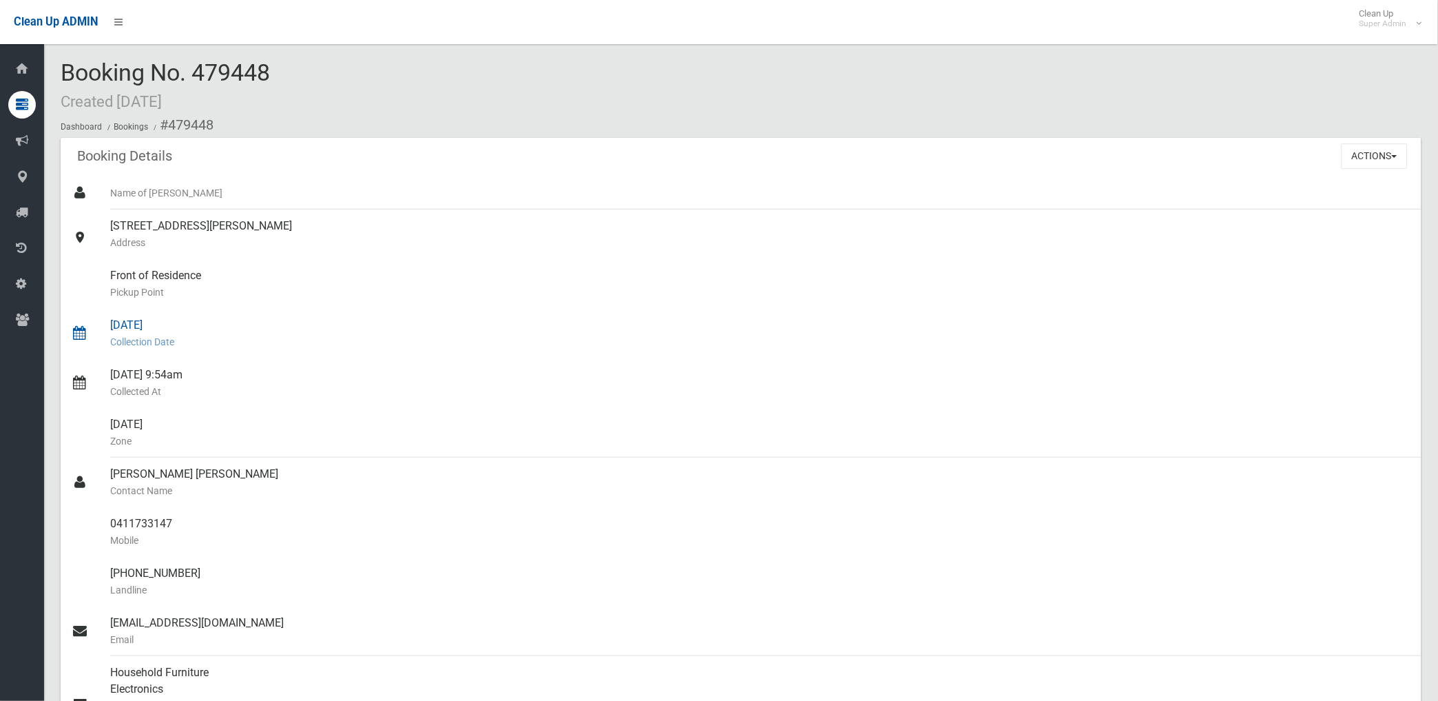
scroll to position [0, 0]
drag, startPoint x: 166, startPoint y: 125, endPoint x: 190, endPoint y: 517, distance: 393.4
copy section "479448 Booking Details Actions View Booking Edit Booking Clone Booking Add Book…"
click at [468, 258] on div "63 Vega Street, REVESBY NSW 2212 Address" at bounding box center [760, 235] width 1301 height 50
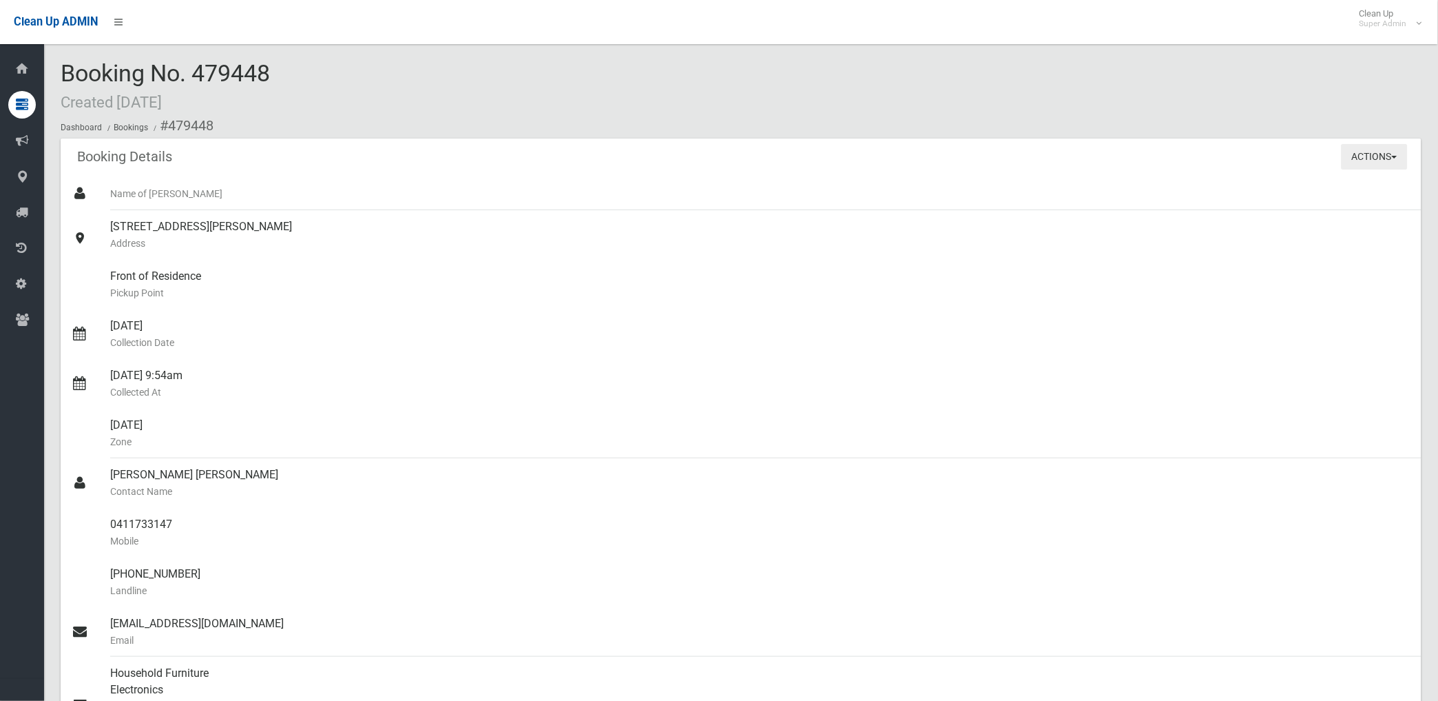
click at [1352, 155] on button "Actions" at bounding box center [1375, 156] width 66 height 25
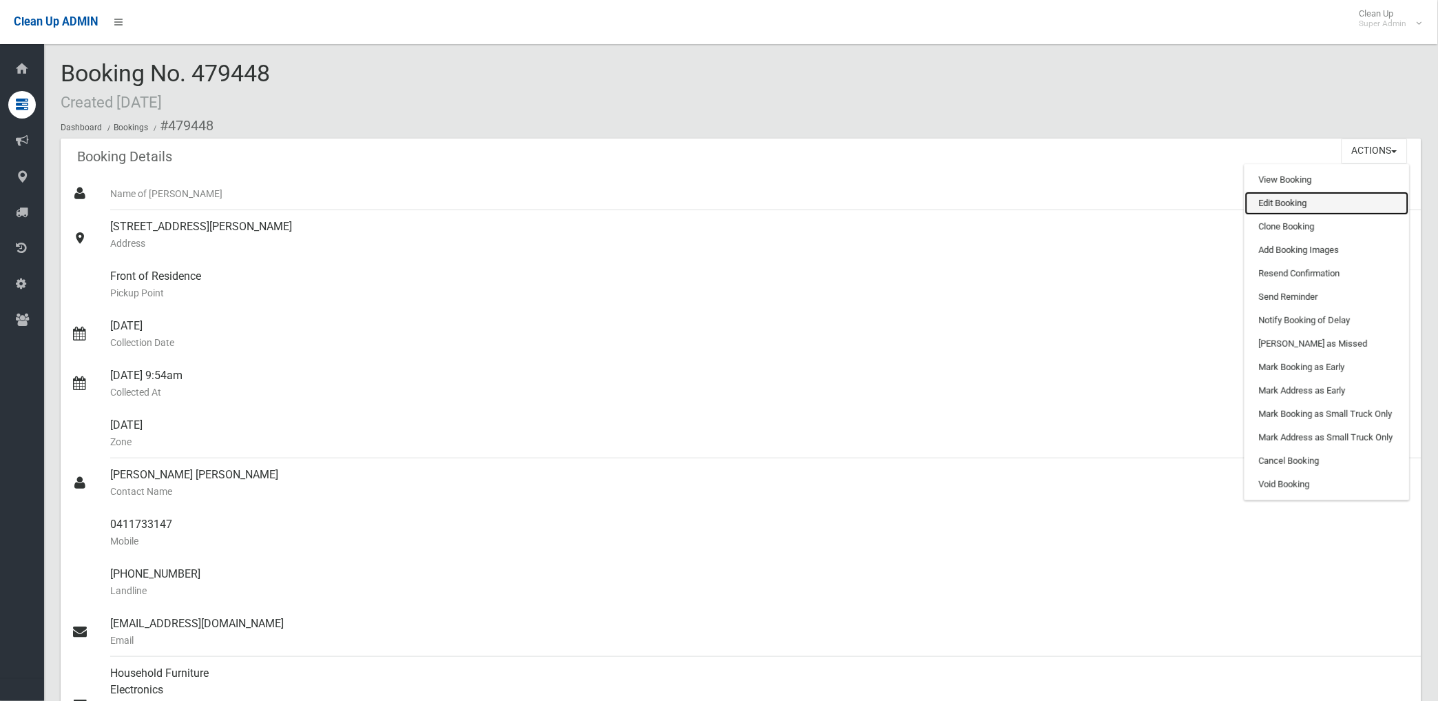
click at [1276, 200] on link "Edit Booking" at bounding box center [1327, 202] width 164 height 23
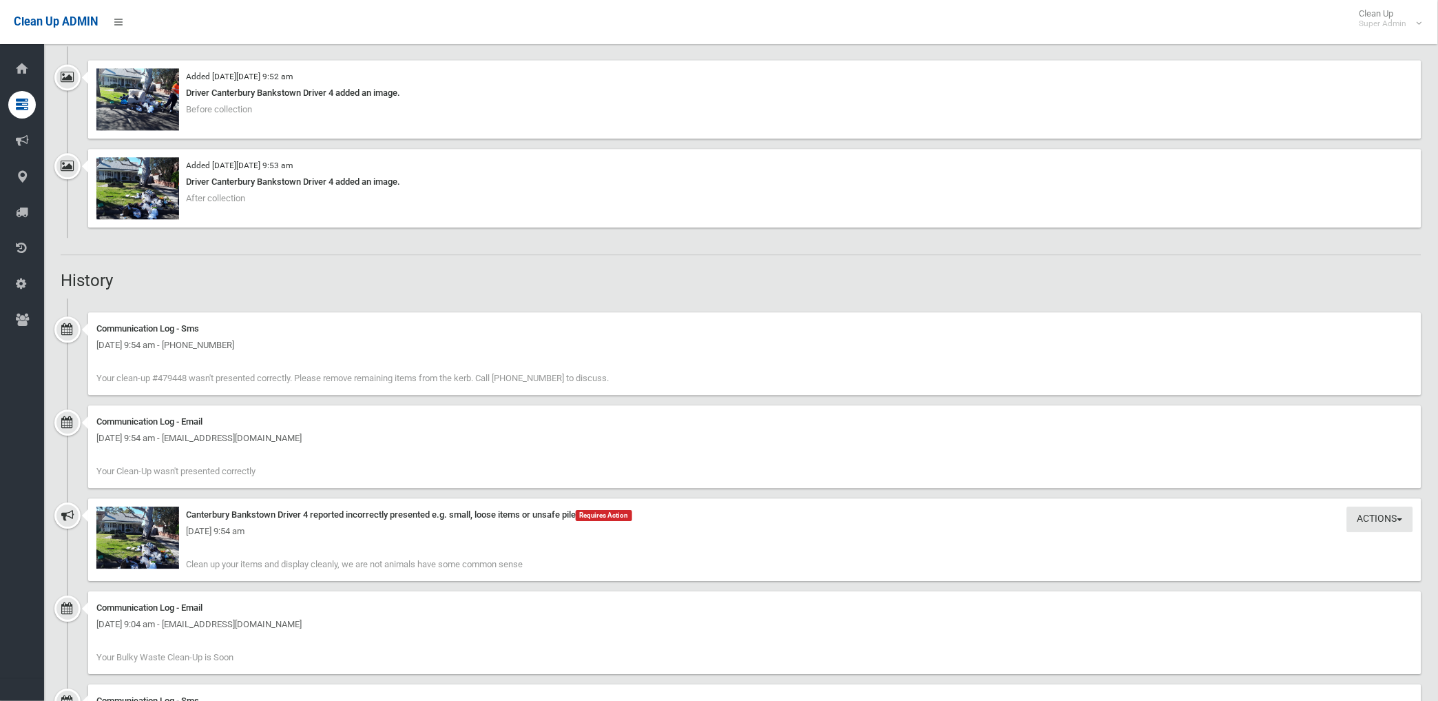
scroll to position [1033, 0]
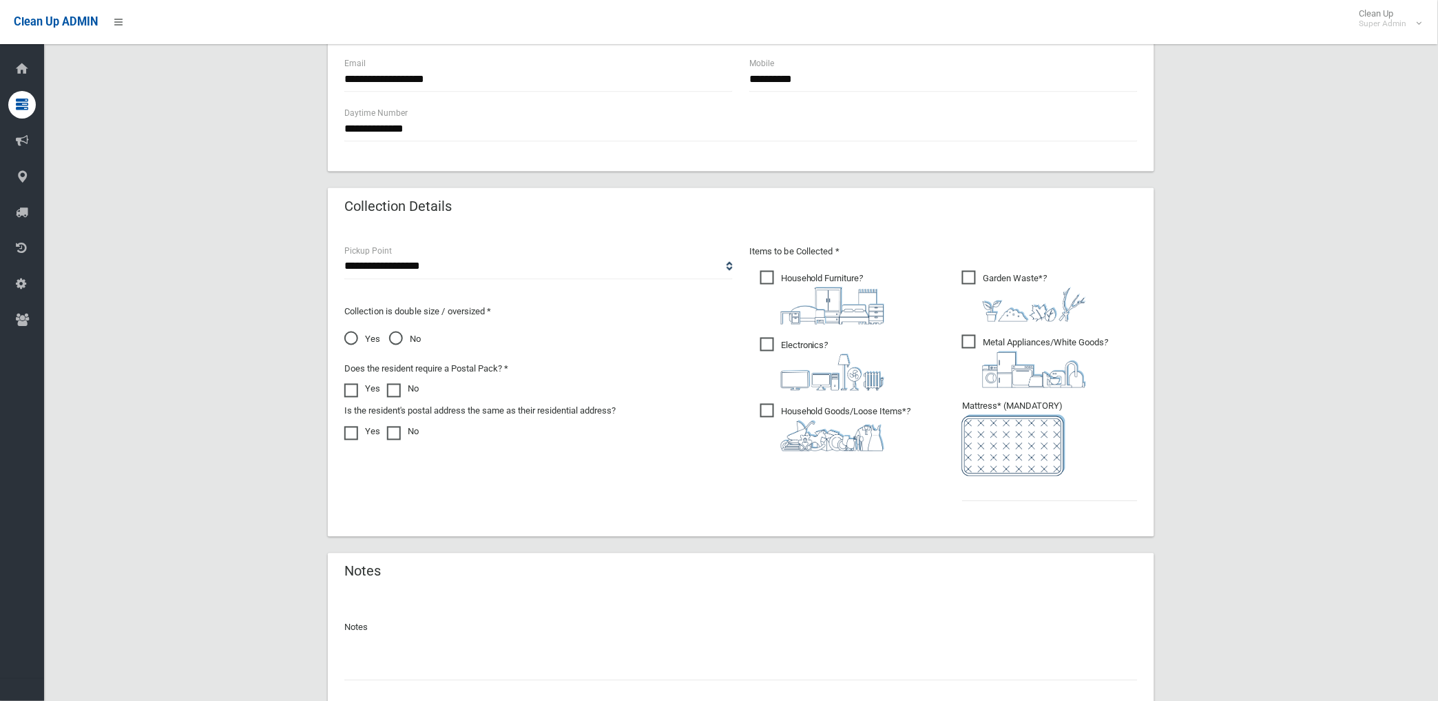
scroll to position [655, 0]
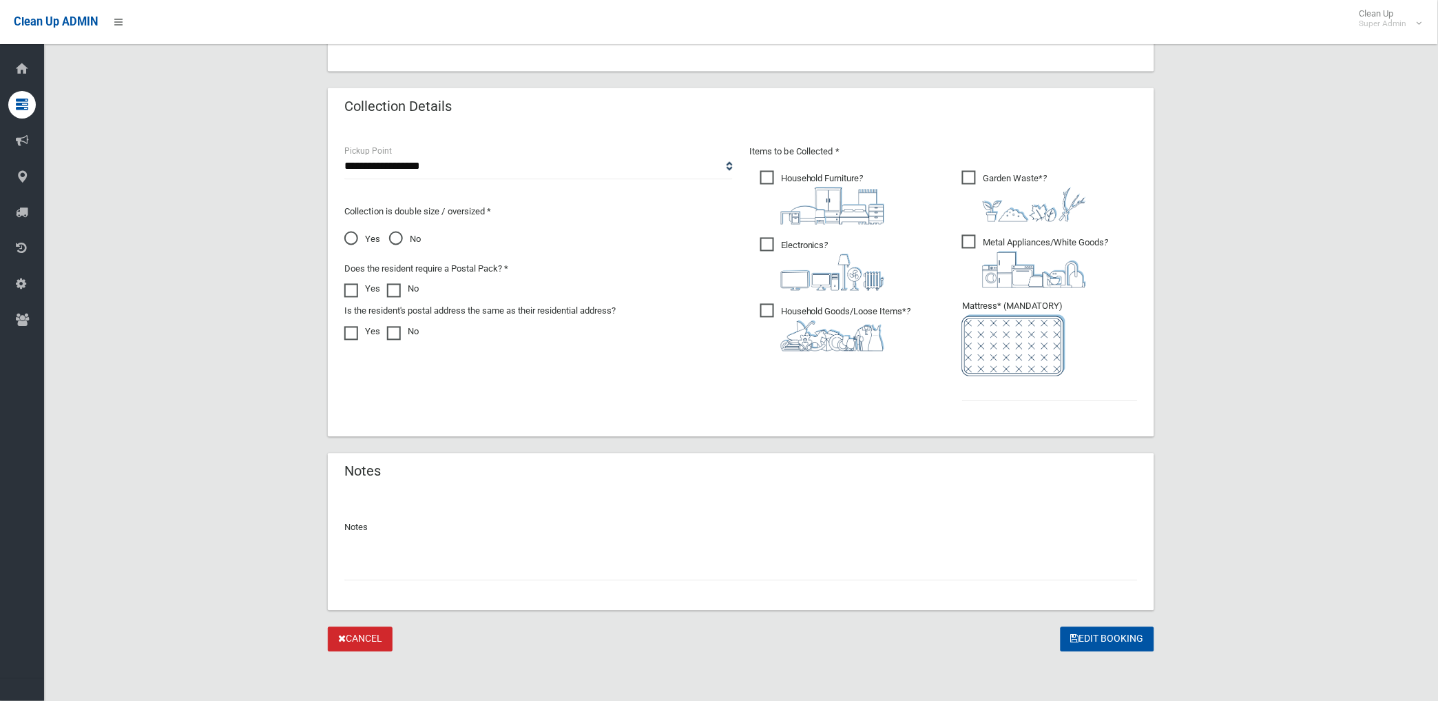
click at [386, 569] on input "text" at bounding box center [741, 567] width 794 height 25
paste input "********"
type input "**********"
click at [1001, 387] on input "text" at bounding box center [1050, 388] width 176 height 25
type input "*"
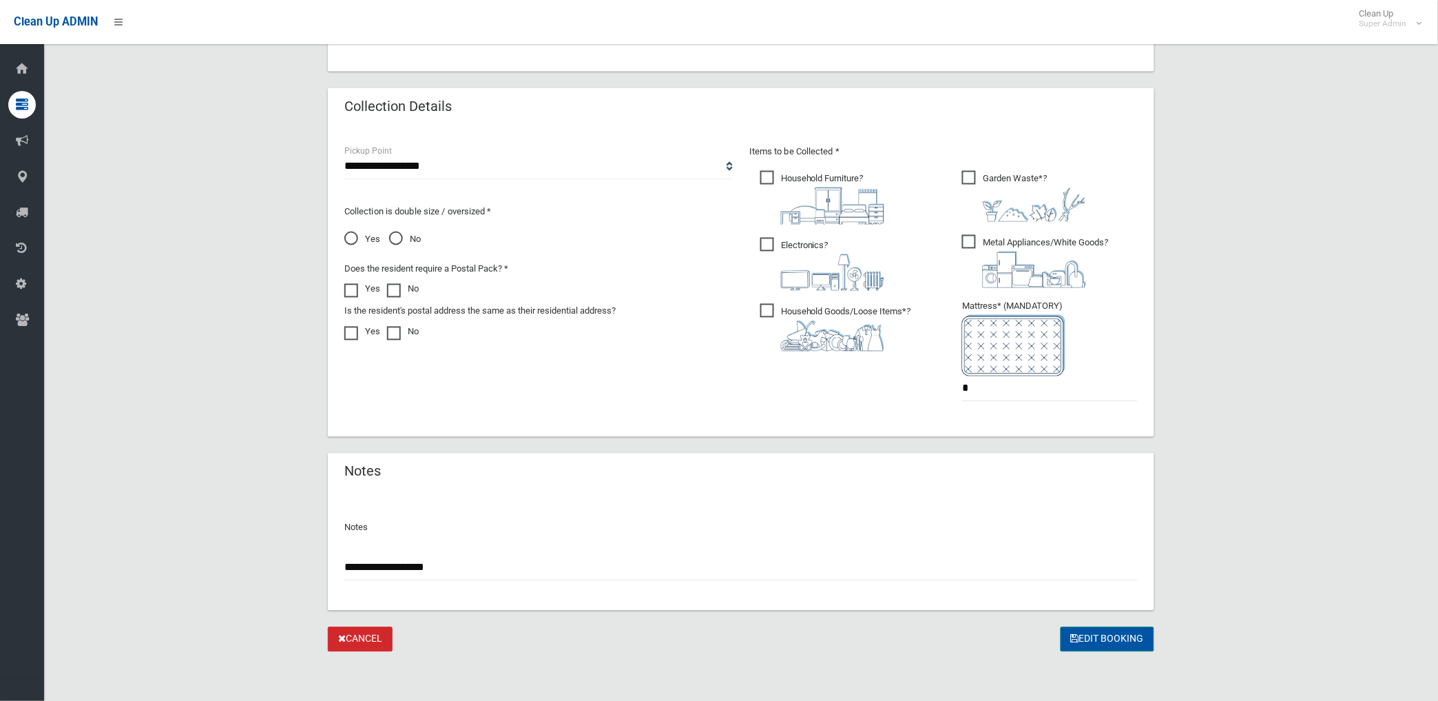
click at [1121, 639] on button "Edit Booking" at bounding box center [1108, 639] width 94 height 25
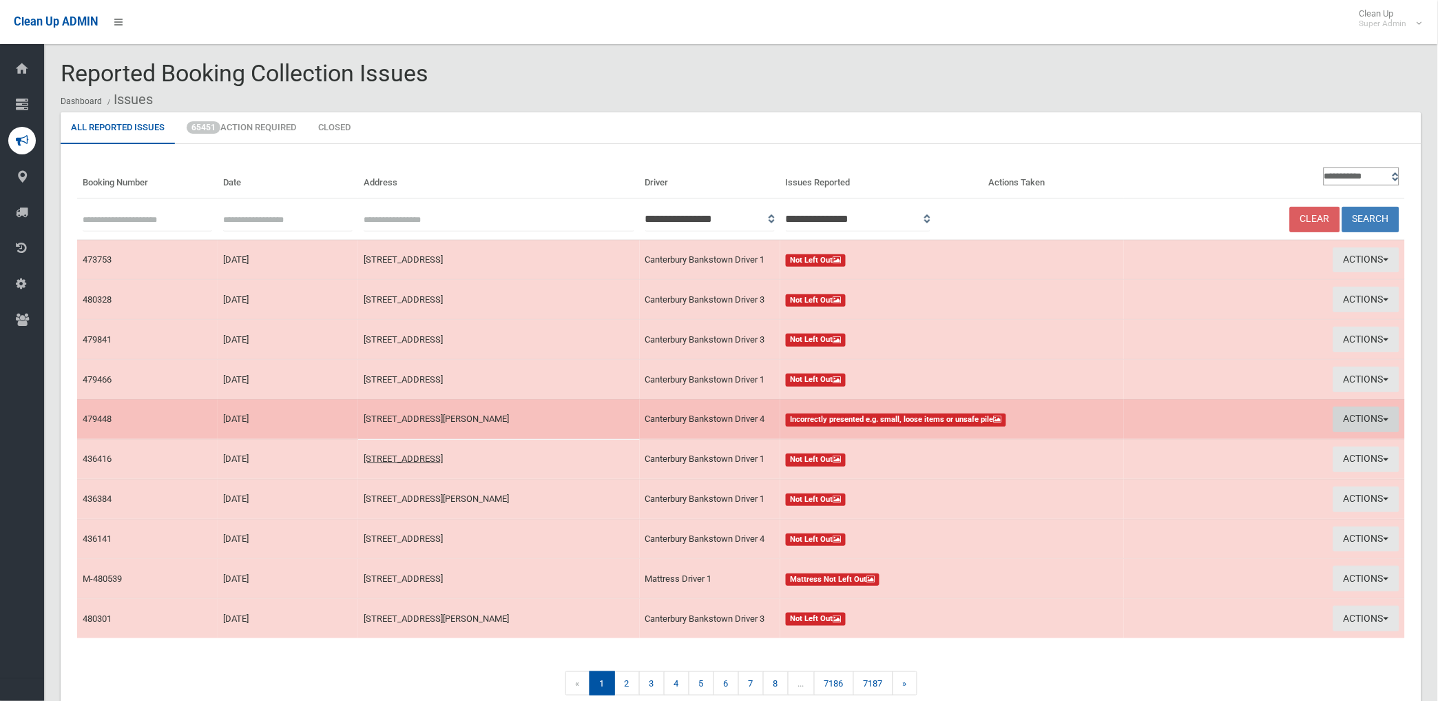
click at [1360, 415] on button "Actions" at bounding box center [1367, 418] width 66 height 25
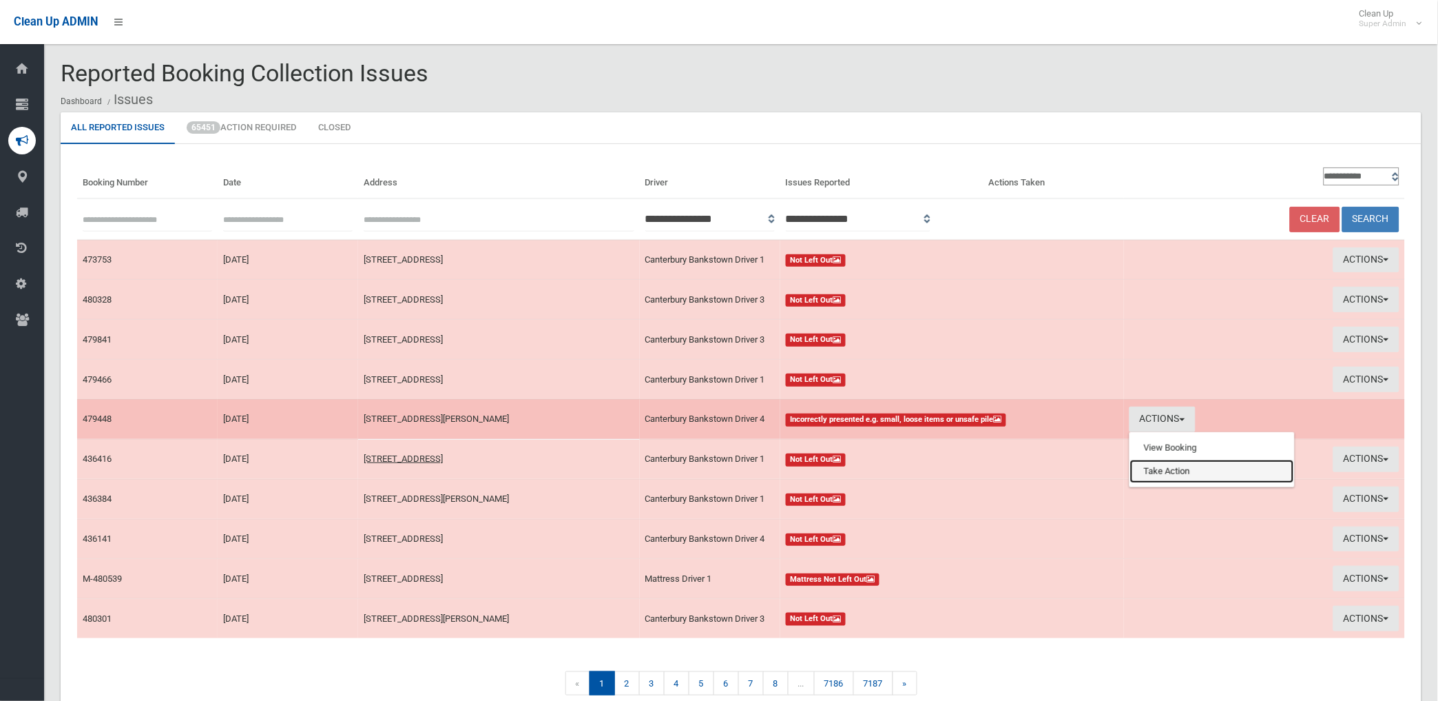
click at [1172, 467] on link "Take Action" at bounding box center [1212, 470] width 164 height 23
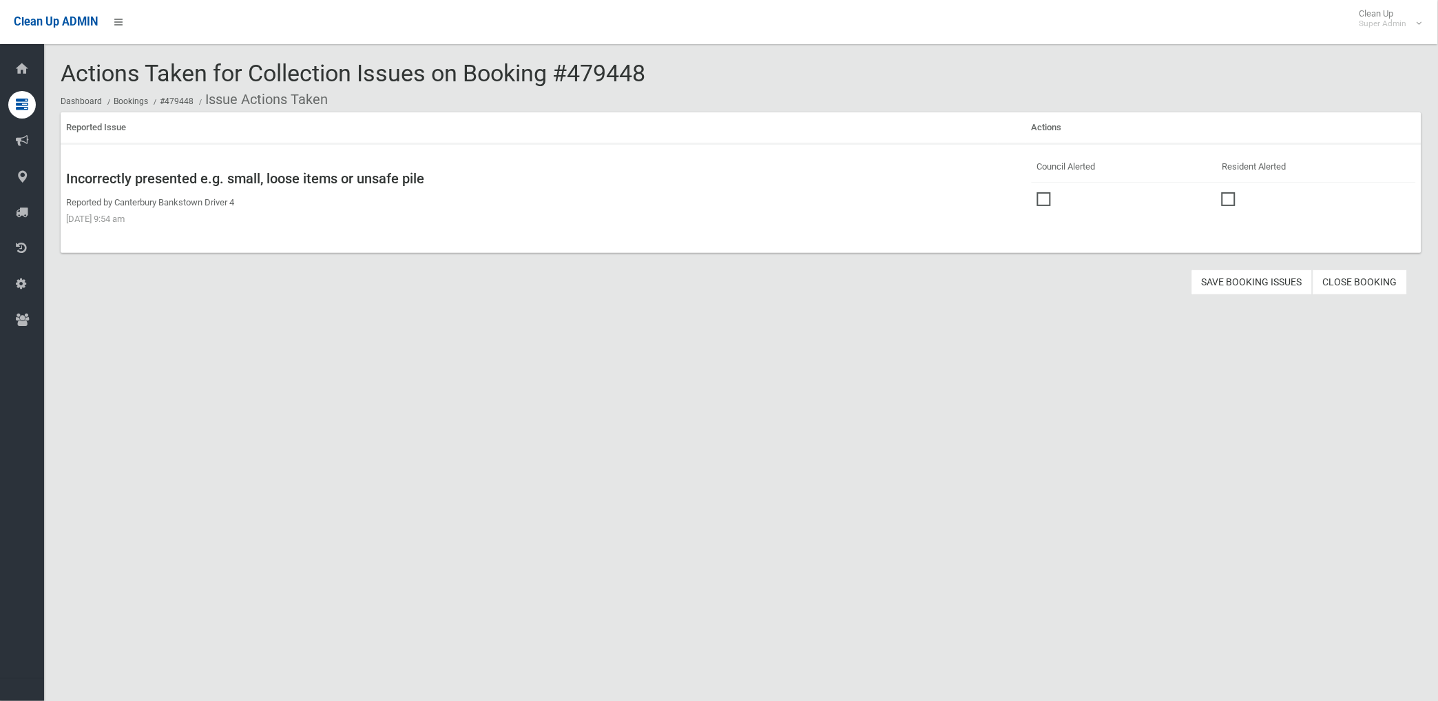
click at [1037, 192] on span at bounding box center [1047, 192] width 21 height 0
click at [1241, 283] on button "Save Booking Issues" at bounding box center [1252, 281] width 121 height 25
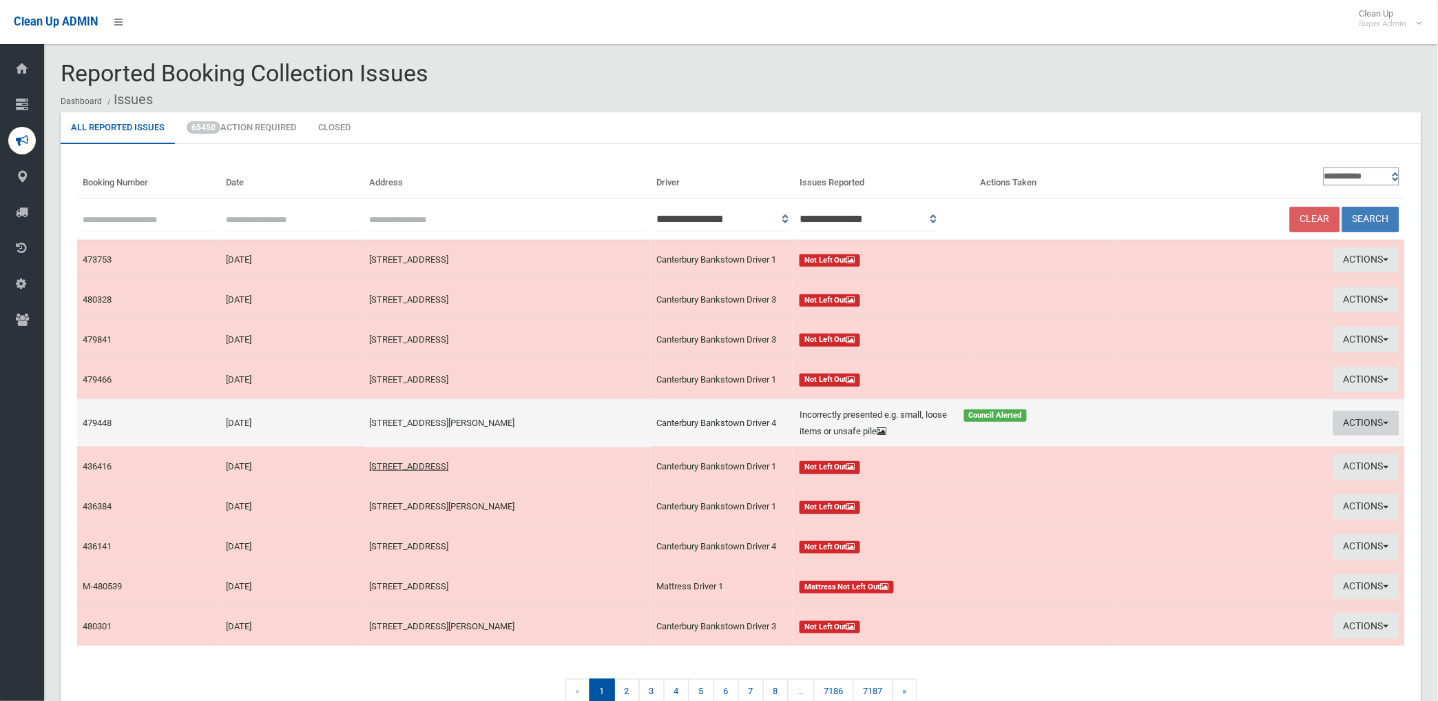
click at [1365, 423] on button "Actions" at bounding box center [1367, 423] width 66 height 25
click at [1170, 473] on link "Edit Actions Taken" at bounding box center [1206, 475] width 164 height 23
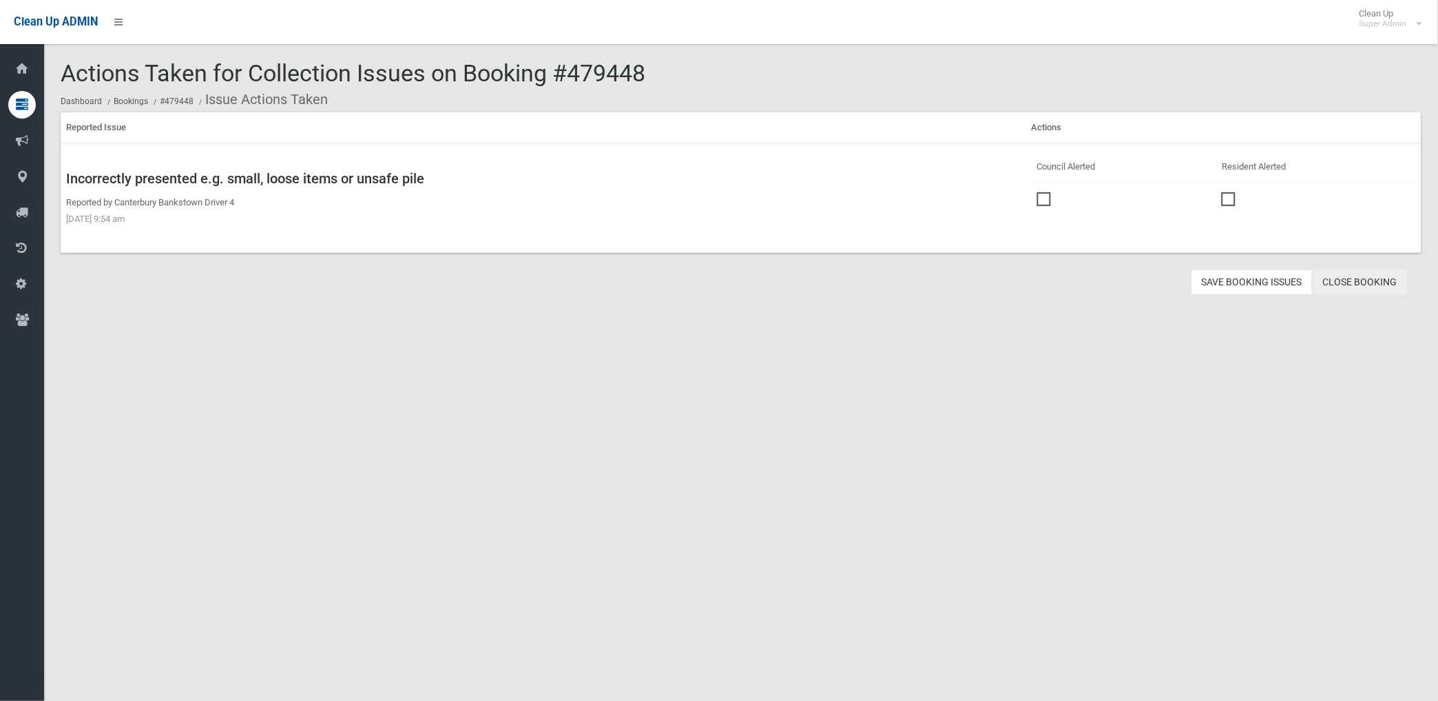
click at [1376, 278] on link "Close Booking" at bounding box center [1360, 281] width 95 height 25
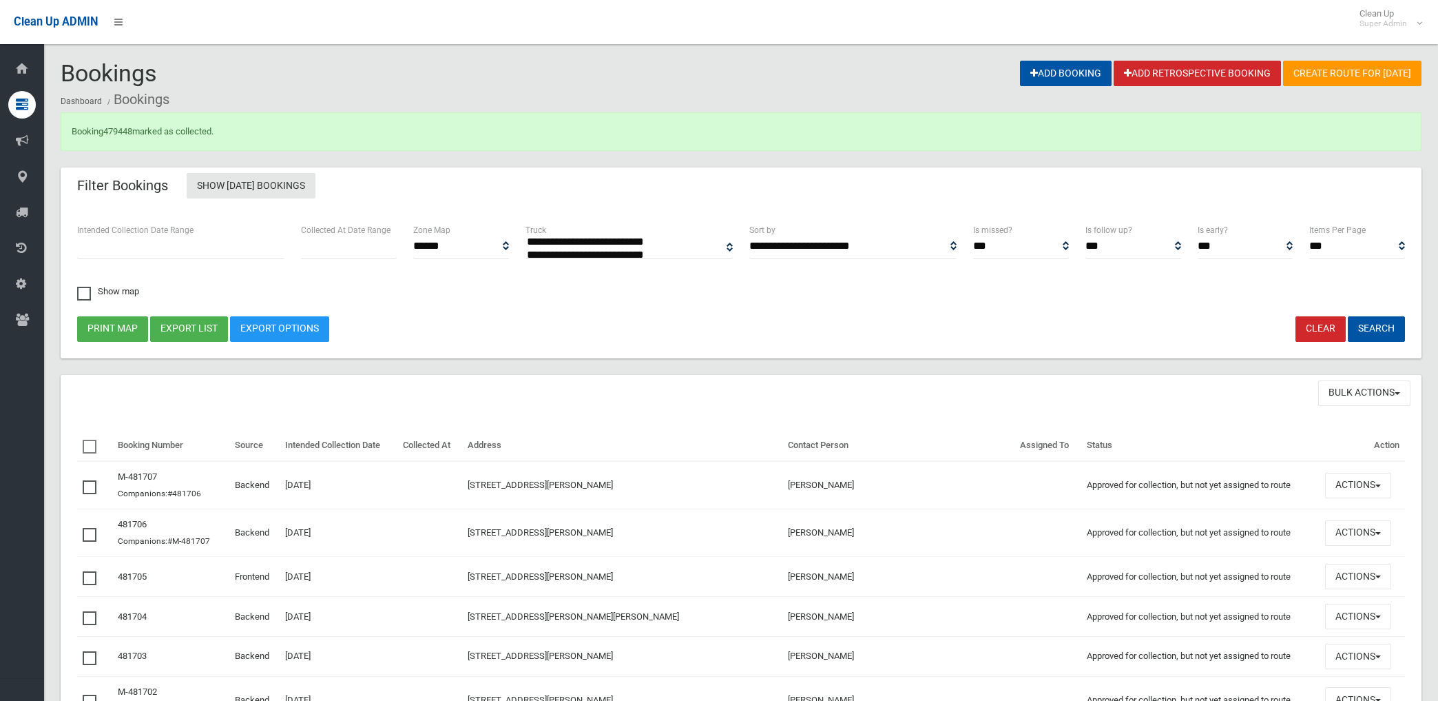
select select
